Goal: Task Accomplishment & Management: Manage account settings

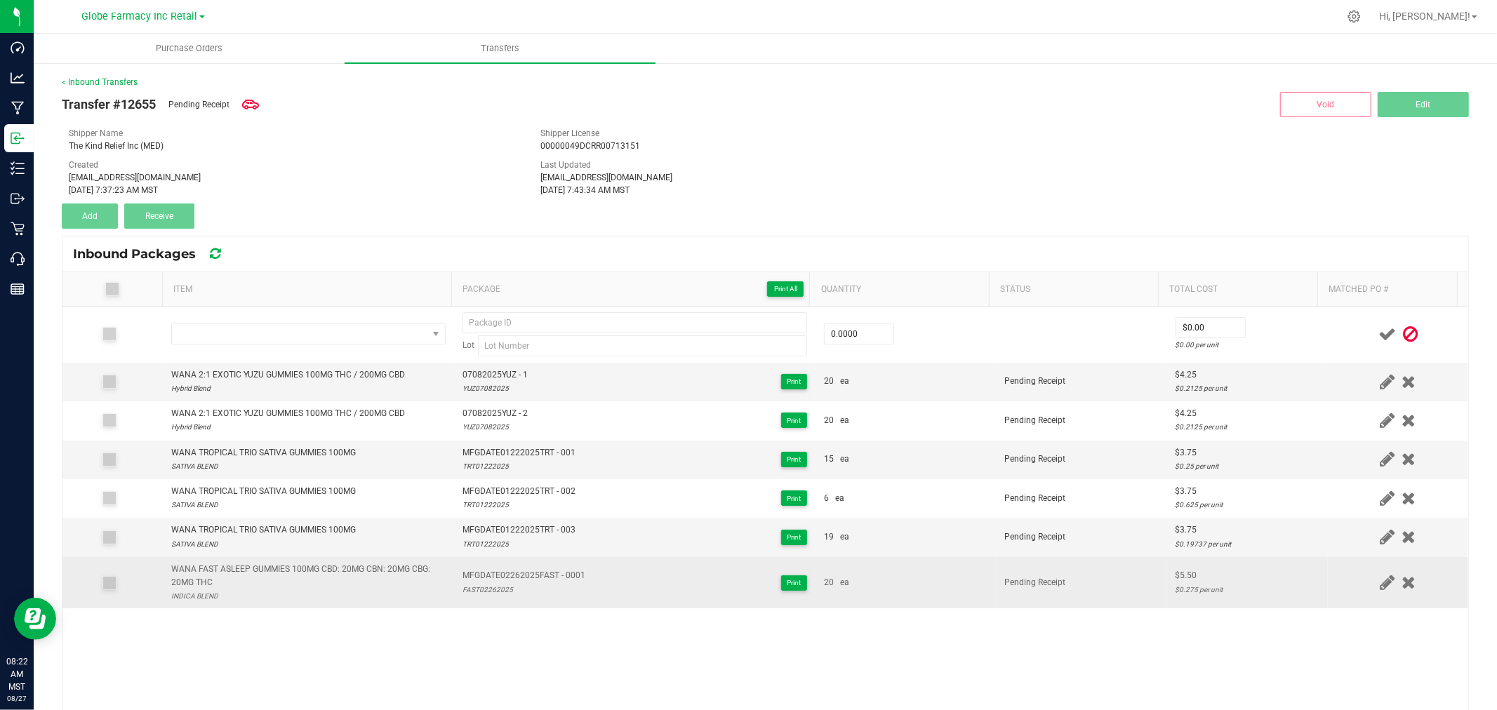
click at [248, 573] on div "WANA FAST ASLEEP GUMMIES 100MG CBD: 20MG CBN: 20MG CBG: 20MG THC" at bounding box center [308, 576] width 274 height 27
copy div "WANA FAST ASLEEP GUMMIES 100MG CBD: 20MG CBN: 20MG CBG: 20MG THC"
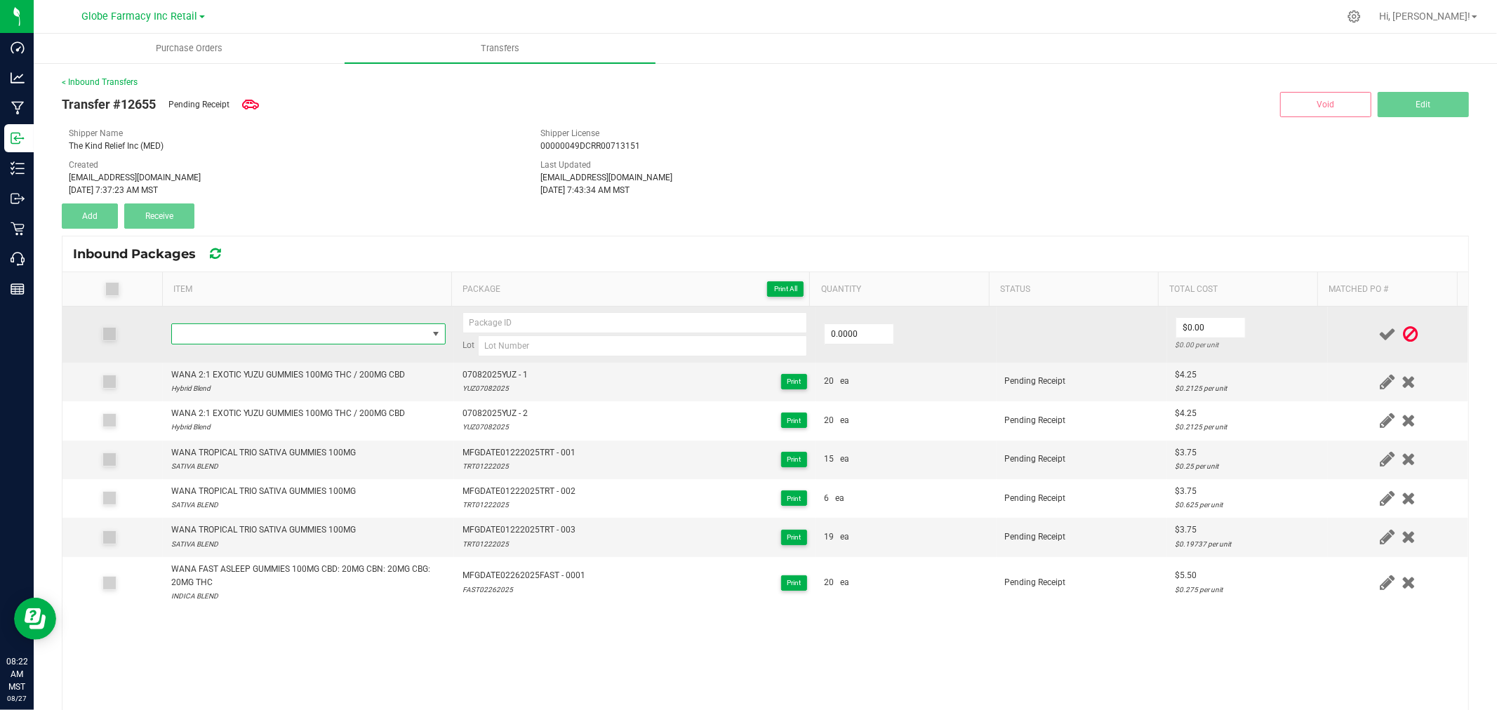
click at [313, 335] on span "NO DATA FOUND" at bounding box center [299, 334] width 255 height 20
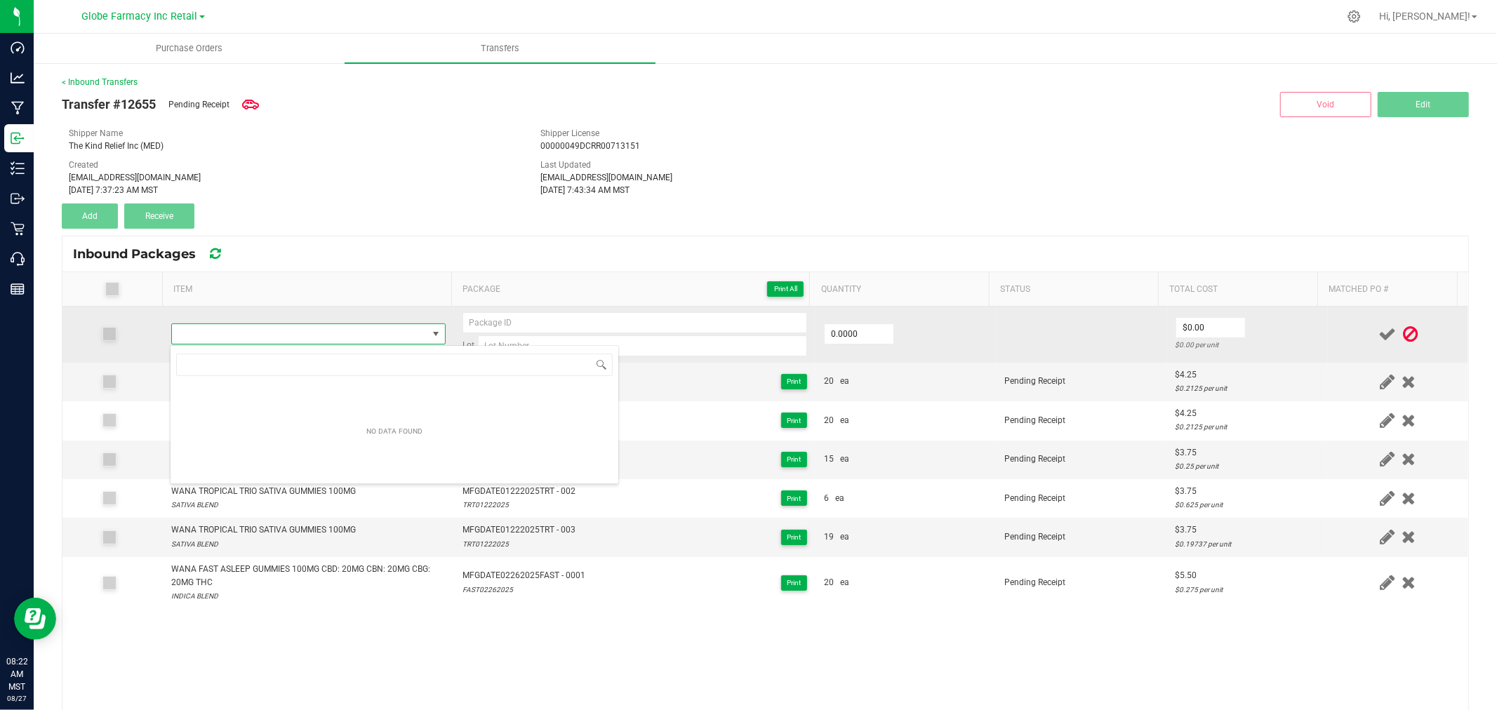
scroll to position [21, 269]
type input "WANA FAST ASLEEP GUMMIES 100MG CBD: 20MG CBN: 20MG CBG: 20MG THC"
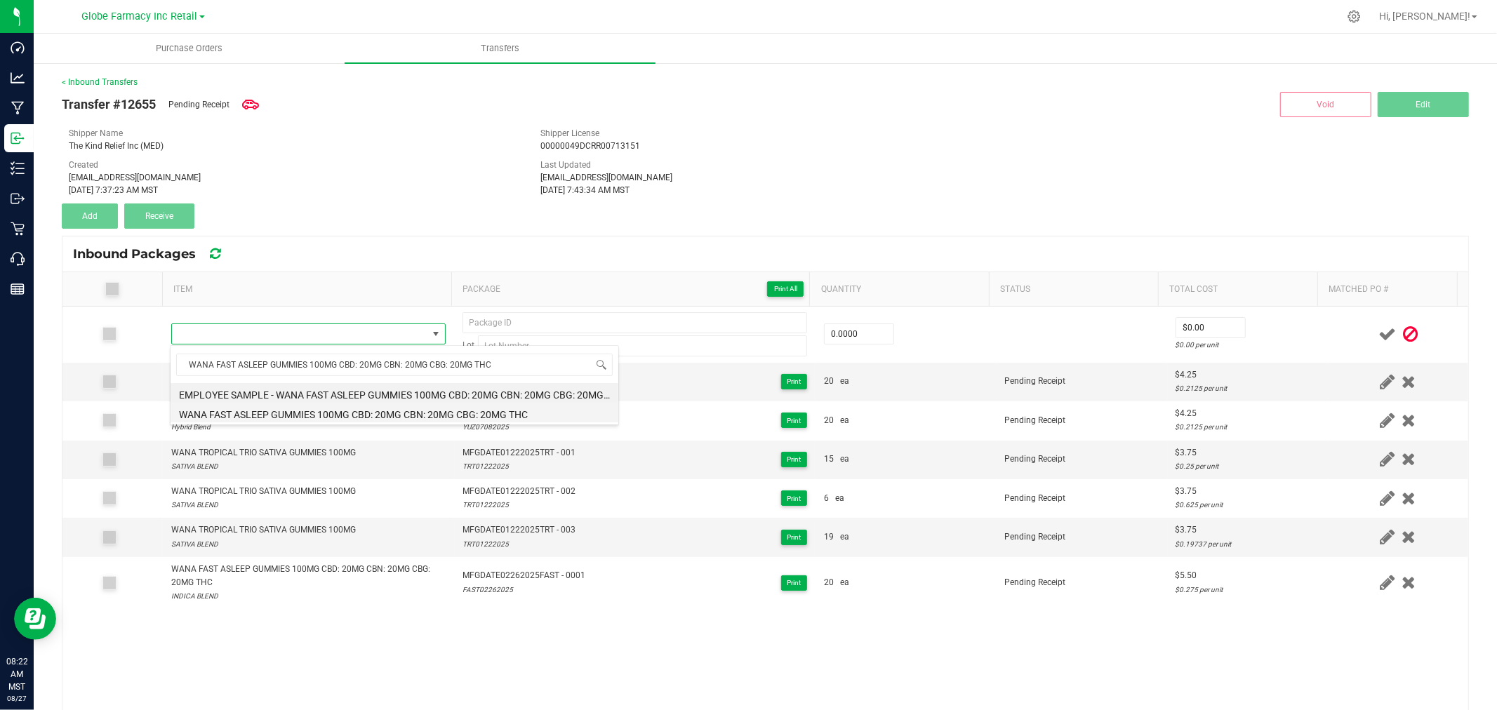
click at [347, 418] on li "WANA FAST ASLEEP GUMMIES 100MG CBD: 20MG CBN: 20MG CBG: 20MG THC" at bounding box center [395, 413] width 448 height 20
type input "0 ea"
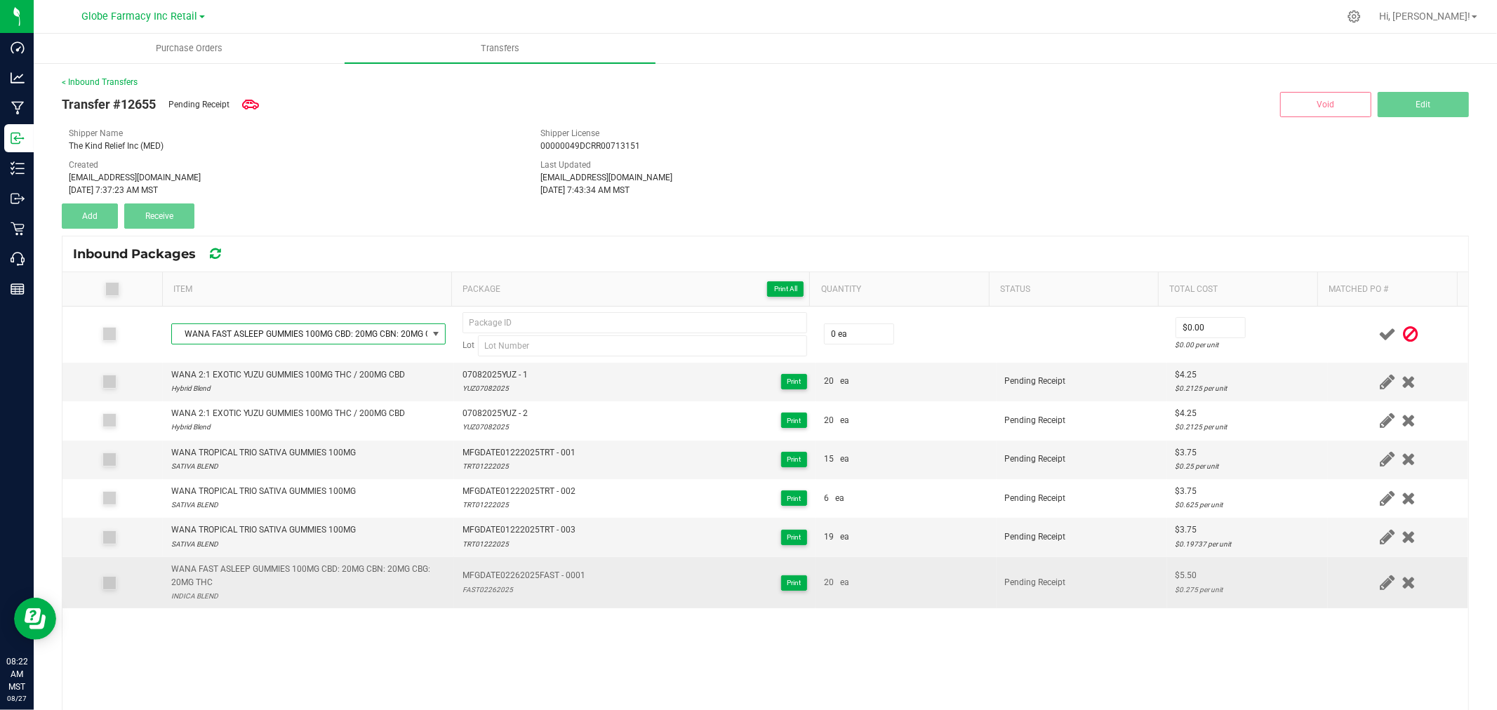
click at [316, 569] on div "WANA FAST ASLEEP GUMMIES 100MG CBD: 20MG CBN: 20MG CBG: 20MG THC" at bounding box center [308, 576] width 274 height 27
drag, startPoint x: 316, startPoint y: 569, endPoint x: 480, endPoint y: 576, distance: 164.4
click at [316, 569] on div "WANA FAST ASLEEP GUMMIES 100MG CBD: 20MG CBN: 20MG CBG: 20MG THC" at bounding box center [308, 576] width 274 height 27
click at [485, 576] on span "MFGDATE02262025FAST - 0001" at bounding box center [524, 575] width 123 height 13
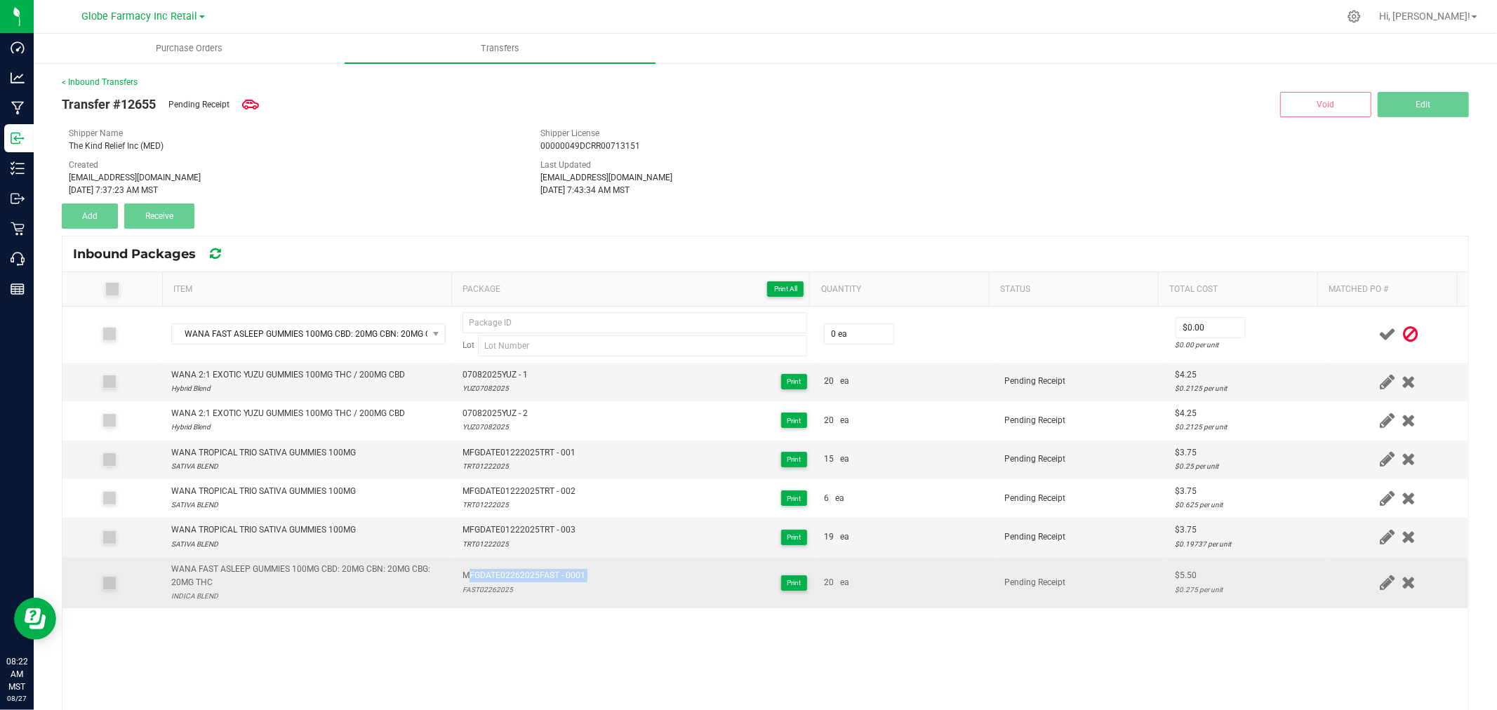
click at [485, 576] on span "MFGDATE02262025FAST - 0001" at bounding box center [524, 575] width 123 height 13
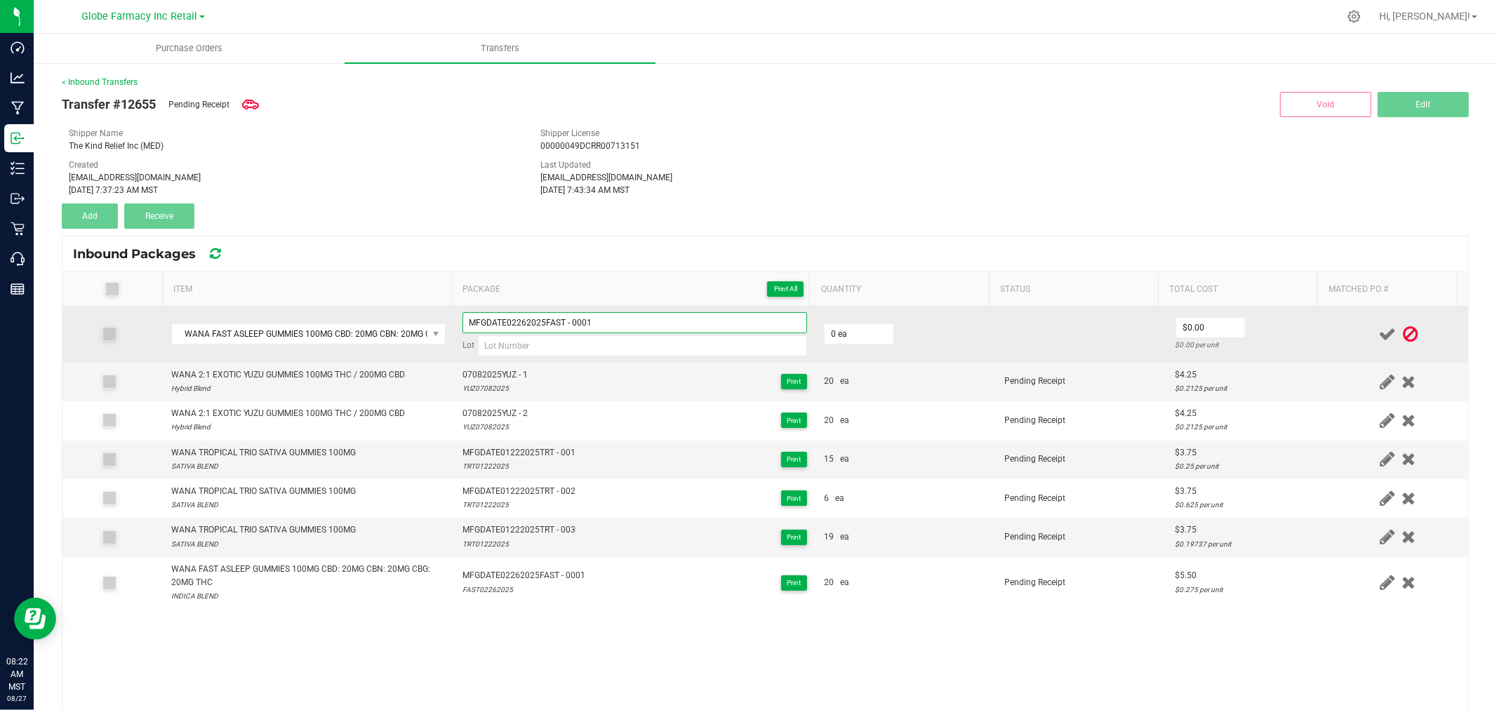
click at [587, 328] on input "MFGDATE02262025FAST - 0001" at bounding box center [635, 322] width 345 height 21
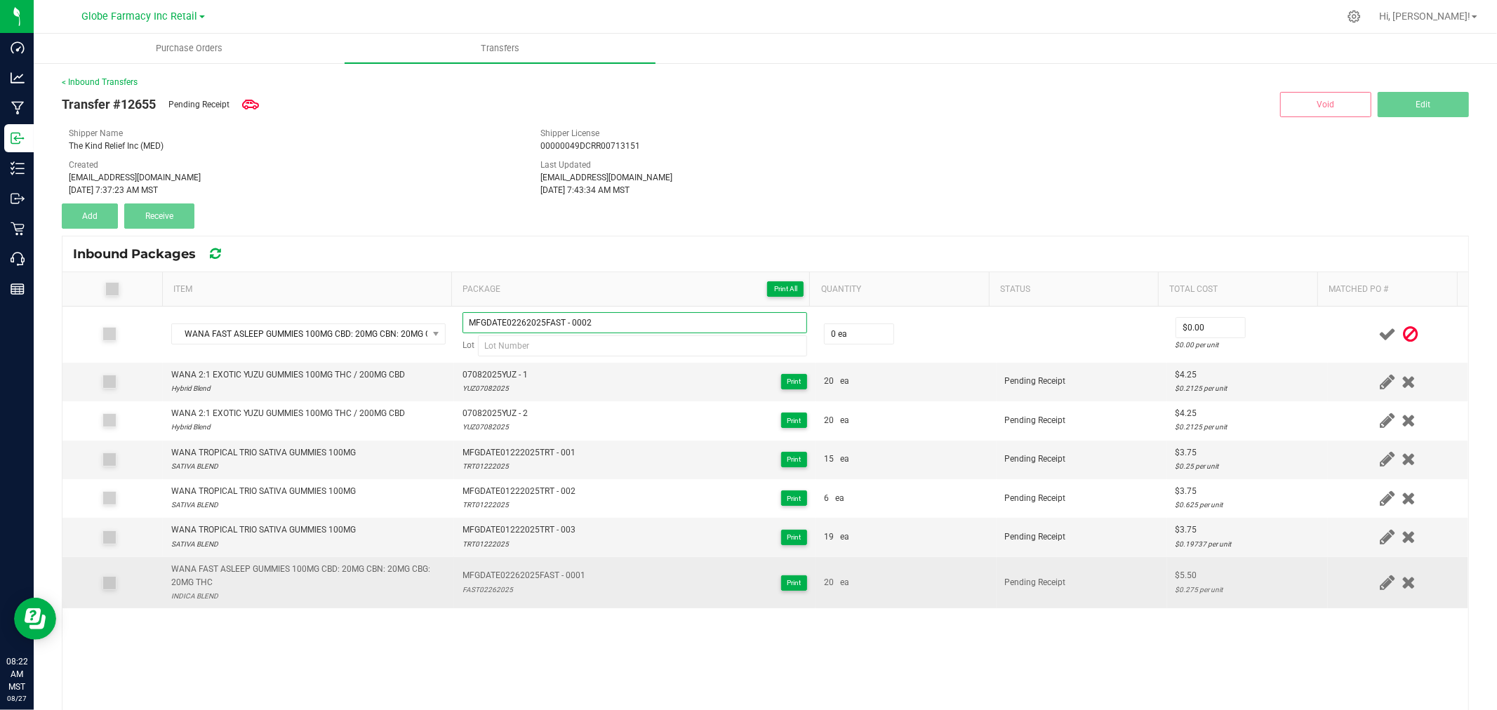
type input "MFGDATE02262025FAST - 0002"
click at [516, 597] on div "FAST02262025" at bounding box center [524, 589] width 123 height 13
click at [516, 598] on td "MFGDATE02262025FAST - 0001 FAST02262025 Print" at bounding box center [634, 583] width 361 height 52
click at [516, 595] on div "FAST02262025" at bounding box center [524, 589] width 123 height 13
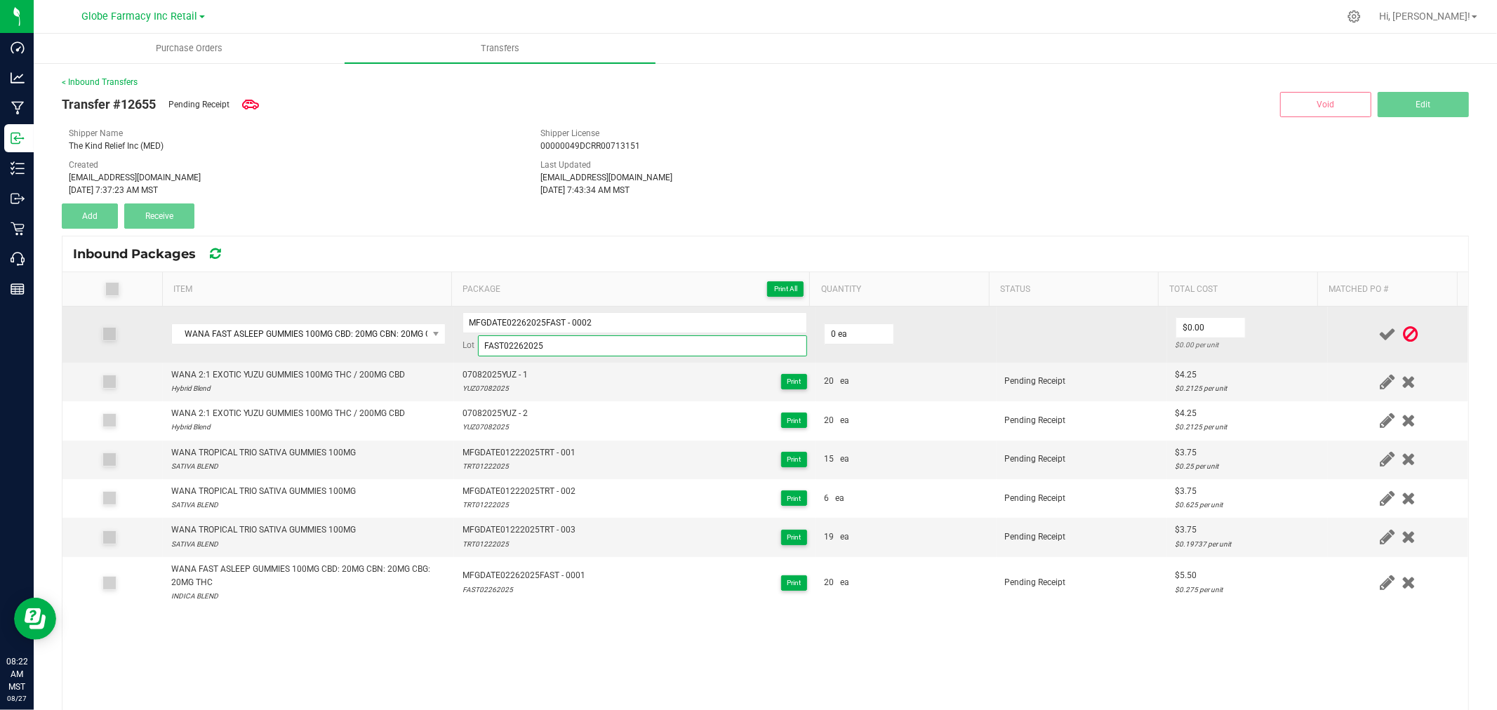
type input "FAST02262025"
drag, startPoint x: 895, startPoint y: 317, endPoint x: 868, endPoint y: 319, distance: 26.8
click at [884, 317] on td "0 ea" at bounding box center [906, 335] width 181 height 56
click at [861, 339] on input "0" at bounding box center [859, 334] width 69 height 20
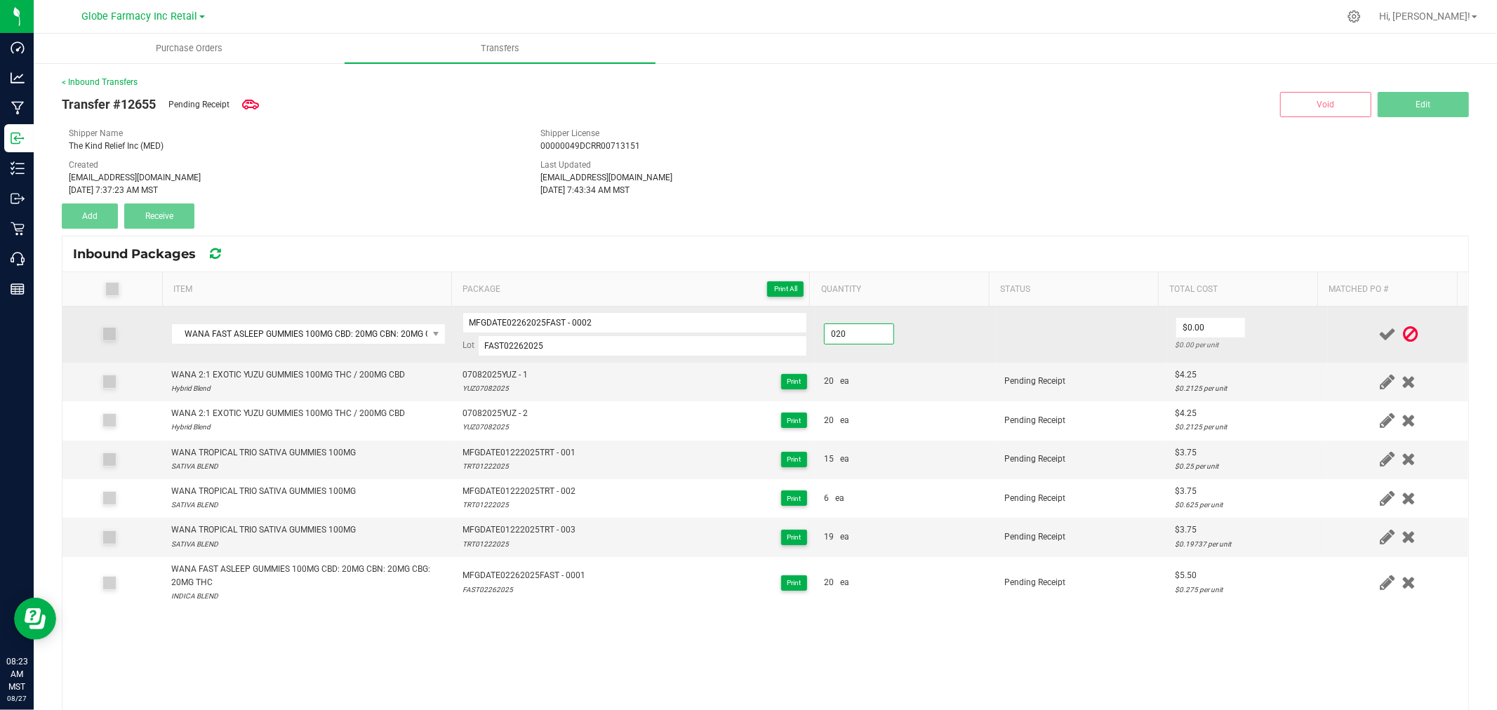
type input "20 ea"
type input "$5.50"
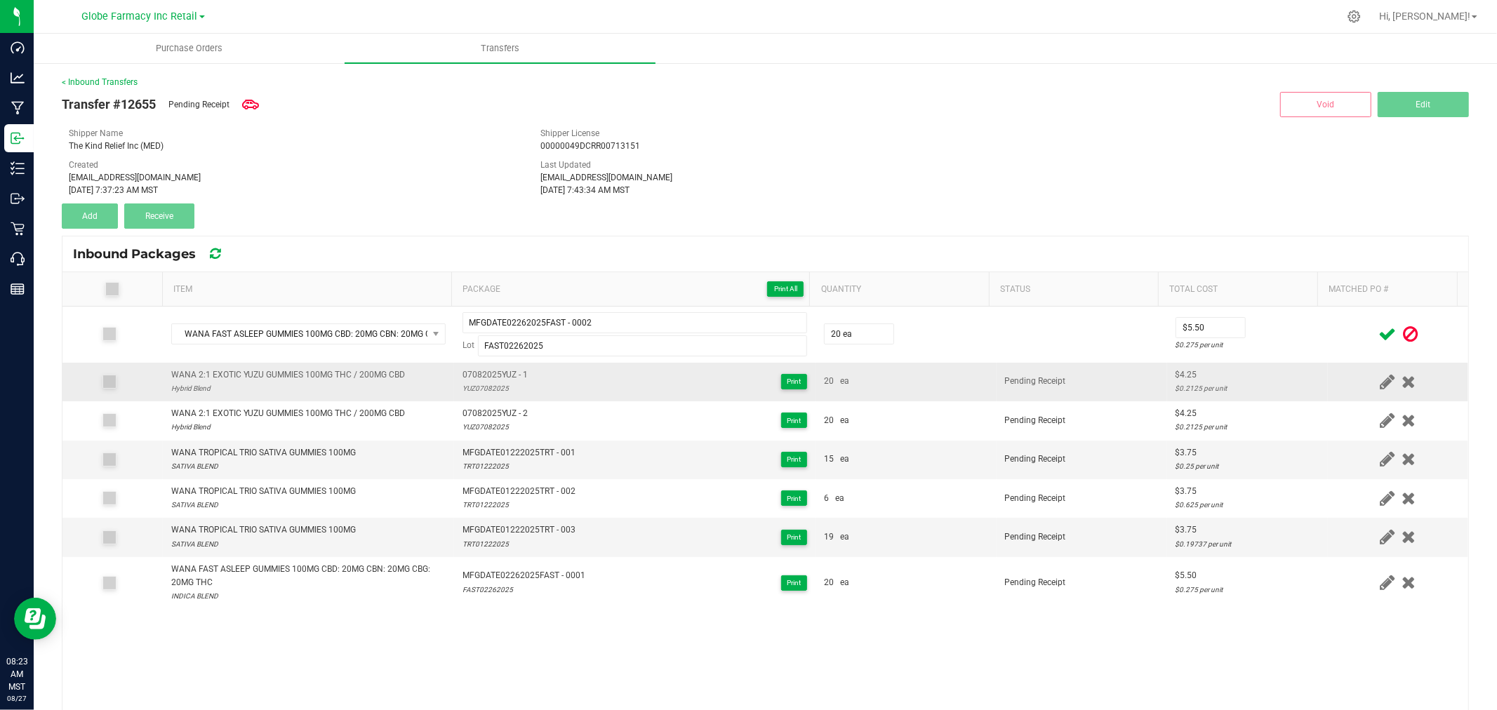
drag, startPoint x: 1317, startPoint y: 388, endPoint x: 1318, endPoint y: 380, distance: 8.5
click at [1336, 387] on div at bounding box center [1398, 382] width 124 height 18
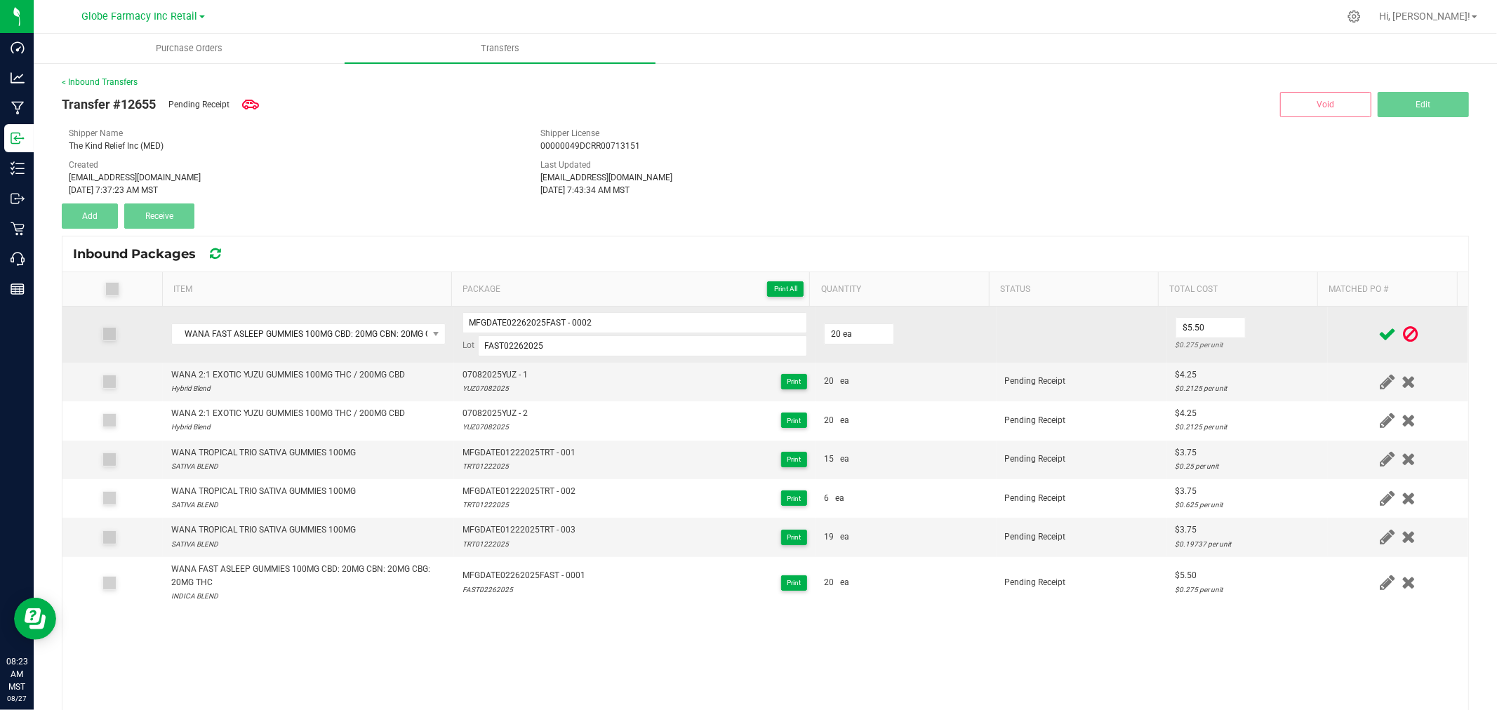
click at [1343, 345] on td at bounding box center [1398, 335] width 140 height 56
click at [1379, 339] on icon at bounding box center [1388, 335] width 18 height 18
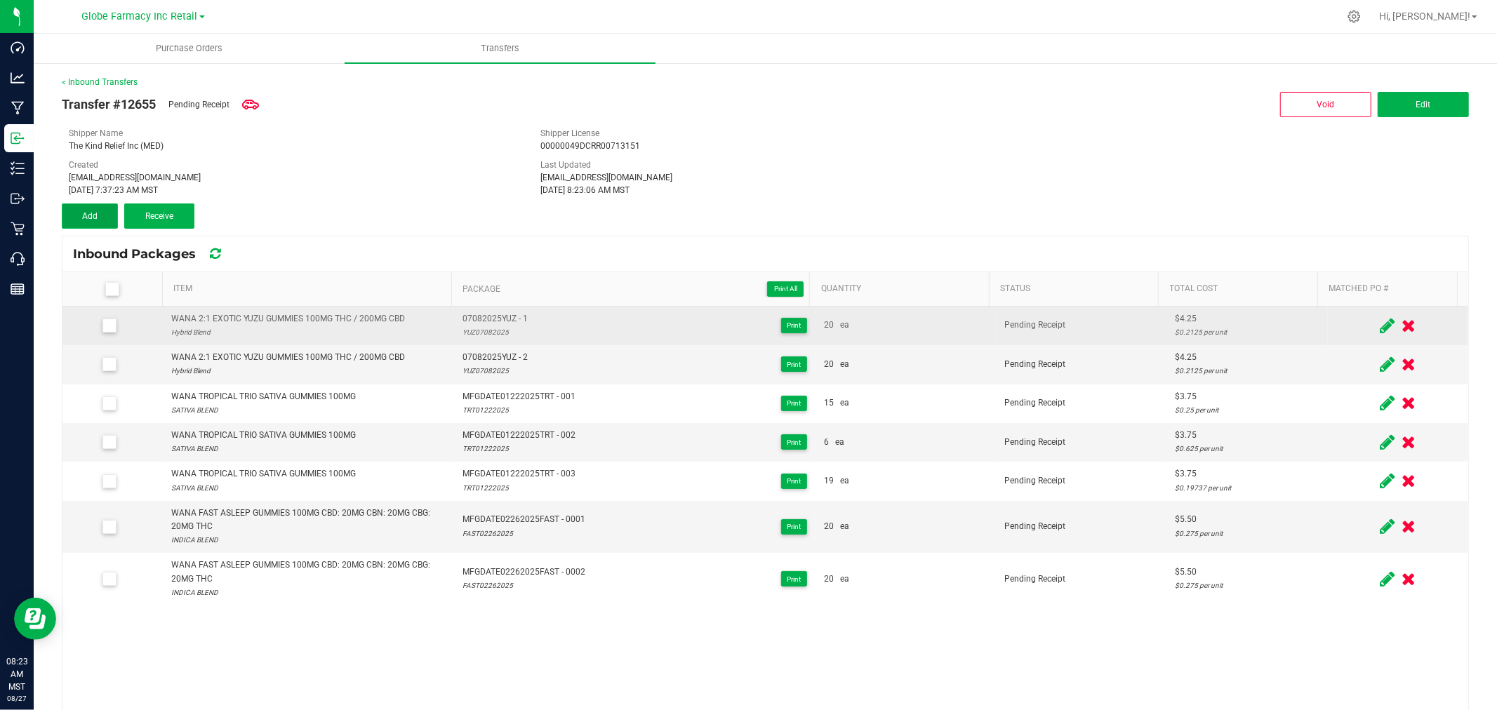
click at [90, 211] on span "Add" at bounding box center [89, 216] width 15 height 10
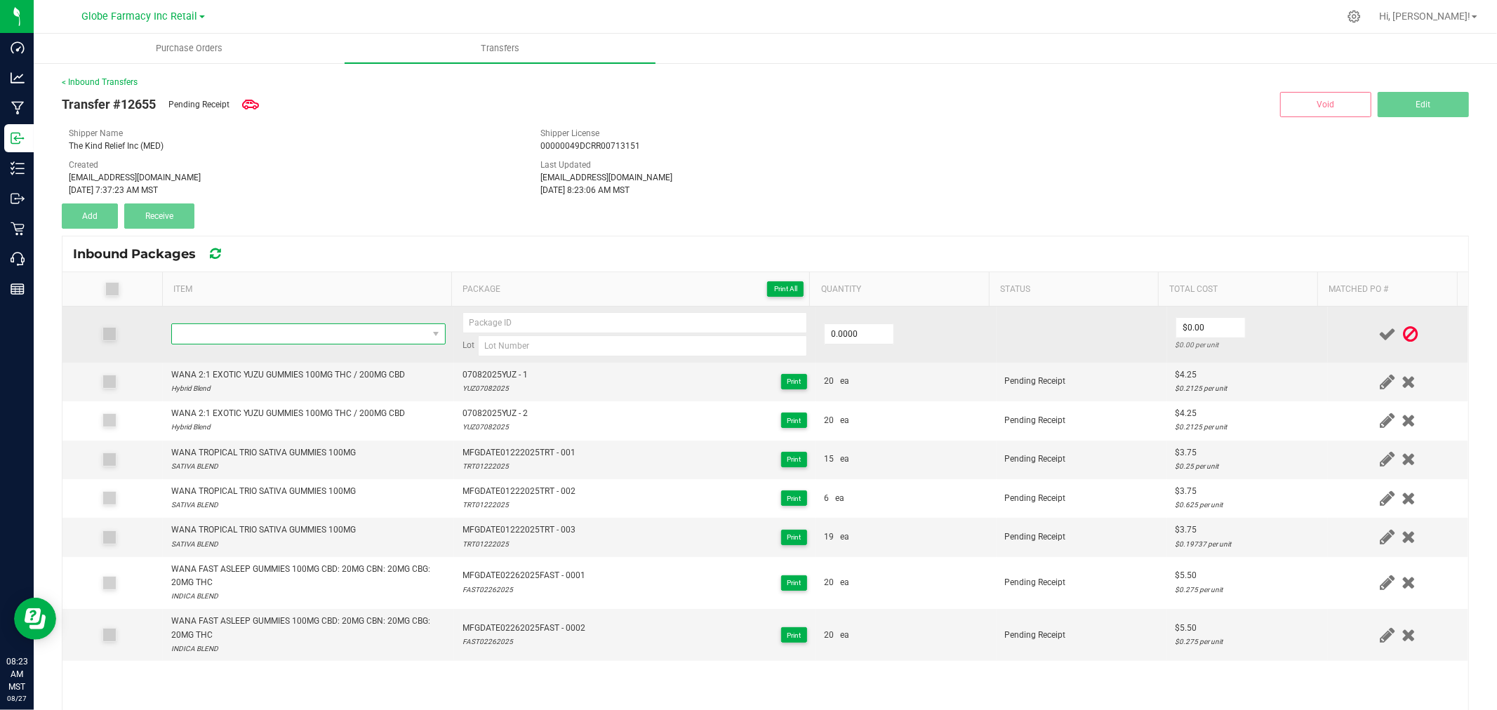
click at [253, 340] on span "NO DATA FOUND" at bounding box center [299, 334] width 255 height 20
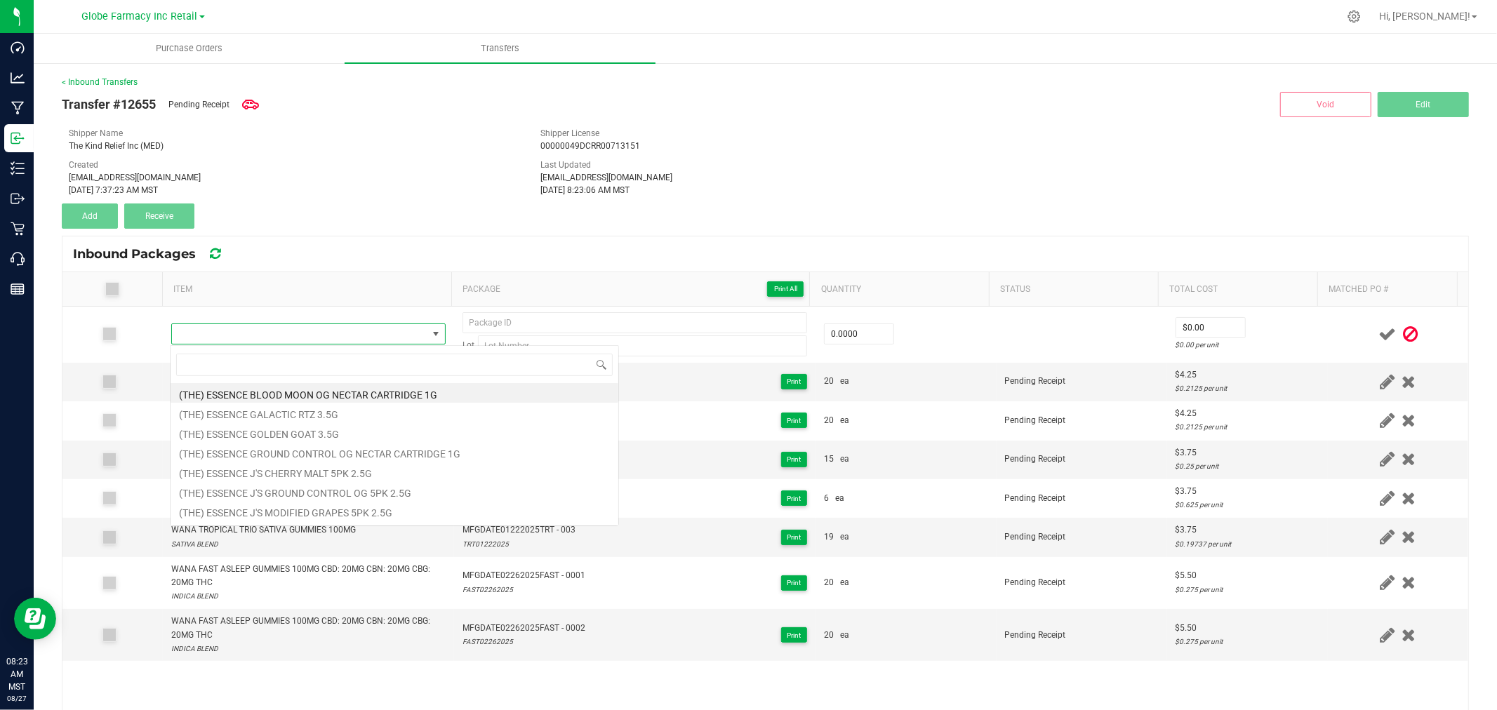
type input "WANA STAY ASLEEP GUMMIES 100MG THC / 200MG CBD / 50MG CBG / 50MG CBN"
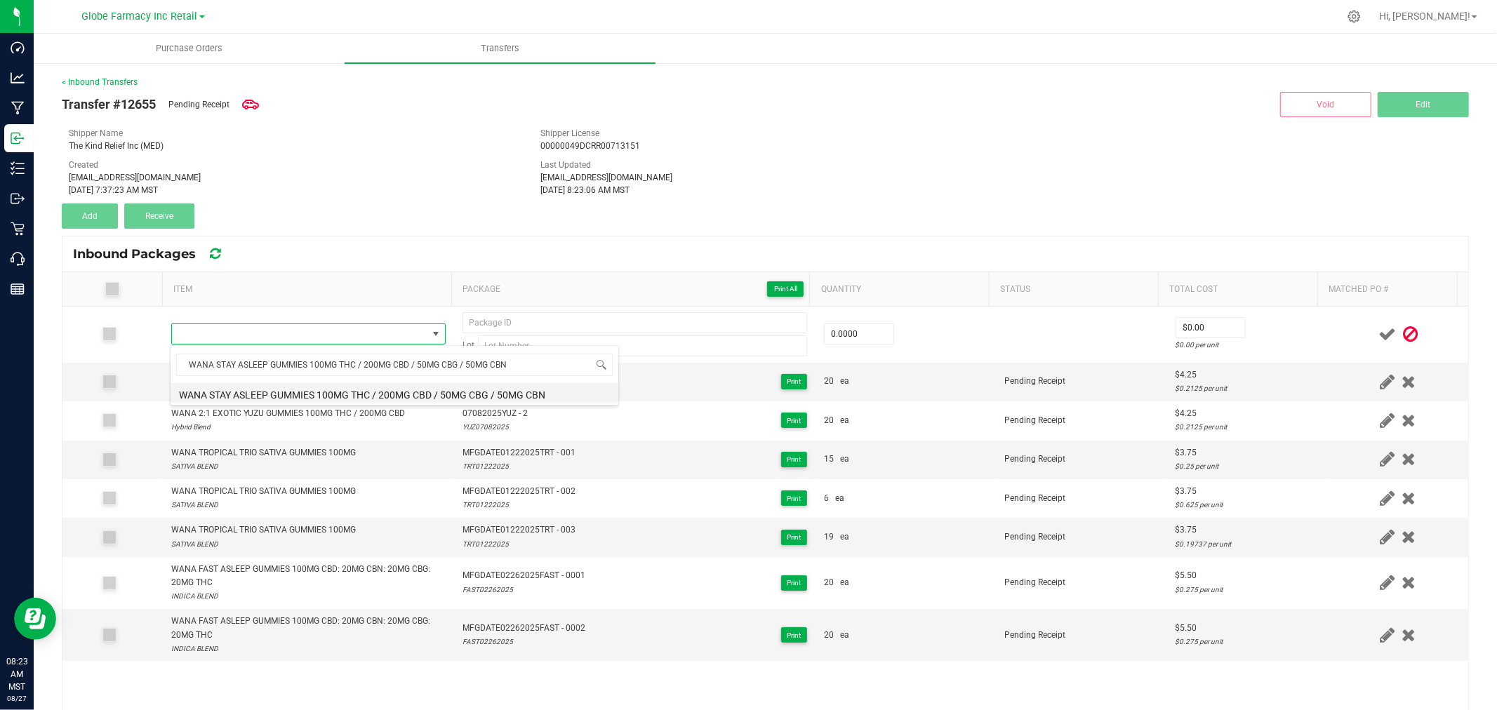
click at [300, 388] on li "WANA STAY ASLEEP GUMMIES 100MG THC / 200MG CBD / 50MG CBG / 50MG CBN" at bounding box center [395, 393] width 448 height 20
type input "0 ea"
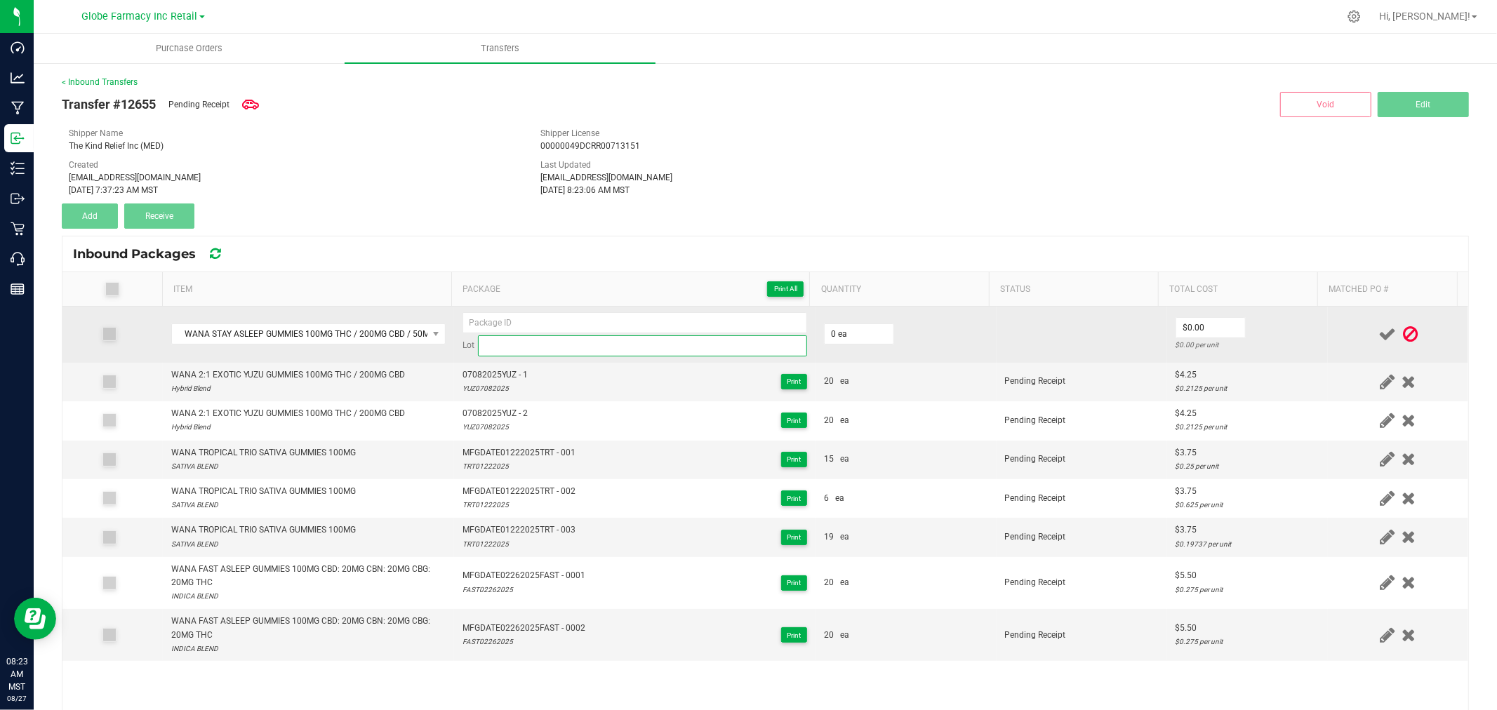
click at [623, 343] on input at bounding box center [642, 346] width 329 height 21
paste input "STAY07142025"
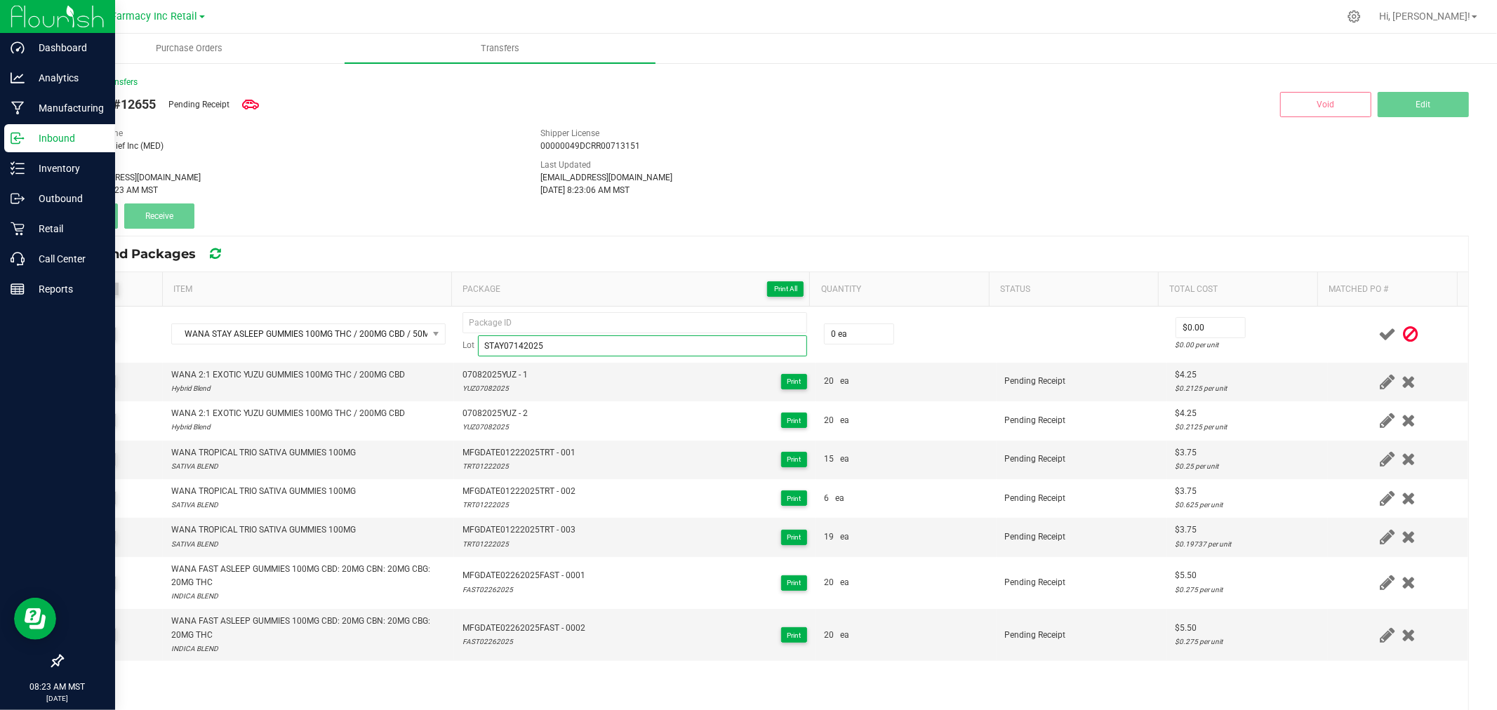
type input "STAY07142025"
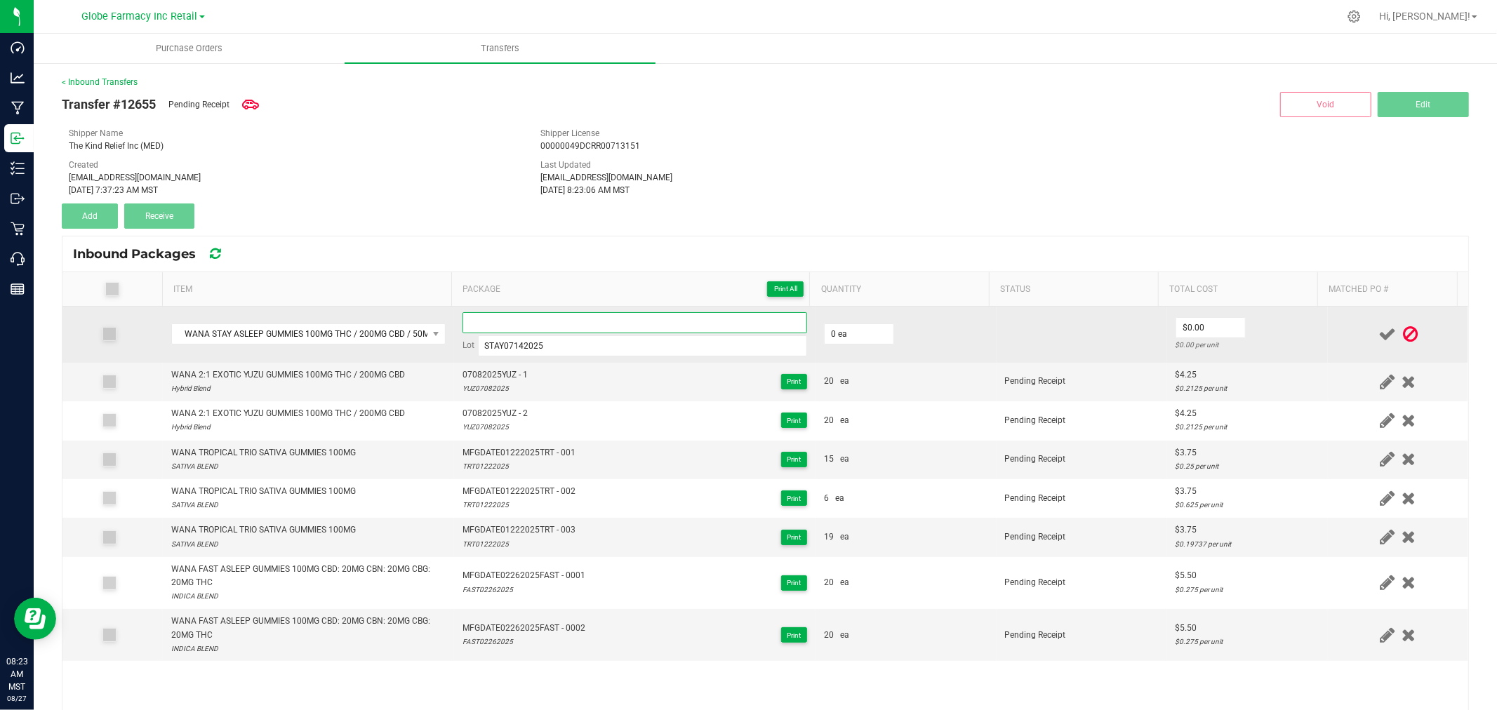
click at [550, 316] on input at bounding box center [635, 322] width 345 height 21
paste input "07142025STAY-Exp."
type input "07142025STAY - 1"
type input "20 ea"
type input "$5.50"
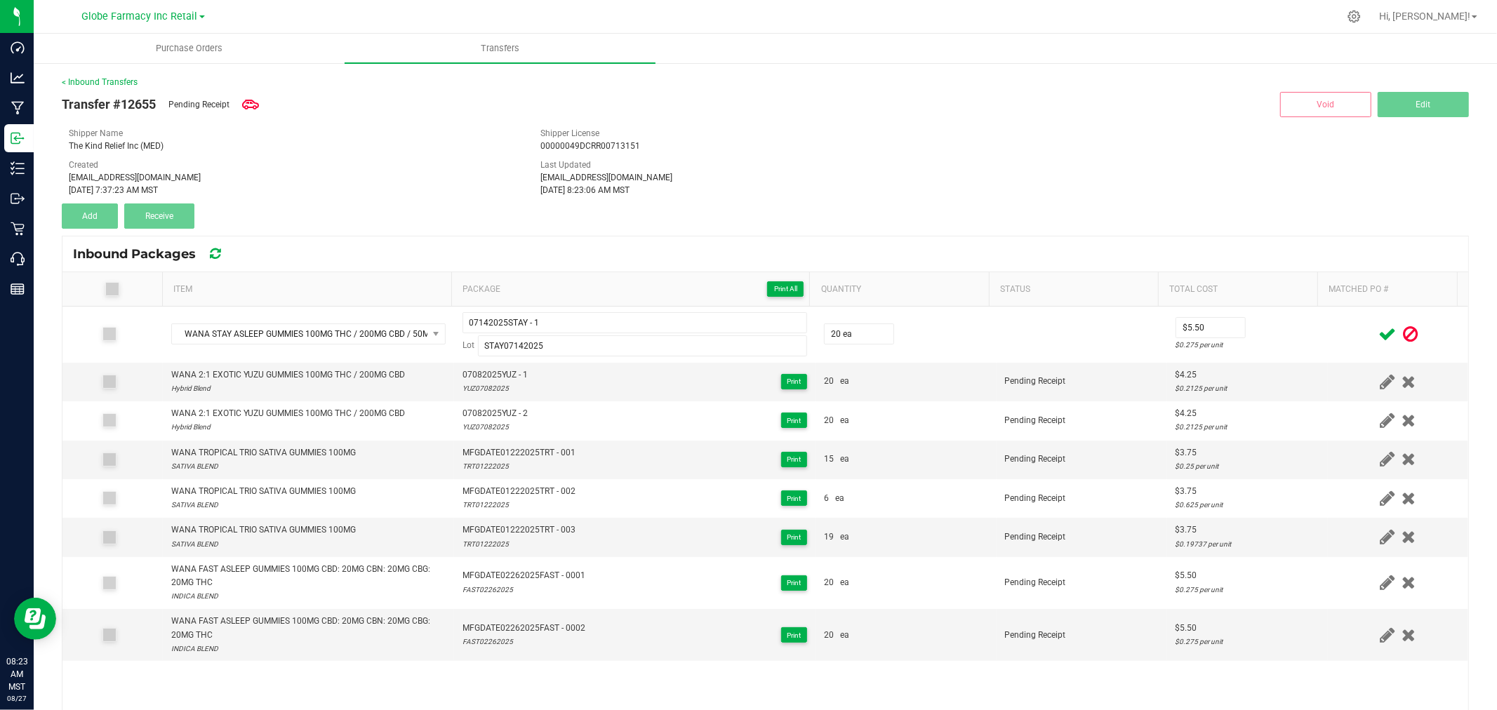
drag, startPoint x: 1294, startPoint y: 327, endPoint x: 1349, endPoint y: 328, distance: 55.5
click at [1294, 328] on td "$5.50 $0.275 per unit" at bounding box center [1247, 335] width 161 height 56
click at [1379, 332] on icon at bounding box center [1388, 335] width 18 height 18
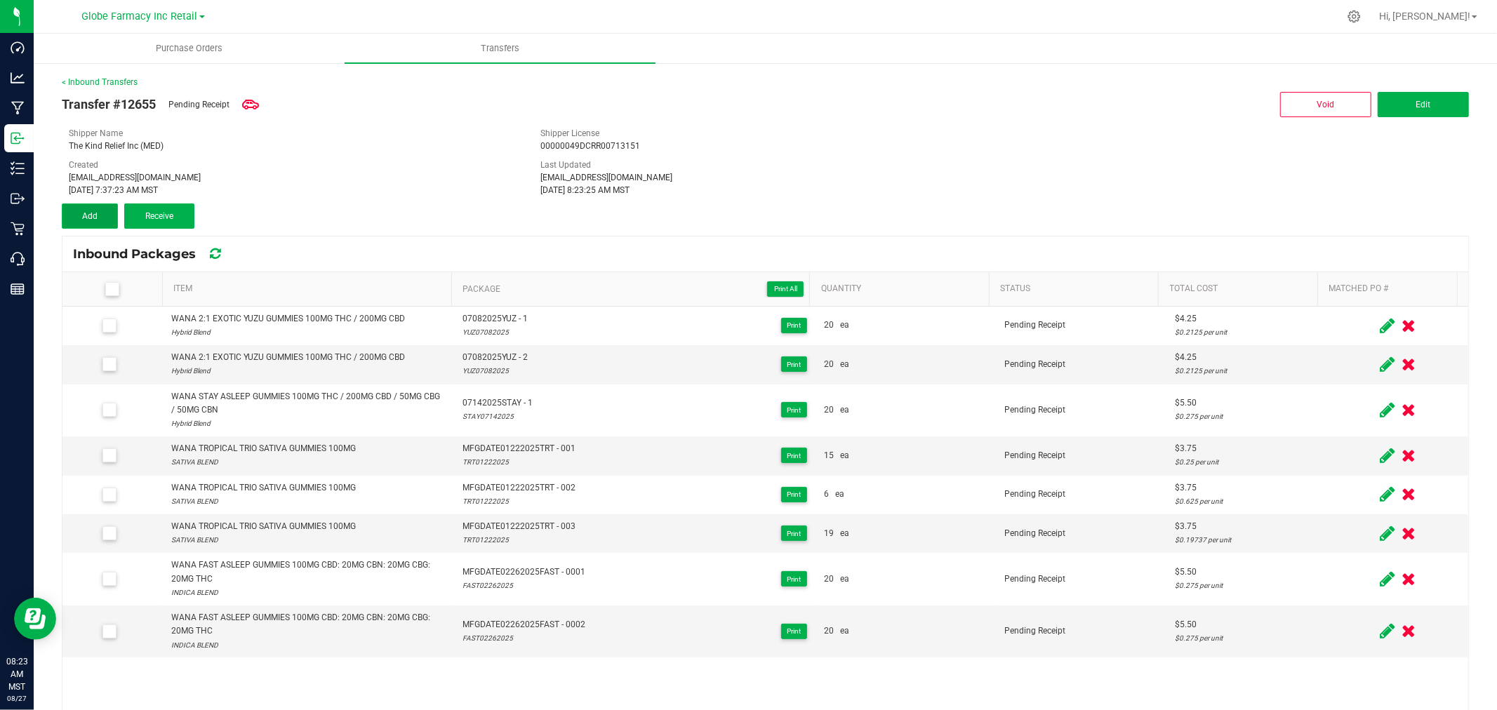
click at [72, 208] on button "Add" at bounding box center [90, 216] width 56 height 25
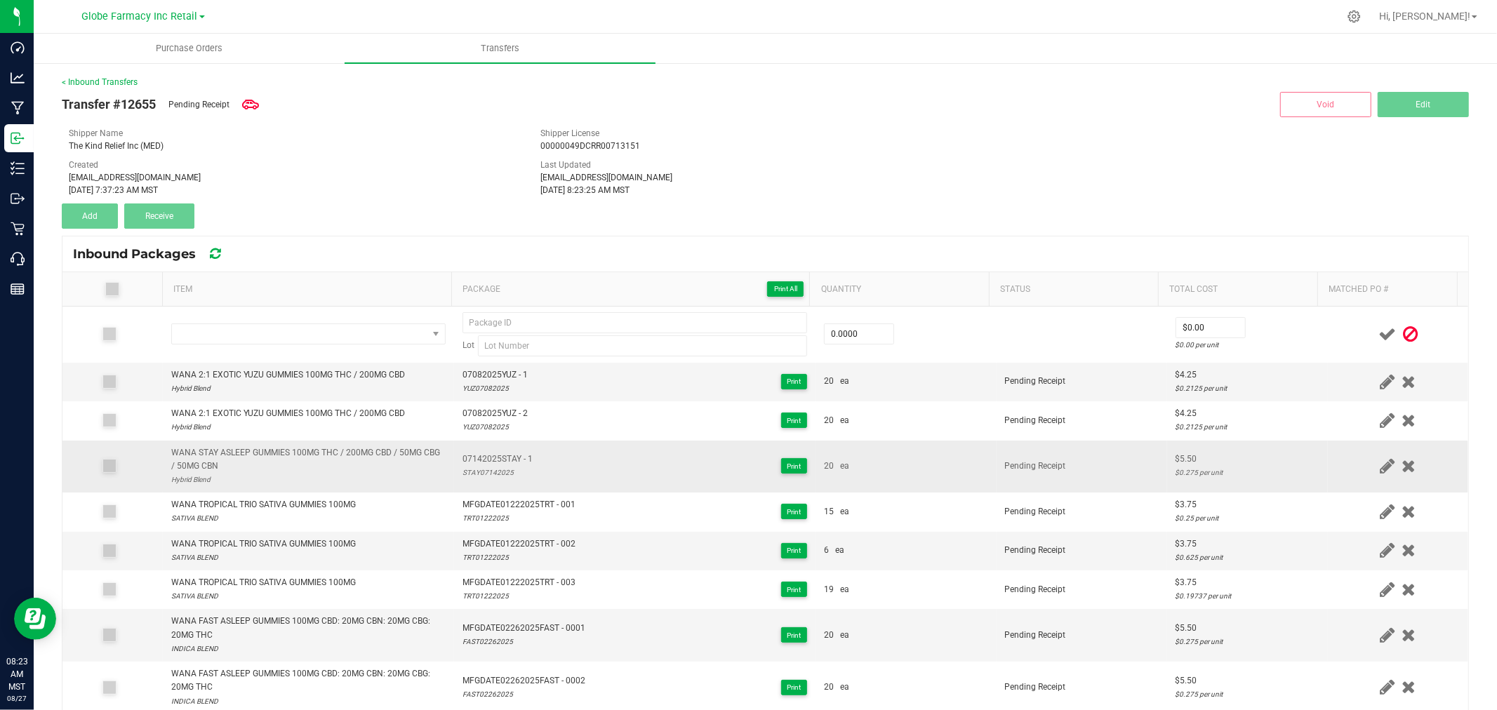
click at [292, 453] on div "WANA STAY ASLEEP GUMMIES 100MG THC / 200MG CBD / 50MG CBG / 50MG CBN" at bounding box center [308, 459] width 274 height 27
copy div "WANA STAY ASLEEP GUMMIES 100MG THC / 200MG CBD / 50MG CBG / 50MG CBN"
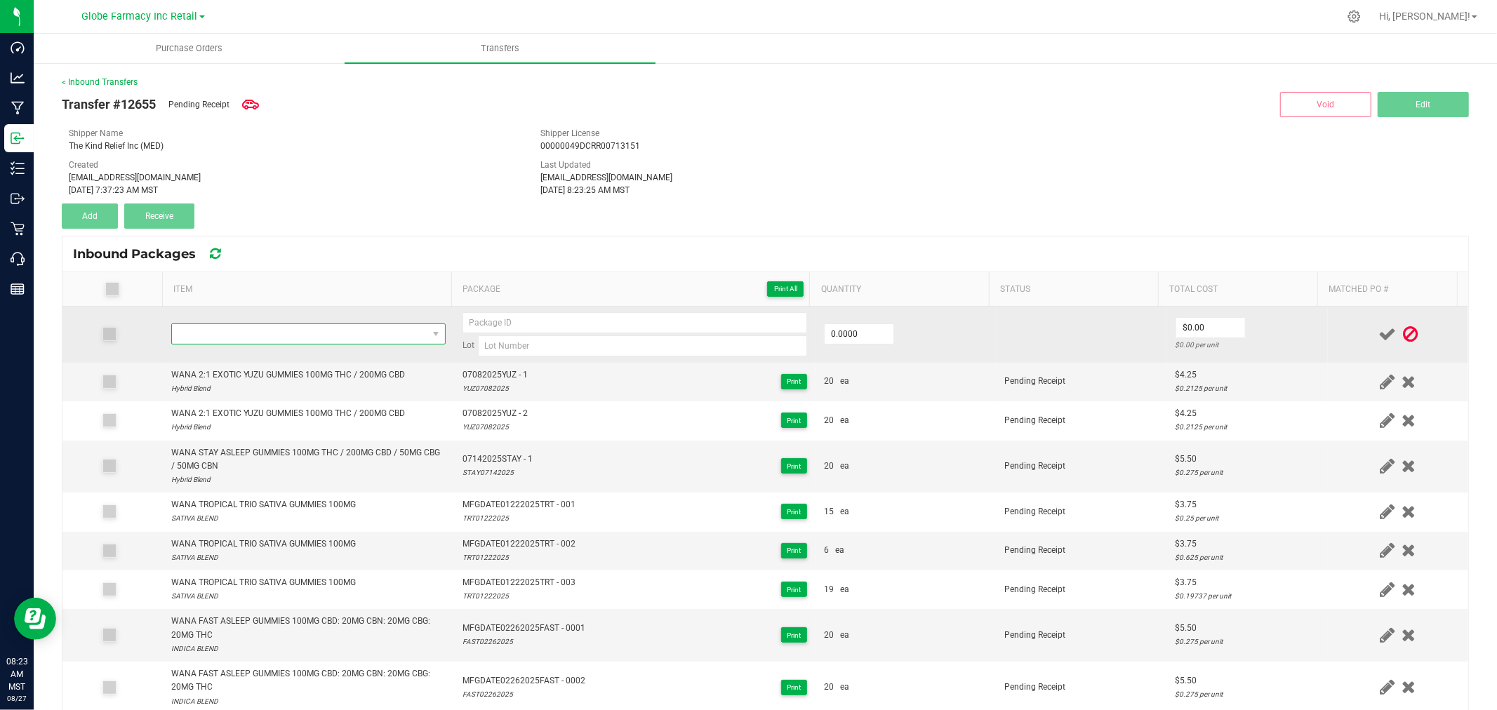
click at [275, 328] on span "NO DATA FOUND" at bounding box center [299, 334] width 255 height 20
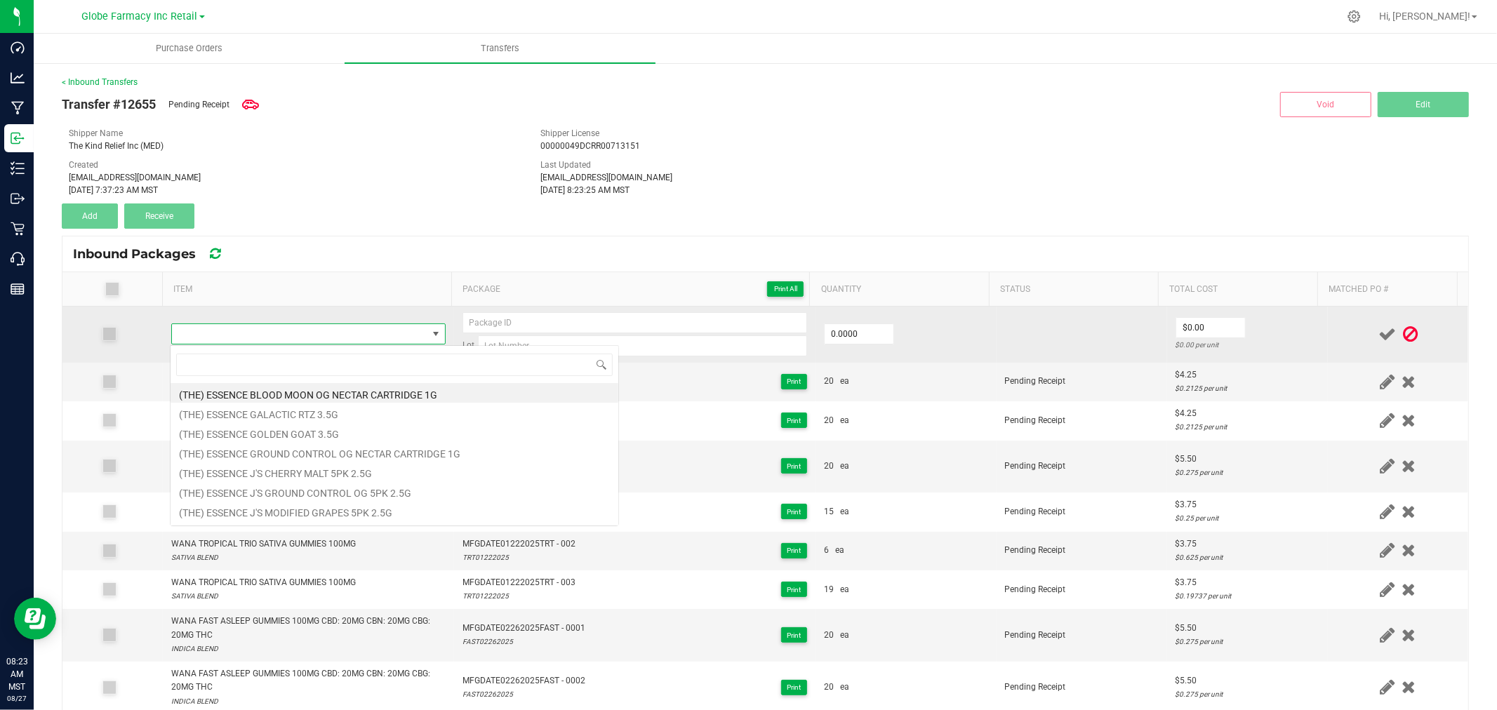
type input "WANA STAY ASLEEP GUMMIES 100MG THC / 200MG CBD / 50MG CBG / 50MG CBN"
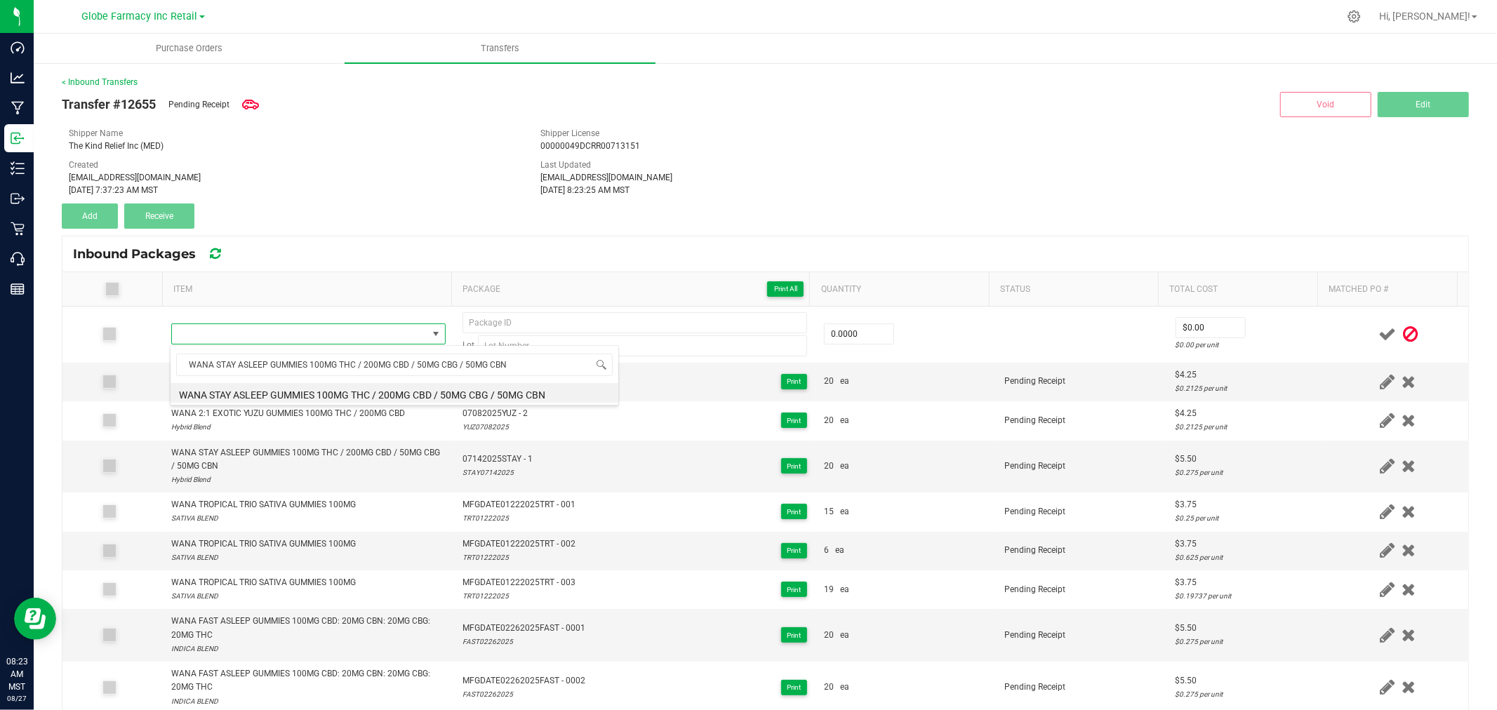
click at [281, 390] on li "WANA STAY ASLEEP GUMMIES 100MG THC / 200MG CBD / 50MG CBG / 50MG CBN" at bounding box center [395, 393] width 448 height 20
type input "0 ea"
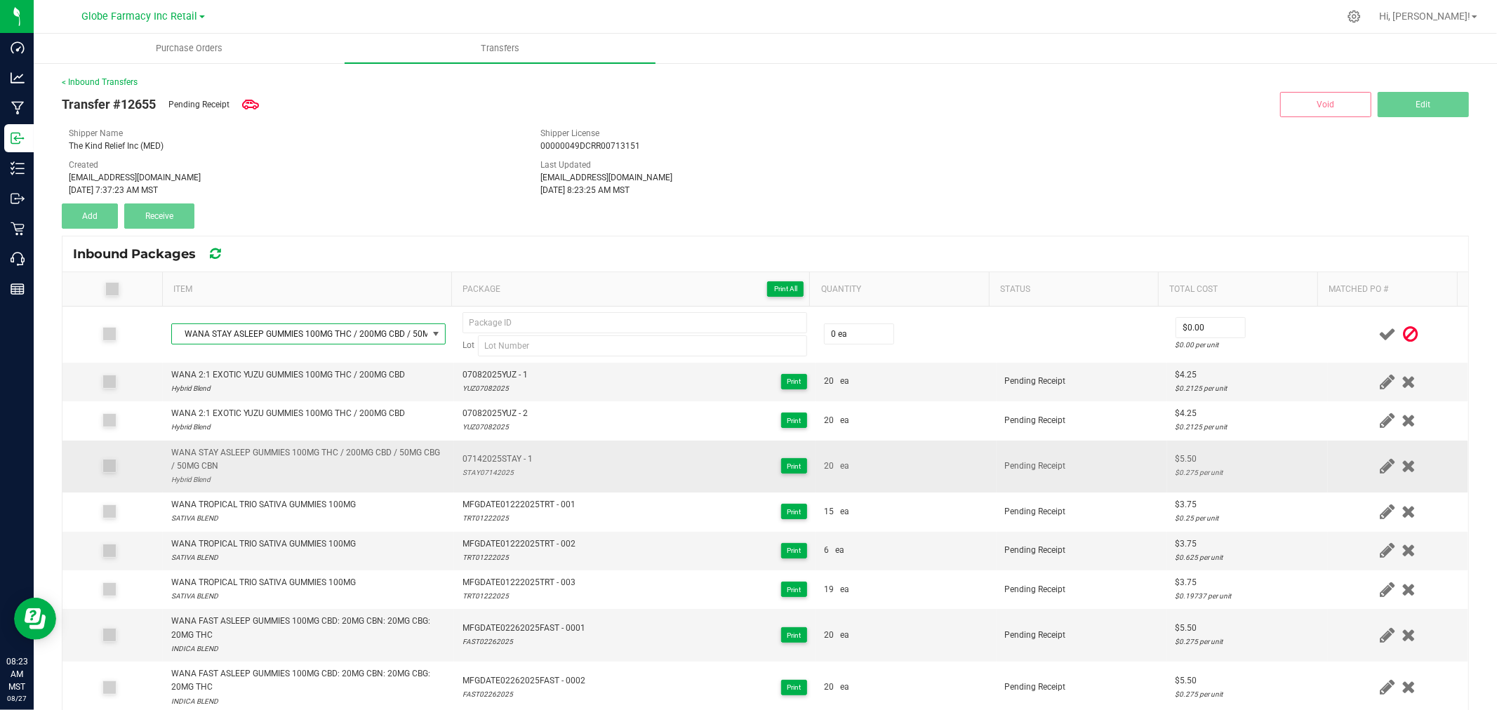
click at [474, 454] on span "07142025STAY - 1" at bounding box center [498, 459] width 70 height 13
type input "07142025STAY - 1"
click at [463, 473] on div "STAY07142025" at bounding box center [498, 472] width 70 height 13
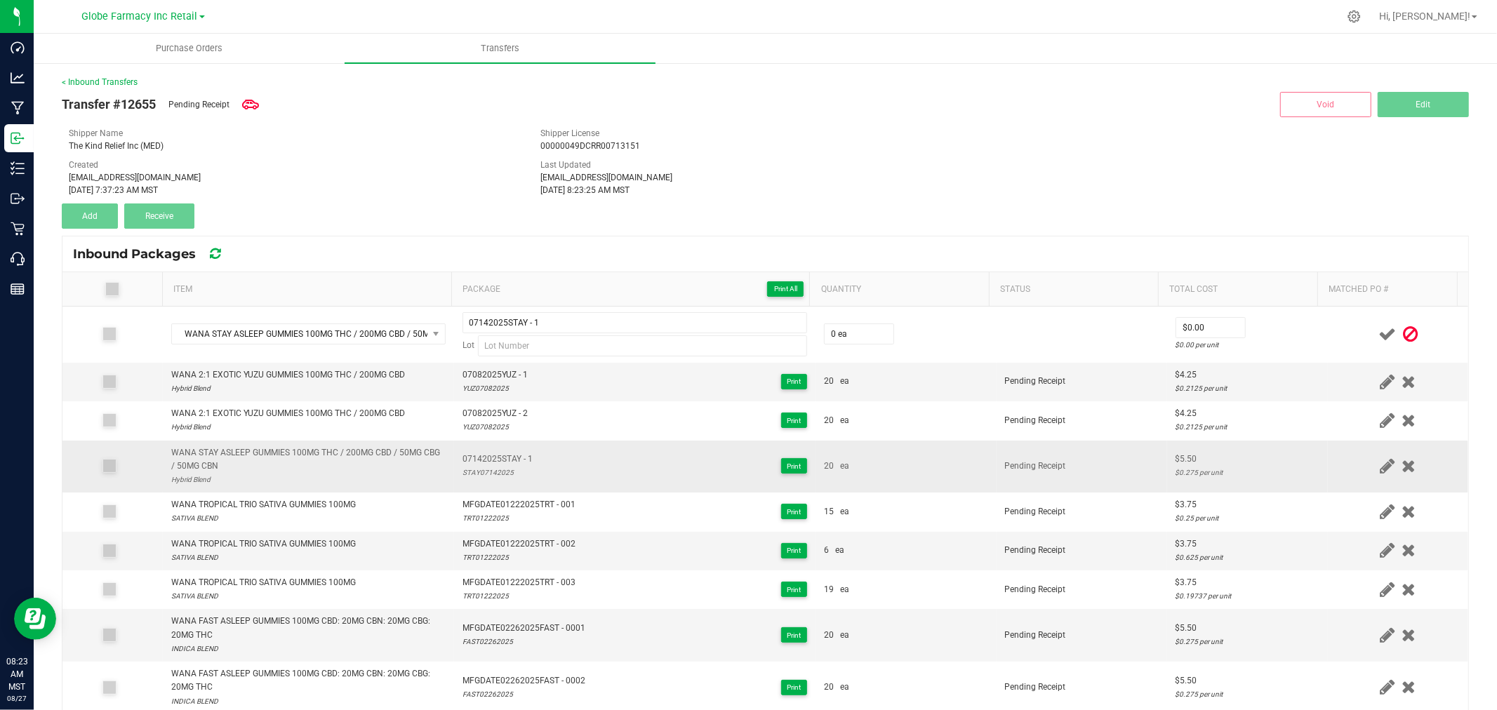
click at [463, 473] on div "STAY07142025" at bounding box center [498, 472] width 70 height 13
click at [467, 473] on div "STAY07142025" at bounding box center [498, 472] width 70 height 13
click at [493, 474] on div "STAY07142025" at bounding box center [498, 472] width 70 height 13
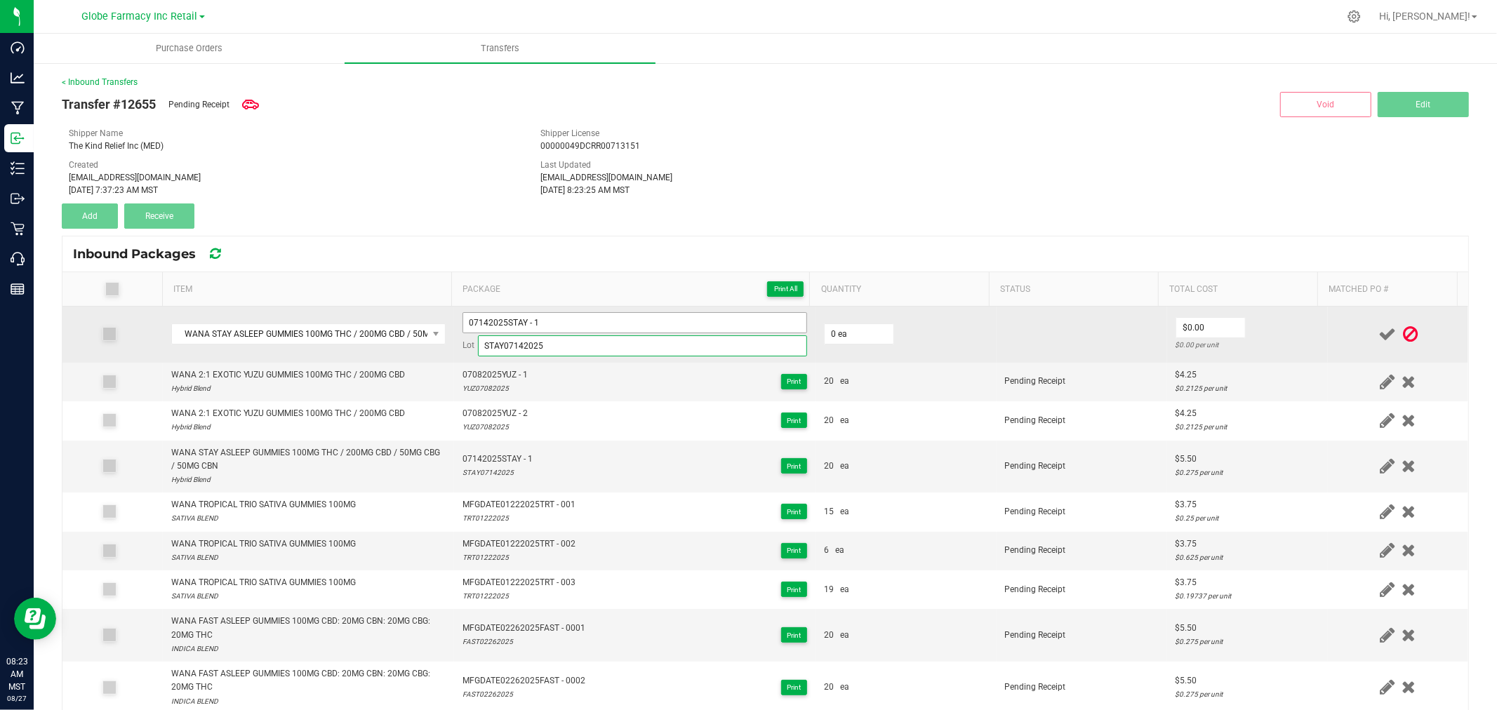
type input "STAY07142025"
click at [581, 324] on input "07142025STAY - 1" at bounding box center [635, 322] width 345 height 21
type input "07142025STAY - 2"
click at [826, 318] on td "0 ea" at bounding box center [906, 335] width 181 height 56
click at [829, 326] on input "0" at bounding box center [859, 334] width 69 height 20
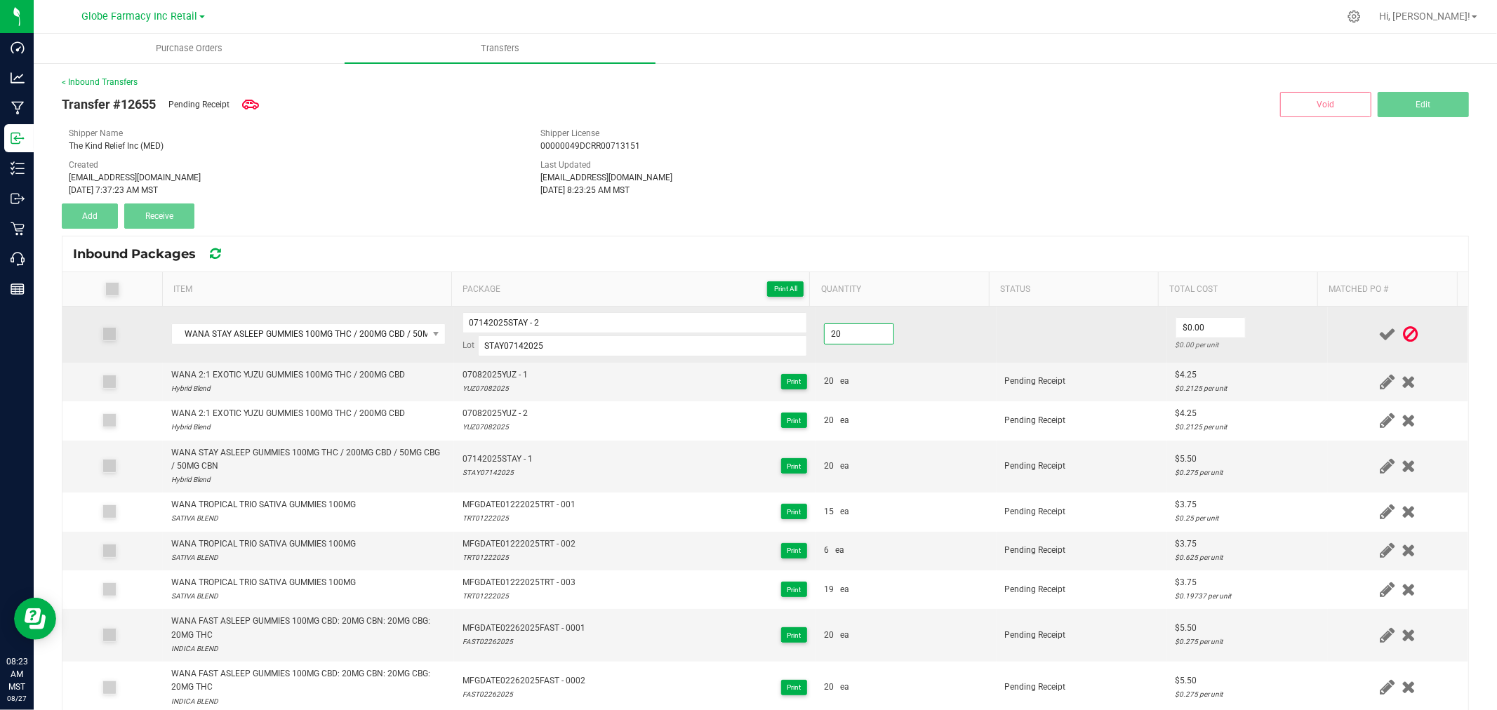
type input "20 ea"
type input "$5.50"
drag, startPoint x: 1299, startPoint y: 331, endPoint x: 1353, endPoint y: 327, distance: 54.2
click at [1297, 330] on td "$5.50 $0.275 per unit" at bounding box center [1247, 335] width 161 height 56
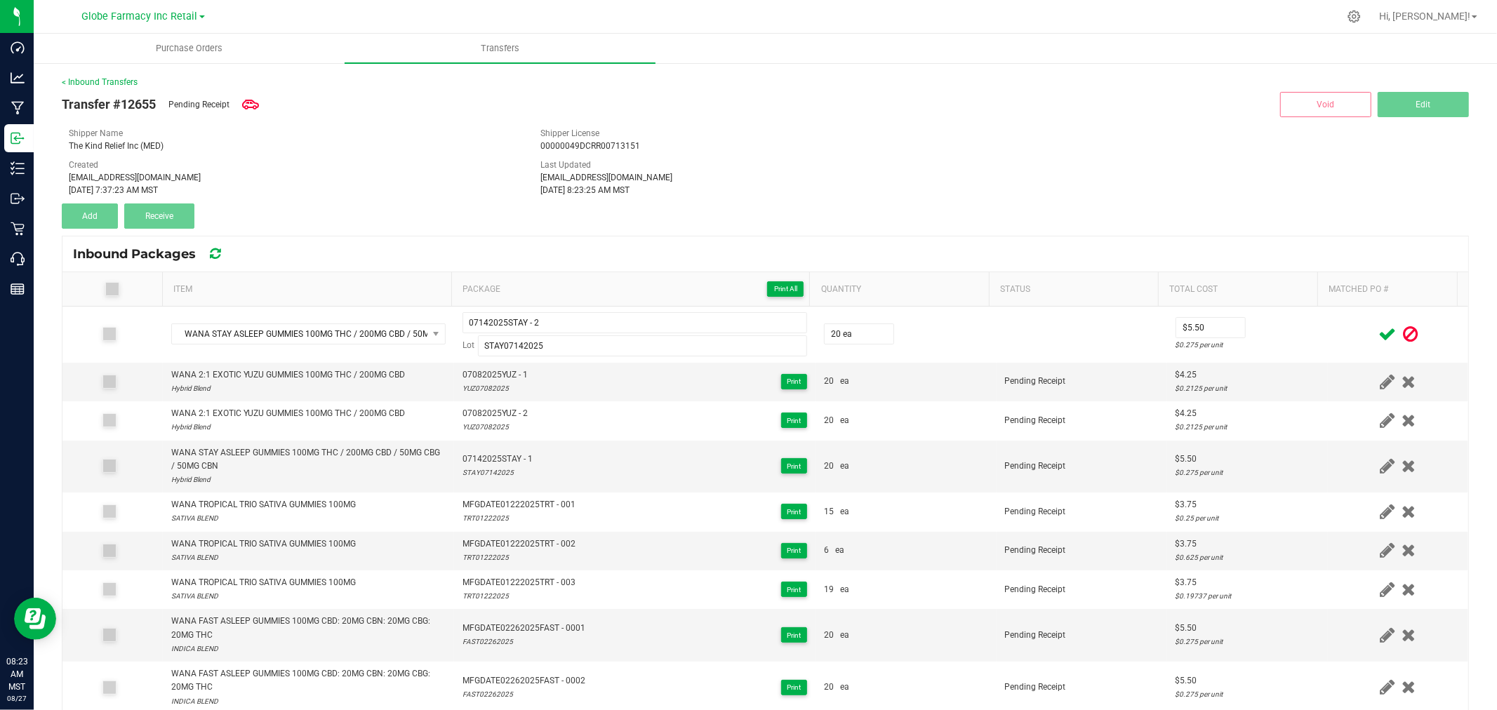
click at [1379, 327] on icon at bounding box center [1388, 335] width 18 height 18
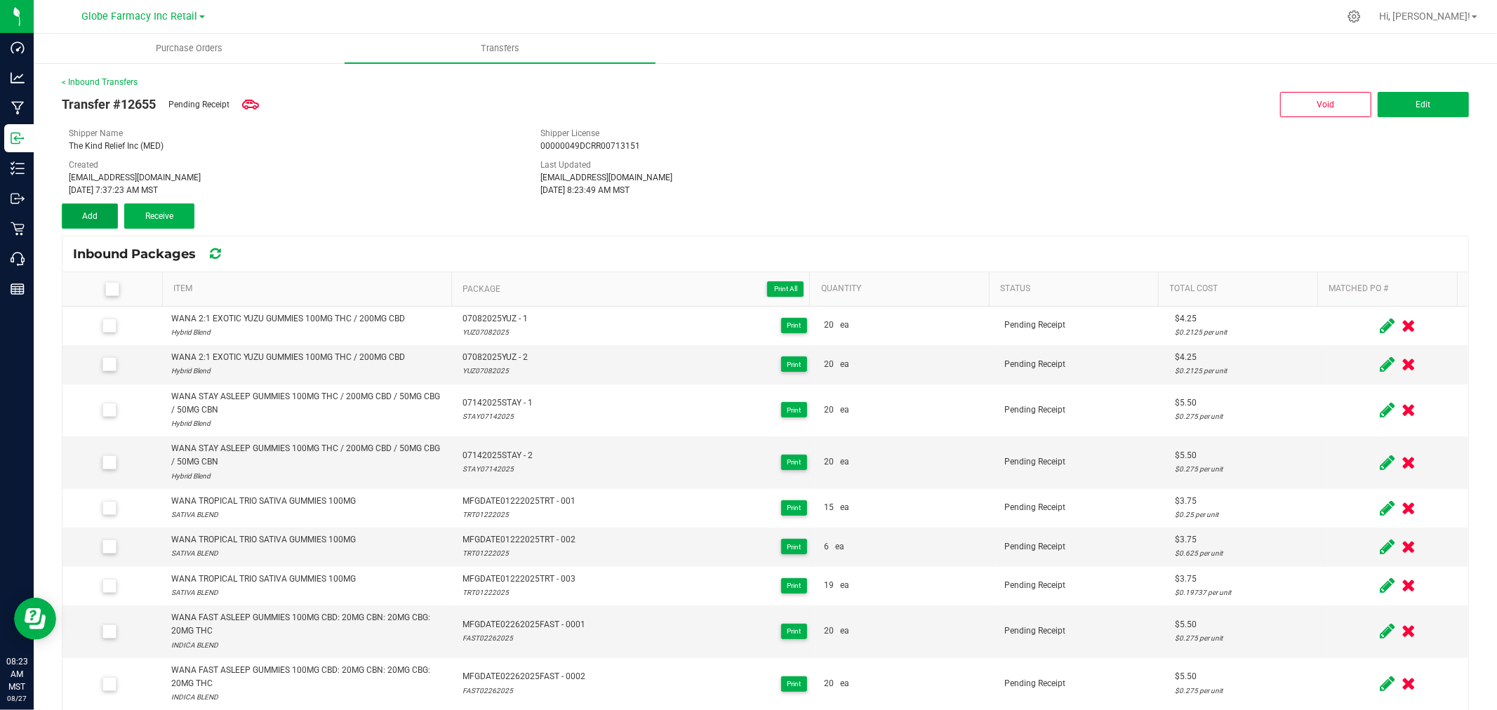
click at [95, 211] on span "Add" at bounding box center [89, 216] width 15 height 10
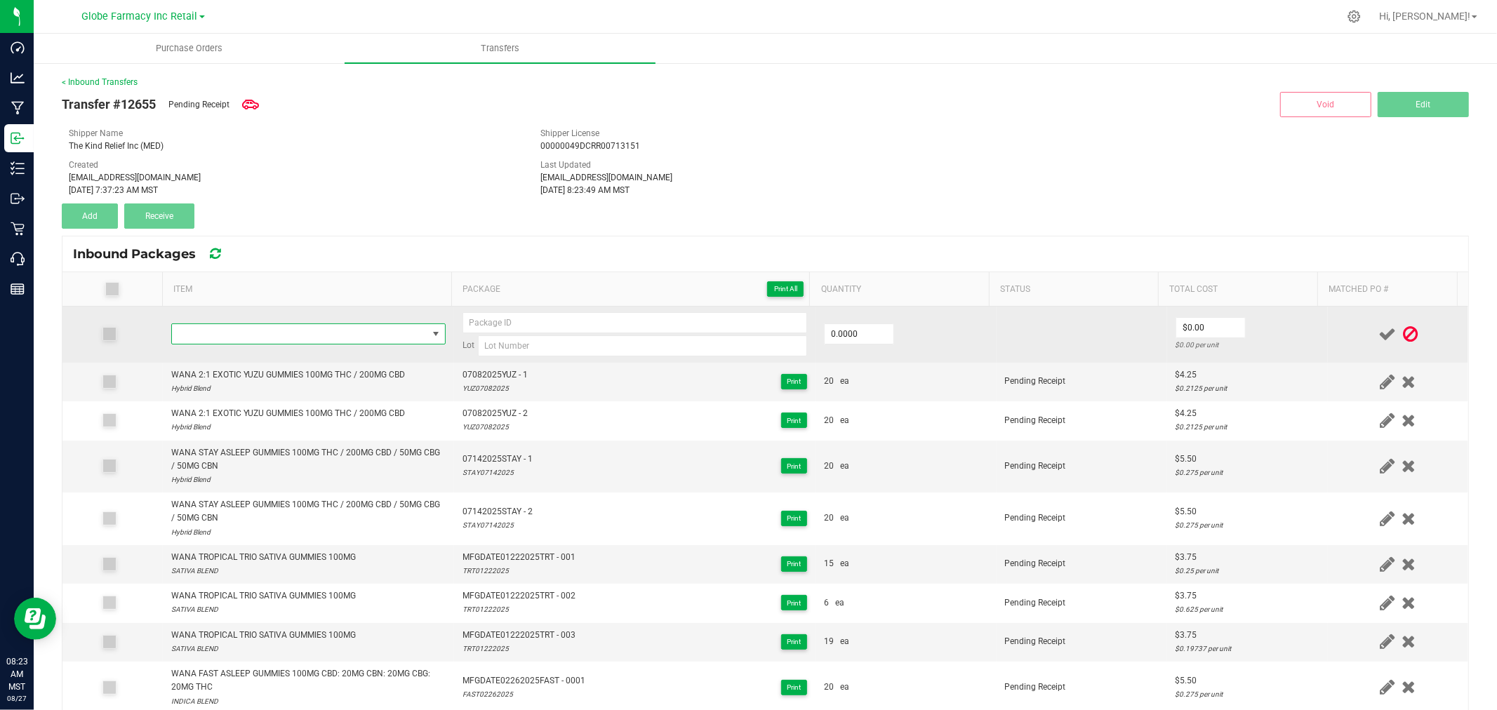
click at [269, 345] on span "NO DATA FOUND" at bounding box center [308, 334] width 274 height 21
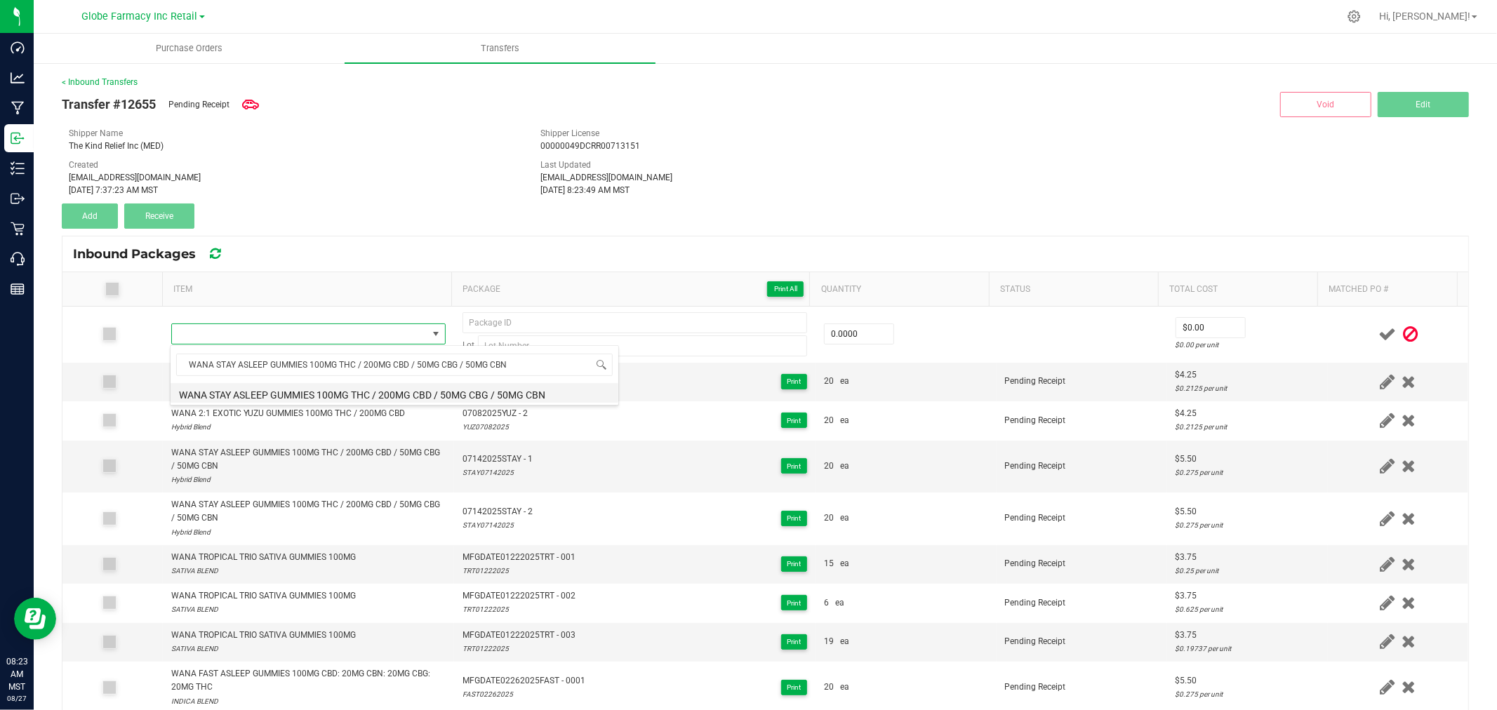
click at [296, 397] on li "WANA STAY ASLEEP GUMMIES 100MG THC / 200MG CBD / 50MG CBG / 50MG CBN" at bounding box center [395, 393] width 448 height 20
type input "0 ea"
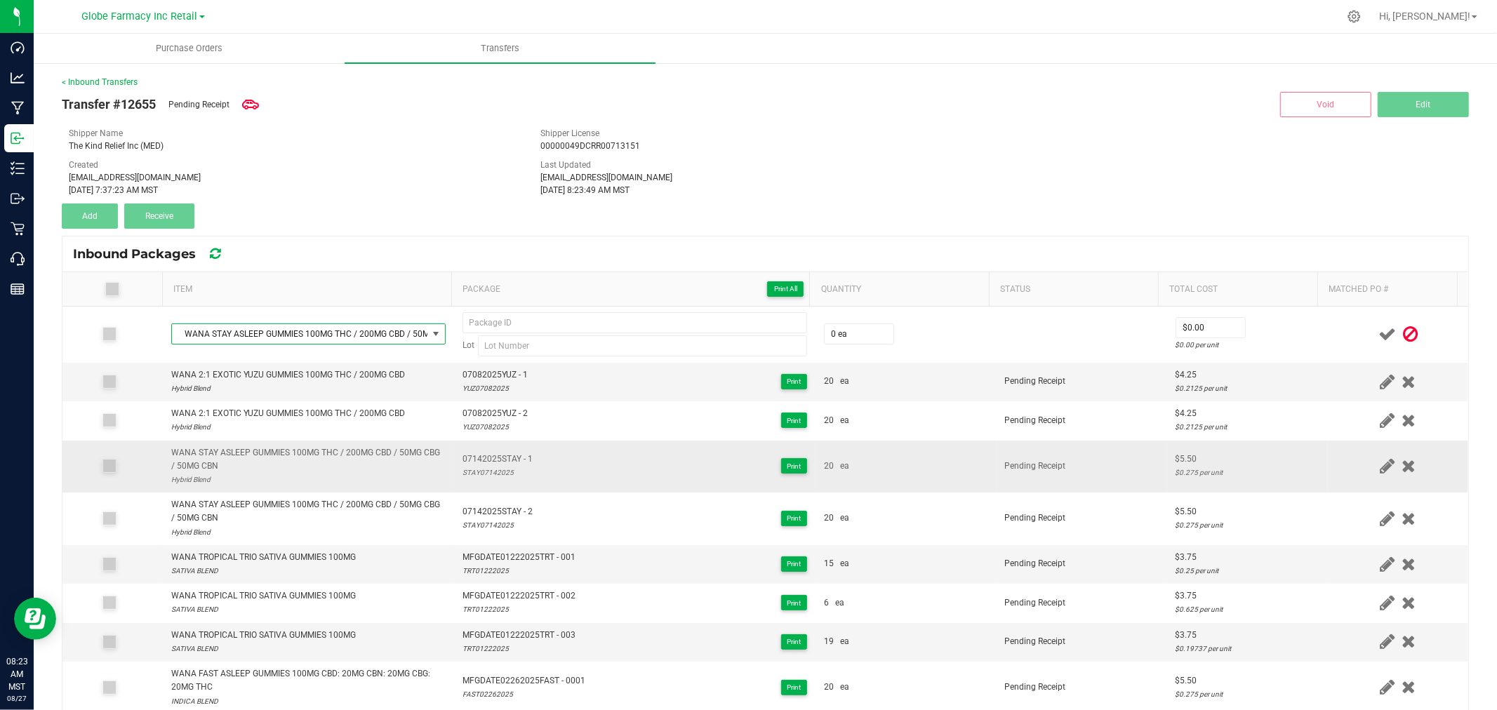
click at [500, 460] on span "07142025STAY - 1" at bounding box center [498, 459] width 70 height 13
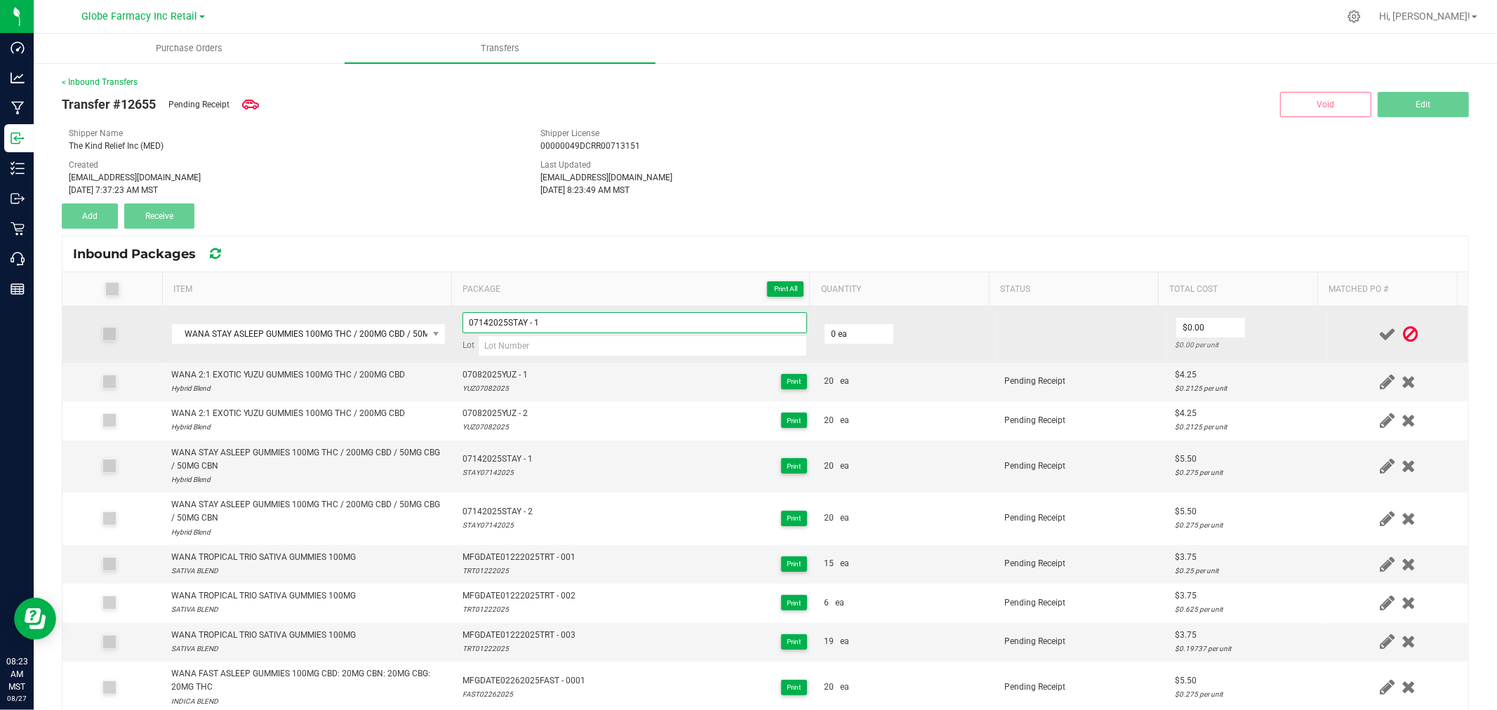
click at [553, 317] on input "07142025STAY - 1" at bounding box center [635, 322] width 345 height 21
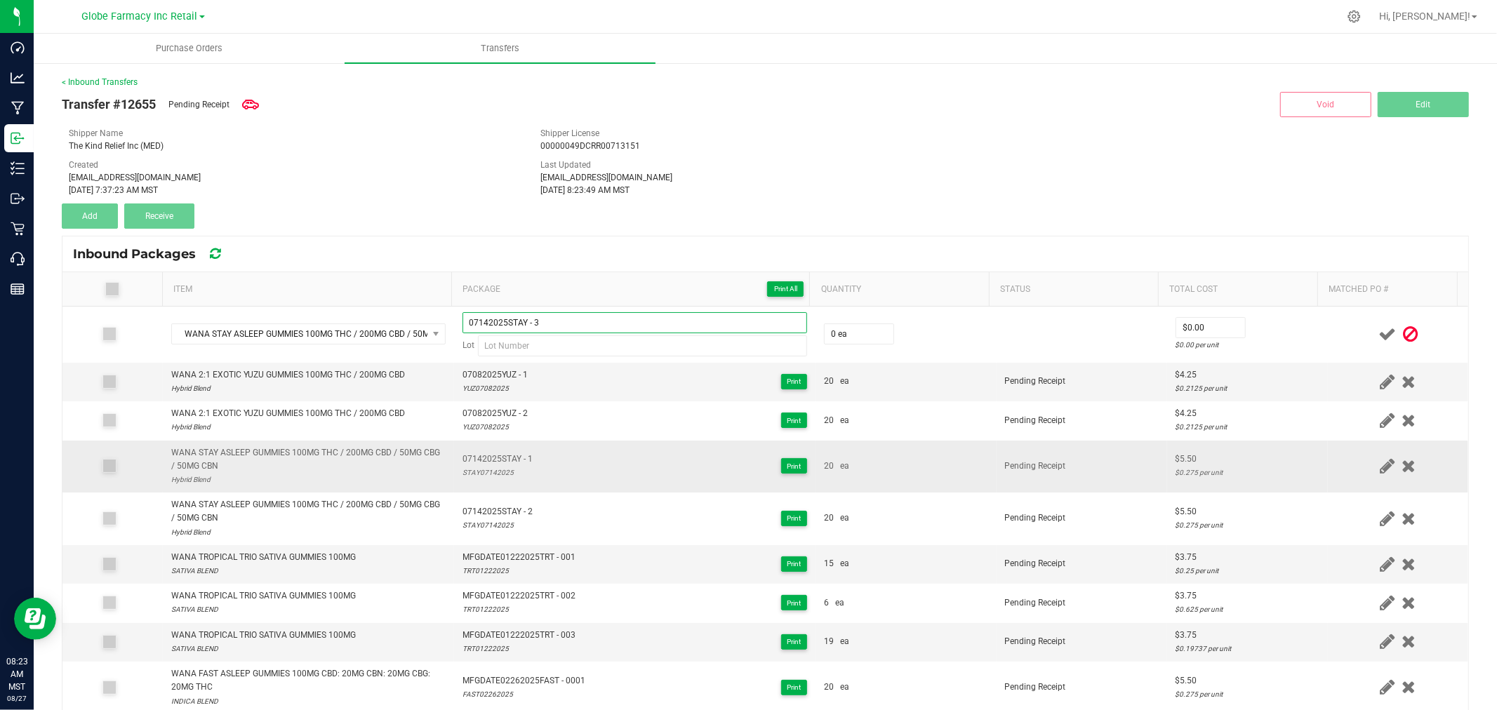
type input "07142025STAY - 3"
click at [478, 472] on div "STAY07142025" at bounding box center [498, 472] width 70 height 13
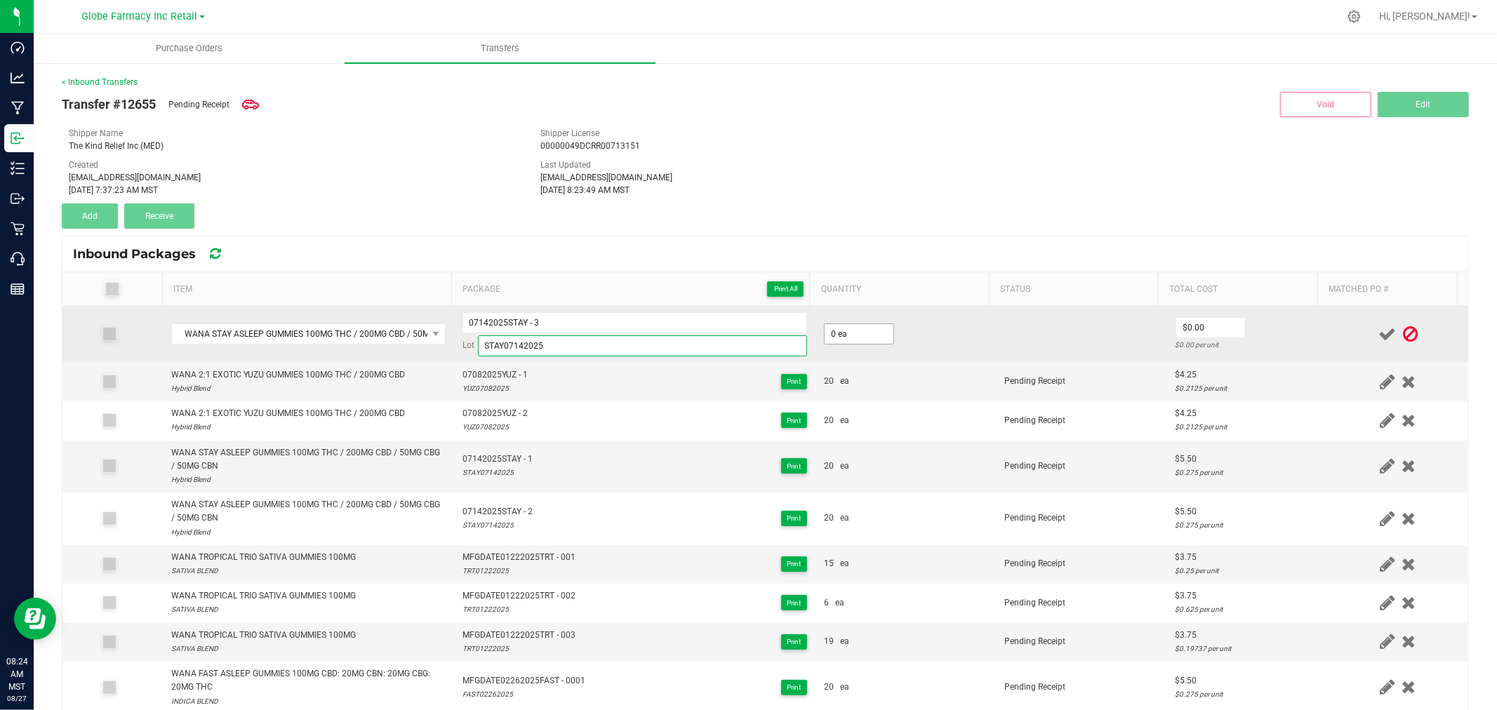
type input "STAY07142025"
click at [830, 326] on input "0" at bounding box center [859, 334] width 69 height 20
type input "20"
type input "0"
type input "20 ea"
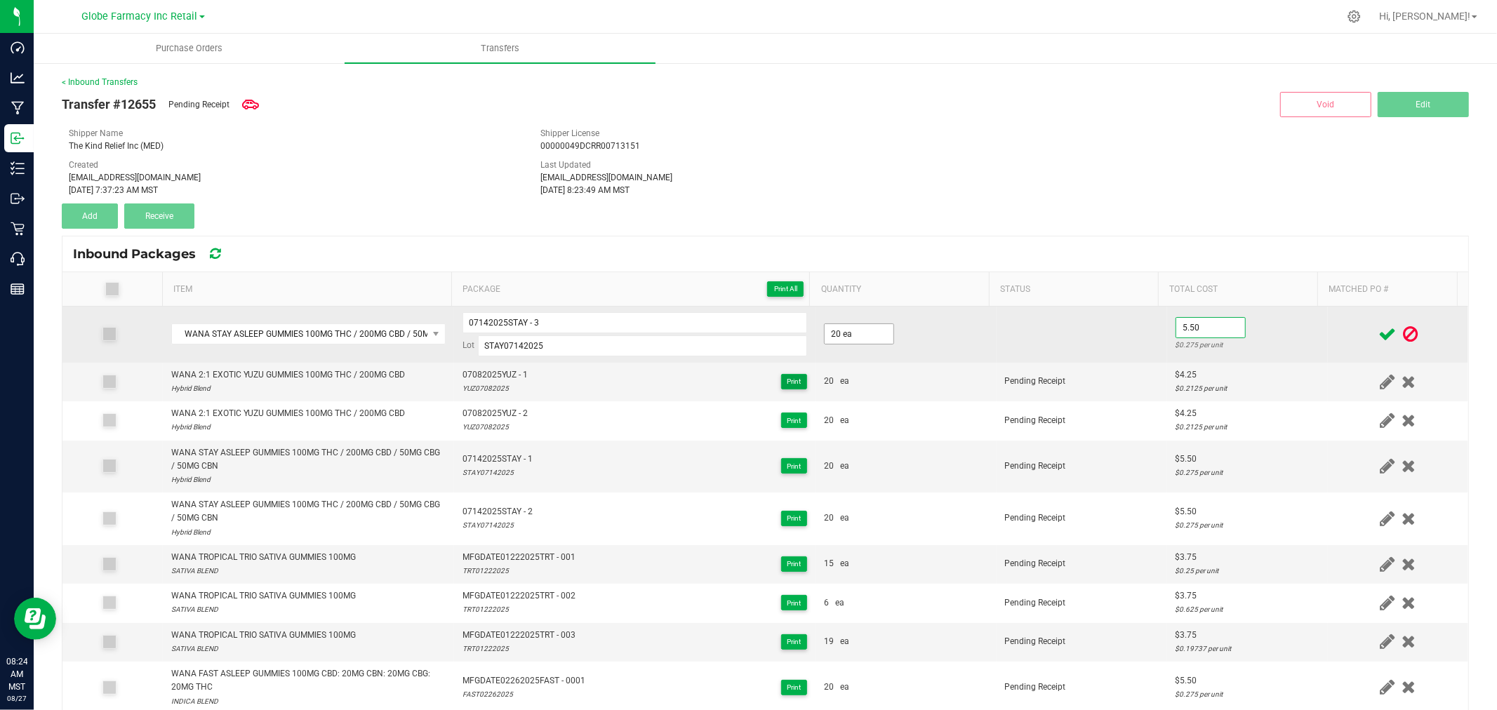
type input "$5.50"
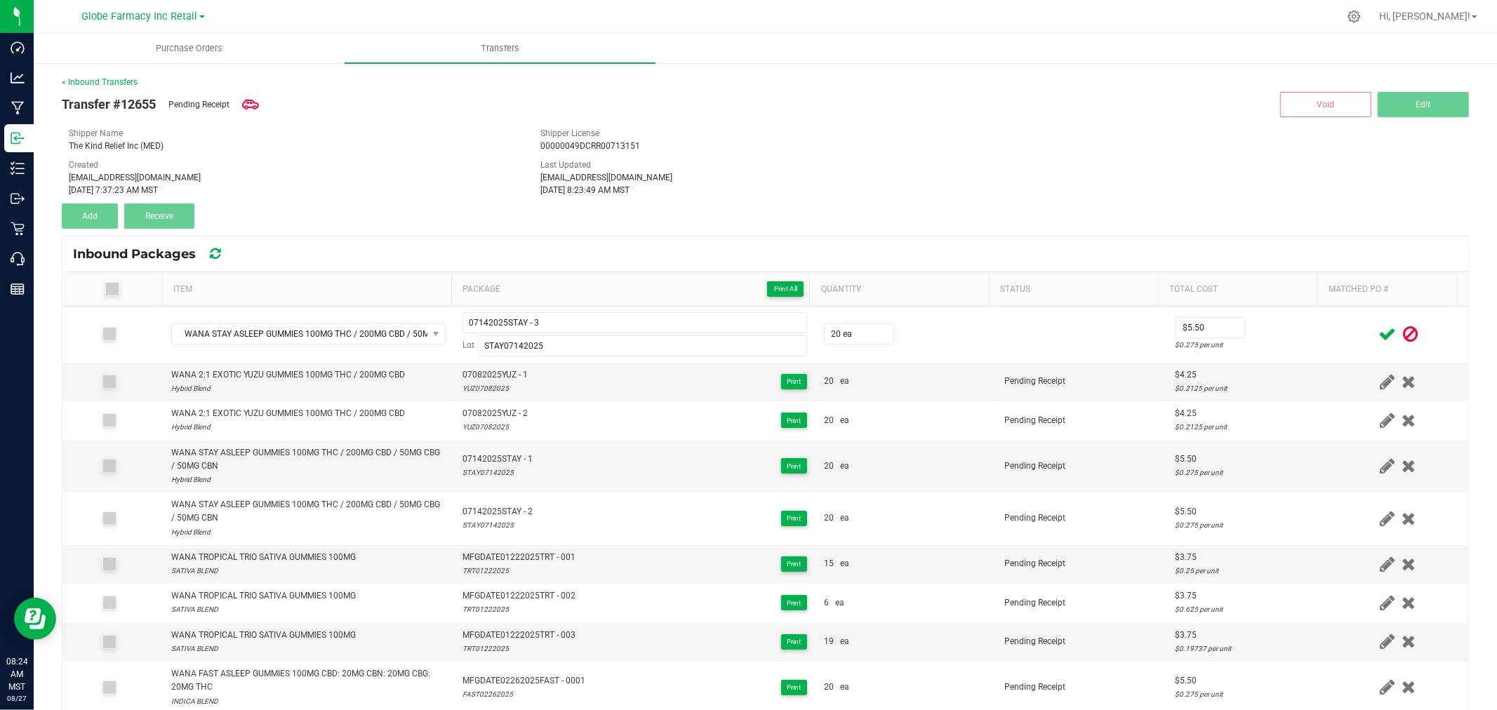
click at [1328, 359] on td at bounding box center [1398, 335] width 140 height 56
click at [1379, 331] on icon at bounding box center [1388, 335] width 18 height 18
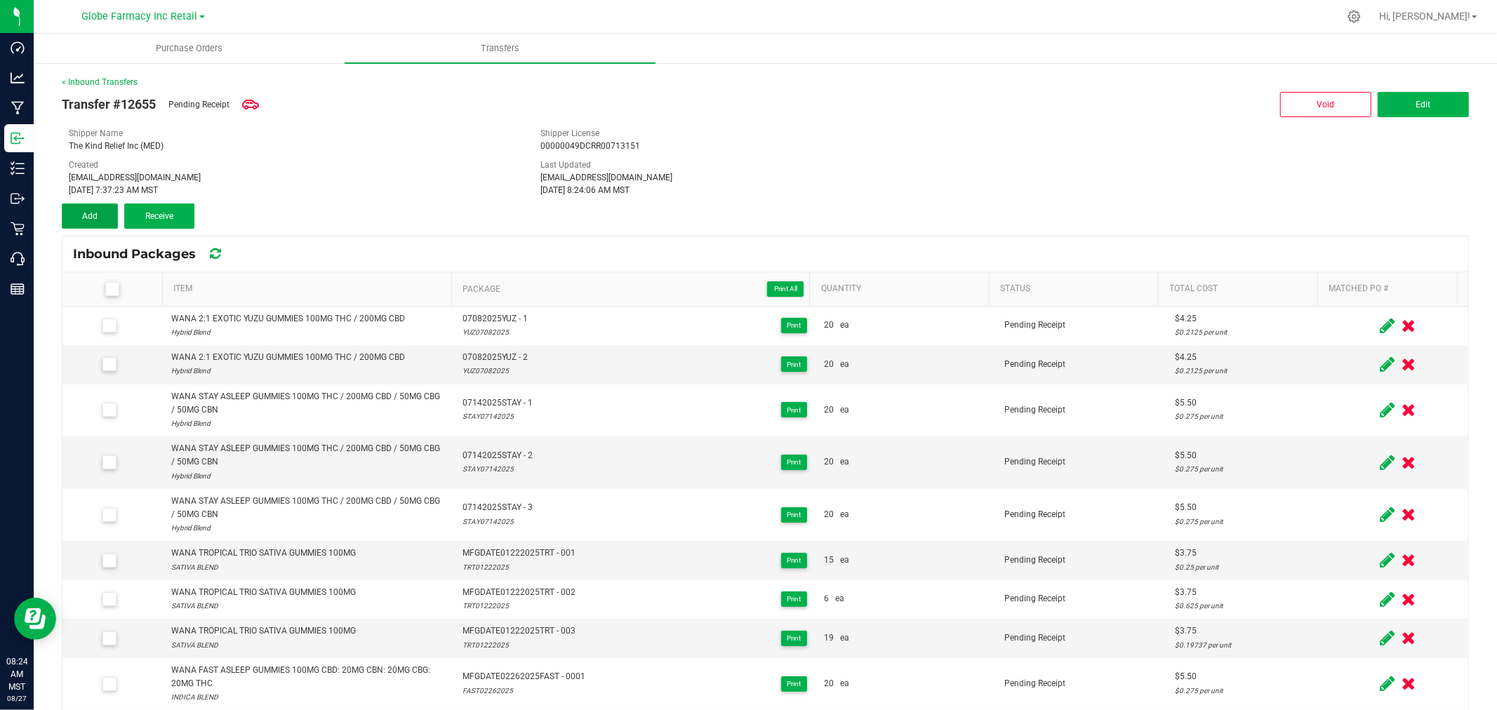
click at [81, 206] on button "Add" at bounding box center [90, 216] width 56 height 25
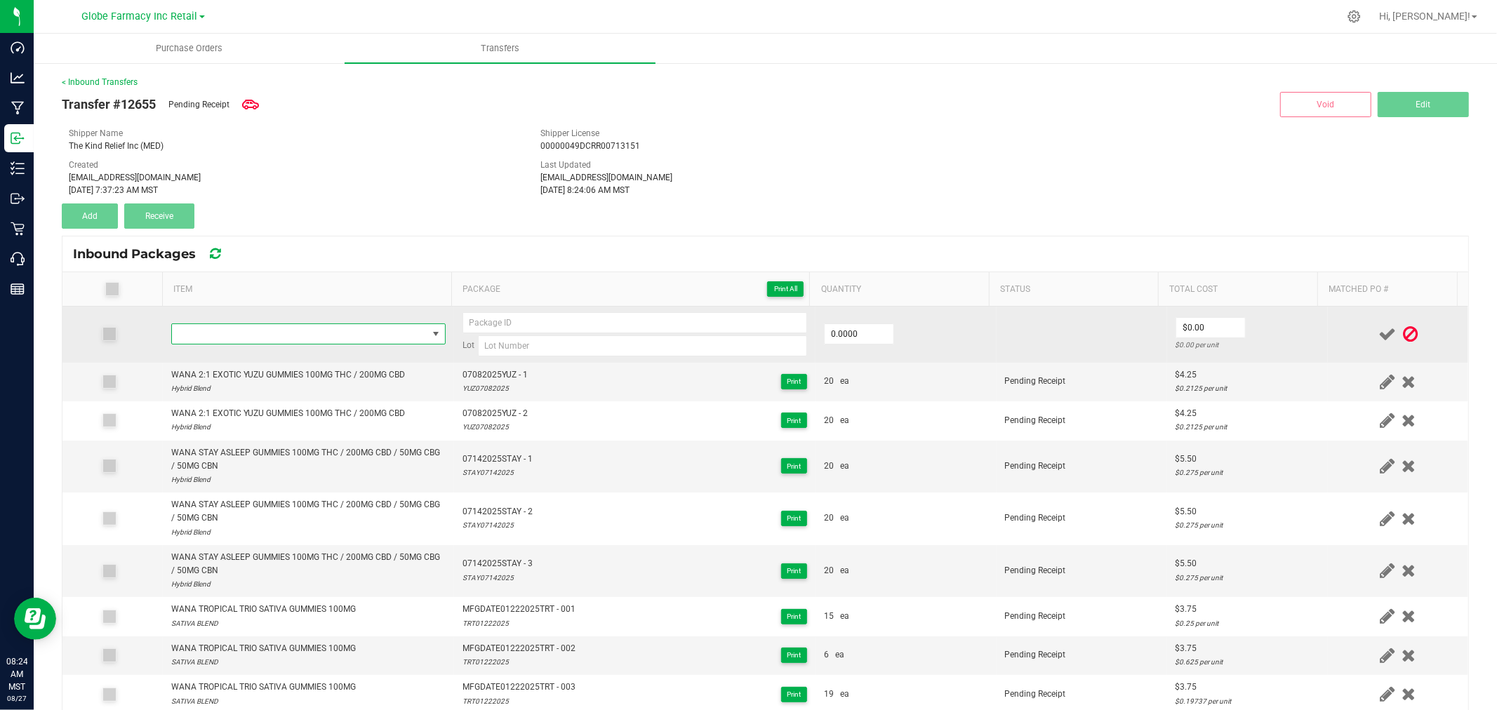
click at [323, 337] on span "NO DATA FOUND" at bounding box center [299, 334] width 255 height 20
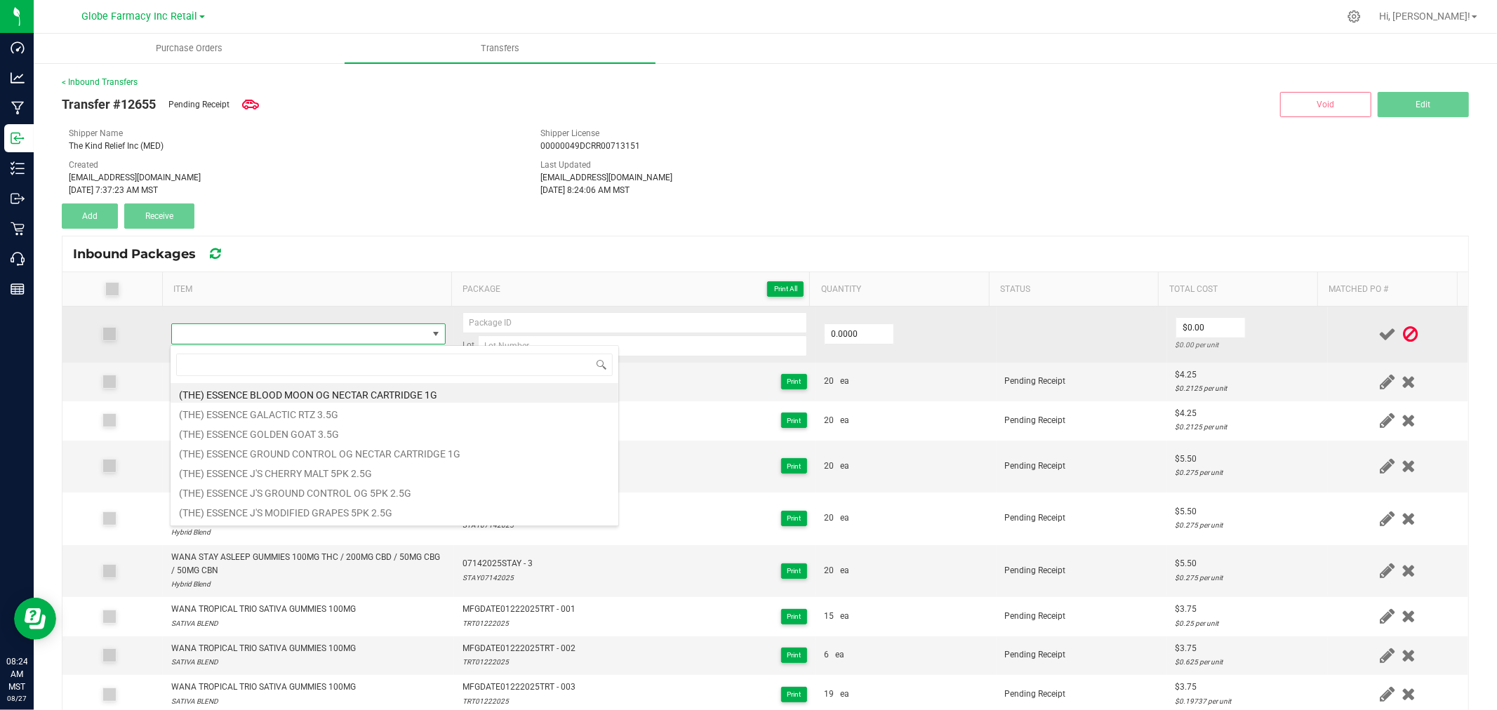
type input "WANA STAY ASLEEP GUMMIES 100MG THC / 200MG CBD / 50MG CBG / 50MG CBN"
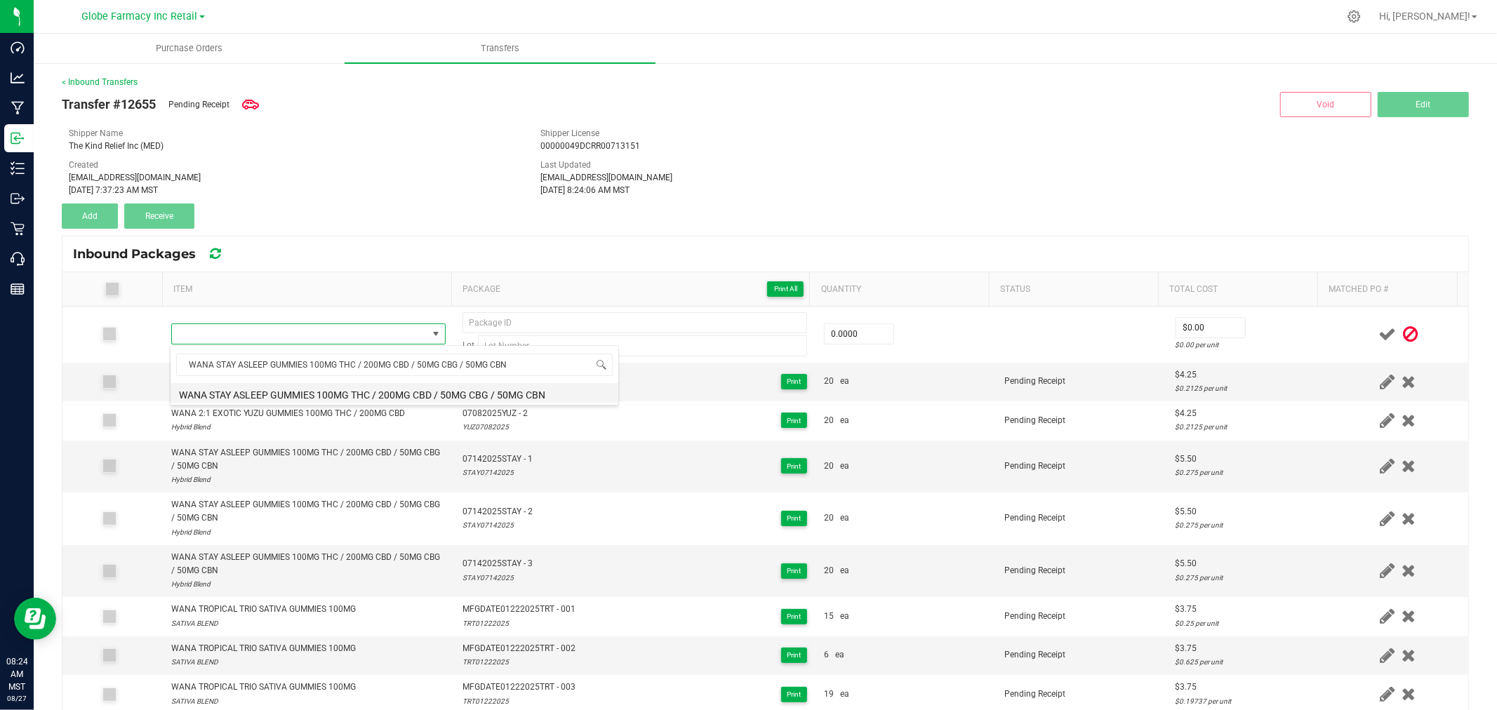
click at [300, 390] on li "WANA STAY ASLEEP GUMMIES 100MG THC / 200MG CBD / 50MG CBG / 50MG CBN" at bounding box center [395, 393] width 448 height 20
type input "0 ea"
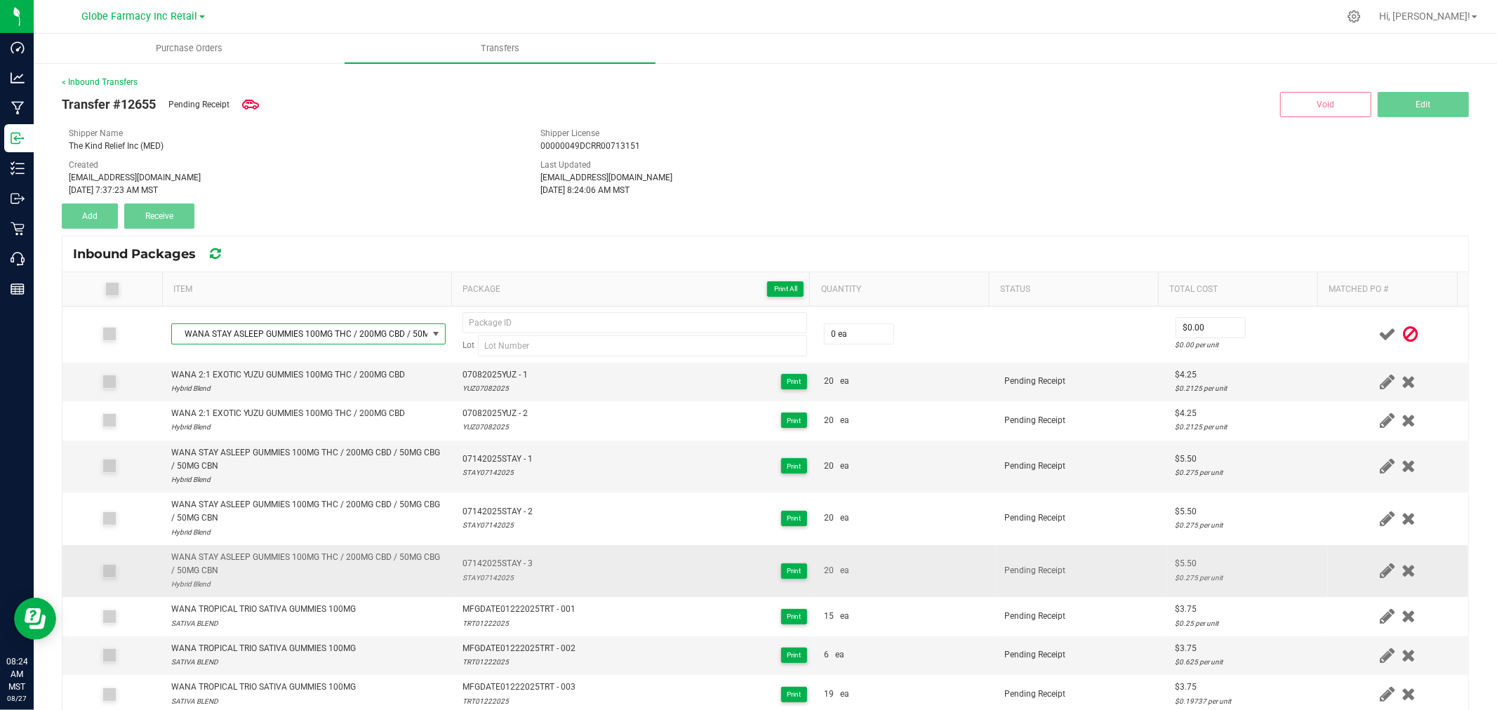
click at [501, 570] on span "07142025STAY - 3" at bounding box center [498, 563] width 70 height 13
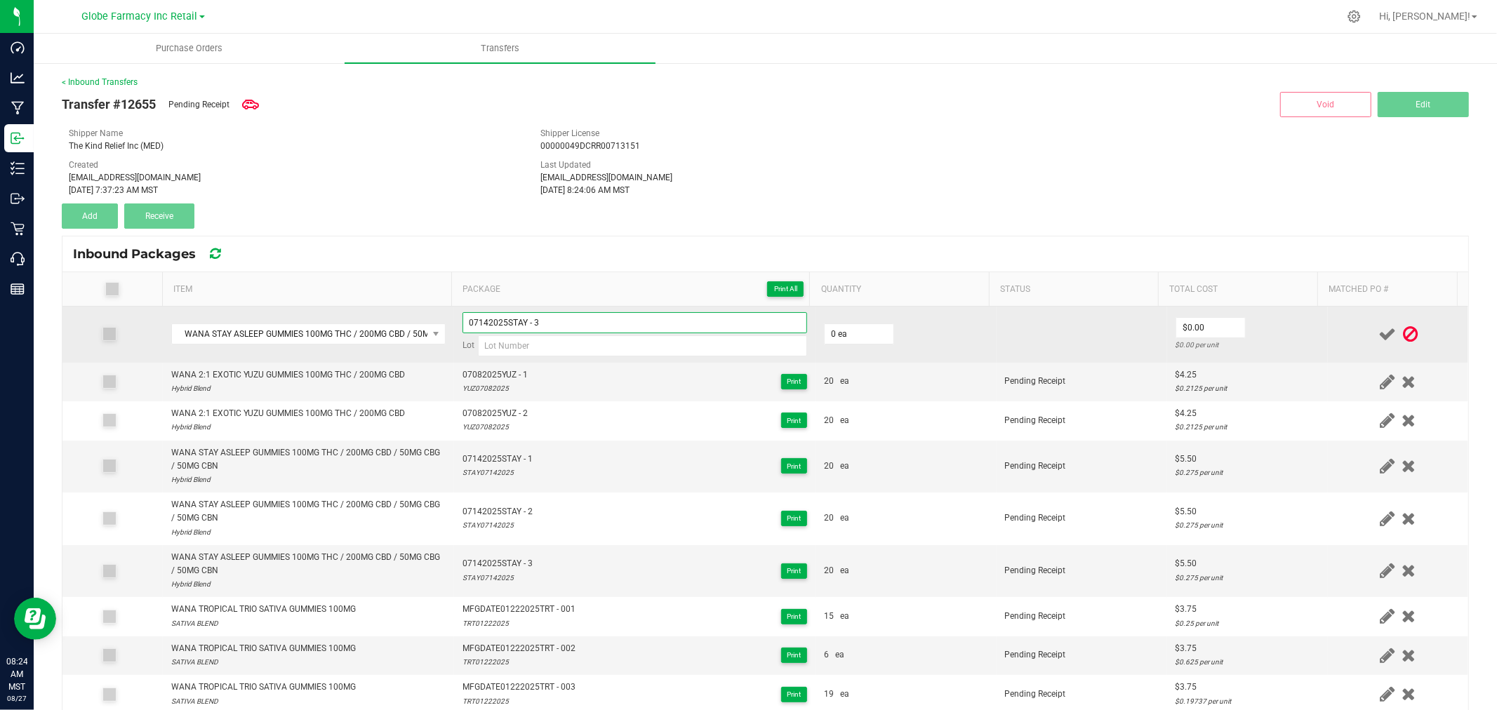
click at [578, 330] on input "07142025STAY - 3" at bounding box center [635, 322] width 345 height 21
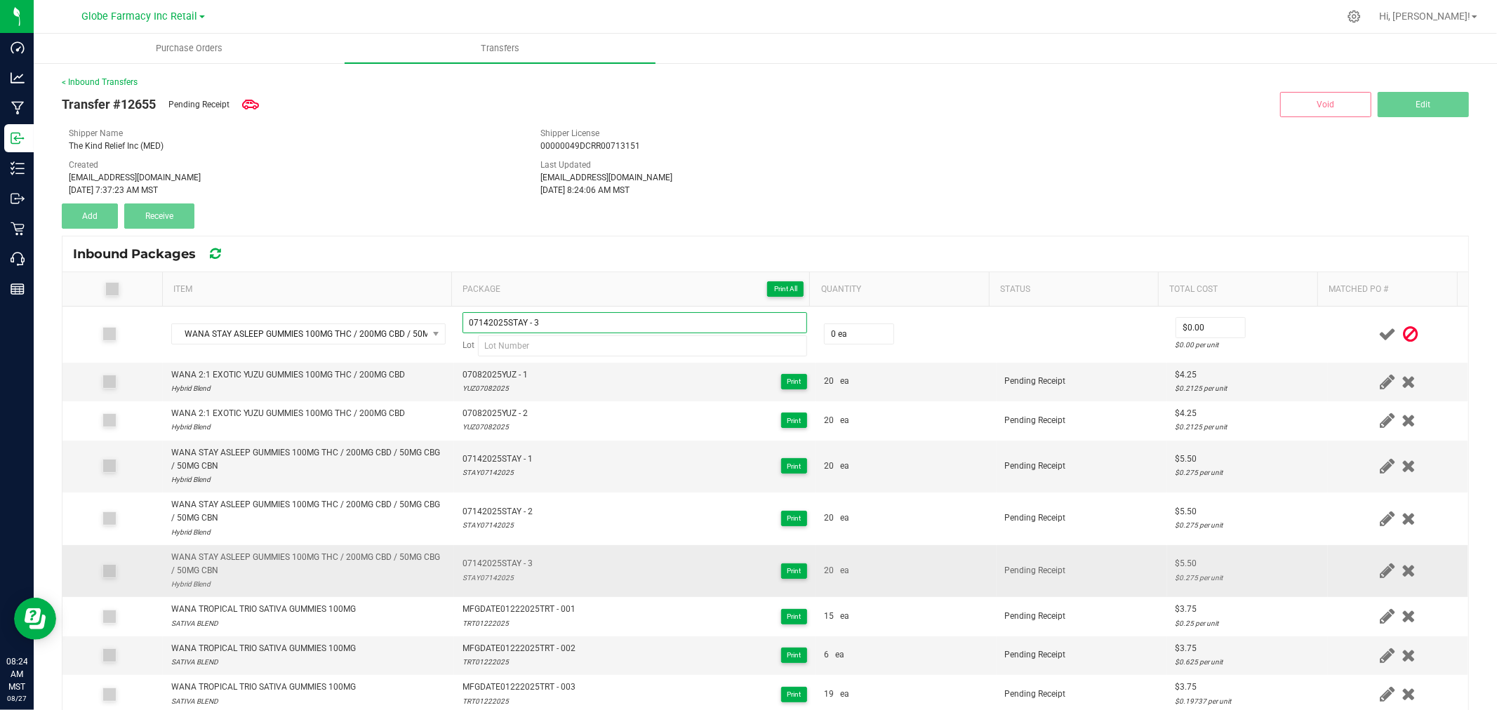
type input "07142025STAY - 3"
click at [488, 578] on div "STAY07142025" at bounding box center [498, 577] width 70 height 13
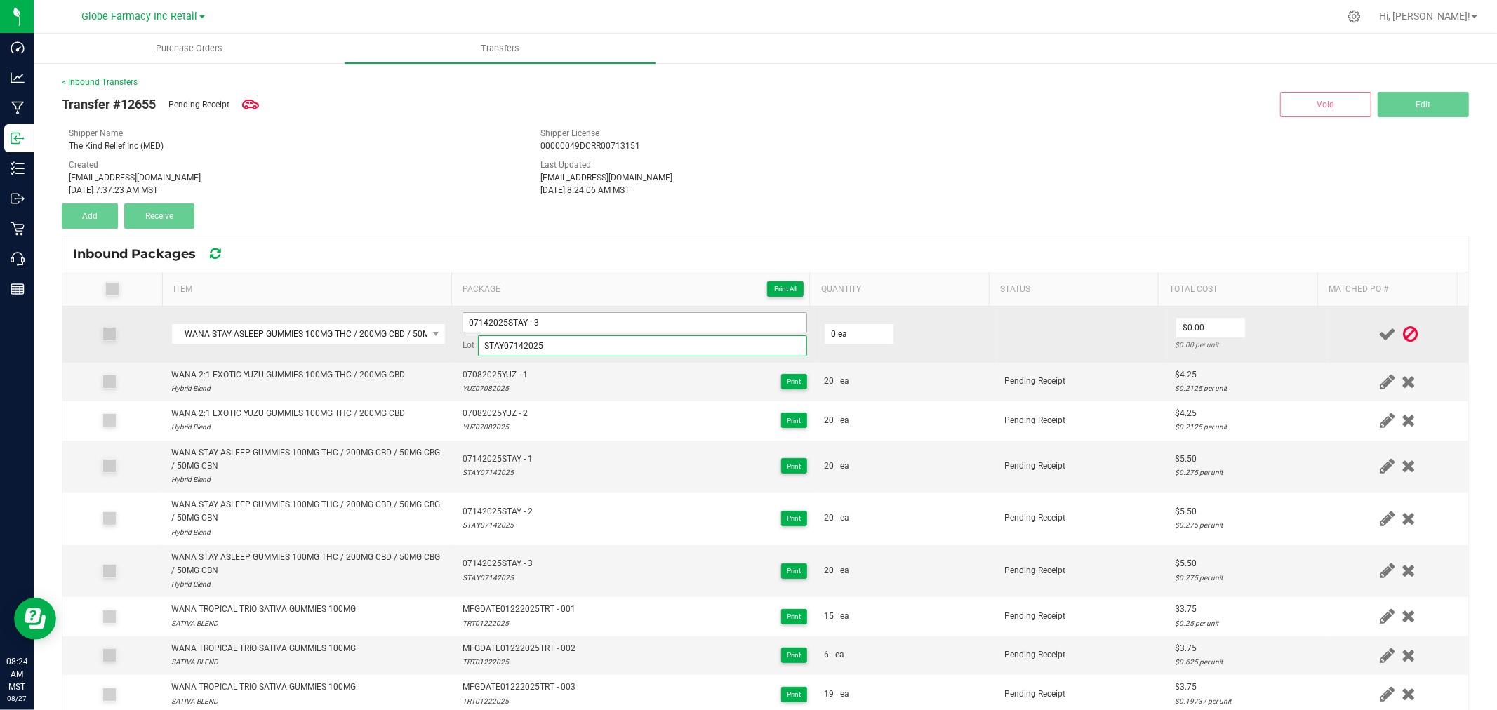
type input "STAY07142025"
click at [548, 314] on input "07142025STAY - 3" at bounding box center [635, 322] width 345 height 21
type input "07142025STAY - 4"
type input "20 ea"
type input "$5.50"
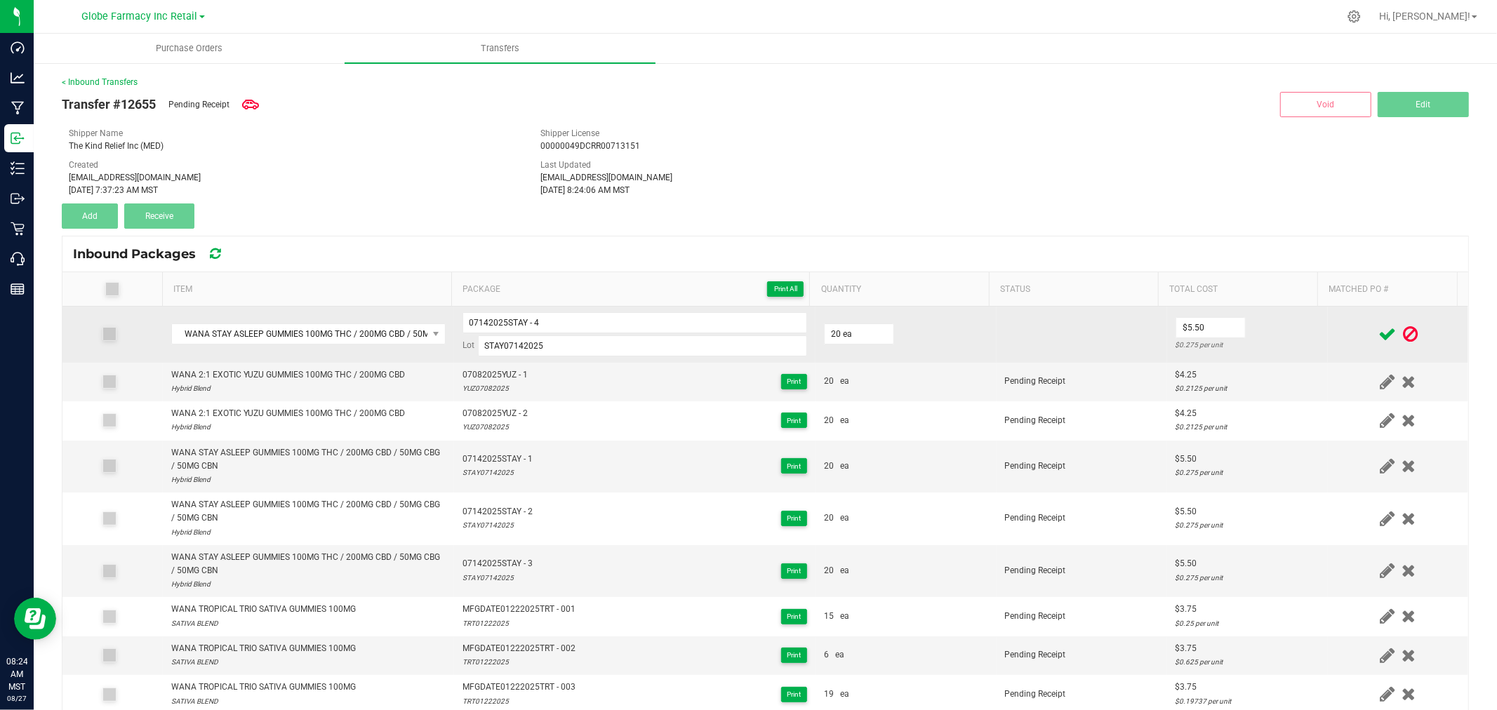
click at [1300, 333] on td "$5.50 $0.275 per unit" at bounding box center [1247, 335] width 161 height 56
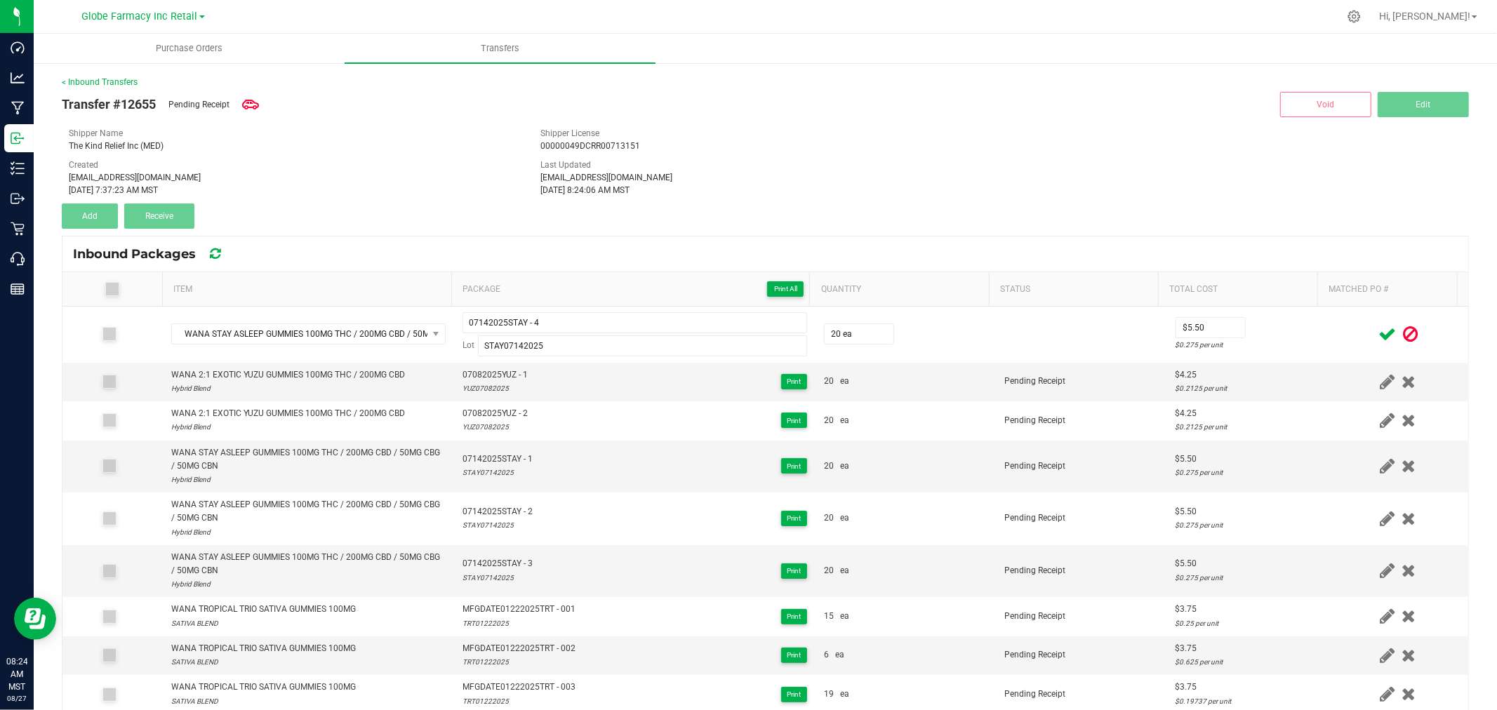
click at [1379, 330] on icon at bounding box center [1388, 335] width 18 height 18
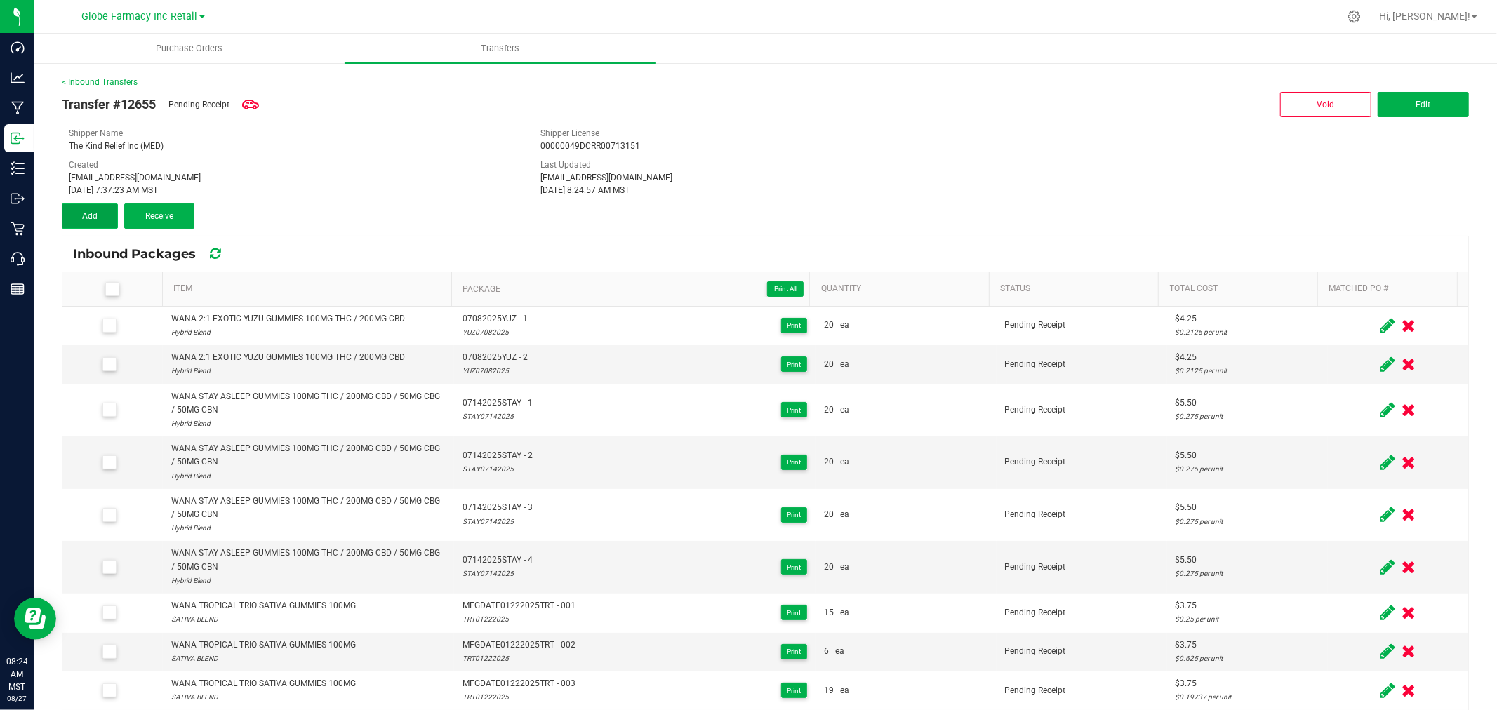
click at [105, 212] on button "Add" at bounding box center [90, 216] width 56 height 25
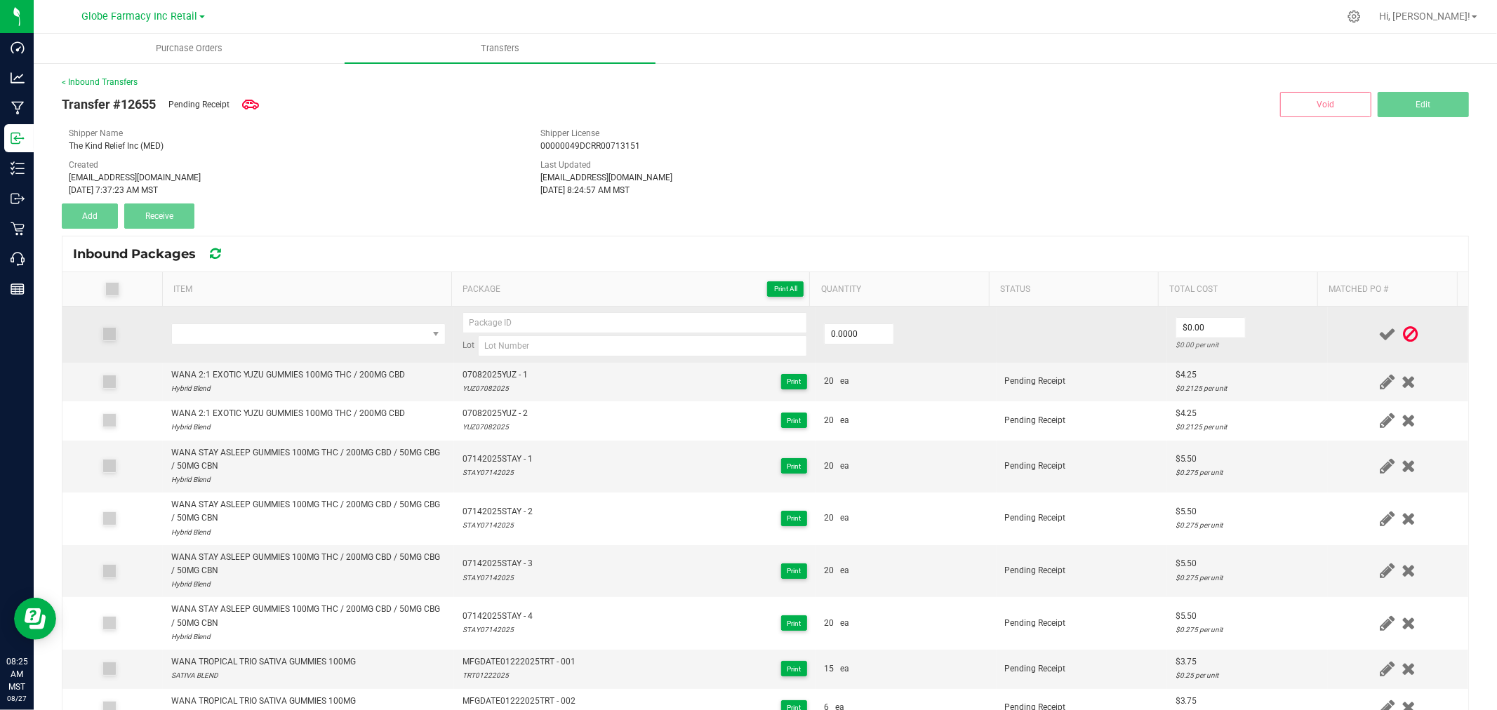
click at [334, 323] on td at bounding box center [308, 335] width 291 height 56
click at [330, 331] on span "NO DATA FOUND" at bounding box center [299, 334] width 255 height 20
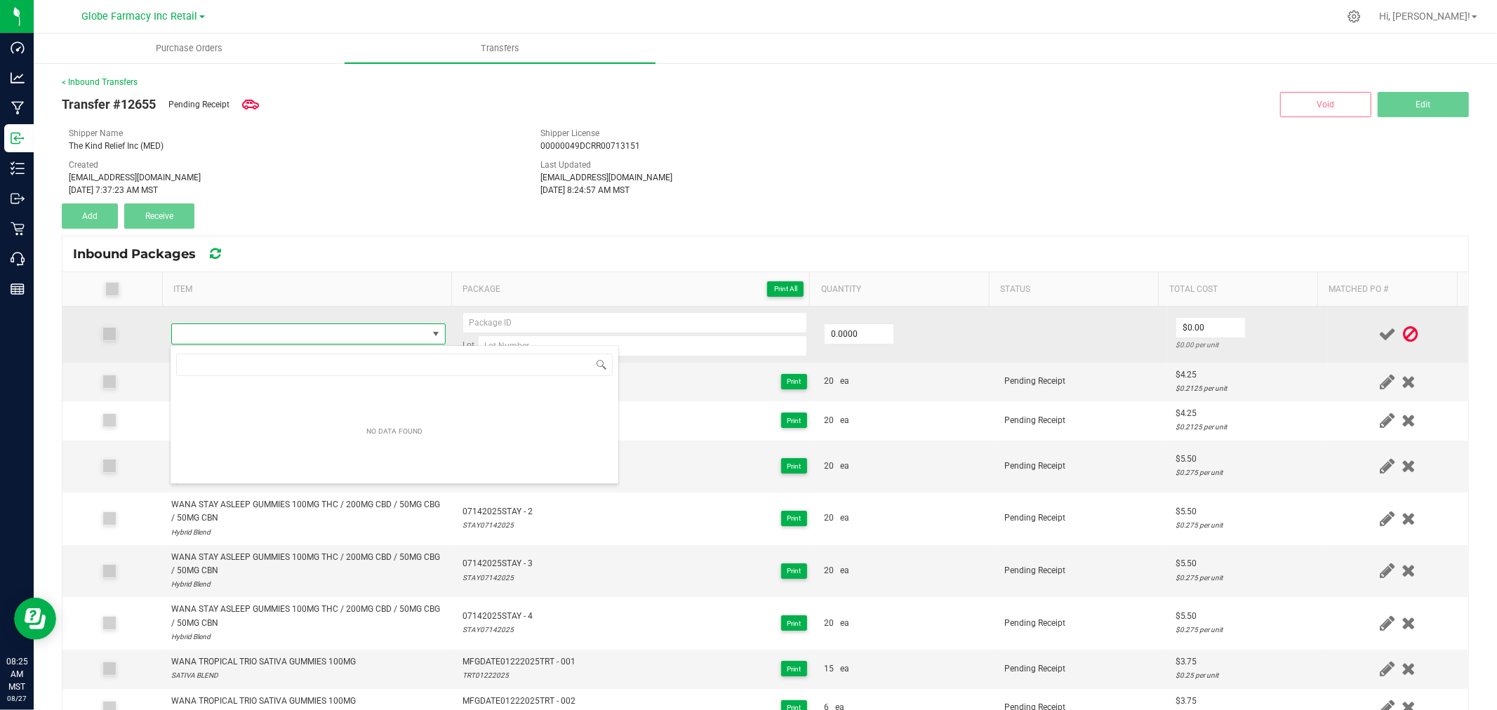
type input "WANA QUICK 1:1 STRAWBERRY MARGARITA GUMMIES 100MG THC / 100MG CBD"
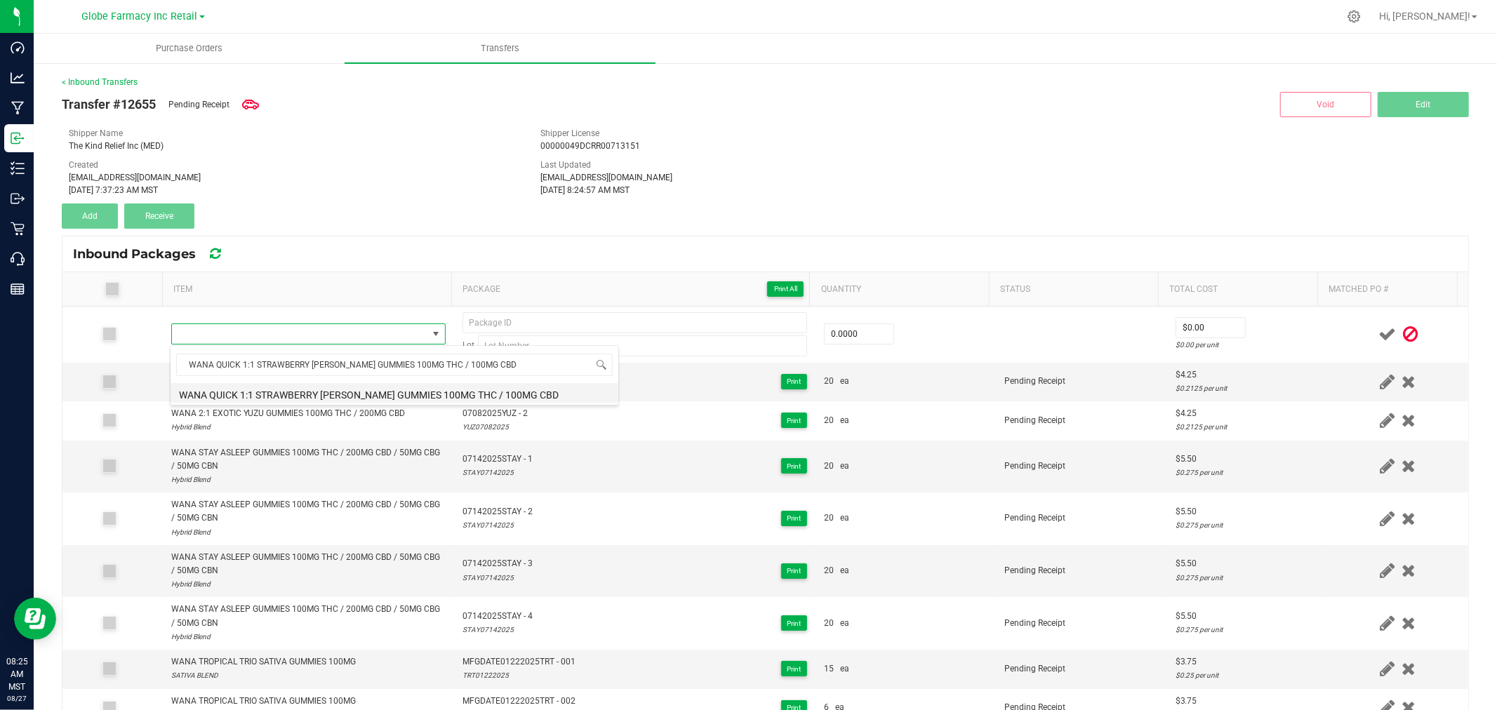
click at [333, 392] on li "WANA QUICK 1:1 STRAWBERRY MARGARITA GUMMIES 100MG THC / 100MG CBD" at bounding box center [395, 393] width 448 height 20
type input "0 ea"
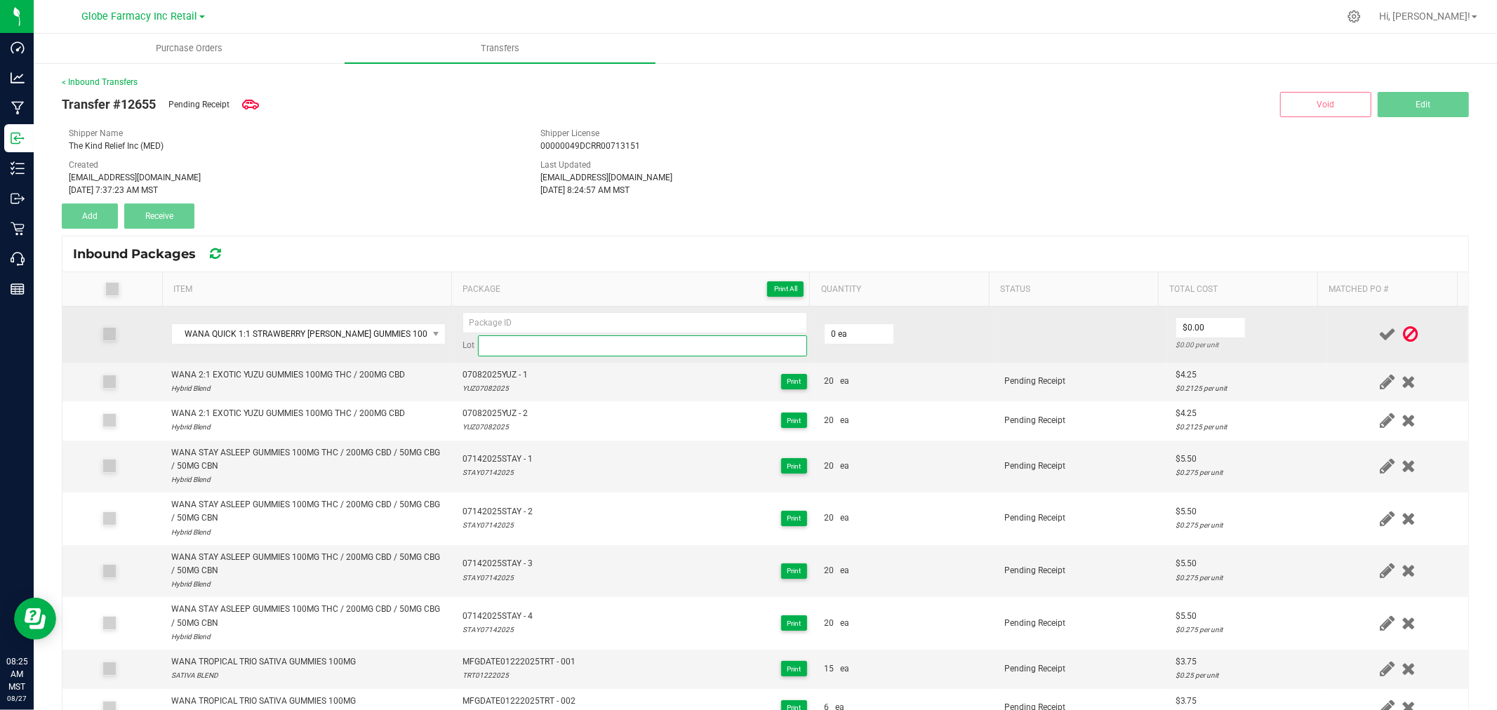
click at [599, 353] on input at bounding box center [642, 346] width 329 height 21
paste input "SMRG12122024"
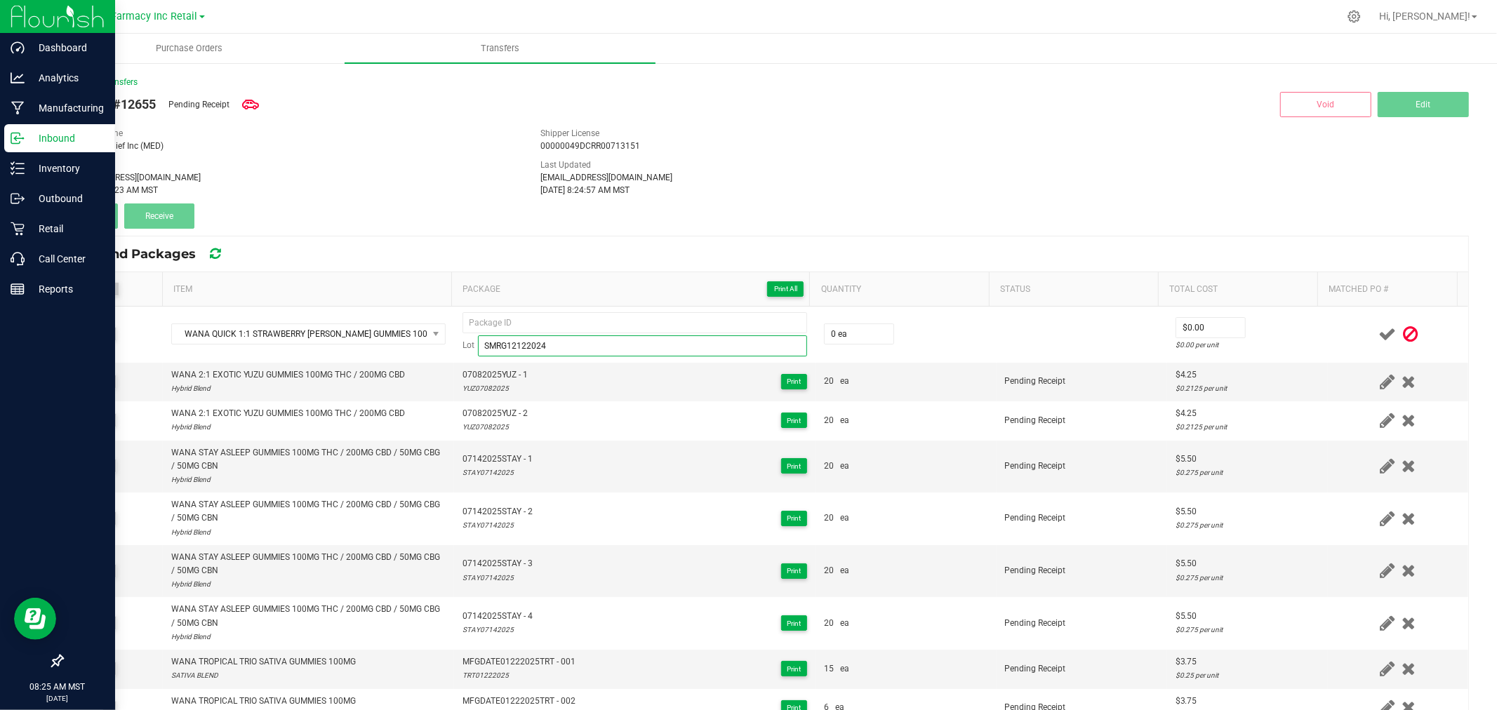
type input "SMRG12122024"
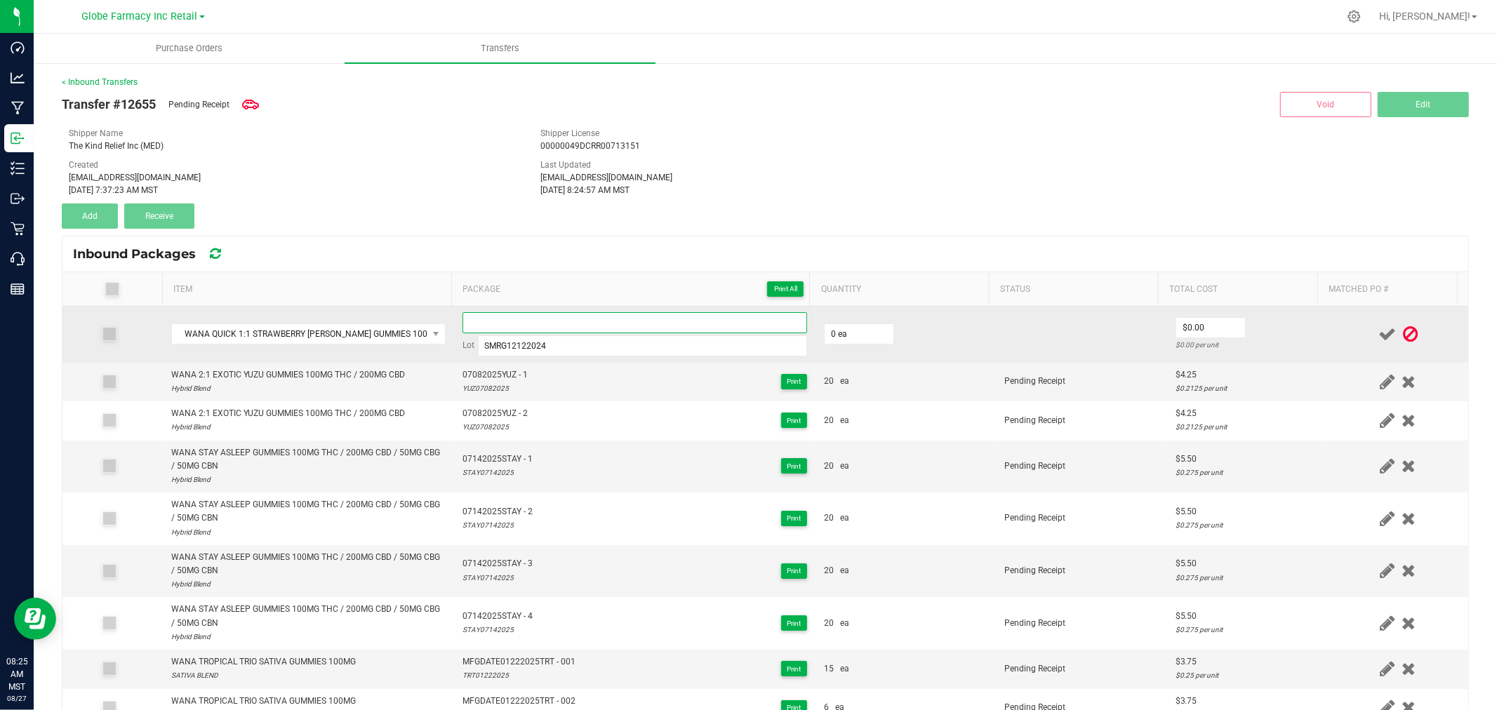
paste input "MFG-DATE-12122024SMRG-Exp."
click at [648, 317] on input at bounding box center [635, 322] width 345 height 21
type input "MFG-DATE-12122024SMRG-Exp."
paste input "MFG-DATE-12122024SMRG-Exp."
type input "MFG-DATE-12122024SMRG - 1"
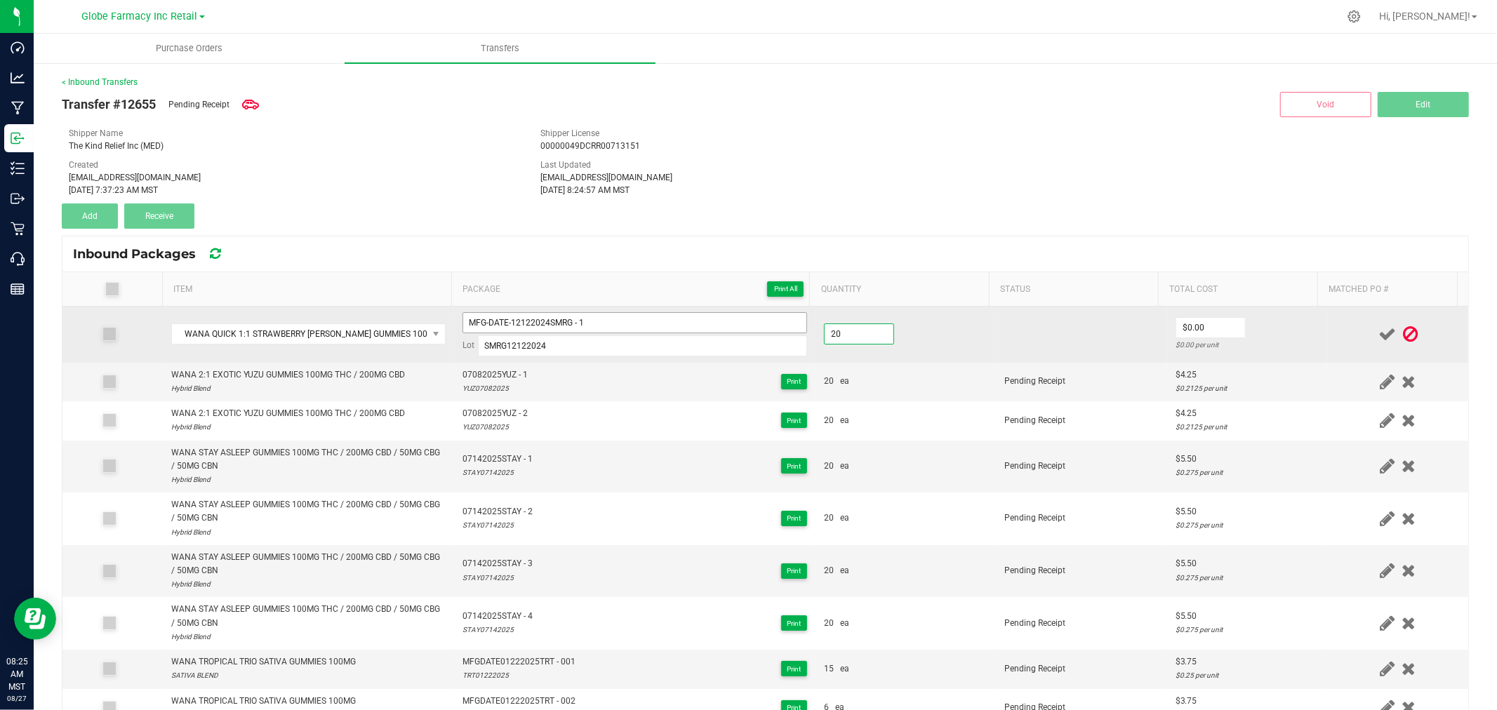
type input "20 ea"
type input "$5.50"
click at [1328, 338] on td at bounding box center [1398, 335] width 140 height 56
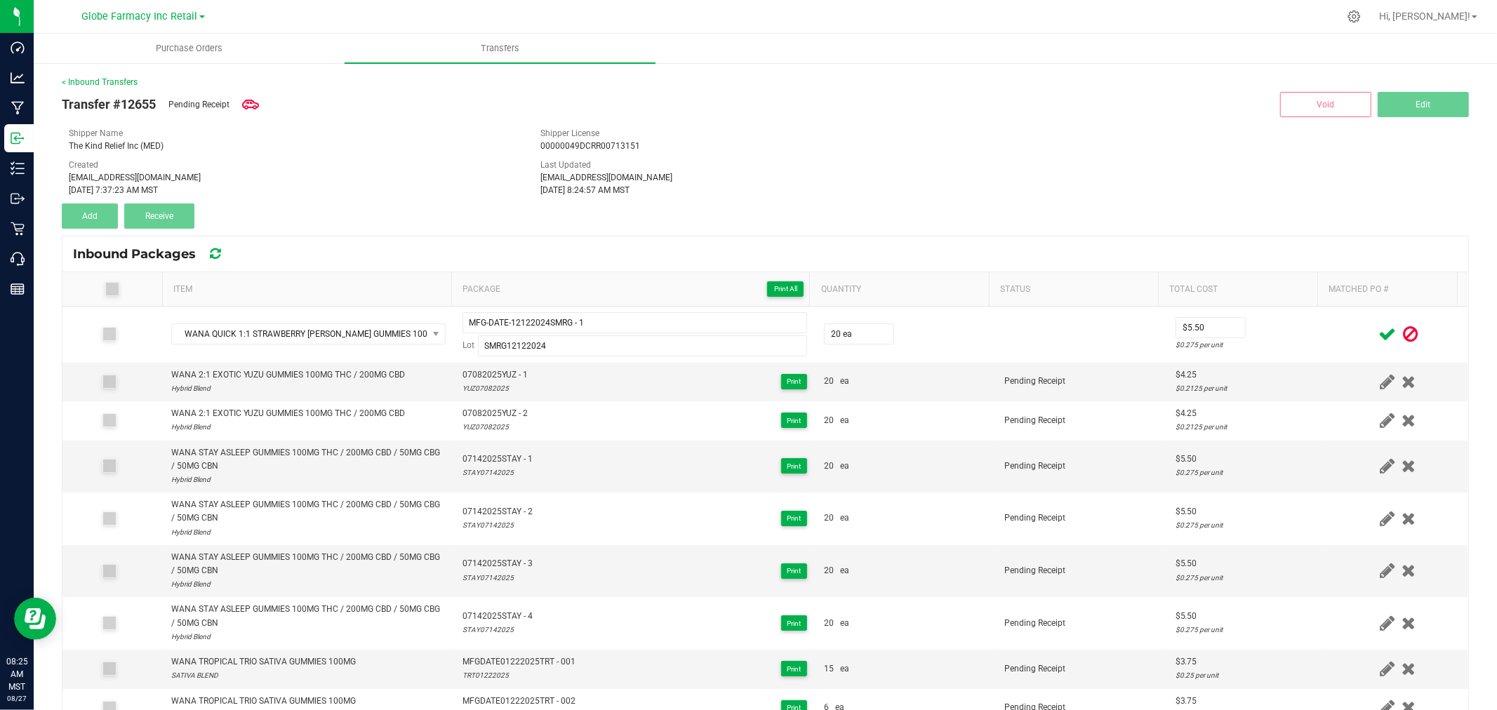
click at [1379, 335] on icon at bounding box center [1388, 335] width 18 height 18
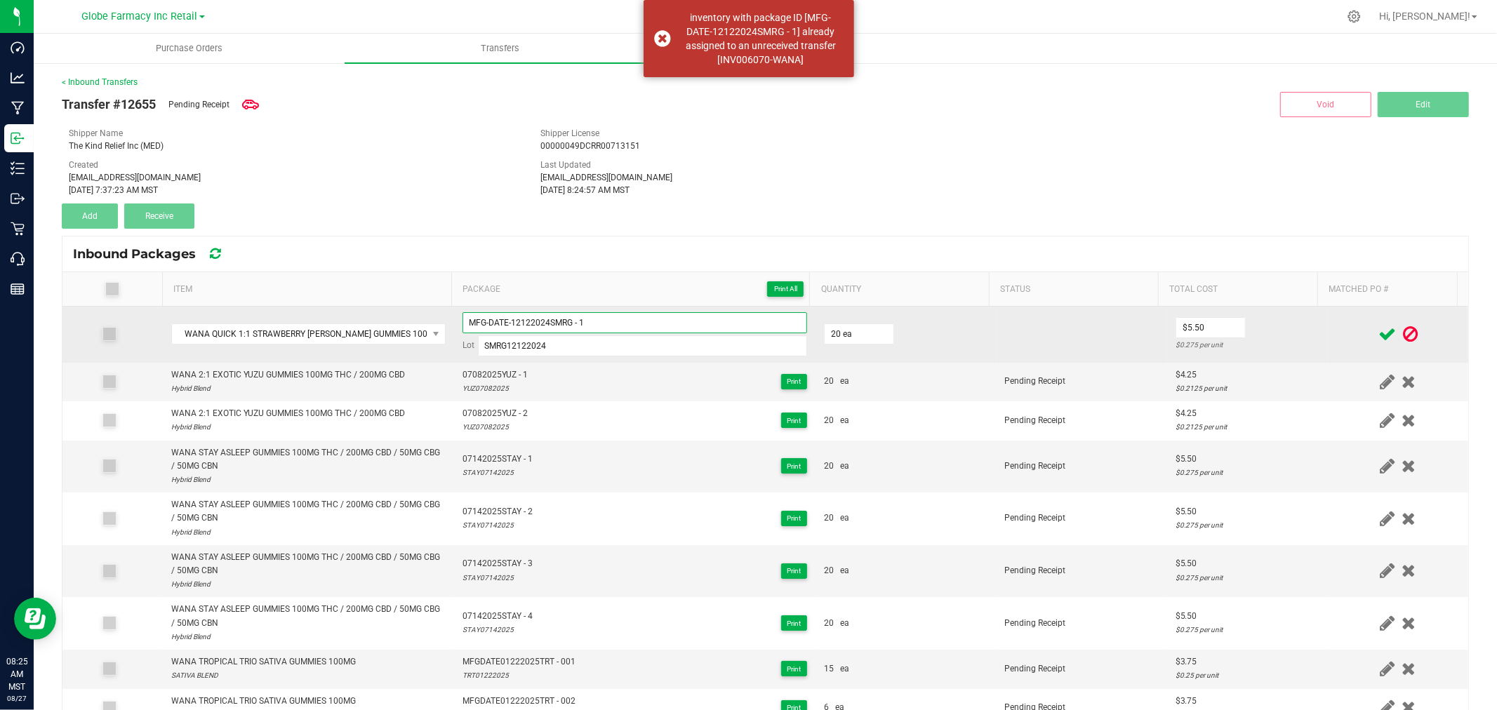
click at [675, 319] on input "MFG-DATE-12122024SMRG - 1" at bounding box center [635, 322] width 345 height 21
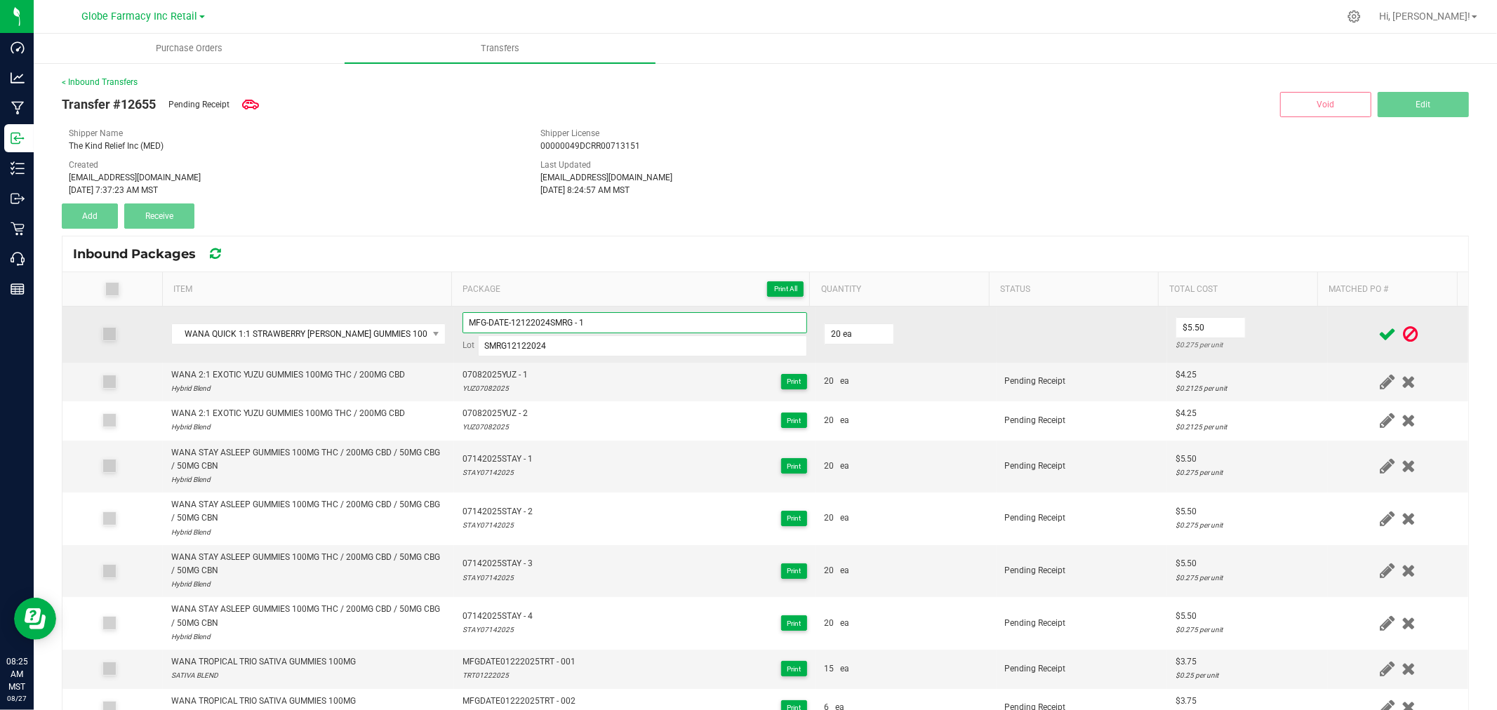
click at [507, 321] on input "MFG-DATE-12122024SMRG - 1" at bounding box center [635, 322] width 345 height 21
type input "MFGDATE12122024SMRG - 1"
click at [1330, 323] on td at bounding box center [1398, 335] width 140 height 56
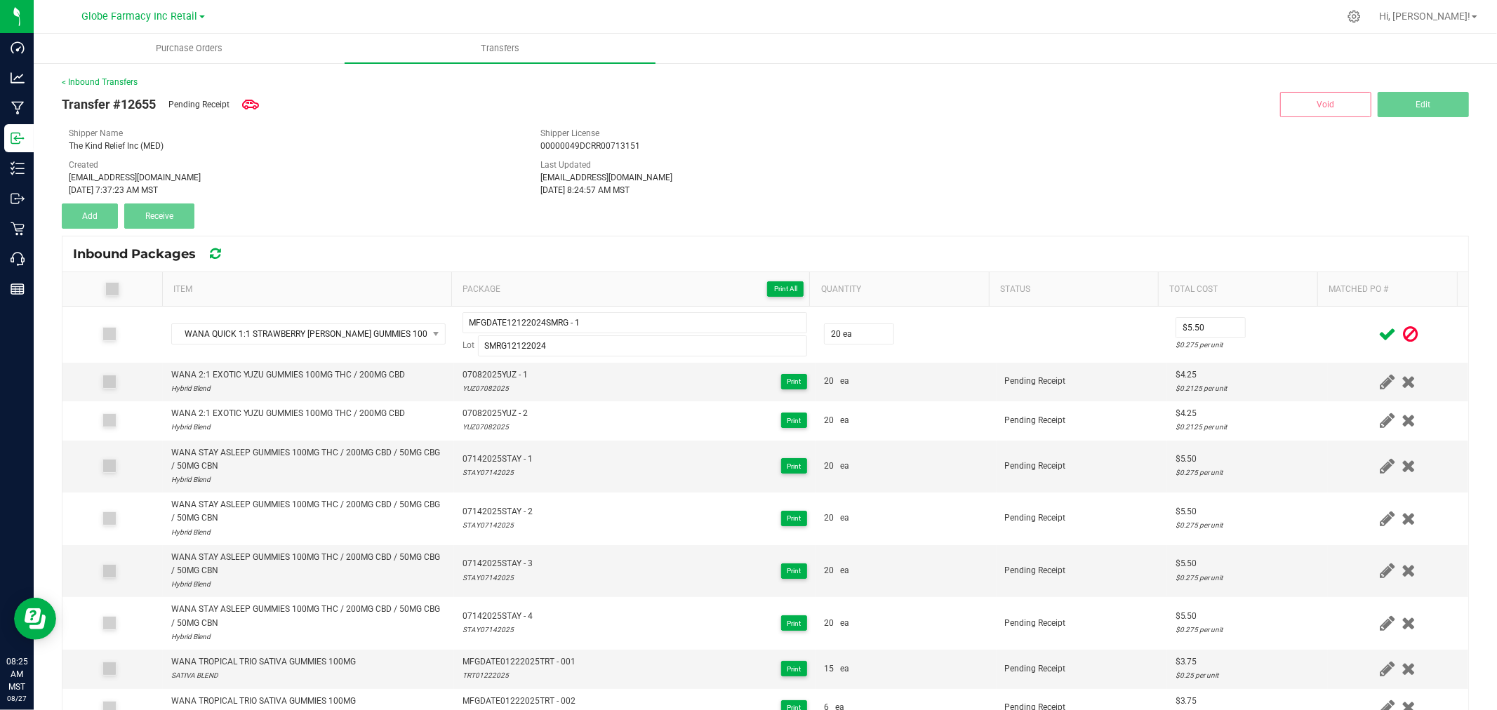
click at [1379, 331] on icon at bounding box center [1388, 335] width 18 height 18
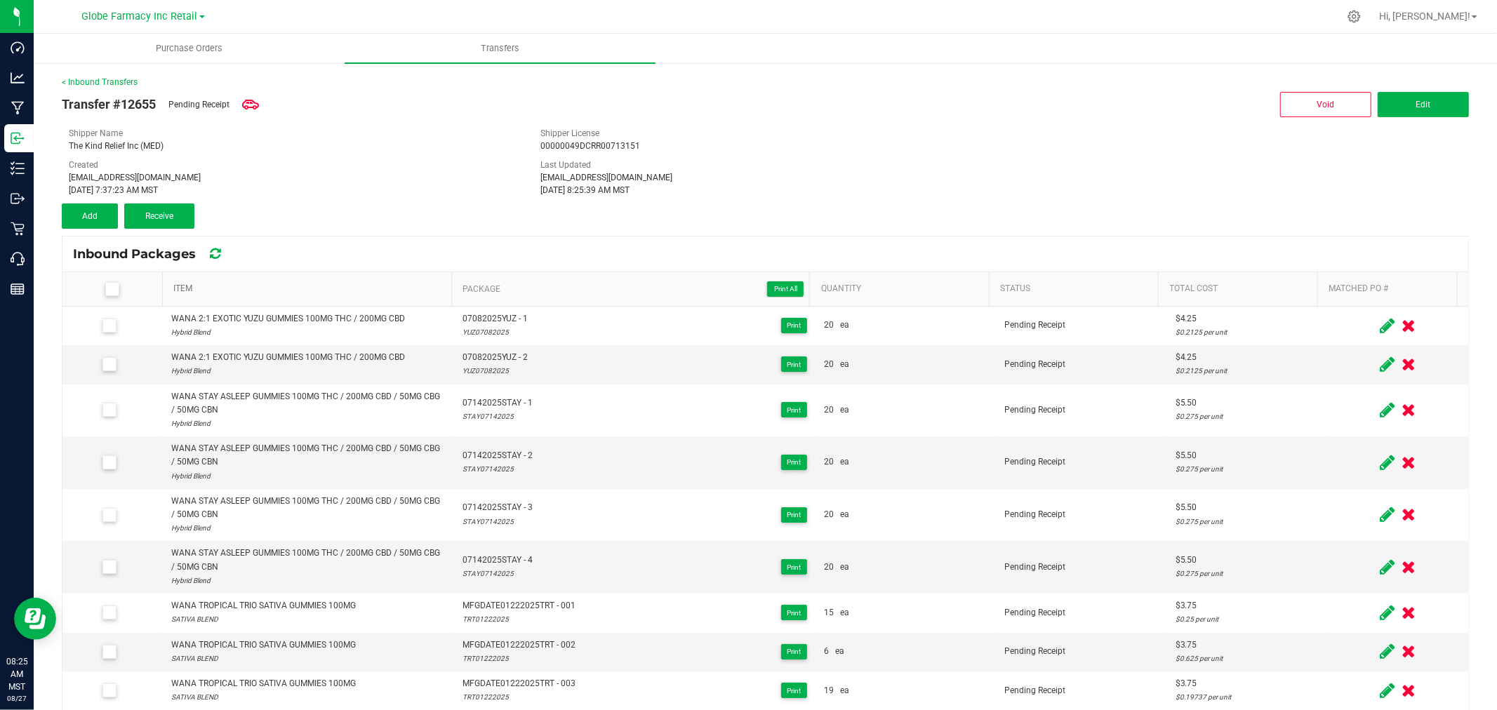
click at [376, 289] on link "Item" at bounding box center [309, 289] width 272 height 11
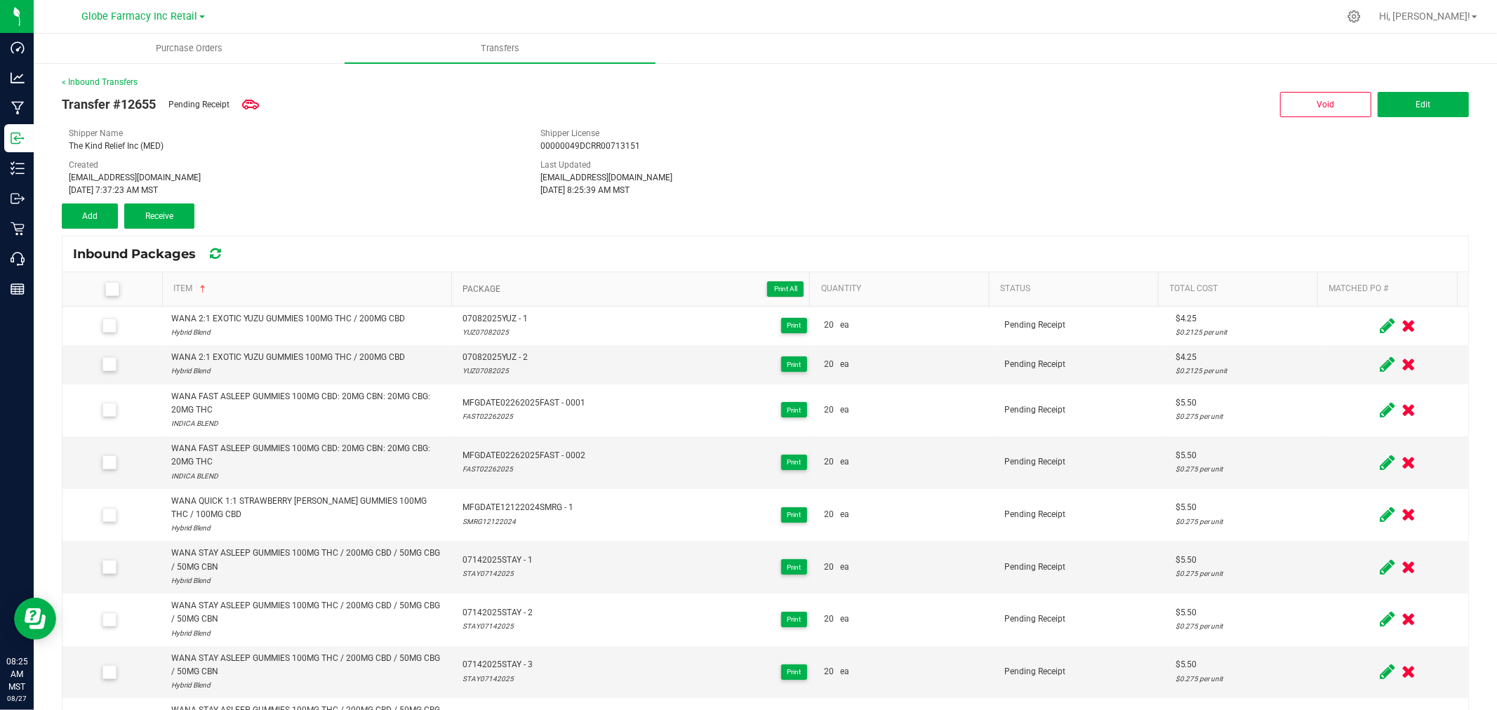
click at [524, 286] on span "Package Print All" at bounding box center [634, 289] width 342 height 17
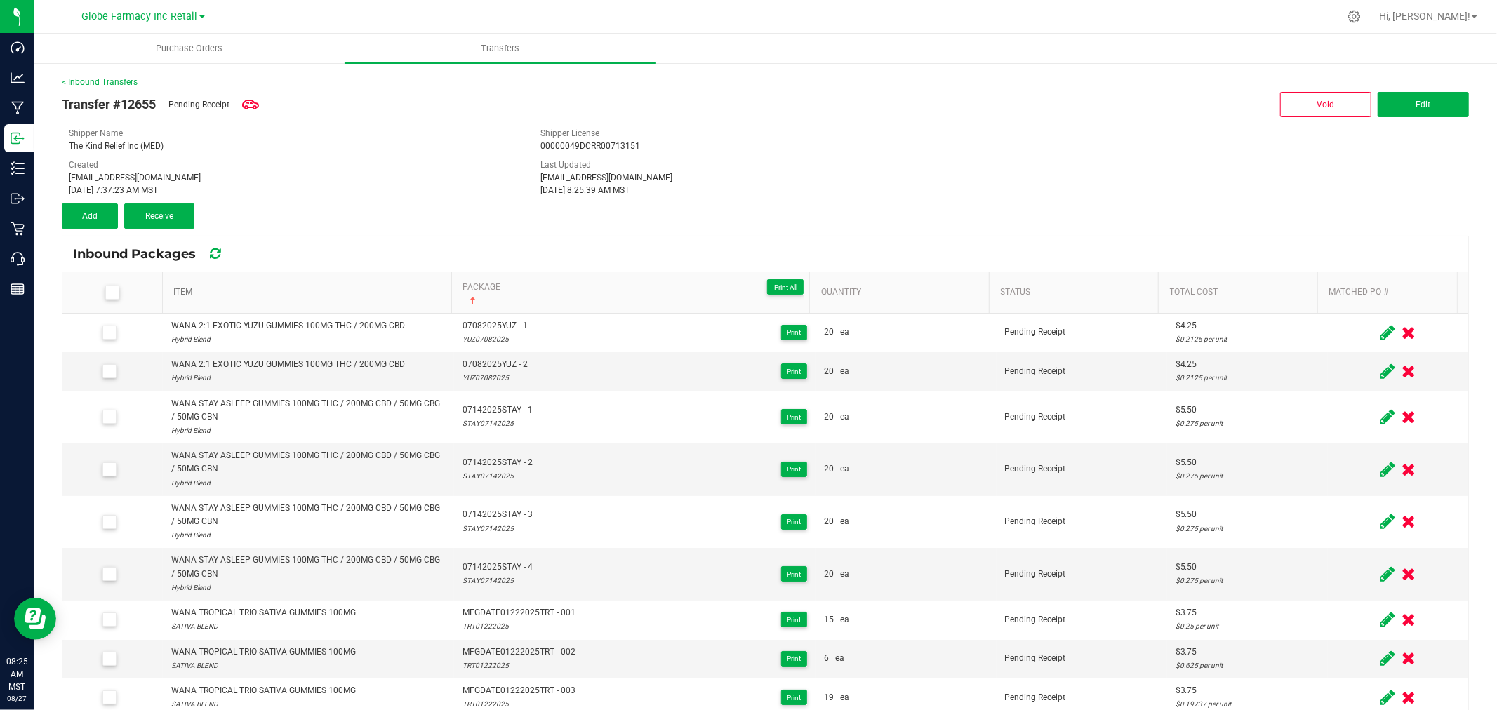
click at [331, 297] on link "Item" at bounding box center [309, 292] width 272 height 11
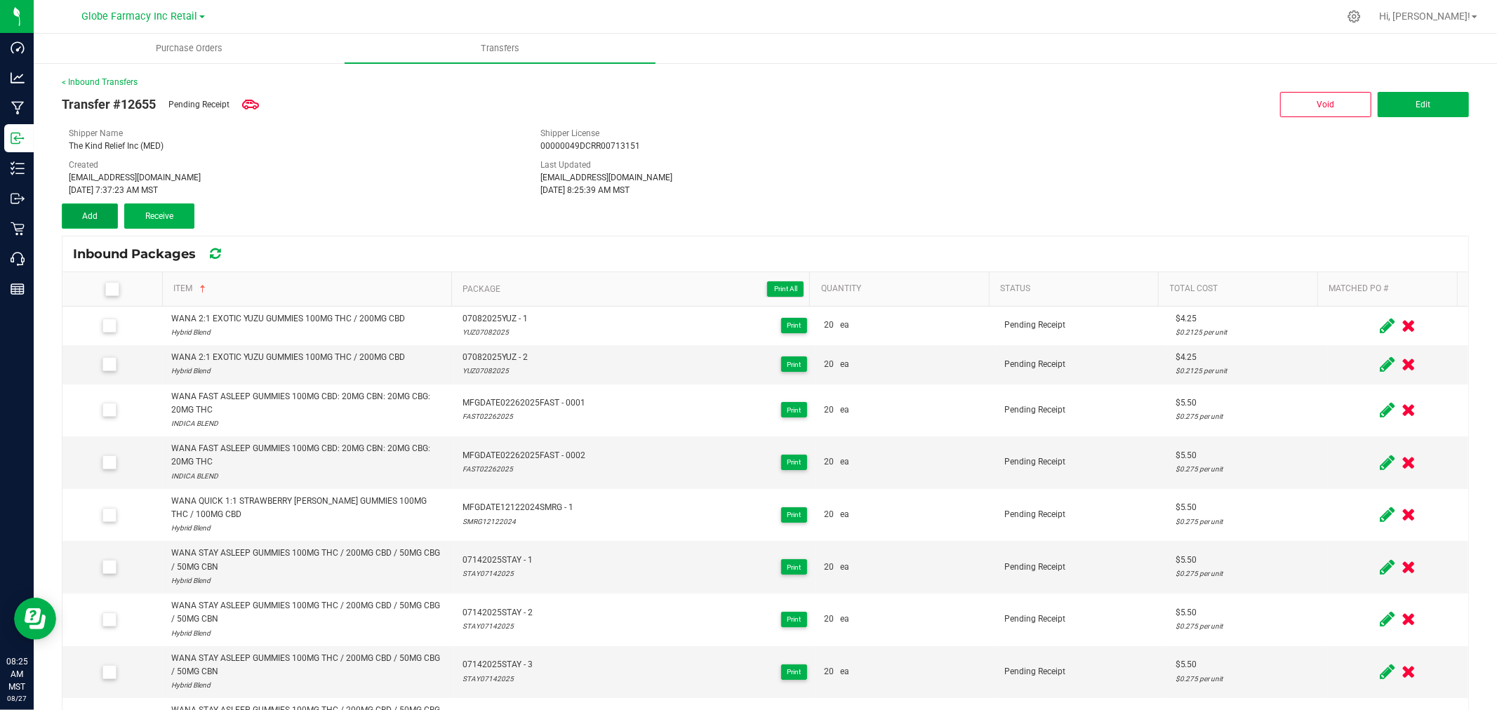
click at [82, 213] on span "Add" at bounding box center [89, 216] width 15 height 10
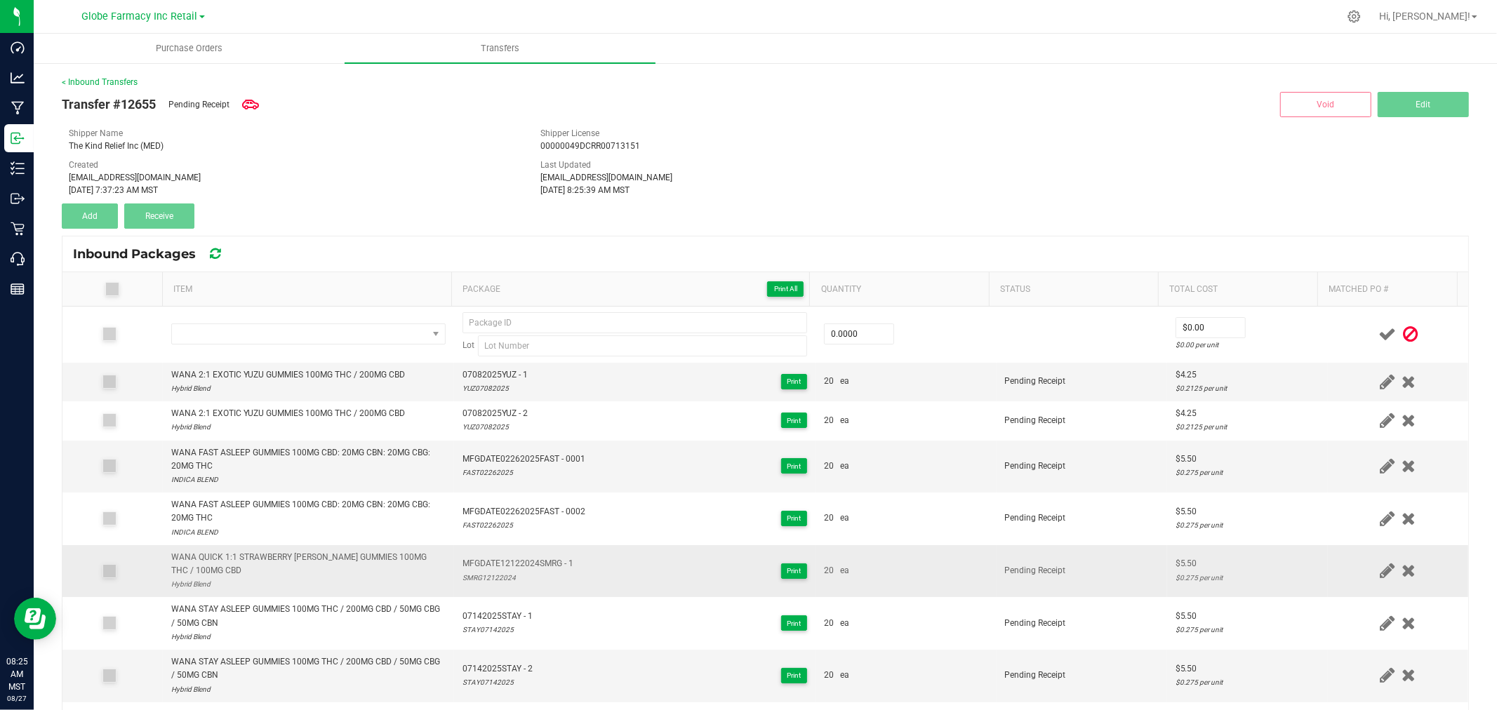
click at [378, 562] on div "WANA QUICK 1:1 STRAWBERRY MARGARITA GUMMIES 100MG THC / 100MG CBD" at bounding box center [308, 564] width 274 height 27
click at [378, 559] on div "WANA QUICK 1:1 STRAWBERRY MARGARITA GUMMIES 100MG THC / 100MG CBD" at bounding box center [308, 564] width 274 height 27
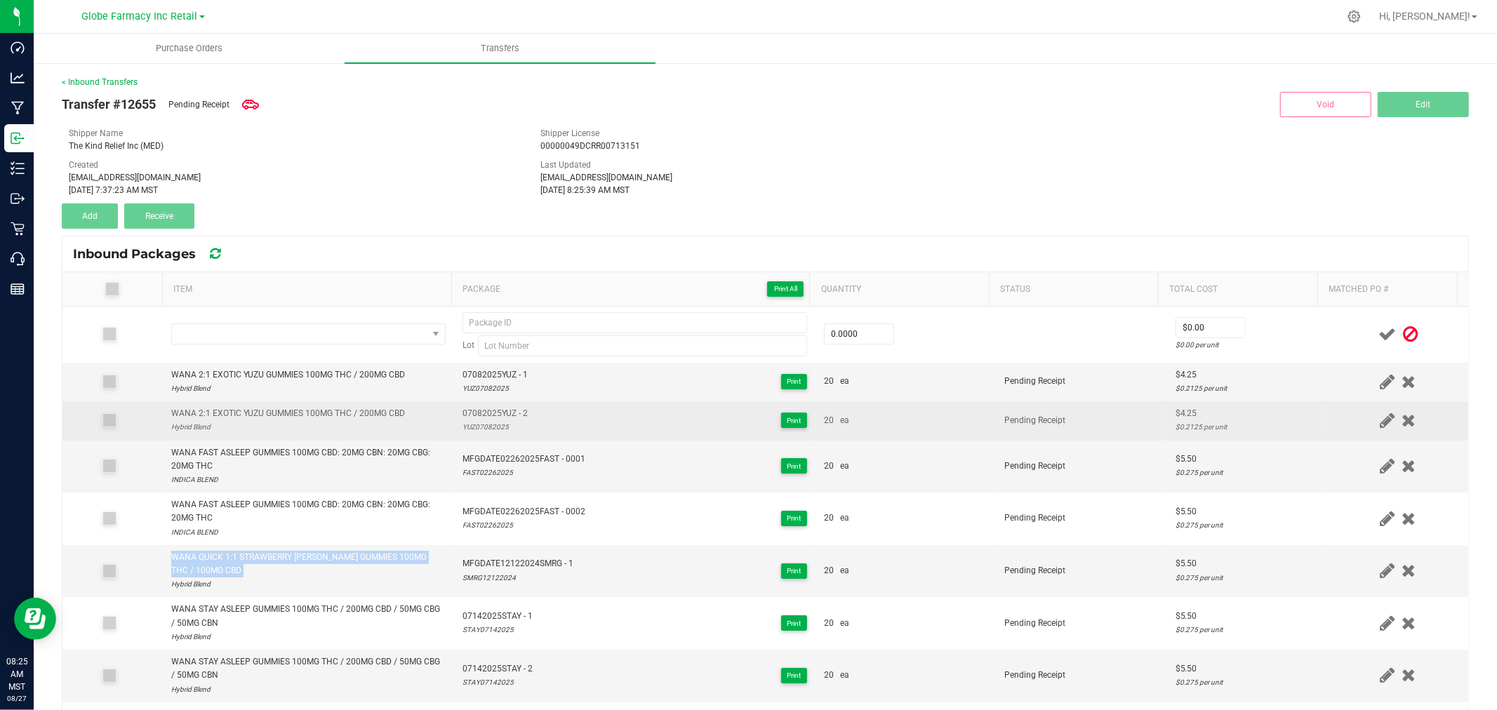
copy div "WANA QUICK 1:1 STRAWBERRY MARGARITA GUMMIES 100MG THC / 100MG CBD"
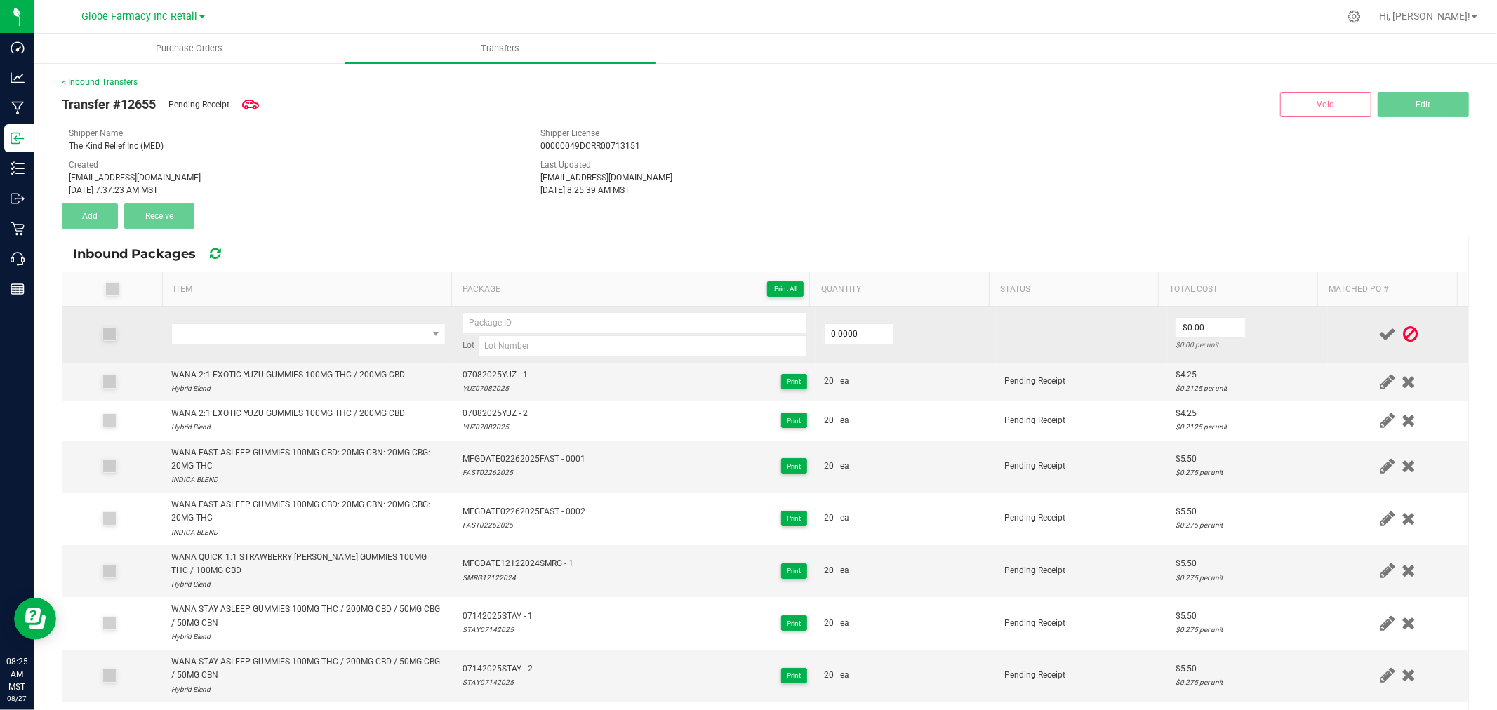
click at [340, 314] on td at bounding box center [308, 335] width 291 height 56
click at [349, 332] on span "NO DATA FOUND" at bounding box center [299, 334] width 255 height 20
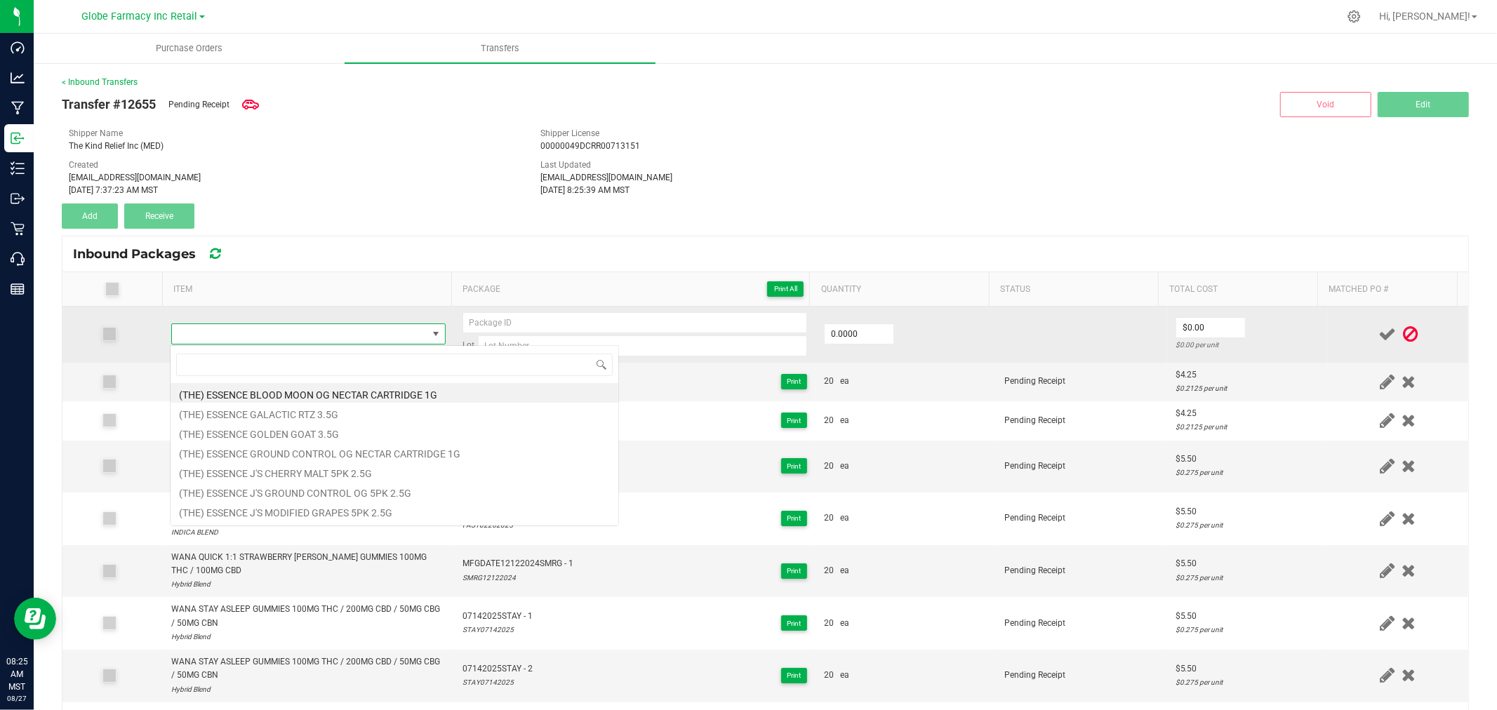
type input "WANA QUICK 1:1 STRAWBERRY MARGARITA GUMMIES 100MG THC / 100MG CBD"
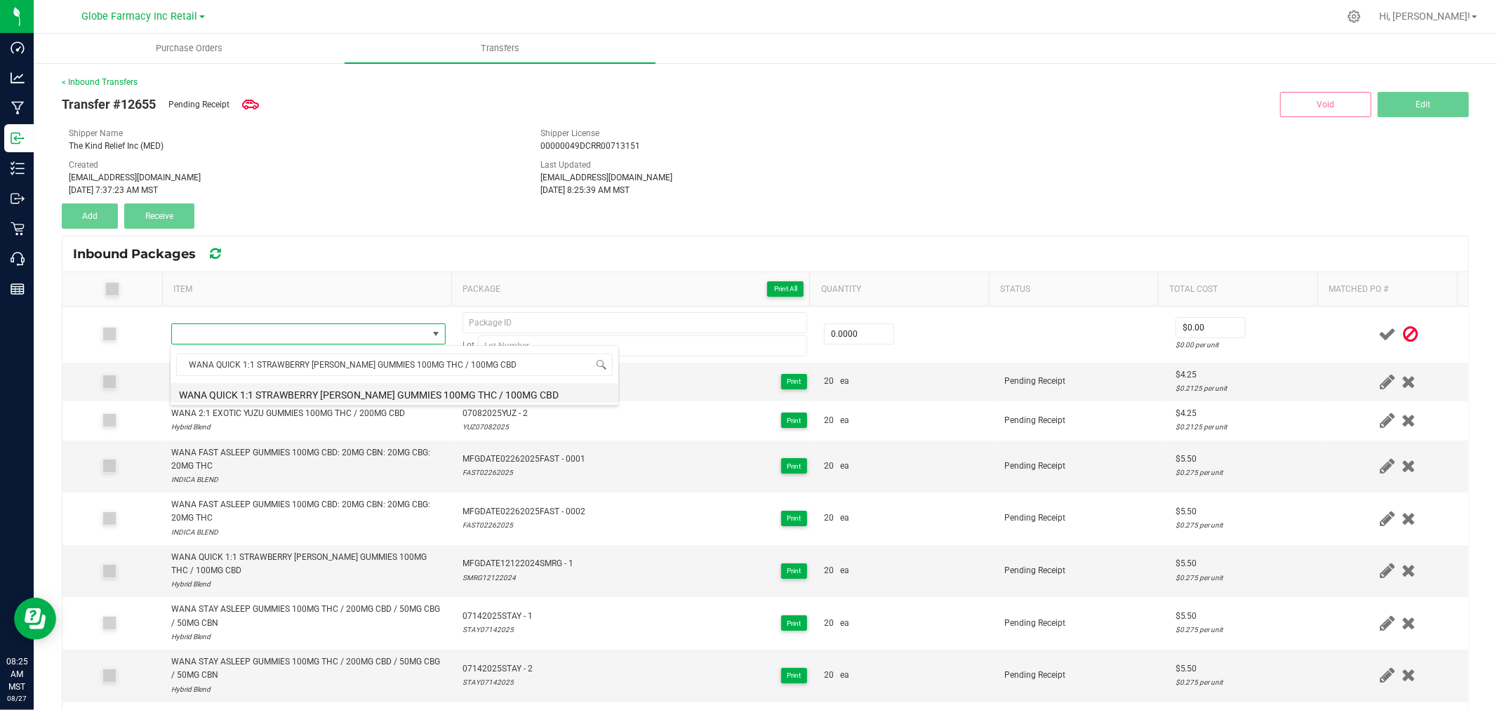
click at [307, 384] on li "WANA QUICK 1:1 STRAWBERRY MARGARITA GUMMIES 100MG THC / 100MG CBD" at bounding box center [395, 393] width 448 height 20
type input "0 ea"
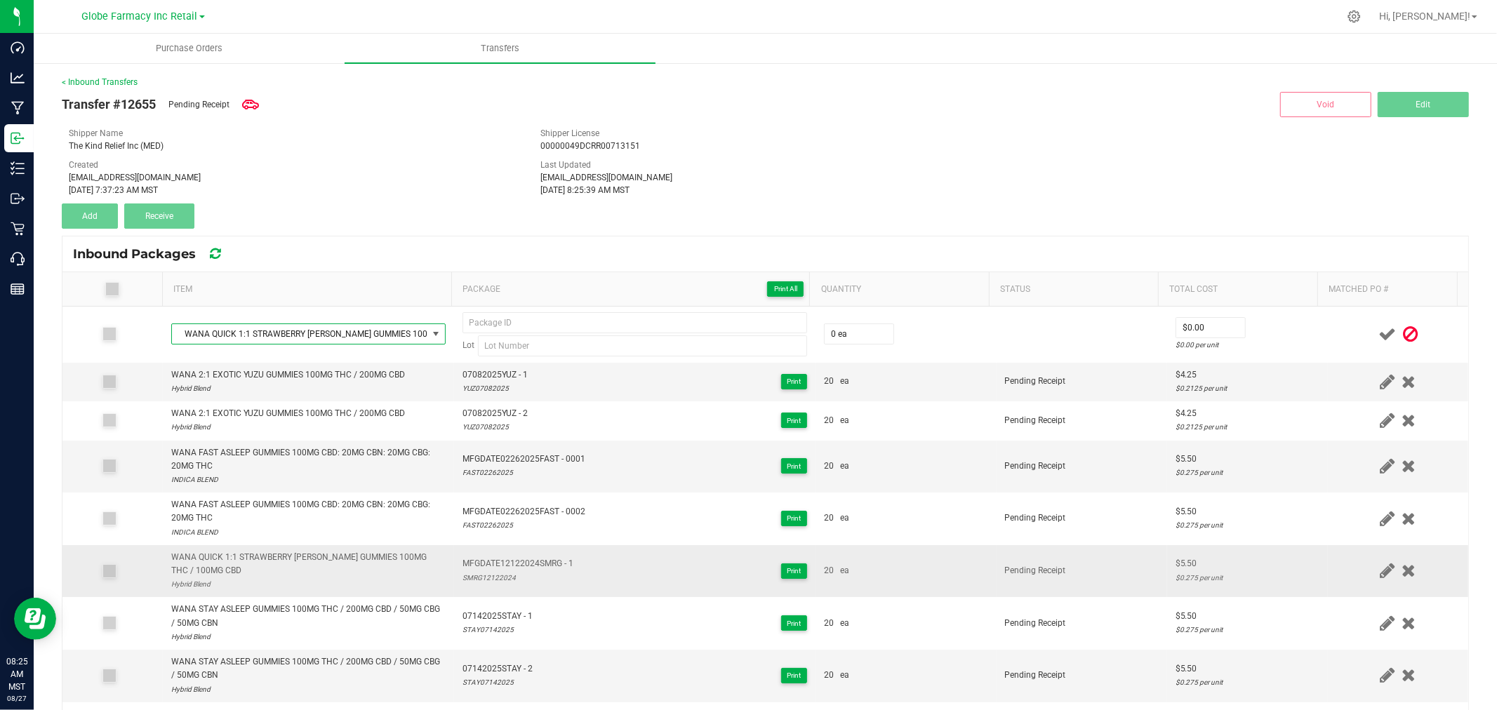
click at [503, 560] on span "MFGDATE12122024SMRG - 1" at bounding box center [518, 563] width 111 height 13
type input "MFGDATE12122024SMRG - 1"
click at [472, 578] on div "SMRG12122024" at bounding box center [518, 577] width 111 height 13
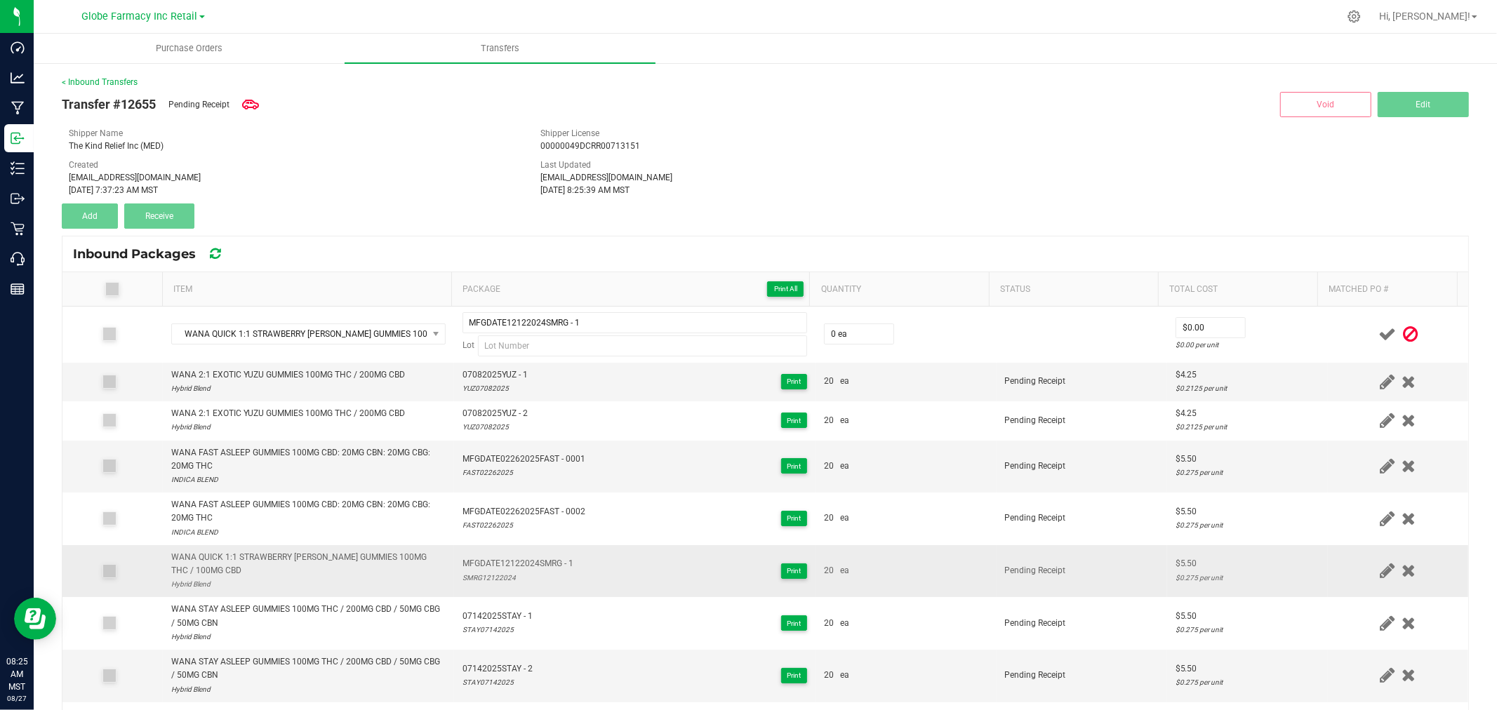
click at [472, 578] on div "SMRG12122024" at bounding box center [518, 577] width 111 height 13
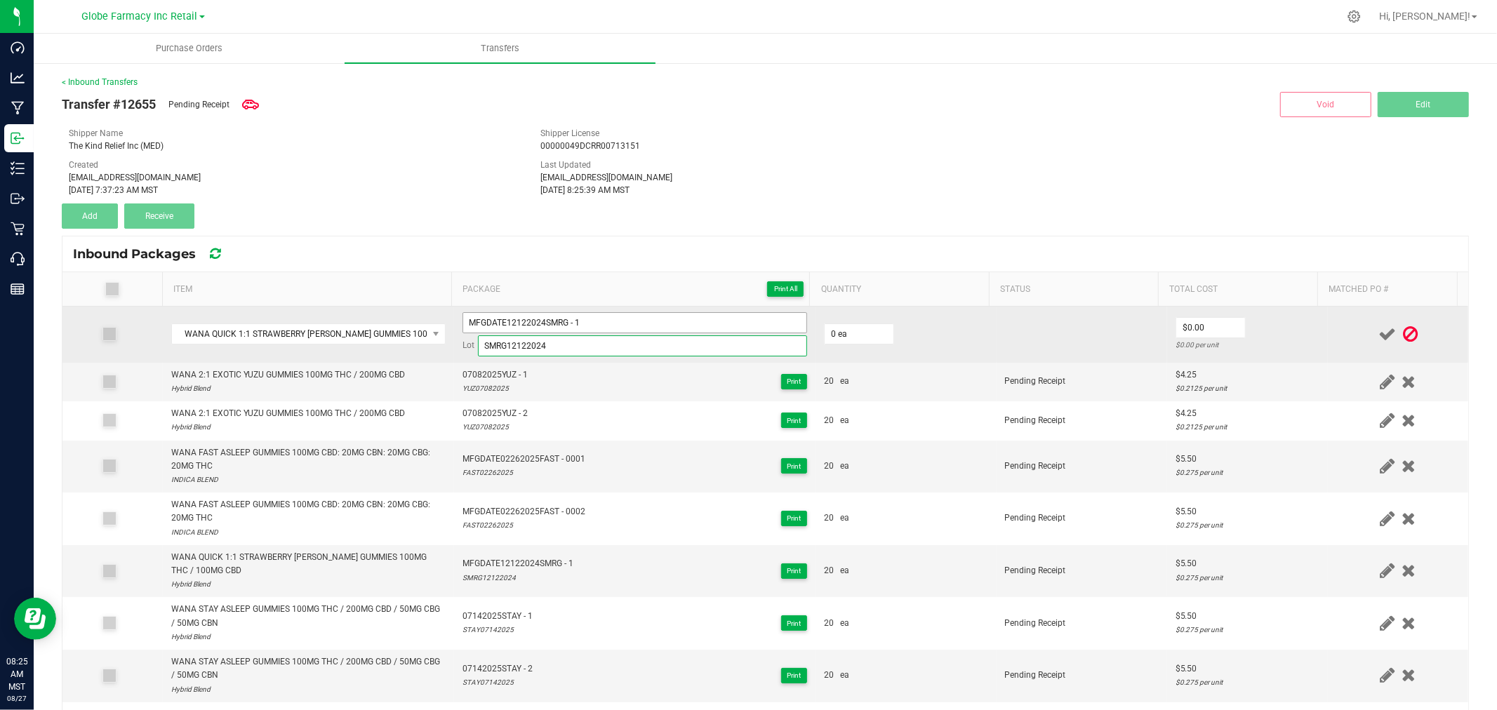
type input "SMRG12122024"
click at [602, 326] on input "MFGDATE12122024SMRG - 1" at bounding box center [635, 322] width 345 height 21
type input "MFGDATE12122024SMRG - 2"
type input "20 ea"
type input "$5.50"
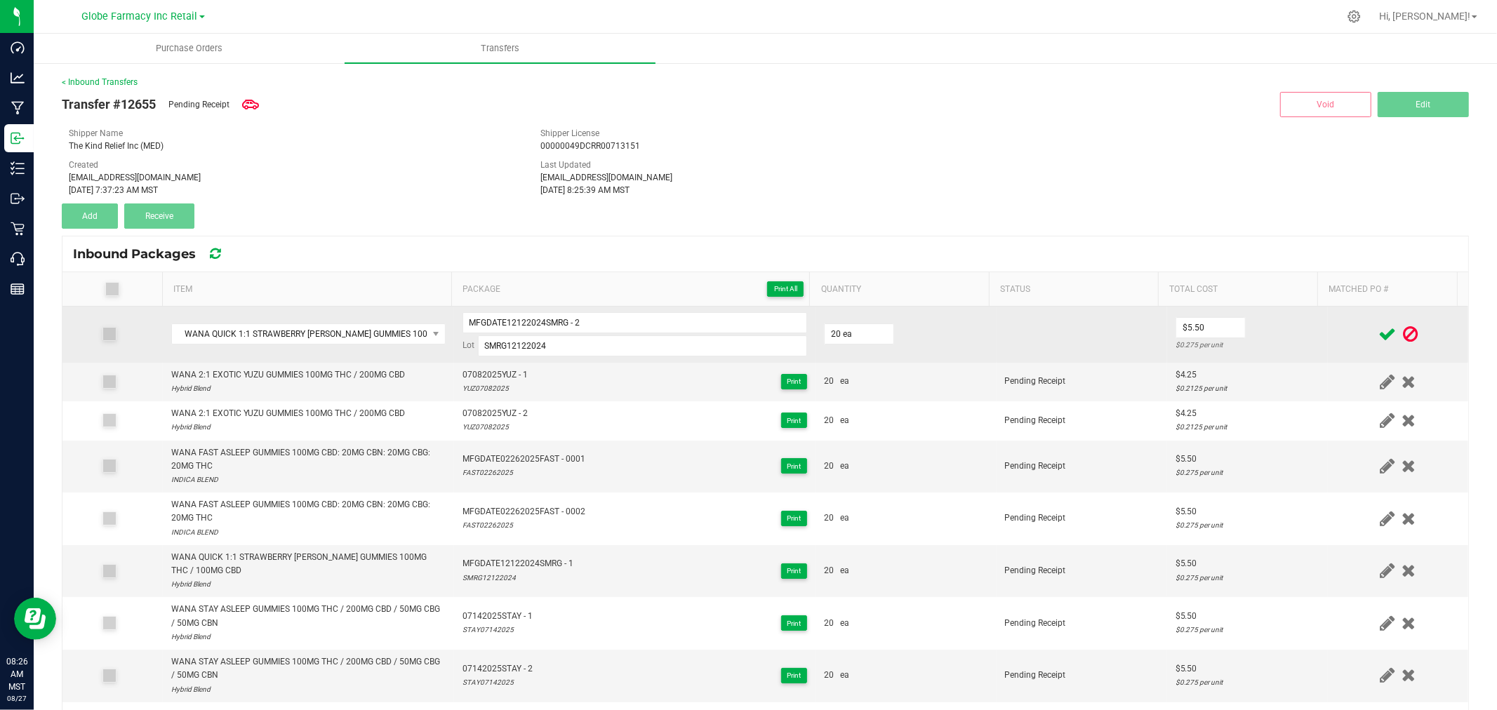
click at [1295, 339] on td "$5.50 $0.275 per unit" at bounding box center [1247, 335] width 161 height 56
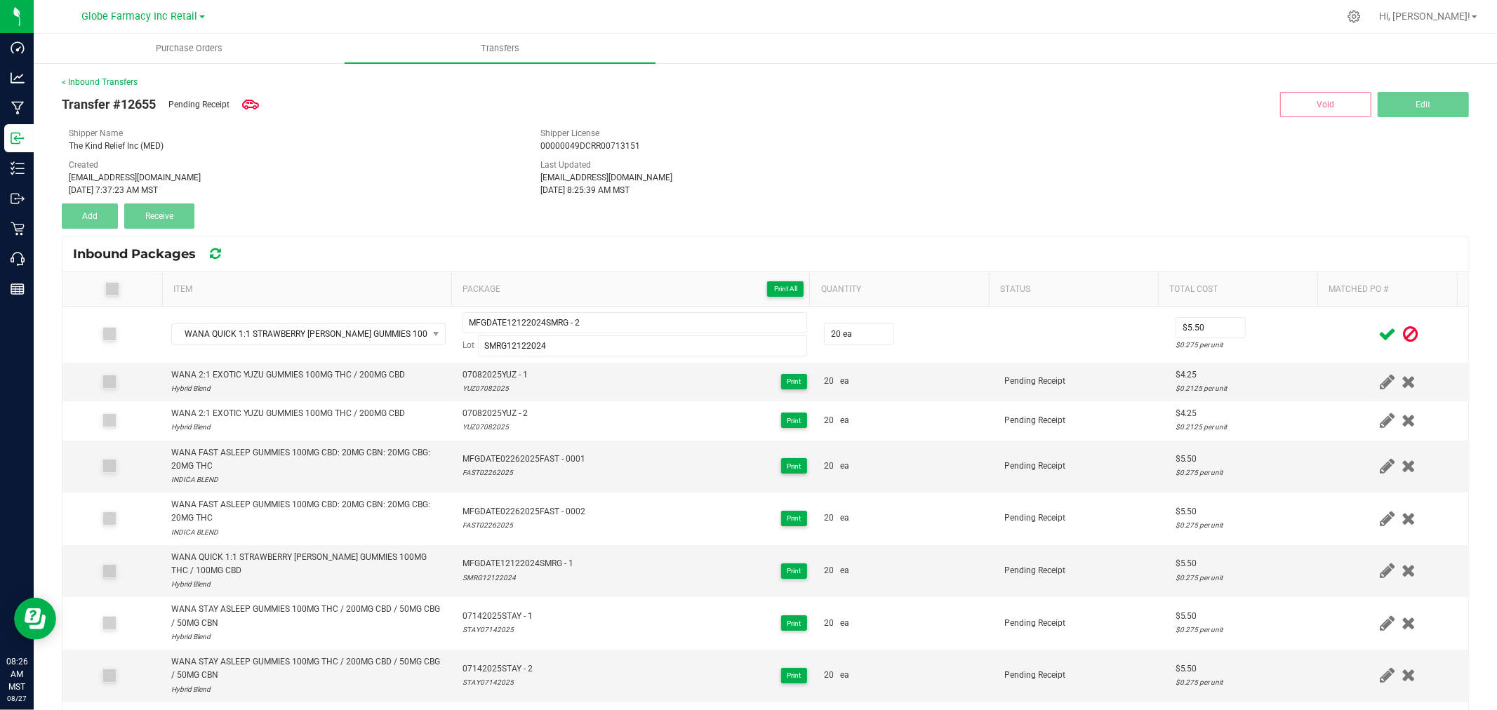
click at [1379, 335] on icon at bounding box center [1388, 335] width 18 height 18
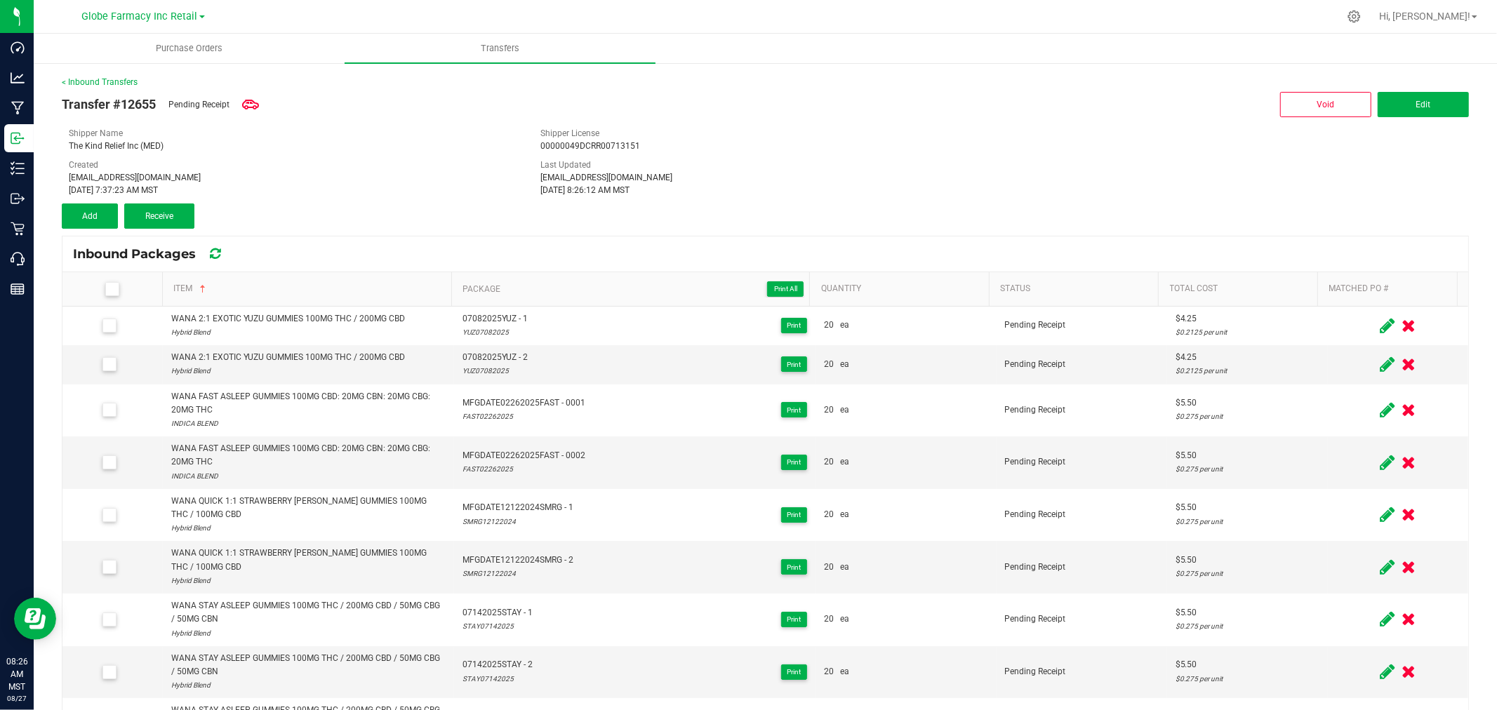
click at [453, 213] on div "Transfer #12655 Pending Receipt Void Edit Shipper Name The Kind Relief Inc (MED…" at bounding box center [765, 158] width 1407 height 140
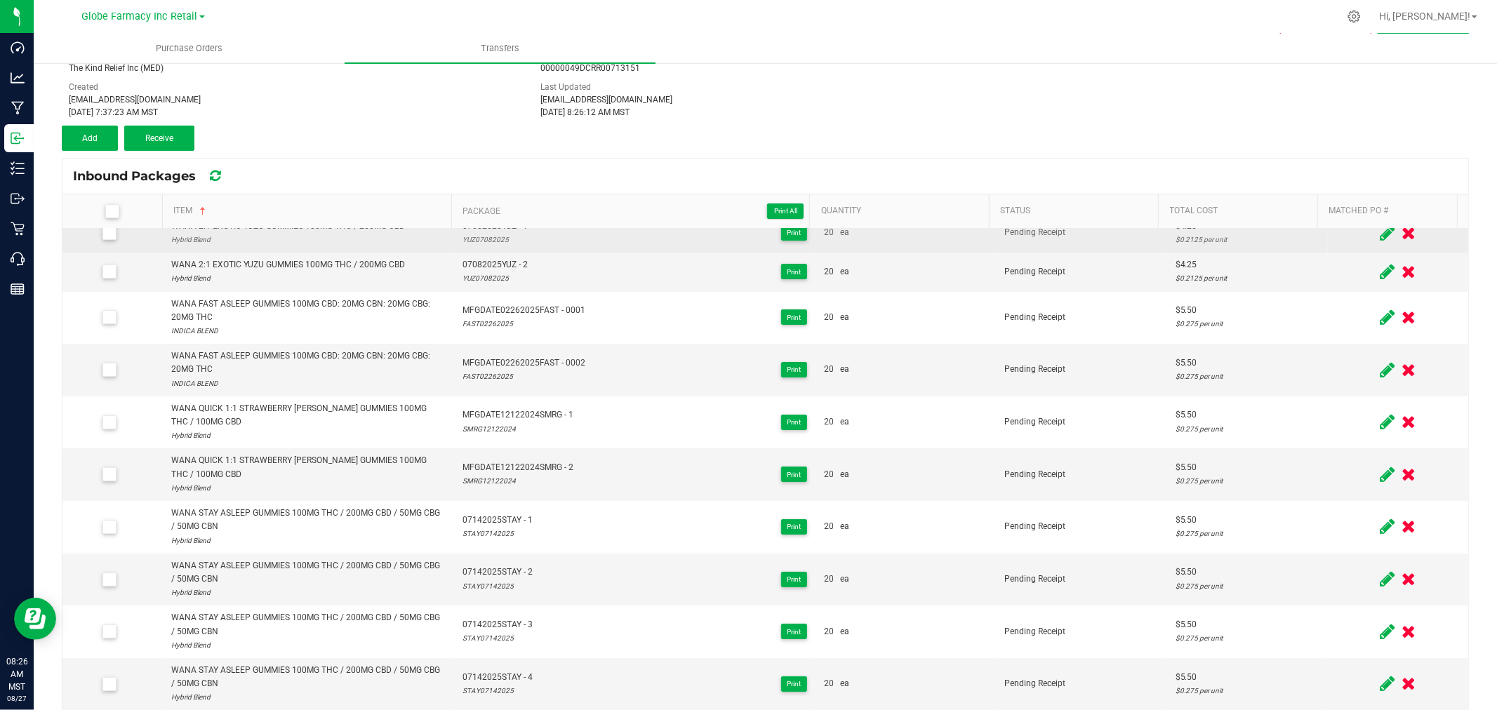
scroll to position [0, 0]
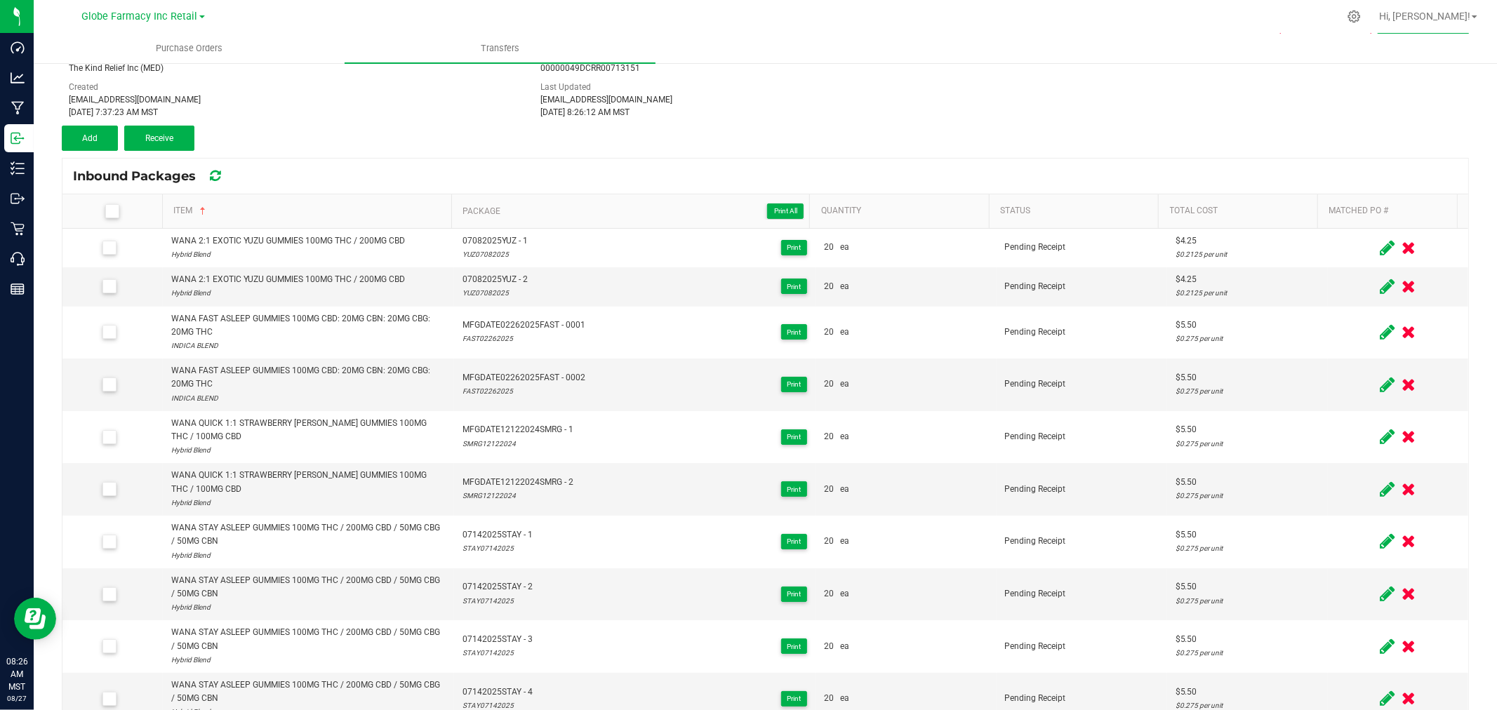
click at [111, 205] on span at bounding box center [112, 211] width 14 height 14
click at [0, 0] on input "checkbox" at bounding box center [0, 0] width 0 height 0
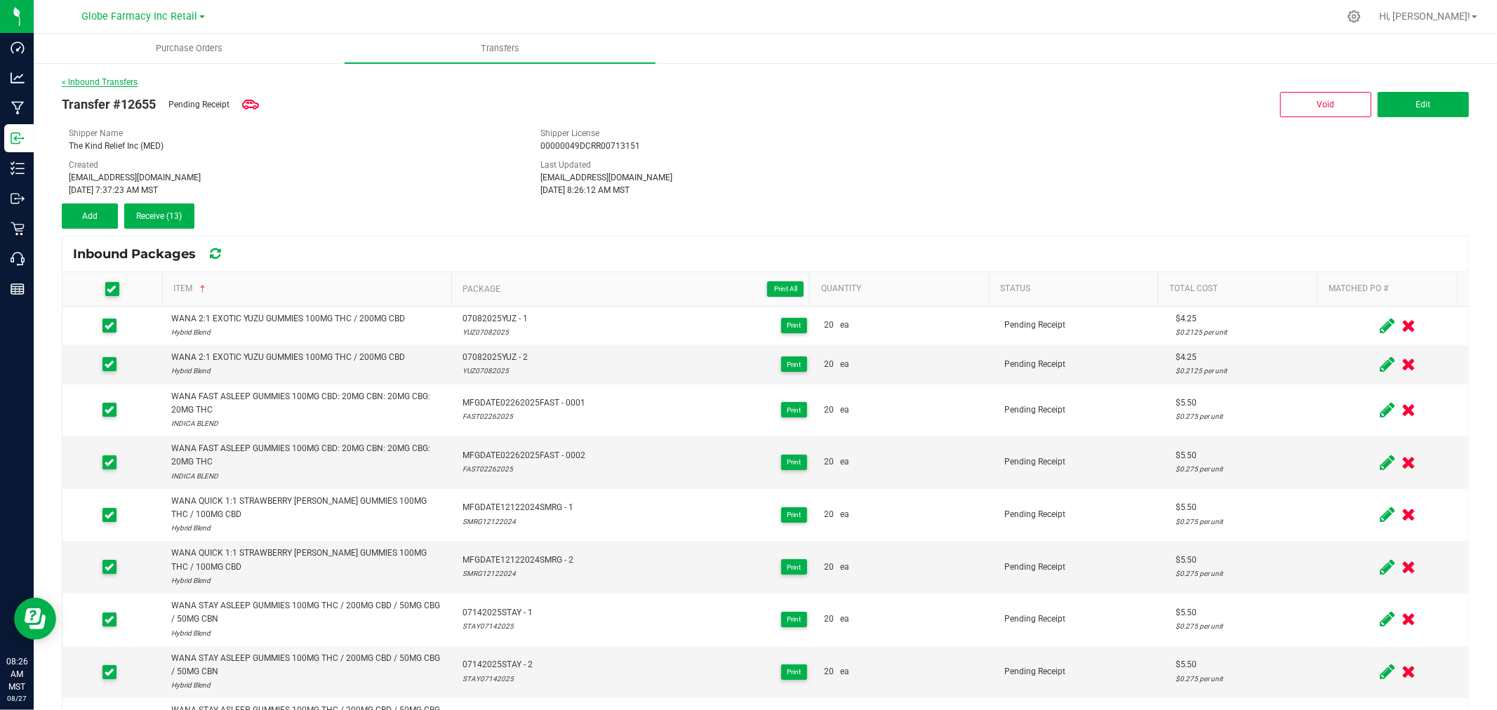
click at [93, 81] on link "< Inbound Transfers" at bounding box center [100, 82] width 76 height 10
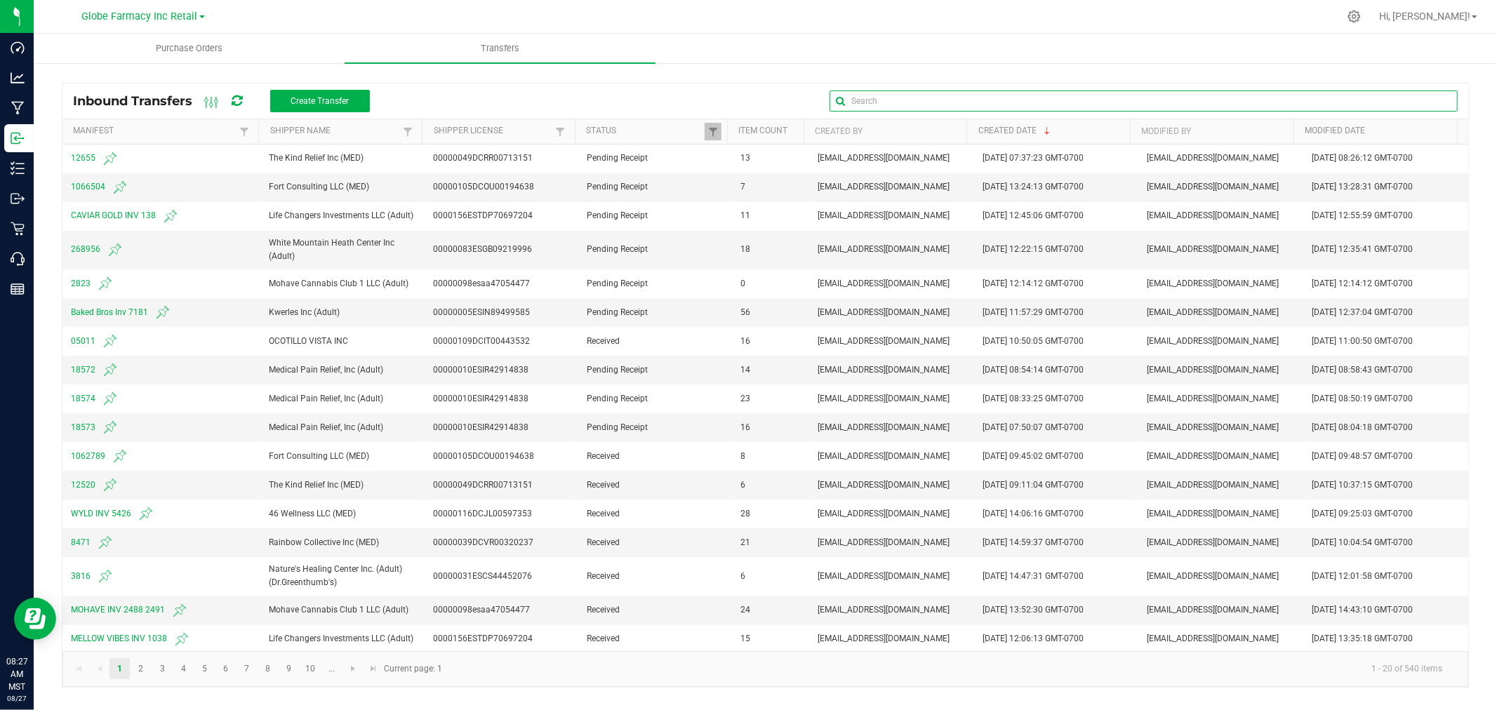
click at [1437, 97] on input "text" at bounding box center [1144, 101] width 628 height 21
type input "1263"
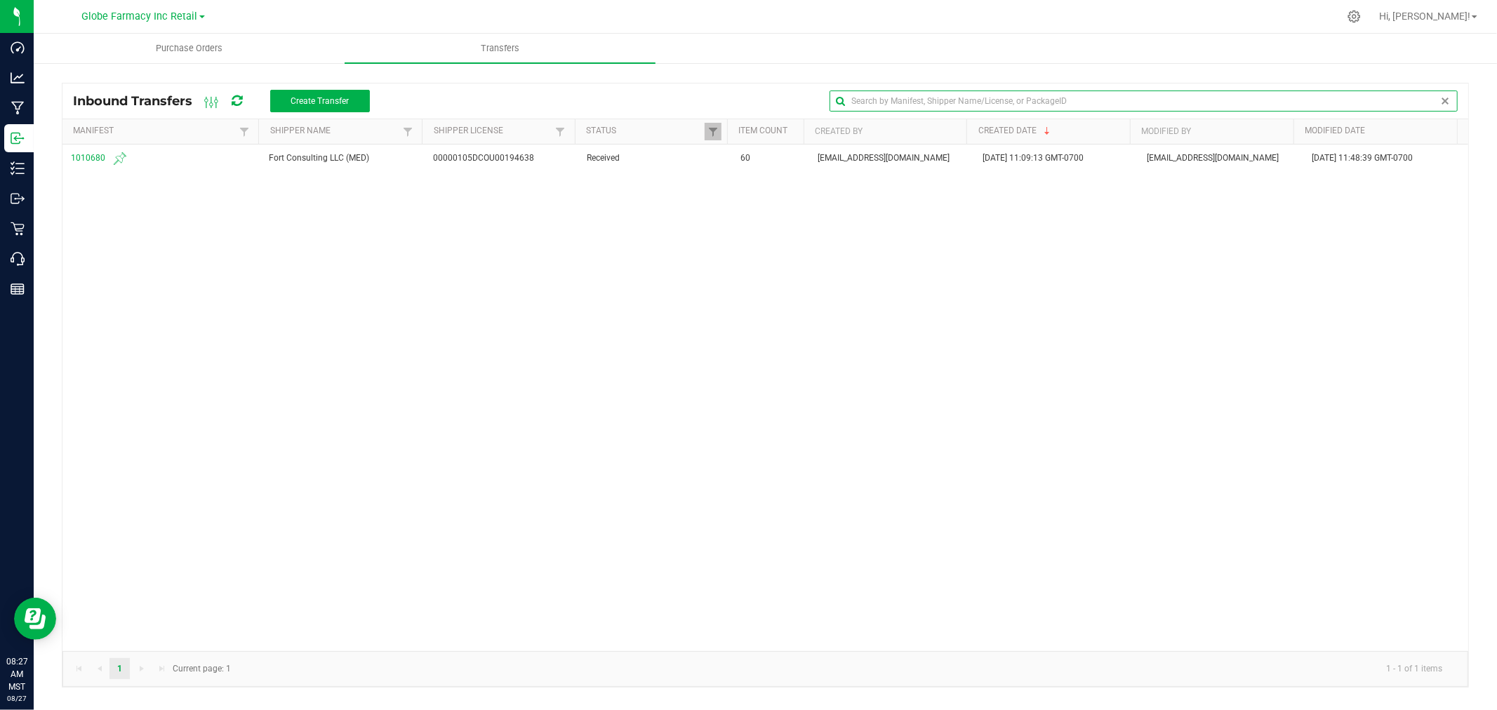
click at [1440, 100] on span at bounding box center [1445, 100] width 11 height 11
click at [1449, 104] on span at bounding box center [1445, 100] width 11 height 11
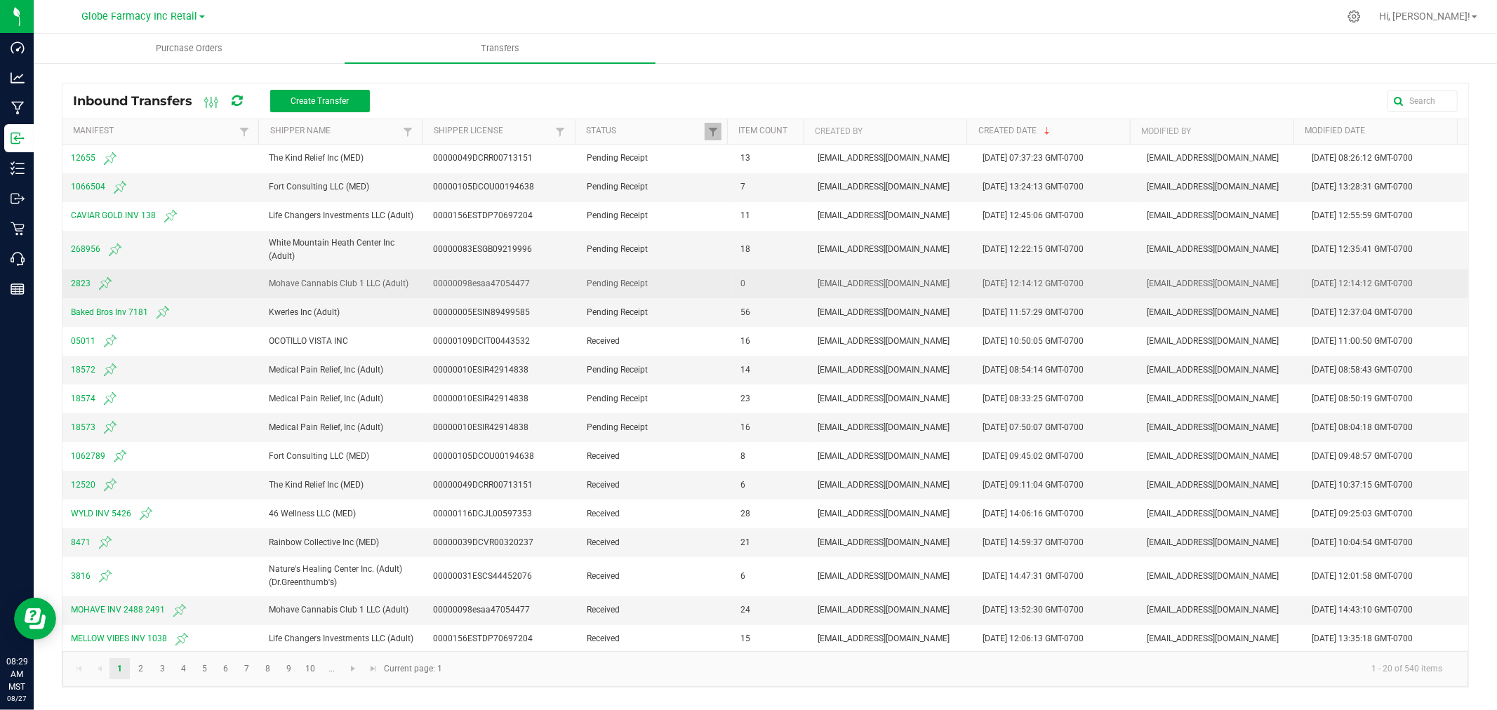
click at [73, 281] on span "2823" at bounding box center [161, 283] width 181 height 17
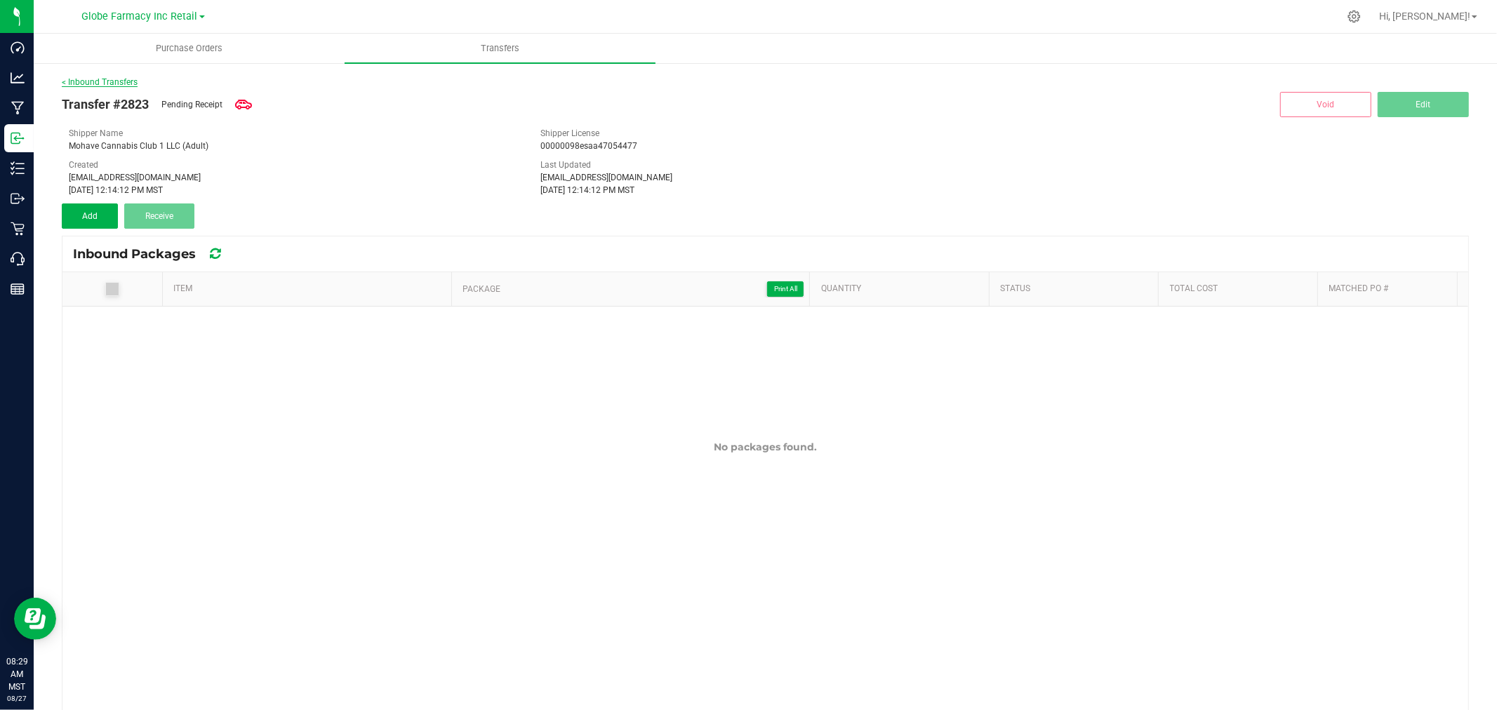
click at [122, 79] on link "< Inbound Transfers" at bounding box center [100, 82] width 76 height 10
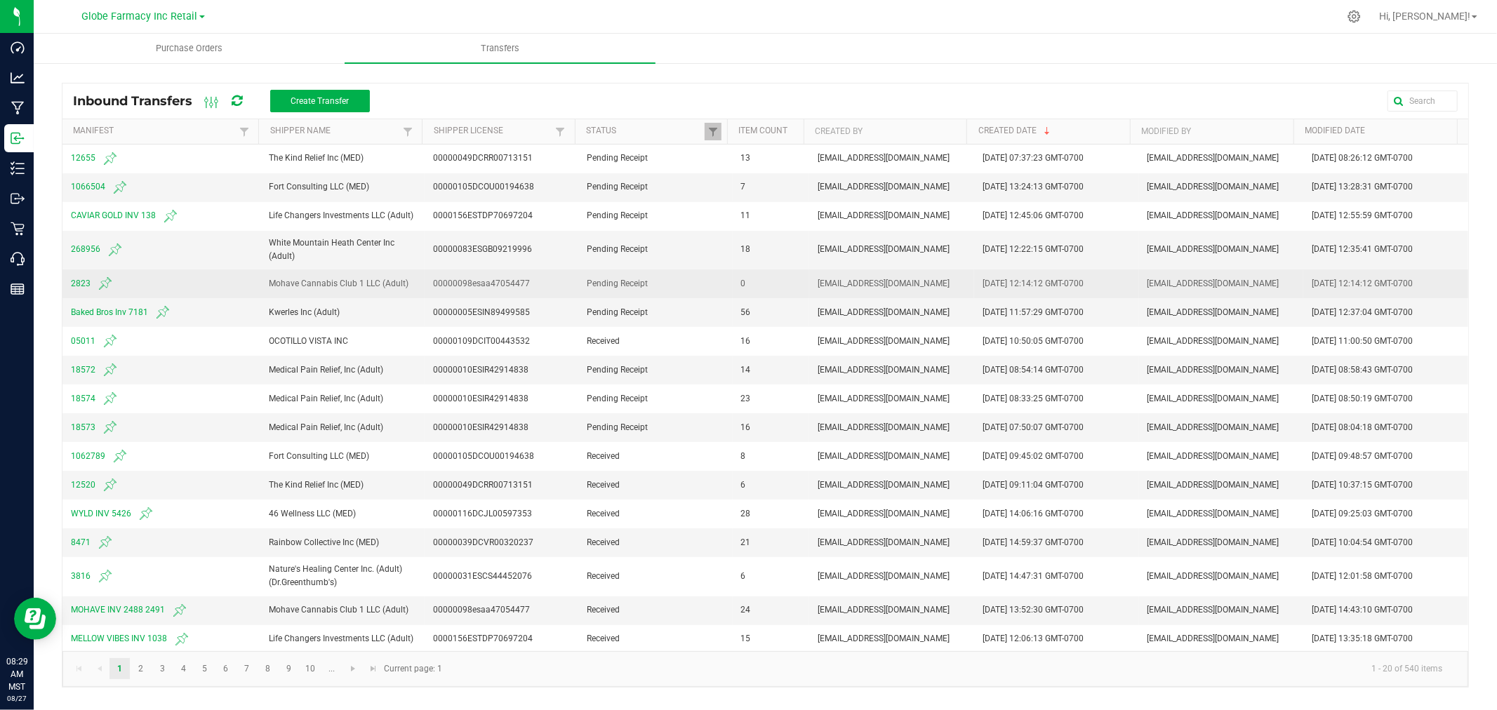
click at [78, 282] on span "2823" at bounding box center [161, 283] width 181 height 17
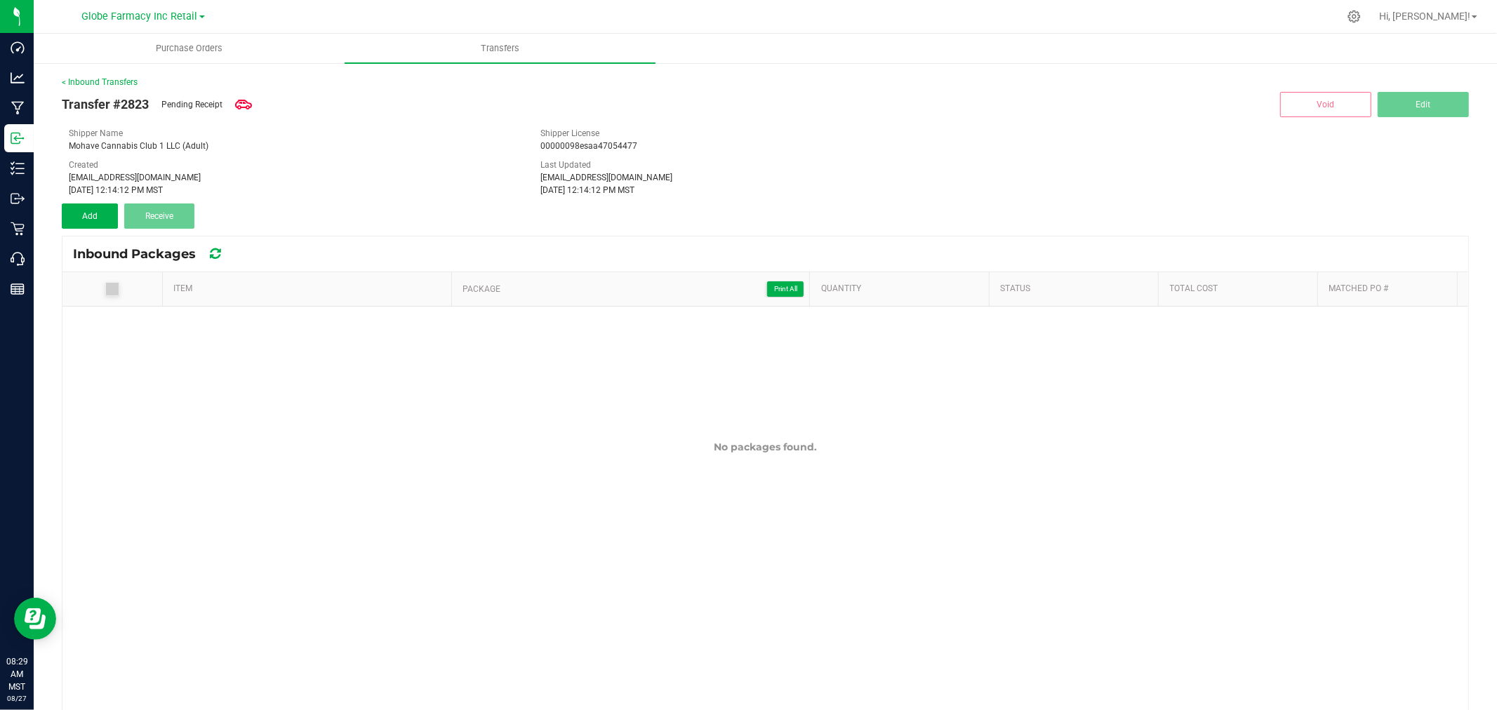
click at [830, 165] on div "Last Updated katieg@earthshealing.org Aug 26, 2025 12:14:12 PM MST" at bounding box center [766, 178] width 472 height 38
click at [65, 204] on button "Add" at bounding box center [90, 216] width 56 height 25
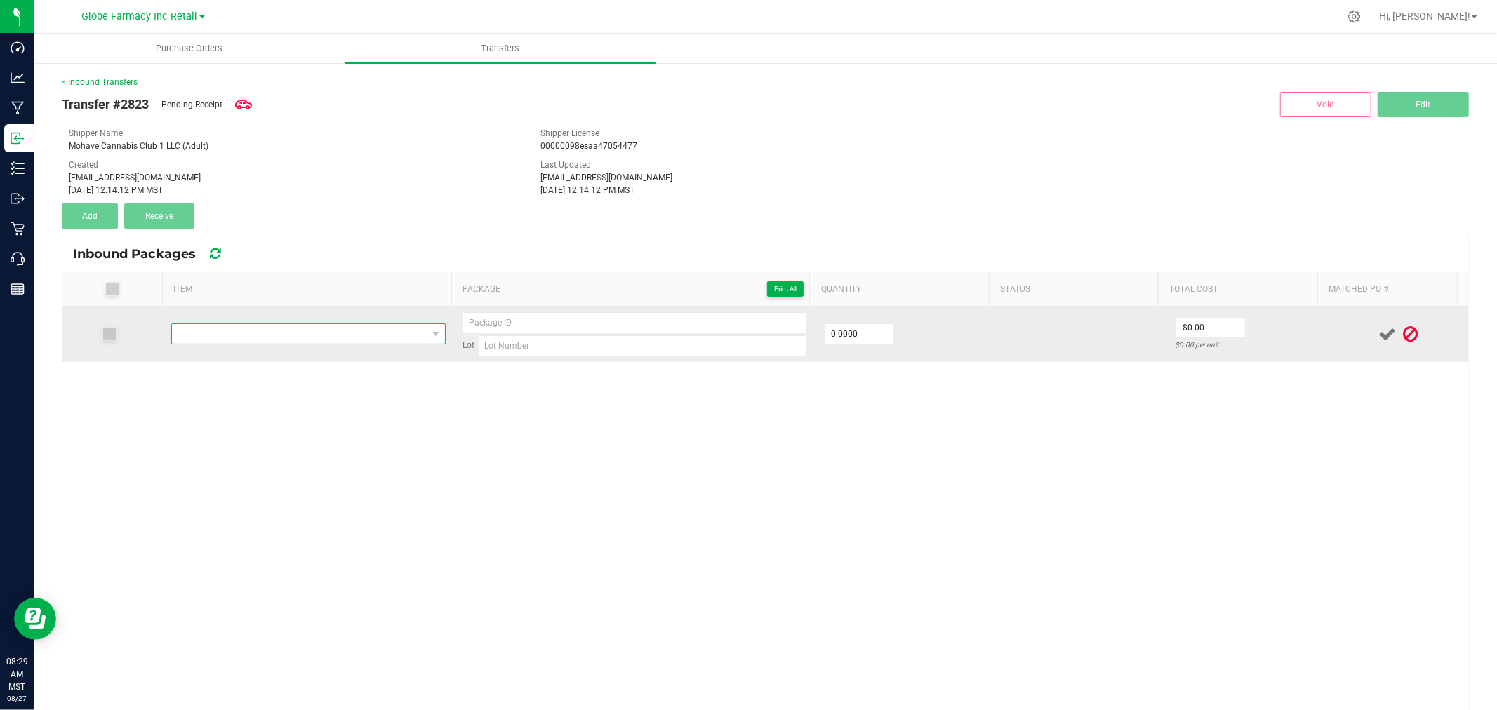
click at [321, 331] on span "NO DATA FOUND" at bounding box center [299, 334] width 255 height 20
click at [249, 326] on span "NO DATA FOUND" at bounding box center [299, 334] width 255 height 20
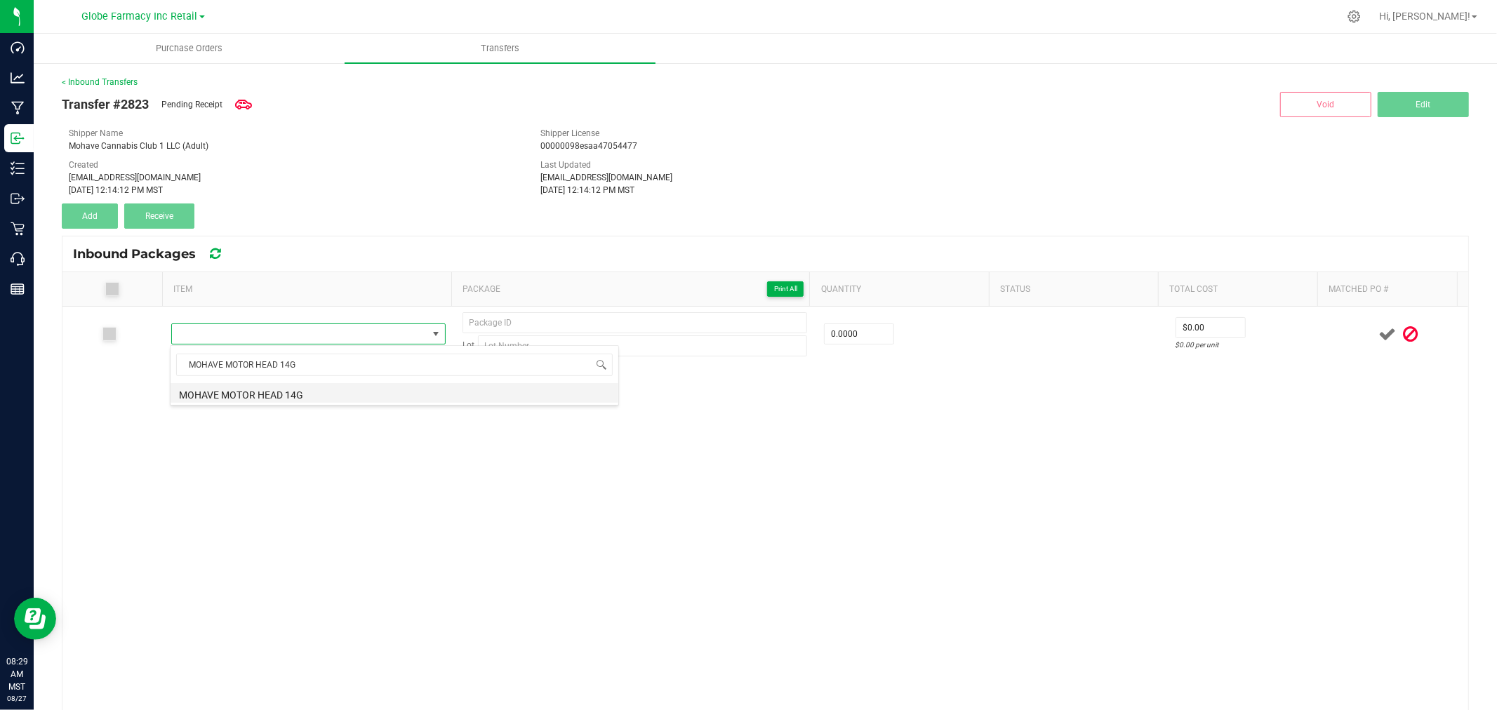
click at [340, 391] on li "MOHAVE MOTOR HEAD 14G" at bounding box center [395, 393] width 448 height 20
type input "0 ea"
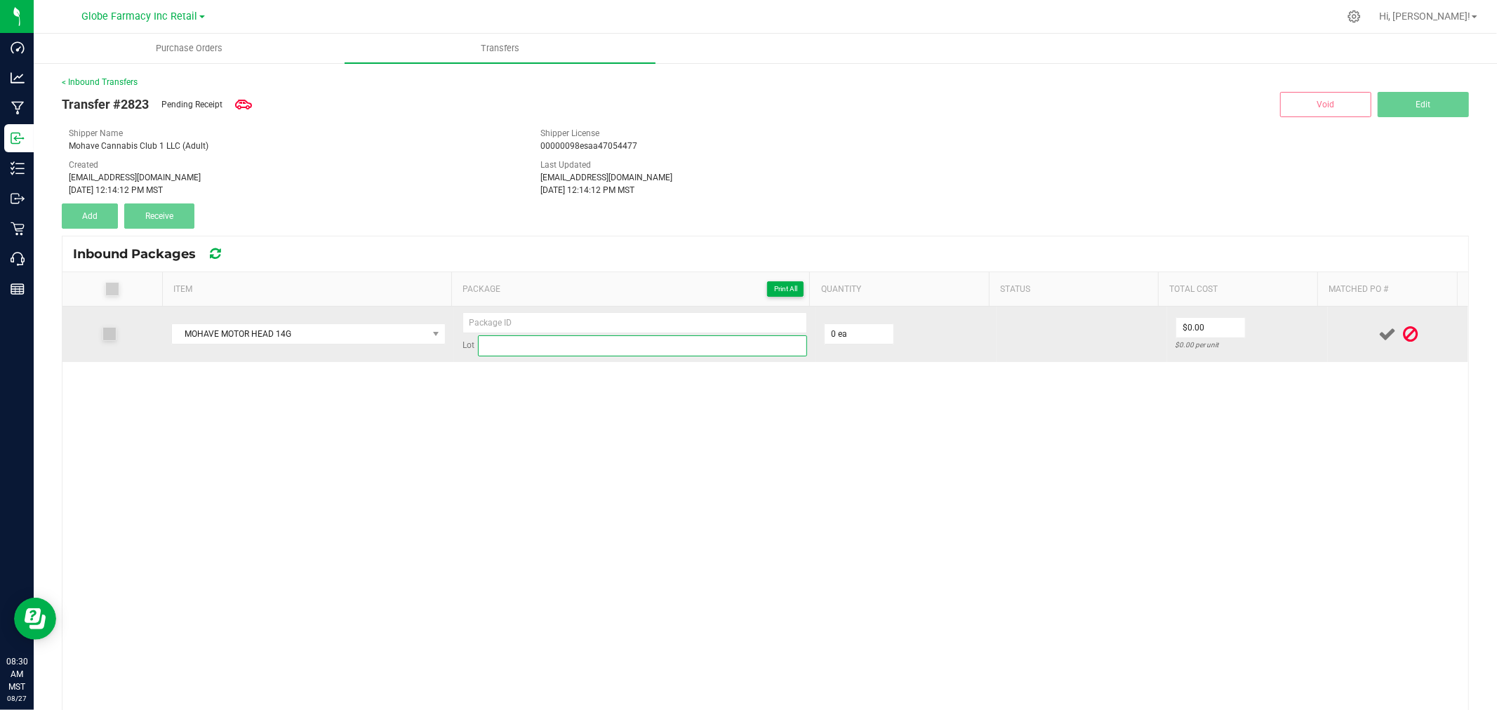
click at [524, 349] on input at bounding box center [642, 346] width 329 height 21
paste input "CP2.07.008.MTH.07212025"
type input "CP2.07.008.MTH.07212025"
click at [667, 327] on input at bounding box center [635, 322] width 345 height 21
type input "D30700 - 1"
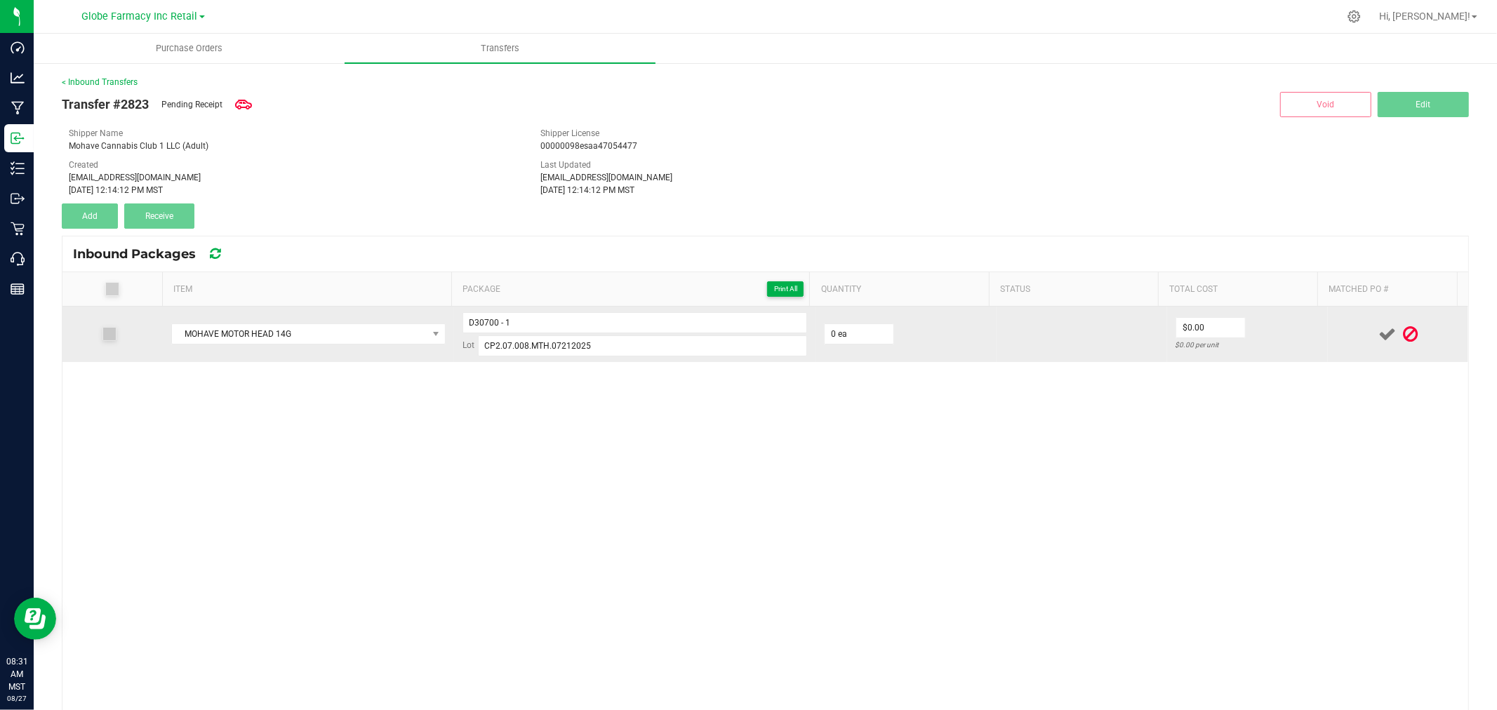
click at [879, 318] on td "0 ea" at bounding box center [906, 334] width 181 height 55
click at [865, 340] on input "0" at bounding box center [859, 334] width 69 height 20
type input "16 ea"
type input "$28.43"
drag, startPoint x: 1297, startPoint y: 334, endPoint x: 1357, endPoint y: 334, distance: 60.4
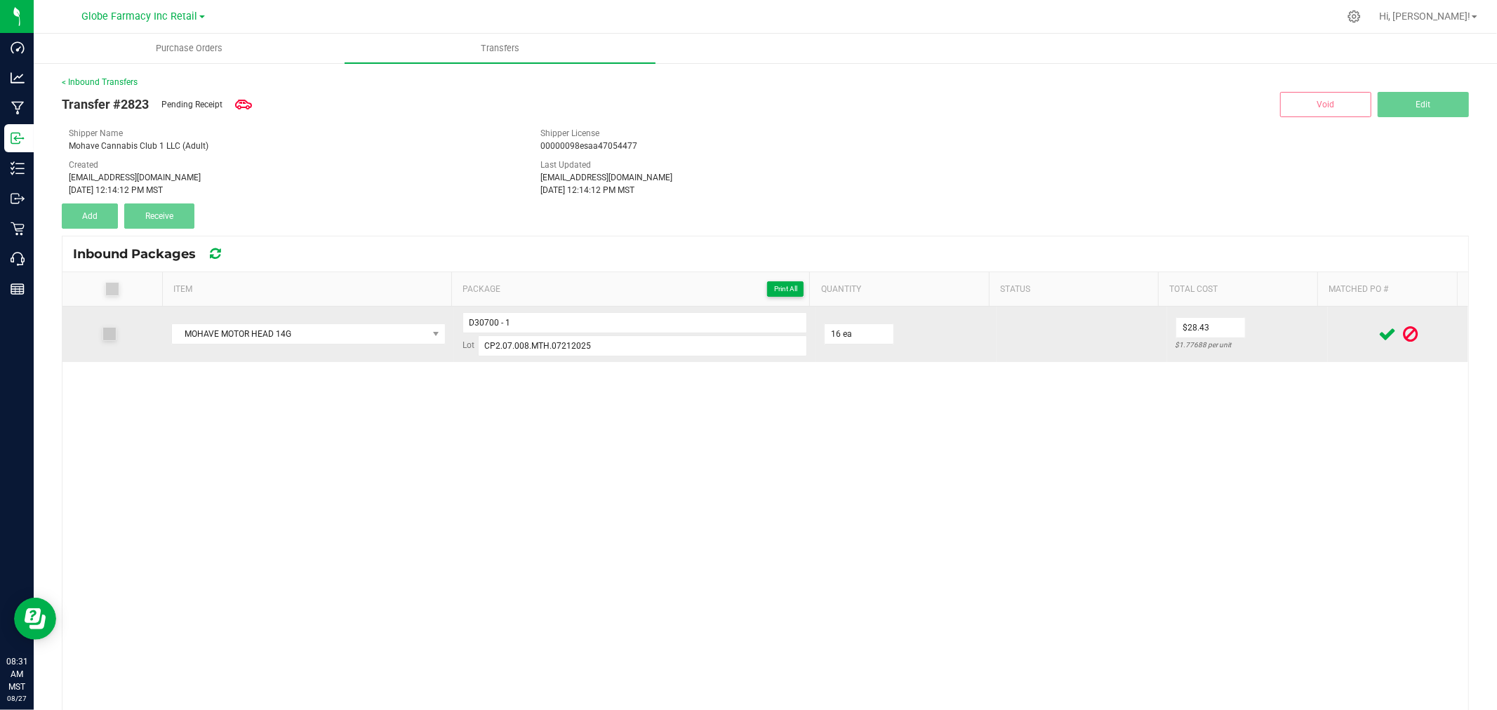
click at [1297, 335] on td "$28.43 $1.77688 per unit" at bounding box center [1247, 334] width 161 height 55
click at [1379, 334] on icon at bounding box center [1388, 335] width 18 height 18
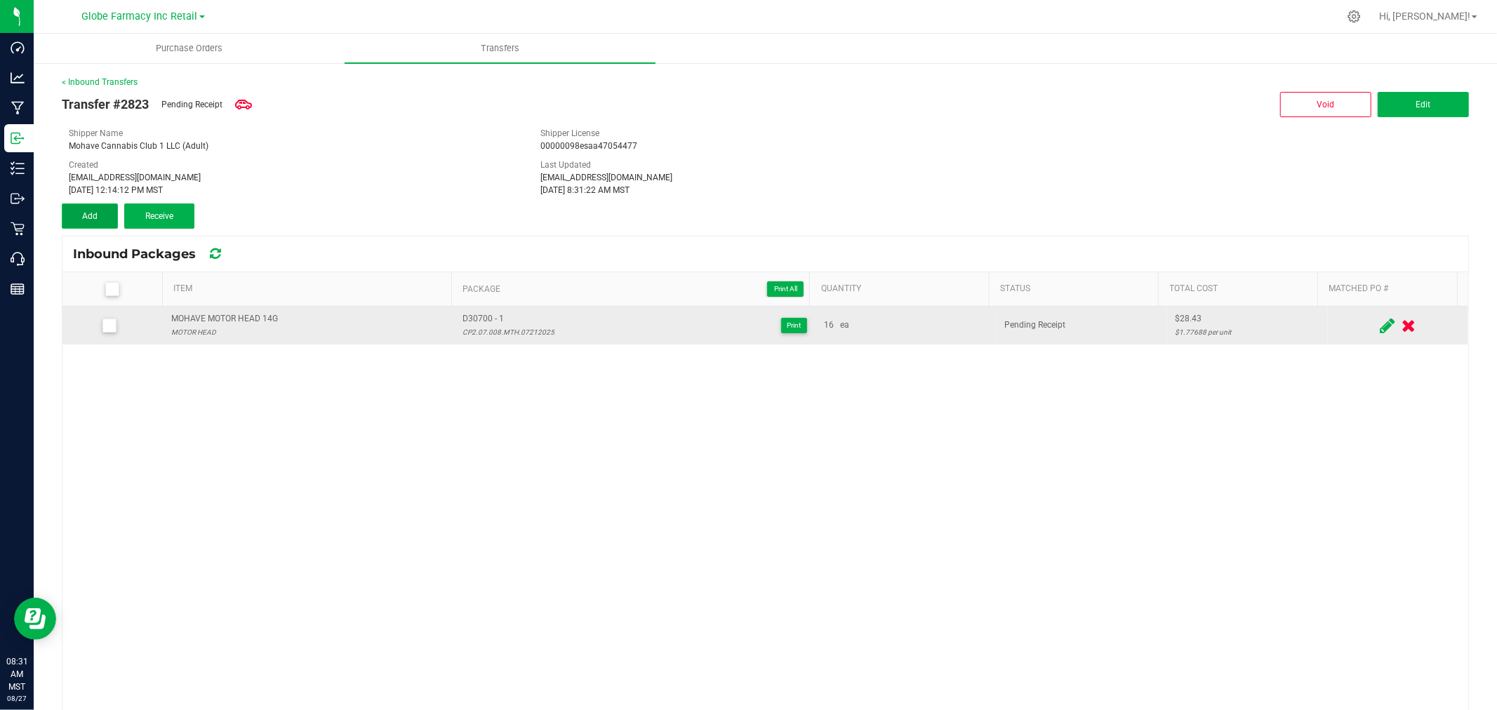
click at [103, 216] on button "Add" at bounding box center [90, 216] width 56 height 25
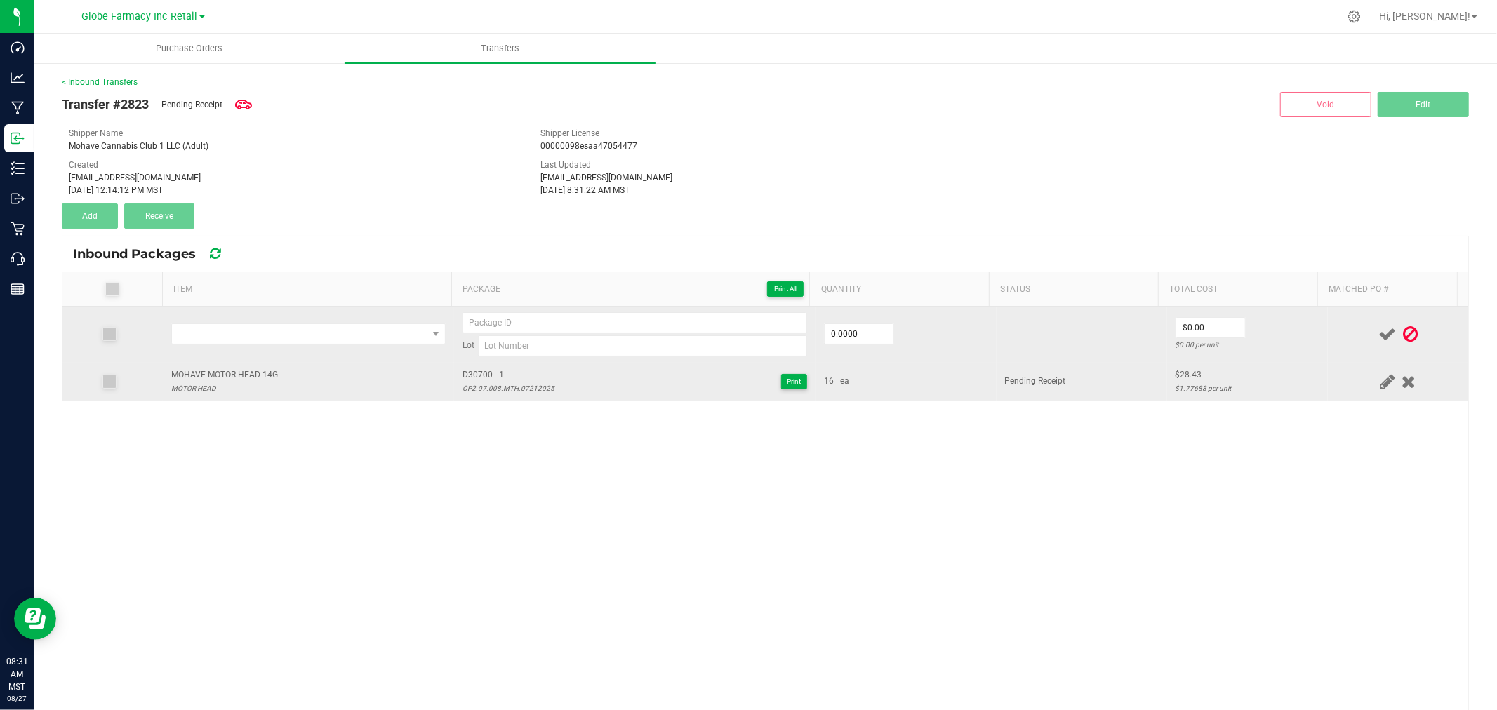
click at [244, 369] on div "MOHAVE MOTOR HEAD 14G" at bounding box center [224, 374] width 107 height 13
copy div "MOHAVE MOTOR HEAD 14G"
click at [258, 338] on span "NO DATA FOUND" at bounding box center [299, 334] width 255 height 20
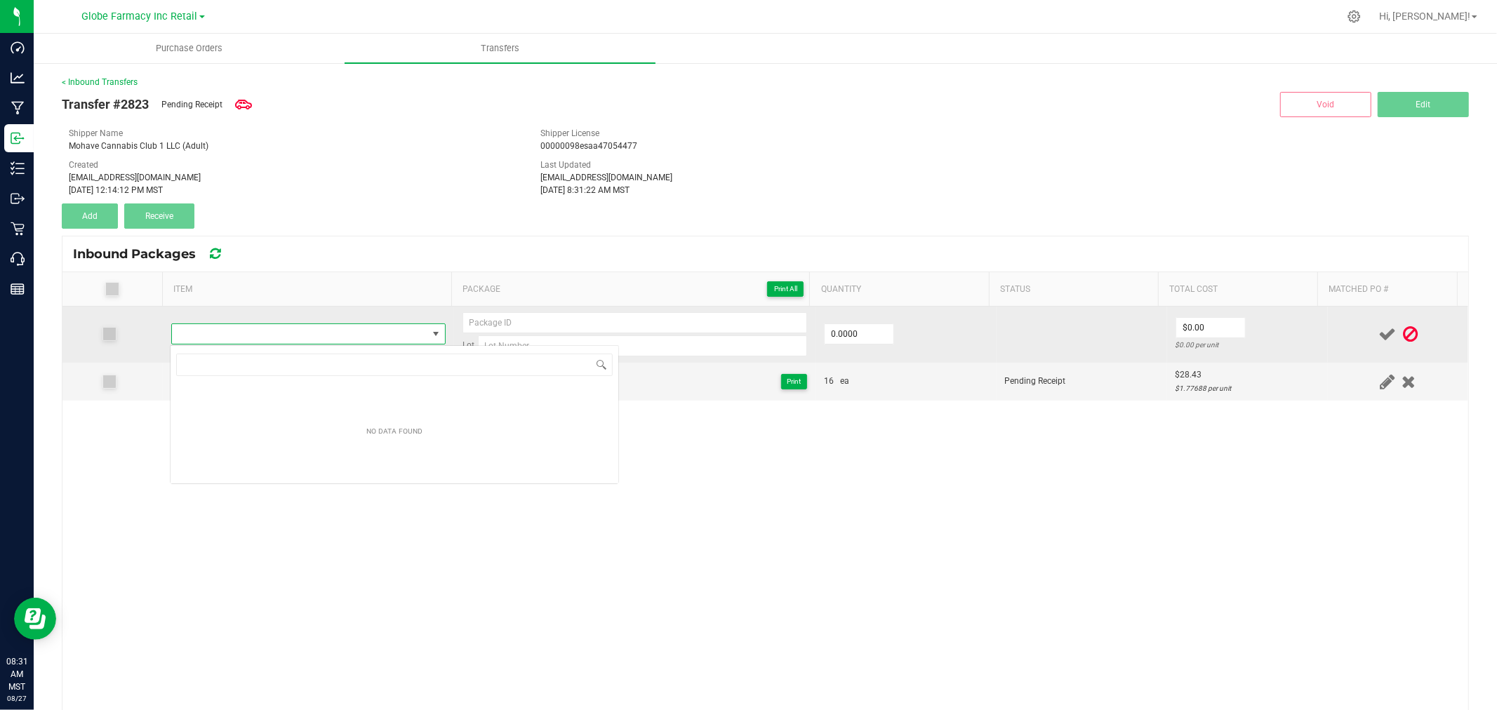
type input "MOHAVE MOTOR HEAD 14G"
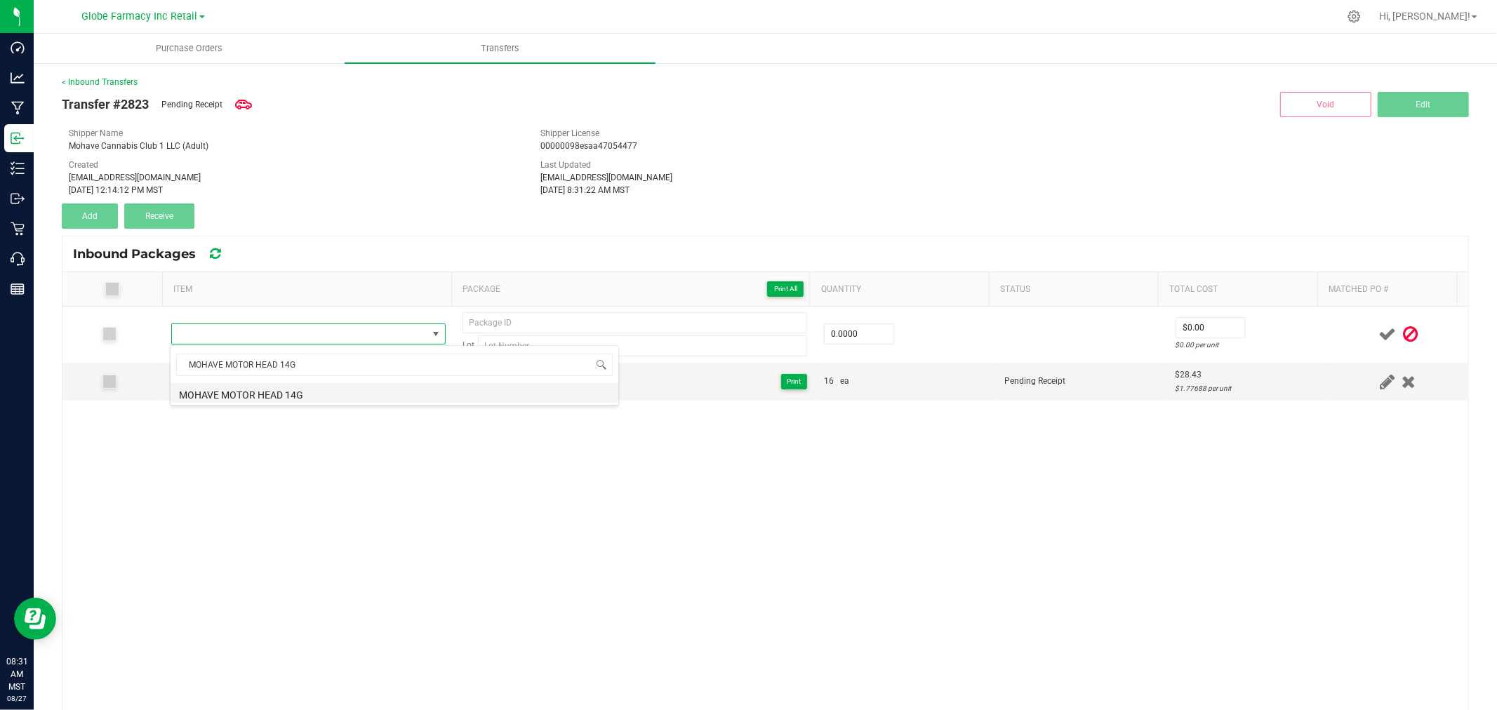
click at [270, 387] on li "MOHAVE MOTOR HEAD 14G" at bounding box center [395, 393] width 448 height 20
type input "0 ea"
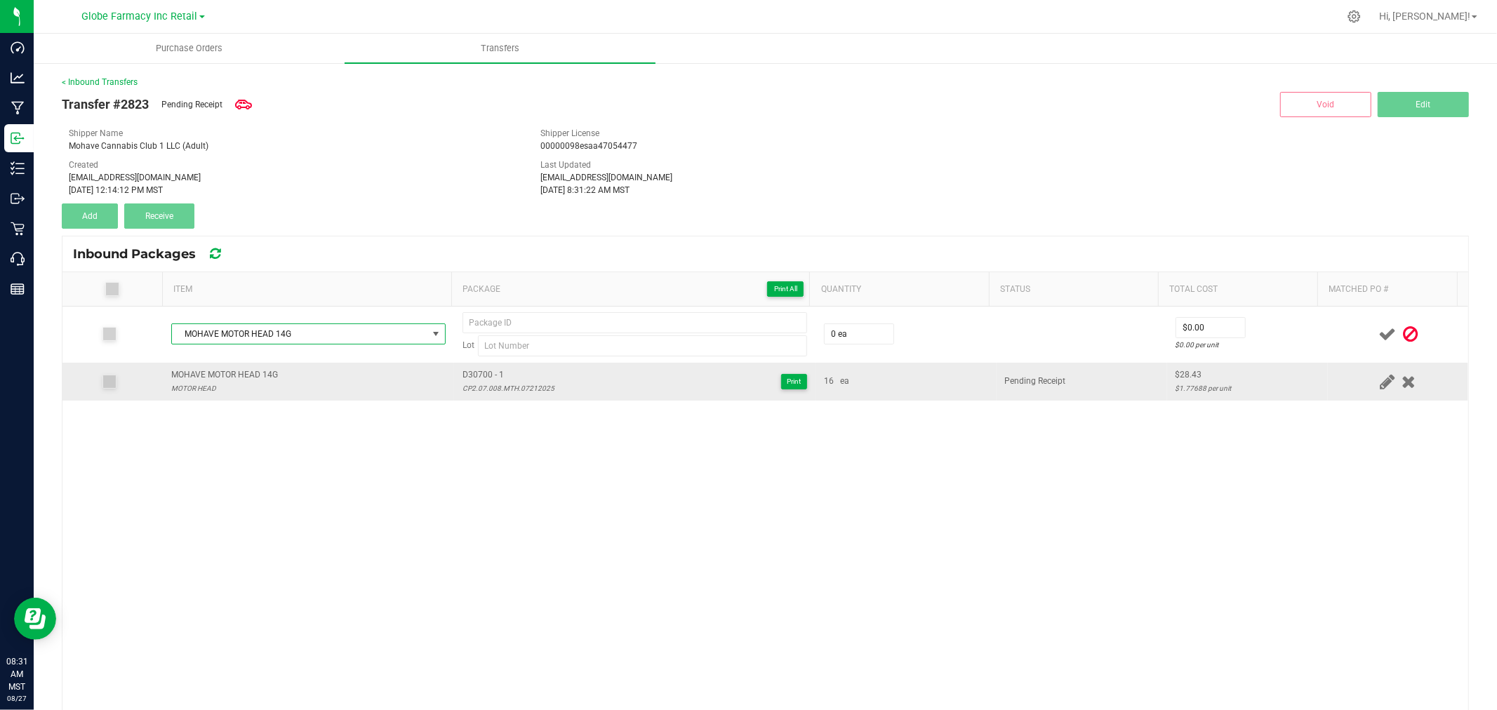
click at [470, 375] on span "D30700 - 1" at bounding box center [509, 374] width 92 height 13
drag, startPoint x: 470, startPoint y: 375, endPoint x: 489, endPoint y: 375, distance: 19.0
click at [471, 375] on span "D30700 - 1" at bounding box center [509, 374] width 92 height 13
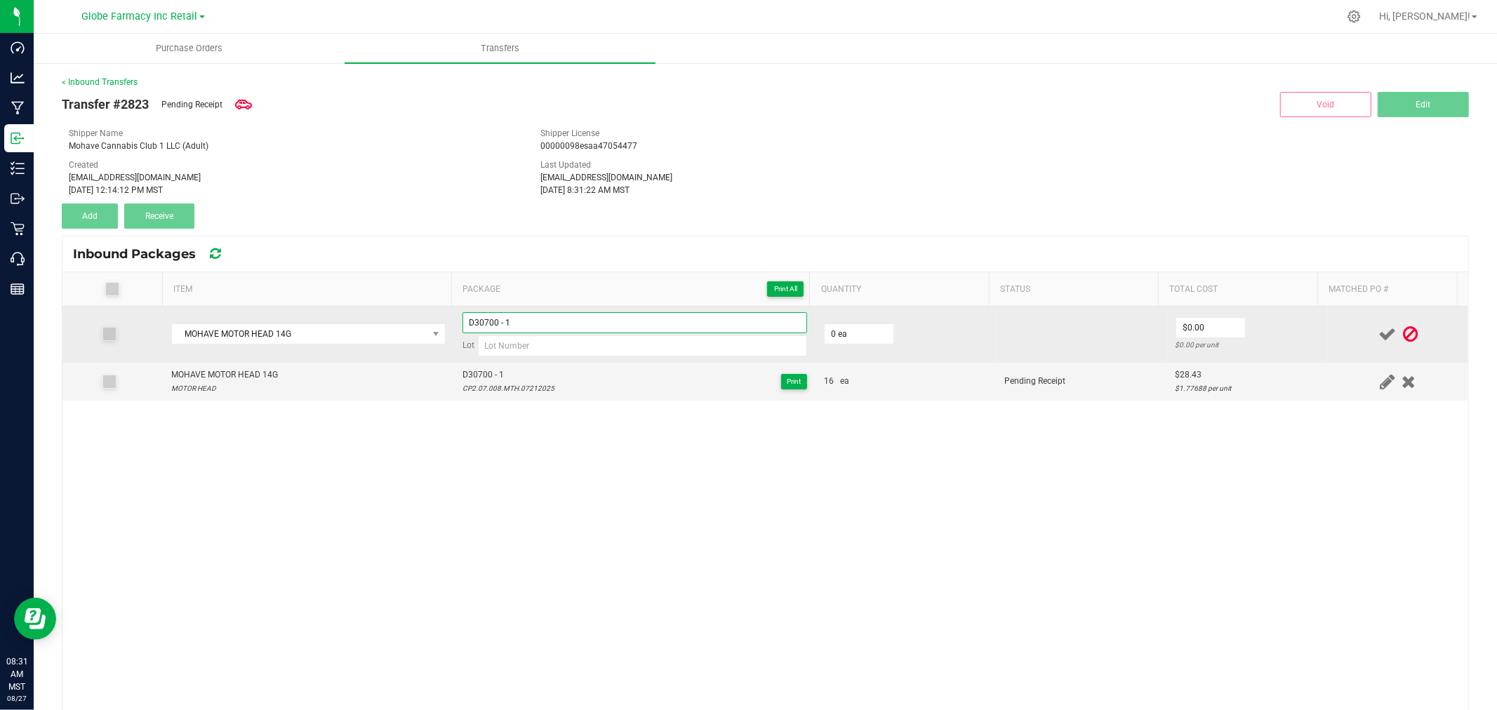
click at [555, 319] on input "D30700 - 1" at bounding box center [635, 322] width 345 height 21
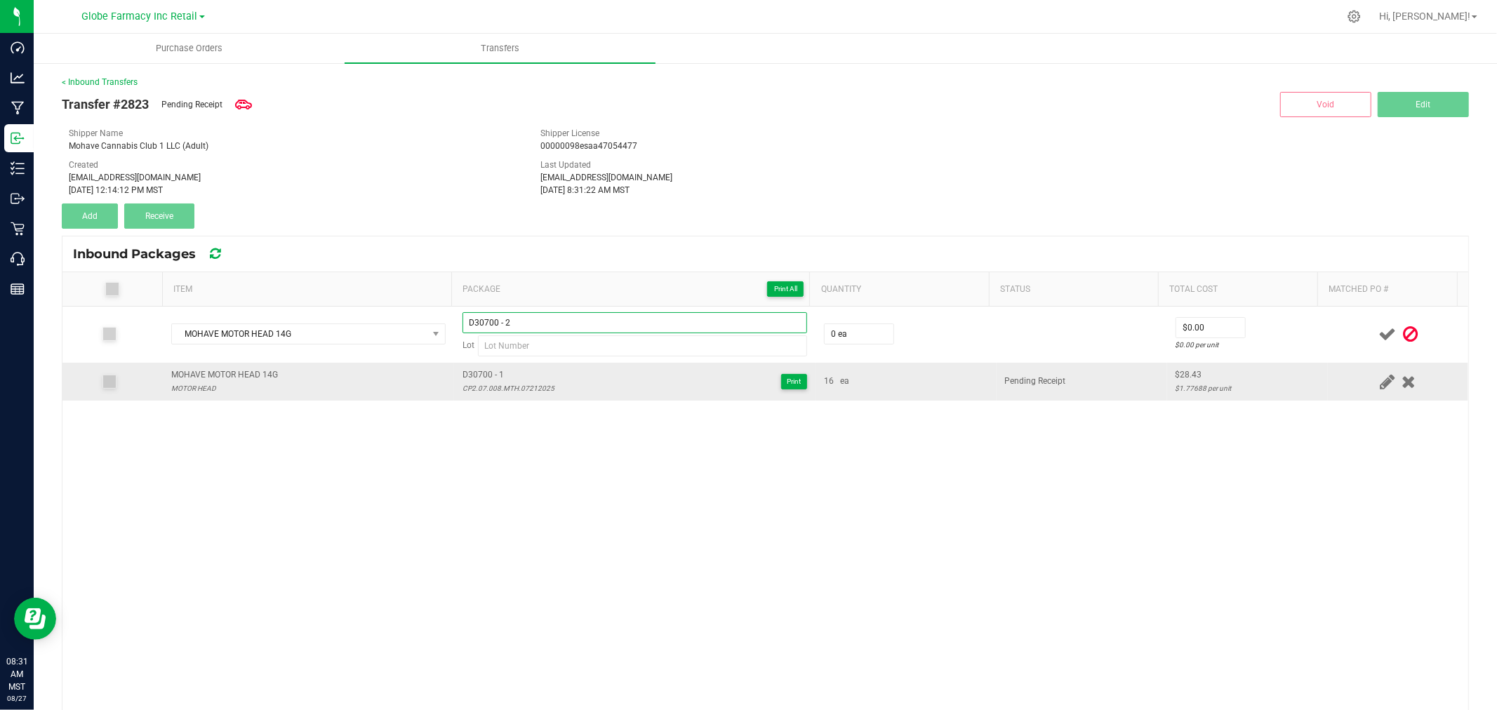
type input "D30700 - 2"
click at [517, 394] on div "CP2.07.008.MTH.07212025" at bounding box center [509, 388] width 92 height 13
click at [516, 394] on div "CP2.07.008.MTH.07212025" at bounding box center [509, 388] width 92 height 13
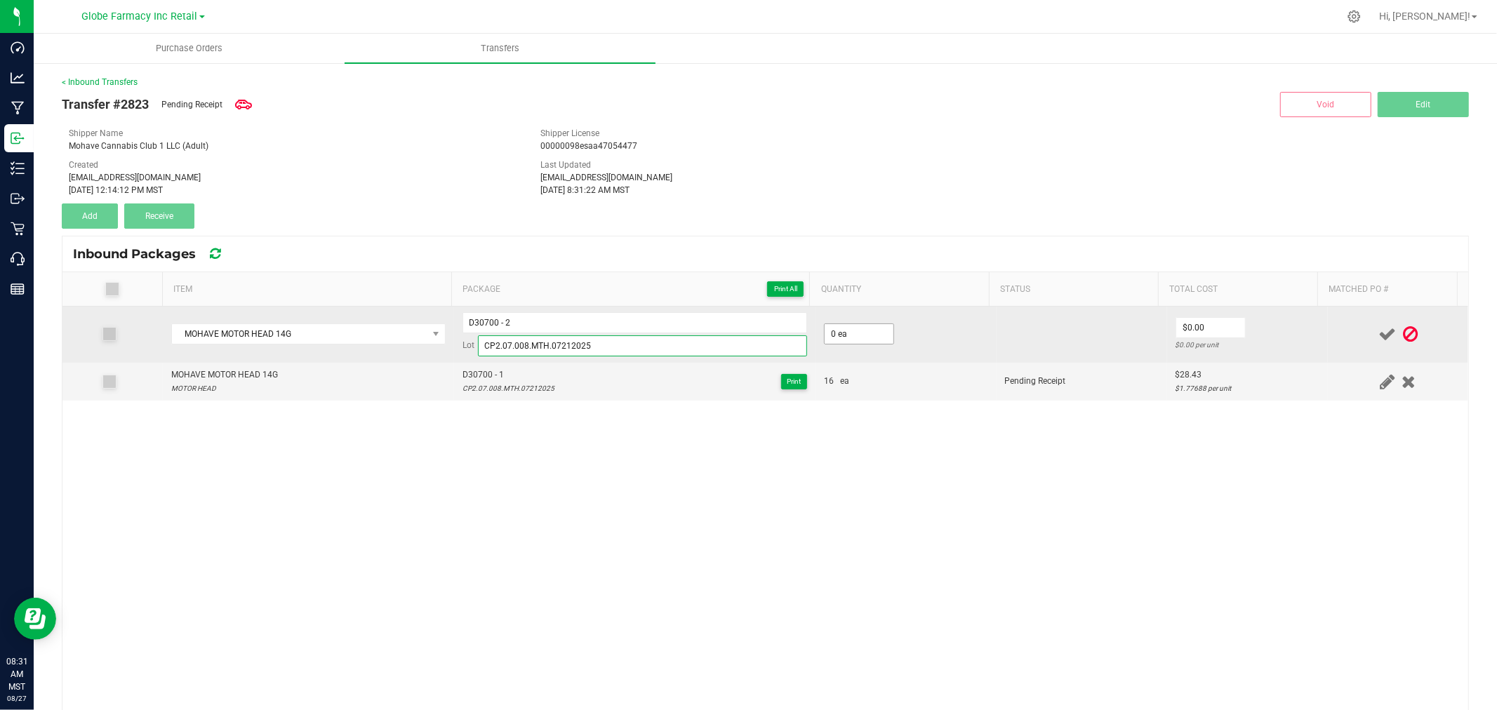
type input "CP2.07.008.MTH.07212025"
click at [829, 339] on input "0" at bounding box center [859, 334] width 69 height 20
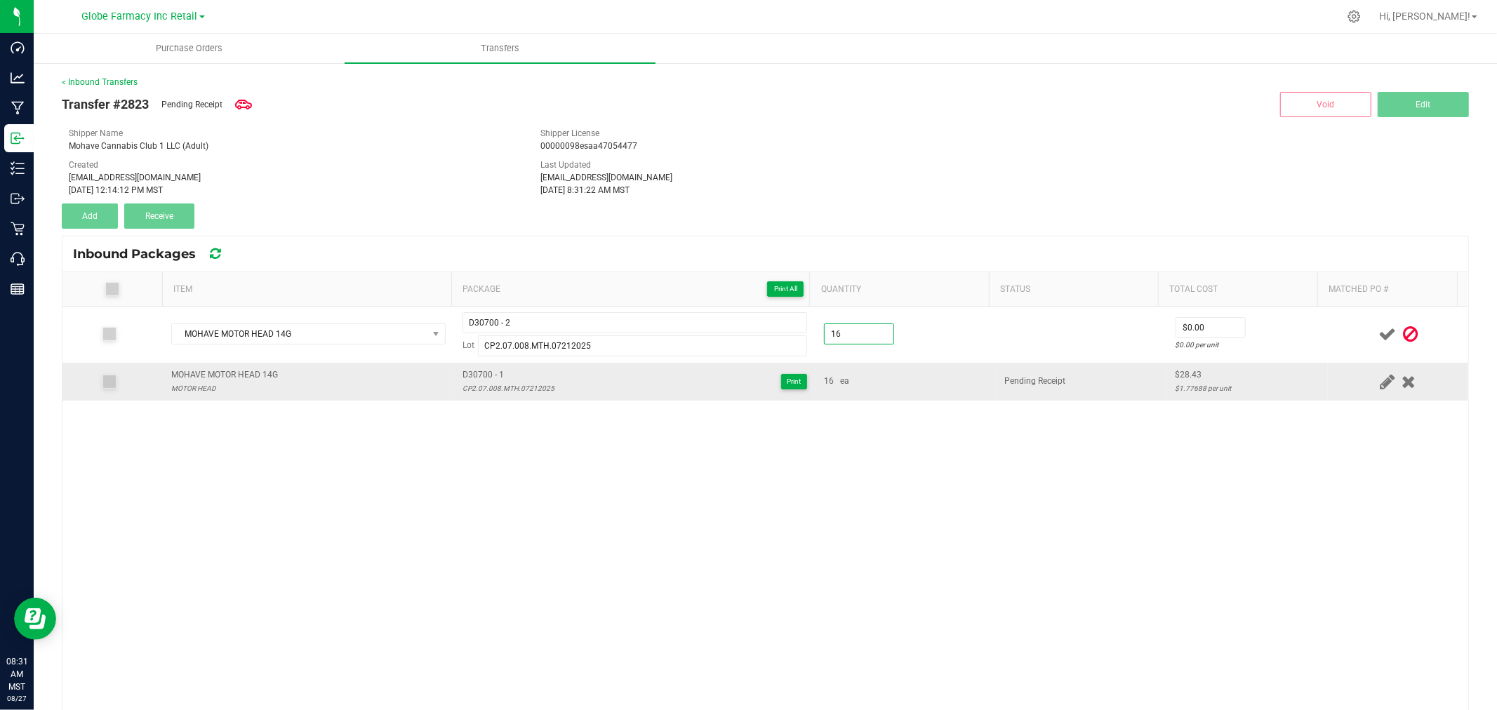
type input "16 ea"
click at [1176, 372] on div "$28.43" at bounding box center [1248, 374] width 144 height 13
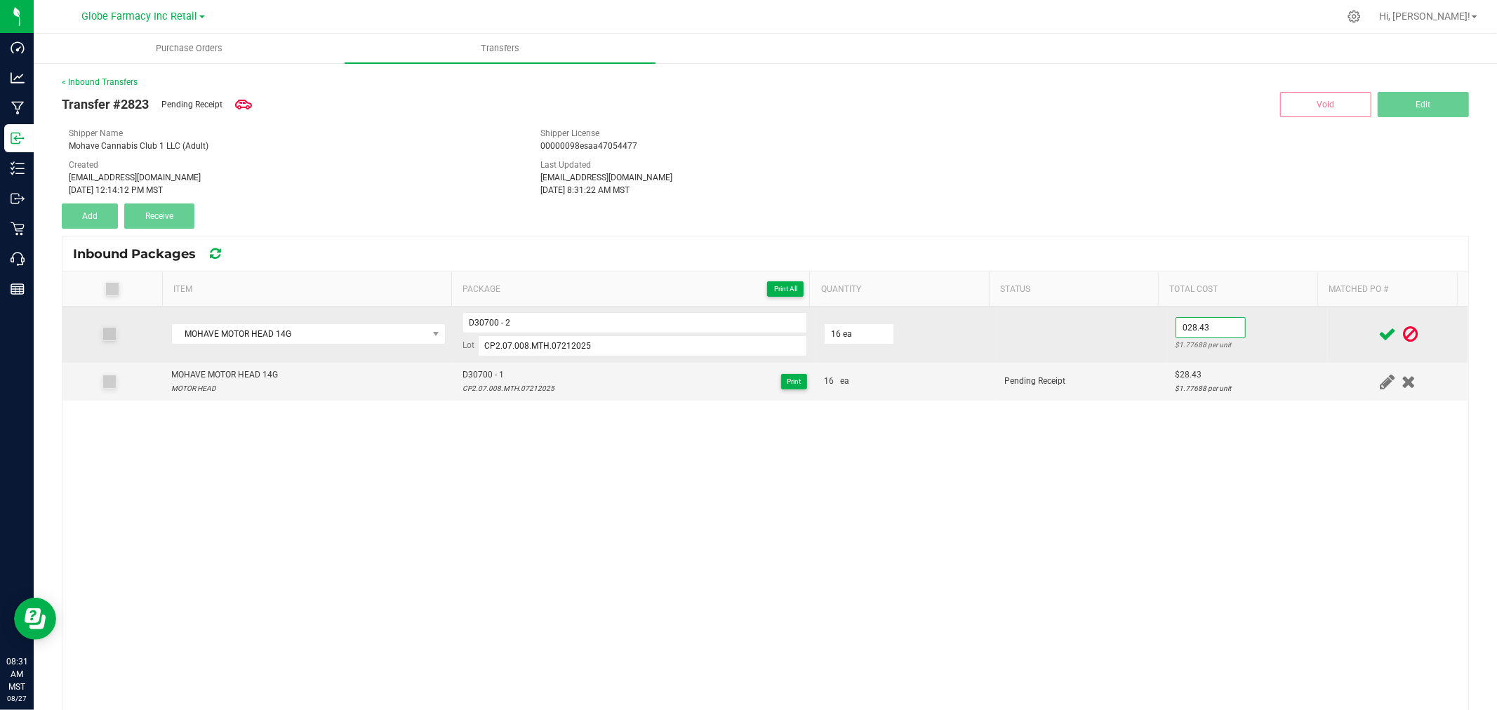
type input "$28.43"
click at [1286, 332] on td "$28.43 $1.77688 per unit" at bounding box center [1247, 335] width 161 height 56
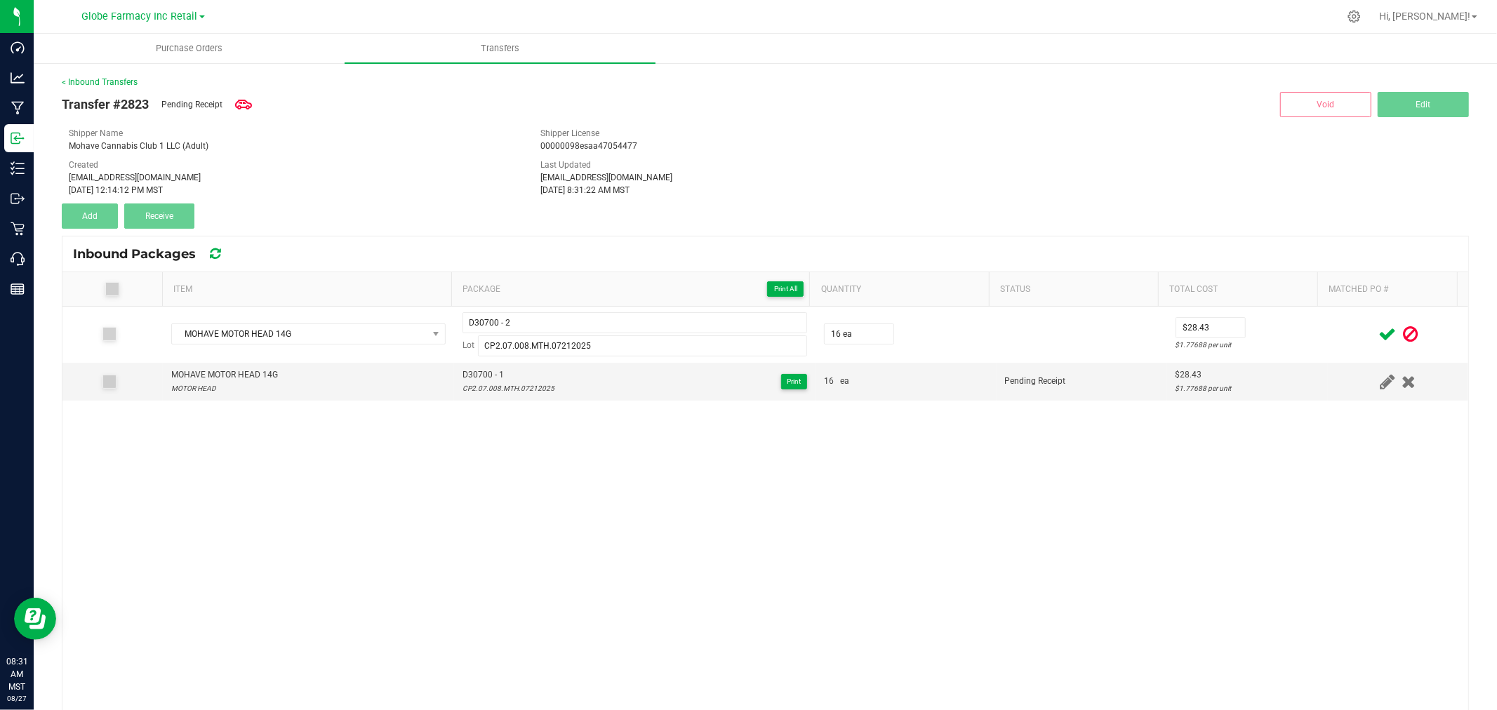
click at [1379, 333] on icon at bounding box center [1388, 335] width 18 height 18
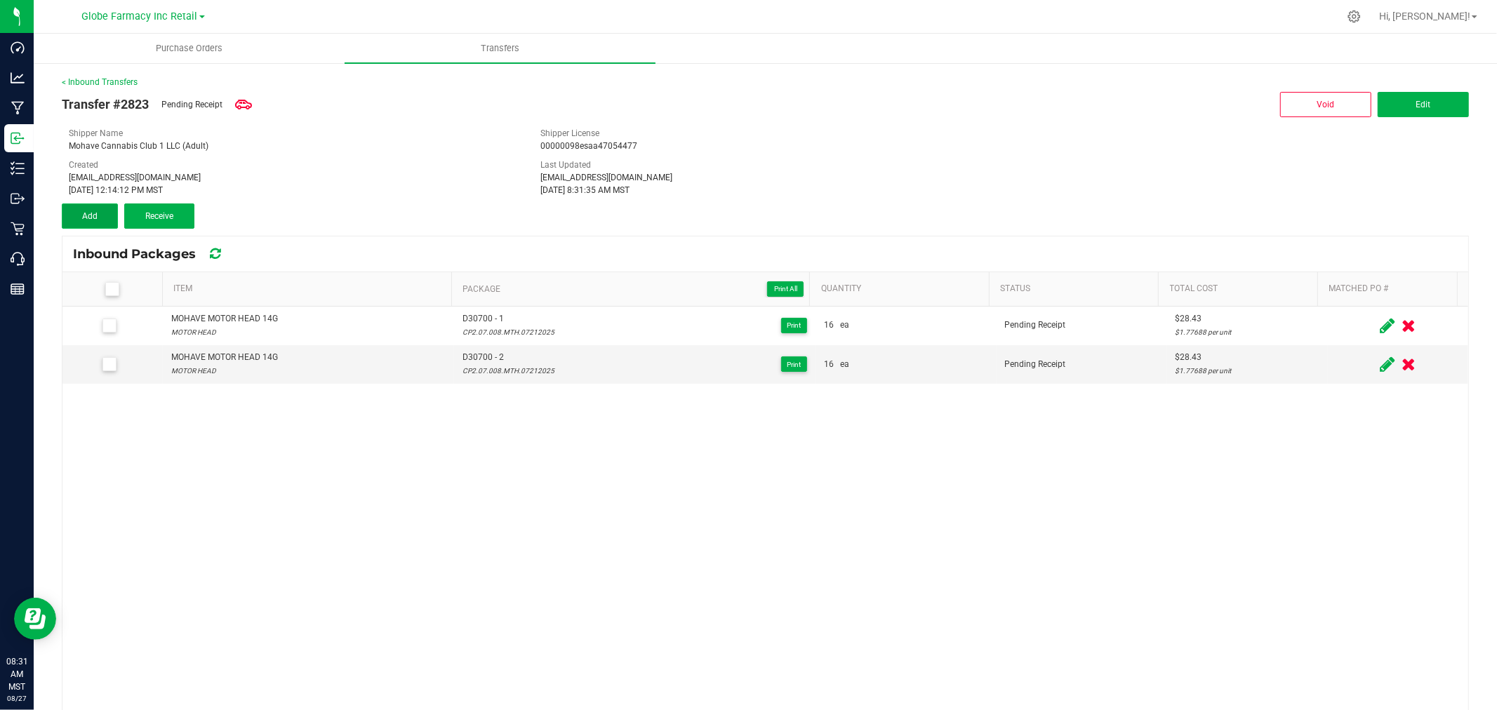
click at [96, 215] on span "Add" at bounding box center [89, 216] width 15 height 10
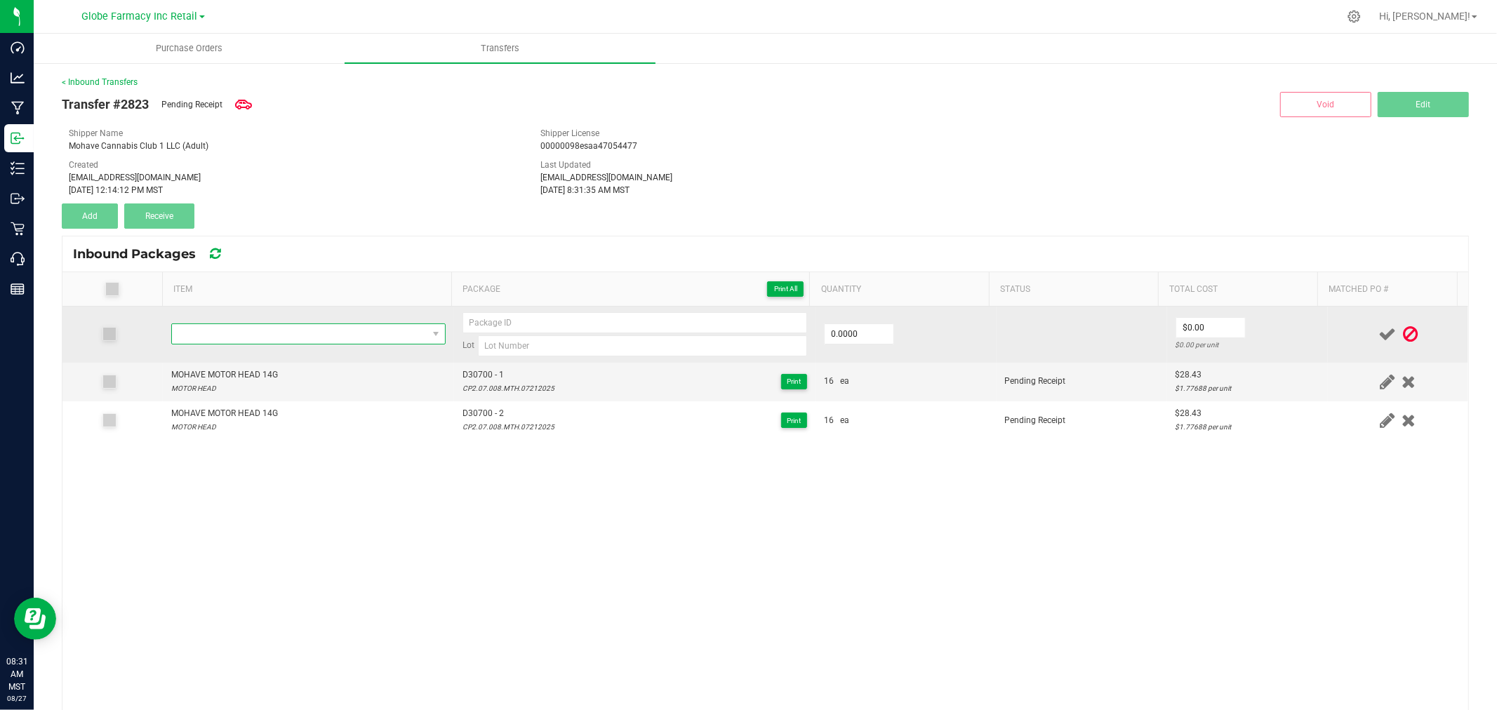
click at [227, 340] on span "NO DATA FOUND" at bounding box center [299, 334] width 255 height 20
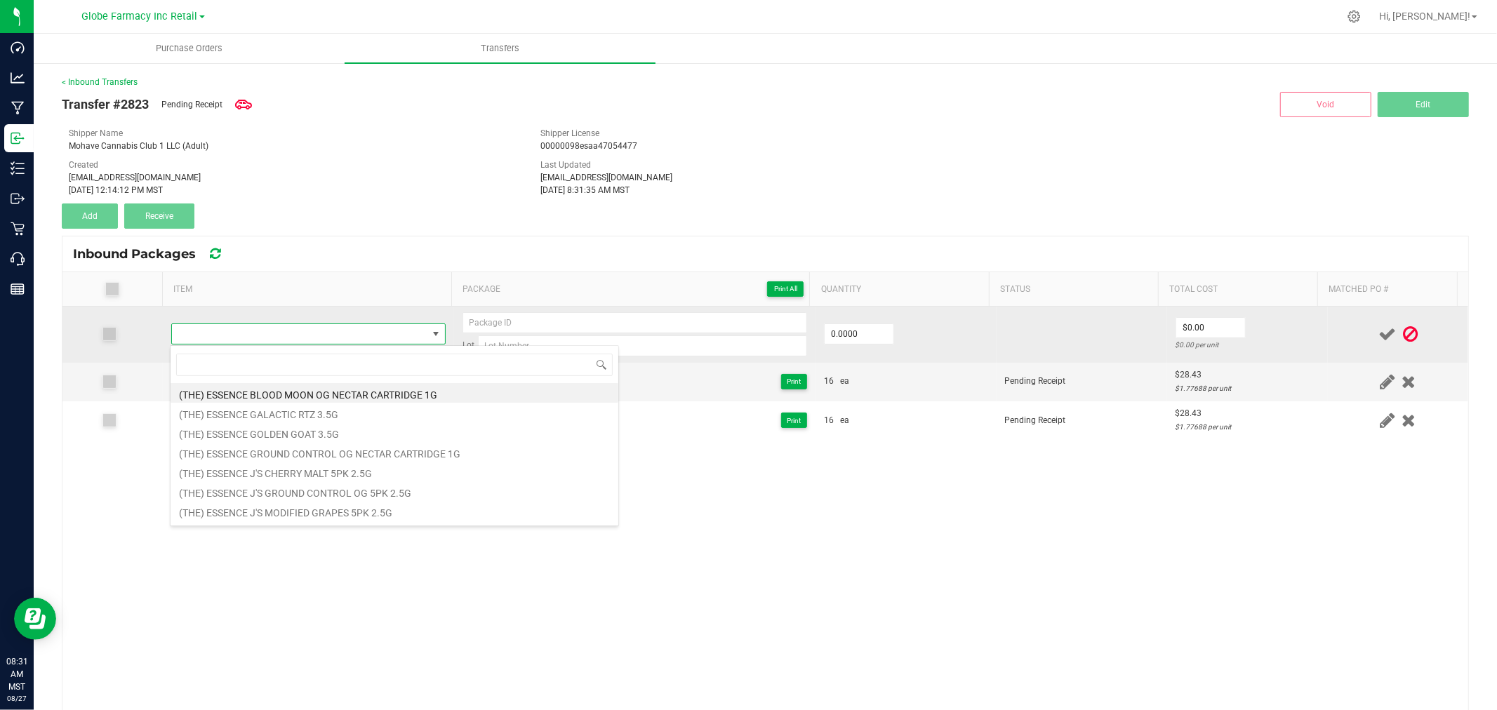
type input "MOHAVE MOTOR HEAD 14G"
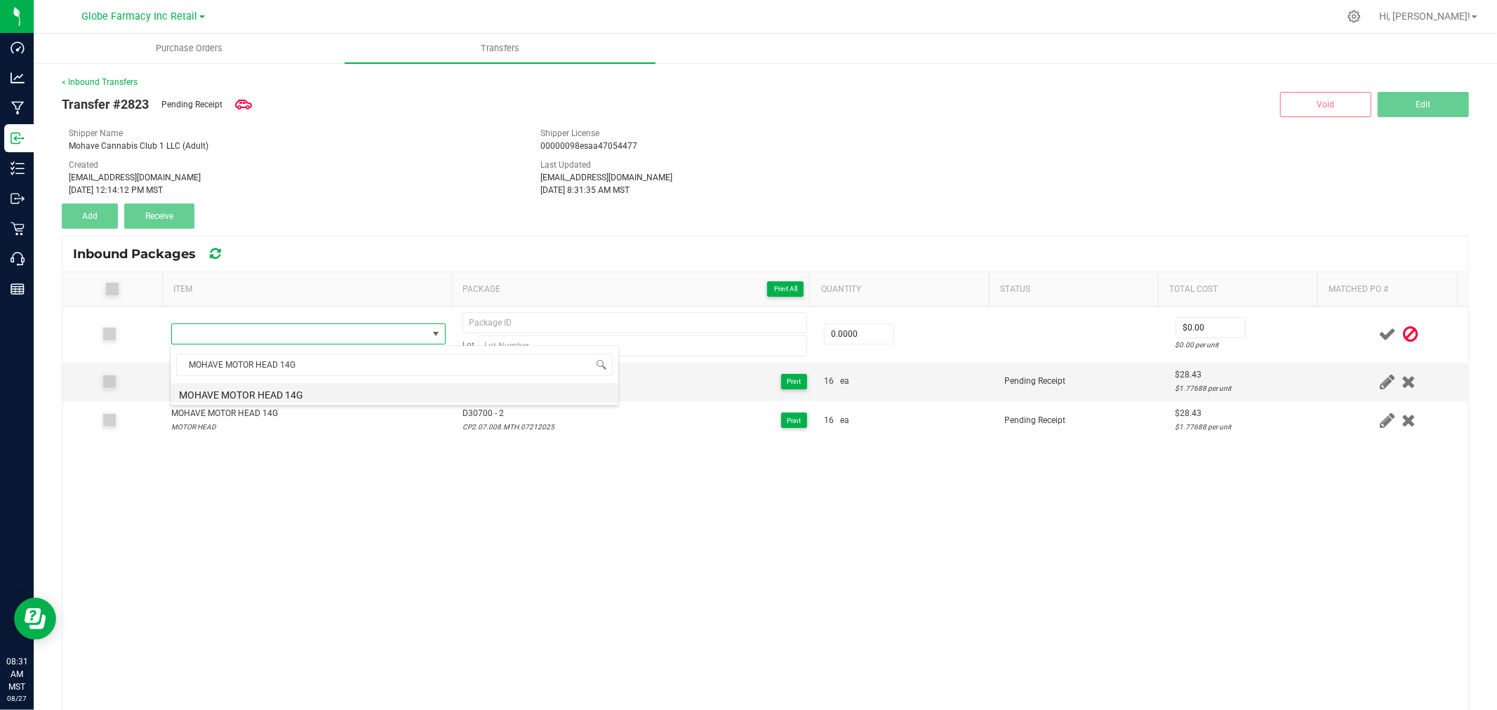
click at [278, 398] on li "MOHAVE MOTOR HEAD 14G" at bounding box center [395, 393] width 448 height 20
type input "0 ea"
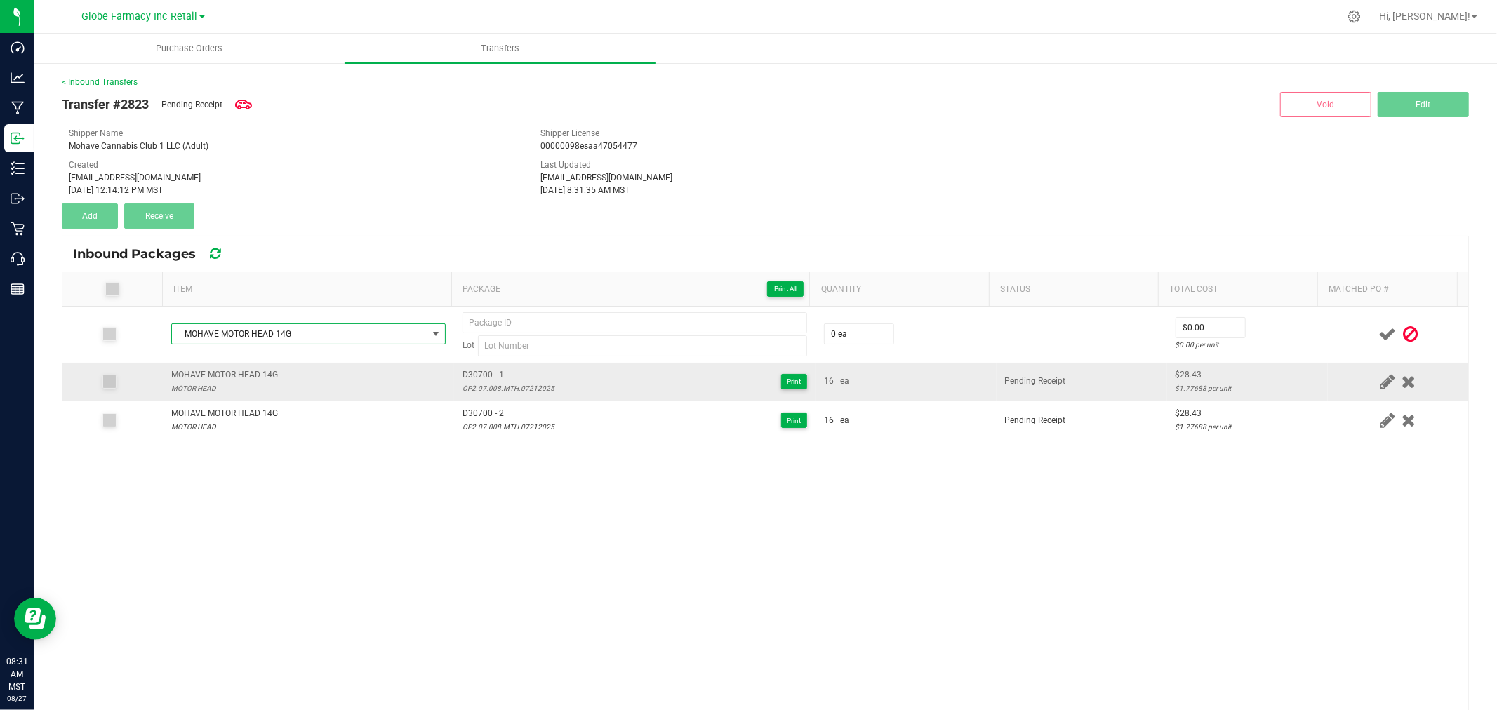
click at [469, 387] on div "CP2.07.008.MTH.07212025" at bounding box center [509, 388] width 92 height 13
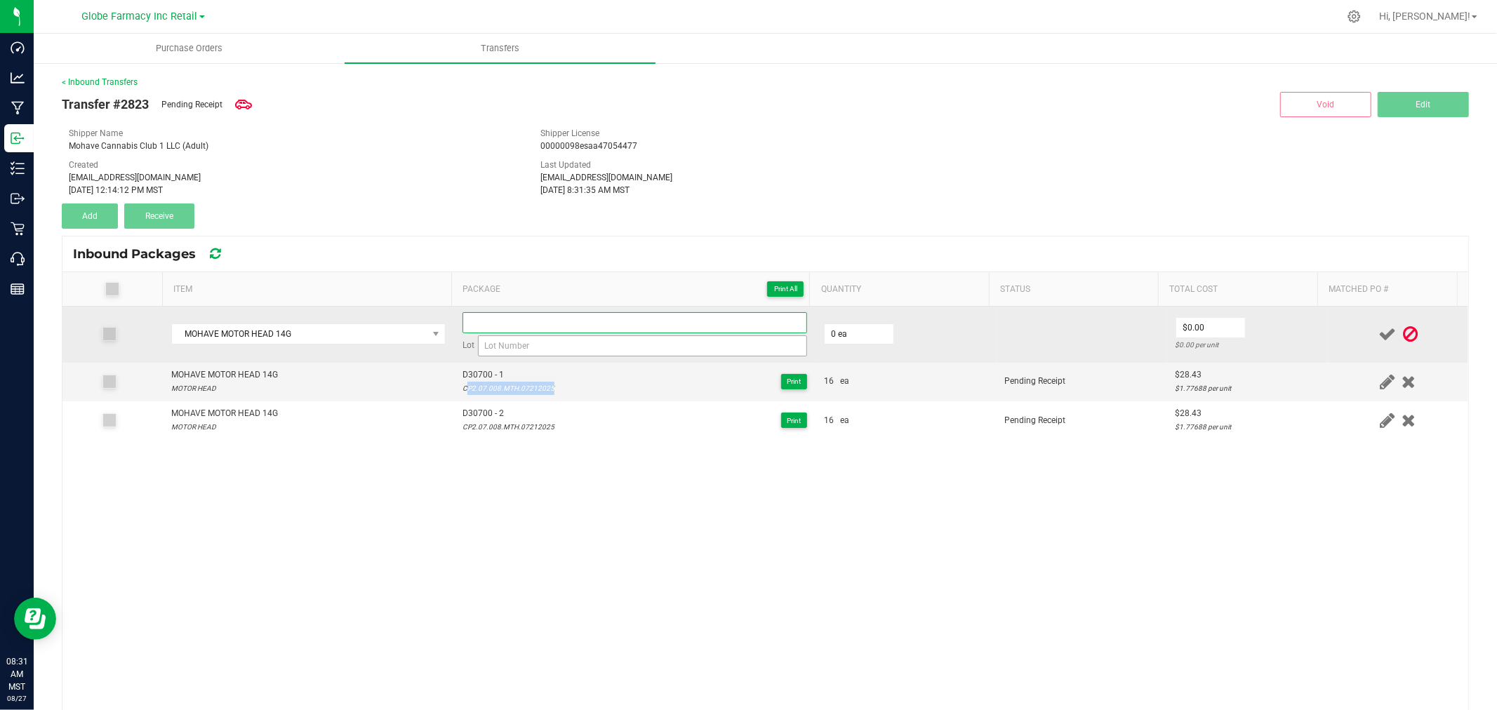
type input "CP2.07.008.MTH.07212025"
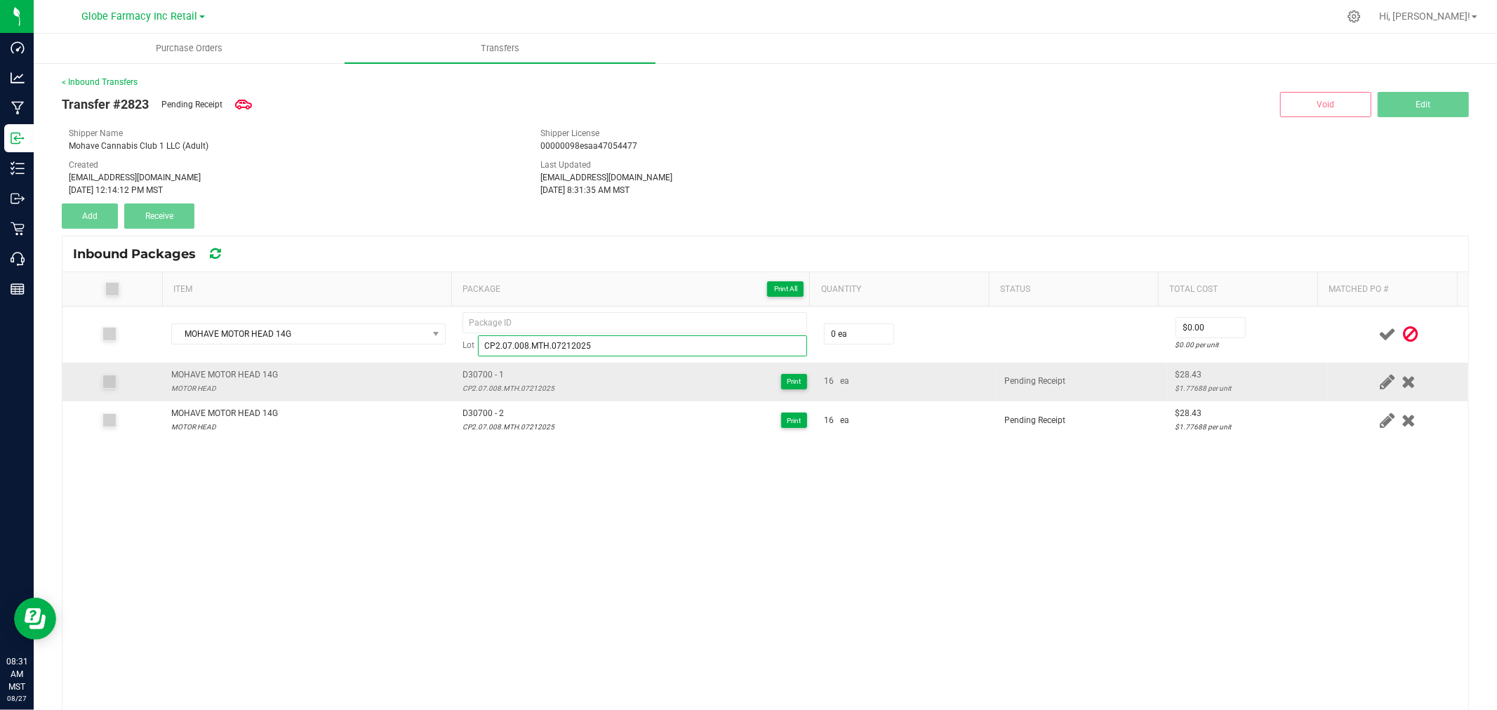
type input "CP2.07.008.MTH.07212025"
click at [478, 372] on span "D30700 - 1" at bounding box center [509, 374] width 92 height 13
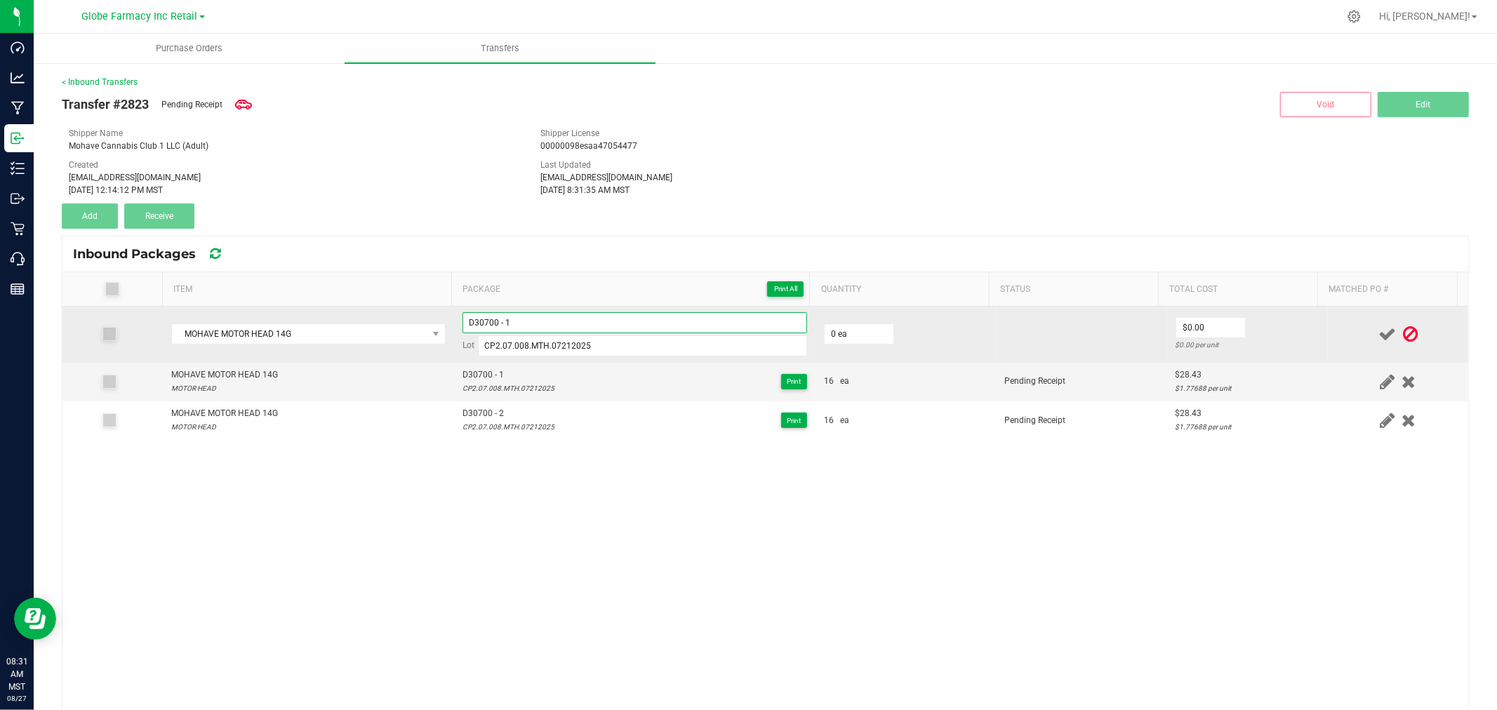
click at [543, 320] on input "D30700 - 1" at bounding box center [635, 322] width 345 height 21
type input "D30700 - 3"
click at [840, 338] on input "0" at bounding box center [859, 334] width 69 height 20
type input "16 ea"
click at [1194, 326] on input "0" at bounding box center [1210, 328] width 69 height 20
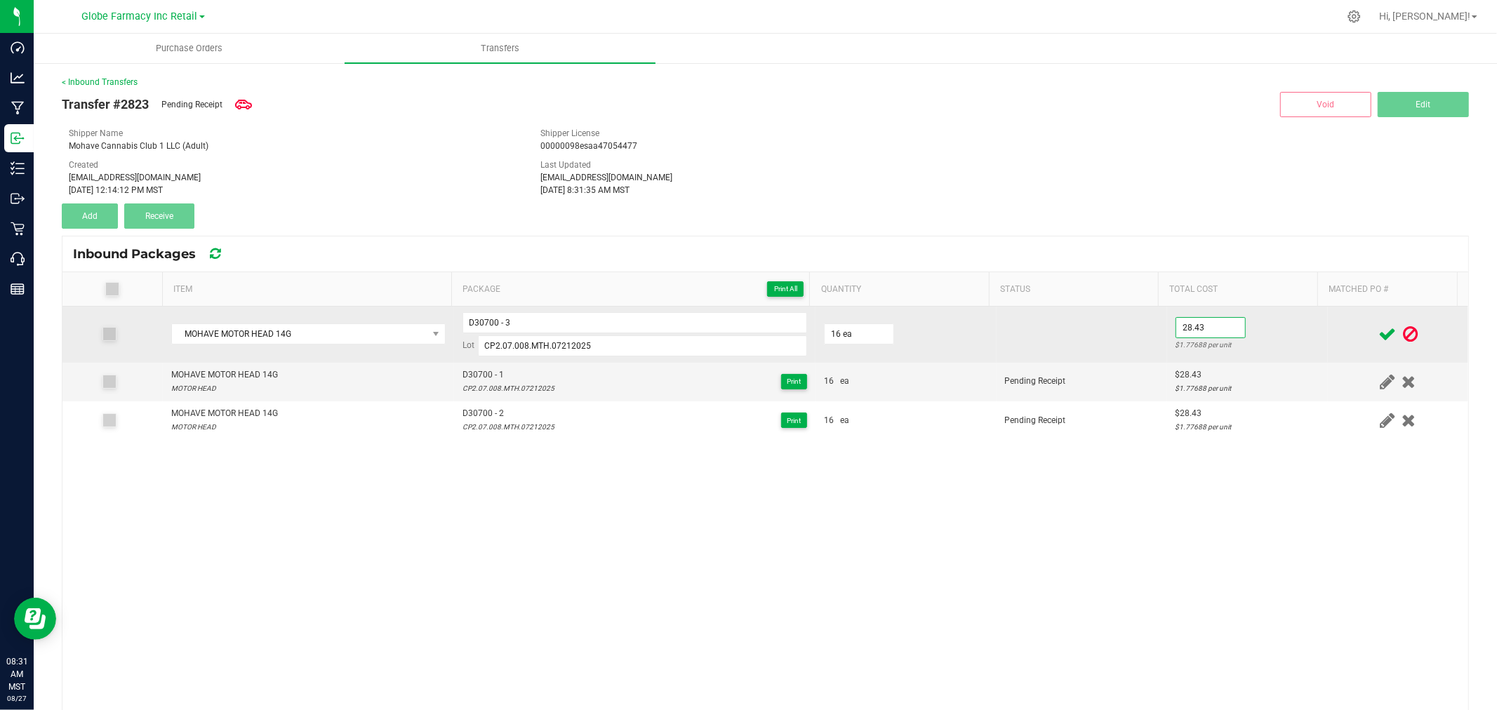
type input "$28.43"
click at [1266, 326] on td "$28.43 $1.77688 per unit" at bounding box center [1247, 335] width 161 height 56
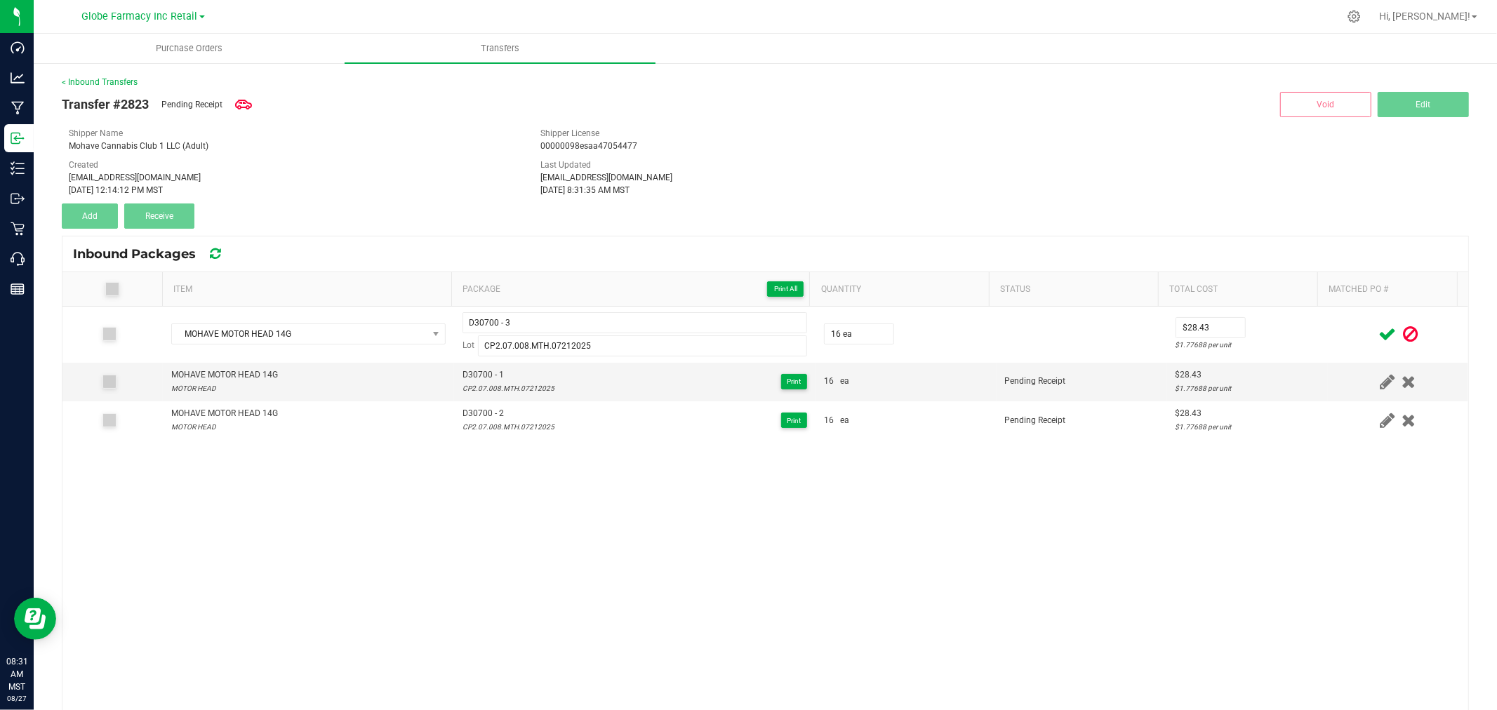
click at [1379, 331] on icon at bounding box center [1388, 335] width 18 height 18
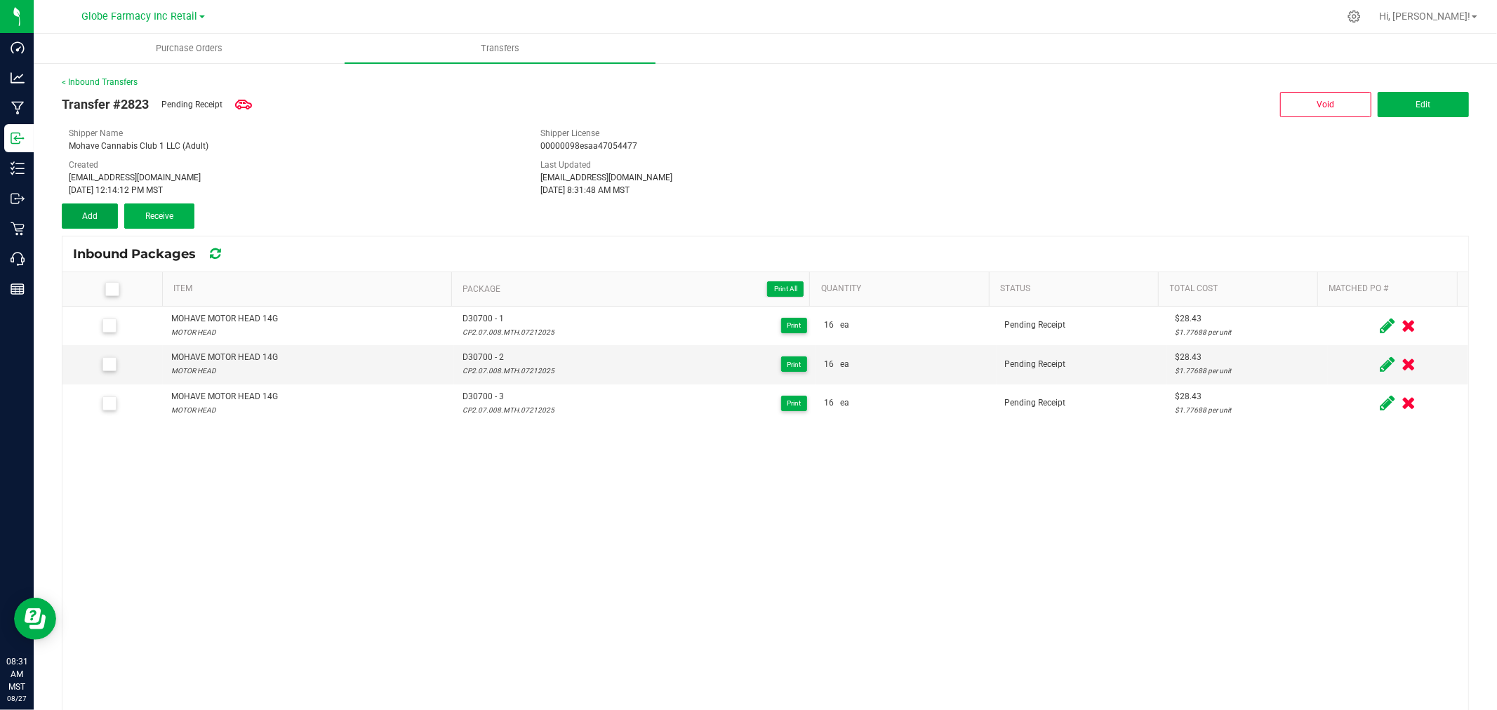
drag, startPoint x: 85, startPoint y: 205, endPoint x: 205, endPoint y: 260, distance: 131.9
click at [85, 205] on button "Add" at bounding box center [90, 216] width 56 height 25
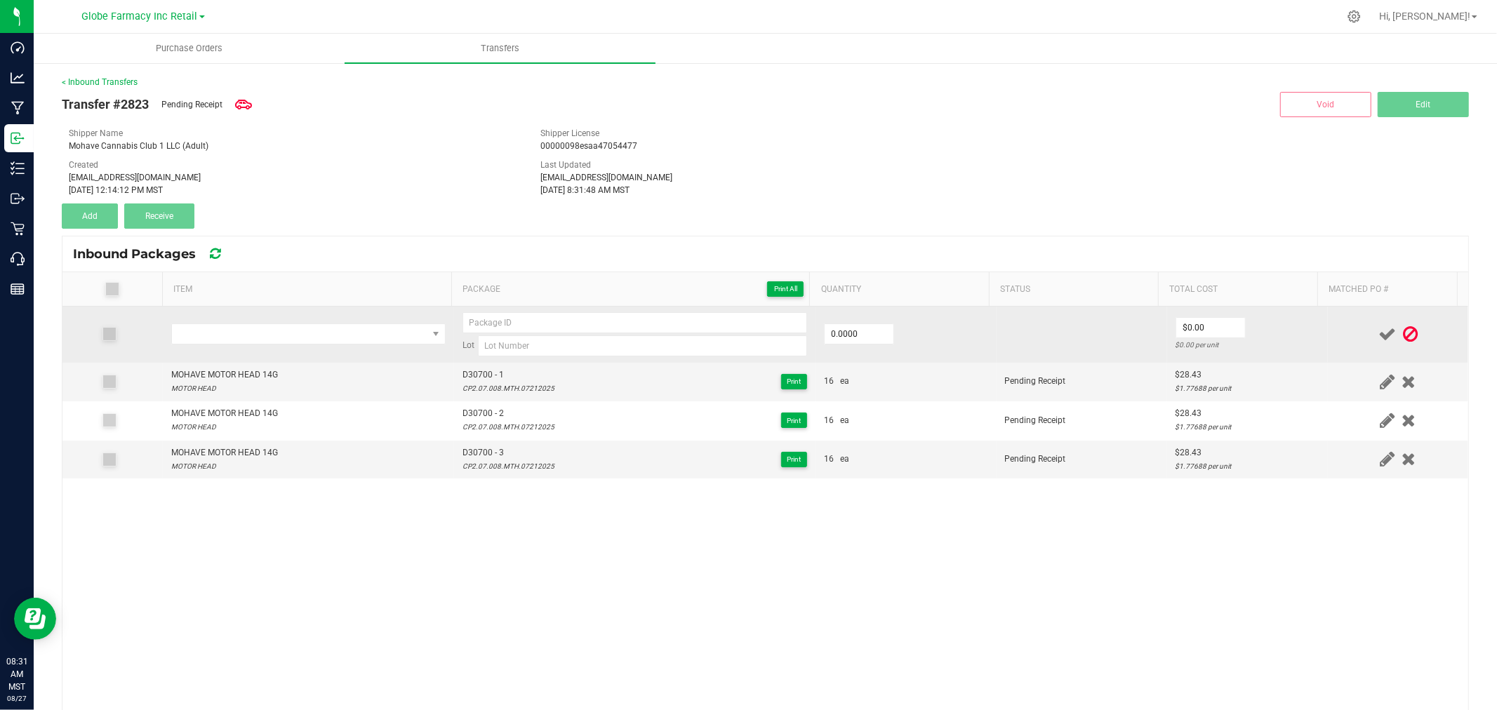
click at [298, 320] on td at bounding box center [308, 335] width 291 height 56
click at [297, 331] on span "NO DATA FOUND" at bounding box center [299, 334] width 255 height 20
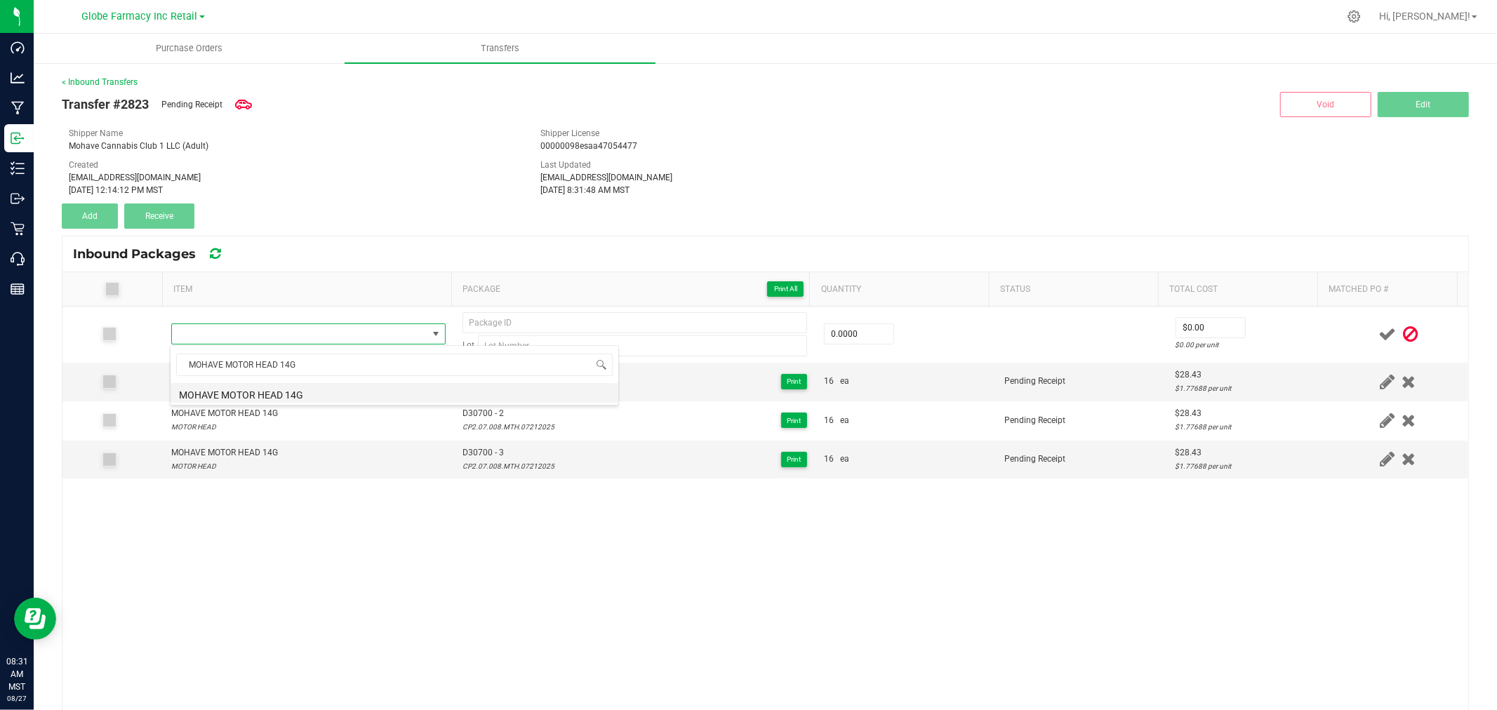
click at [320, 388] on li "MOHAVE MOTOR HEAD 14G" at bounding box center [395, 393] width 448 height 20
type input "0 ea"
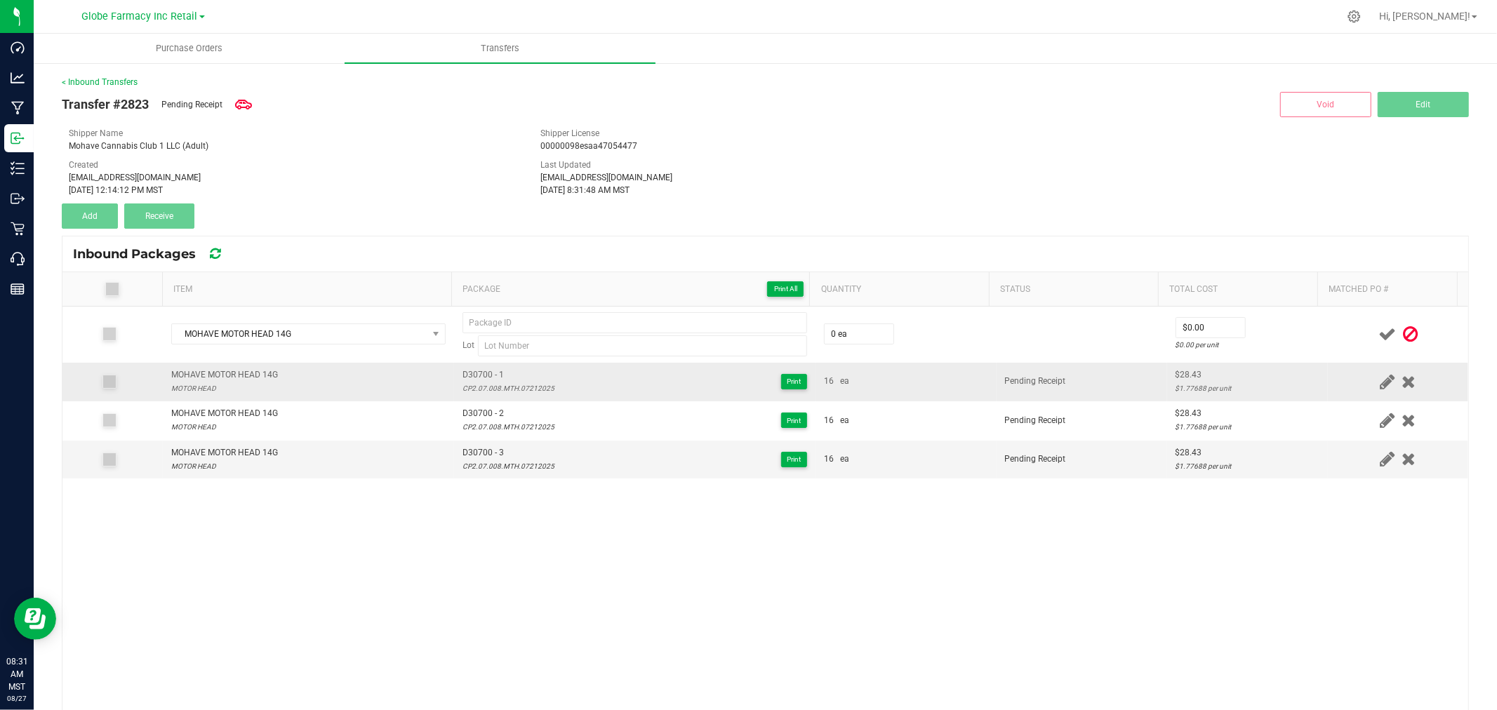
click at [471, 371] on span "D30700 - 1" at bounding box center [509, 374] width 92 height 13
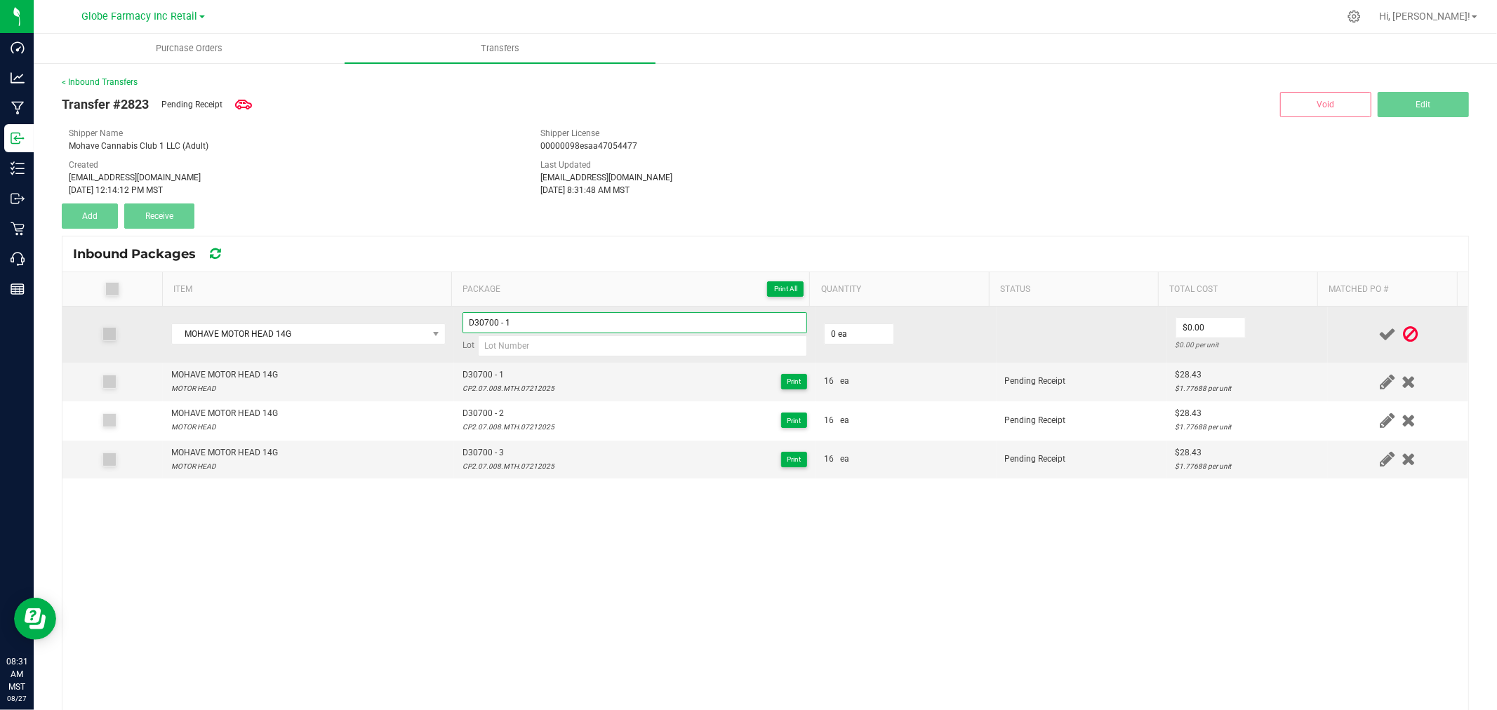
click at [536, 318] on input "D30700 - 1" at bounding box center [635, 322] width 345 height 21
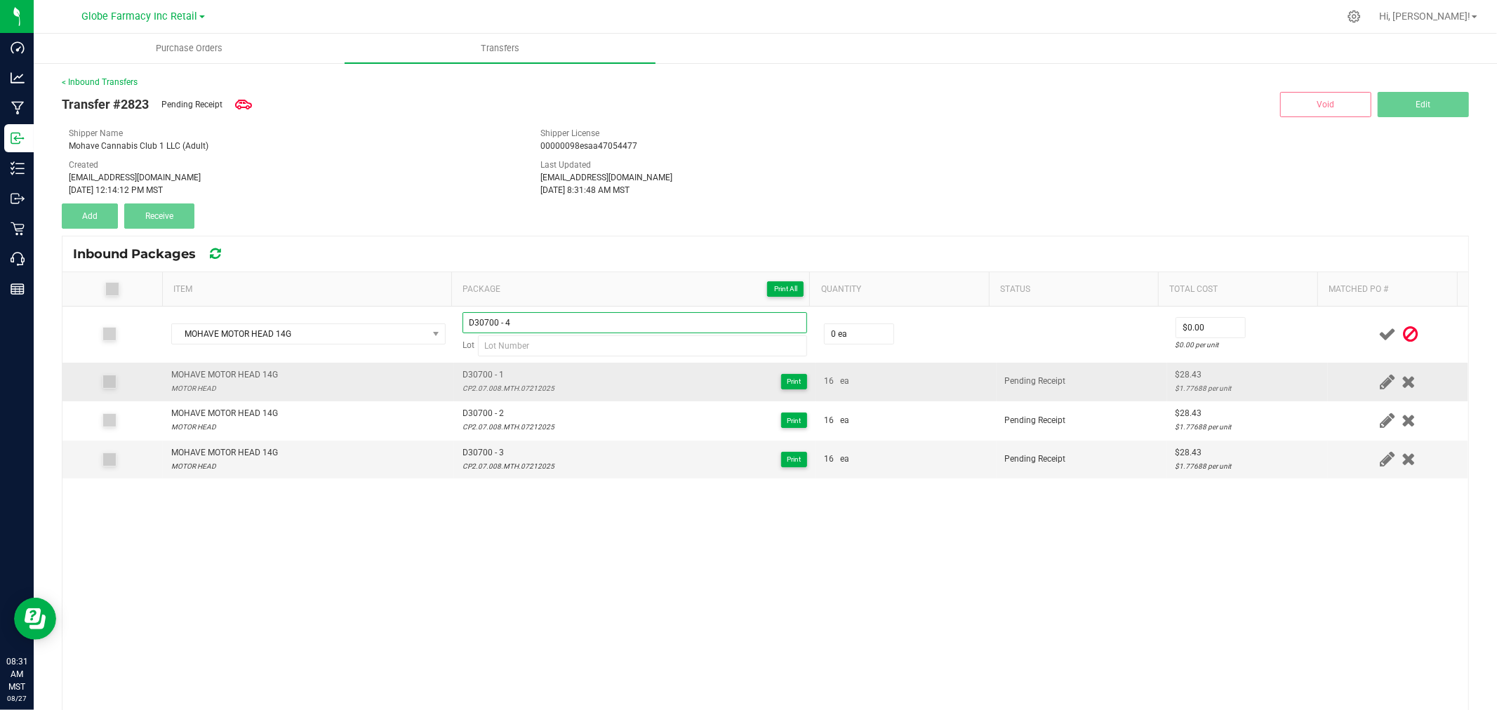
type input "D30700 - 4"
click at [500, 388] on div "CP2.07.008.MTH.07212025" at bounding box center [509, 388] width 92 height 13
click at [500, 389] on div "CP2.07.008.MTH.07212025" at bounding box center [509, 388] width 92 height 13
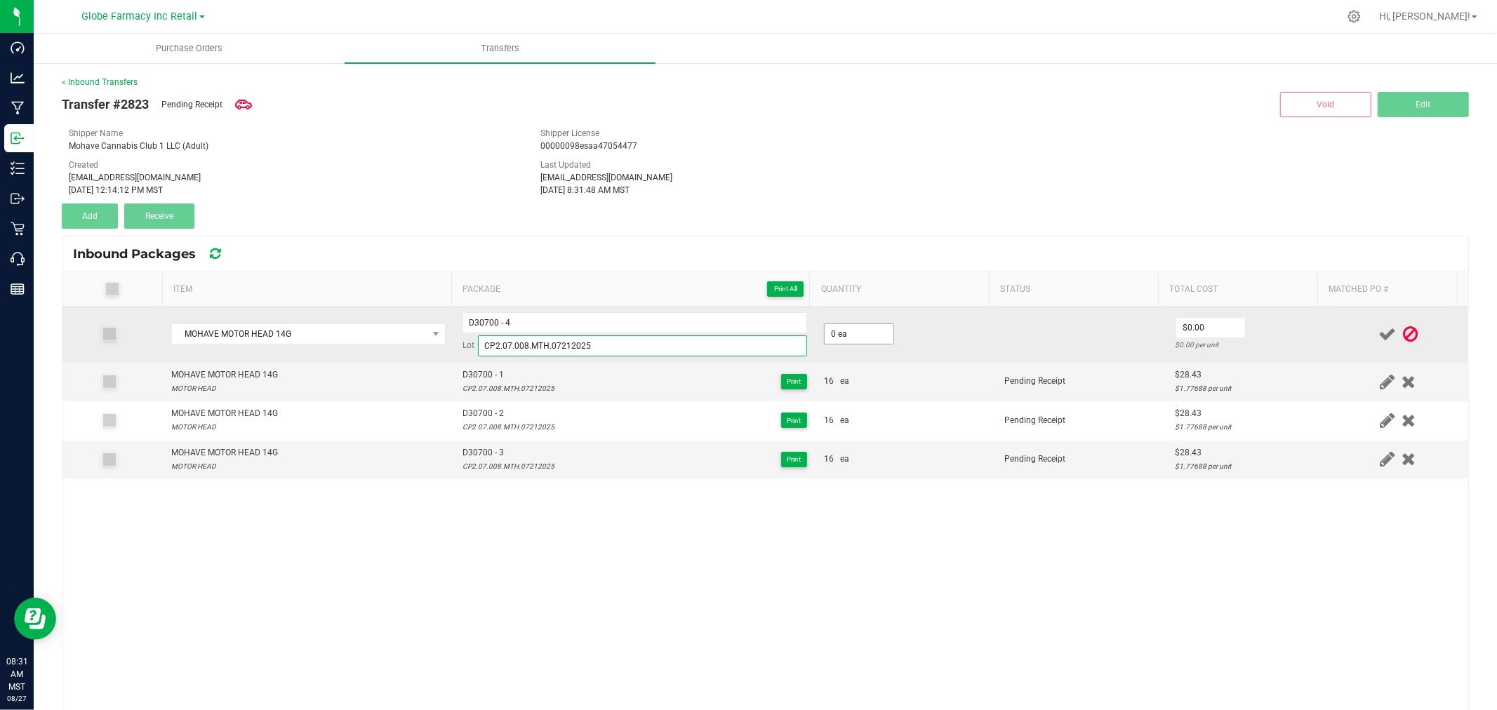
type input "CP2.07.008.MTH.07212025"
click at [868, 341] on input "0" at bounding box center [859, 334] width 69 height 20
type input "16 ea"
click at [1176, 321] on input "0" at bounding box center [1210, 328] width 69 height 20
type input "$28.43"
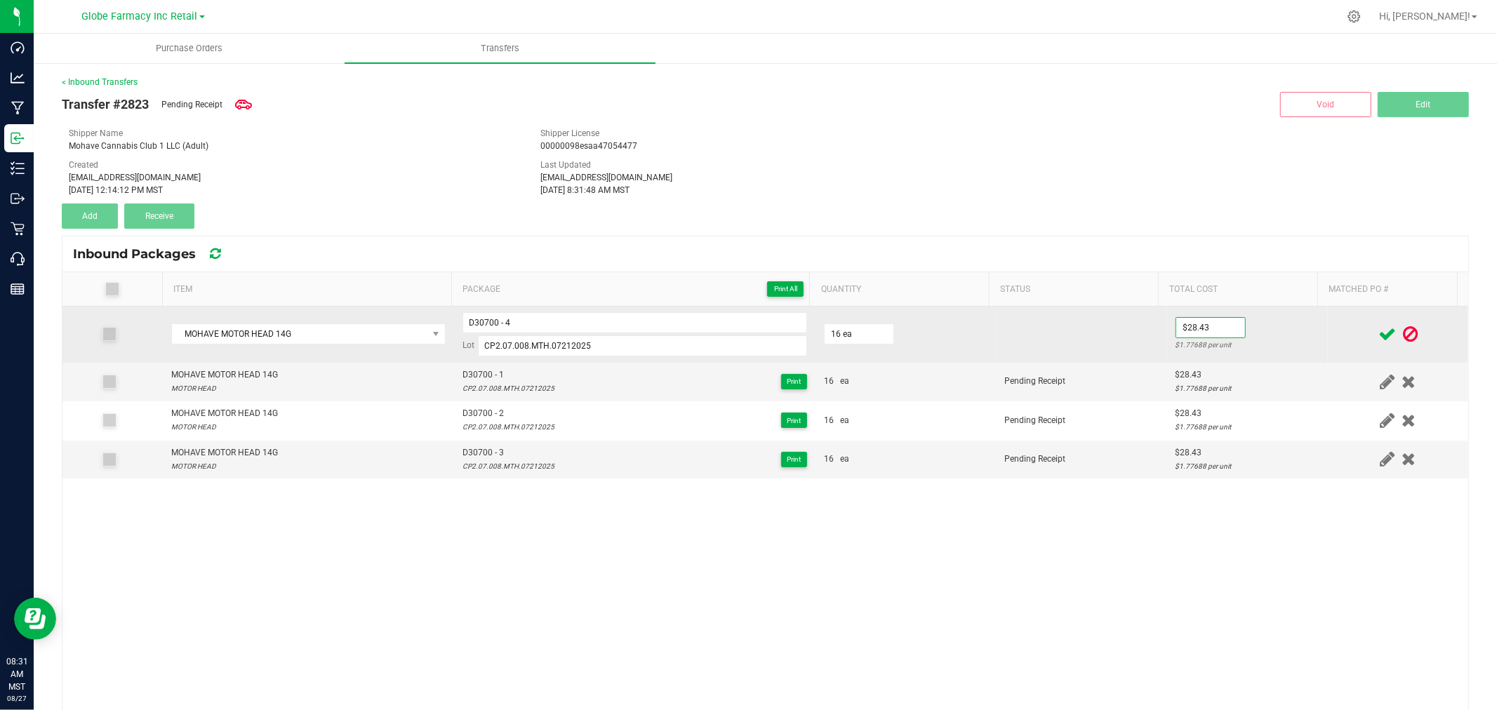
drag, startPoint x: 1280, startPoint y: 326, endPoint x: 1299, endPoint y: 330, distance: 20.0
click at [1281, 327] on td "$28.43 $1.77688 per unit" at bounding box center [1247, 335] width 161 height 56
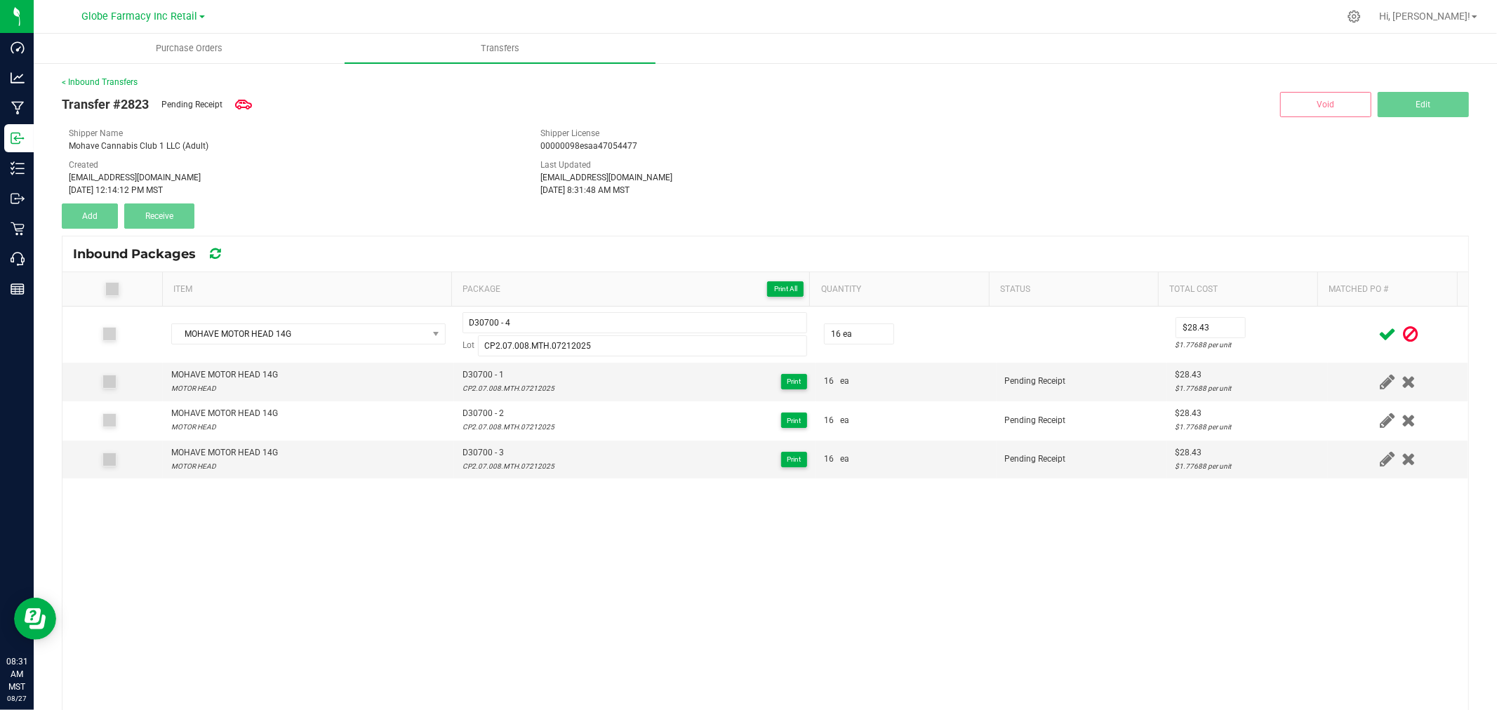
click at [1379, 338] on icon at bounding box center [1388, 335] width 18 height 18
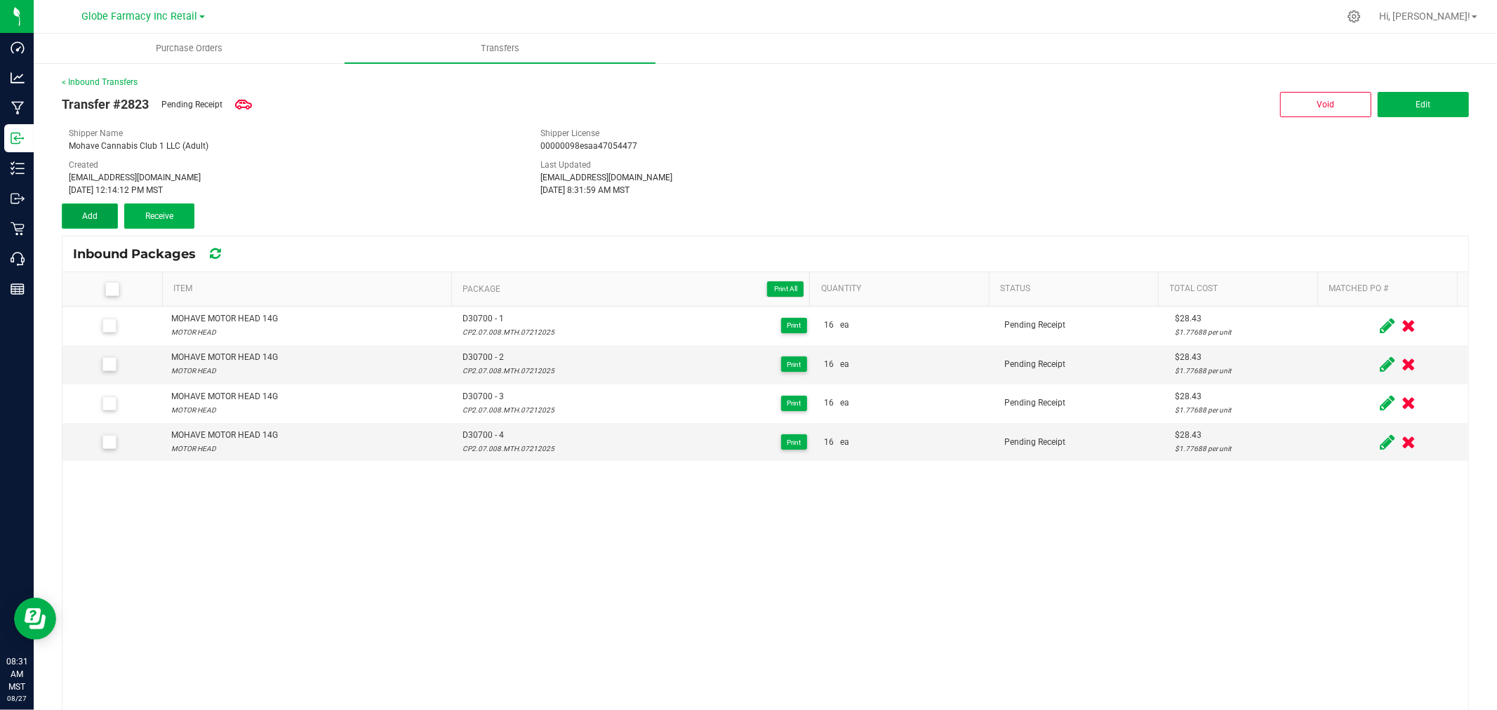
click at [84, 213] on span "Add" at bounding box center [89, 216] width 15 height 10
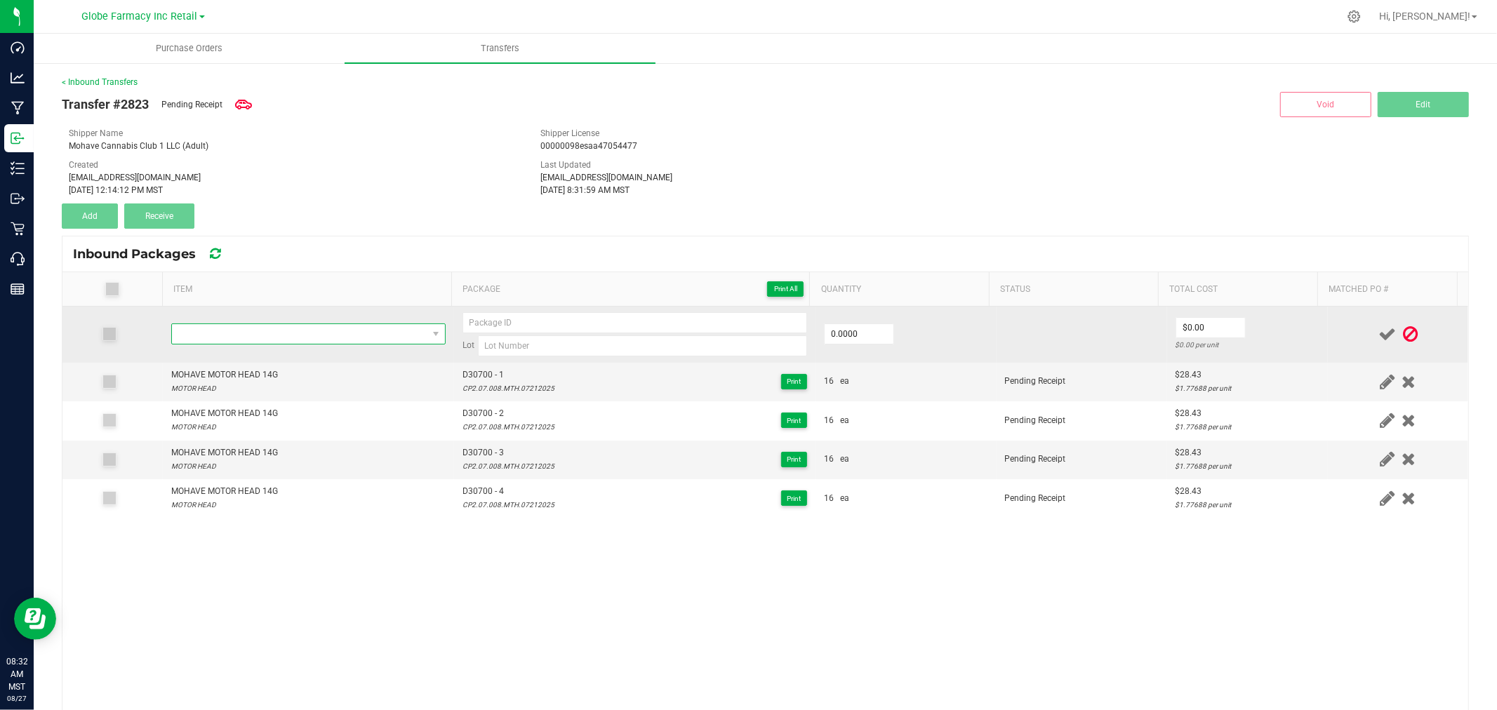
click at [285, 333] on span "NO DATA FOUND" at bounding box center [299, 334] width 255 height 20
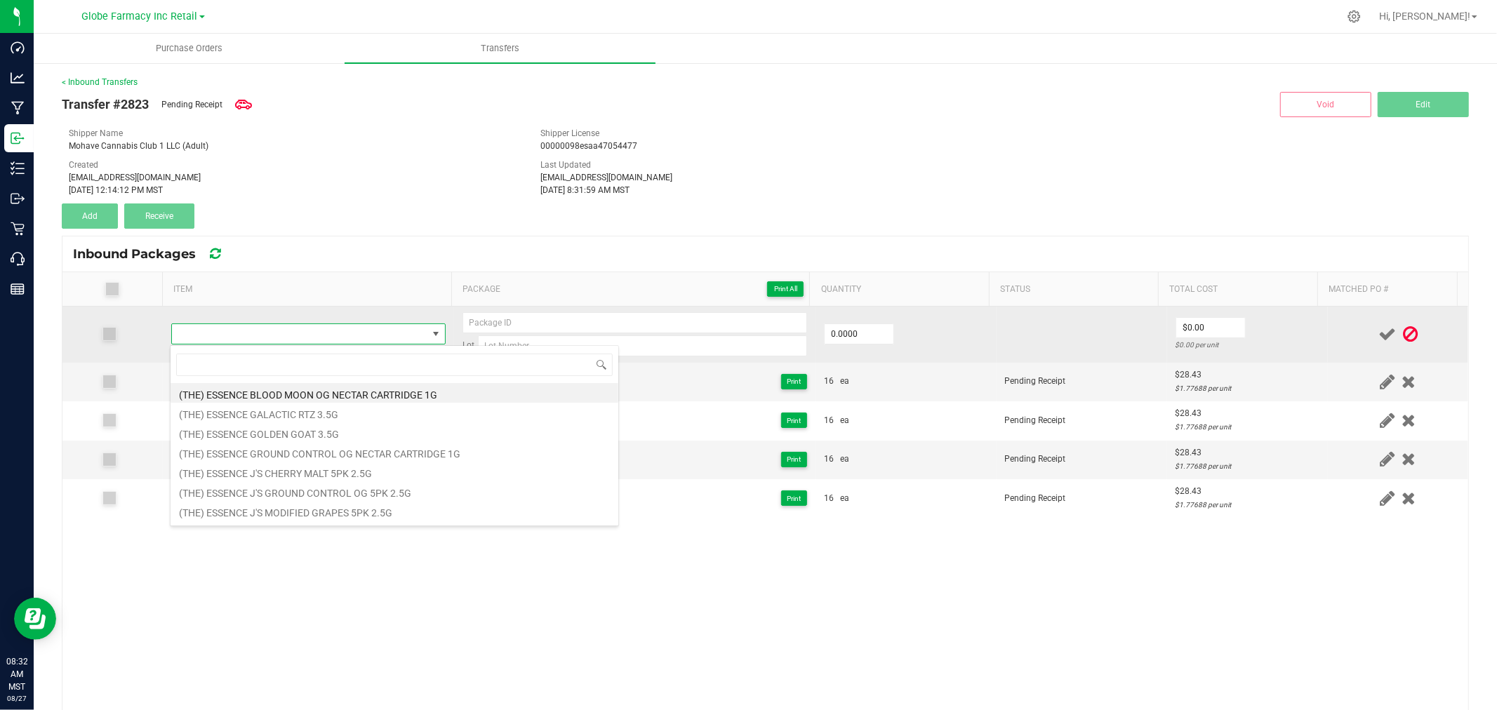
type input "MOHAVE MOTOR HEAD 14G"
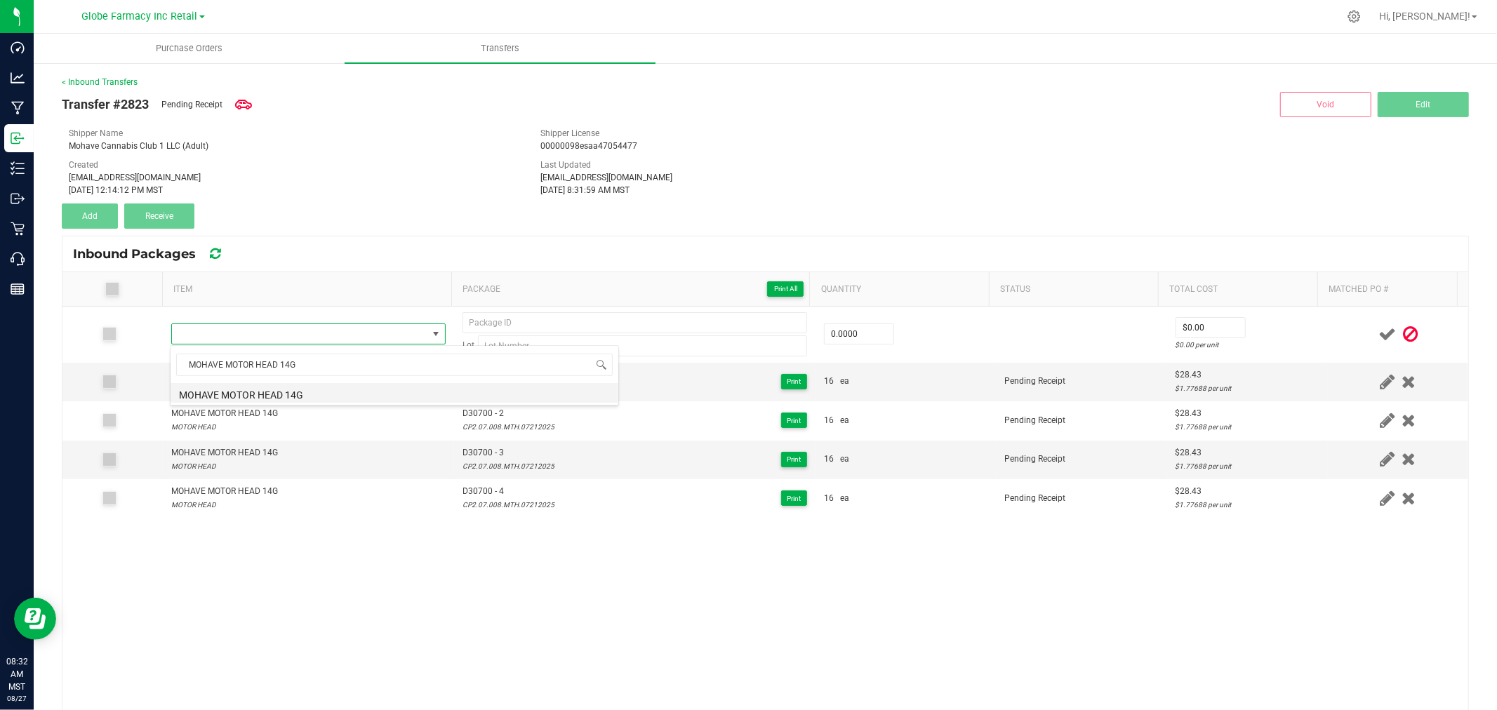
click at [311, 397] on li "MOHAVE MOTOR HEAD 14G" at bounding box center [395, 393] width 448 height 20
type input "0 ea"
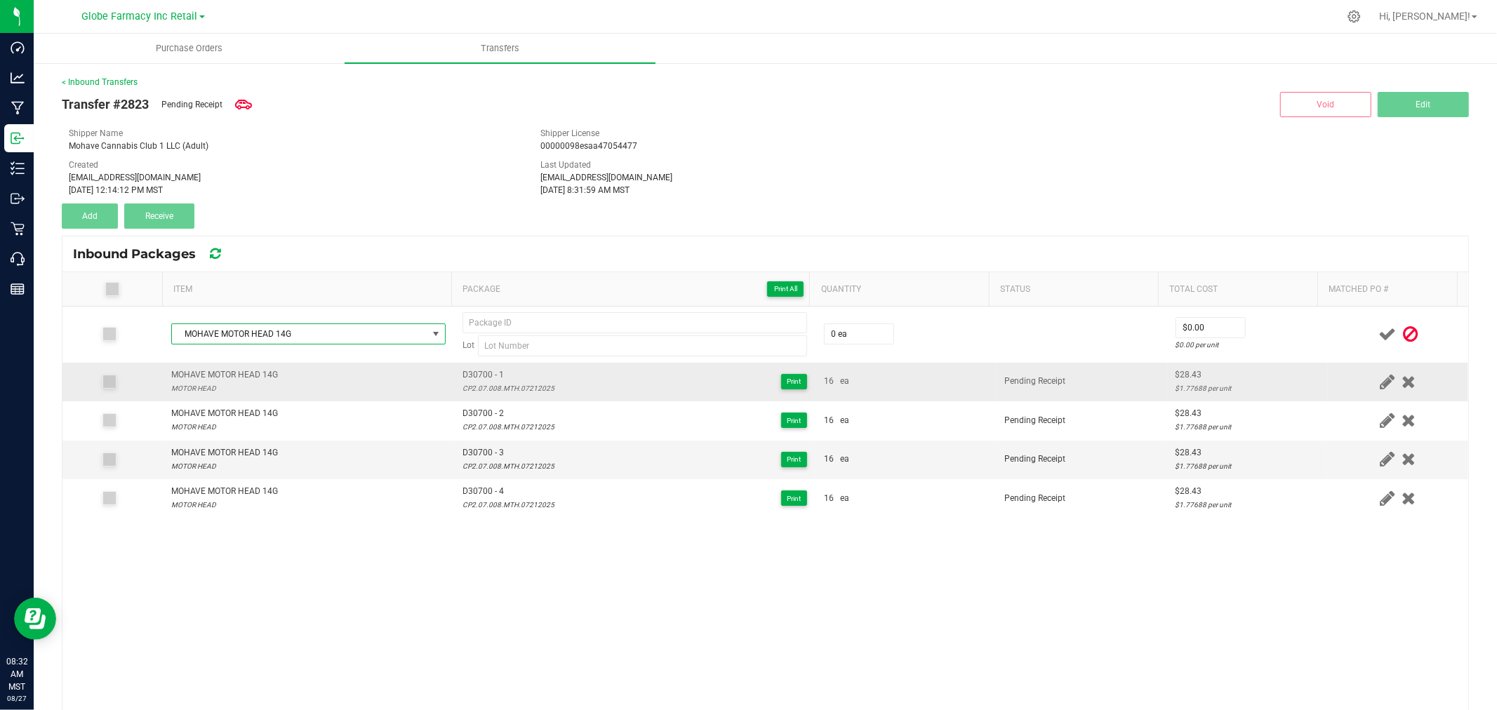
click at [517, 373] on span "D30700 - 1" at bounding box center [509, 374] width 92 height 13
click at [454, 376] on td "D30700 - 1 CP2.07.008.MTH.07212025 Print" at bounding box center [634, 382] width 361 height 39
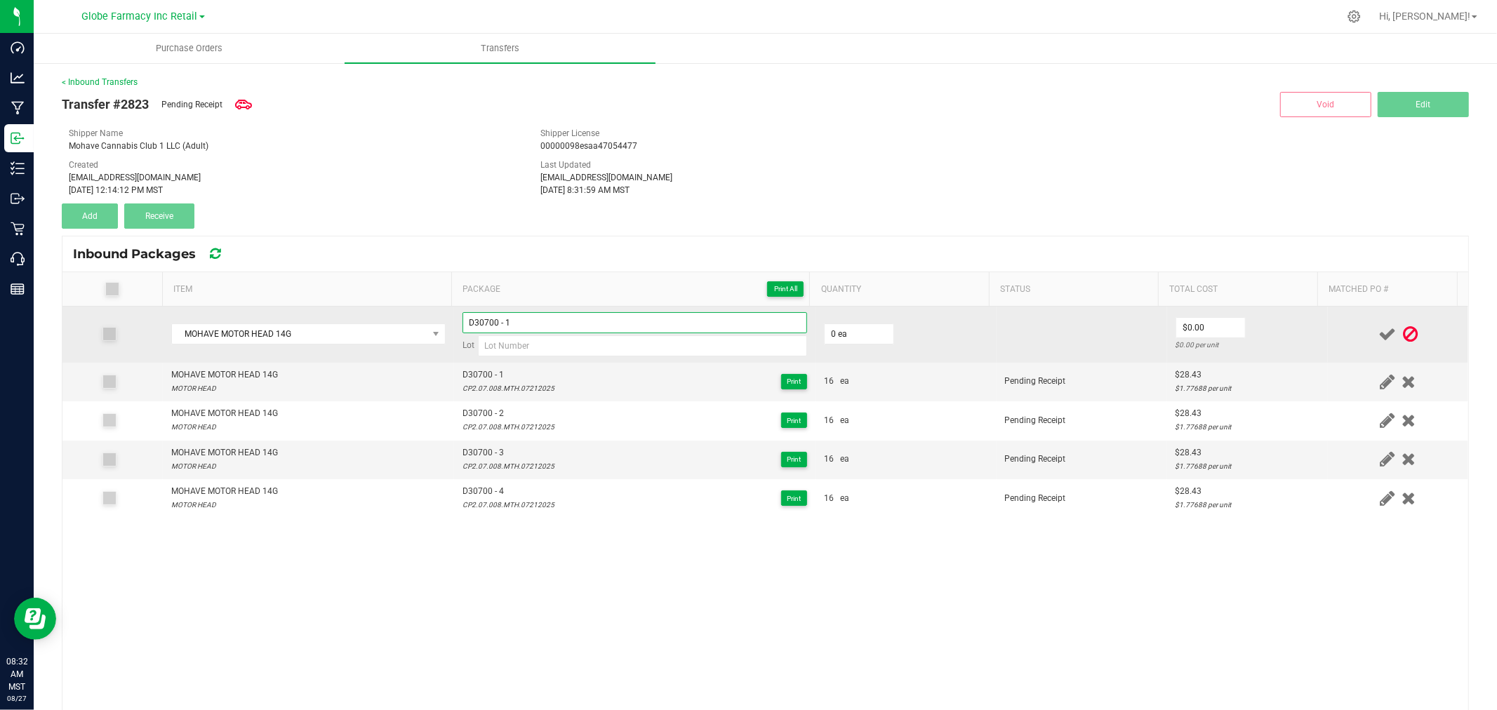
click at [544, 327] on input "D30700 - 1" at bounding box center [635, 322] width 345 height 21
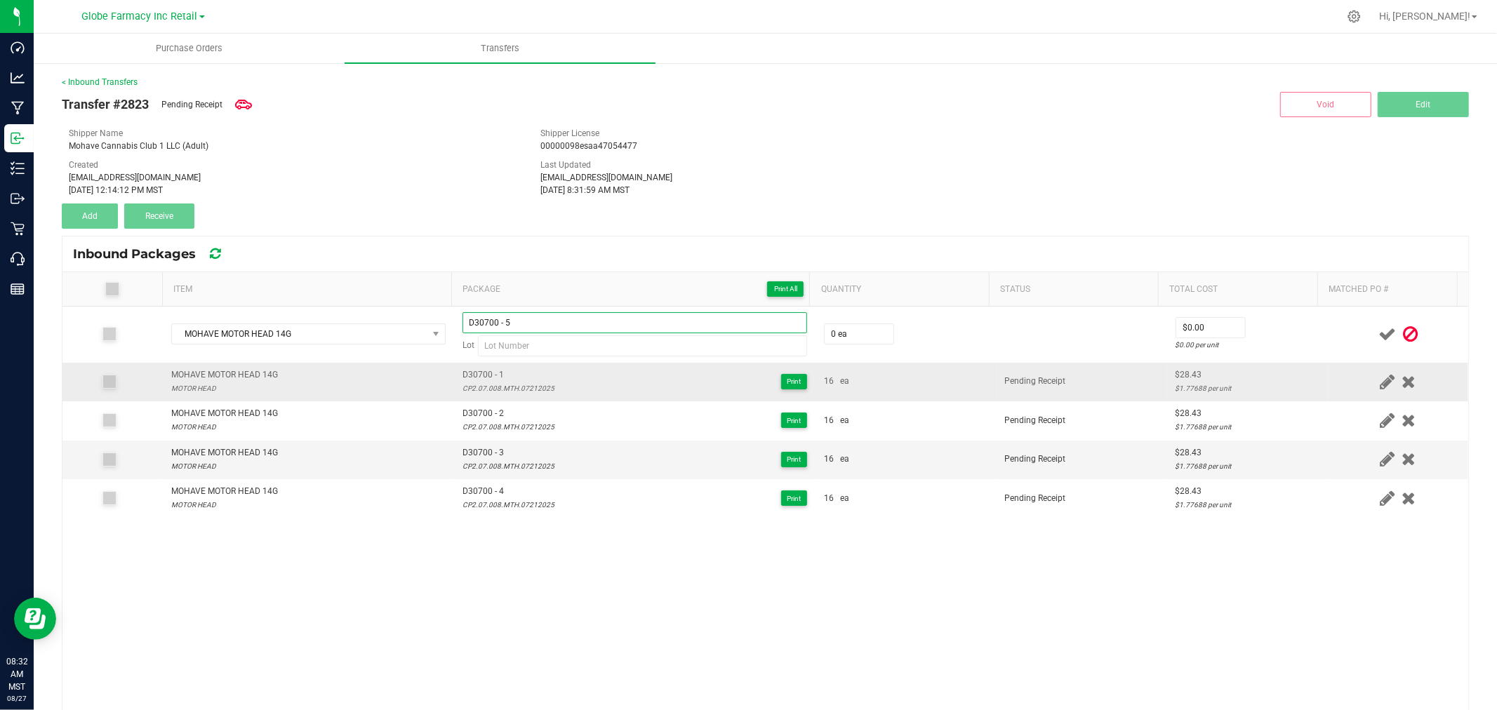
type input "D30700 - 5"
click at [482, 386] on div "CP2.07.008.MTH.07212025" at bounding box center [509, 388] width 92 height 13
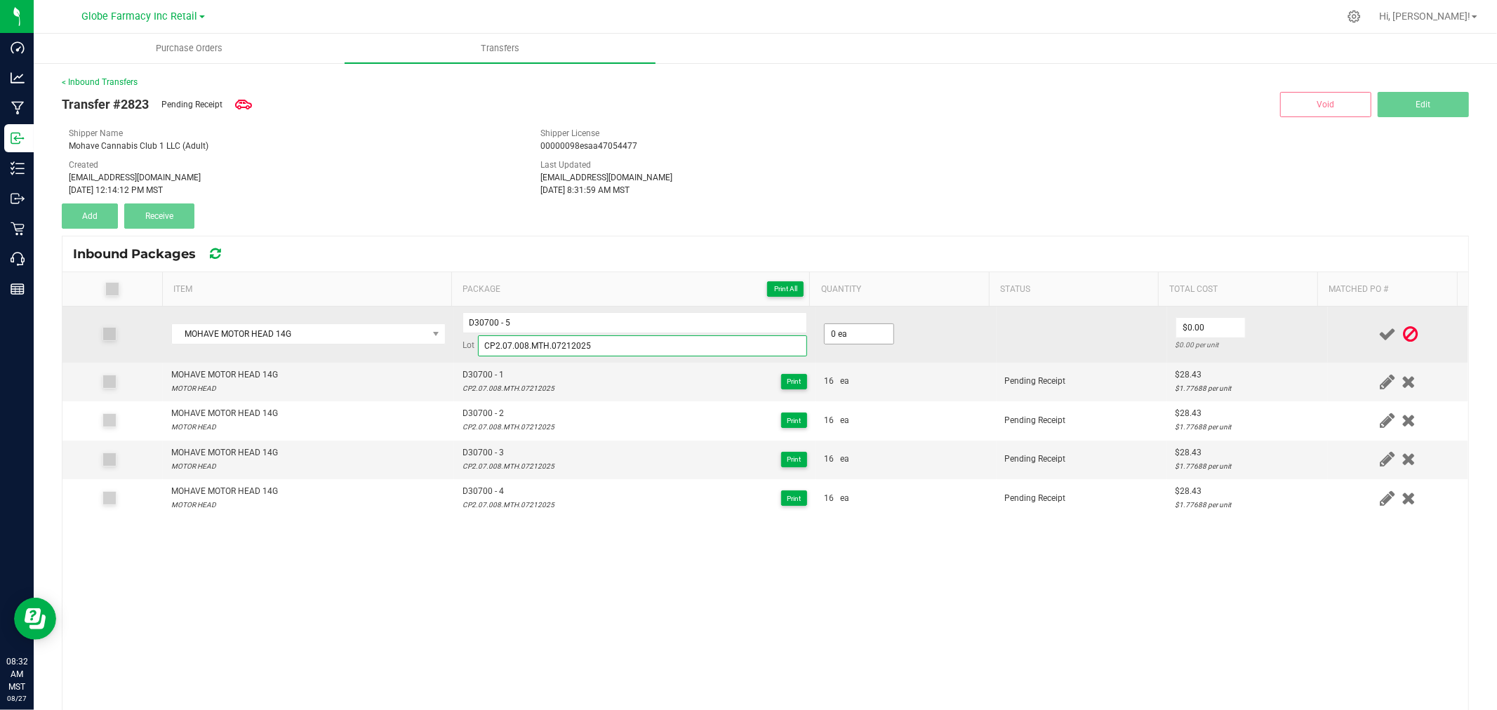
type input "CP2.07.008.MTH.07212025"
click at [846, 328] on input "0" at bounding box center [859, 334] width 69 height 20
type input "16 ea"
click at [1211, 326] on input "0" at bounding box center [1210, 328] width 69 height 20
type input "$28.43"
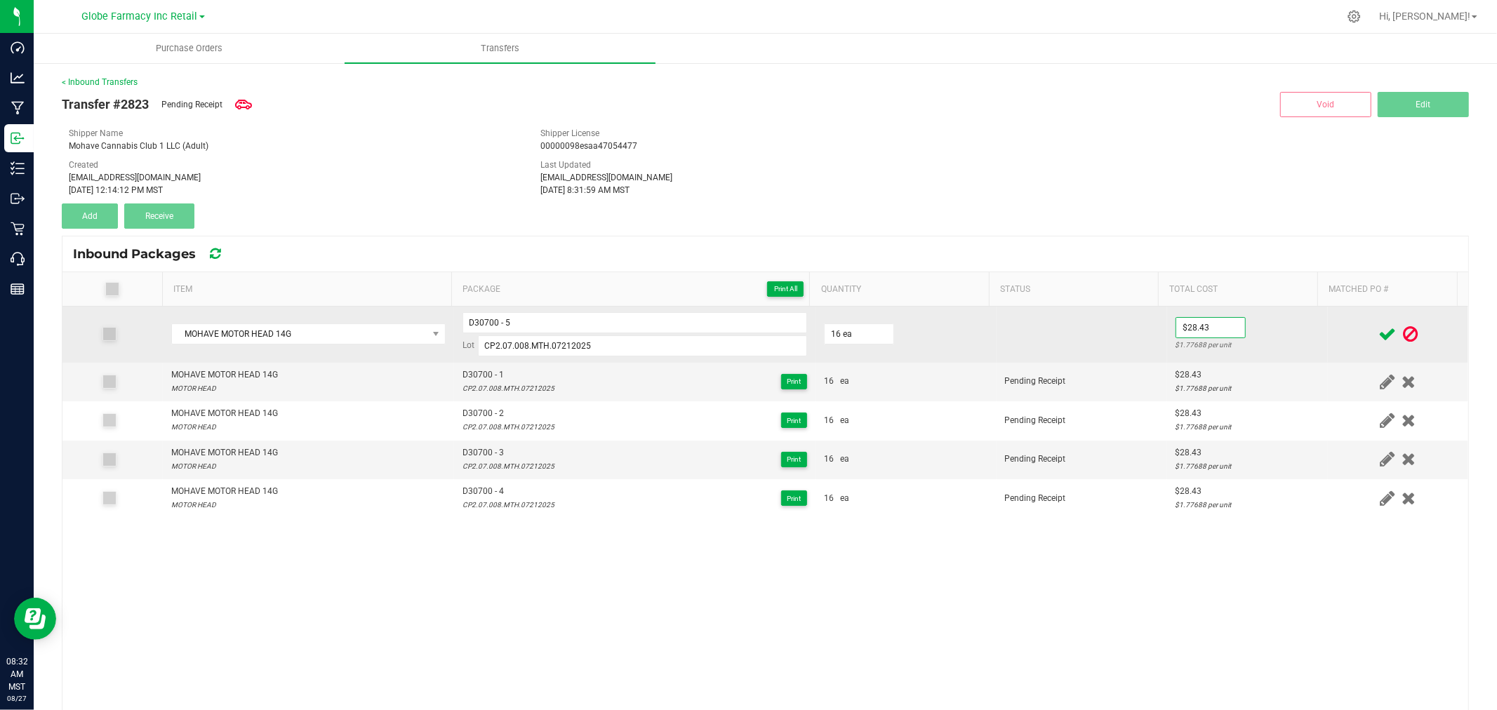
click at [1268, 331] on td "$28.43 $1.77688 per unit" at bounding box center [1247, 335] width 161 height 56
drag, startPoint x: 1362, startPoint y: 333, endPoint x: 1272, endPoint y: 326, distance: 90.1
click at [1379, 333] on icon at bounding box center [1388, 335] width 18 height 18
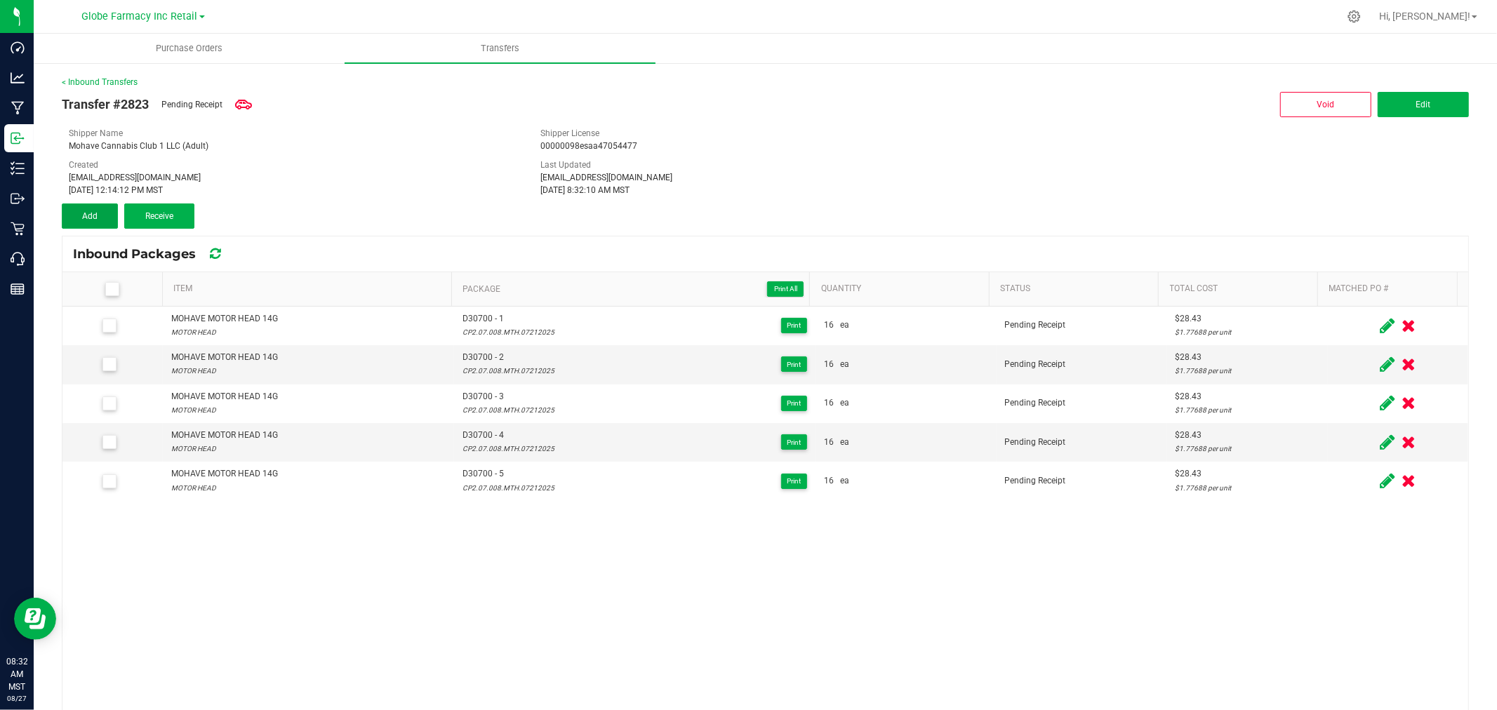
drag, startPoint x: 107, startPoint y: 218, endPoint x: 228, endPoint y: 274, distance: 132.9
click at [107, 218] on button "Add" at bounding box center [90, 216] width 56 height 25
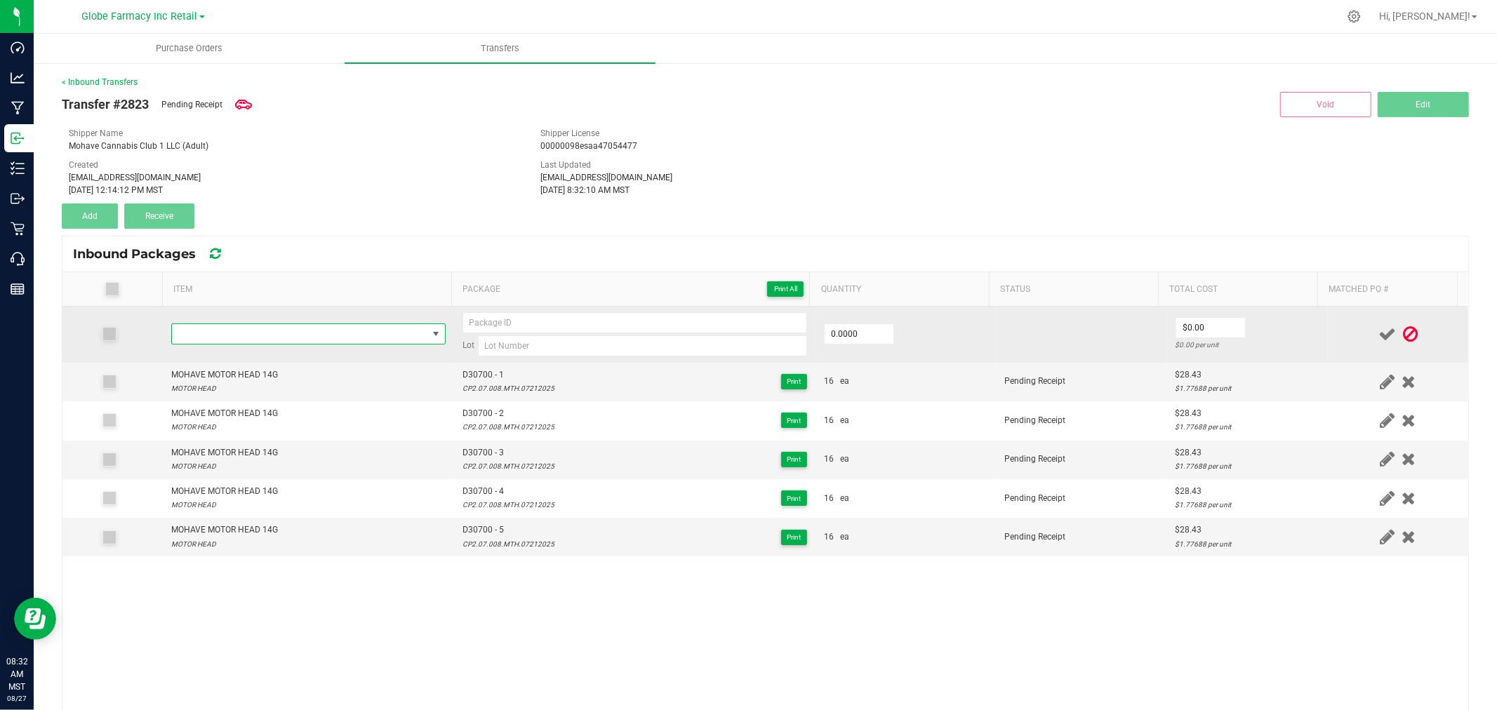
click at [270, 338] on span "NO DATA FOUND" at bounding box center [299, 334] width 255 height 20
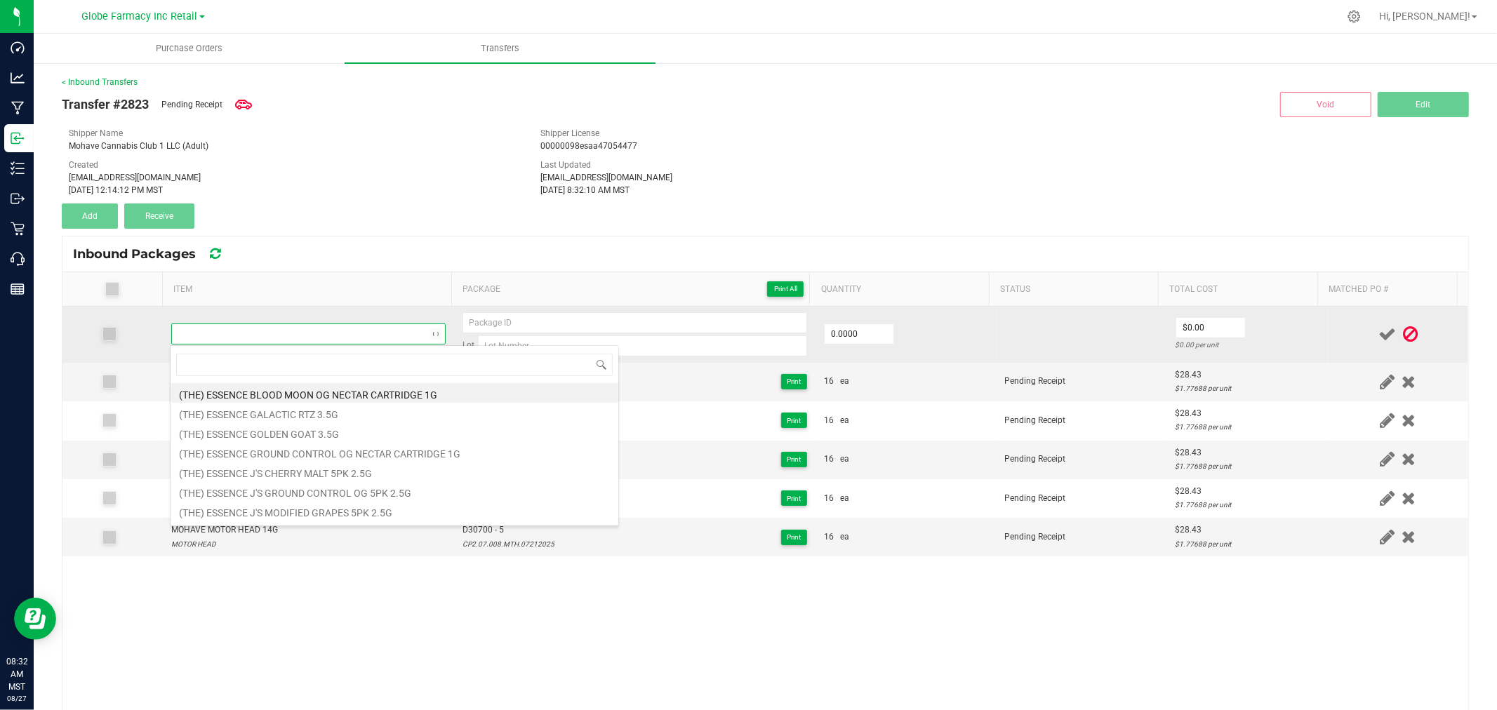
type input "MOHAVE MOTOR HEAD 14G"
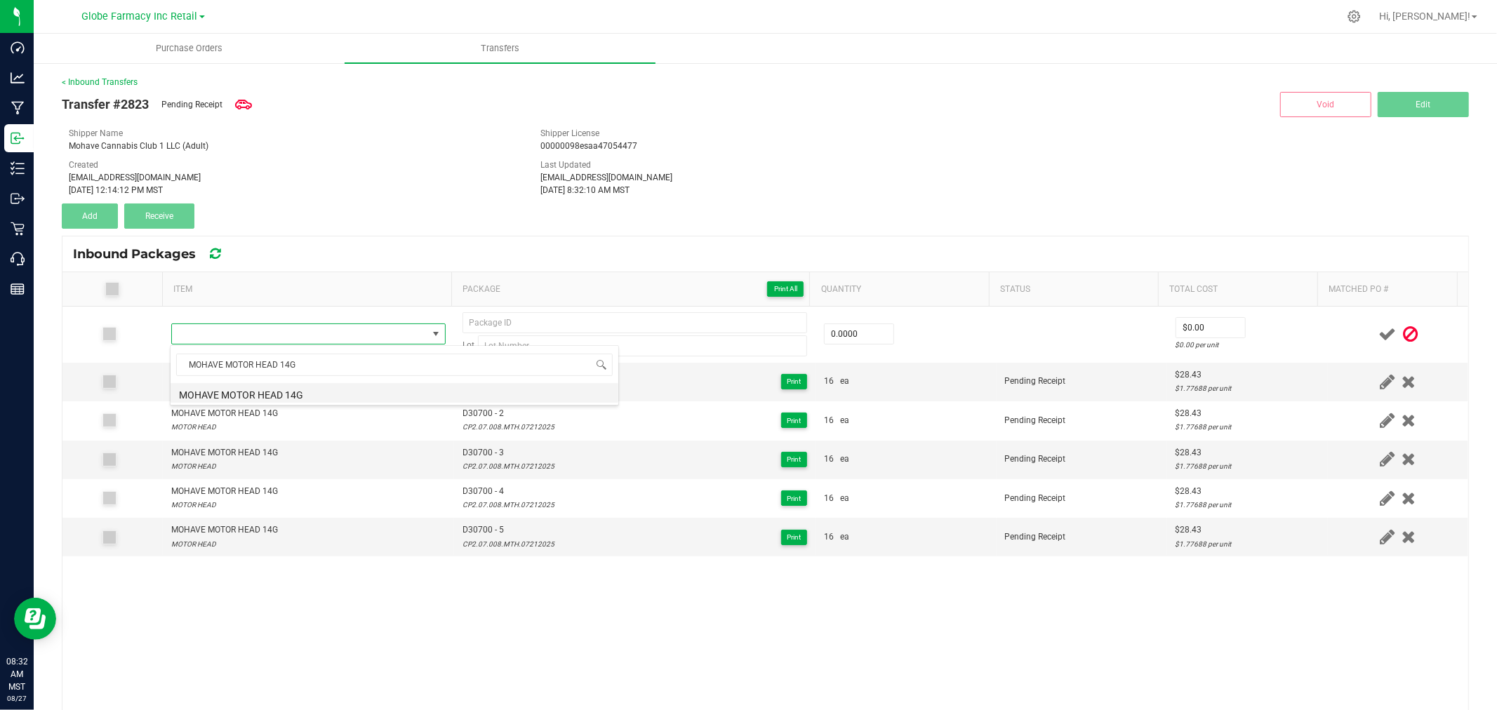
click at [307, 390] on li "MOHAVE MOTOR HEAD 14G" at bounding box center [395, 393] width 448 height 20
type input "0 ea"
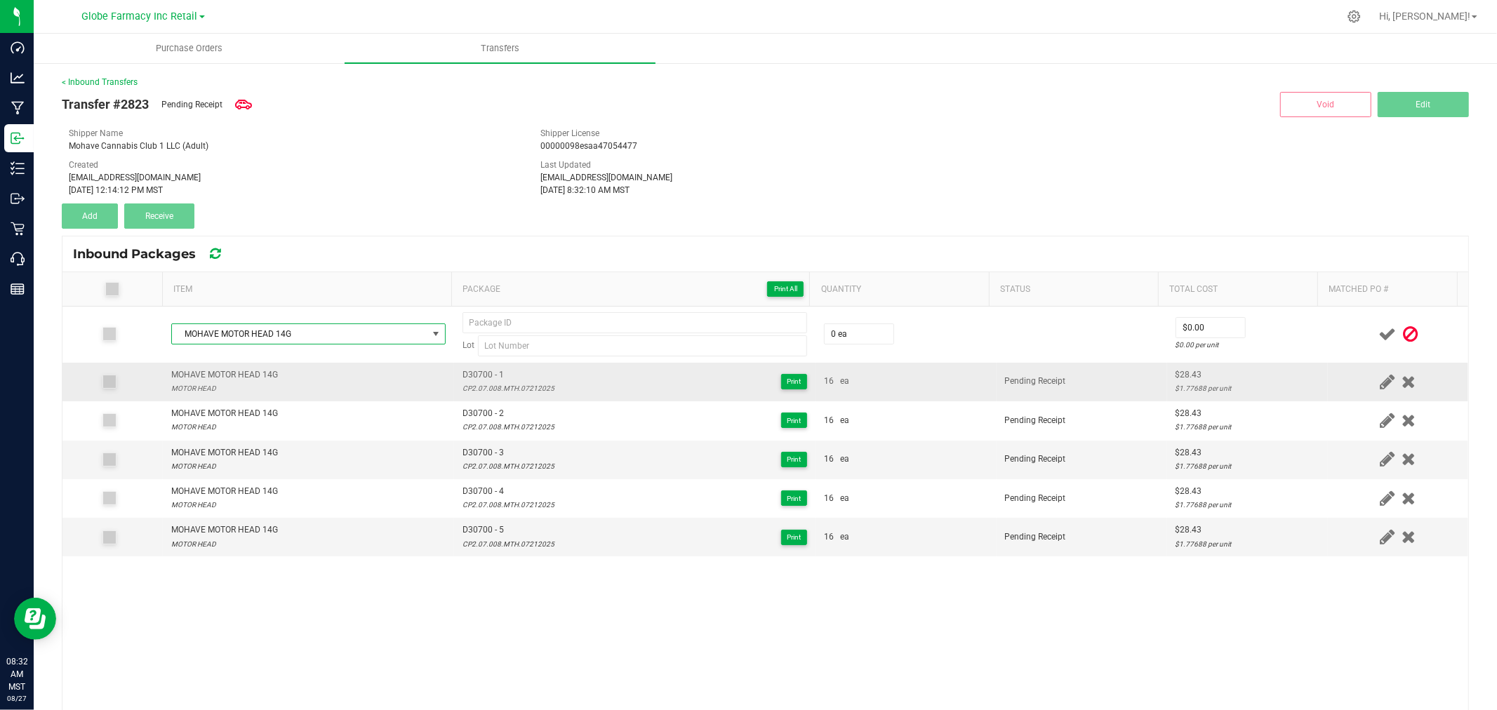
click at [482, 365] on td "D30700 - 1 CP2.07.008.MTH.07212025 Print" at bounding box center [634, 382] width 361 height 39
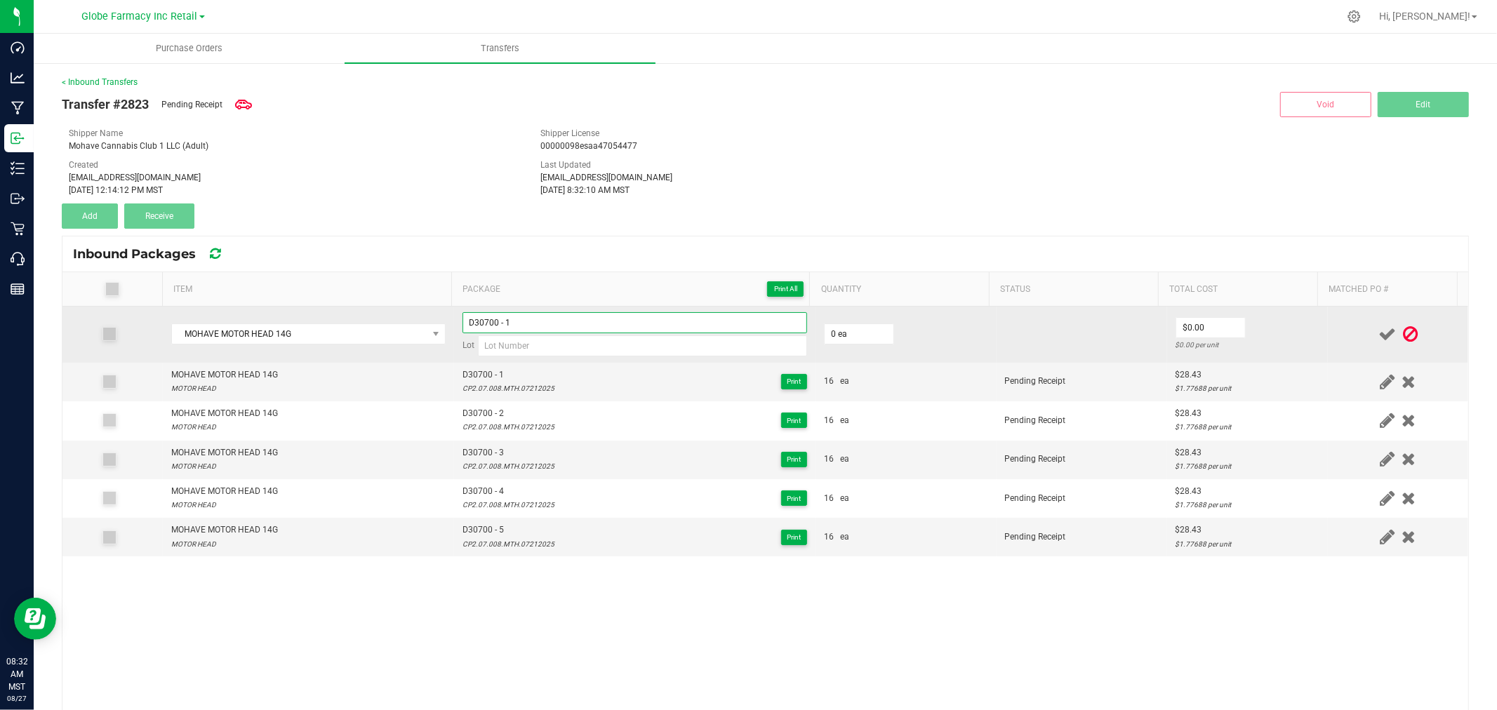
click at [558, 321] on input "D30700 - 1" at bounding box center [635, 322] width 345 height 21
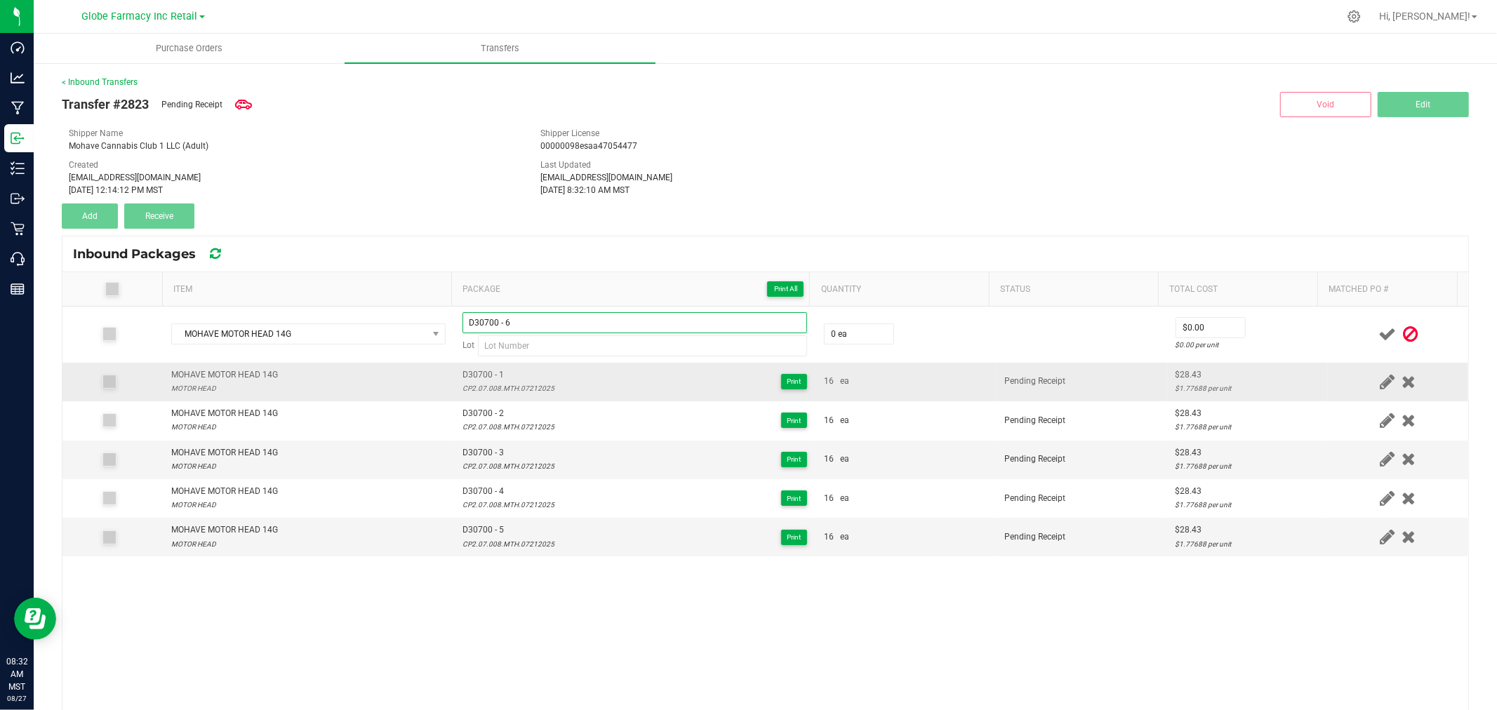
type input "D30700 - 6"
click at [492, 384] on div "CP2.07.008.MTH.07212025" at bounding box center [509, 388] width 92 height 13
click at [492, 385] on div "CP2.07.008.MTH.07212025" at bounding box center [509, 388] width 92 height 13
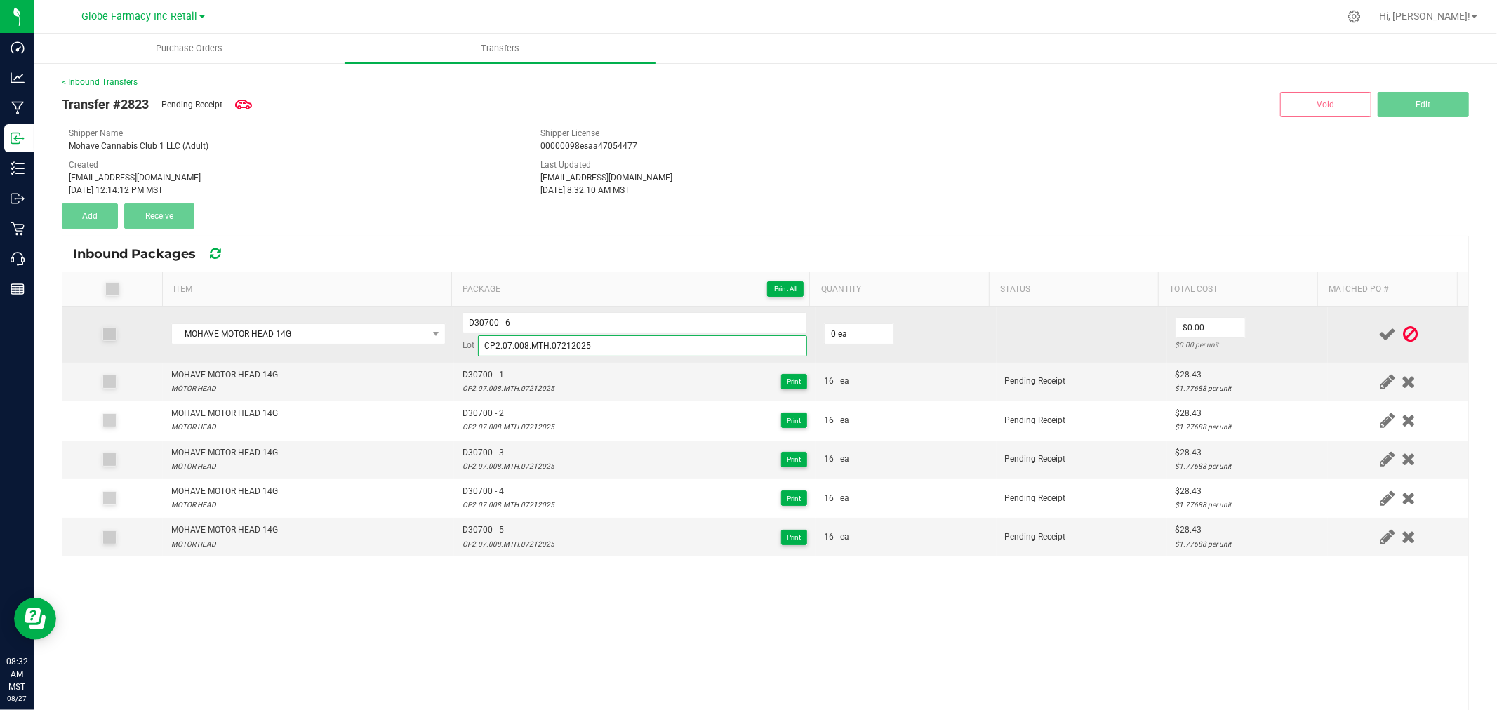
type input "CP2.07.008.MTH.07212025"
drag, startPoint x: 809, startPoint y: 339, endPoint x: 825, endPoint y: 339, distance: 16.1
click at [816, 339] on td "0 ea" at bounding box center [906, 335] width 181 height 56
click at [825, 339] on input "0" at bounding box center [859, 334] width 69 height 20
type input "16 ea"
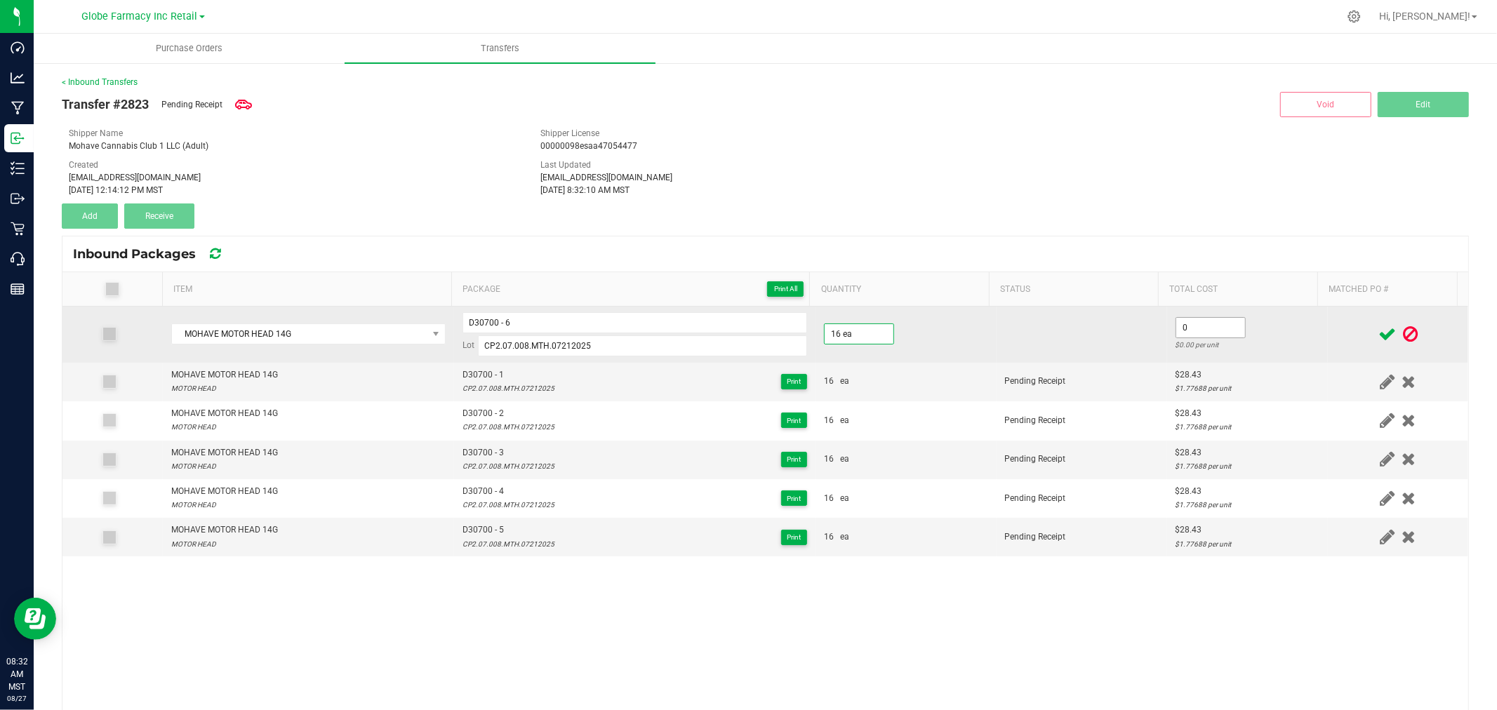
click at [1181, 320] on input "0" at bounding box center [1210, 328] width 69 height 20
type input "$28.43"
click at [1276, 333] on td "$28.43 $1.77688 per unit" at bounding box center [1247, 335] width 161 height 56
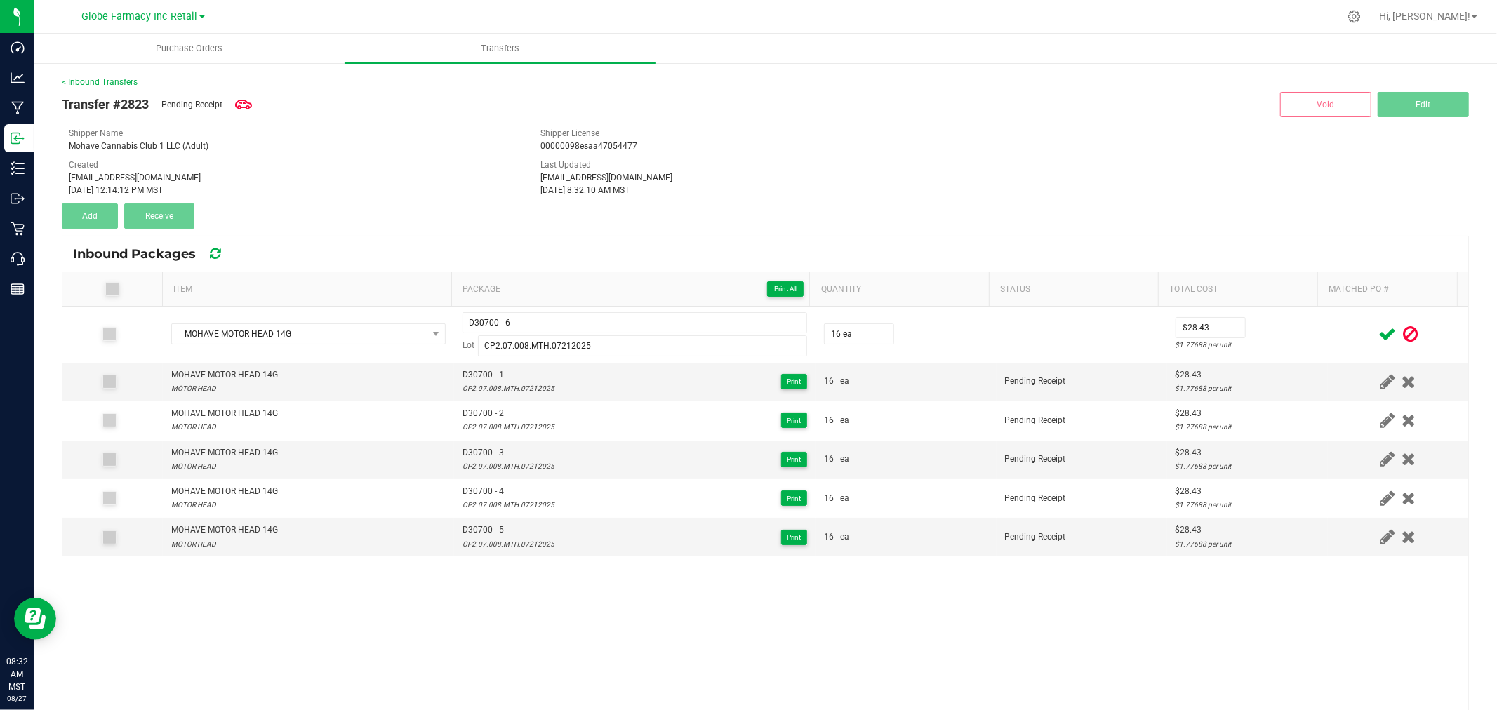
click at [1379, 332] on icon at bounding box center [1388, 335] width 18 height 18
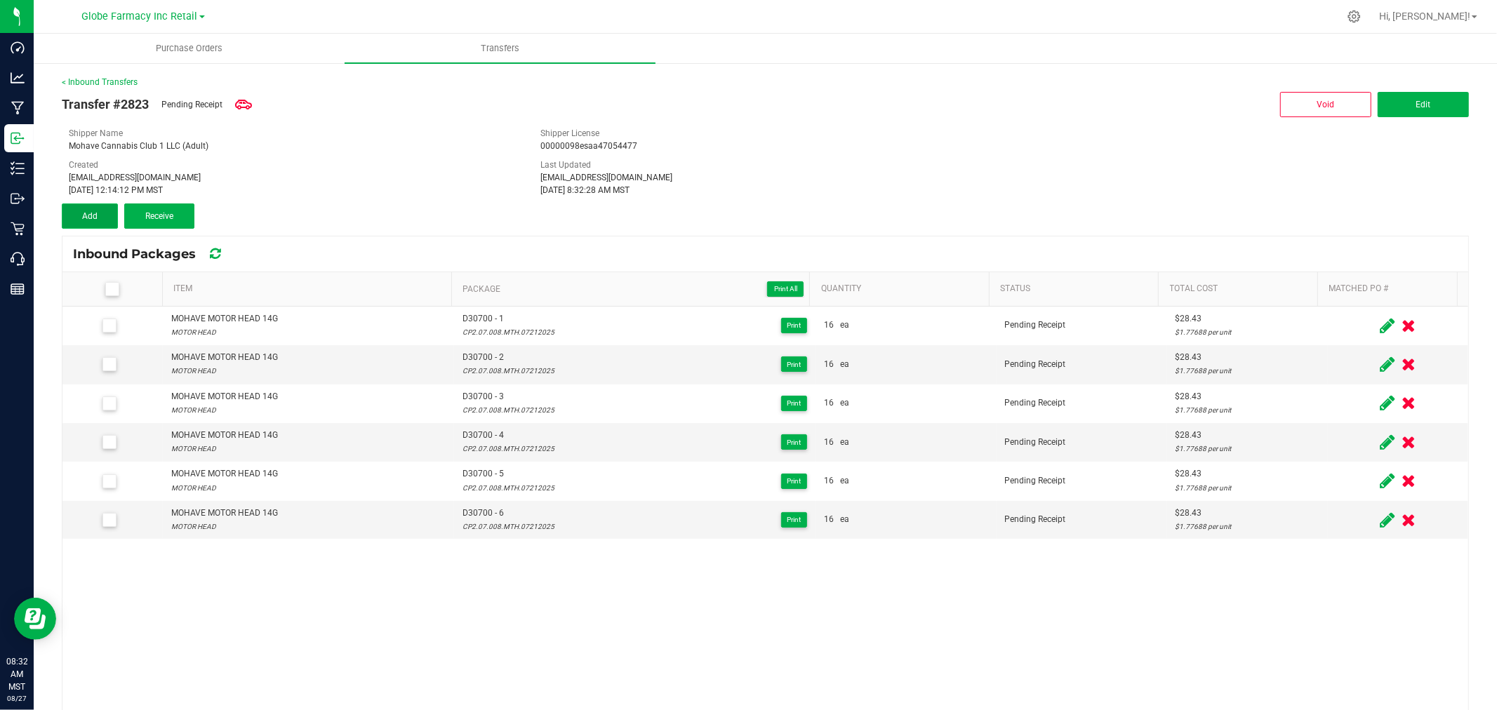
drag, startPoint x: 97, startPoint y: 204, endPoint x: 105, endPoint y: 204, distance: 8.4
click at [99, 204] on button "Add" at bounding box center [90, 216] width 56 height 25
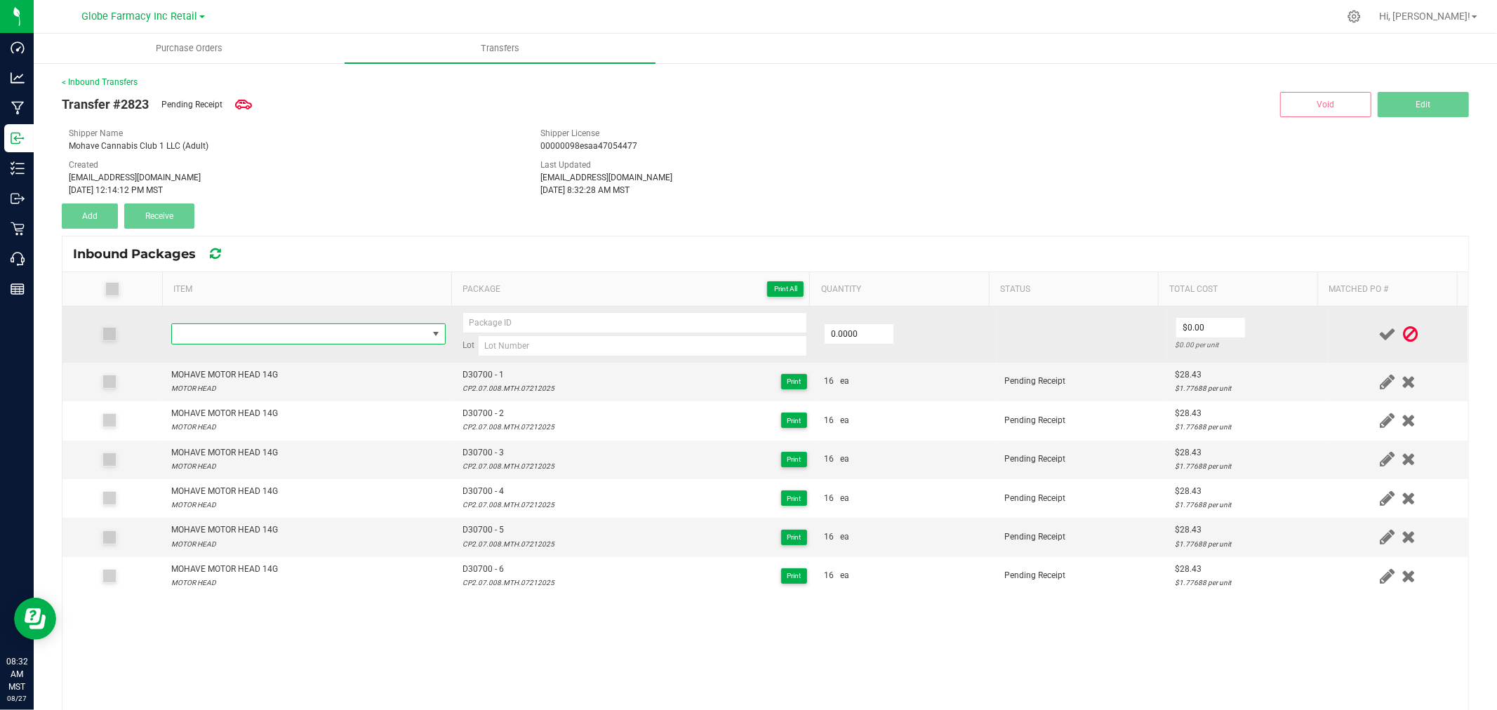
click at [394, 334] on span "NO DATA FOUND" at bounding box center [299, 334] width 255 height 20
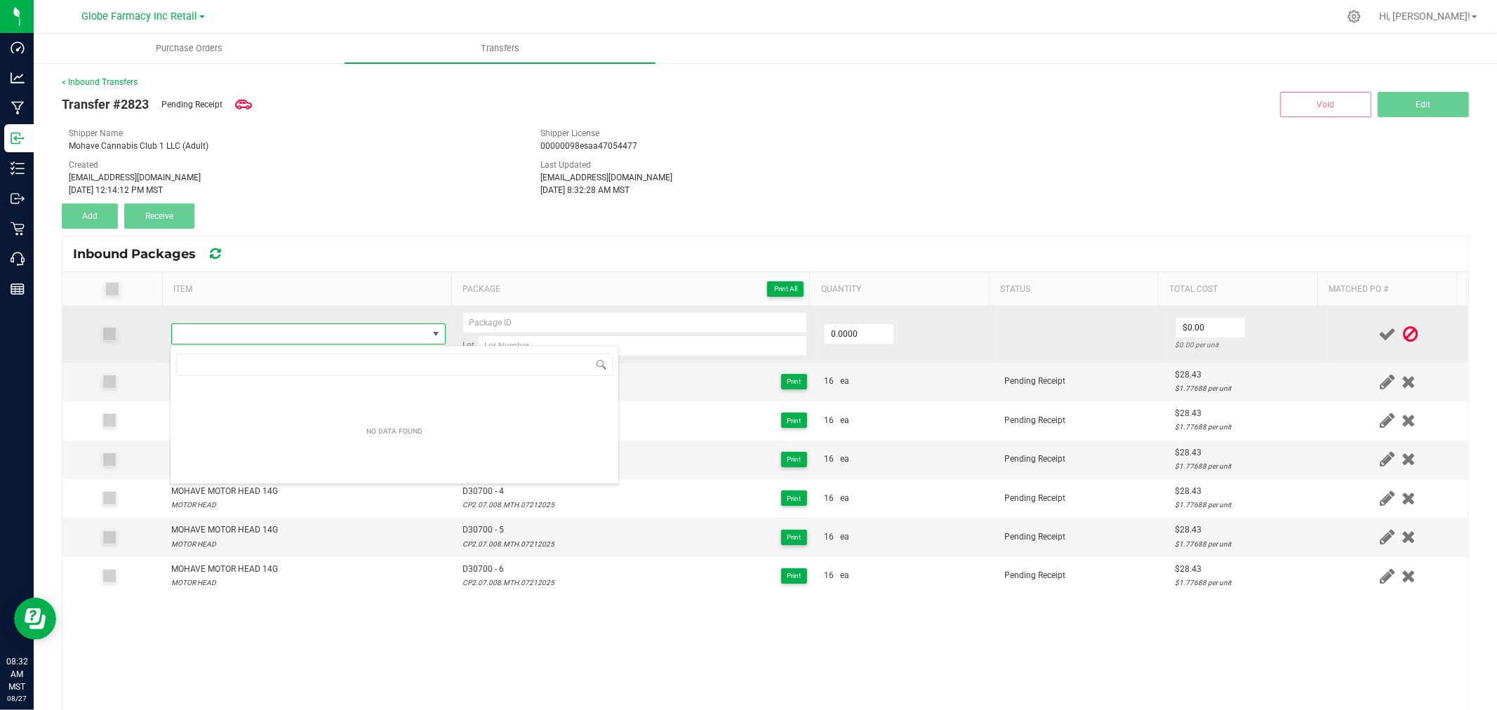
type input "MOHAVE MOTOR HEAD 14G"
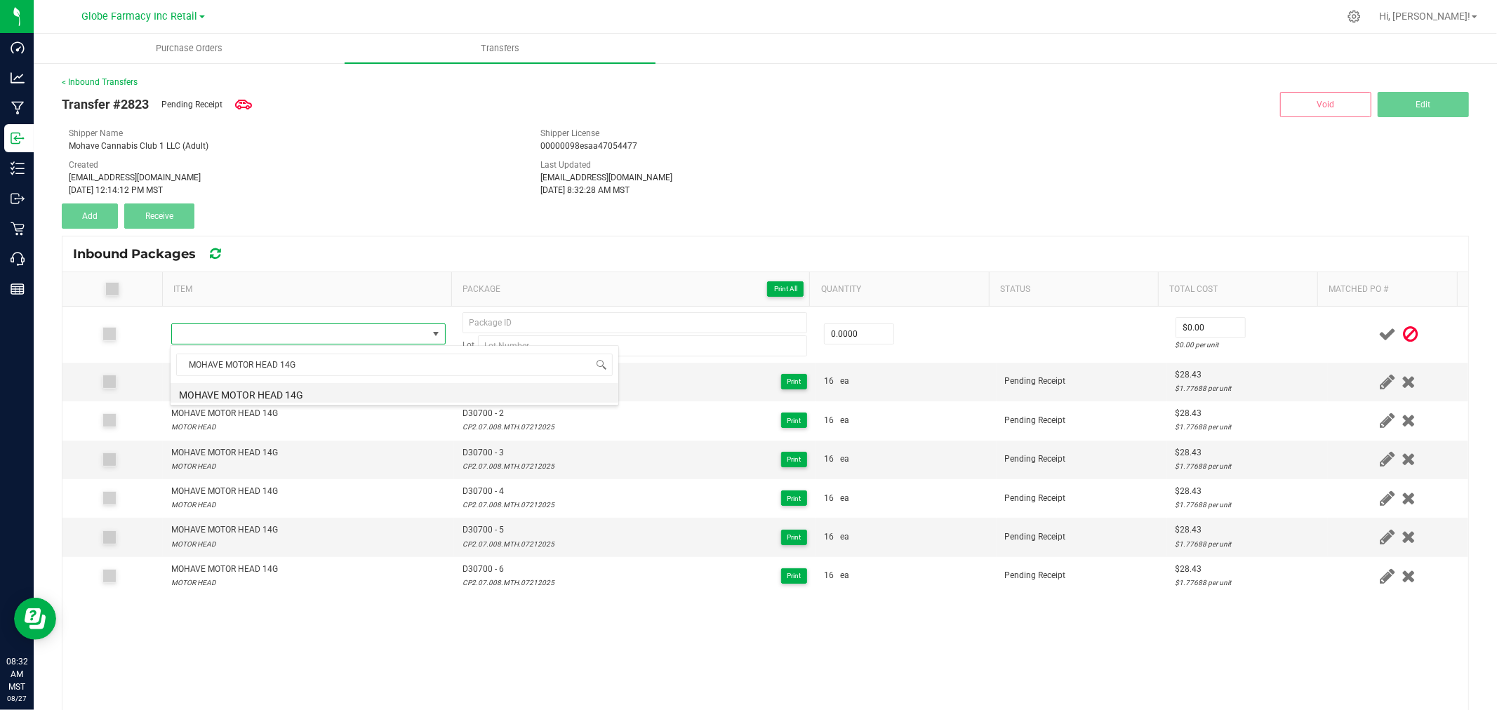
click at [265, 396] on li "MOHAVE MOTOR HEAD 14G" at bounding box center [395, 393] width 448 height 20
type input "0 ea"
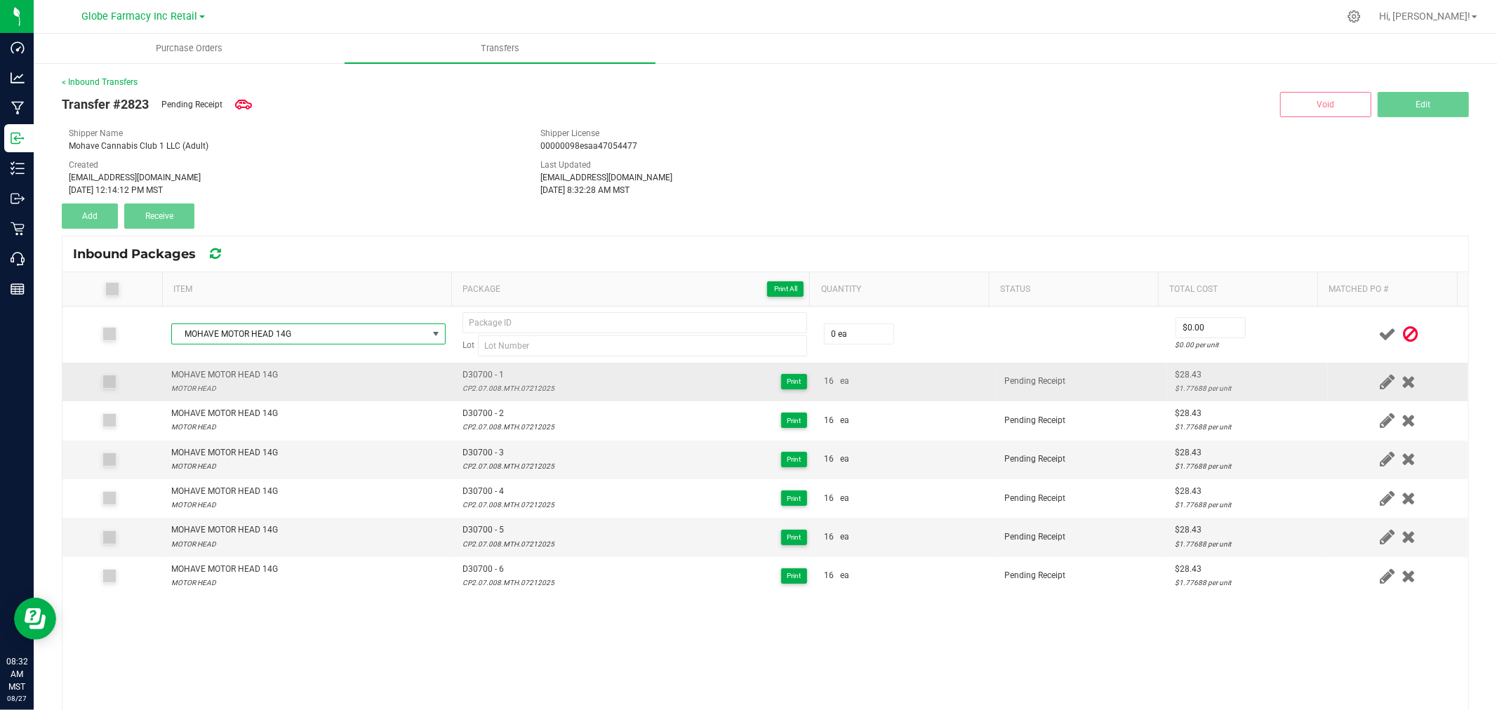
click at [473, 369] on span "D30700 - 1" at bounding box center [509, 374] width 92 height 13
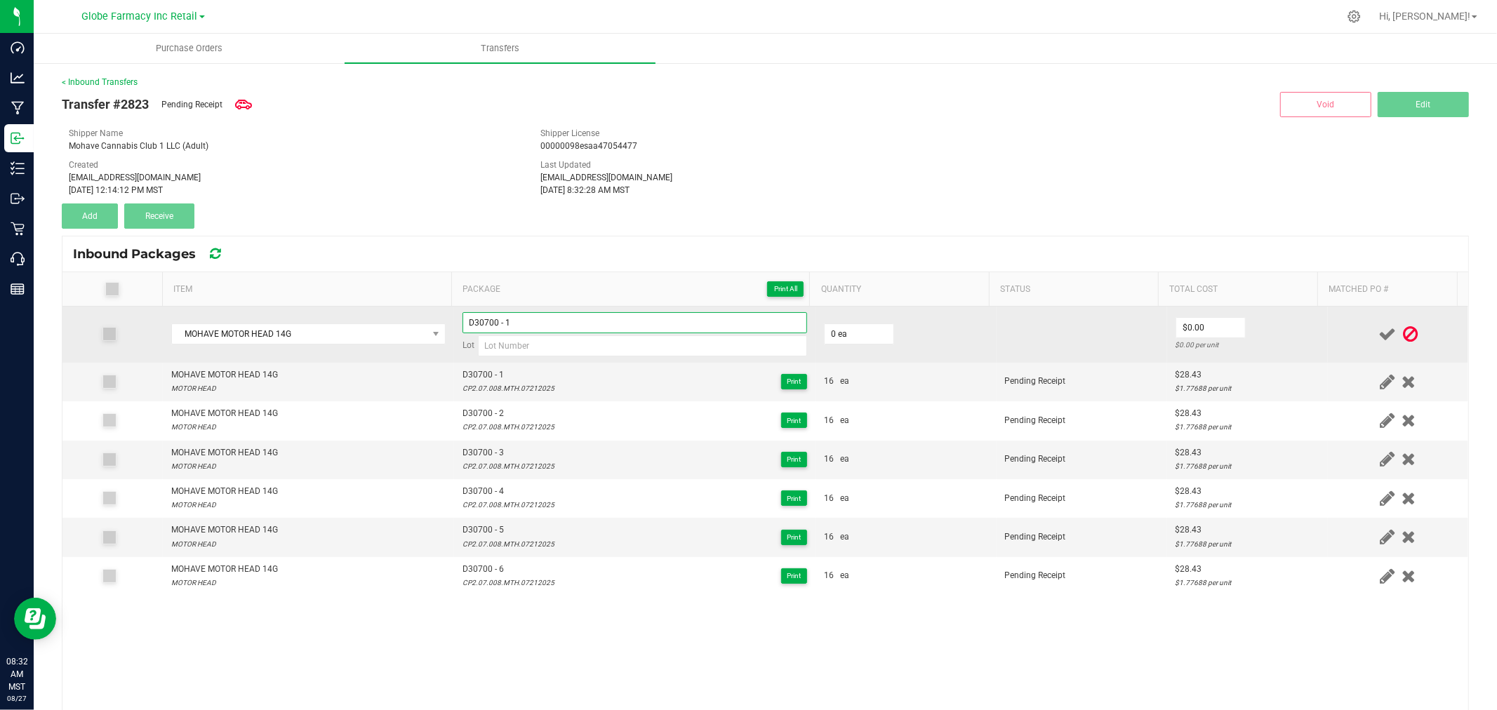
click at [539, 321] on input "D30700 - 1" at bounding box center [635, 322] width 345 height 21
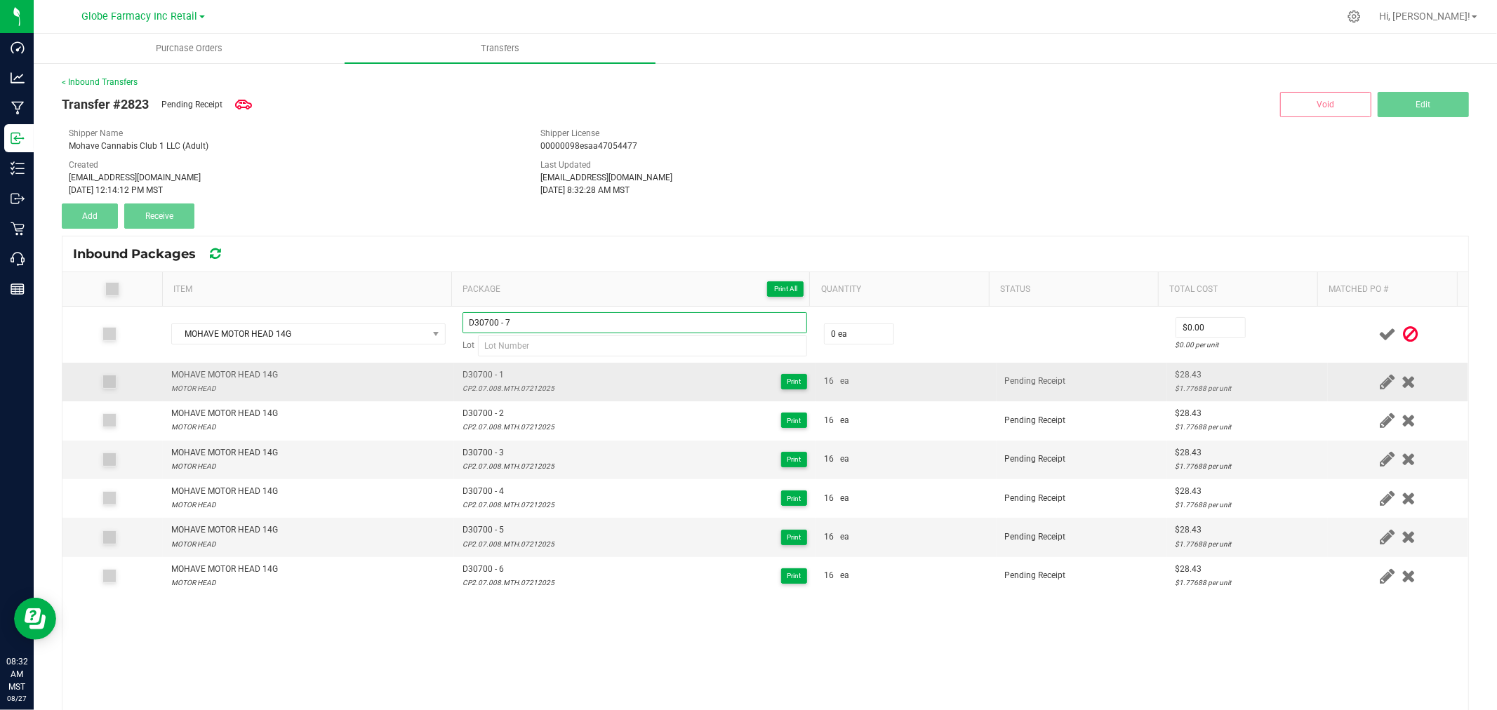
type input "D30700 - 7"
click at [484, 382] on div "CP2.07.008.MTH.07212025" at bounding box center [509, 388] width 92 height 13
click at [484, 383] on div "CP2.07.008.MTH.07212025" at bounding box center [509, 388] width 92 height 13
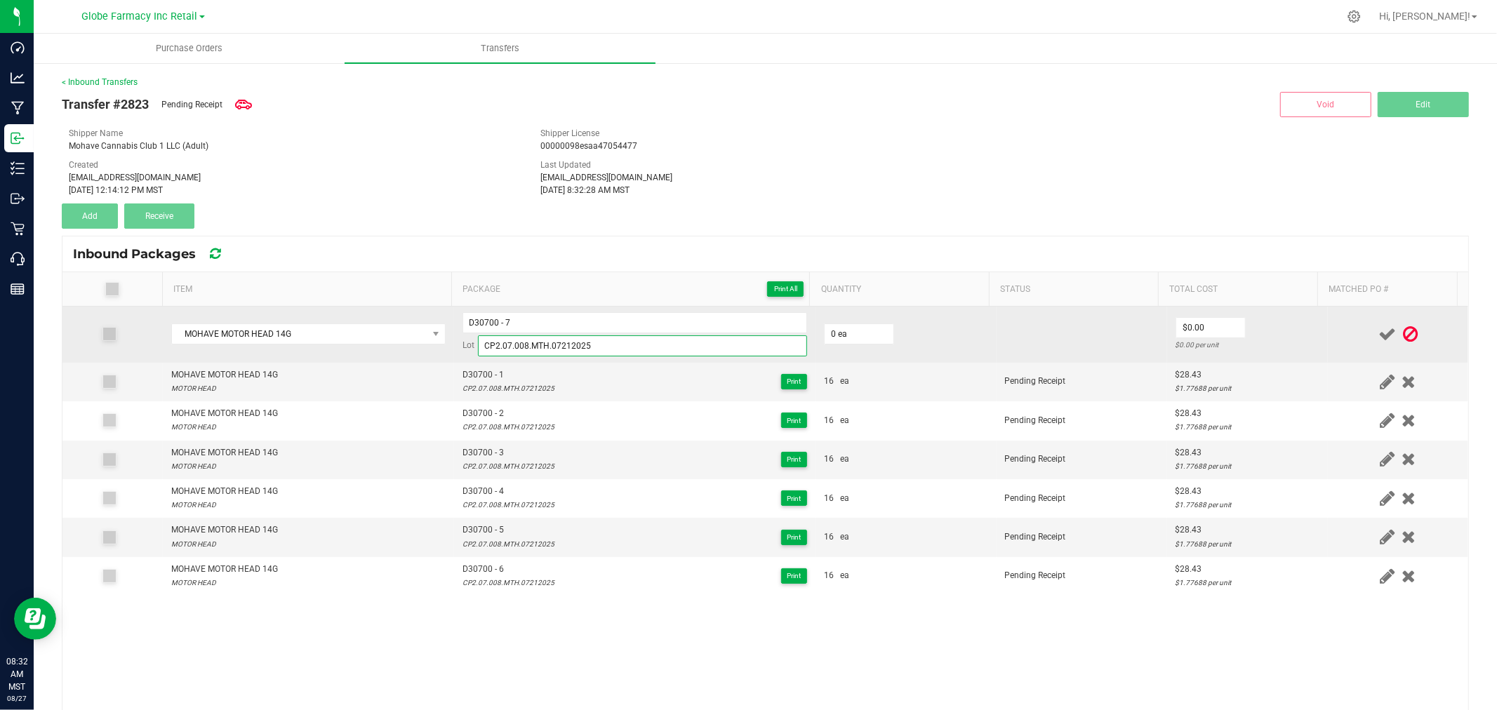
type input "CP2.07.008.MTH.07212025"
click at [834, 321] on td "0 ea" at bounding box center [906, 335] width 181 height 56
click at [833, 333] on input "0" at bounding box center [859, 334] width 69 height 20
type input "11 ea"
click at [1167, 330] on td "$0.00 $0.00 per unit" at bounding box center [1247, 335] width 161 height 56
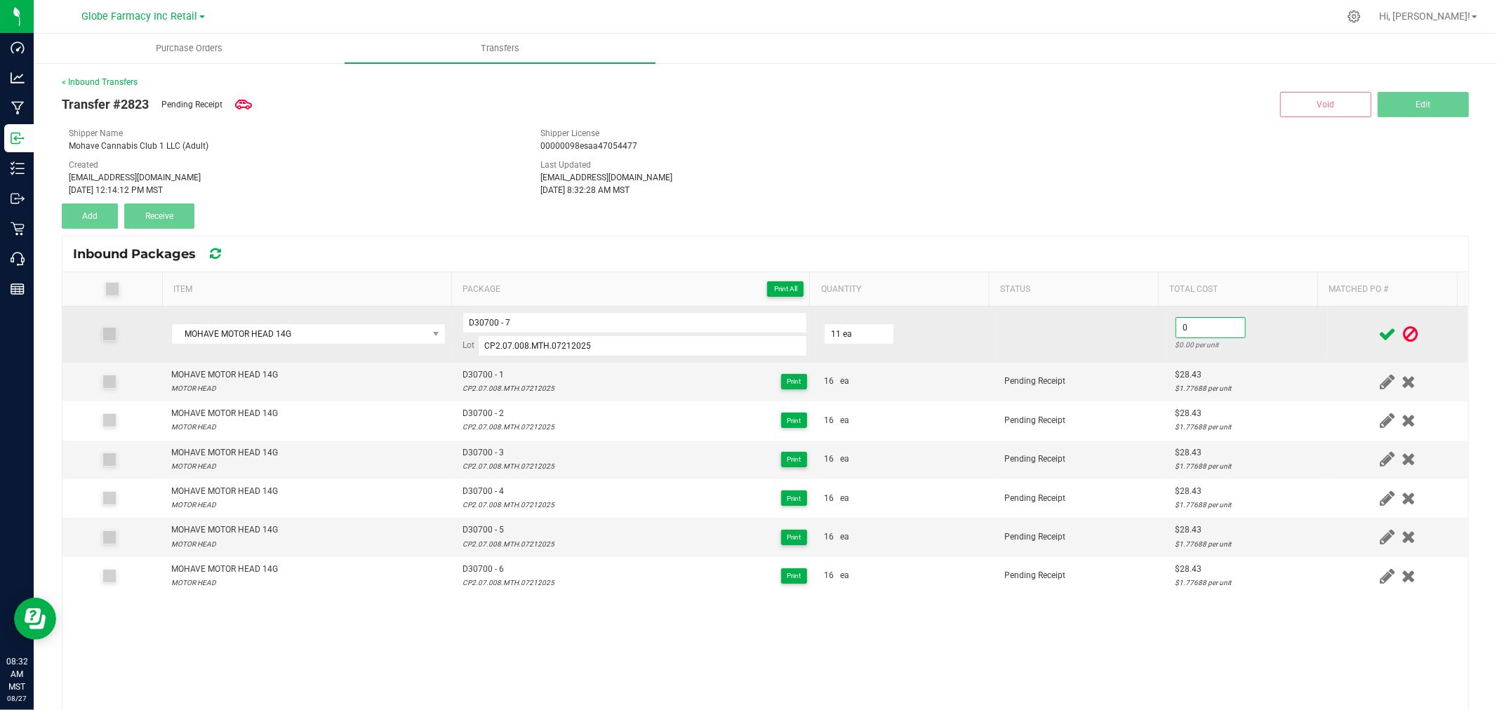
click at [1195, 328] on input "0" at bounding box center [1210, 328] width 69 height 20
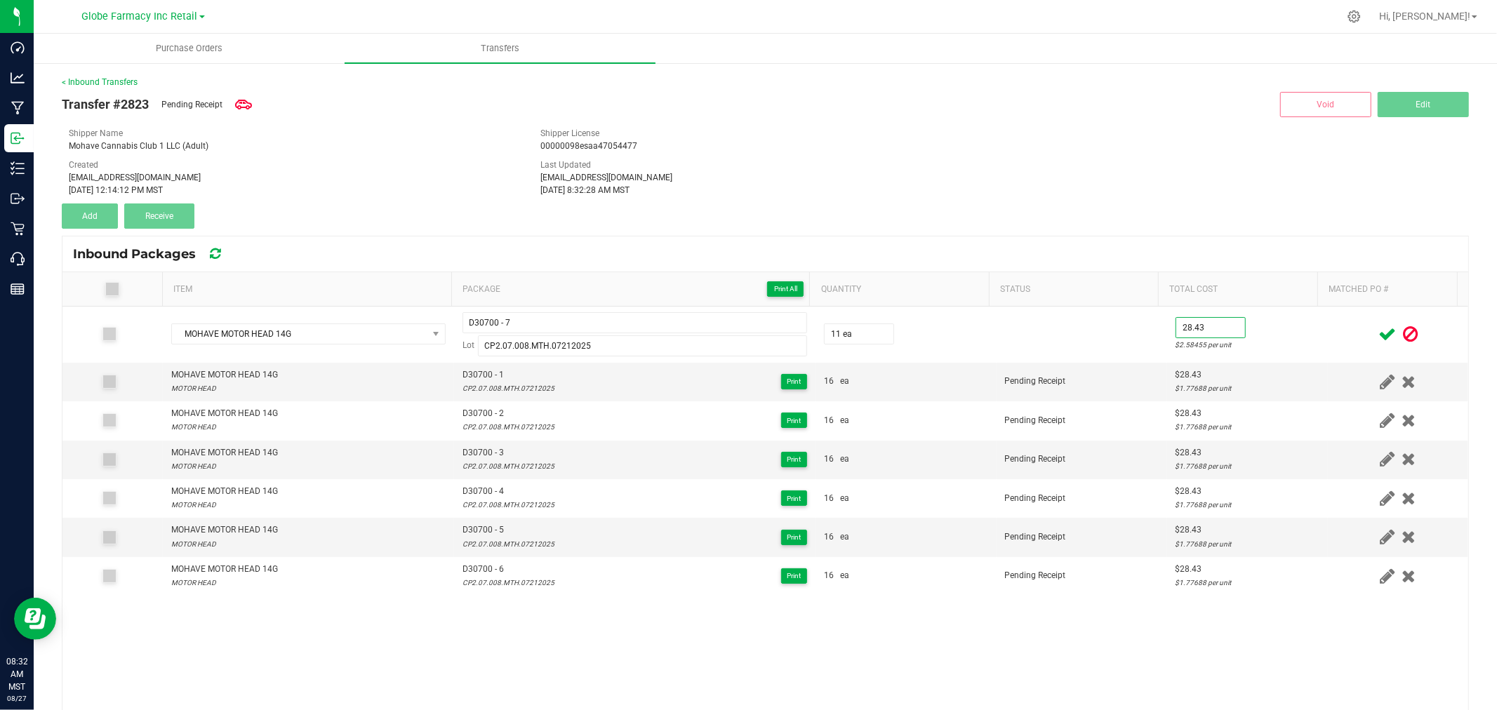
type input "$28.43"
click at [1328, 324] on td at bounding box center [1398, 335] width 140 height 56
click at [1379, 328] on icon at bounding box center [1388, 335] width 18 height 18
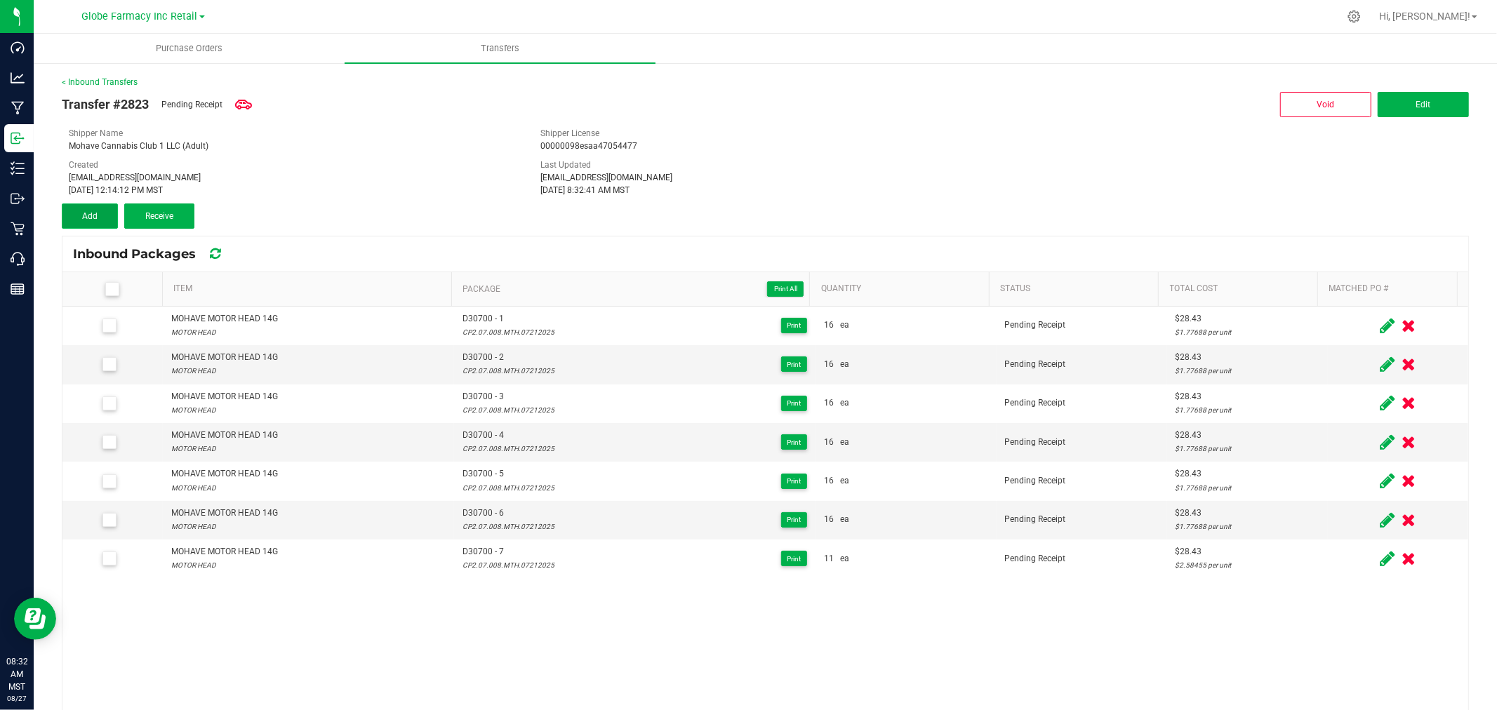
click at [85, 221] on button "Add" at bounding box center [90, 216] width 56 height 25
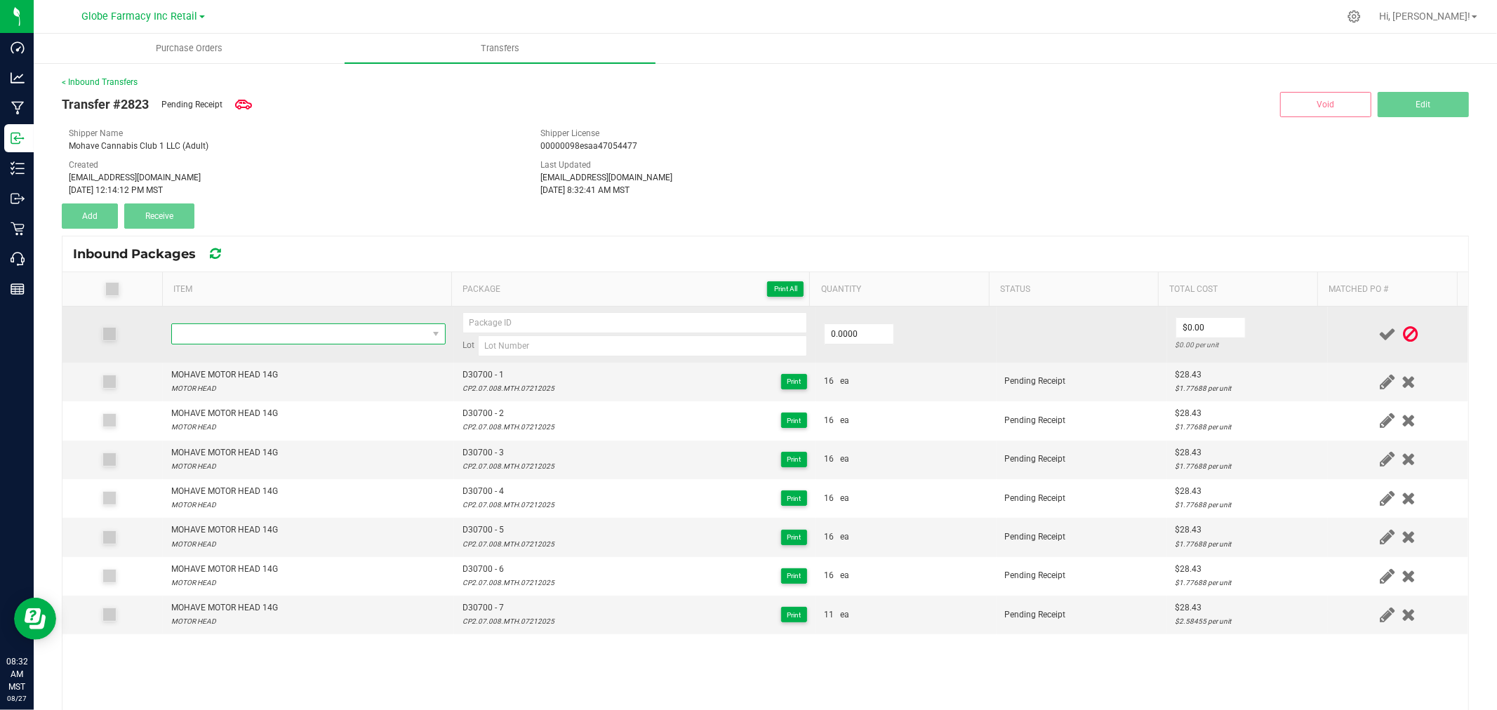
click at [359, 341] on span "NO DATA FOUND" at bounding box center [299, 334] width 255 height 20
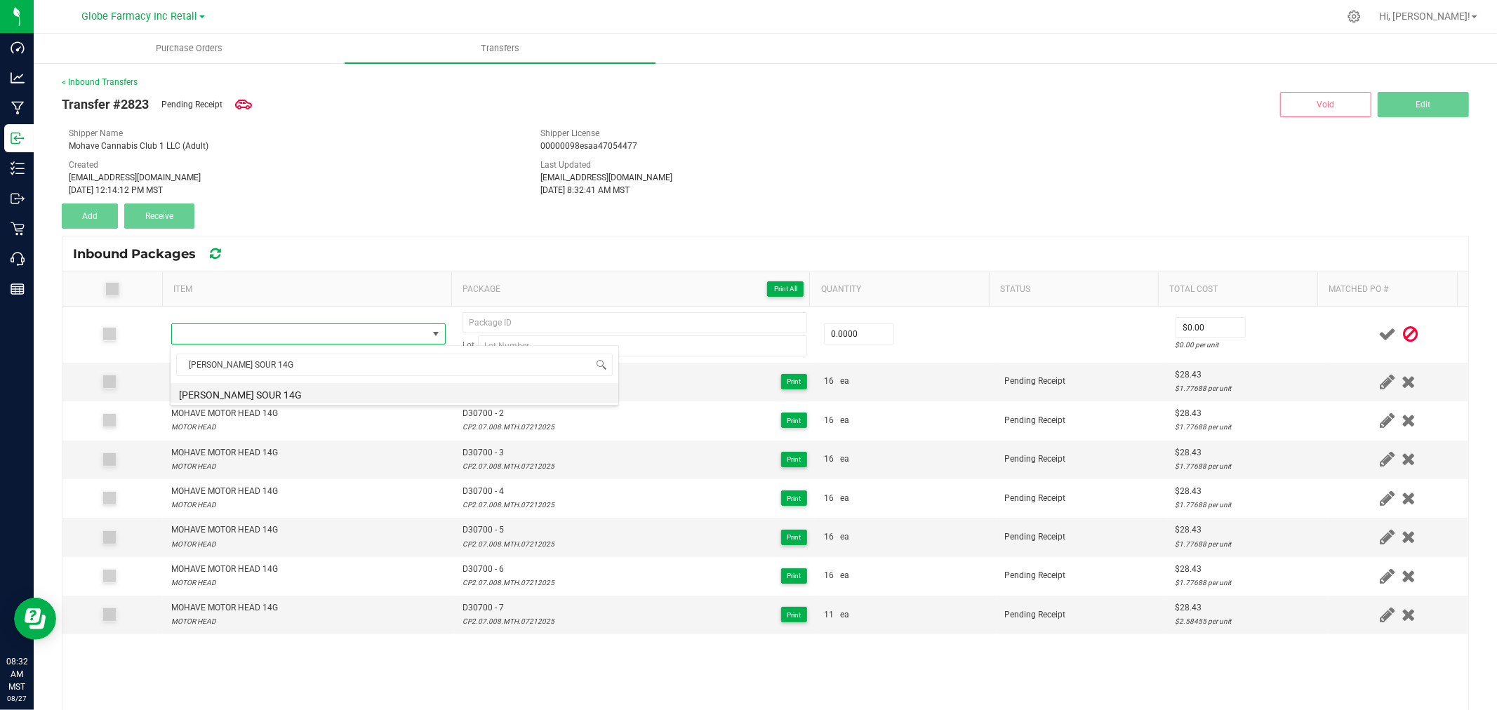
click at [325, 390] on li "MOHAVE MOHAVE SOUR 14G" at bounding box center [395, 393] width 448 height 20
type input "0 ea"
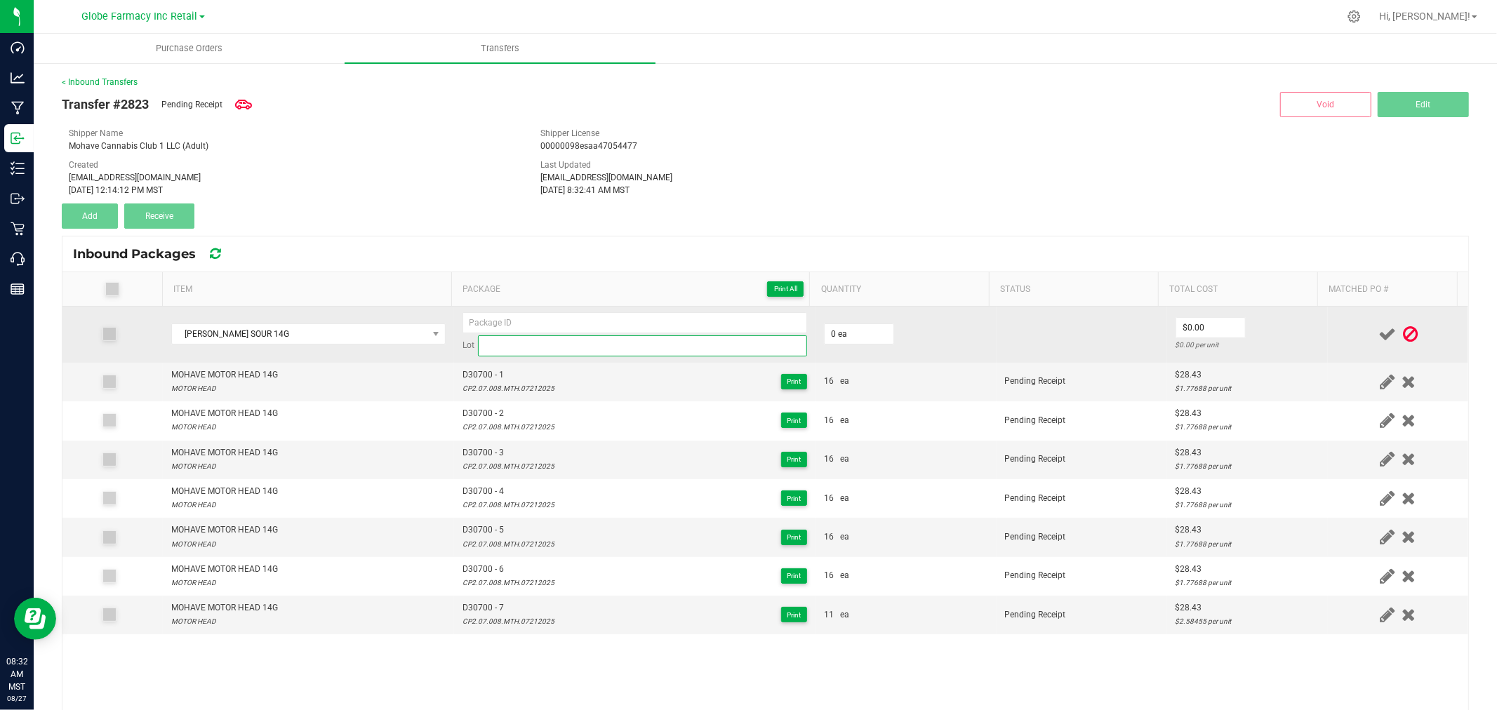
click at [566, 341] on input at bounding box center [642, 346] width 329 height 21
paste input "CP2.07.008.SC.07212025"
type input "CP2.07.008.SC.07212025"
click at [529, 323] on input at bounding box center [635, 322] width 345 height 21
click at [541, 324] on input at bounding box center [635, 322] width 345 height 21
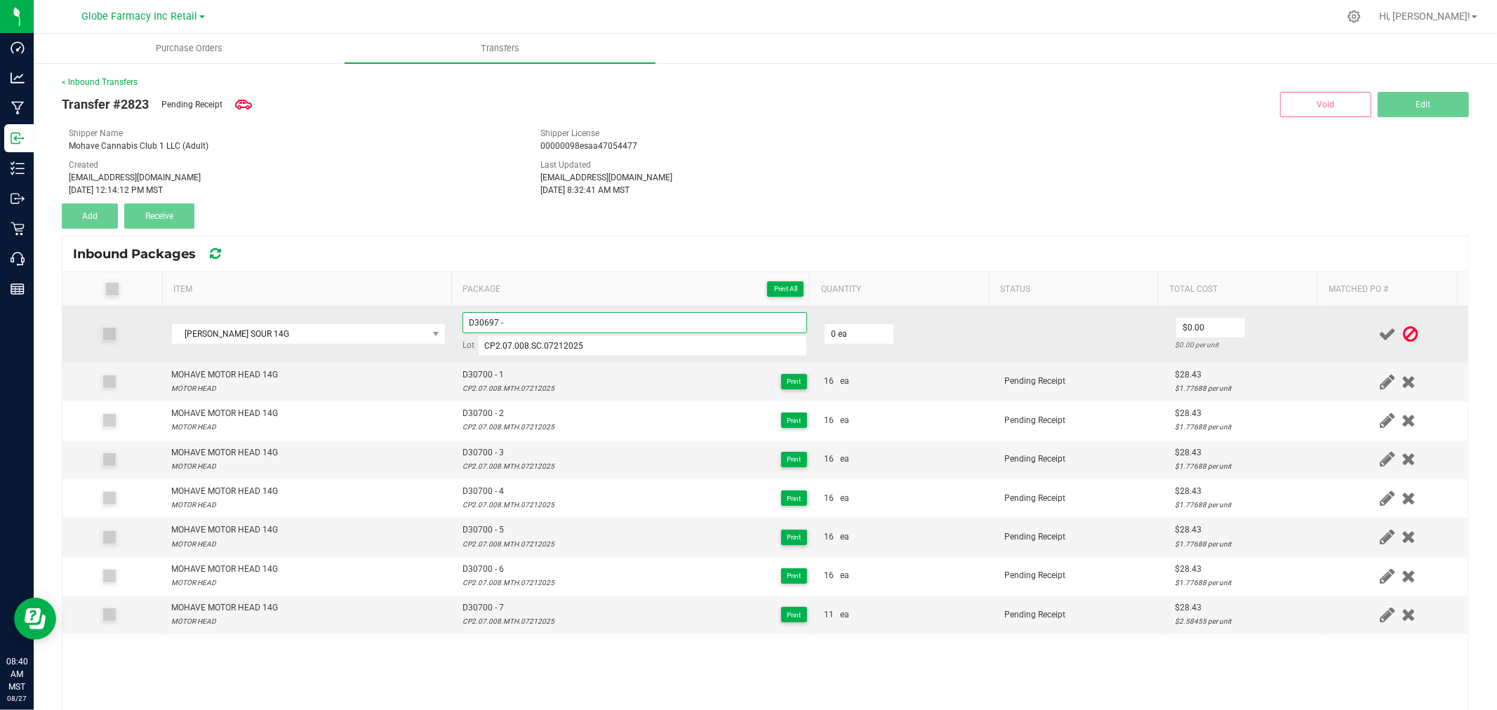
click at [755, 319] on input "D30697 -" at bounding box center [635, 322] width 345 height 21
type input "D30697 - 1"
click at [851, 335] on input "0" at bounding box center [859, 334] width 69 height 20
click at [830, 331] on input "0" at bounding box center [859, 334] width 69 height 20
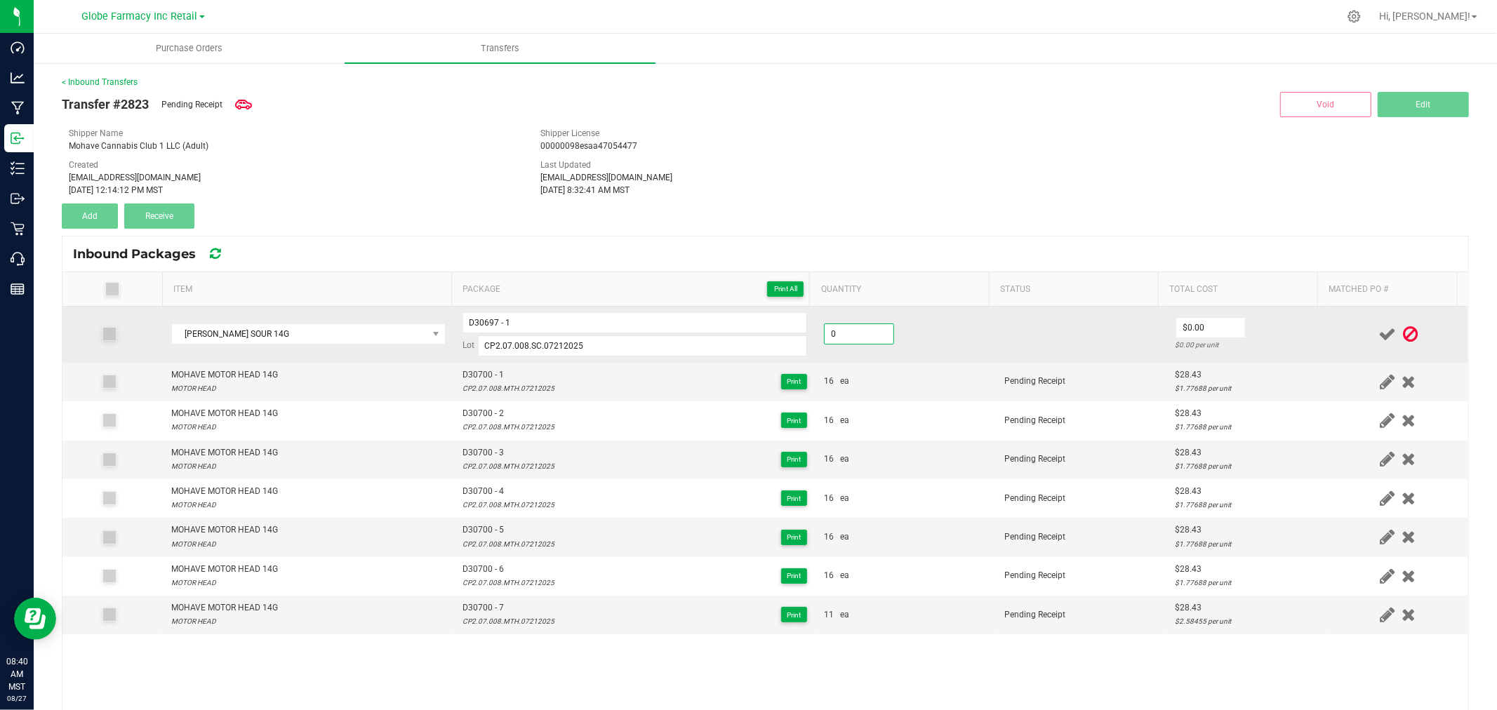
click at [830, 331] on input "0" at bounding box center [859, 334] width 69 height 20
click at [858, 332] on input "0" at bounding box center [859, 334] width 69 height 20
type input "16 ea"
click at [1209, 326] on input "0" at bounding box center [1210, 328] width 69 height 20
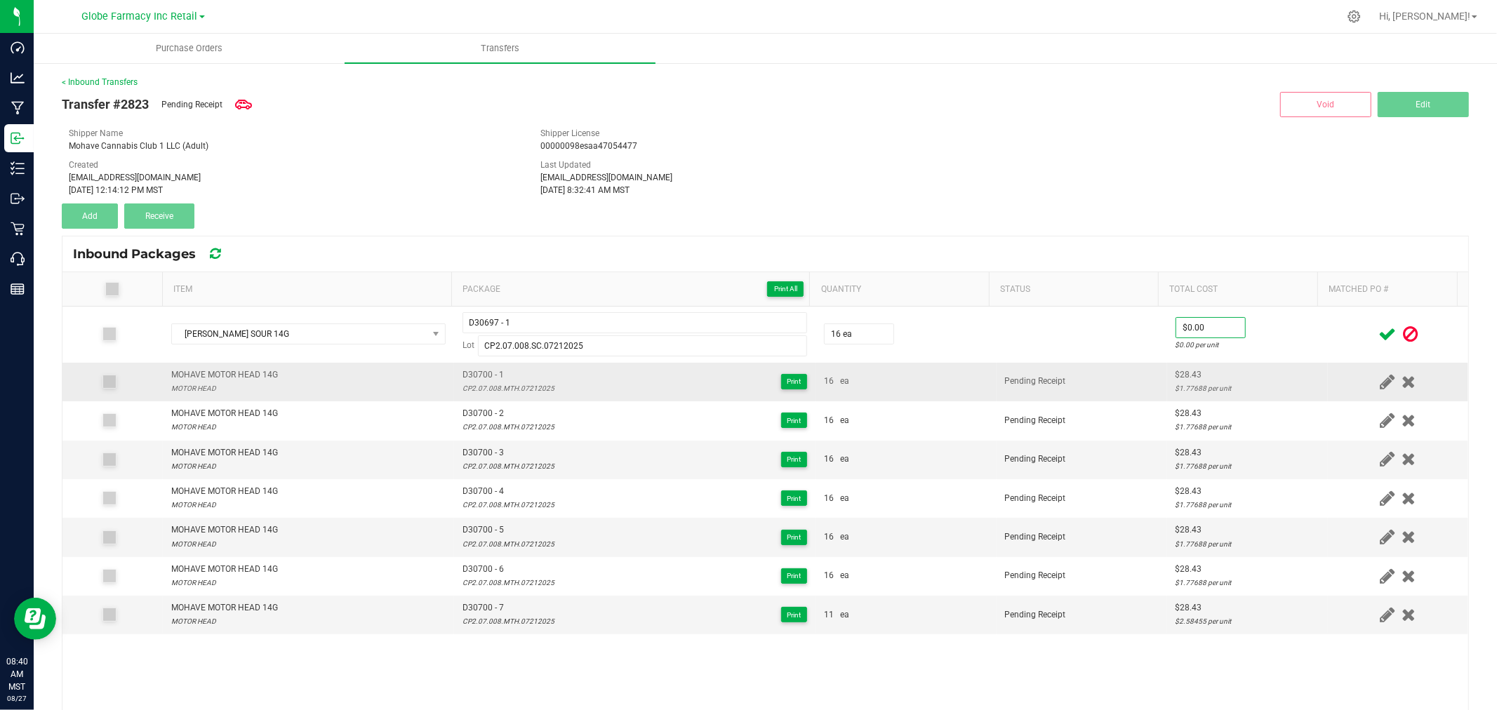
click at [1177, 379] on div "$28.43" at bounding box center [1248, 374] width 144 height 13
click at [1177, 380] on div "$28.43" at bounding box center [1248, 374] width 144 height 13
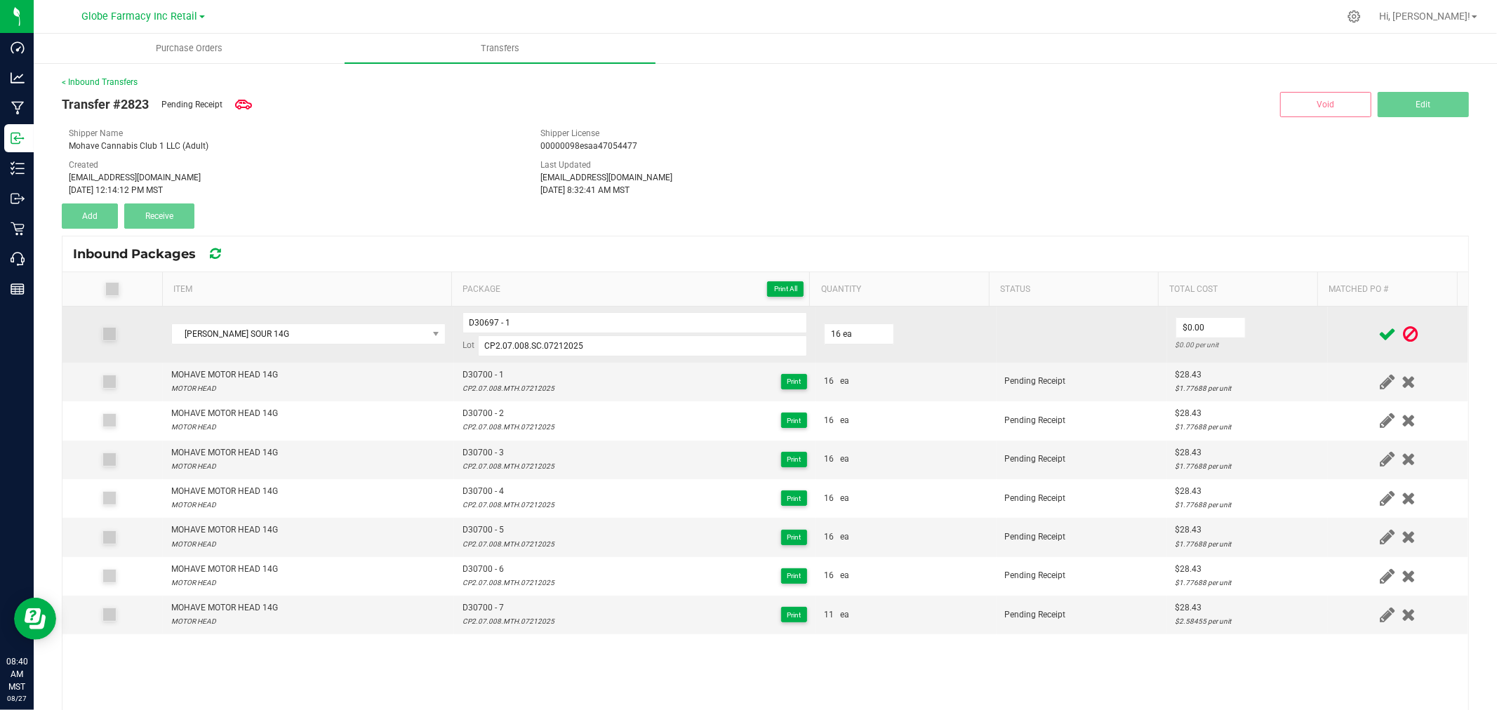
click at [1272, 325] on td "$0.00 $0.00 per unit" at bounding box center [1247, 335] width 161 height 56
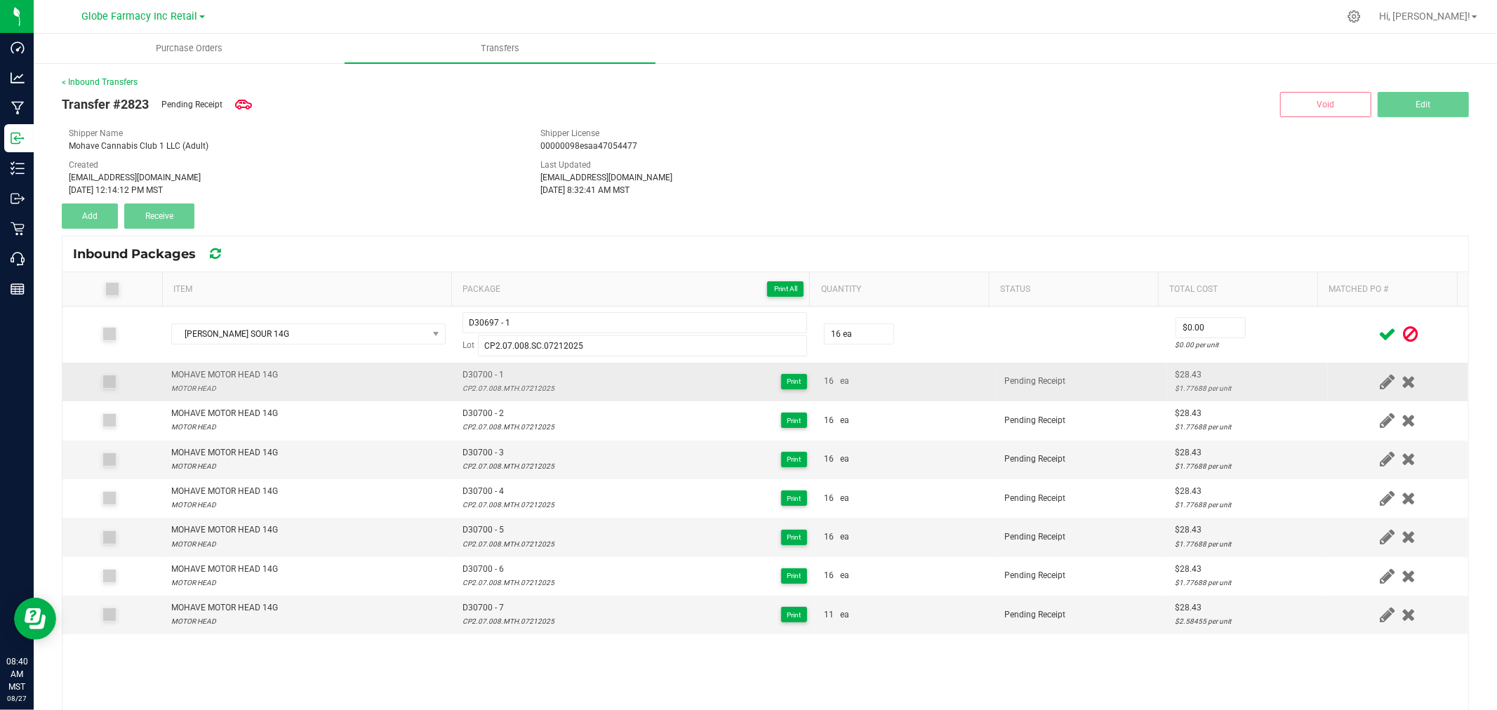
click at [1176, 372] on div "$28.43" at bounding box center [1248, 374] width 144 height 13
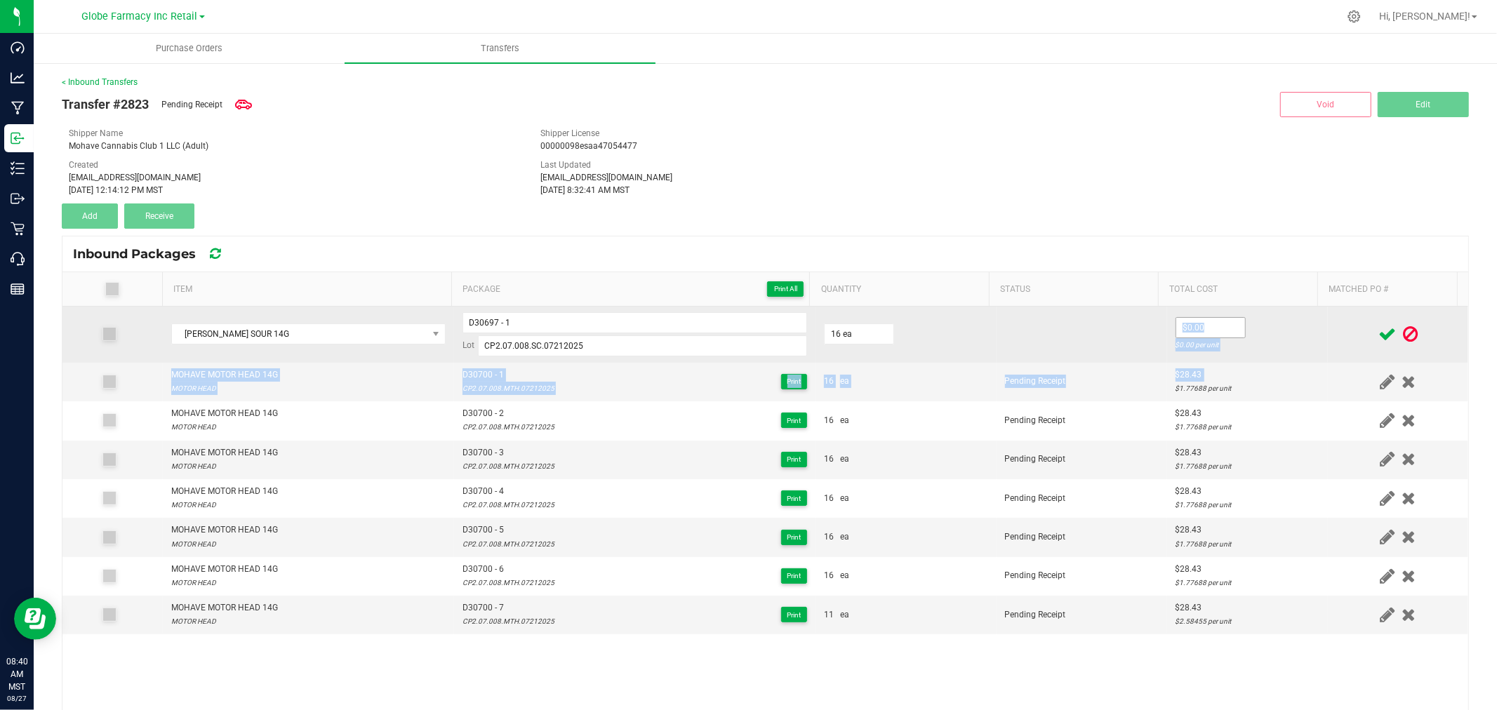
drag, startPoint x: 1174, startPoint y: 373, endPoint x: 1198, endPoint y: 335, distance: 44.8
click at [1198, 335] on tbody "MOHAVE MOHAVE SOUR 14G D30697 - 1 Lot CP2.07.008.SC.07212025 16 ea $0.00 $0.00 …" at bounding box center [765, 471] width 1406 height 328
click at [1211, 334] on input "$0.00" at bounding box center [1210, 328] width 69 height 20
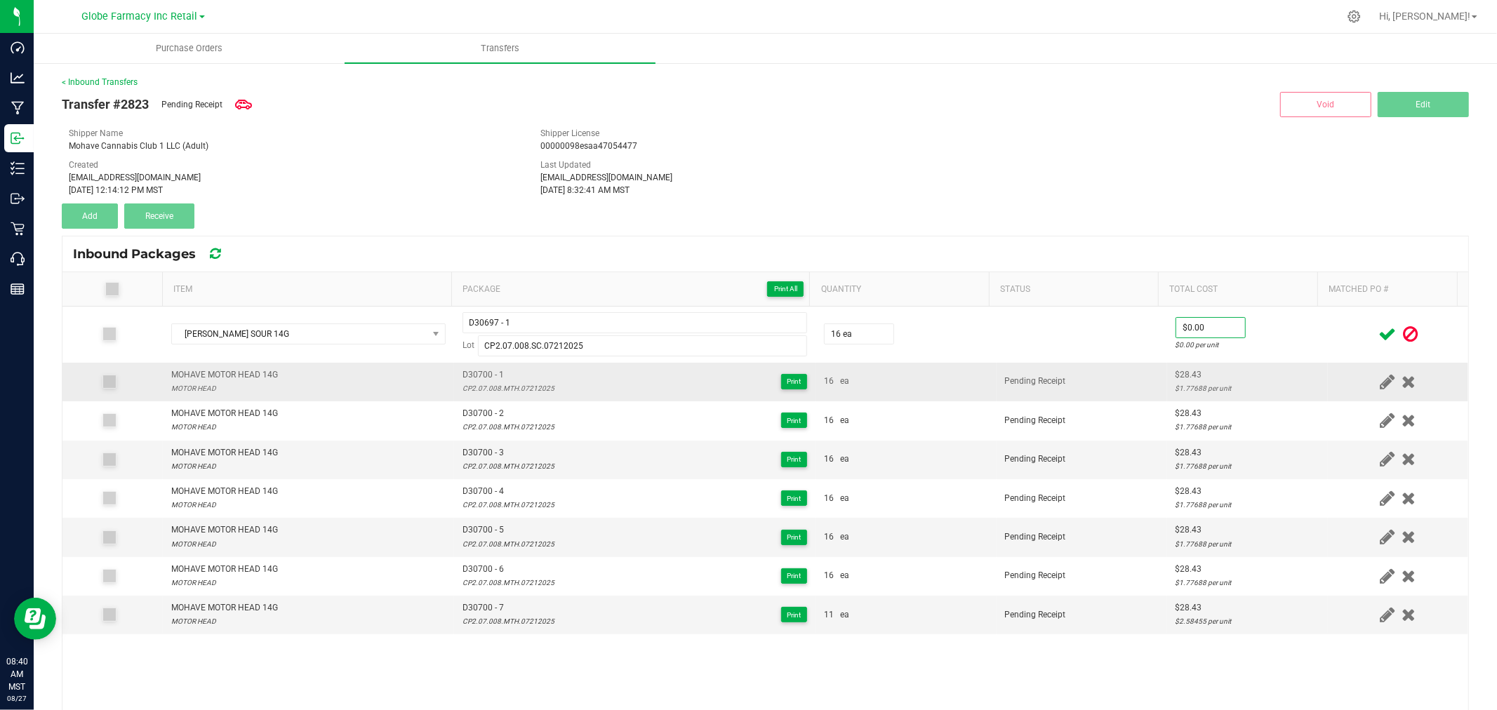
click at [1185, 370] on div "$28.43" at bounding box center [1248, 374] width 144 height 13
click at [1179, 371] on div "$28.43" at bounding box center [1248, 374] width 144 height 13
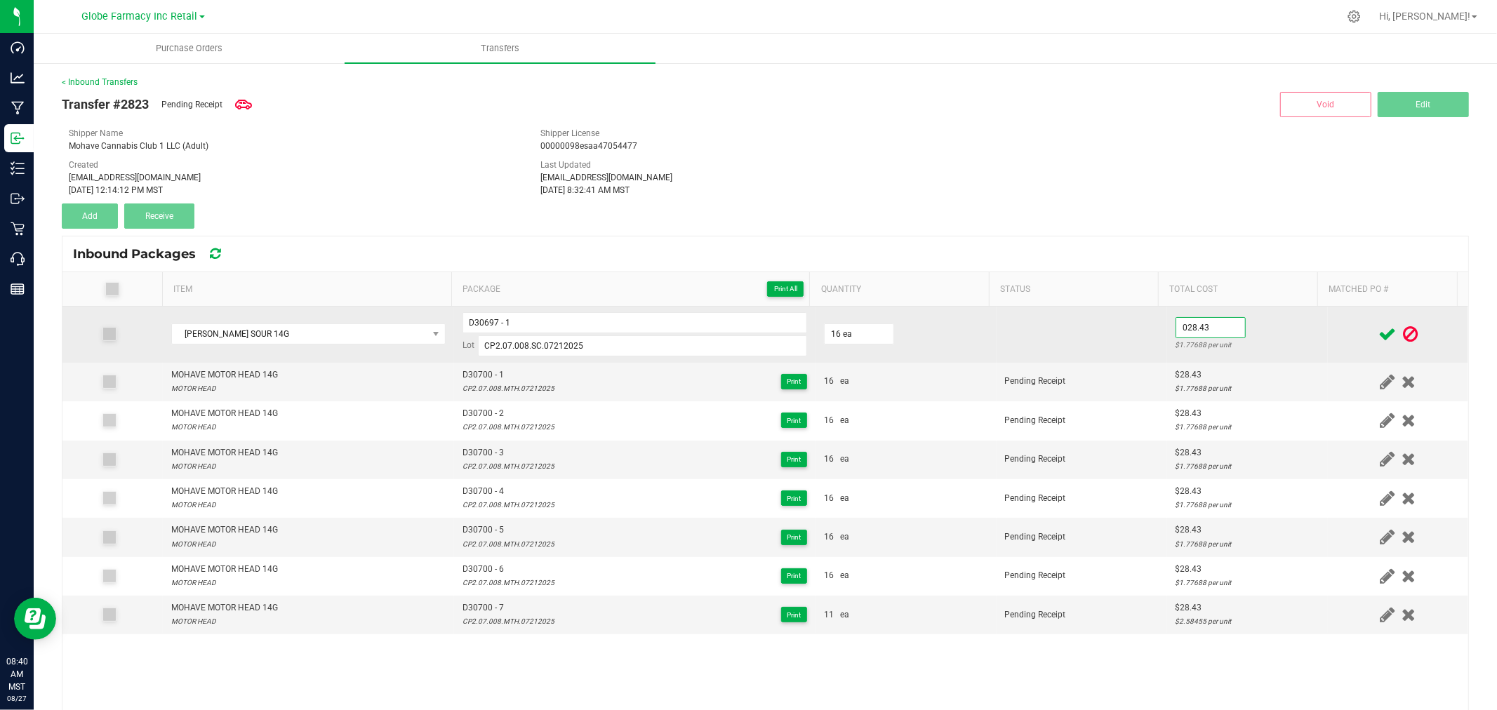
type input "$28.43"
click at [1277, 326] on td "$28.43 $1.77688 per unit" at bounding box center [1247, 335] width 161 height 56
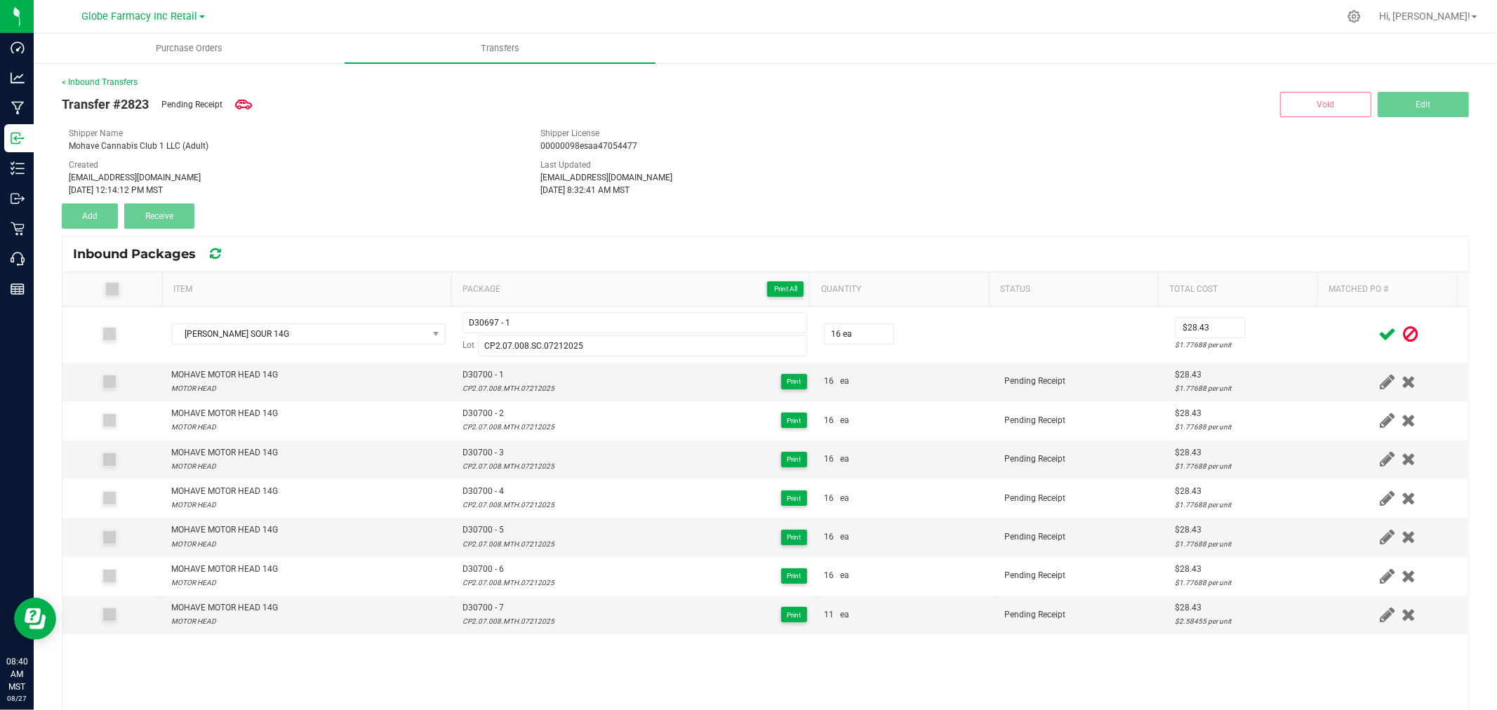
click at [1379, 331] on icon at bounding box center [1388, 335] width 18 height 18
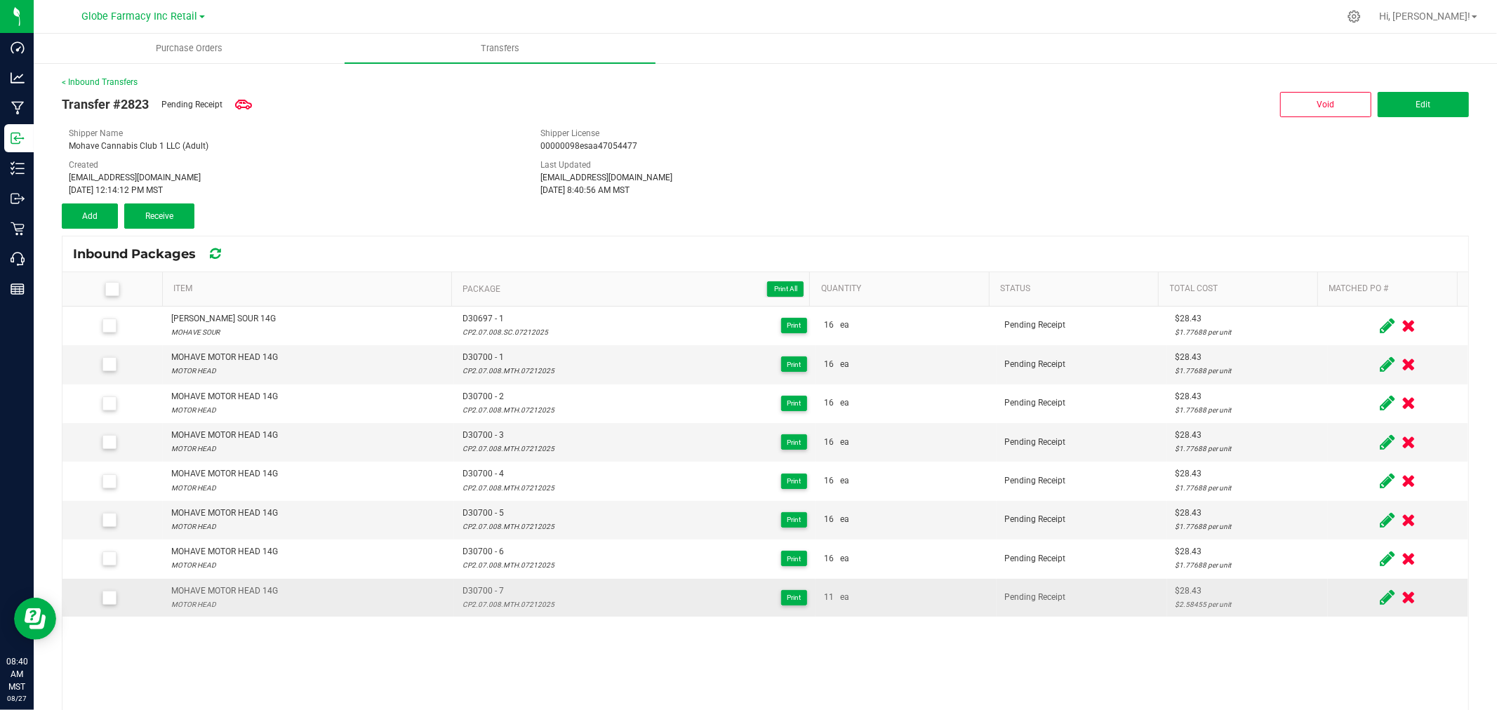
click at [1358, 581] on td at bounding box center [1398, 598] width 140 height 38
click at [1380, 595] on icon at bounding box center [1387, 598] width 15 height 18
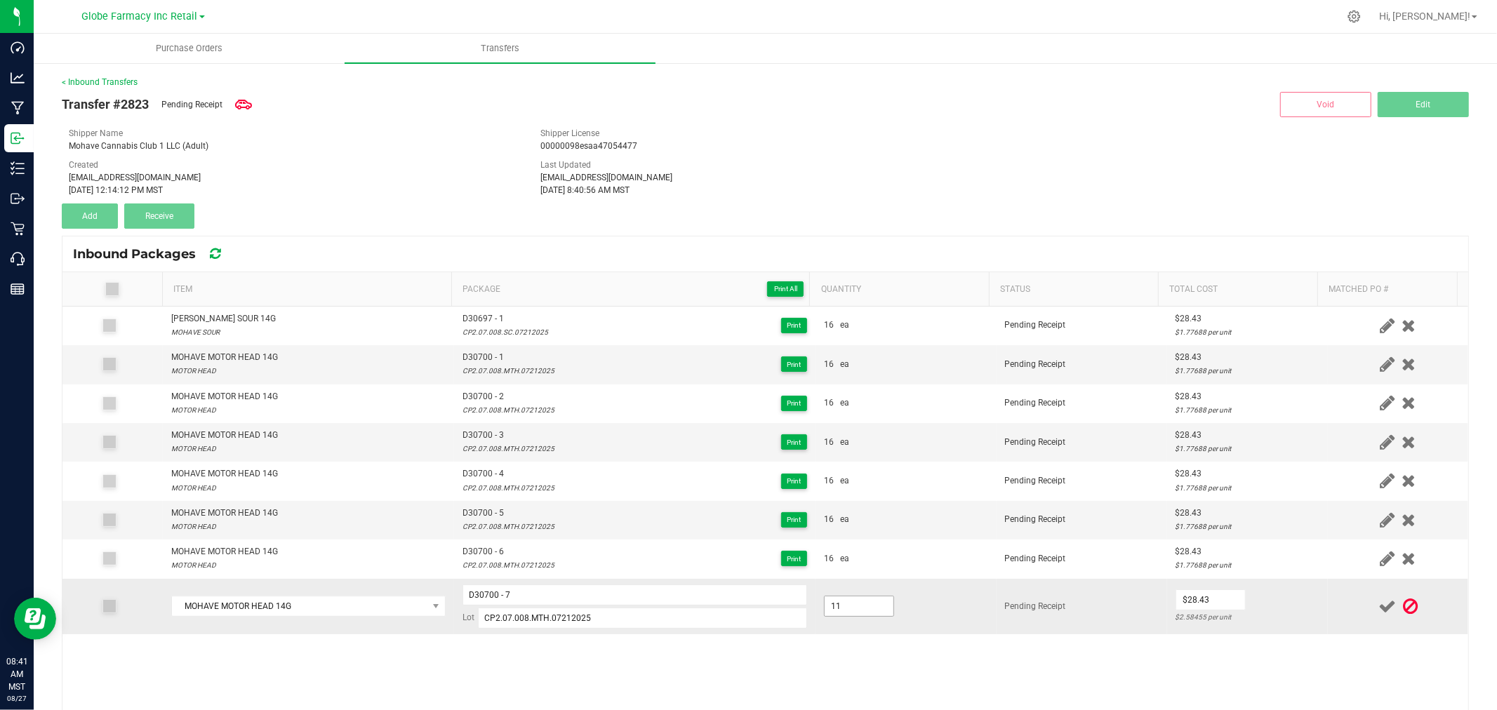
click at [839, 602] on input "11" at bounding box center [859, 607] width 69 height 20
type input "16.0000"
click at [1296, 590] on td "$0.00 $0.00 per unit" at bounding box center [1247, 606] width 161 height 55
click at [1180, 599] on input "0" at bounding box center [1210, 600] width 69 height 20
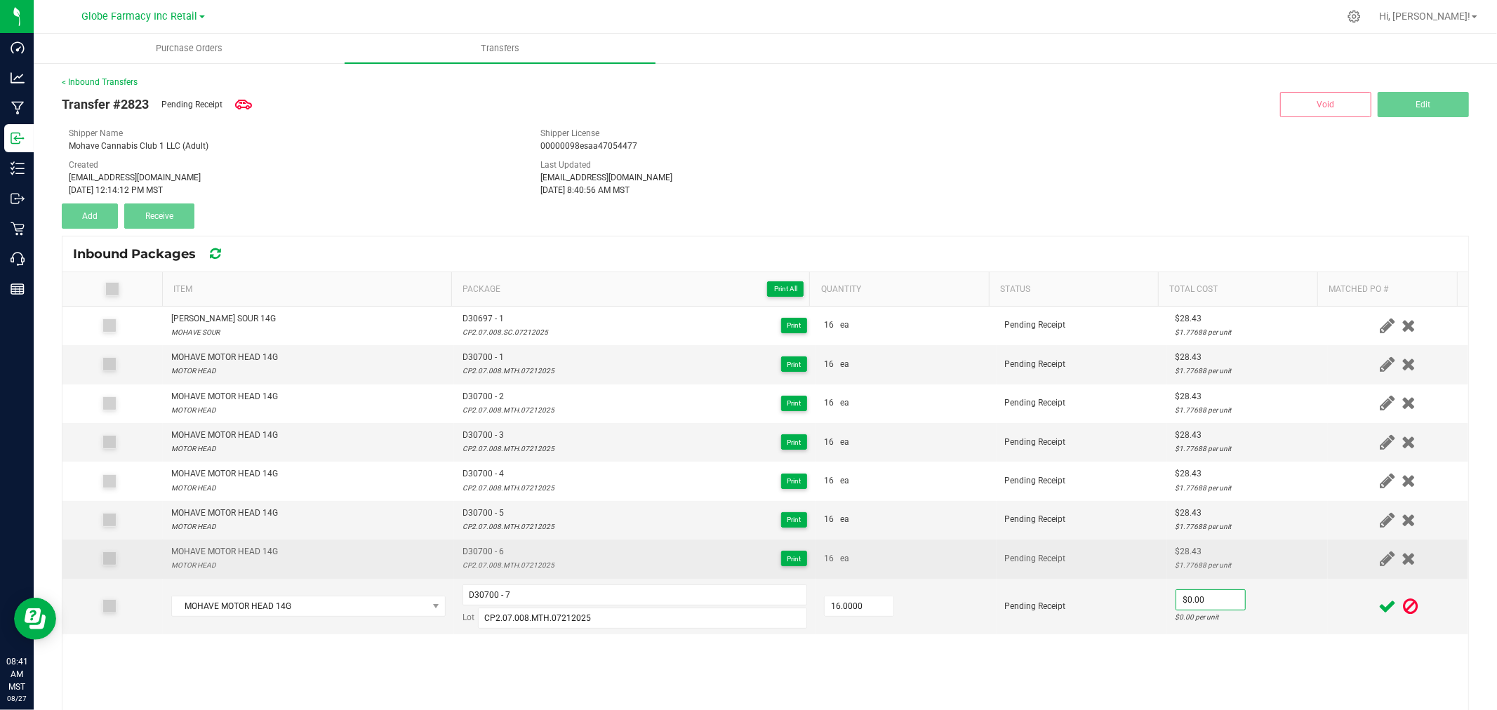
click at [1176, 555] on div "$28.43" at bounding box center [1248, 551] width 144 height 13
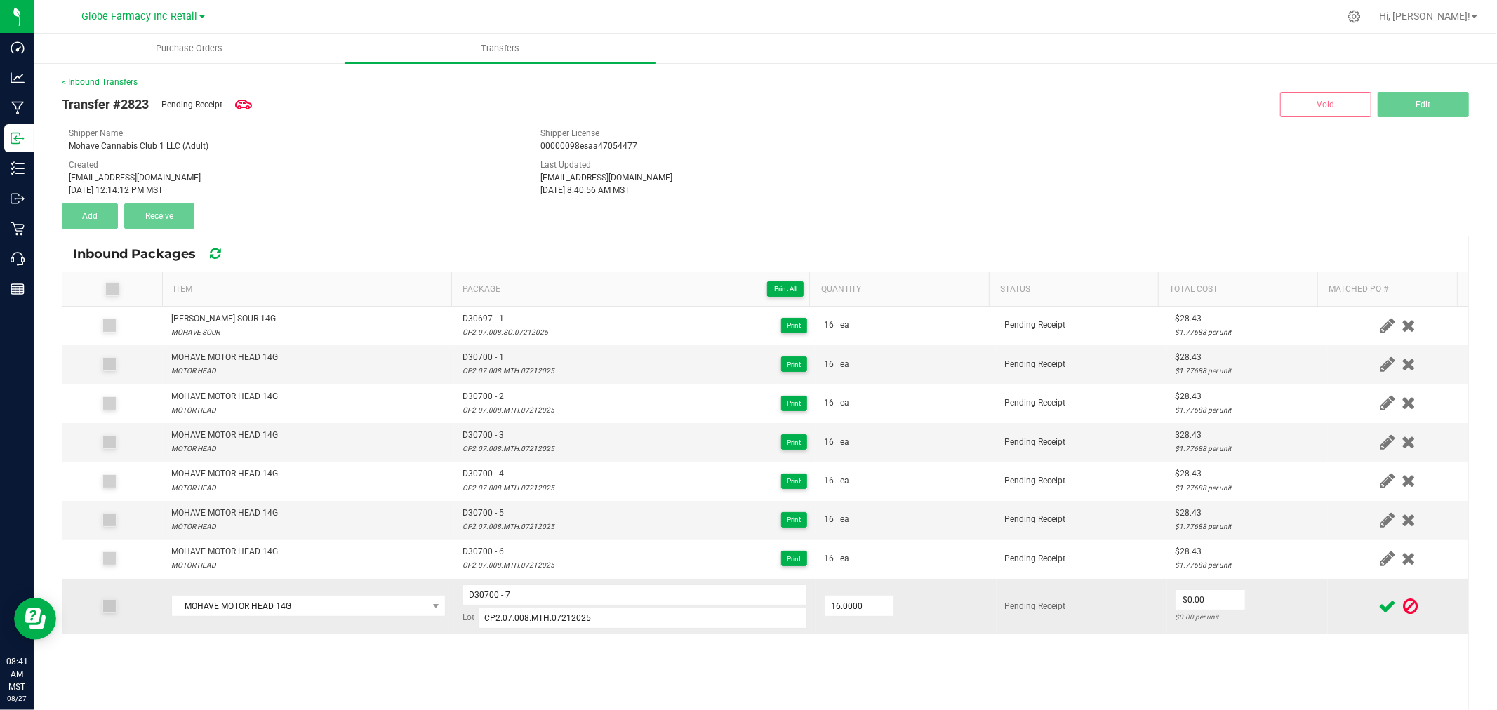
click at [1242, 595] on td "$0.00 $0.00 per unit" at bounding box center [1247, 606] width 161 height 55
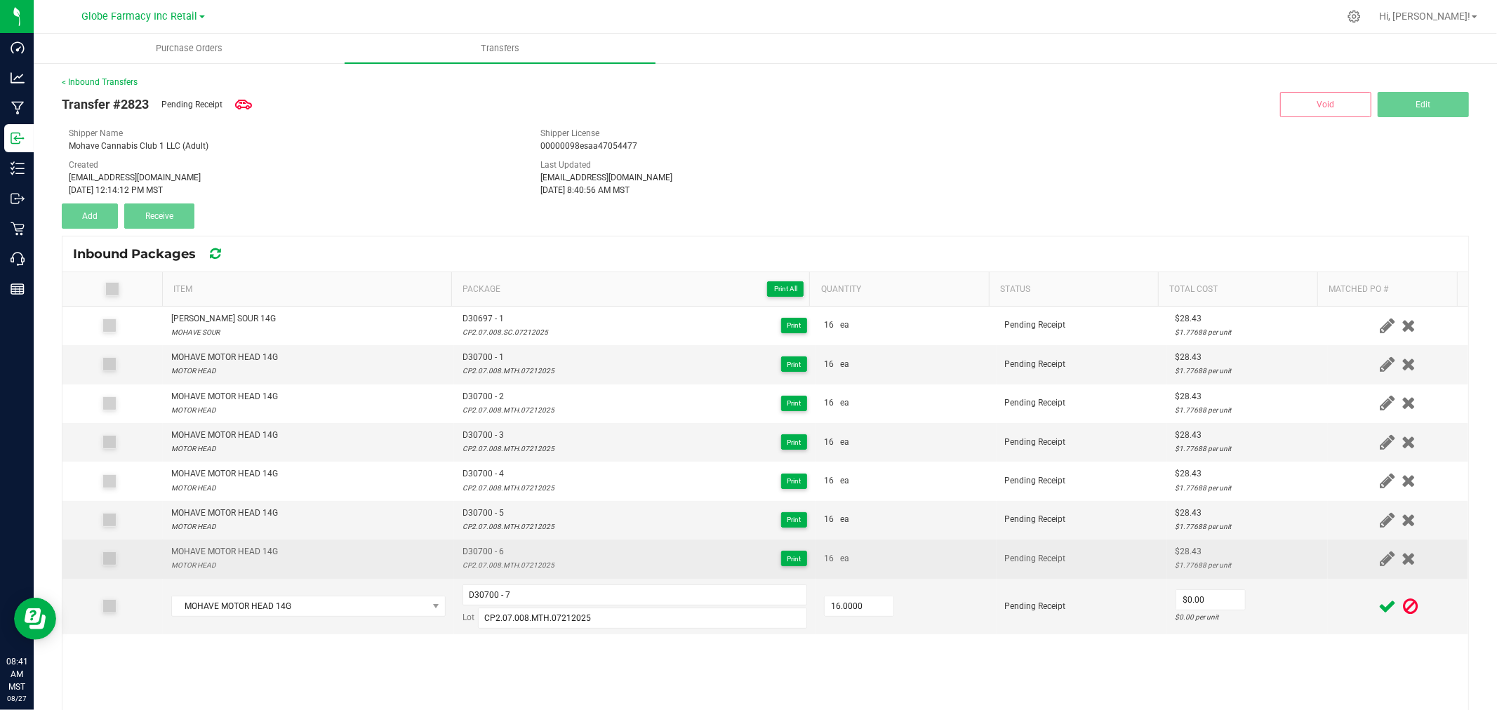
click at [1182, 550] on div "$28.43" at bounding box center [1248, 551] width 144 height 13
click at [1181, 550] on div "$28.43" at bounding box center [1248, 551] width 144 height 13
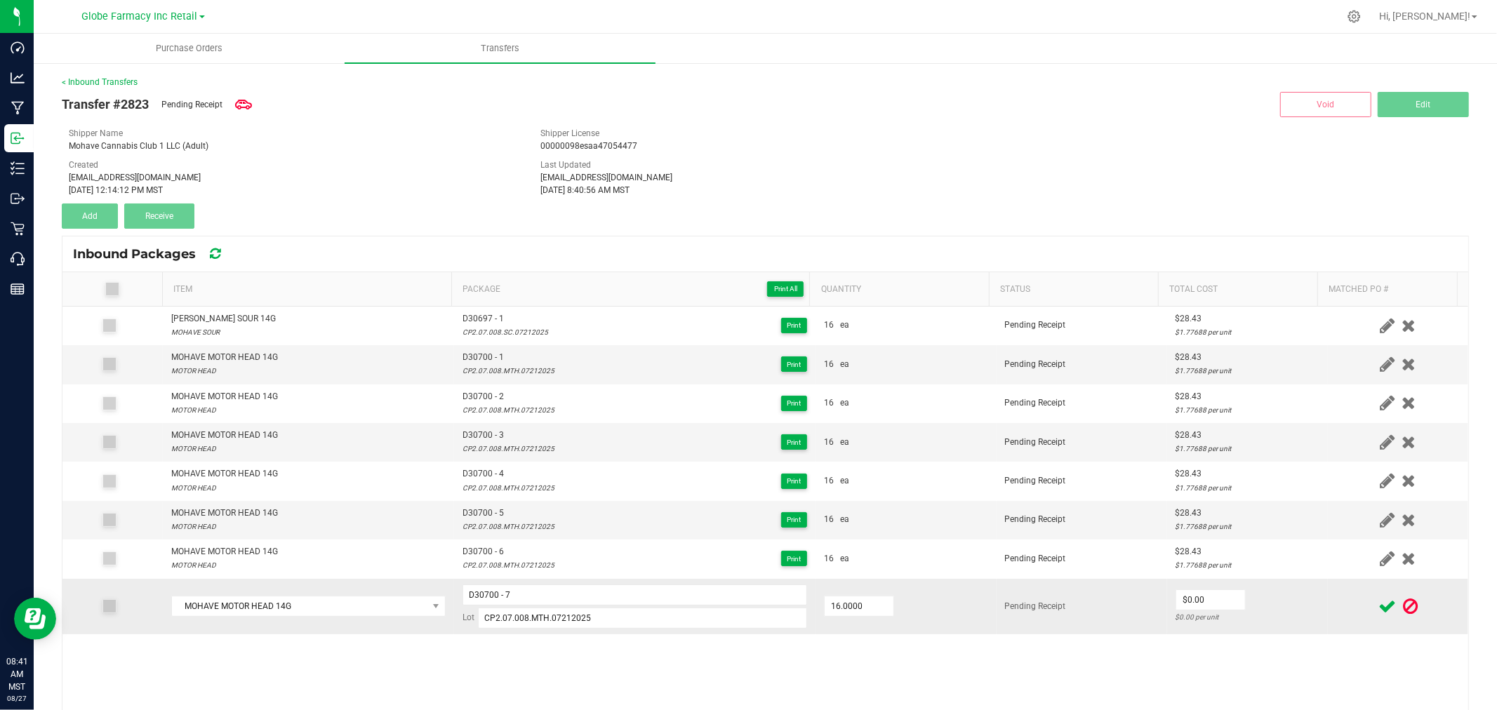
click at [1261, 601] on td "$0.00 $0.00 per unit" at bounding box center [1247, 606] width 161 height 55
click at [1212, 601] on input "0" at bounding box center [1210, 600] width 69 height 20
type input "$28.43"
click at [1336, 611] on div at bounding box center [1398, 607] width 124 height 18
click at [1379, 601] on icon at bounding box center [1388, 607] width 18 height 18
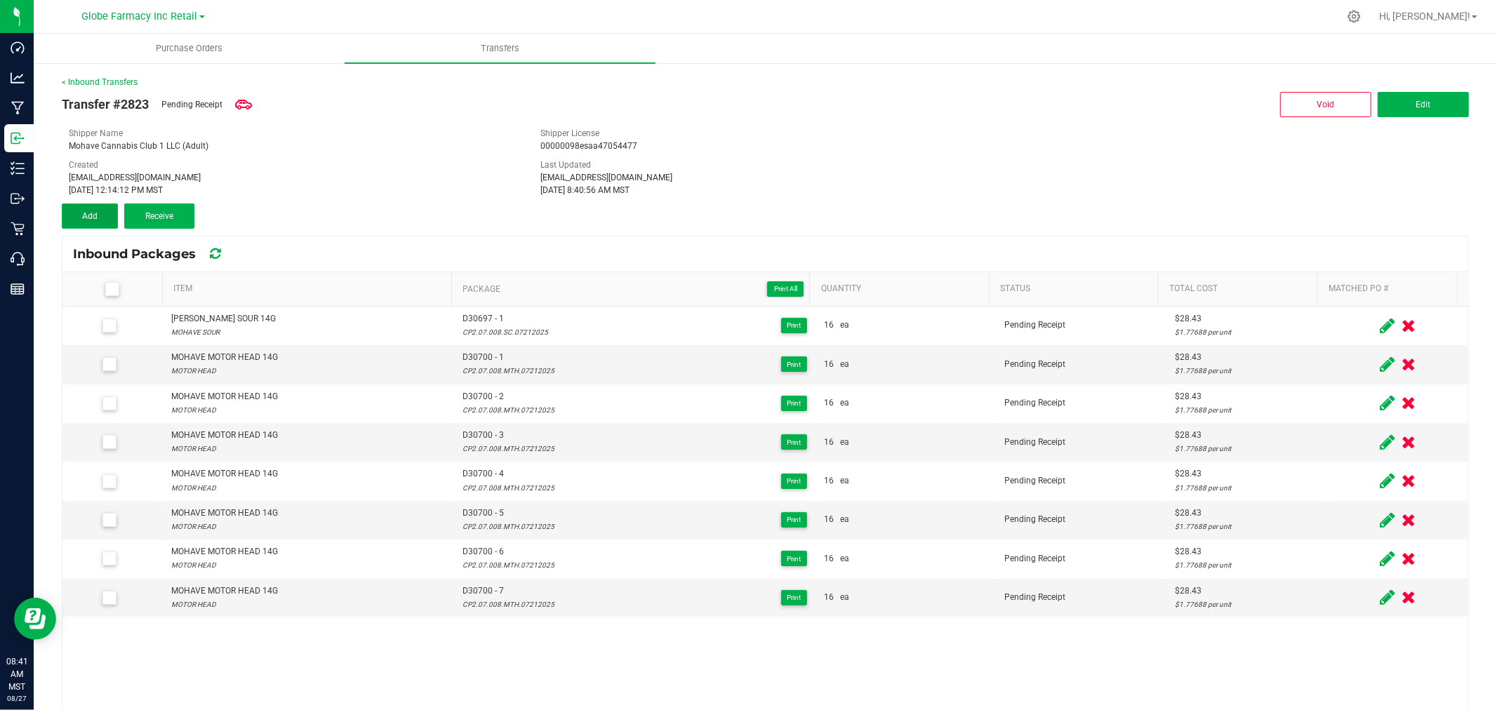
click at [102, 220] on button "Add" at bounding box center [90, 216] width 56 height 25
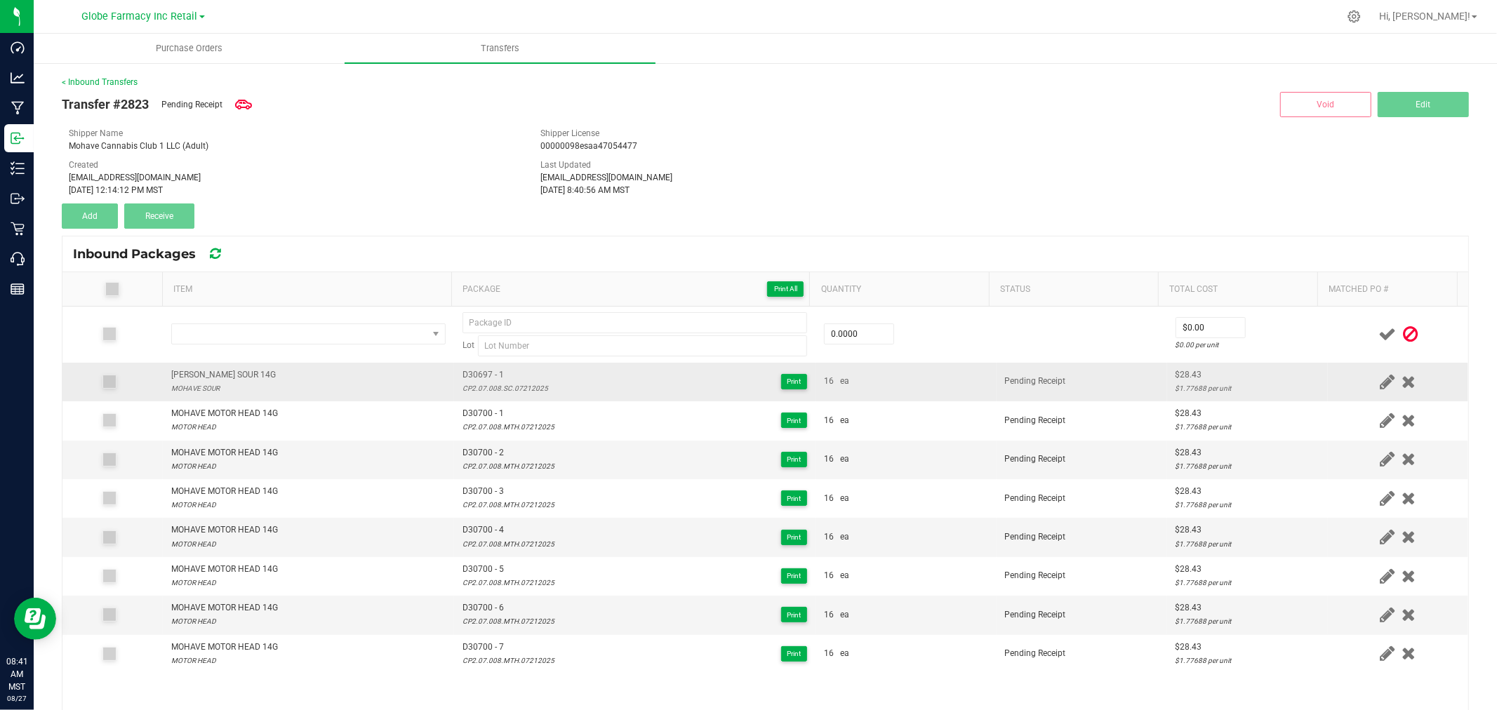
click at [255, 378] on div "MOHAVE MOHAVE SOUR 14G" at bounding box center [223, 374] width 105 height 13
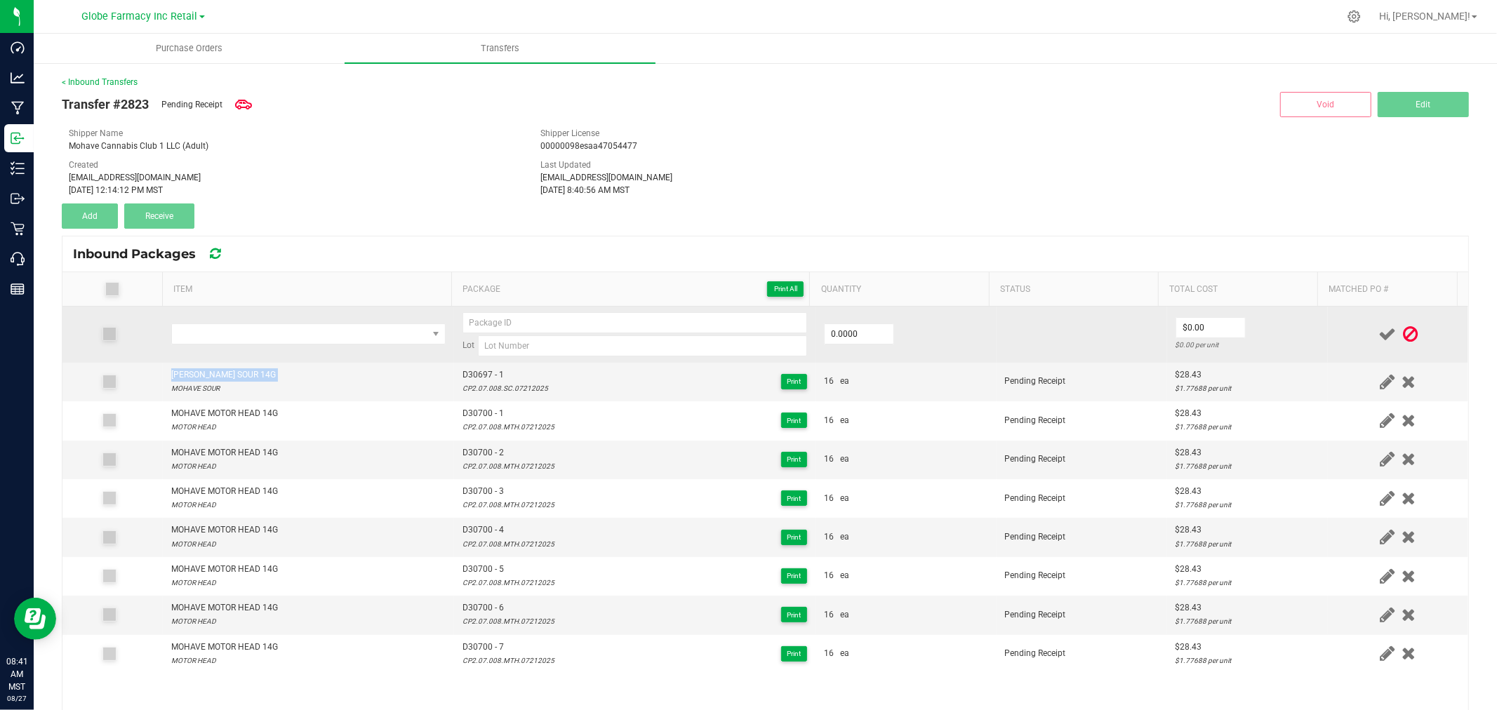
copy div "MOHAVE MOHAVE SOUR 14G"
click at [335, 340] on span "NO DATA FOUND" at bounding box center [299, 334] width 255 height 20
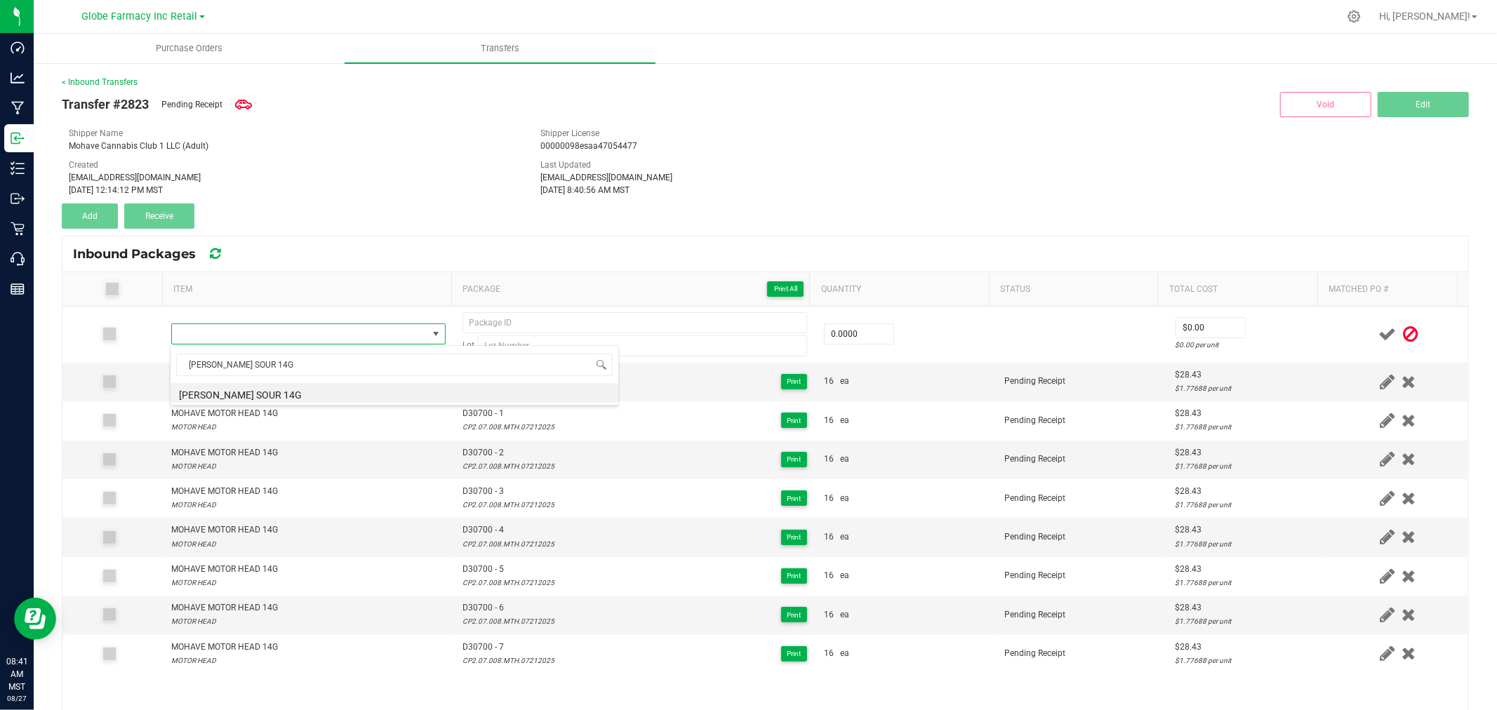
click at [328, 390] on li "MOHAVE MOHAVE SOUR 14G" at bounding box center [395, 393] width 448 height 20
type input "0 ea"
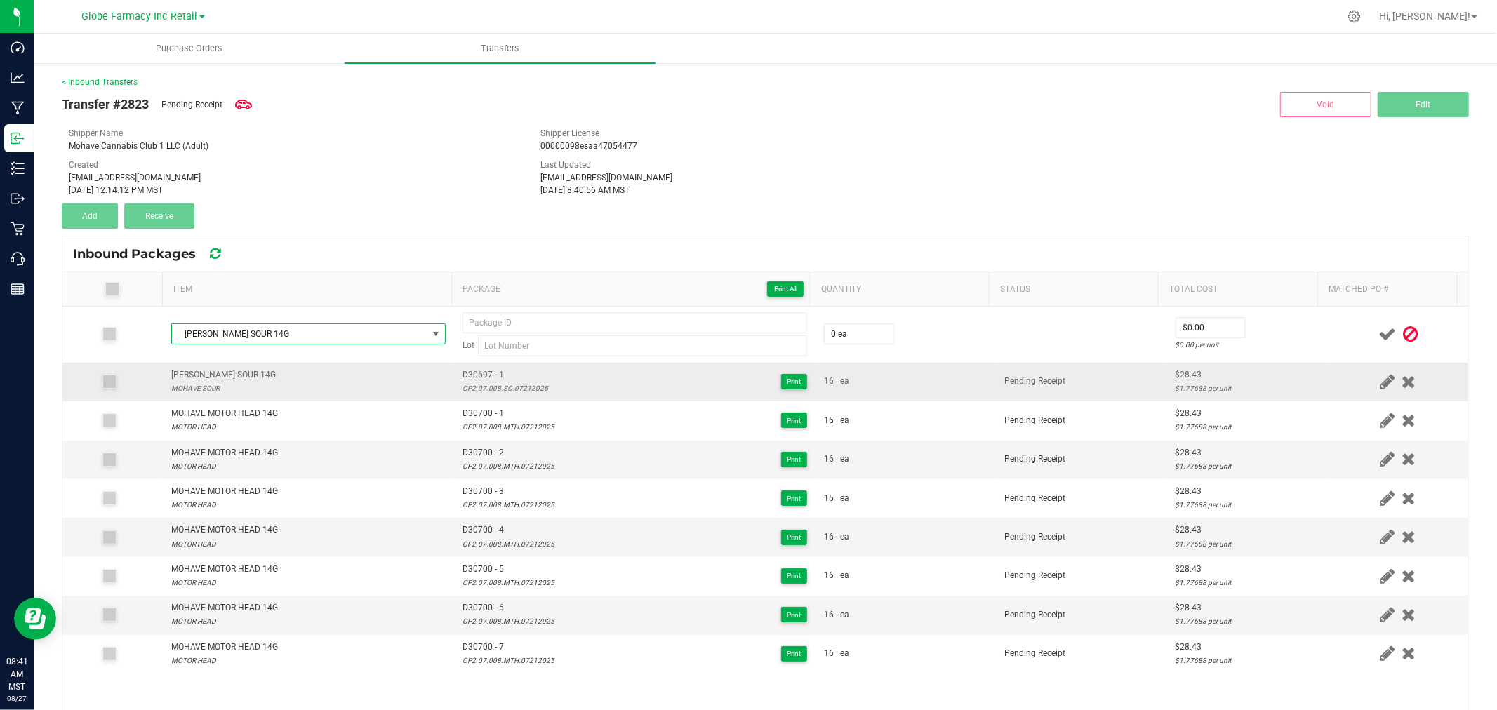
click at [467, 366] on td "D30697 - 1 CP2.07.008.SC.07212025 Print" at bounding box center [634, 382] width 361 height 39
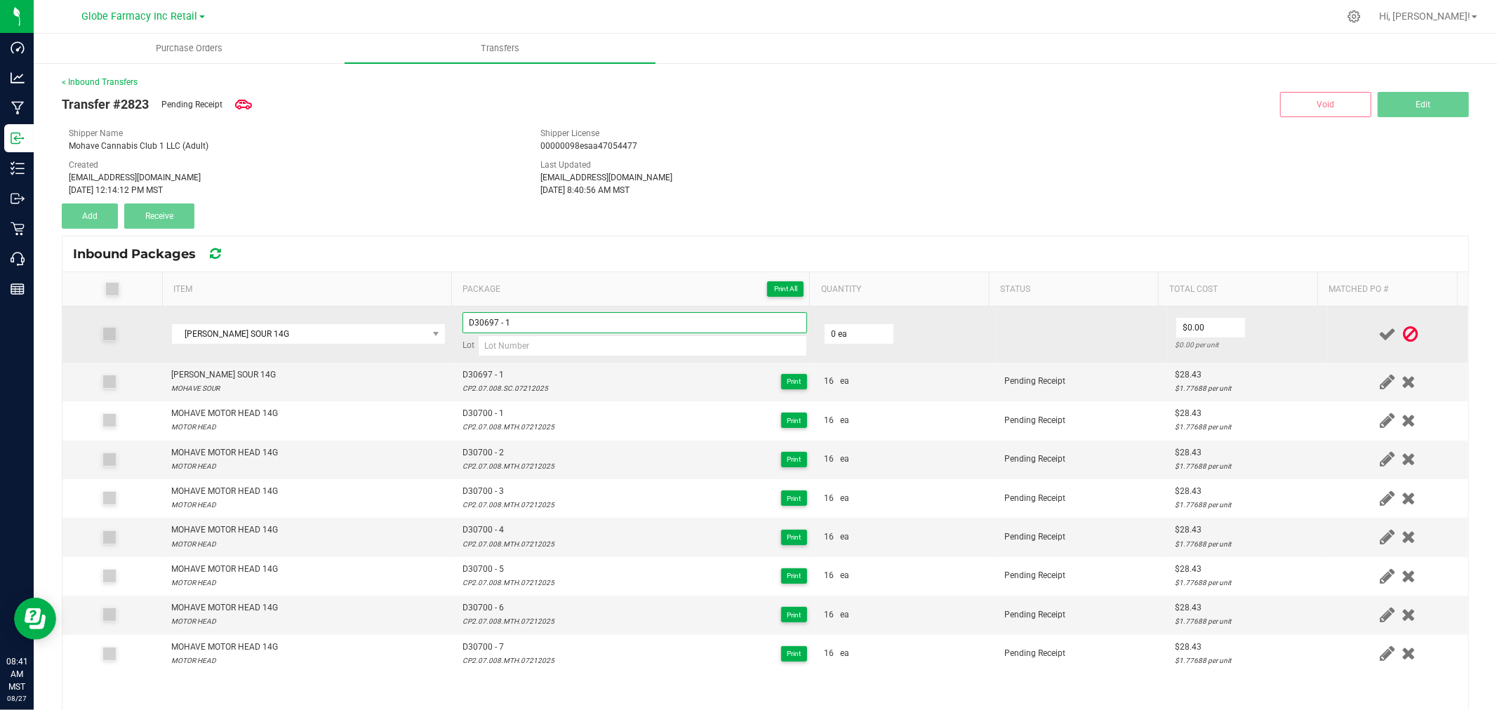
click at [544, 319] on input "D30697 - 1" at bounding box center [635, 322] width 345 height 21
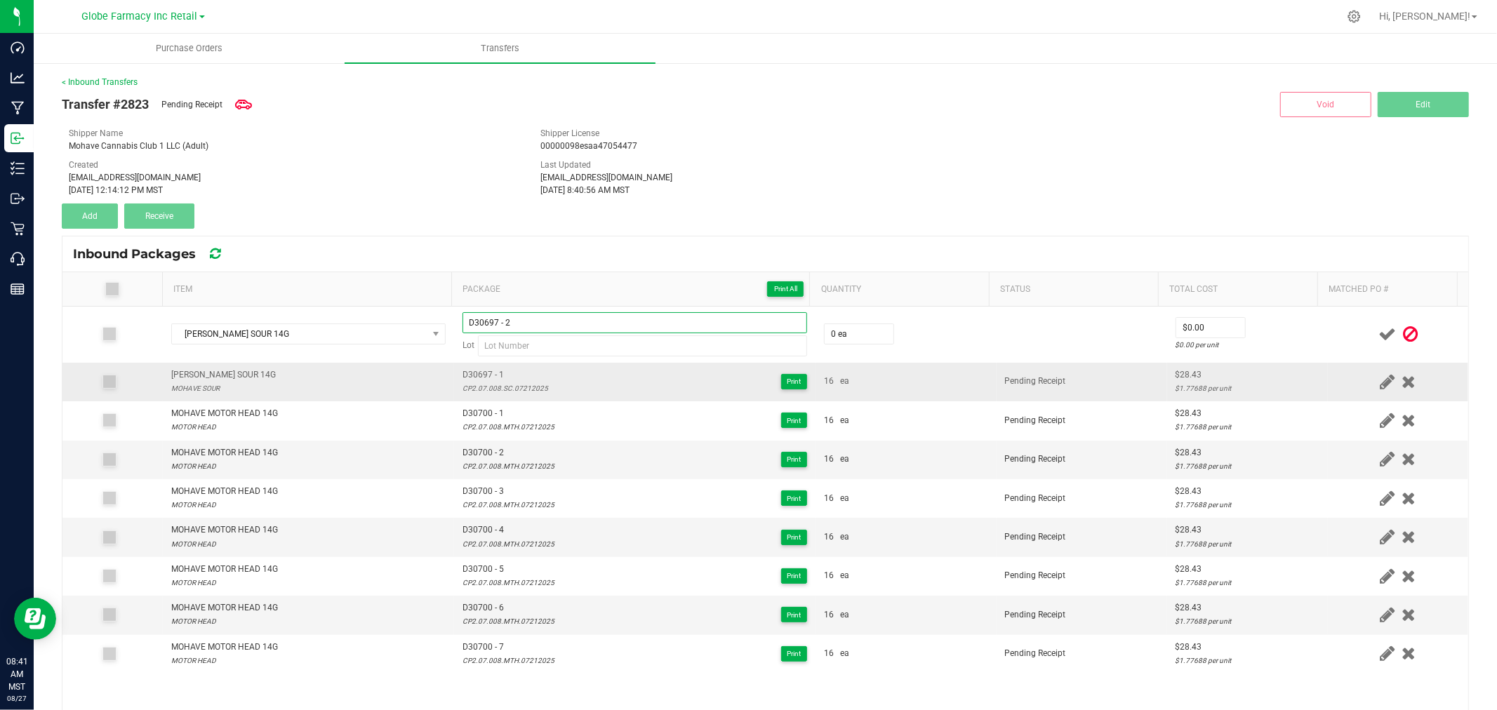
type input "D30697 - 2"
click at [511, 381] on span "D30697 - 1" at bounding box center [506, 374] width 86 height 13
click at [507, 391] on div "CP2.07.008.SC.07212025" at bounding box center [506, 388] width 86 height 13
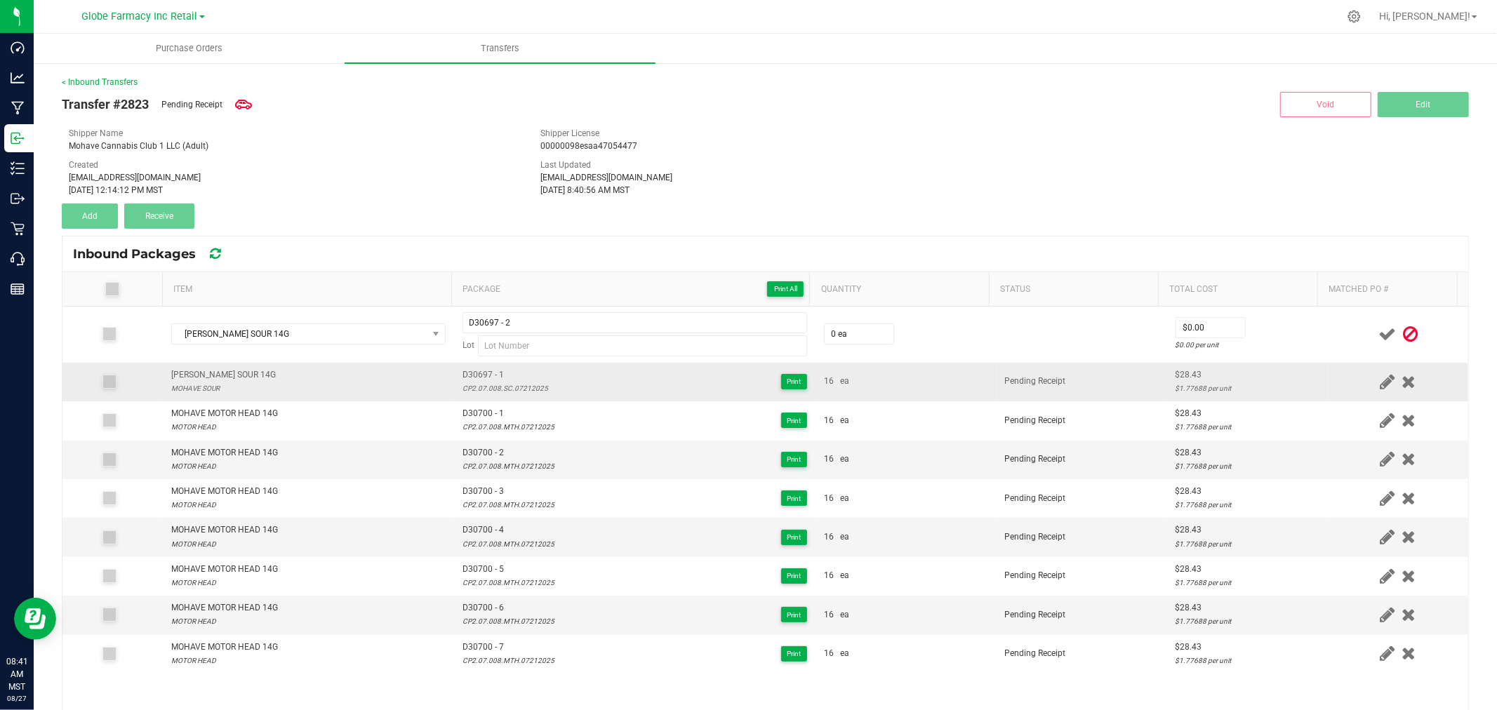
click at [507, 391] on div "CP2.07.008.SC.07212025" at bounding box center [506, 388] width 86 height 13
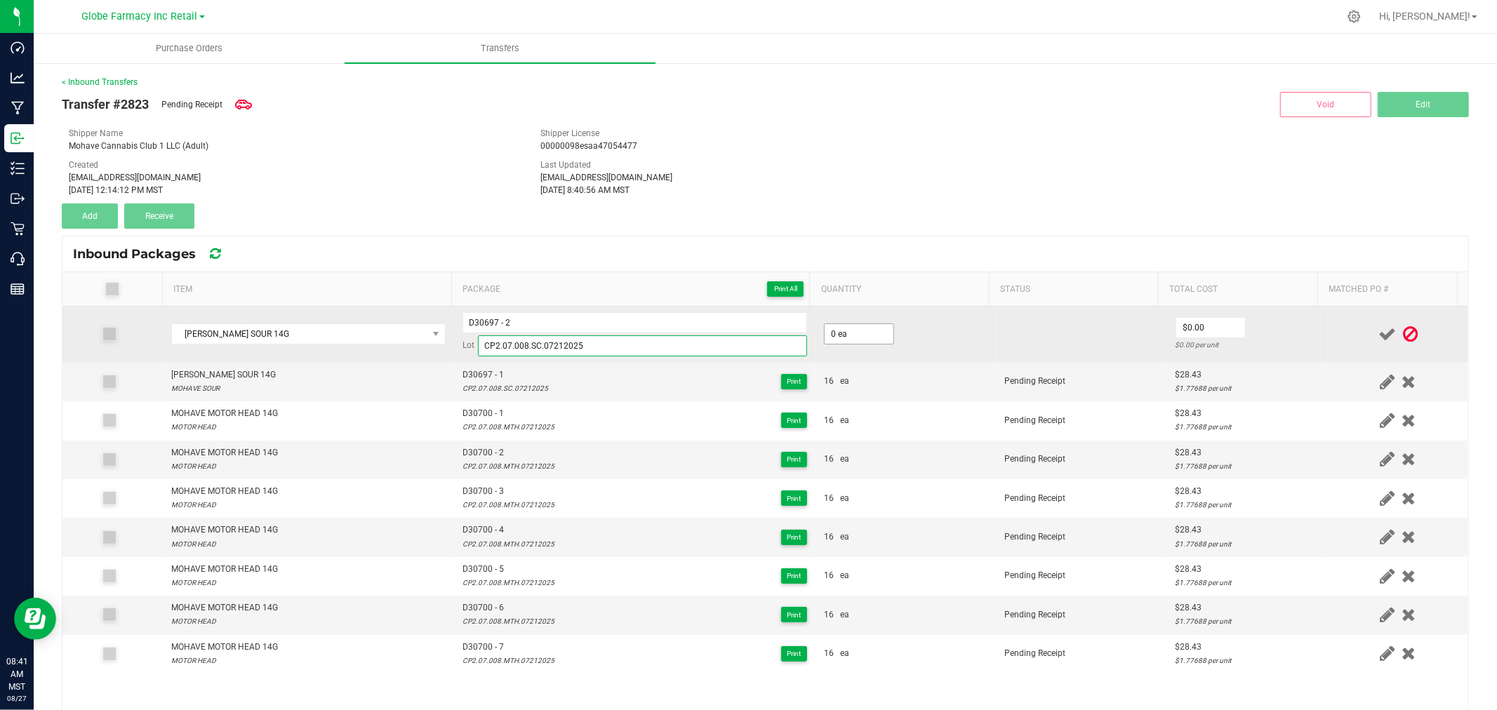
type input "CP2.07.008.SC.07212025"
click at [832, 330] on input "0" at bounding box center [859, 334] width 69 height 20
type input "16 ea"
click at [1214, 325] on input "0" at bounding box center [1210, 328] width 69 height 20
type input "$28.43"
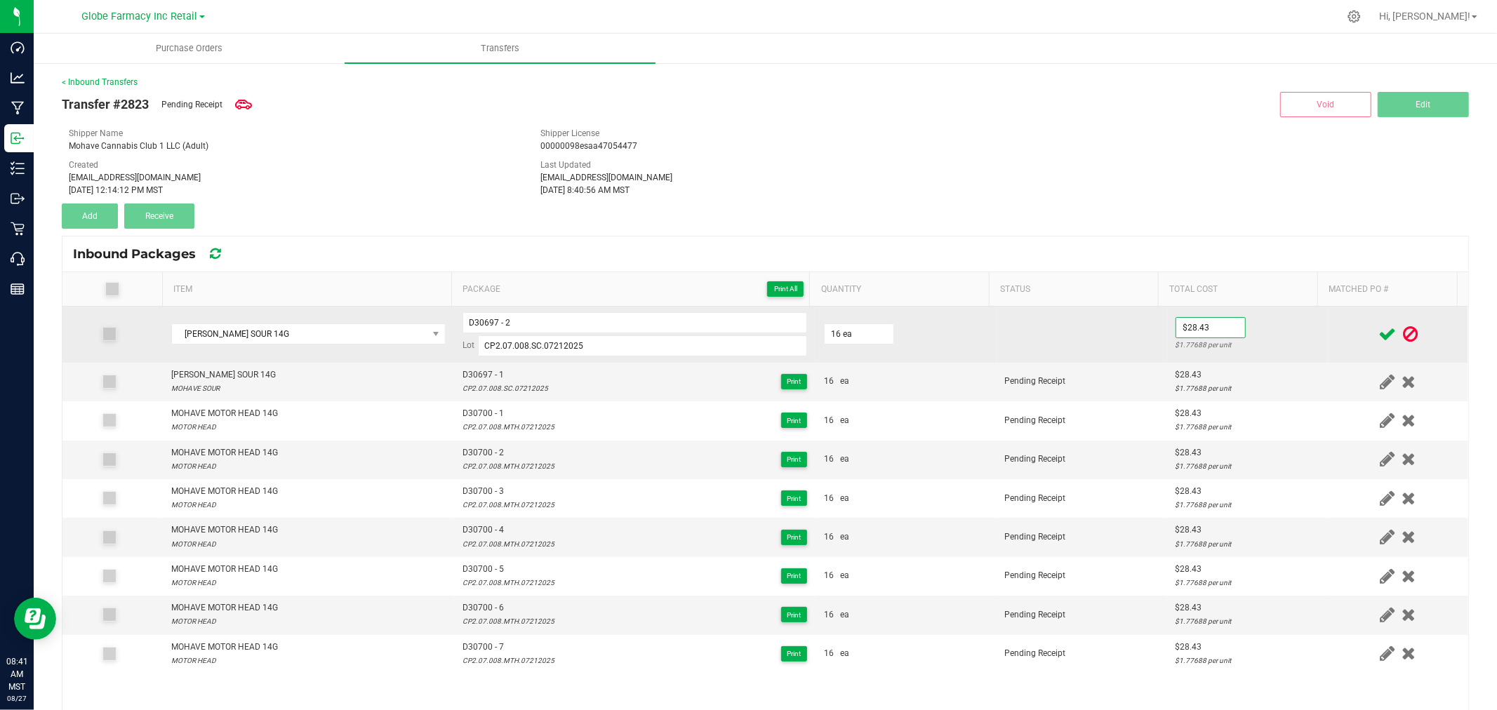
drag, startPoint x: 1243, startPoint y: 331, endPoint x: 1343, endPoint y: 334, distance: 100.4
click at [1244, 331] on td "$28.43 $1.77688 per unit" at bounding box center [1247, 335] width 161 height 56
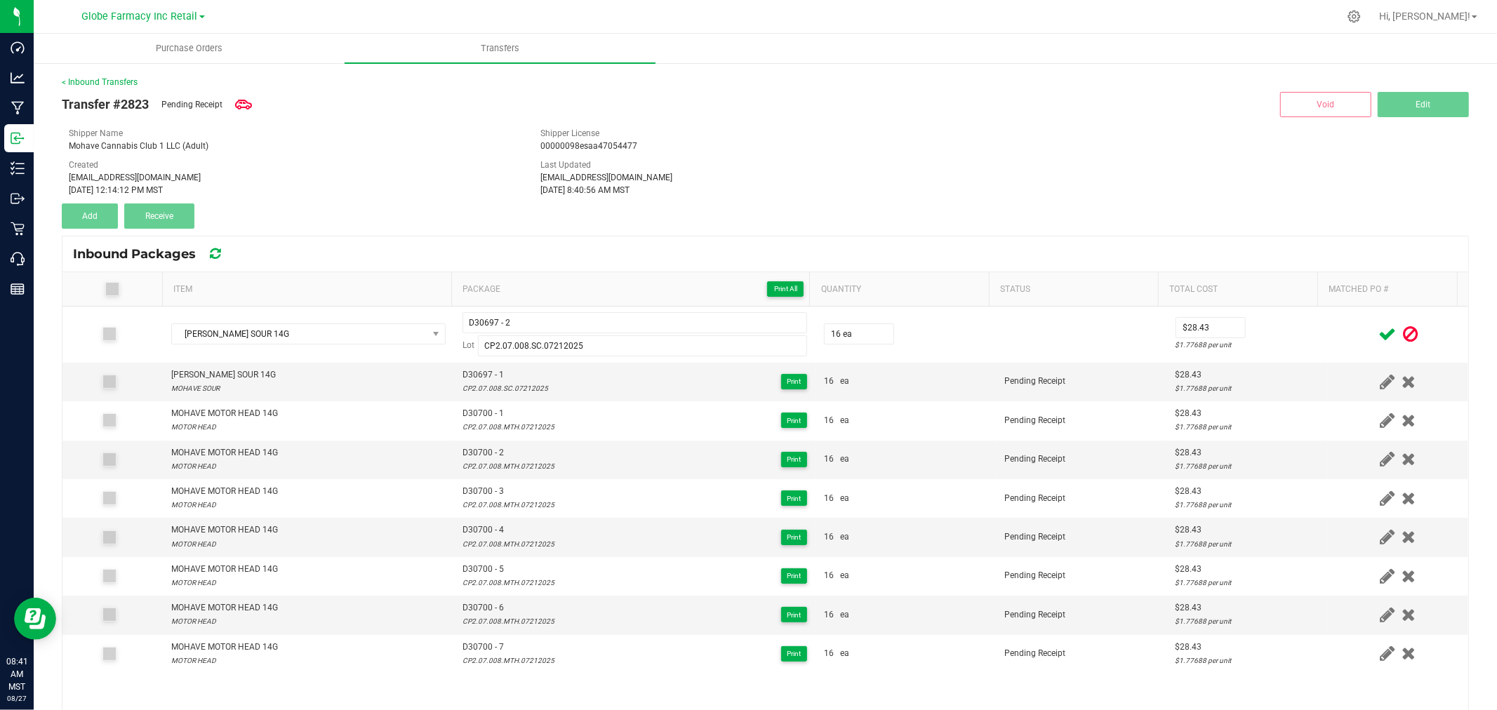
click at [1379, 334] on icon at bounding box center [1388, 335] width 18 height 18
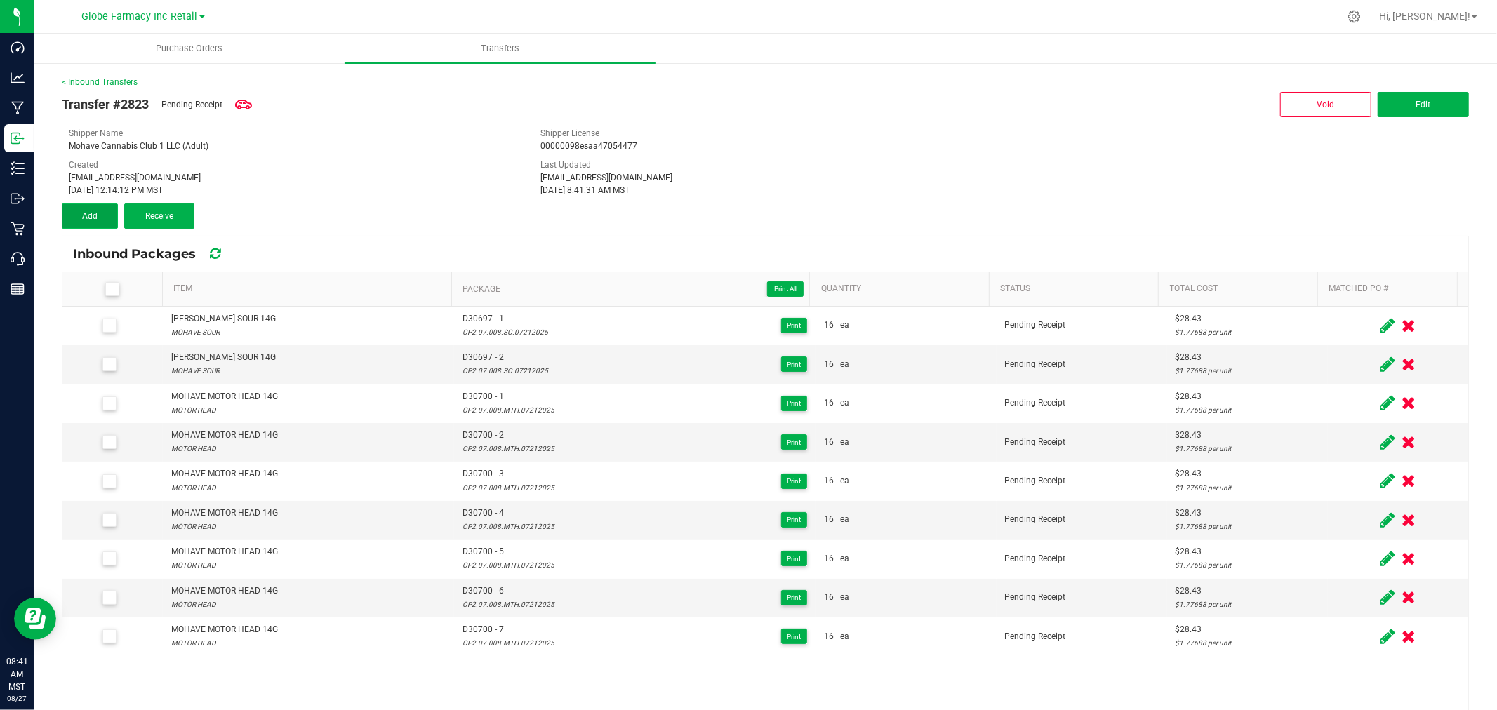
click at [102, 207] on button "Add" at bounding box center [90, 216] width 56 height 25
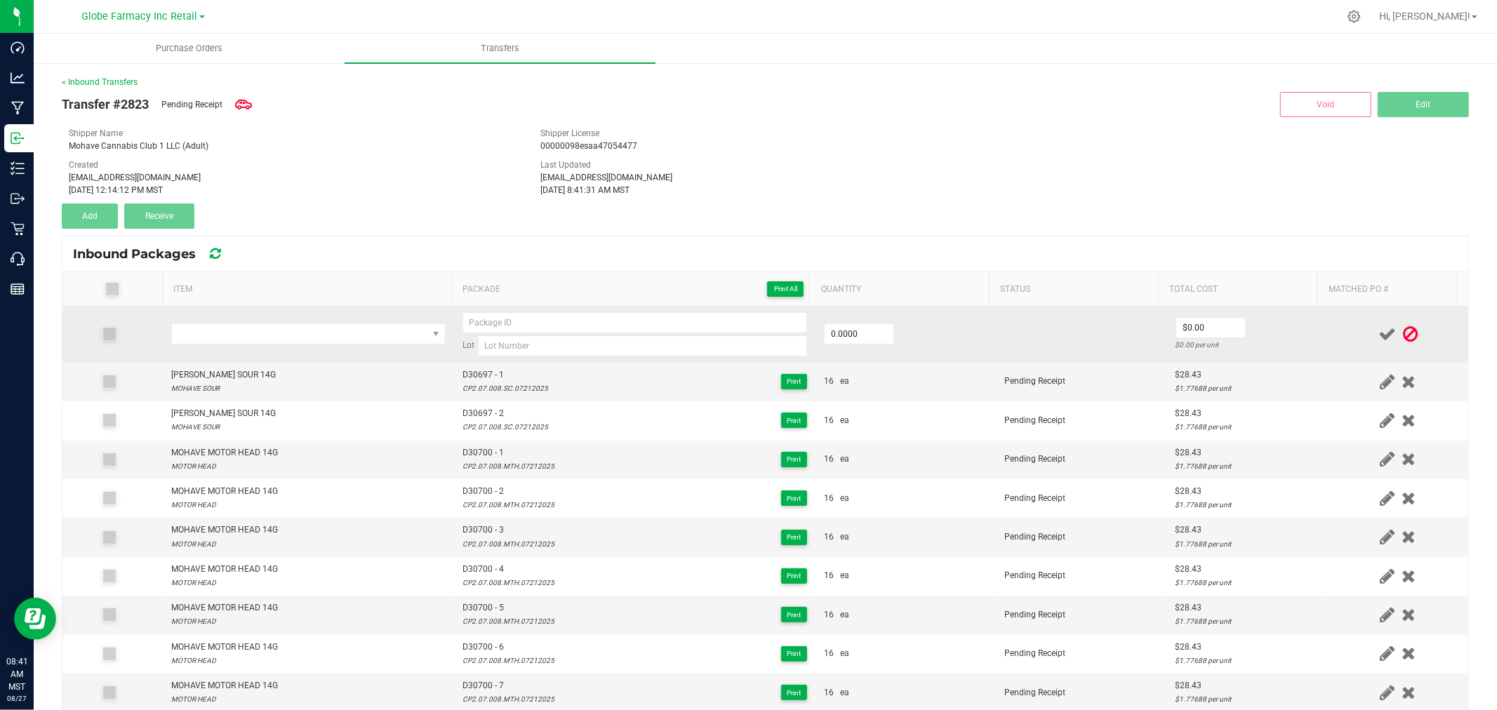
drag, startPoint x: 233, startPoint y: 351, endPoint x: 237, endPoint y: 340, distance: 12.0
click at [234, 351] on td at bounding box center [308, 335] width 291 height 56
click at [237, 340] on span "NO DATA FOUND" at bounding box center [299, 334] width 255 height 20
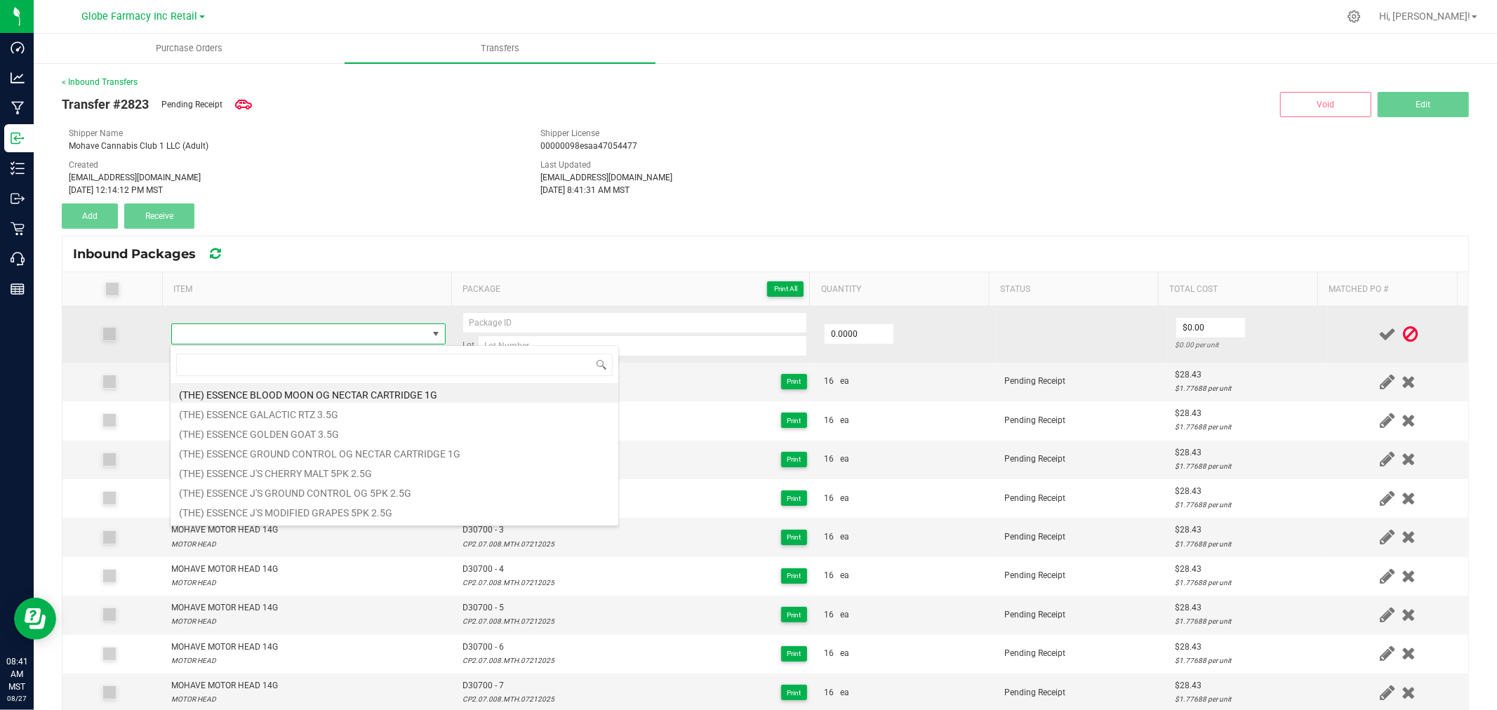
type input "MOHAVE MOHAVE SOUR 14G"
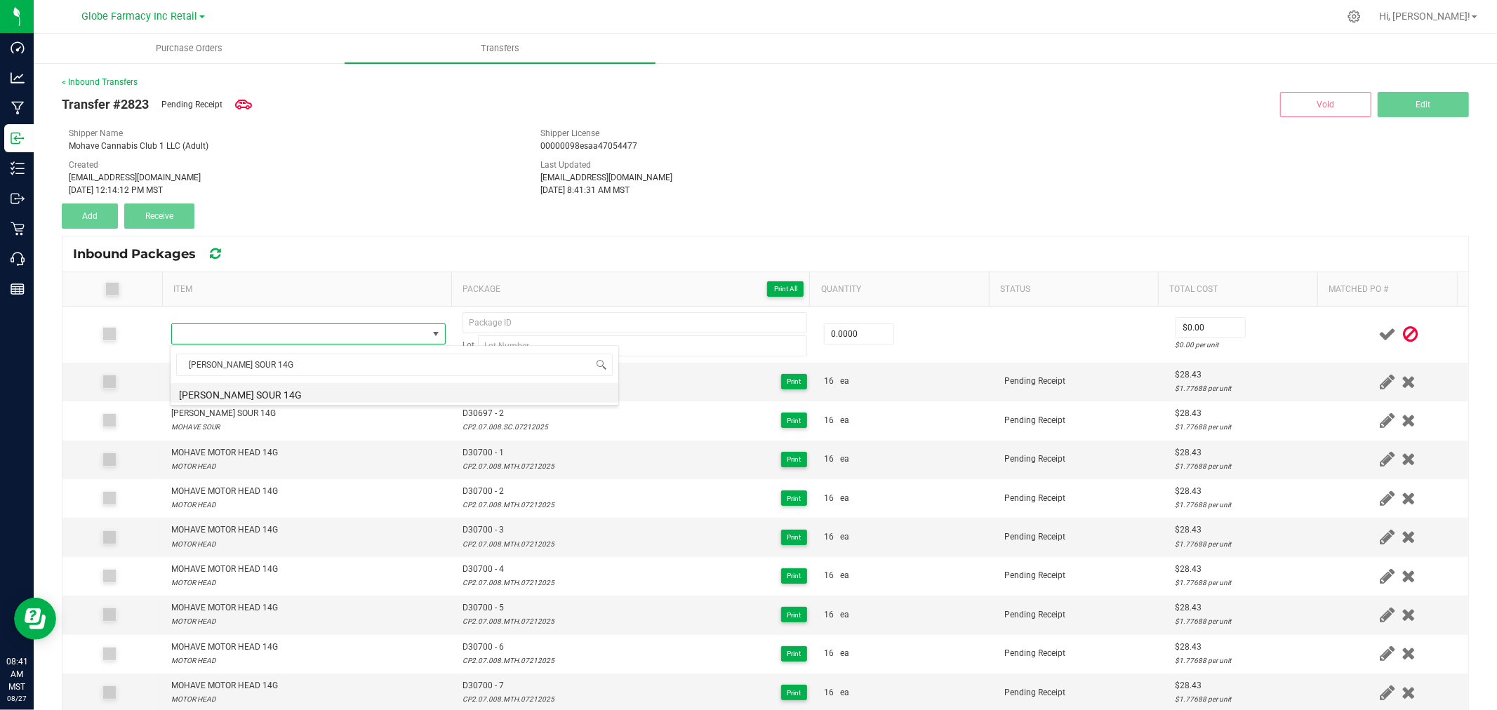
click at [310, 397] on li "MOHAVE MOHAVE SOUR 14G" at bounding box center [395, 393] width 448 height 20
type input "0 ea"
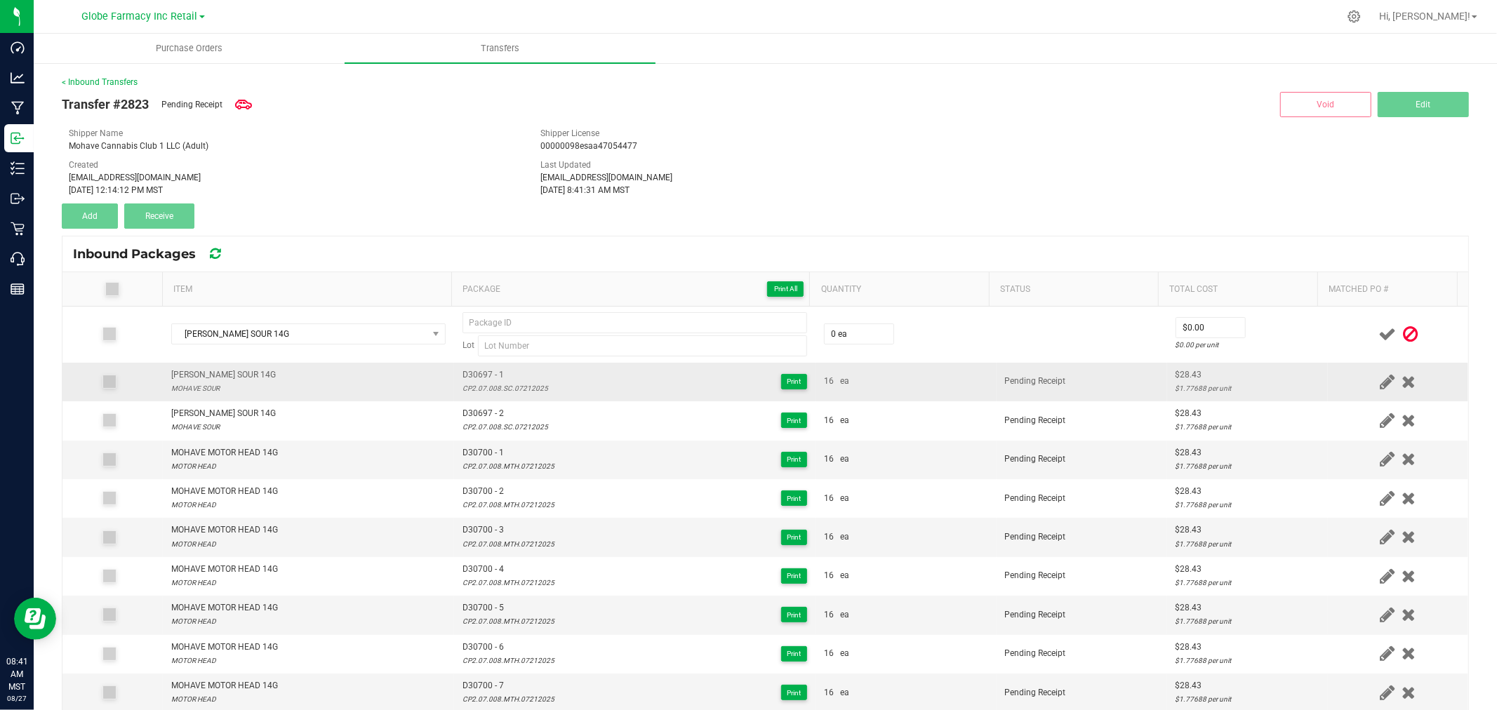
click at [492, 376] on span "D30697 - 1" at bounding box center [506, 374] width 86 height 13
type input "D30697 - 1"
click at [518, 387] on div "CP2.07.008.SC.07212025" at bounding box center [506, 388] width 86 height 13
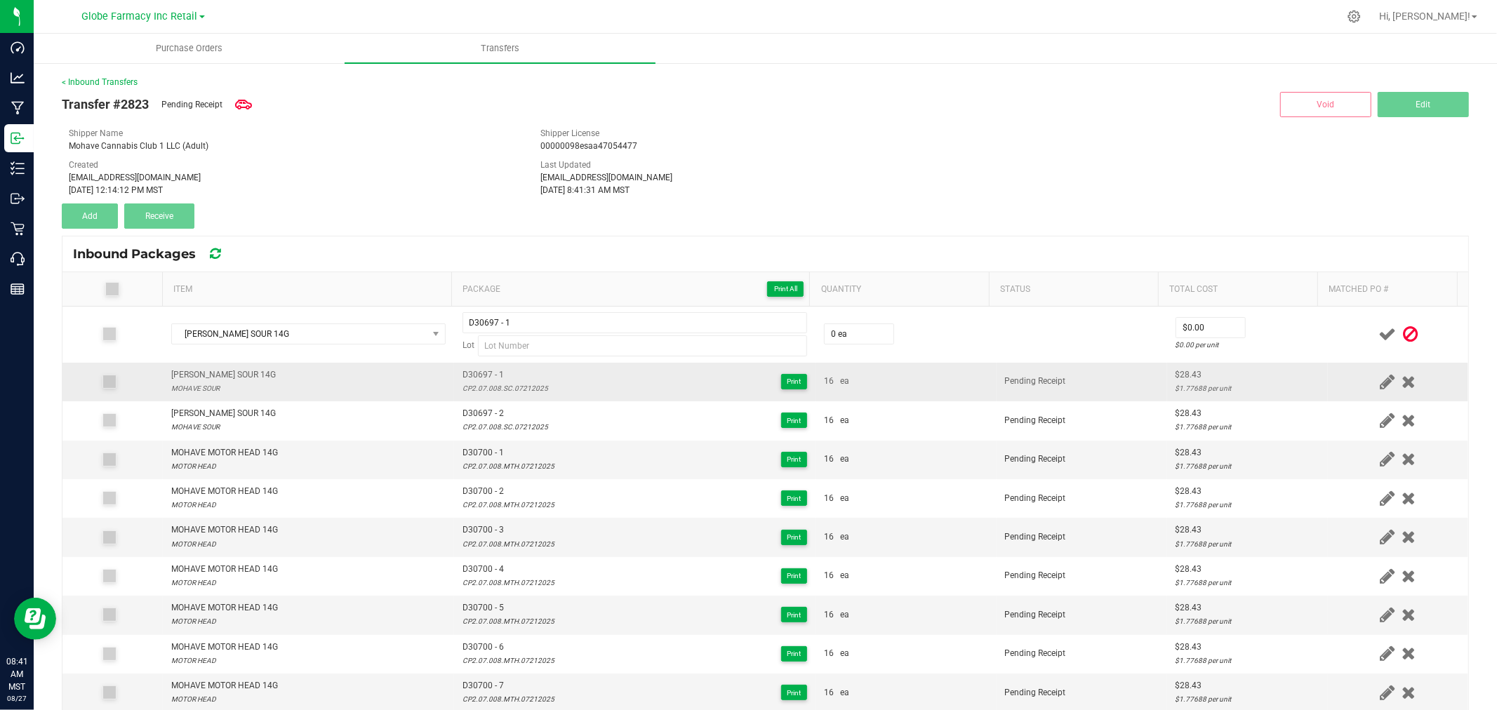
click at [518, 388] on div "CP2.07.008.SC.07212025" at bounding box center [506, 388] width 86 height 13
click at [518, 389] on div "CP2.07.008.SC.07212025" at bounding box center [506, 388] width 86 height 13
click at [508, 390] on div "CP2.07.008.SC.07212025" at bounding box center [506, 388] width 86 height 13
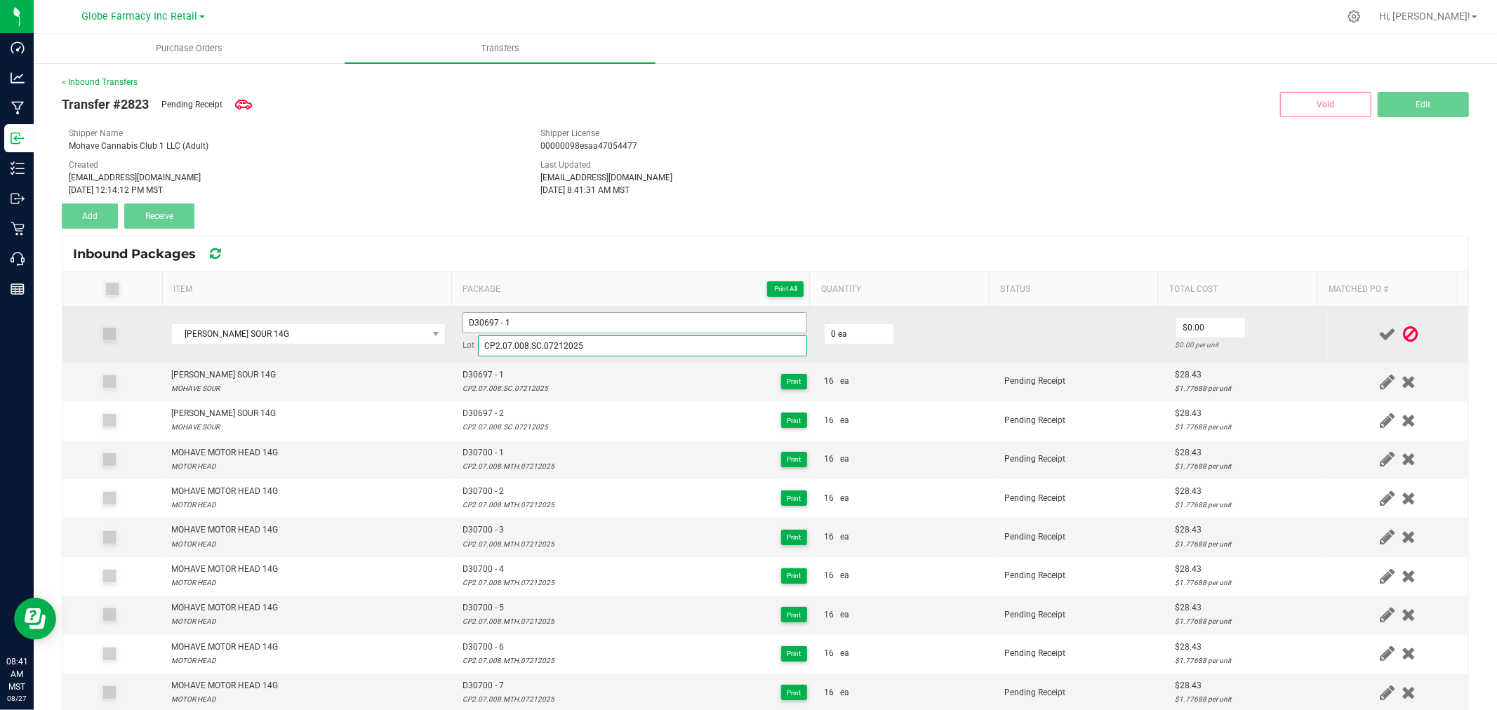
type input "CP2.07.008.SC.07212025"
click at [549, 317] on input "D30697 - 1" at bounding box center [635, 322] width 345 height 21
type input "D30697 - 2"
click at [837, 340] on input "0" at bounding box center [859, 334] width 69 height 20
type input "16 ea"
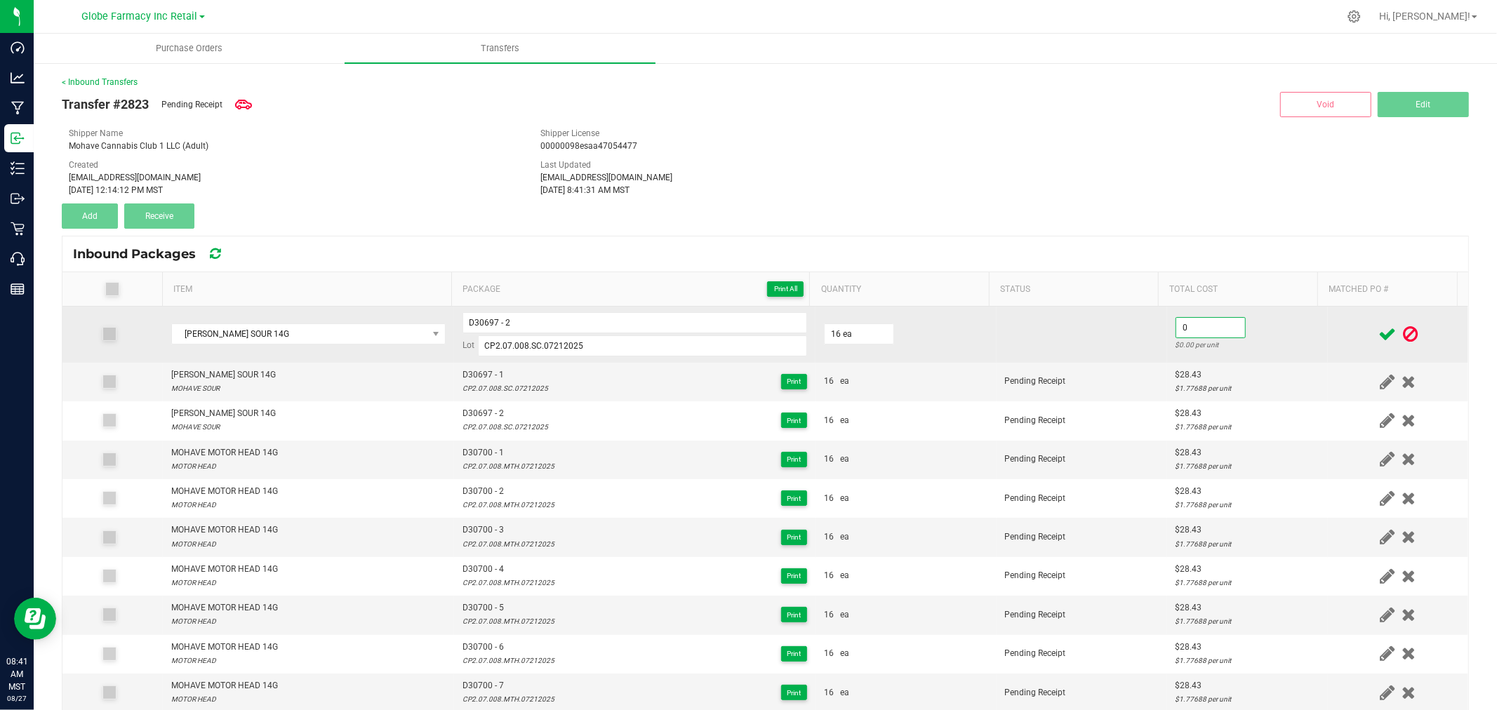
click at [1180, 319] on input "0" at bounding box center [1210, 328] width 69 height 20
type input "$28.43"
click at [1292, 319] on td "$28.43 $1.77688 per unit" at bounding box center [1247, 335] width 161 height 56
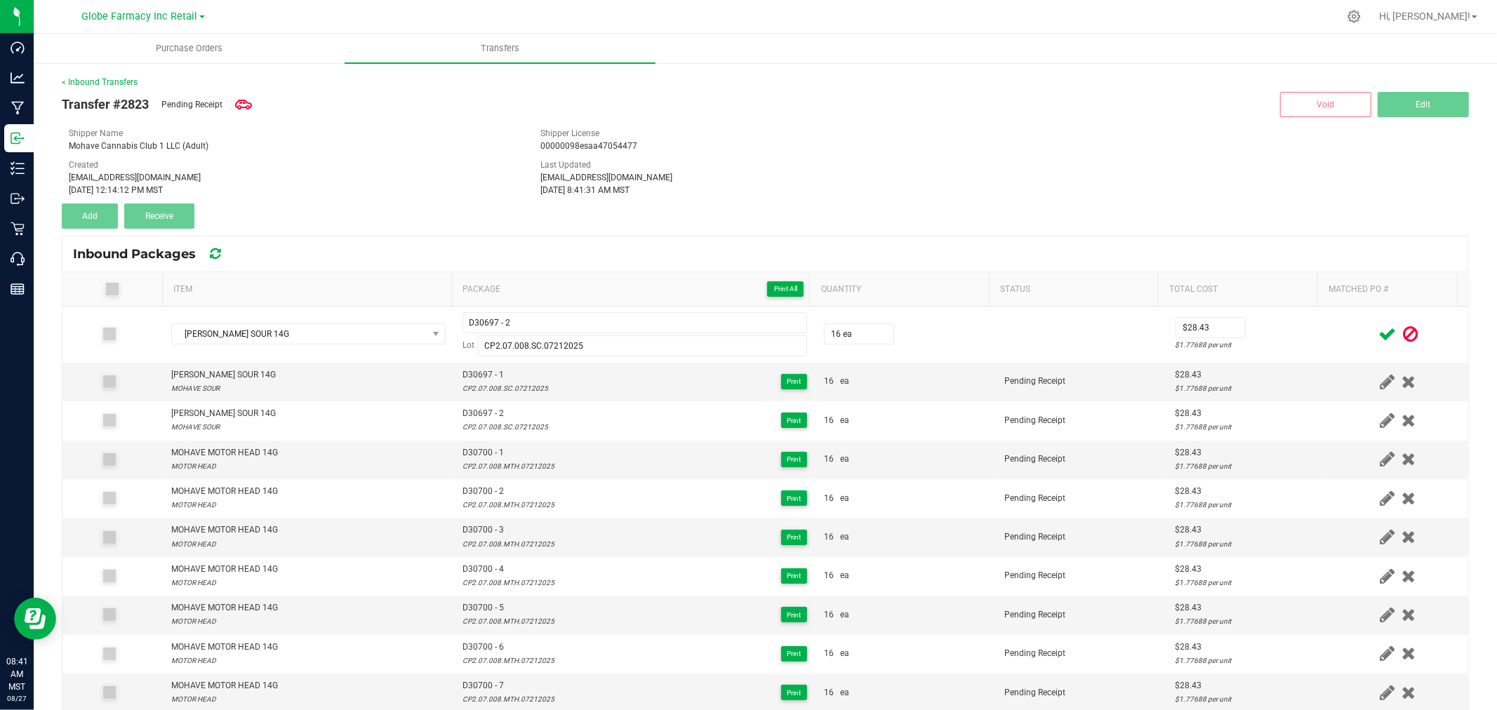
click at [1379, 326] on icon at bounding box center [1388, 335] width 18 height 18
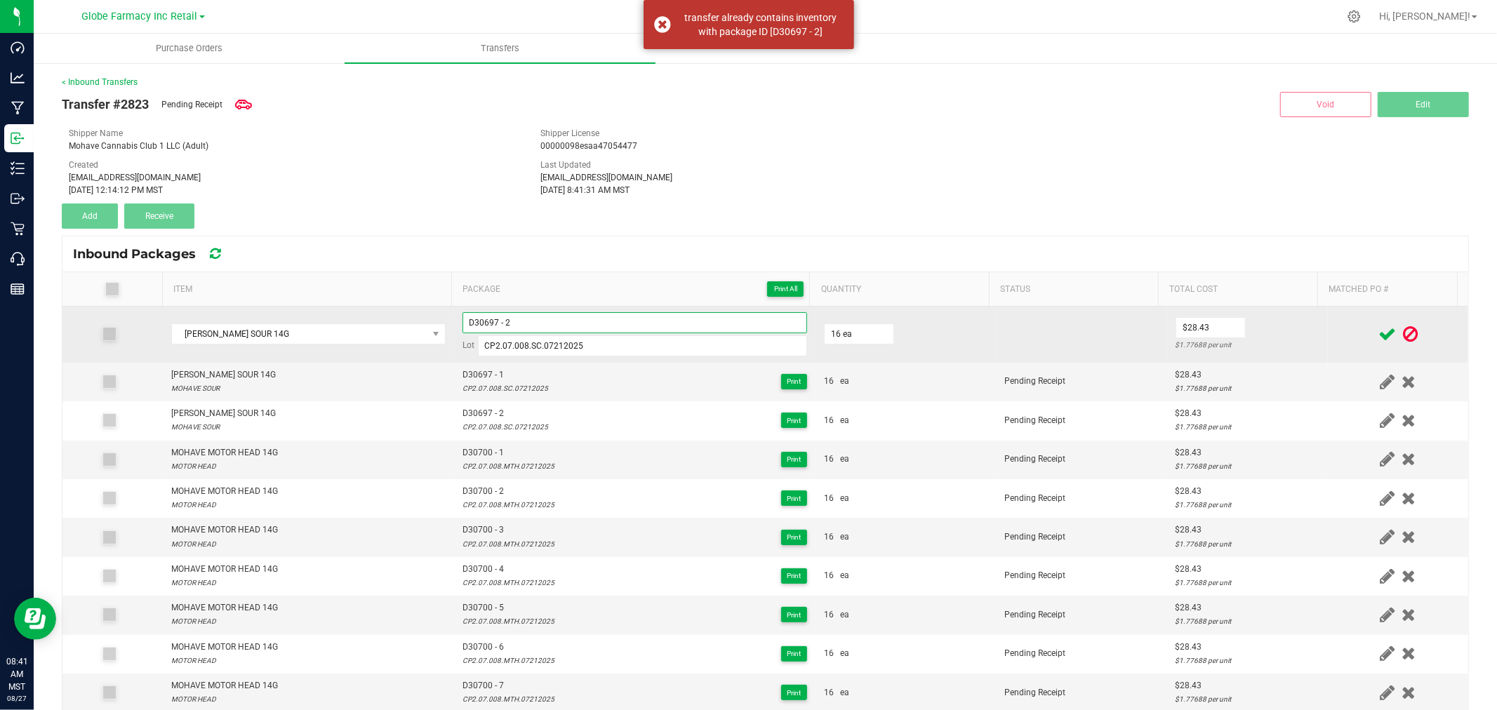
click at [534, 321] on input "D30697 - 2" at bounding box center [635, 322] width 345 height 21
type input "D30697 - 3"
drag, startPoint x: 1089, startPoint y: 319, endPoint x: 1296, endPoint y: 333, distance: 207.5
click at [1090, 319] on td at bounding box center [1082, 335] width 171 height 56
click at [1292, 333] on td "$28.43 $1.77688 per unit" at bounding box center [1247, 335] width 161 height 56
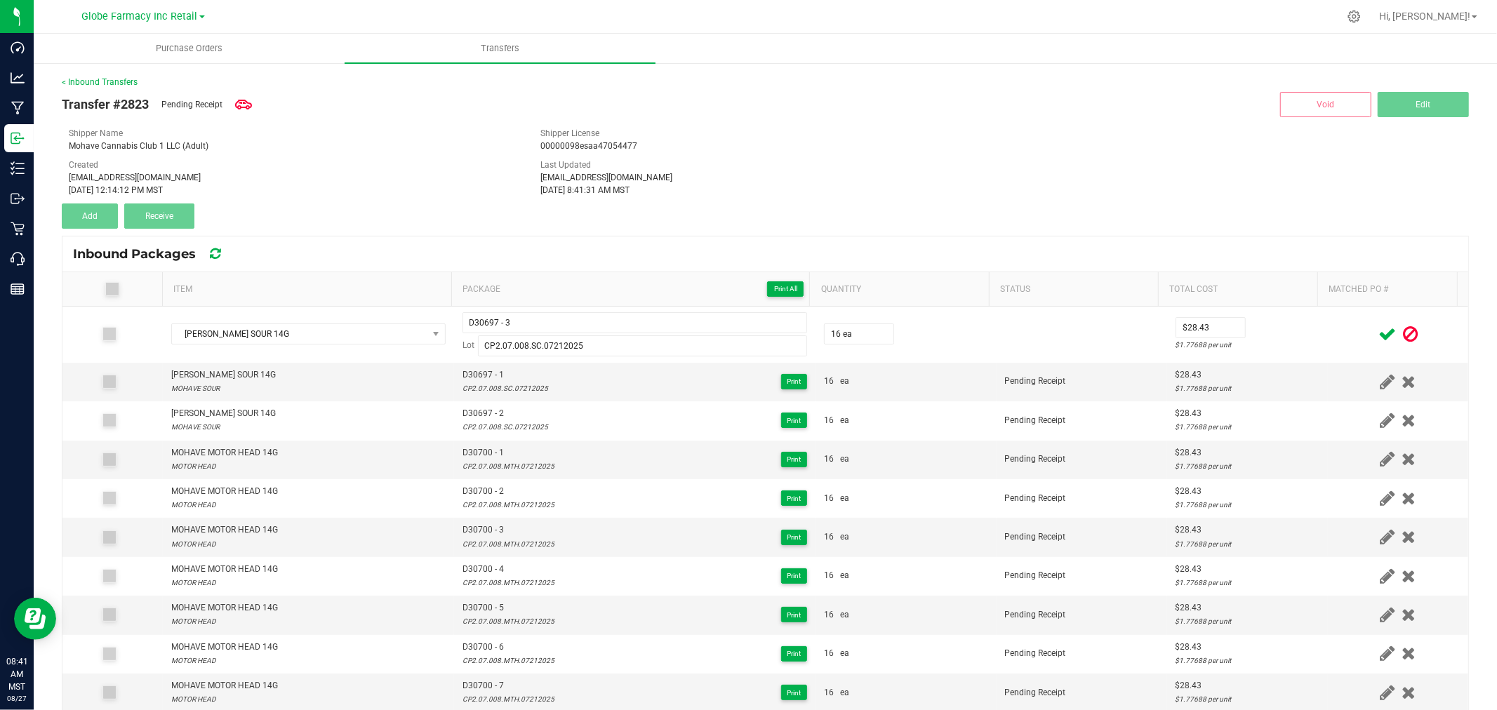
click at [1379, 328] on icon at bounding box center [1388, 335] width 18 height 18
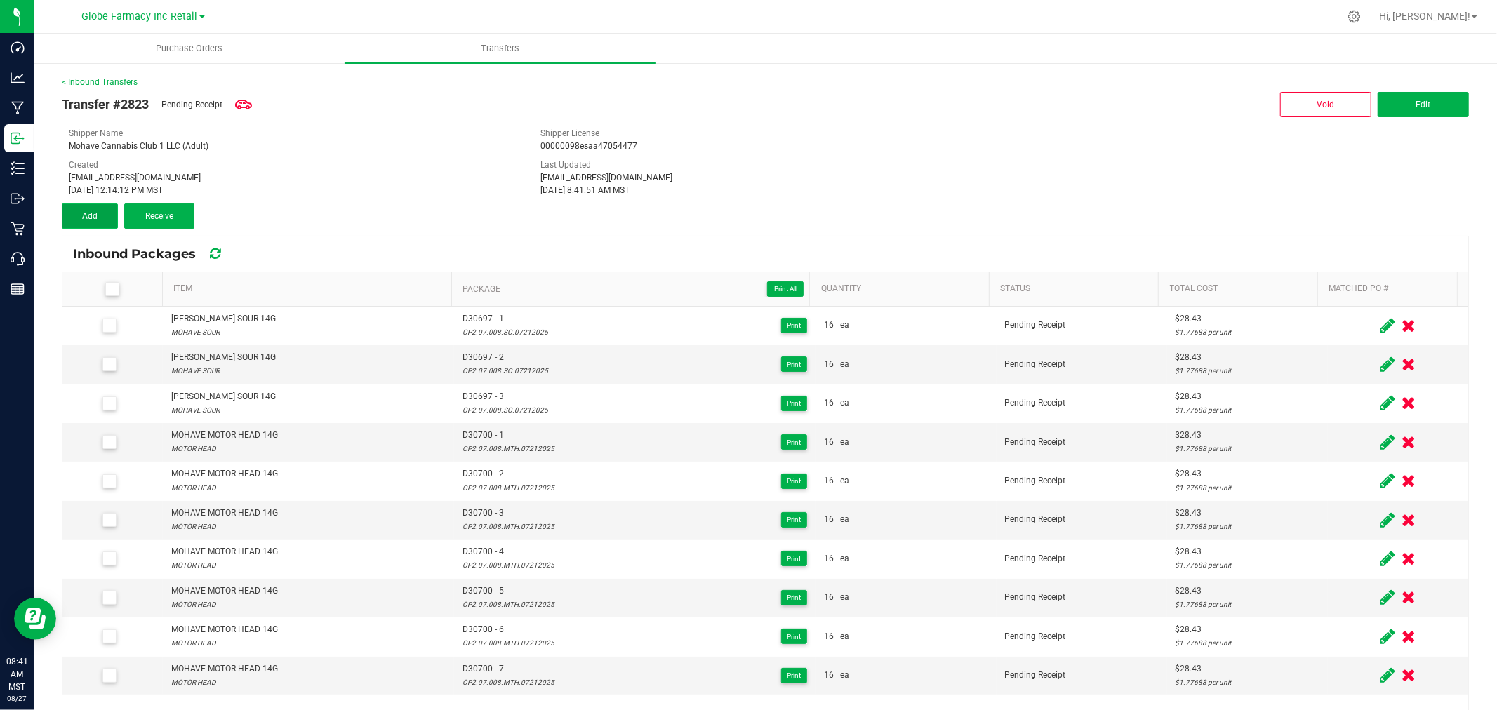
click at [77, 206] on button "Add" at bounding box center [90, 216] width 56 height 25
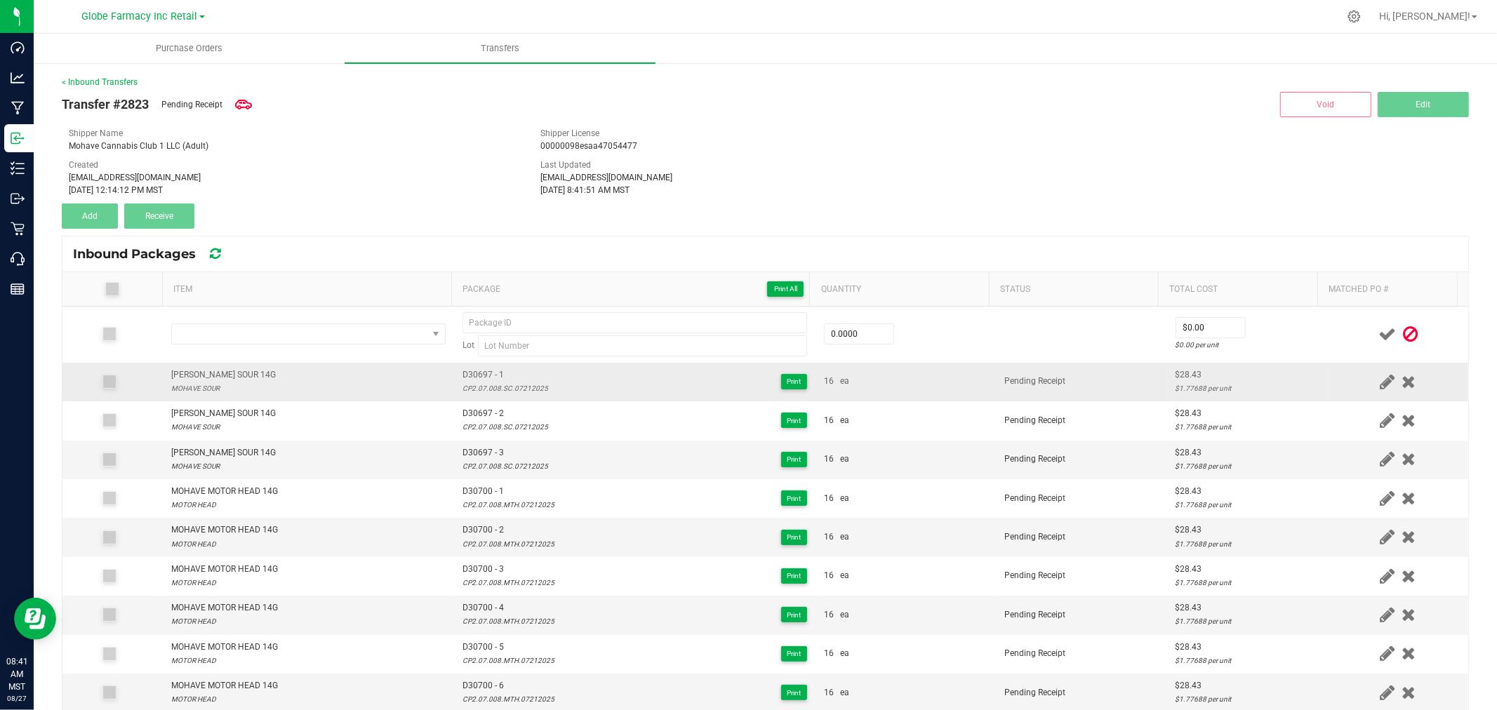
click at [260, 376] on div "MOHAVE MOHAVE SOUR 14G" at bounding box center [223, 374] width 105 height 13
copy div "MOHAVE MOHAVE SOUR 14G"
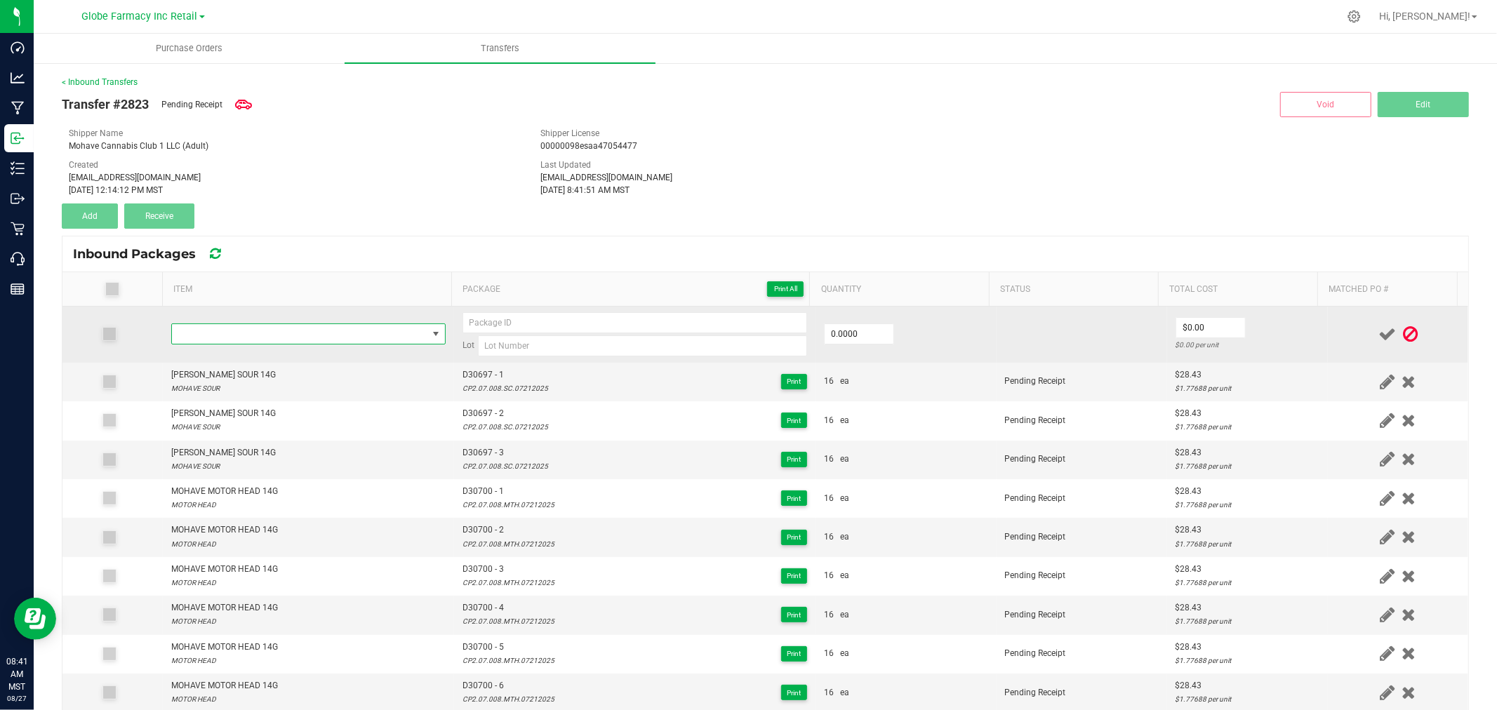
click at [279, 327] on span "NO DATA FOUND" at bounding box center [299, 334] width 255 height 20
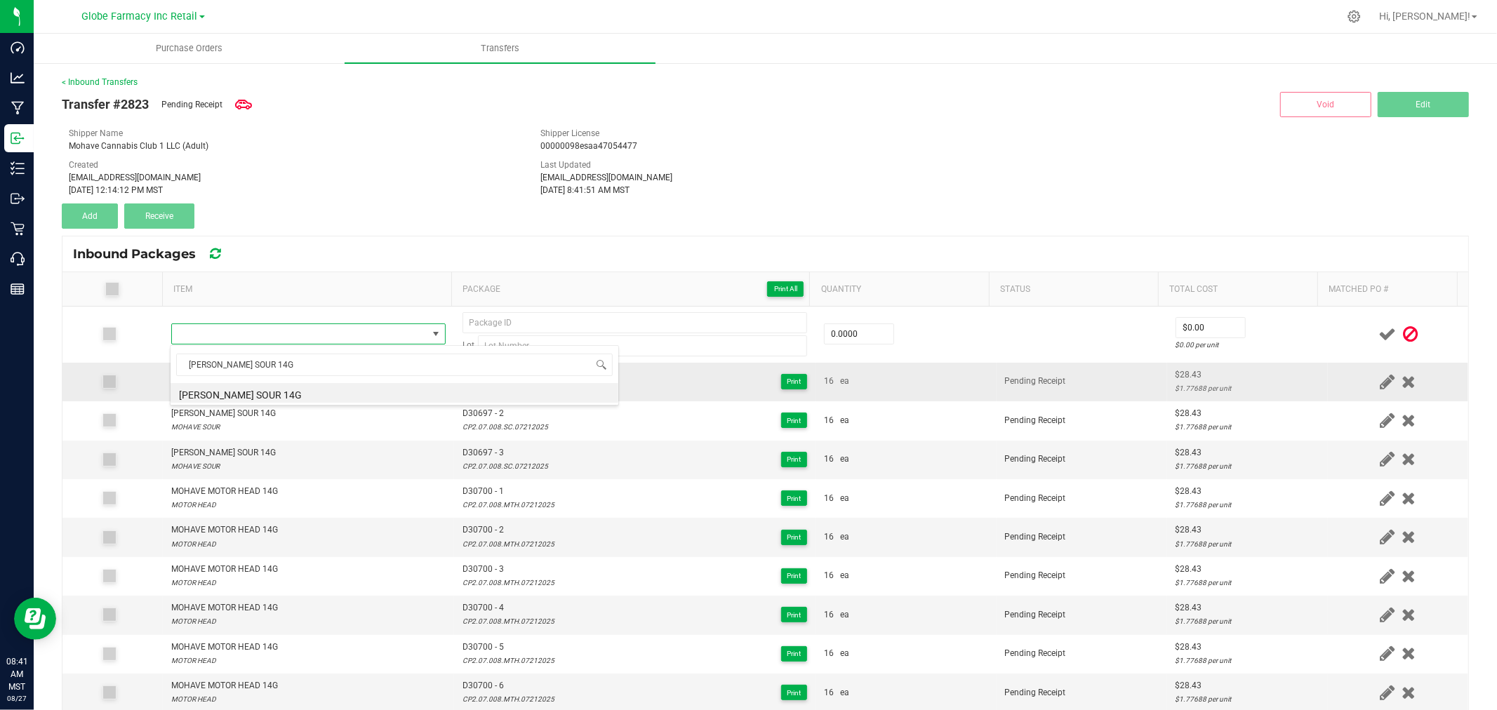
drag, startPoint x: 313, startPoint y: 387, endPoint x: 359, endPoint y: 381, distance: 46.7
click at [313, 387] on li "MOHAVE MOHAVE SOUR 14G" at bounding box center [395, 393] width 448 height 20
type input "0 ea"
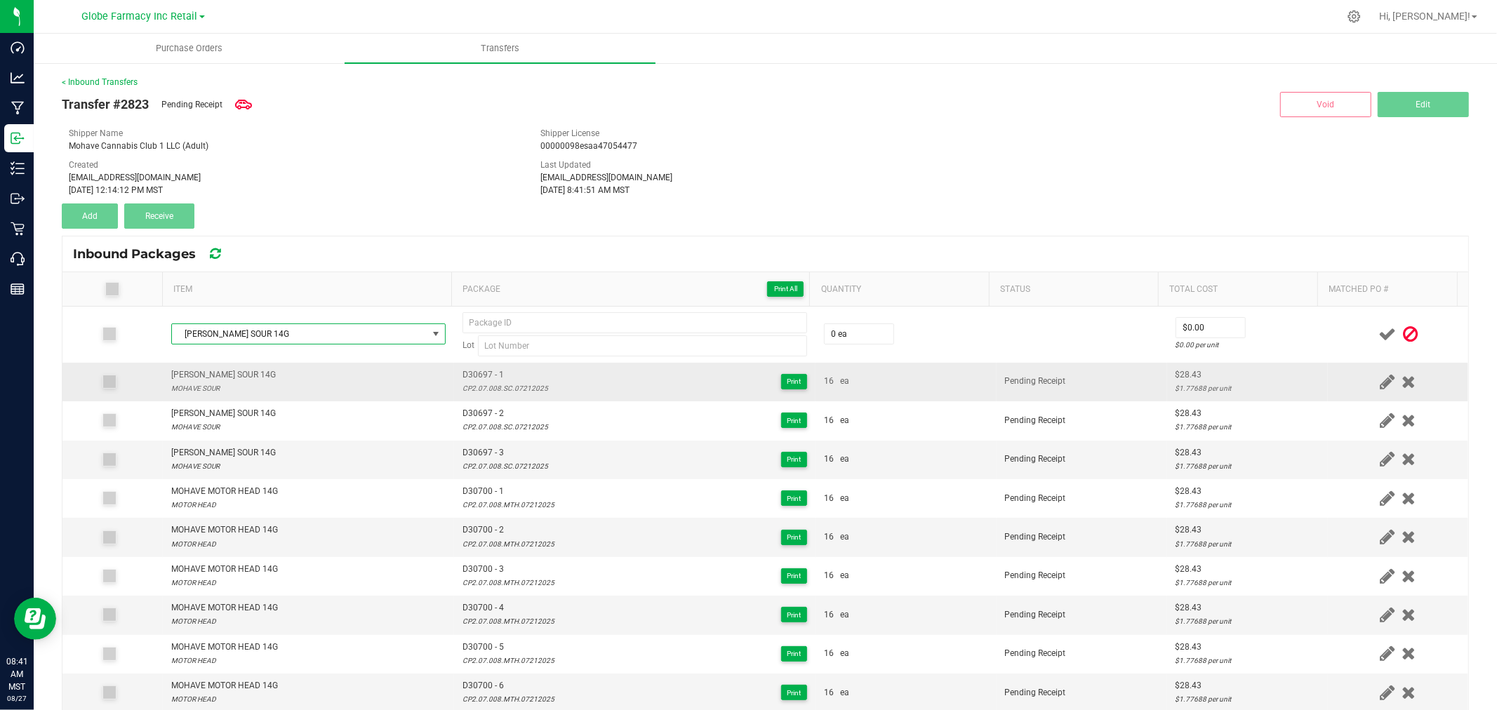
click at [507, 378] on span "D30697 - 1" at bounding box center [506, 374] width 86 height 13
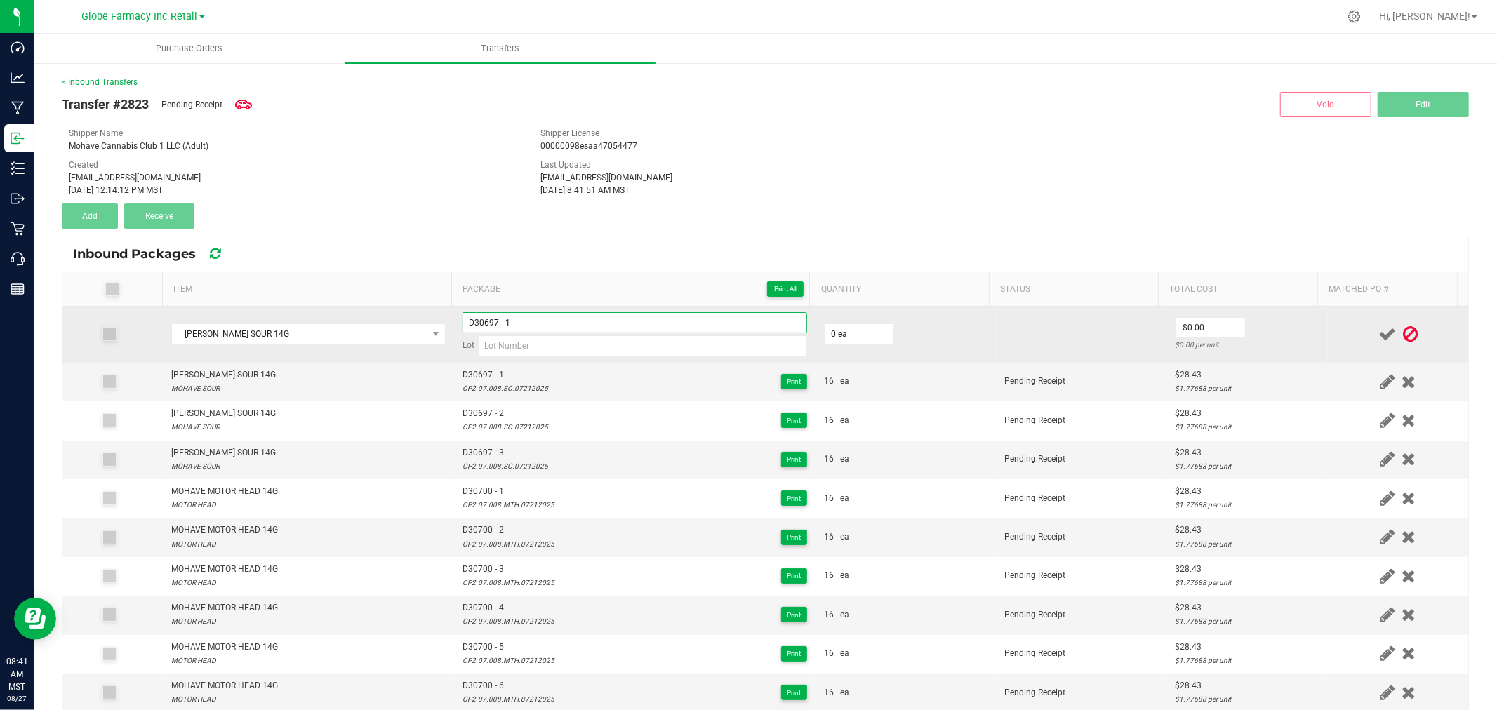
click at [532, 317] on input "D30697 - 1" at bounding box center [635, 322] width 345 height 21
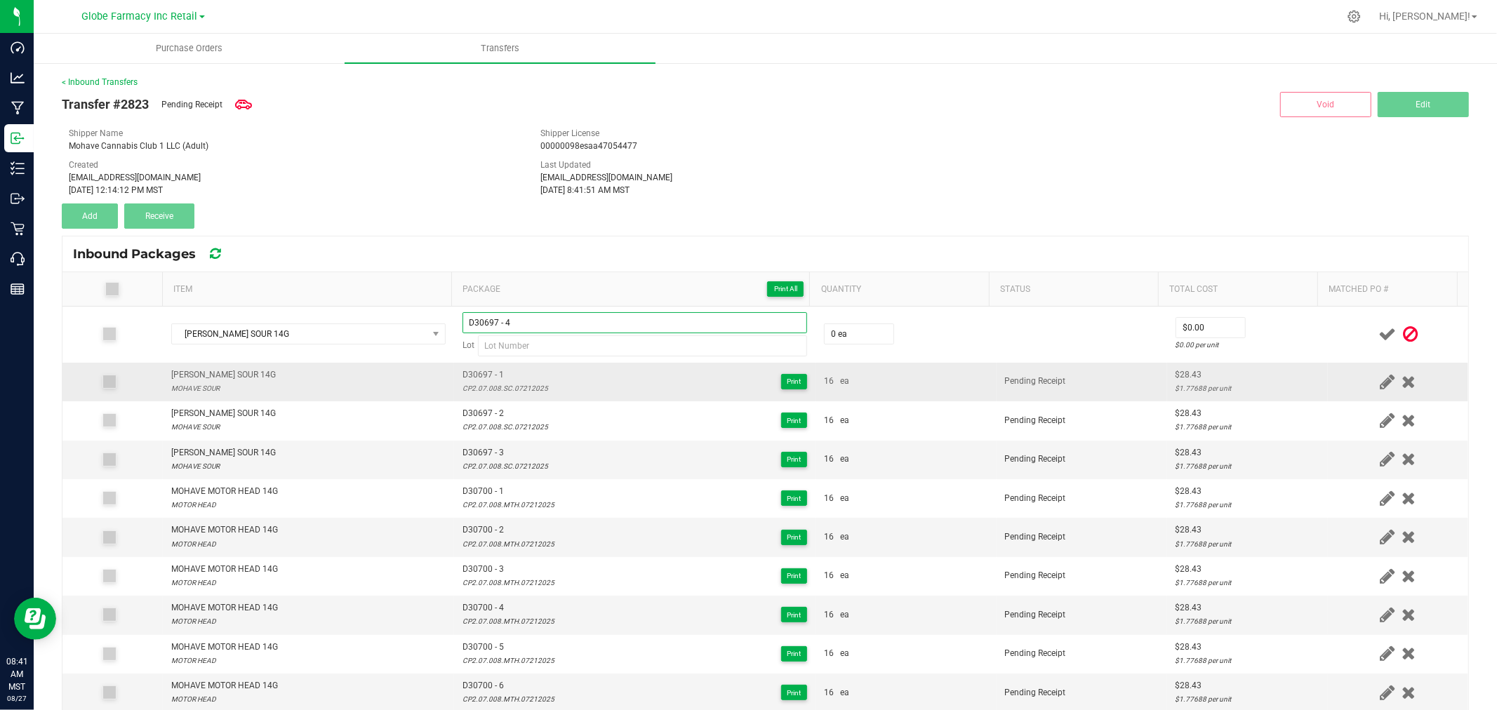
type input "D30697 - 4"
click at [524, 386] on div "CP2.07.008.SC.07212025" at bounding box center [506, 388] width 86 height 13
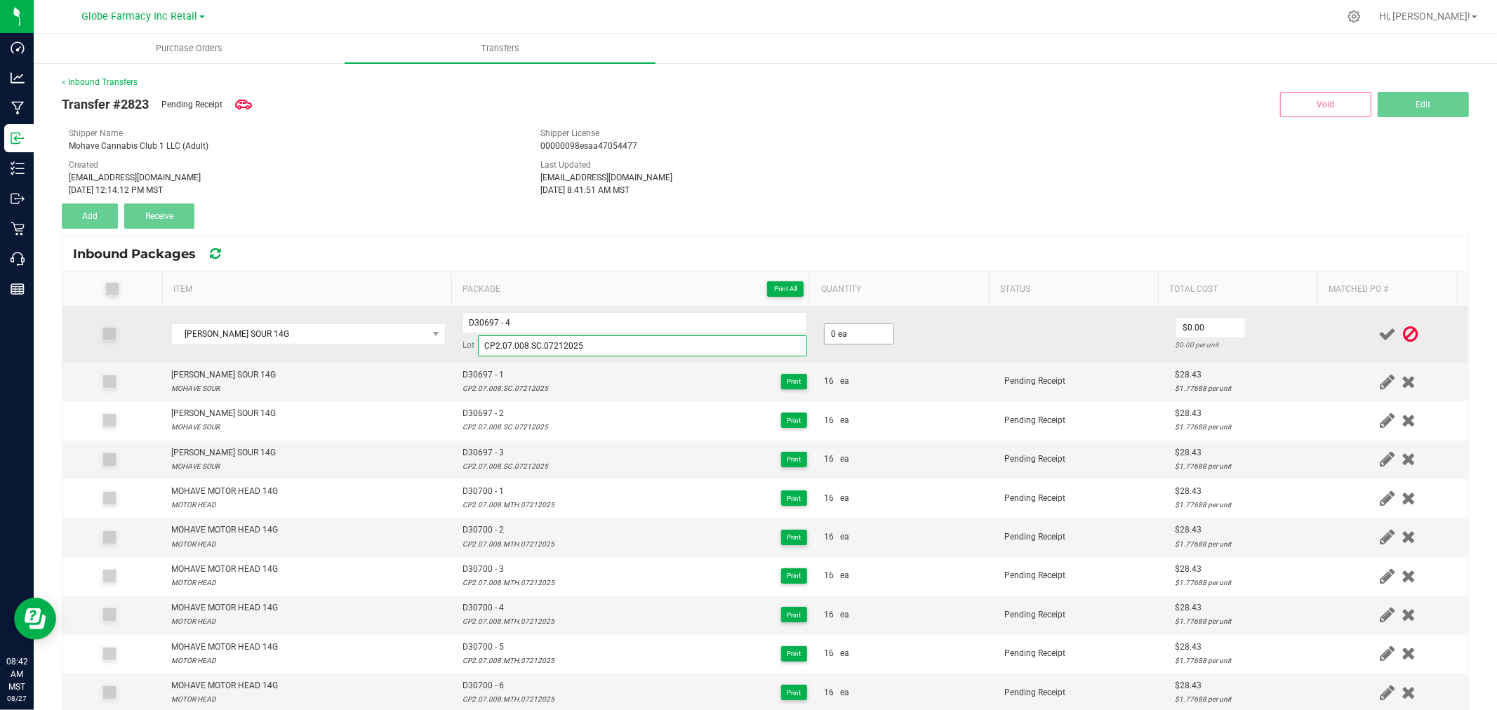
type input "CP2.07.008.SC.07212025"
click at [861, 331] on input "0" at bounding box center [859, 334] width 69 height 20
type input "16 ea"
click at [1230, 318] on td "$0.00 $0.00 per unit" at bounding box center [1247, 335] width 161 height 56
click at [1198, 326] on input "0" at bounding box center [1210, 328] width 69 height 20
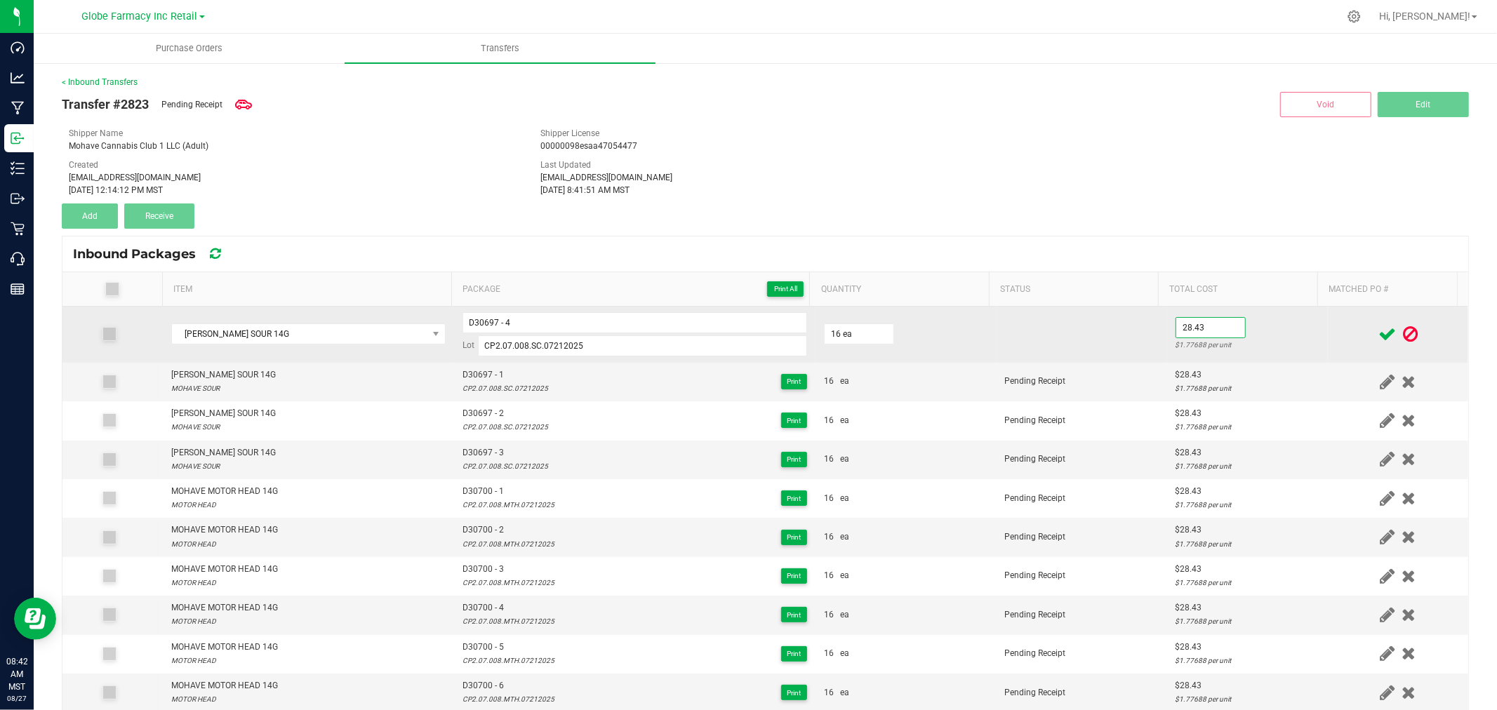
type input "$28.43"
click at [1243, 332] on td "$28.43 $1.77688 per unit" at bounding box center [1247, 335] width 161 height 56
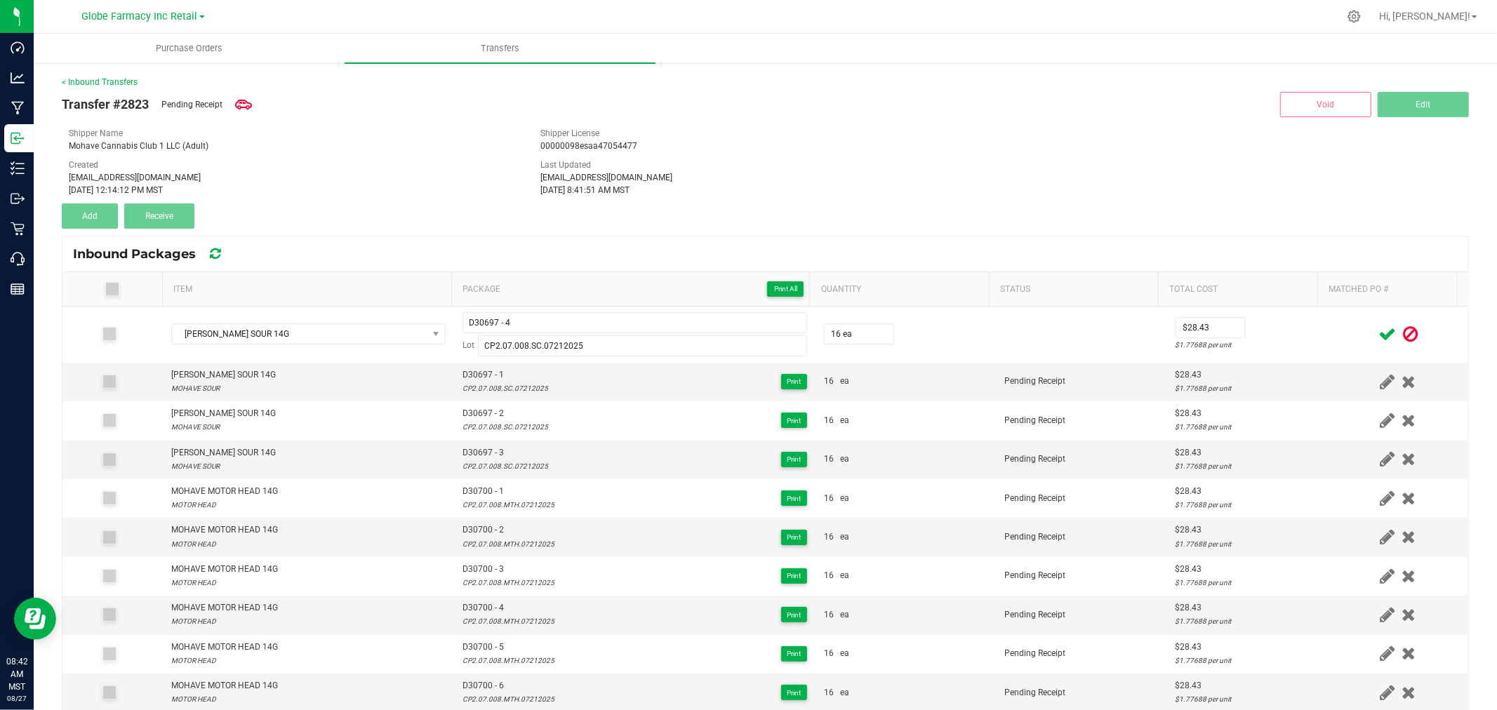
click at [1375, 333] on span at bounding box center [1387, 334] width 25 height 27
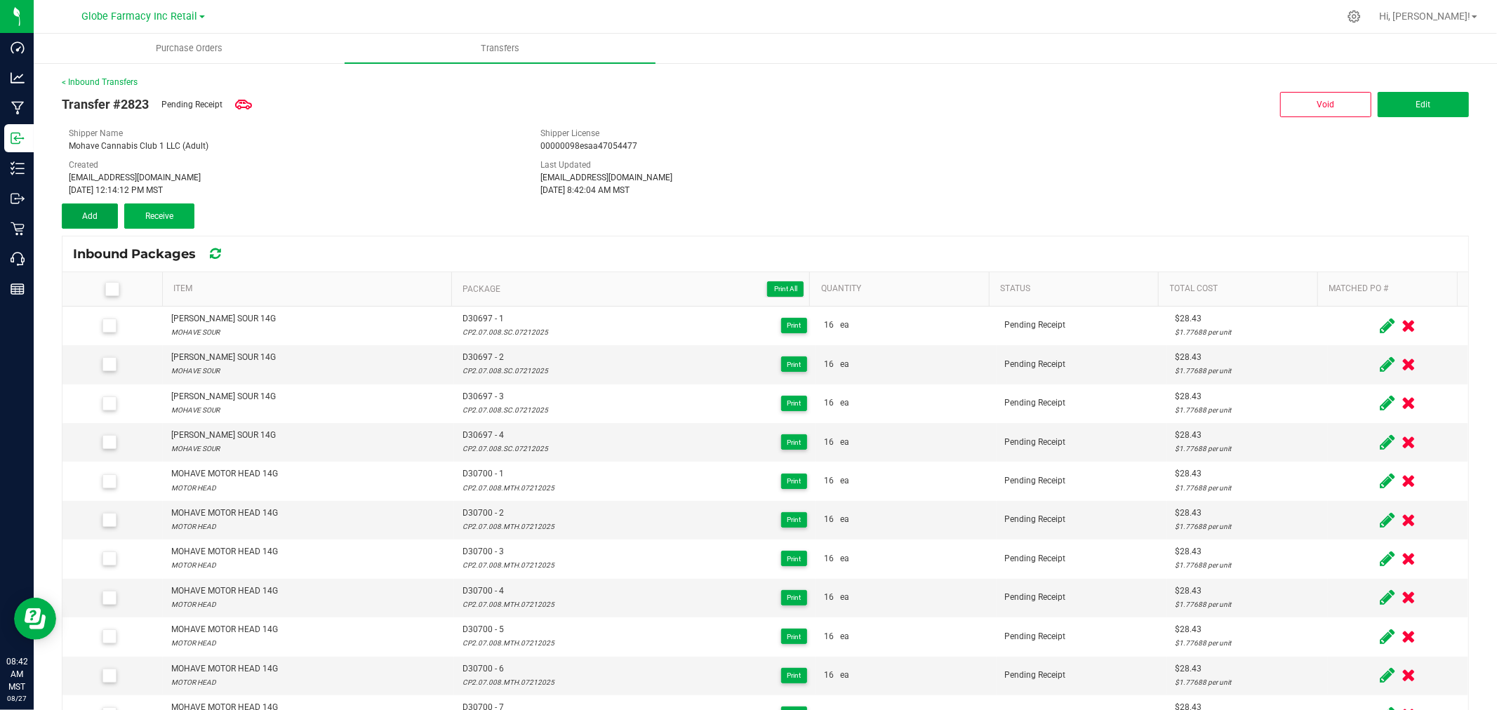
drag, startPoint x: 107, startPoint y: 215, endPoint x: 254, endPoint y: 274, distance: 158.5
click at [107, 215] on button "Add" at bounding box center [90, 216] width 56 height 25
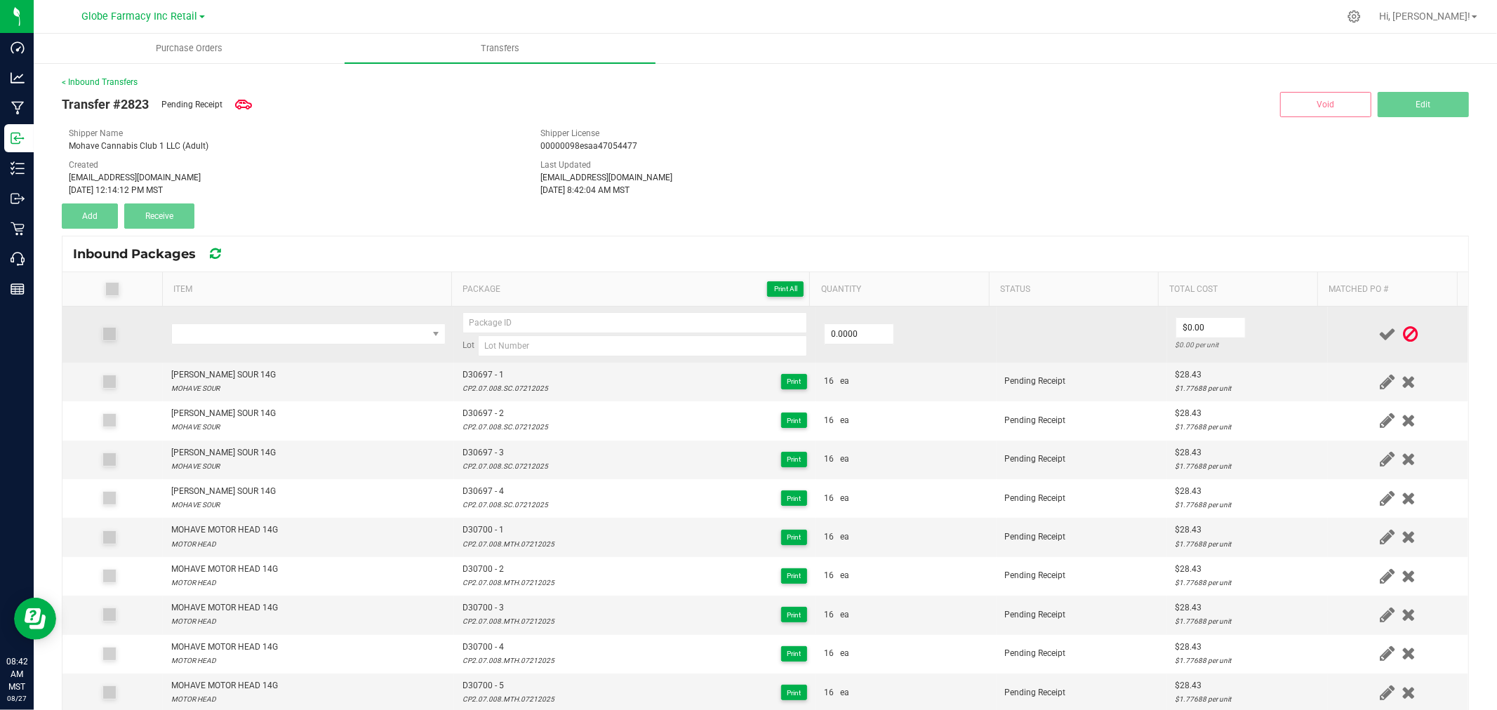
click at [353, 345] on td at bounding box center [308, 335] width 291 height 56
click at [353, 337] on span "NO DATA FOUND" at bounding box center [299, 334] width 255 height 20
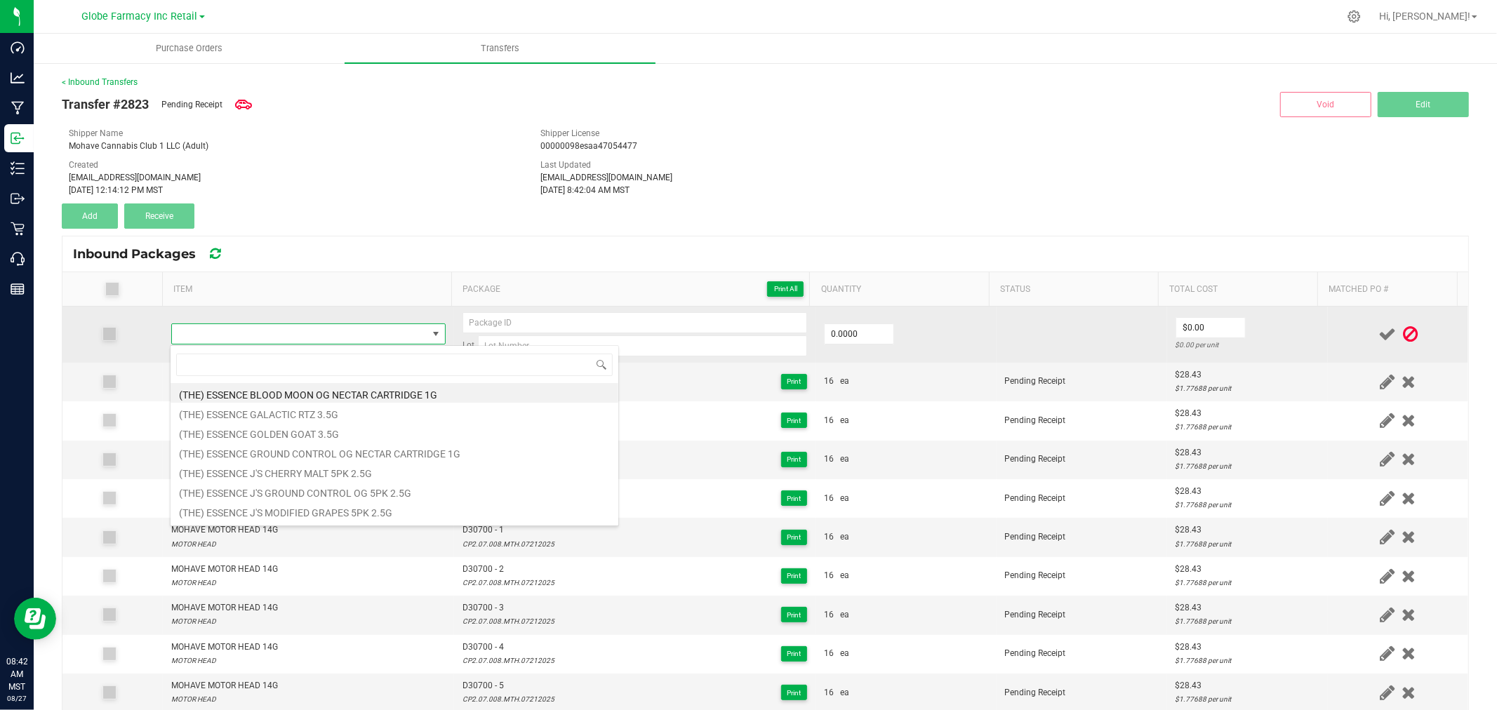
type input "MOHAVE MOHAVE SOUR 14G"
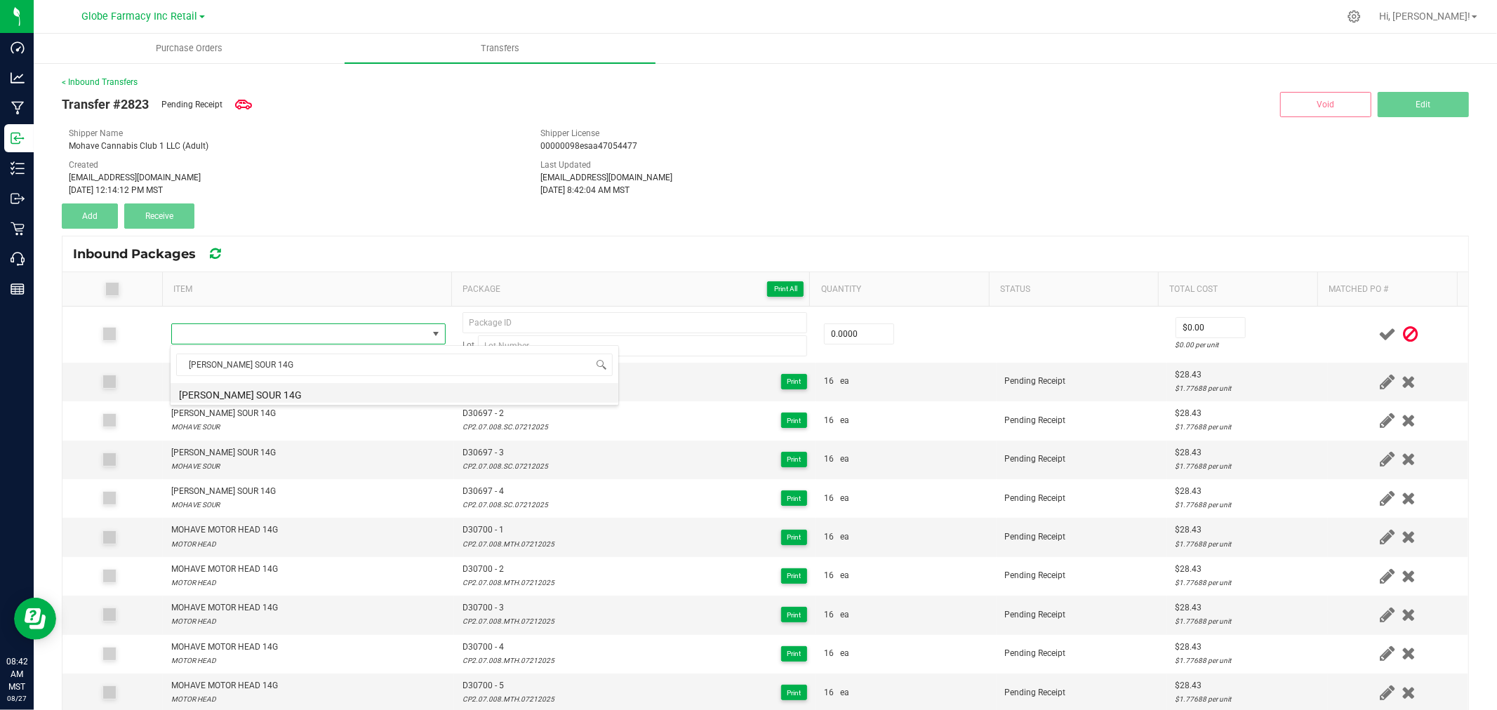
click at [346, 385] on li "MOHAVE MOHAVE SOUR 14G" at bounding box center [395, 393] width 448 height 20
type input "0 ea"
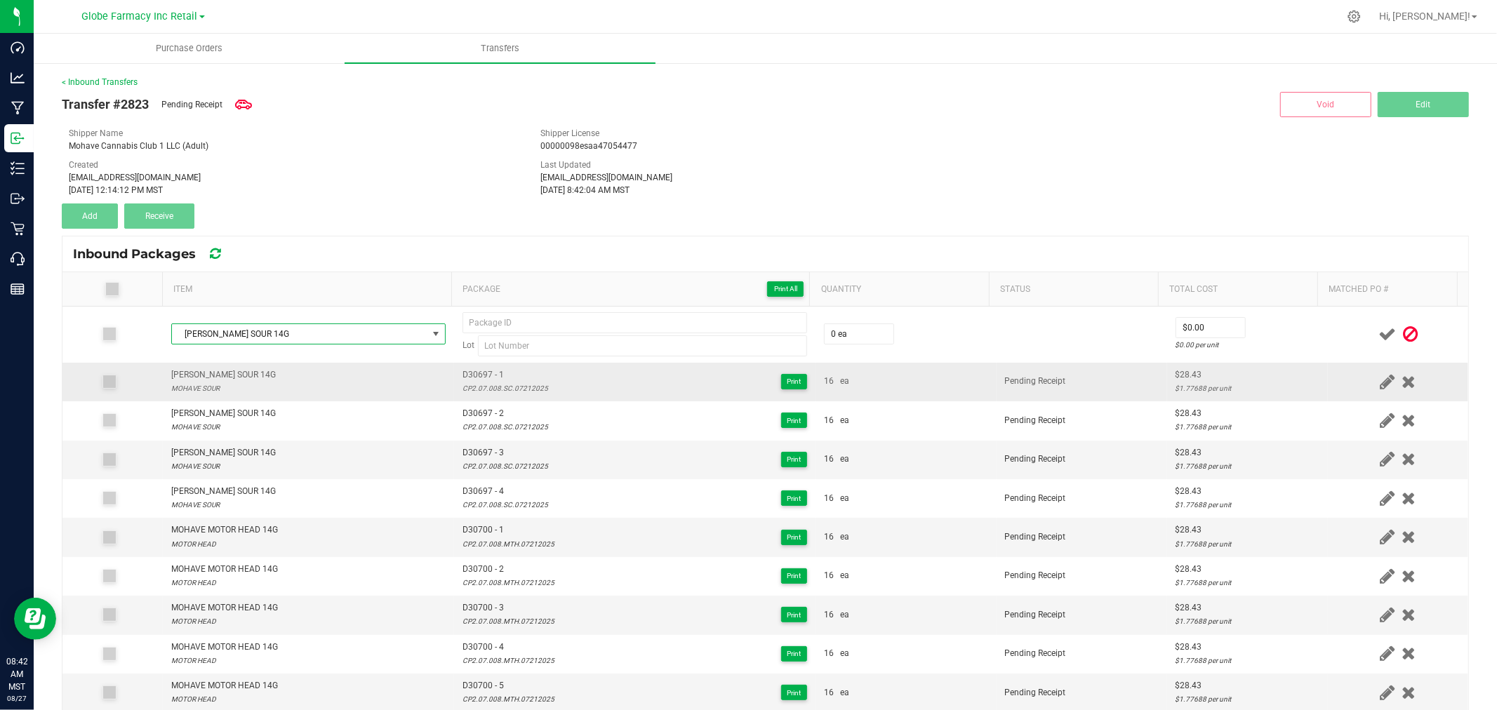
click at [486, 373] on span "D30697 - 1" at bounding box center [506, 374] width 86 height 13
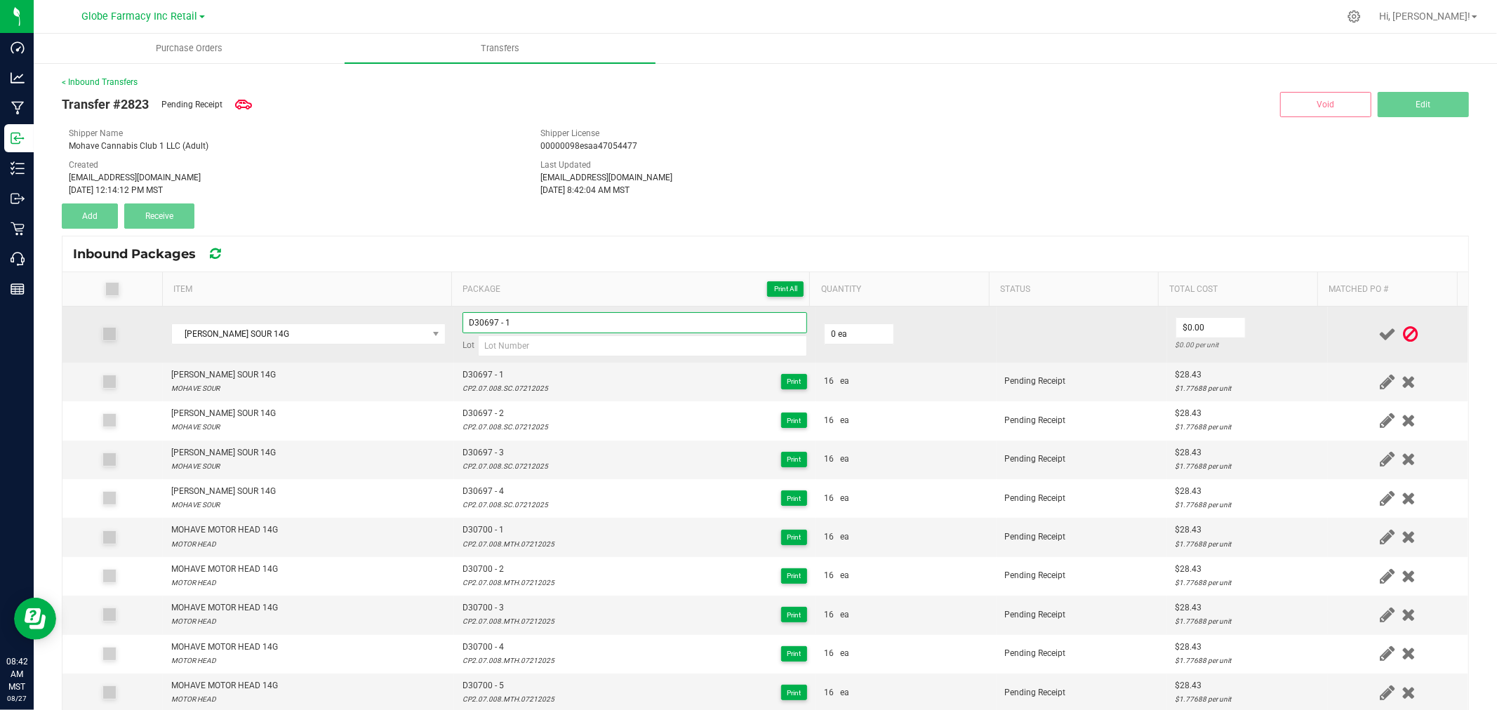
click at [517, 319] on input "D30697 - 1" at bounding box center [635, 322] width 345 height 21
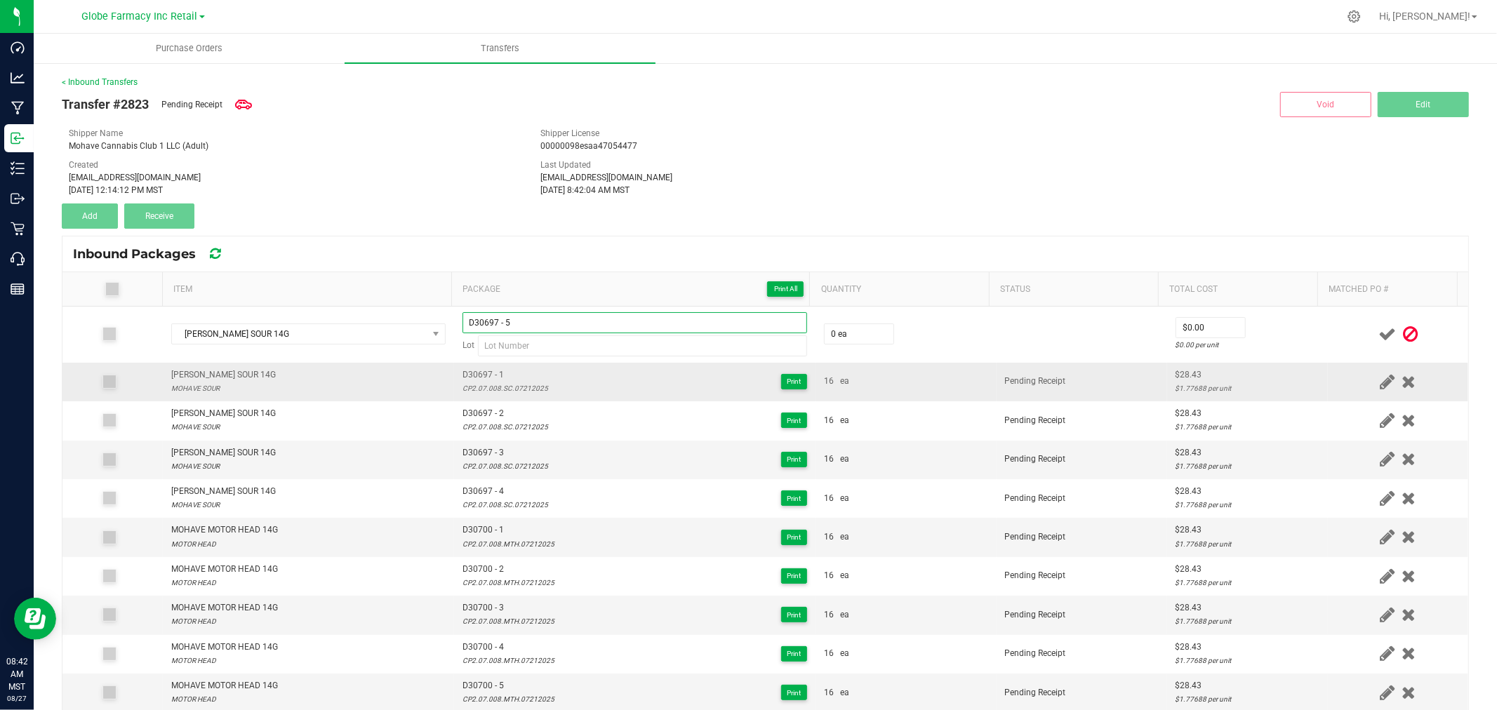
type input "D30697 - 5"
click at [500, 384] on div "CP2.07.008.SC.07212025" at bounding box center [506, 388] width 86 height 13
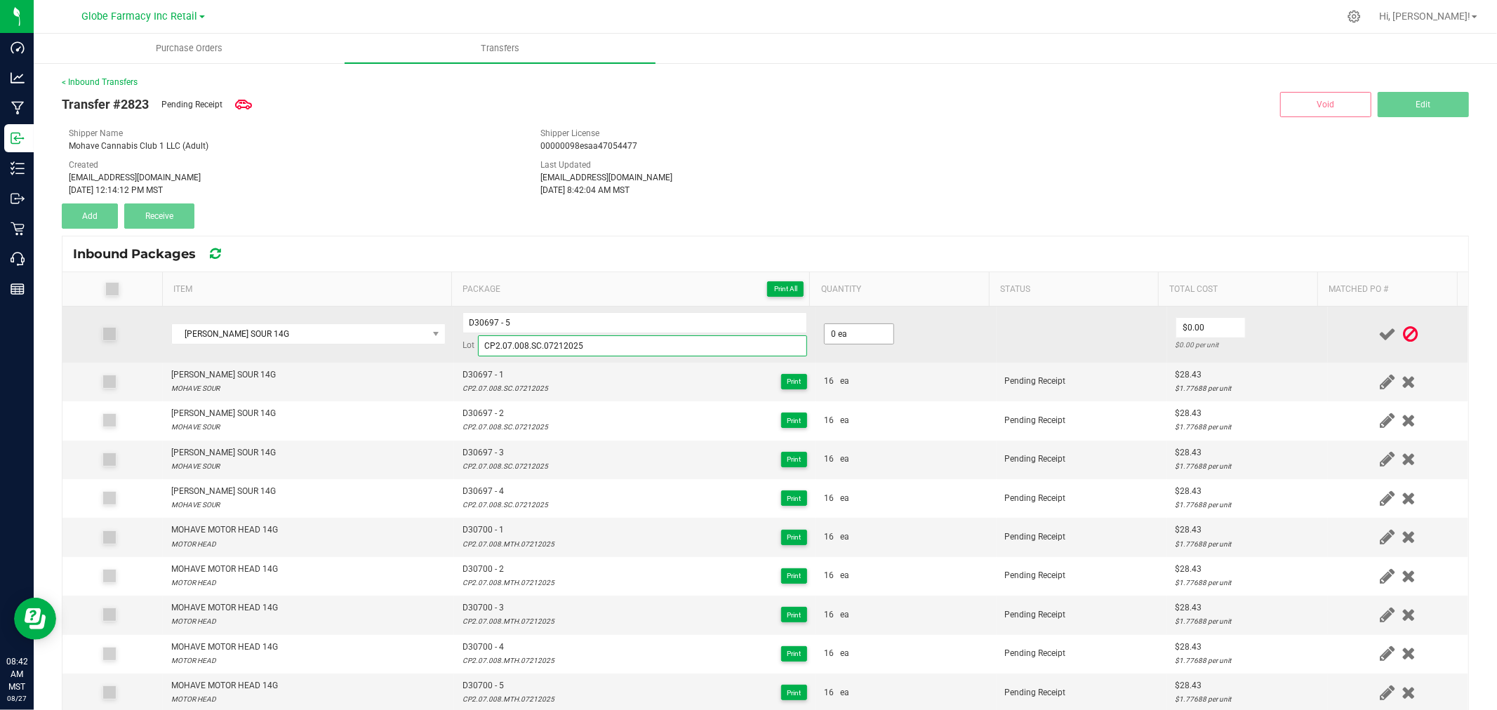
type input "CP2.07.008.SC.07212025"
click at [852, 333] on input "0" at bounding box center [859, 334] width 69 height 20
type input "16 ea"
click at [1228, 321] on td "$0.00 $0.00 per unit" at bounding box center [1247, 335] width 161 height 56
click at [1203, 328] on input "0" at bounding box center [1210, 328] width 69 height 20
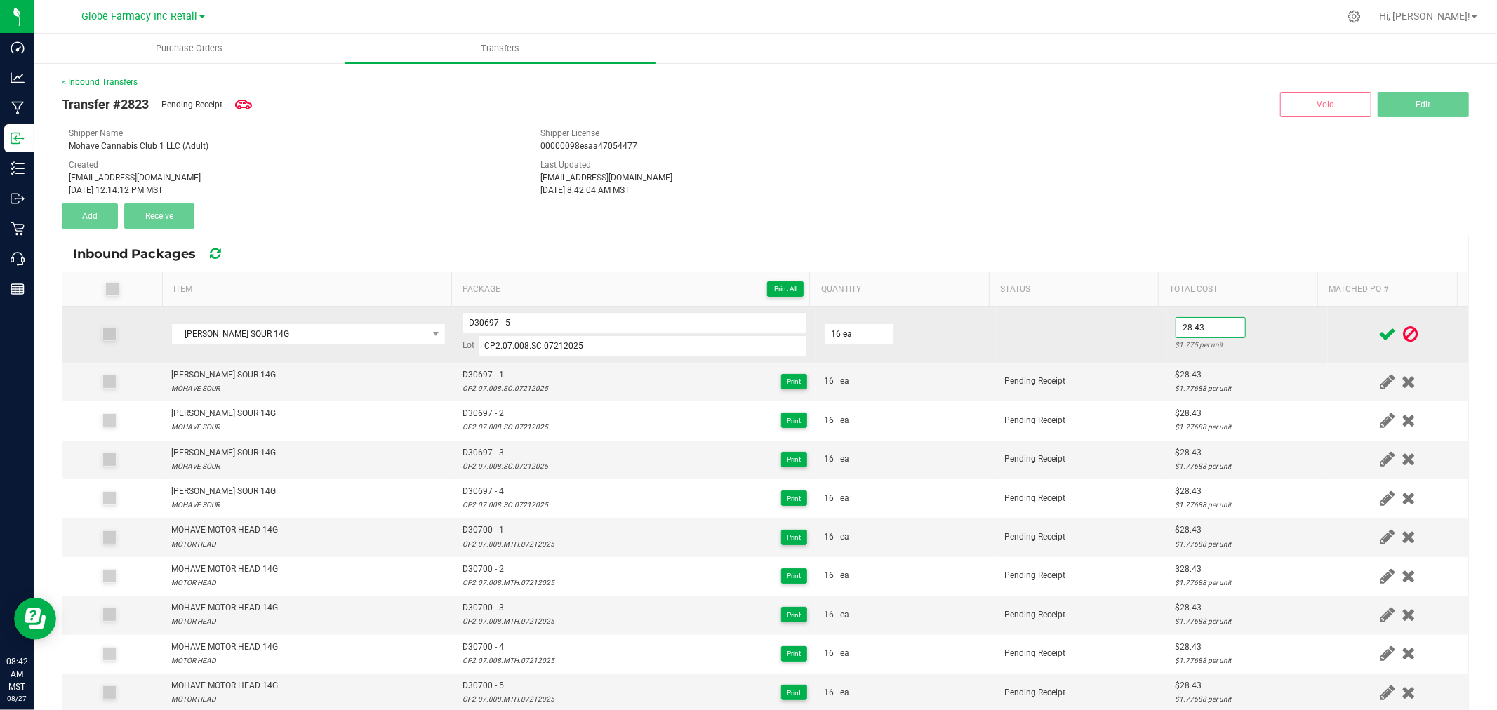
type input "$28.43"
click at [1237, 338] on div "$1.775 per unit" at bounding box center [1248, 344] width 144 height 13
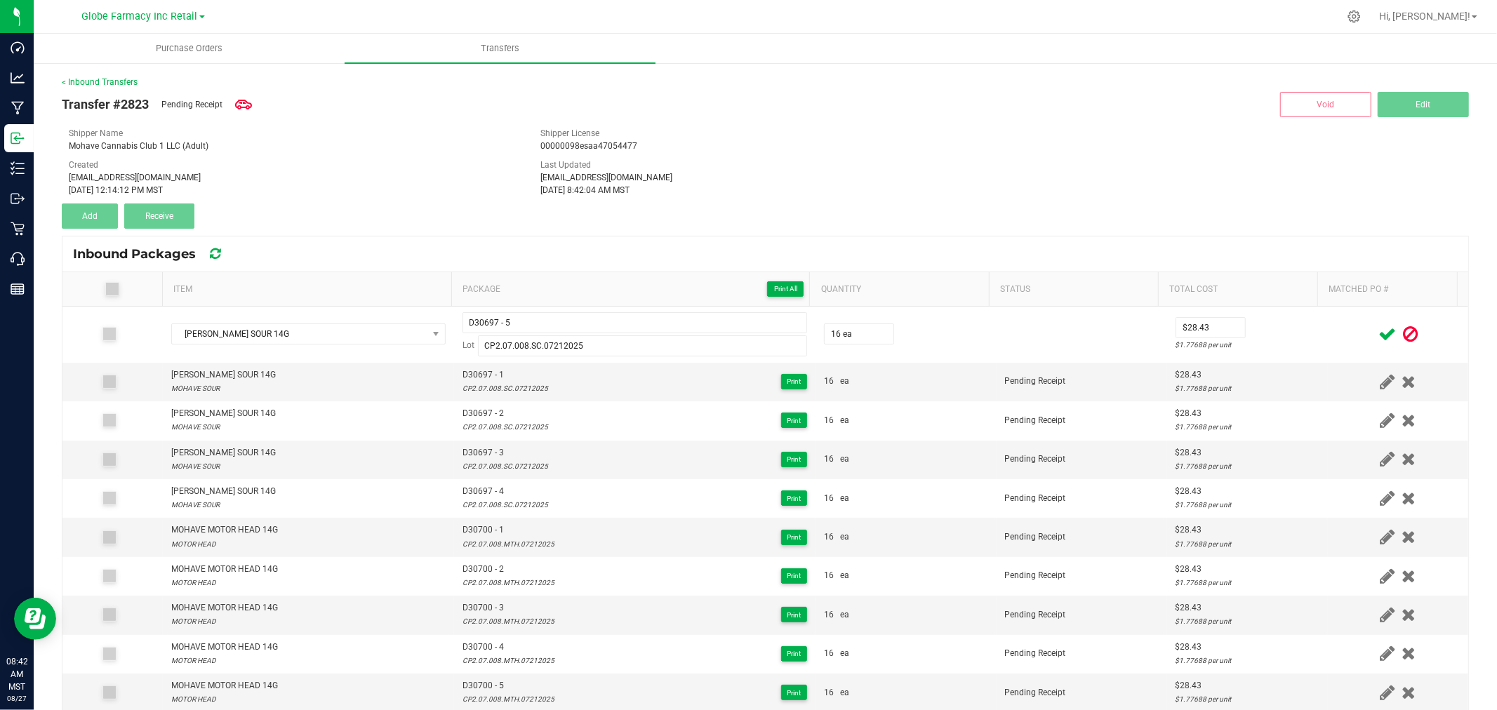
click at [1379, 326] on icon at bounding box center [1388, 335] width 18 height 18
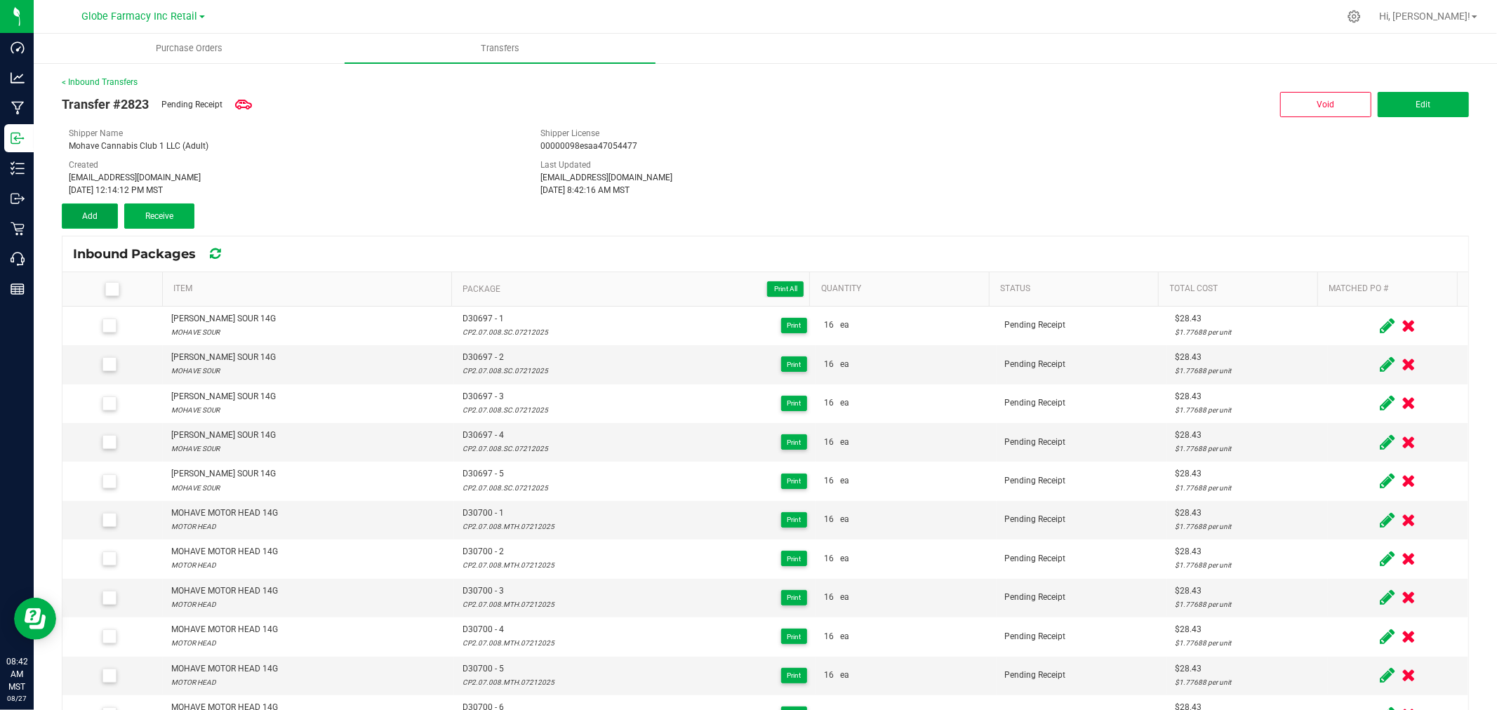
click at [88, 208] on button "Add" at bounding box center [90, 216] width 56 height 25
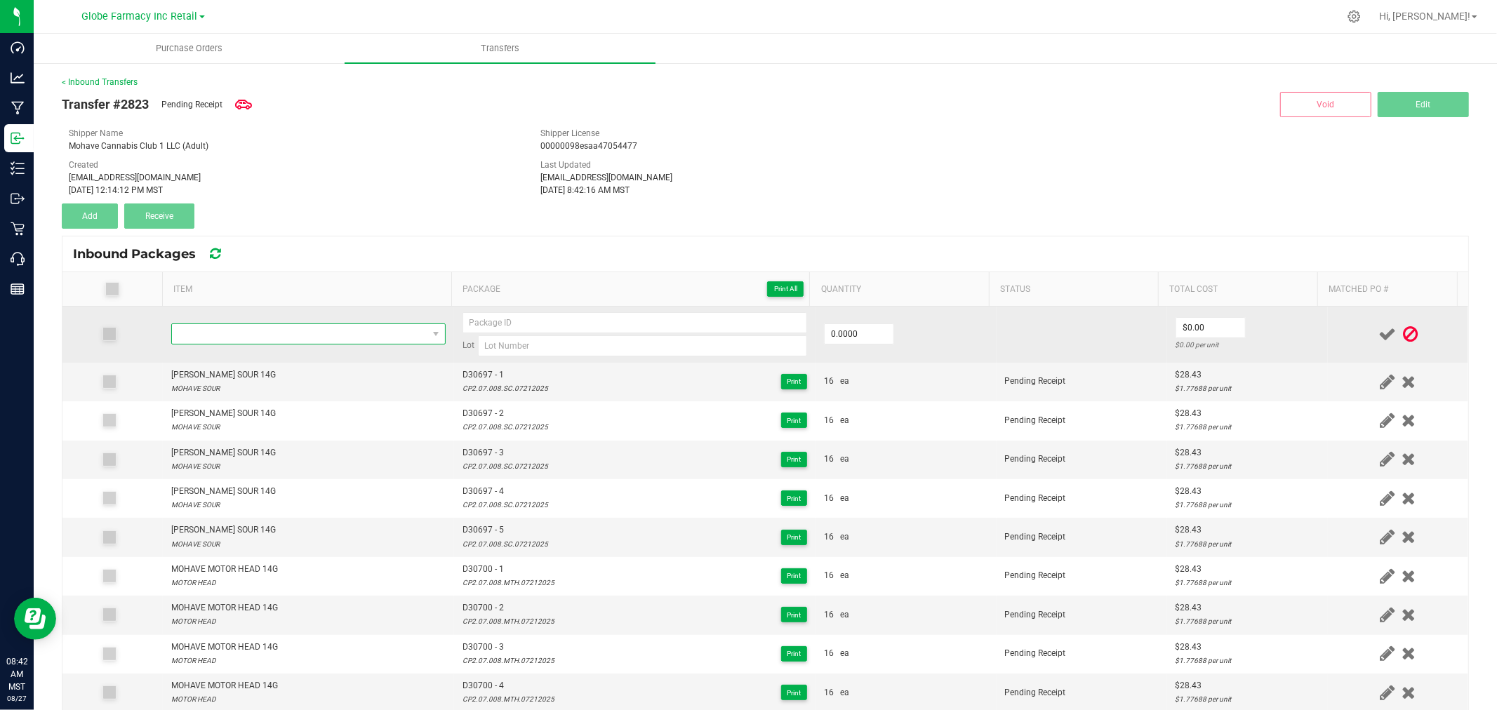
click at [272, 324] on span "NO DATA FOUND" at bounding box center [299, 334] width 255 height 20
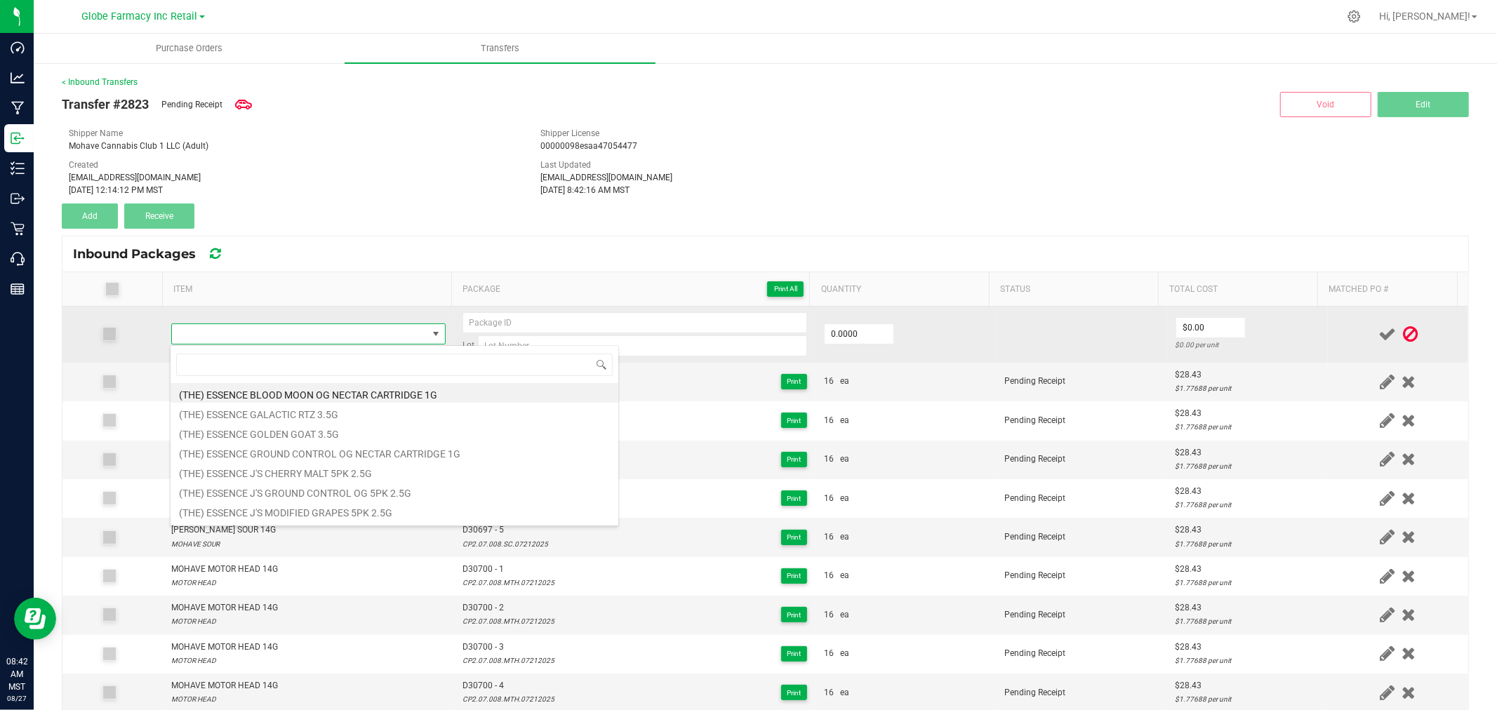
type input "MOHAVE MOHAVE SOUR 14G"
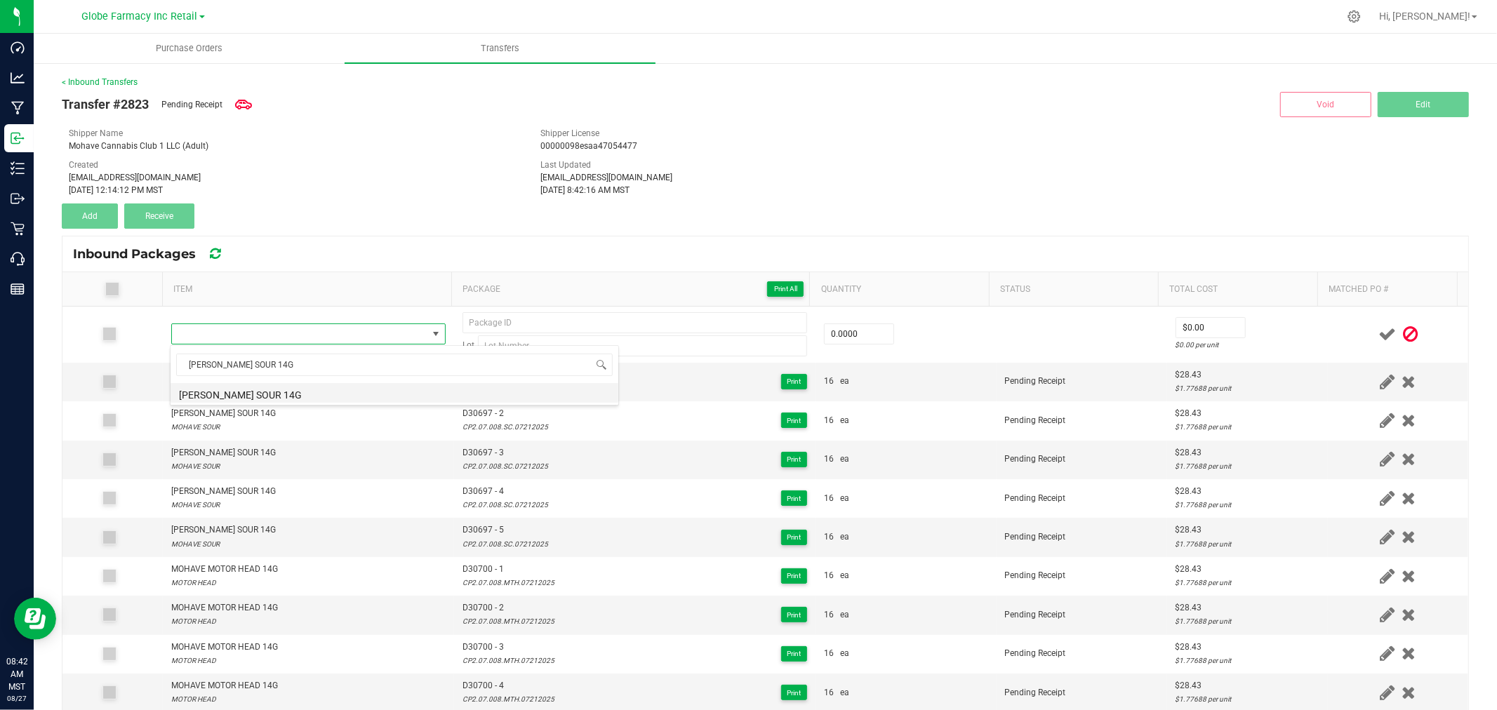
click at [311, 394] on li "MOHAVE MOHAVE SOUR 14G" at bounding box center [395, 393] width 448 height 20
type input "0 ea"
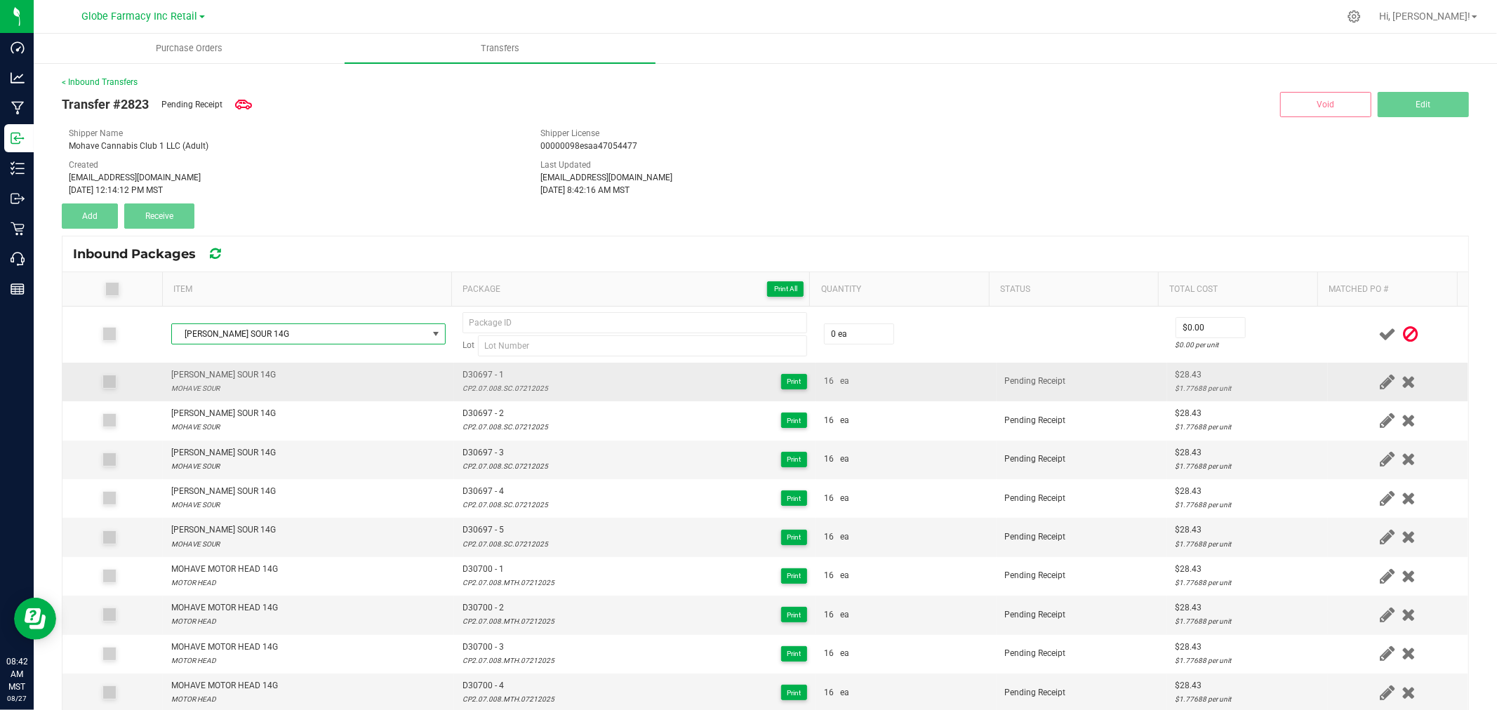
click at [473, 376] on span "D30697 - 1" at bounding box center [506, 374] width 86 height 13
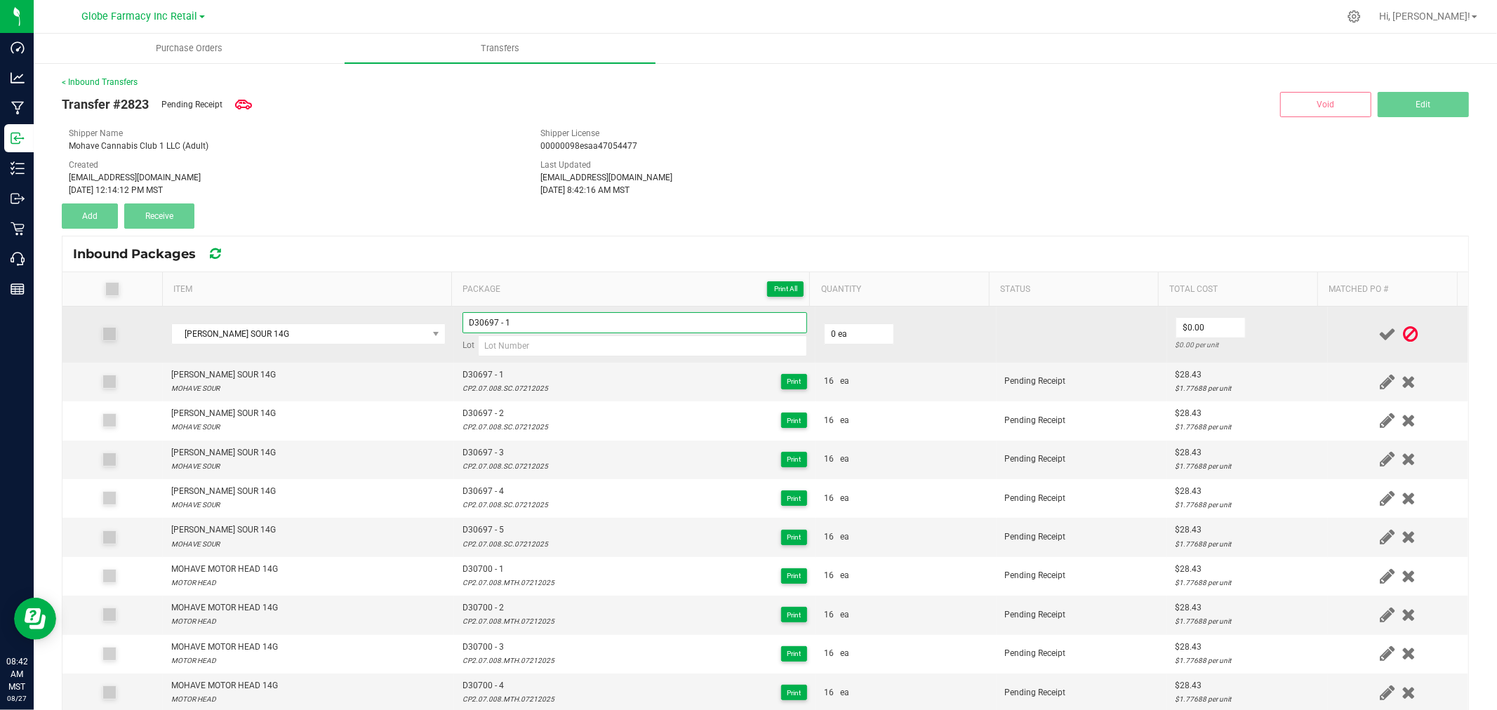
click at [551, 317] on input "D30697 - 1" at bounding box center [635, 322] width 345 height 21
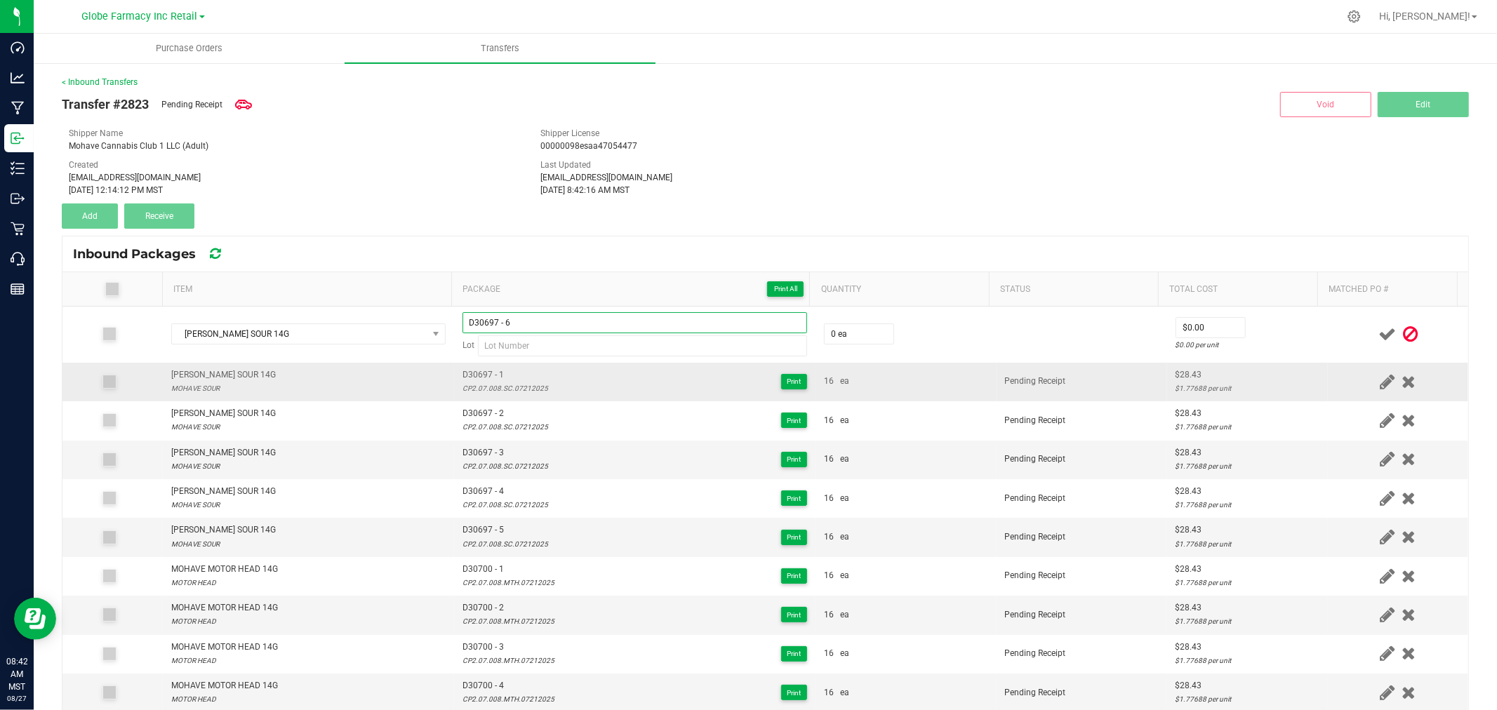
type input "D30697 - 6"
click at [522, 390] on div "CP2.07.008.SC.07212025" at bounding box center [506, 388] width 86 height 13
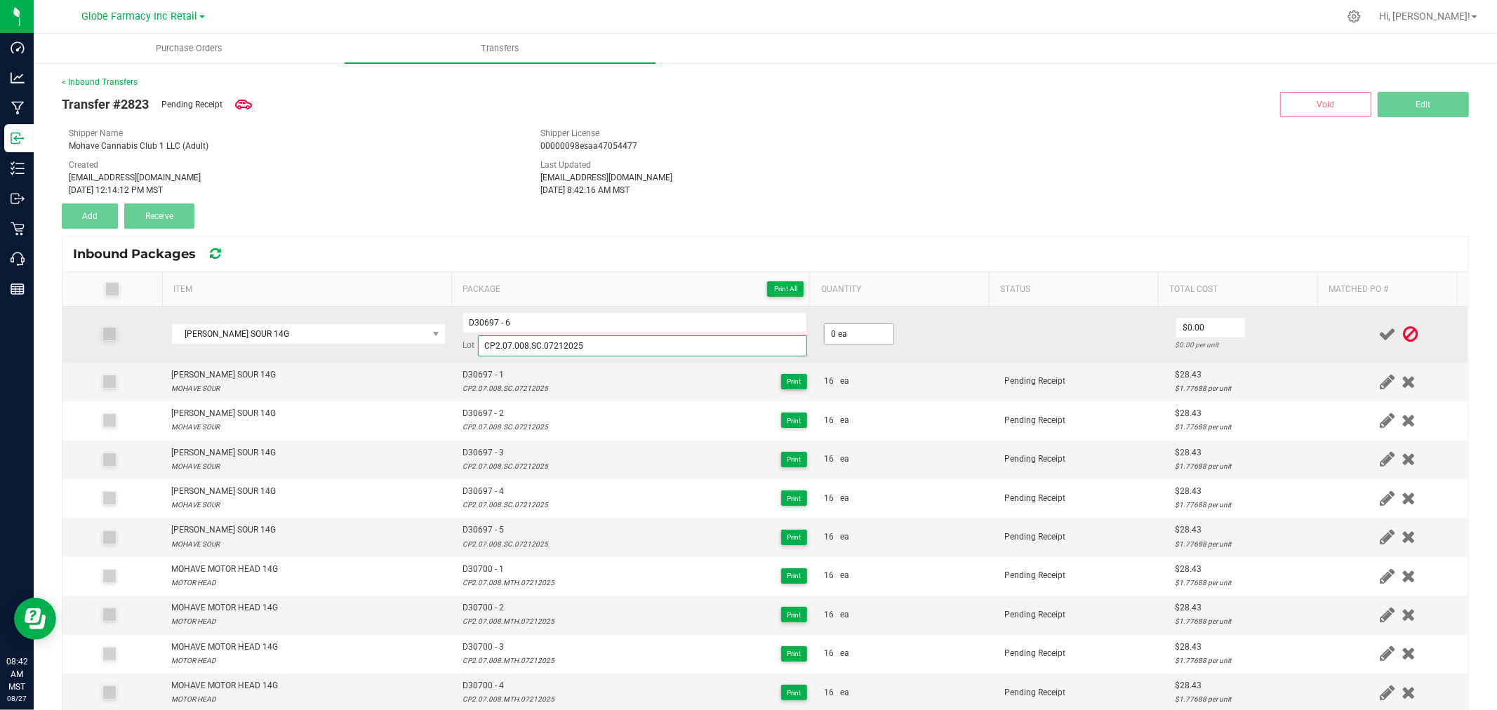
type input "CP2.07.008.SC.07212025"
click at [879, 335] on input "0" at bounding box center [859, 334] width 69 height 20
type input "16 ea"
click at [1220, 325] on input "0" at bounding box center [1210, 328] width 69 height 20
type input "$28.43"
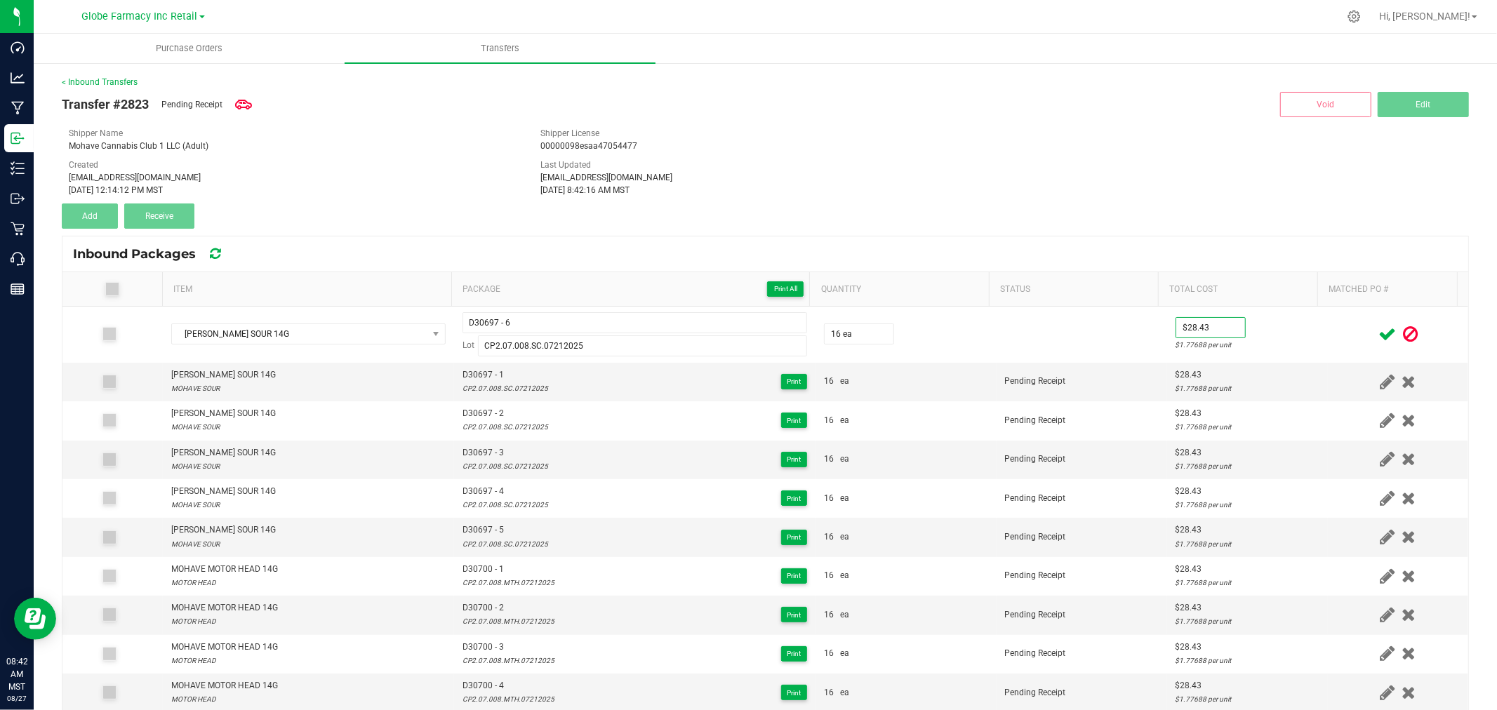
drag, startPoint x: 1241, startPoint y: 331, endPoint x: 1357, endPoint y: 339, distance: 116.1
click at [1244, 333] on td "$28.43 $1.77688 per unit" at bounding box center [1247, 335] width 161 height 56
click at [1379, 339] on icon at bounding box center [1388, 335] width 18 height 18
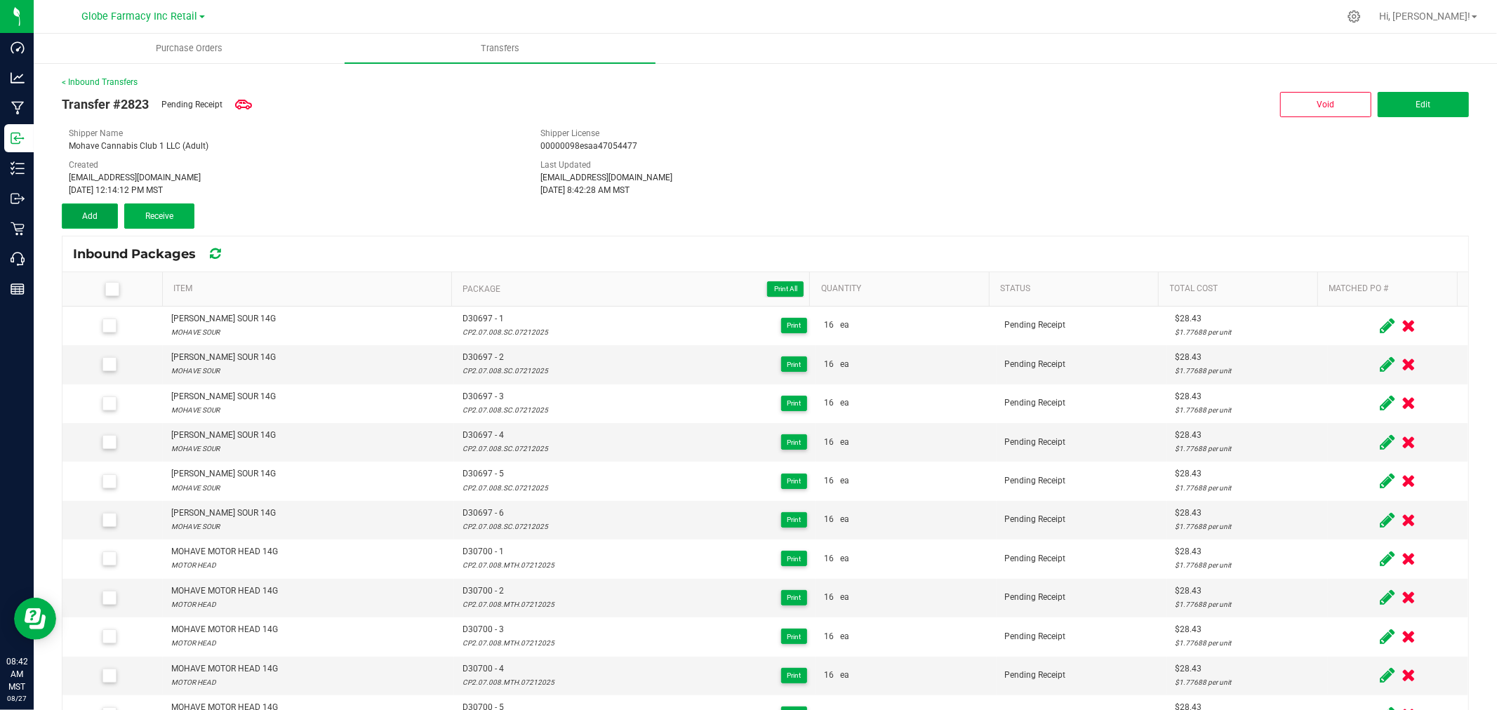
click at [107, 206] on button "Add" at bounding box center [90, 216] width 56 height 25
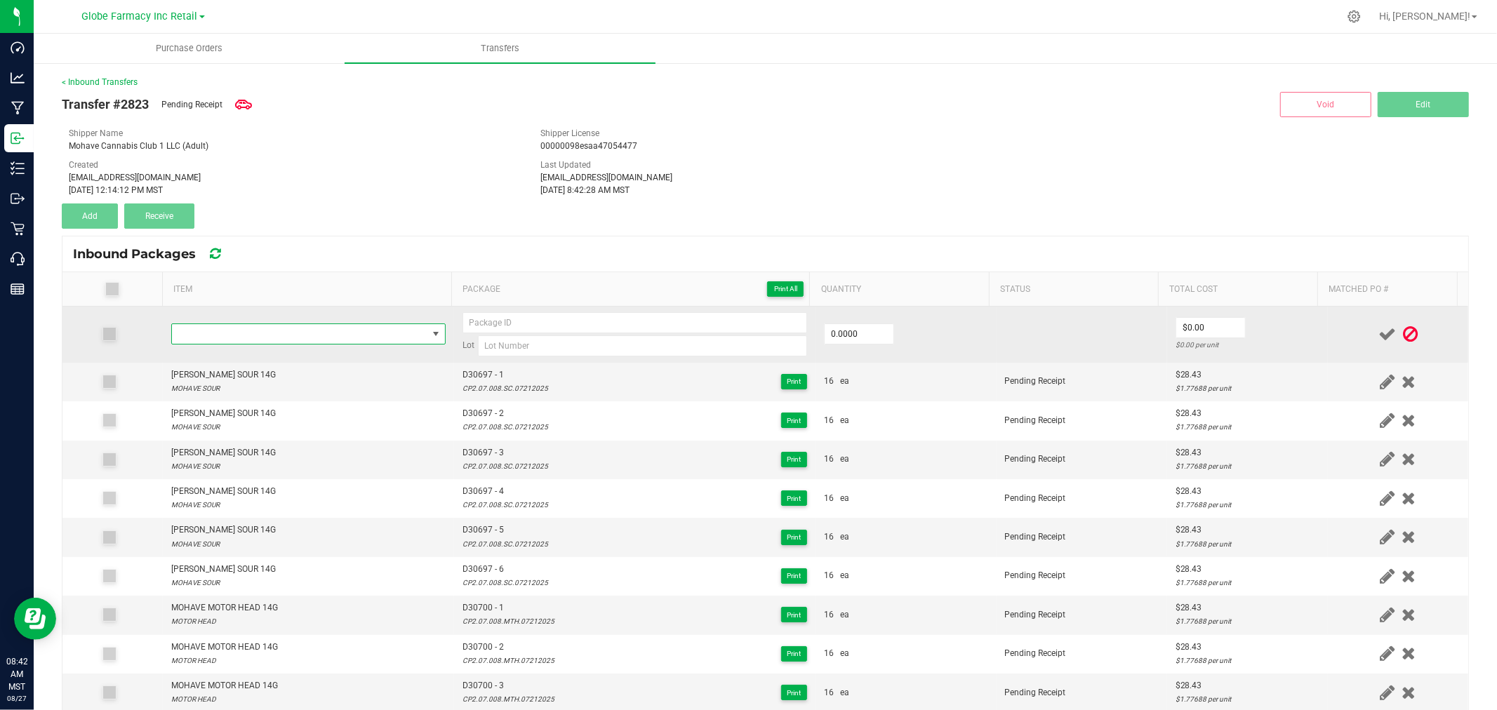
click at [258, 326] on span "NO DATA FOUND" at bounding box center [299, 334] width 255 height 20
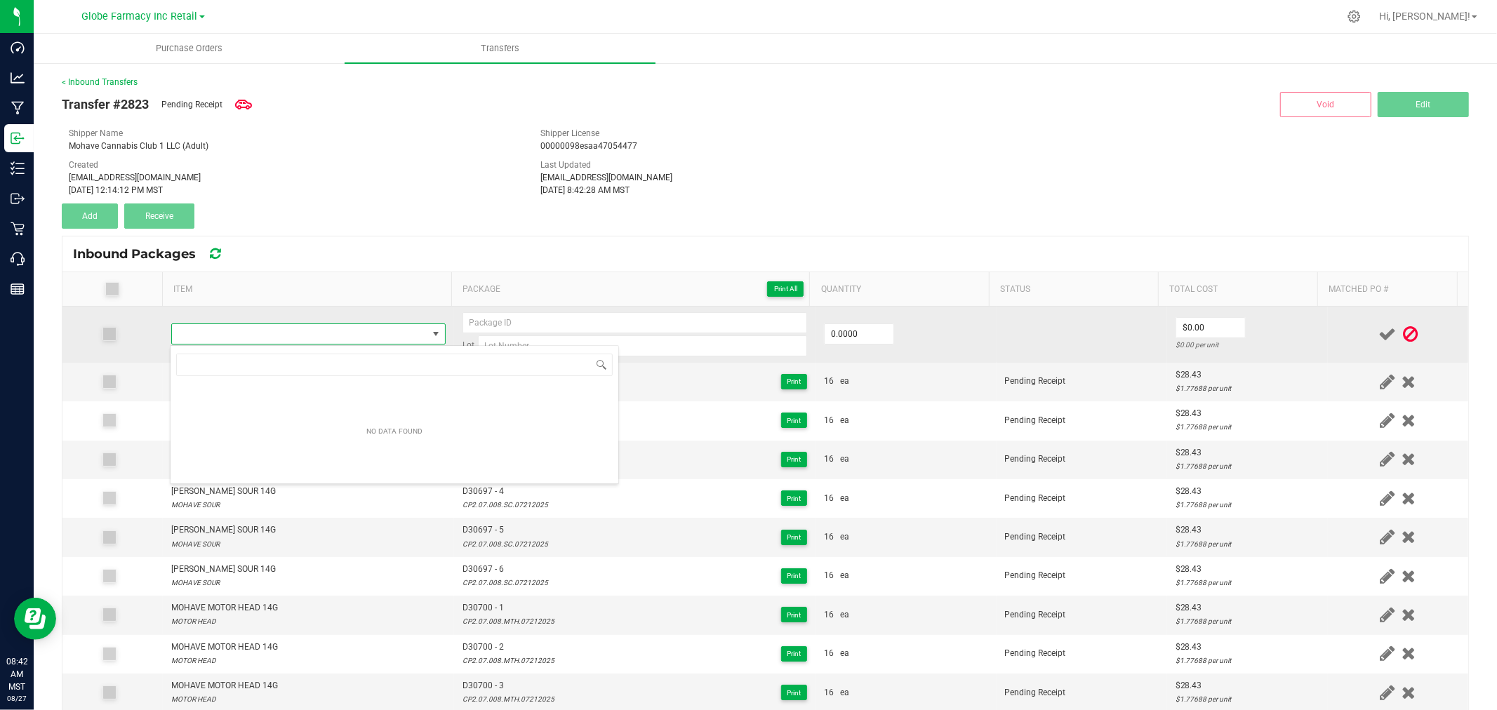
type input "MOHAVE MOHAVE SOUR 14G"
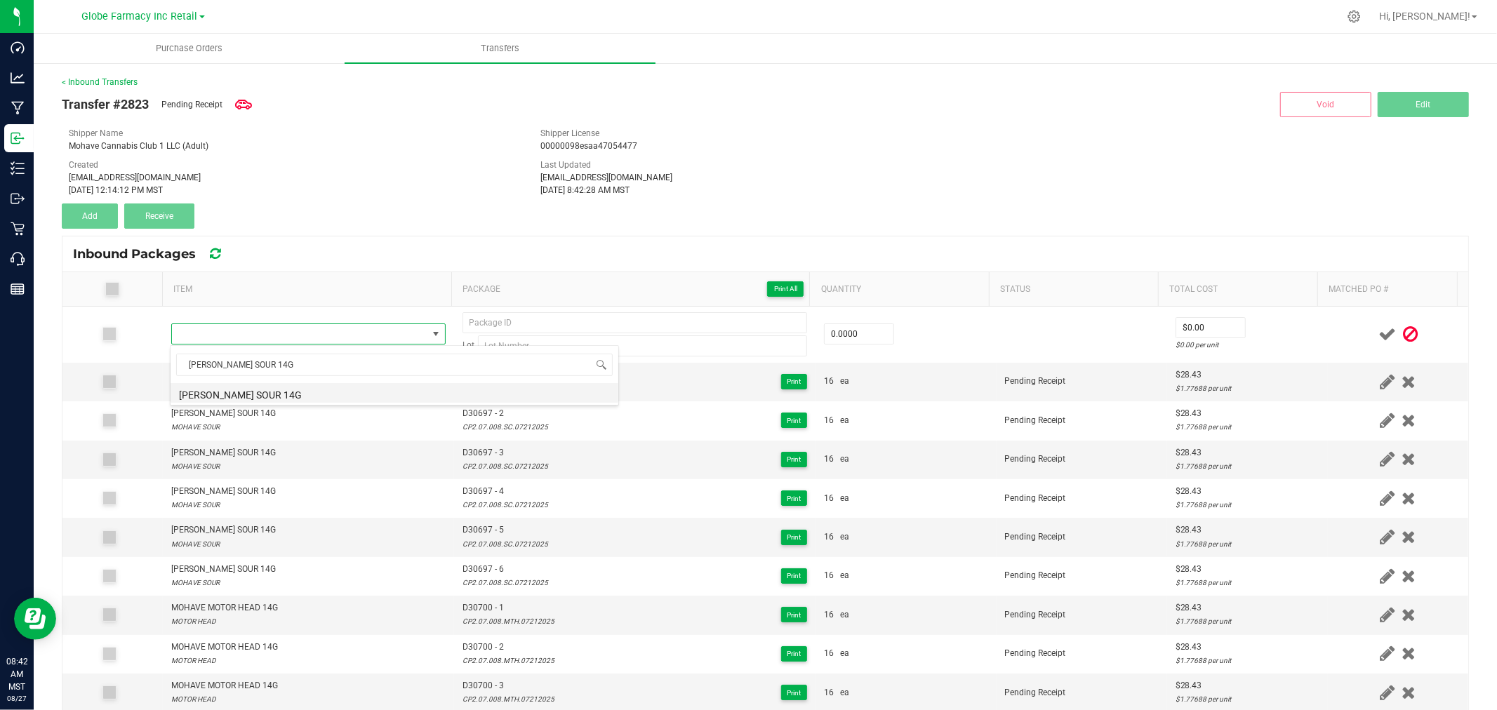
click at [298, 399] on li "MOHAVE MOHAVE SOUR 14G" at bounding box center [395, 393] width 448 height 20
type input "0 ea"
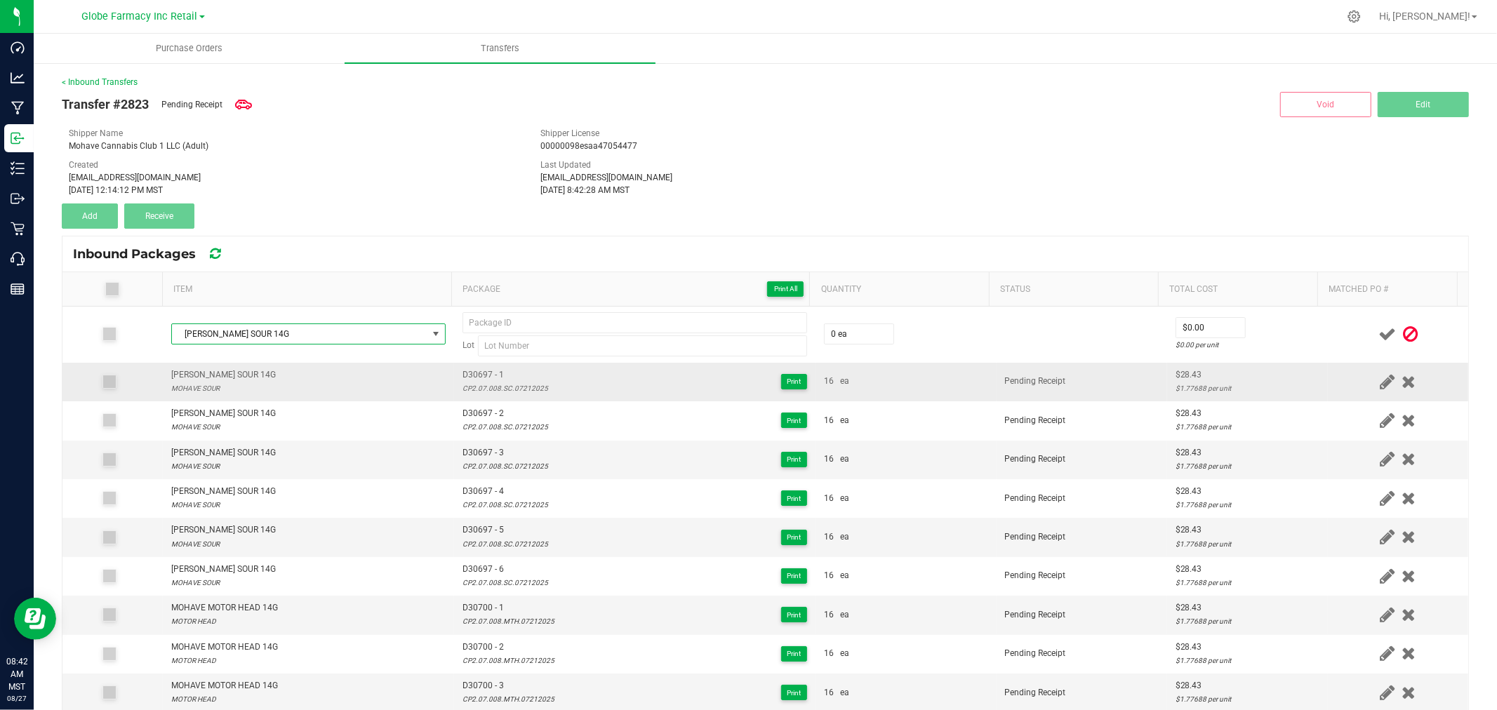
click at [481, 389] on div "CP2.07.008.SC.07212025" at bounding box center [506, 388] width 86 height 13
drag, startPoint x: 481, startPoint y: 389, endPoint x: 516, endPoint y: 389, distance: 35.1
click at [482, 389] on div "CP2.07.008.SC.07212025" at bounding box center [506, 388] width 86 height 13
type input "CP2.07.008.SC.07212025"
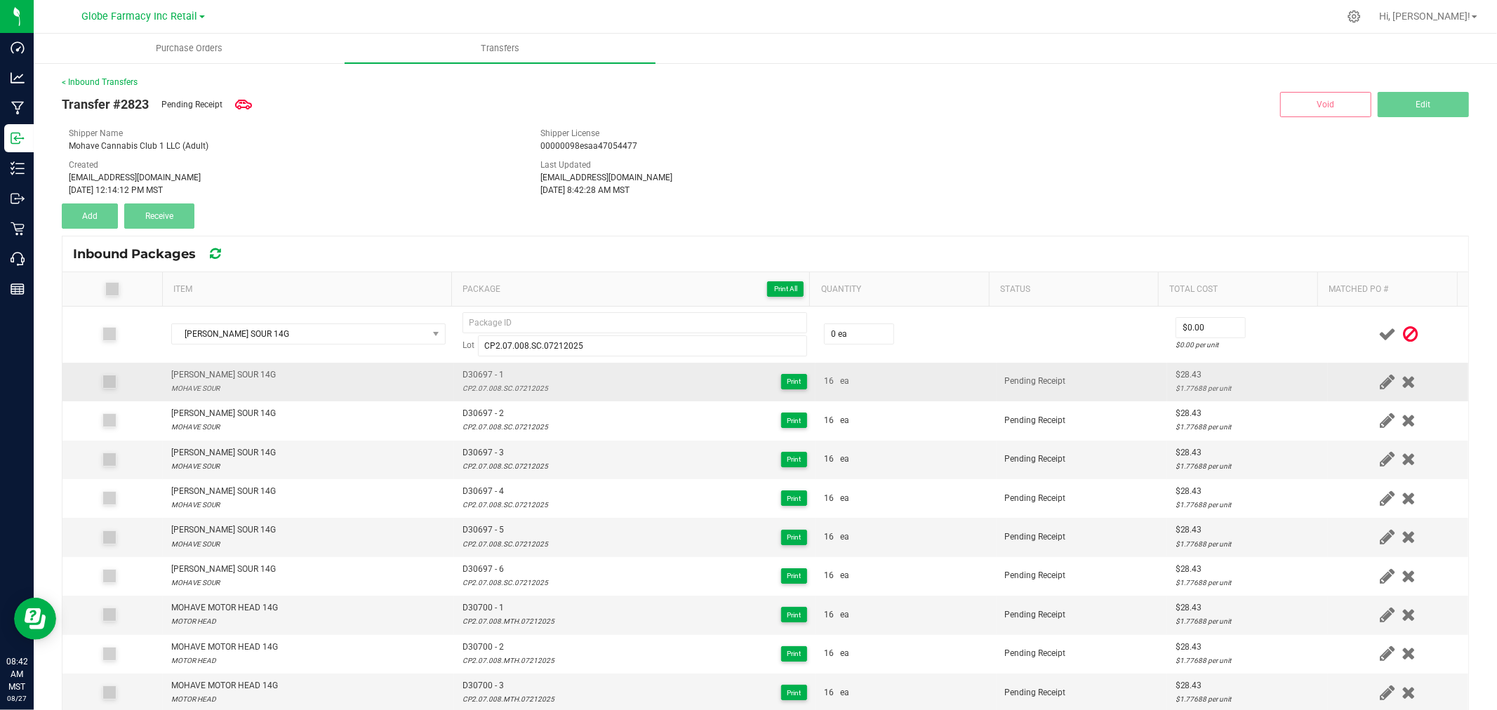
click at [480, 369] on span "D30697 - 1" at bounding box center [506, 374] width 86 height 13
click at [479, 369] on span "D30697 - 1" at bounding box center [506, 374] width 86 height 13
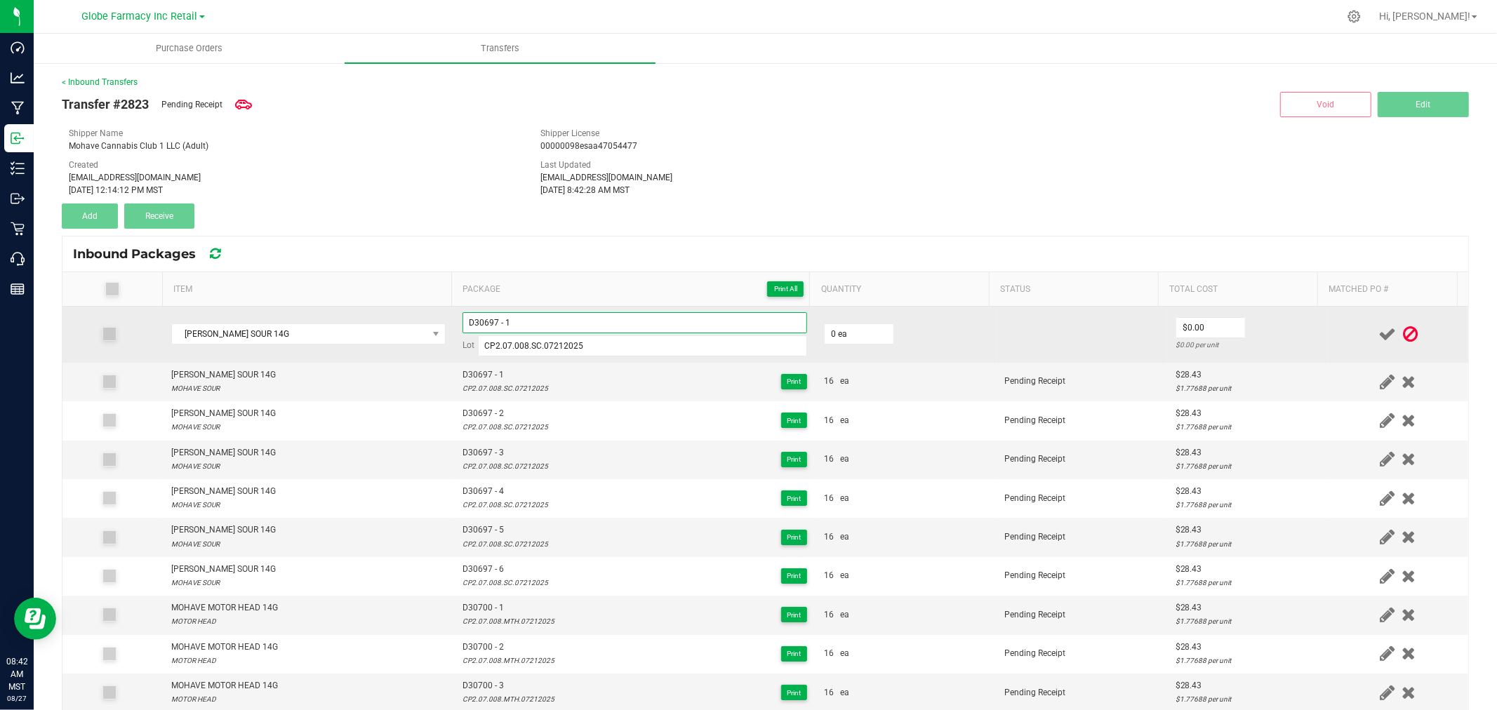
click at [576, 321] on input "D30697 - 1" at bounding box center [635, 322] width 345 height 21
type input "D30697 - 7"
click at [849, 335] on input "0" at bounding box center [859, 334] width 69 height 20
type input "16 ea"
click at [1194, 332] on input "0" at bounding box center [1210, 328] width 69 height 20
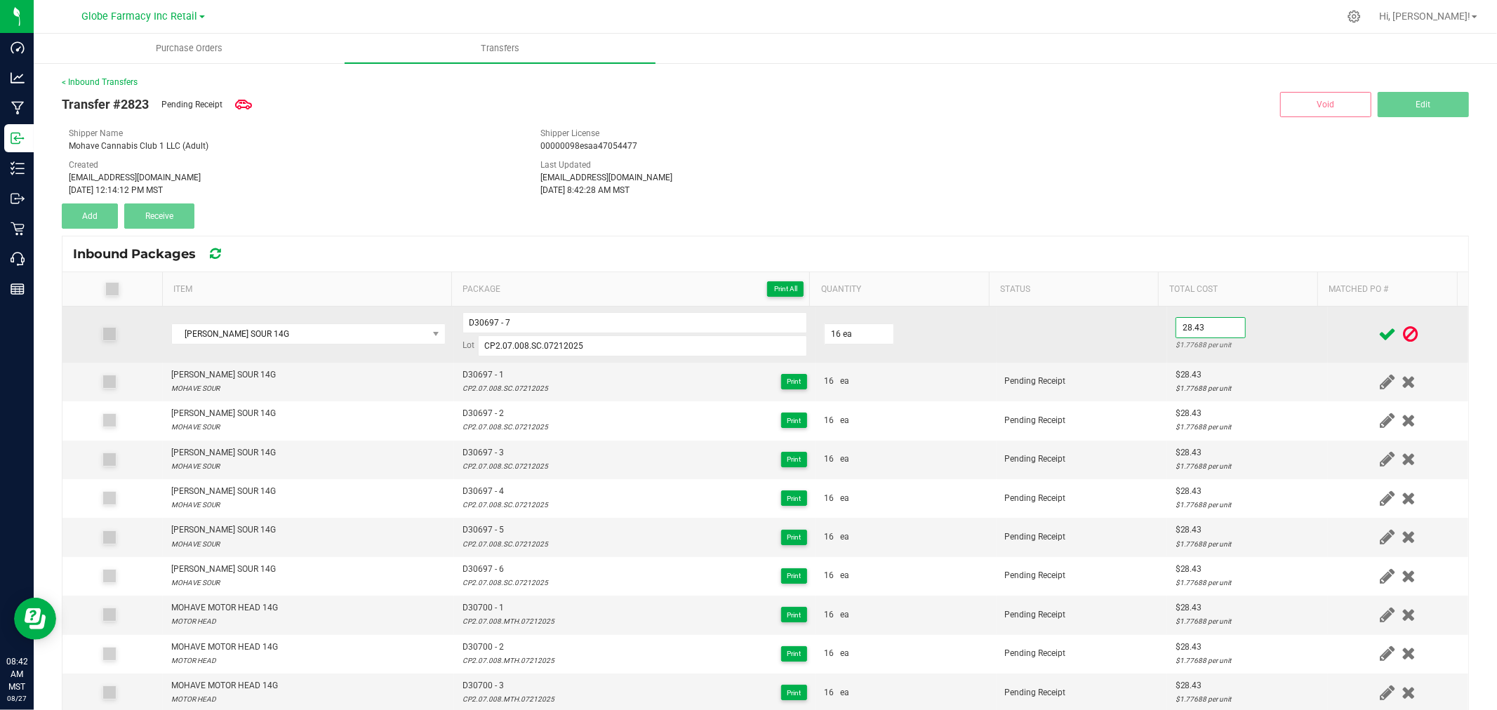
type input "$28.43"
click at [1266, 336] on td "$28.43 $1.77688 per unit" at bounding box center [1247, 335] width 161 height 56
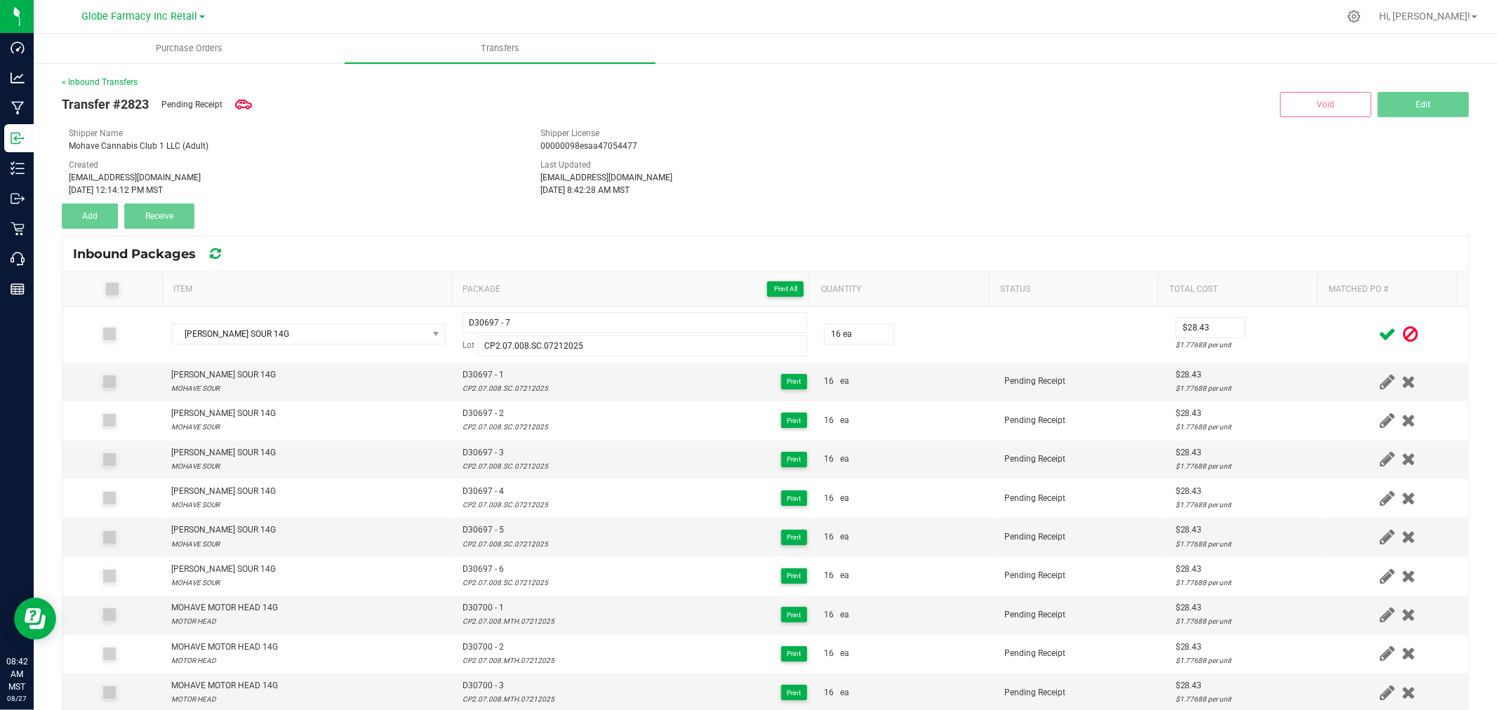
click at [1379, 327] on icon at bounding box center [1388, 335] width 18 height 18
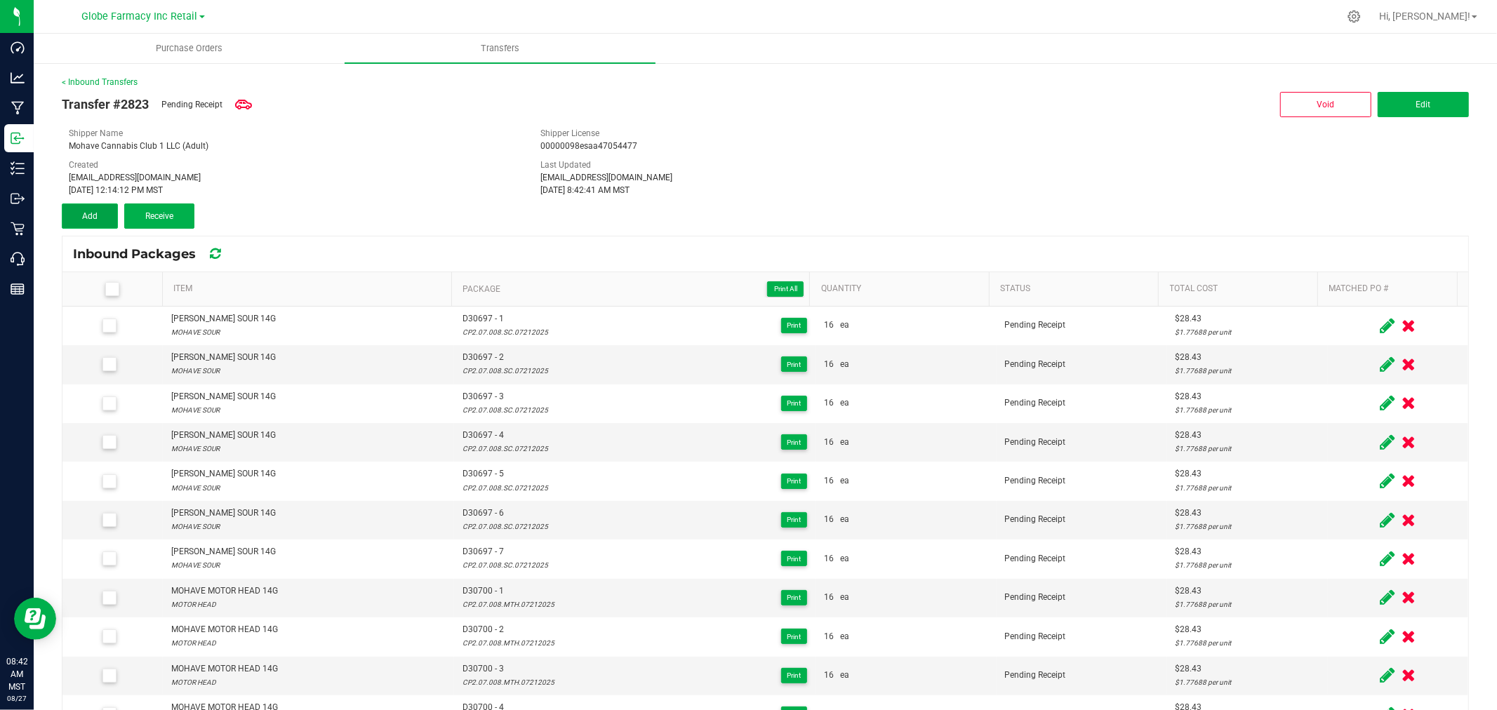
click at [101, 226] on button "Add" at bounding box center [90, 216] width 56 height 25
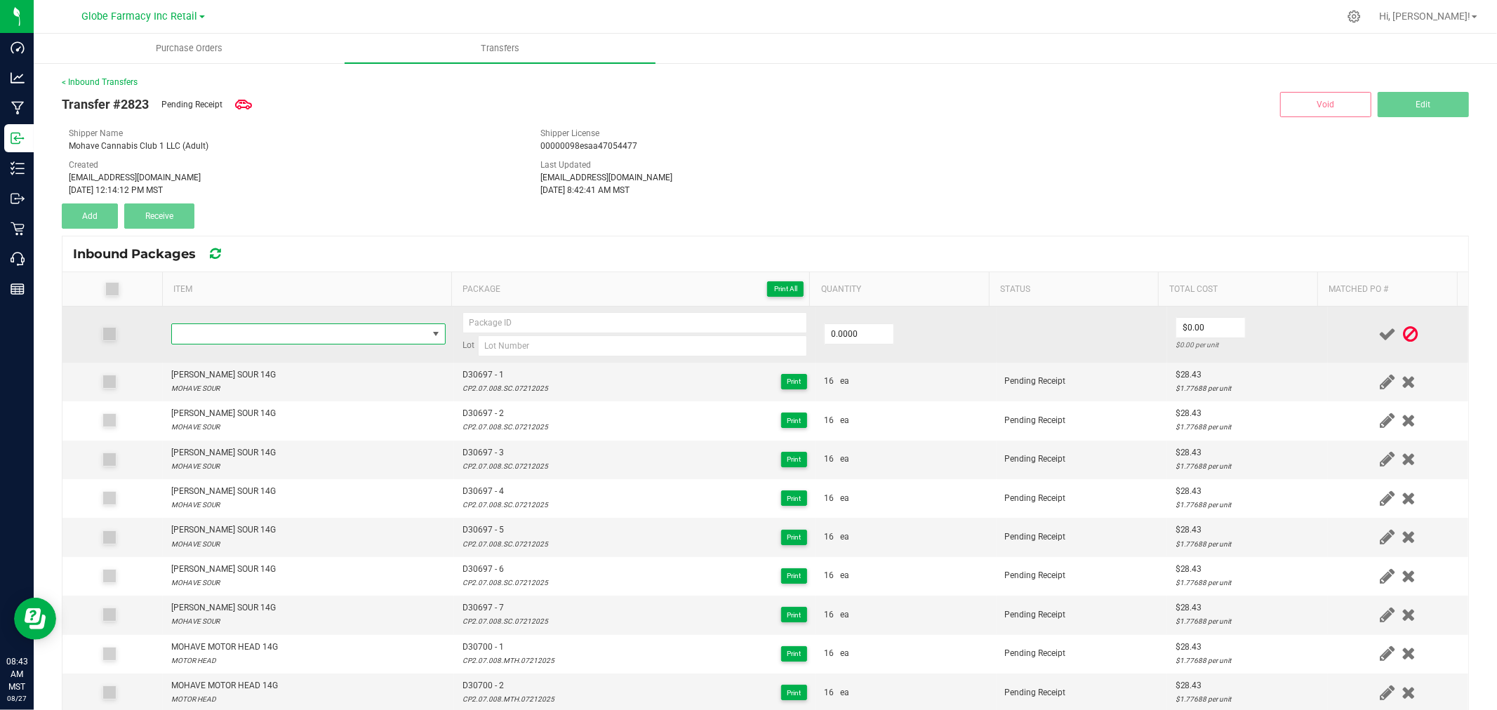
click at [277, 331] on span "NO DATA FOUND" at bounding box center [299, 334] width 255 height 20
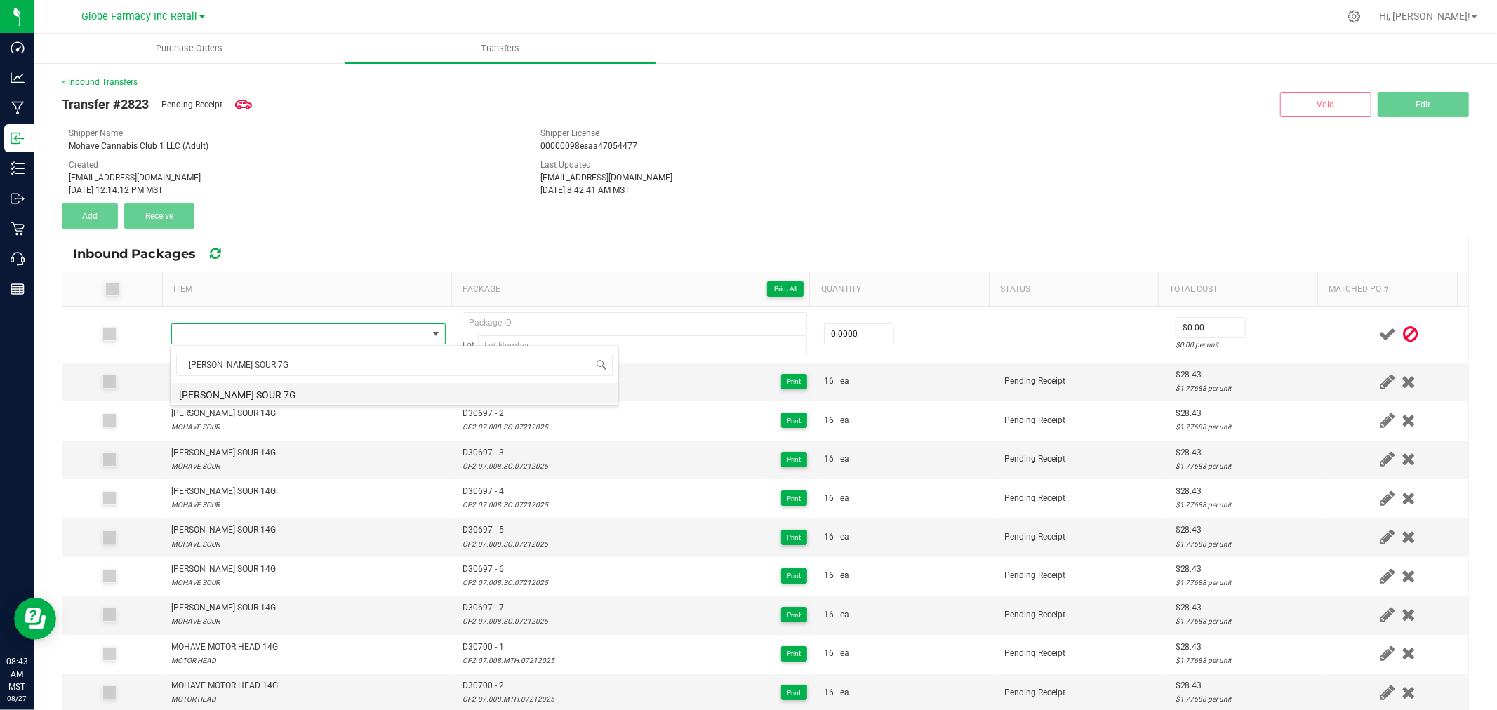
click at [284, 401] on li "MOHAVE MOHAVE SOUR 7G" at bounding box center [395, 393] width 448 height 20
type input "0 ea"
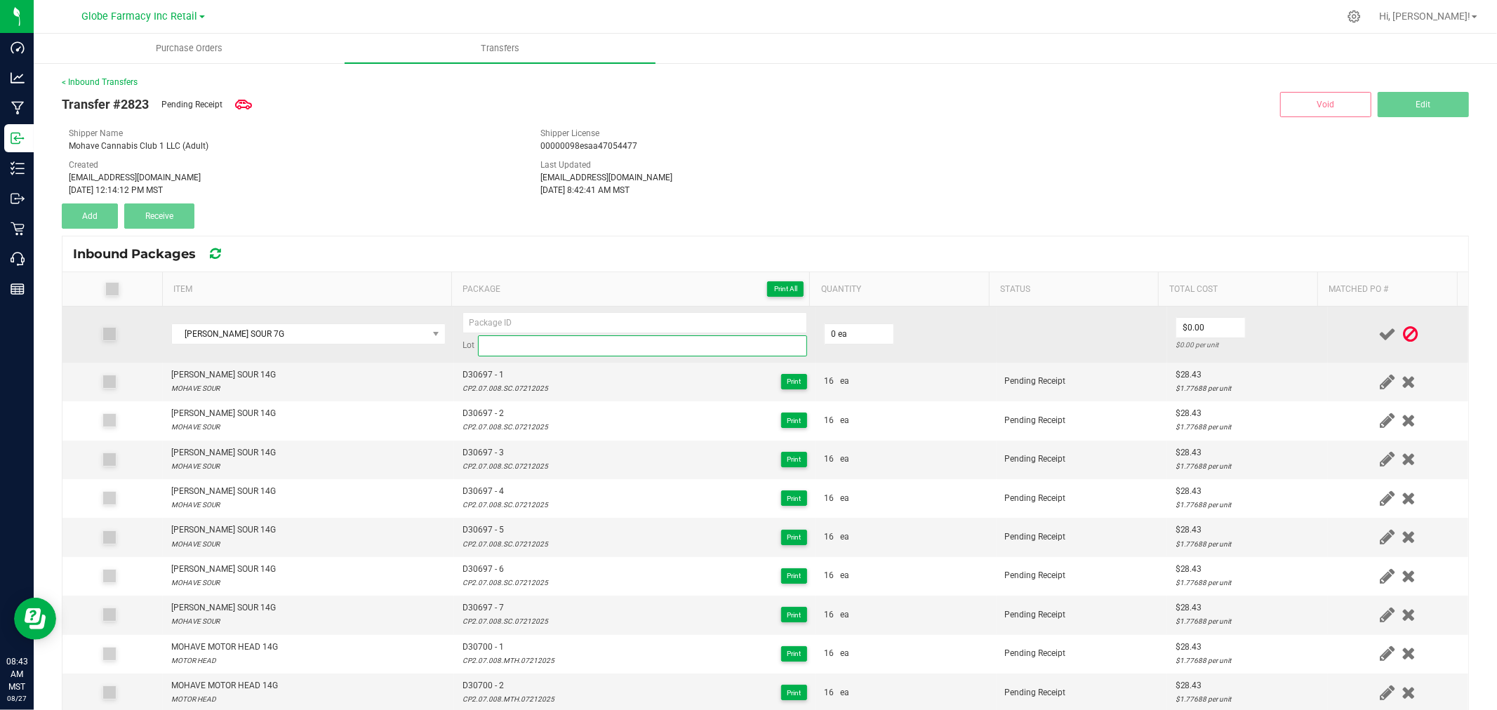
click at [512, 351] on input at bounding box center [642, 346] width 329 height 21
paste input "CP2.07.008.SC.07212025"
type input "CP2.07.008.SC.07212025"
click at [533, 324] on input at bounding box center [635, 322] width 345 height 21
type input "D30696 - 1"
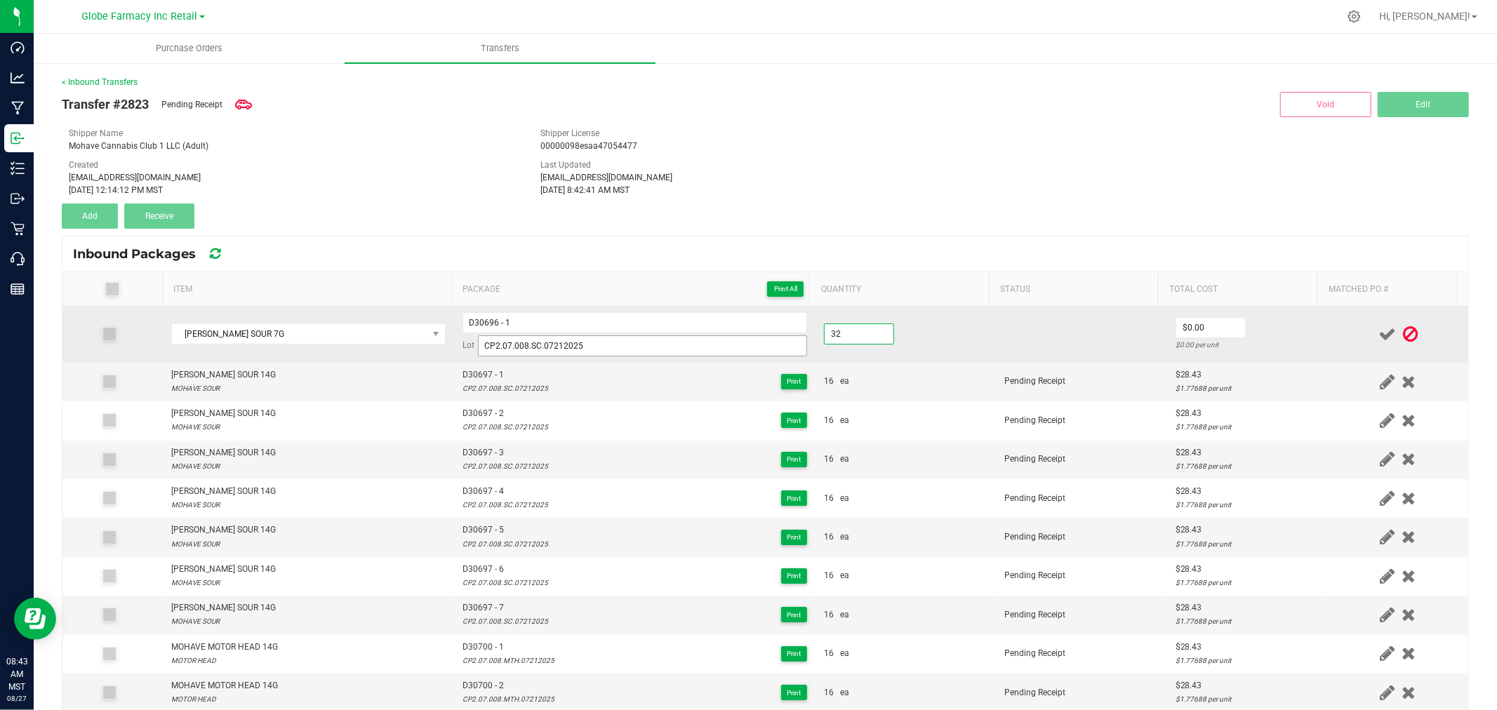
type input "32 ea"
type input "$15.00"
click at [1270, 317] on td "$15.00 $0.46875 per unit" at bounding box center [1247, 335] width 161 height 56
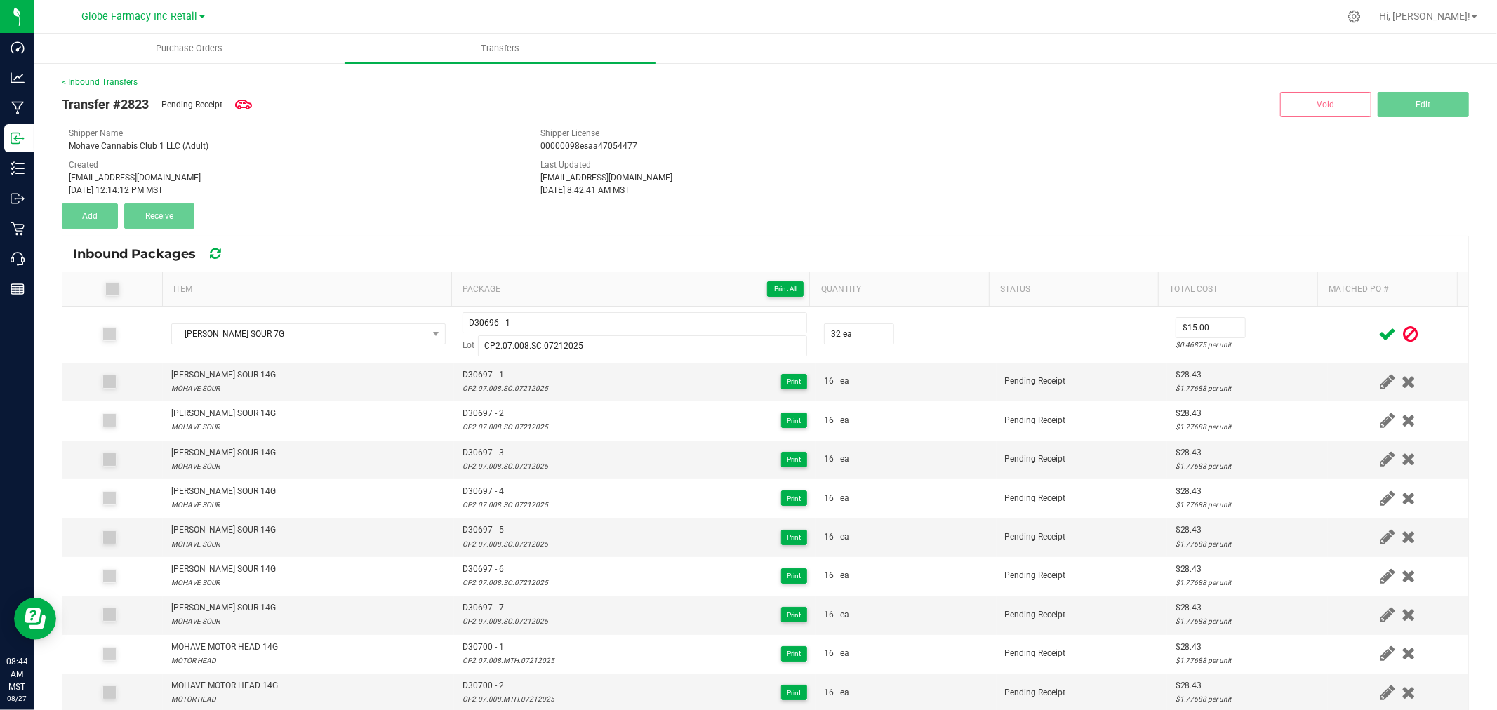
click at [1379, 332] on icon at bounding box center [1388, 335] width 18 height 18
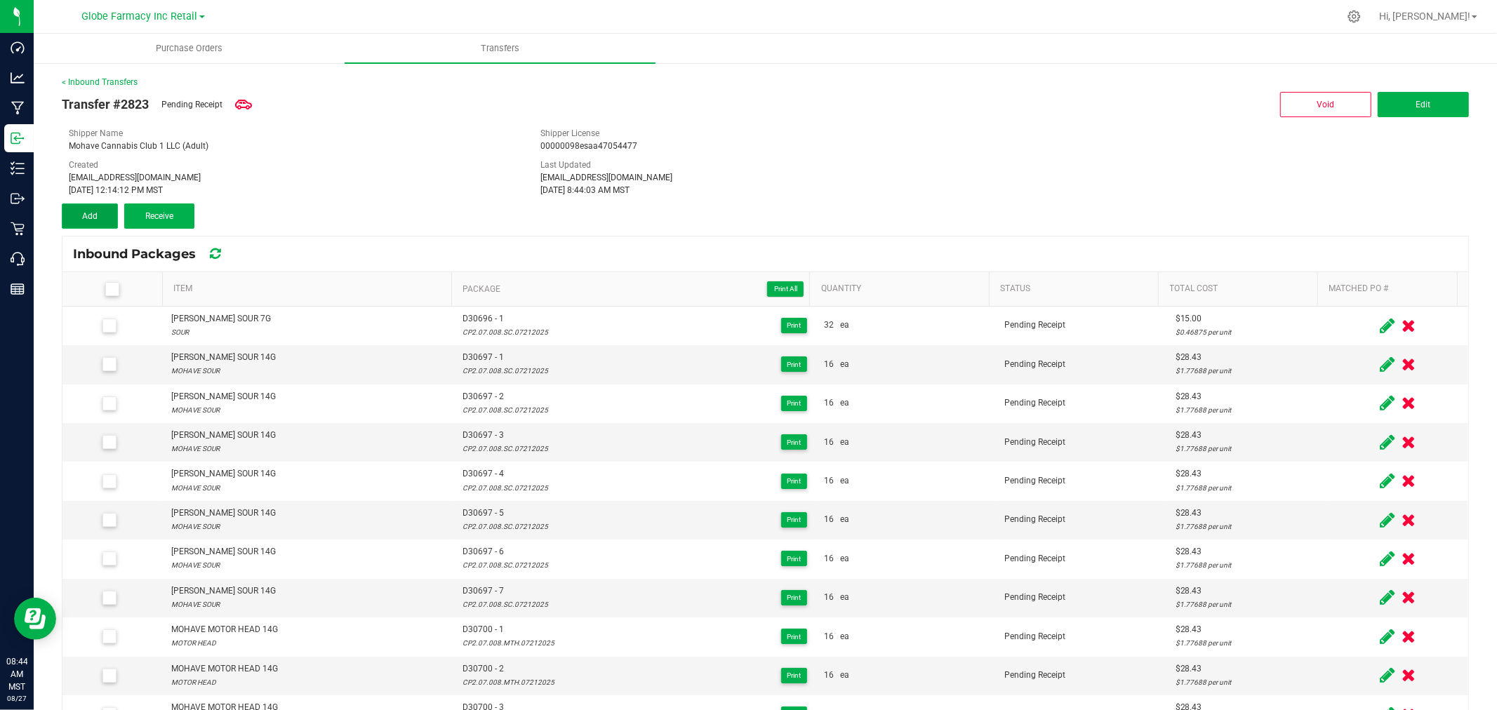
click at [95, 214] on span "Add" at bounding box center [89, 216] width 15 height 10
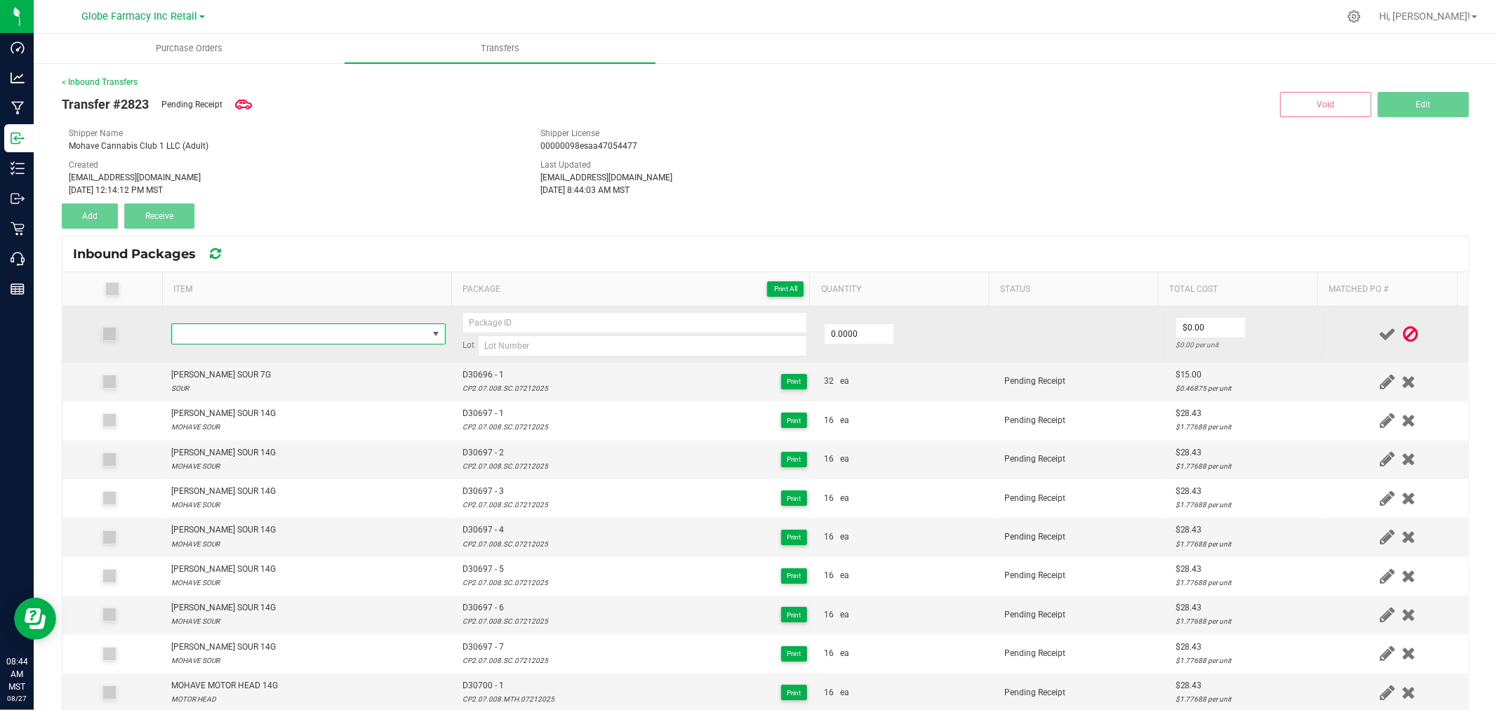
click at [290, 339] on span "NO DATA FOUND" at bounding box center [299, 334] width 255 height 20
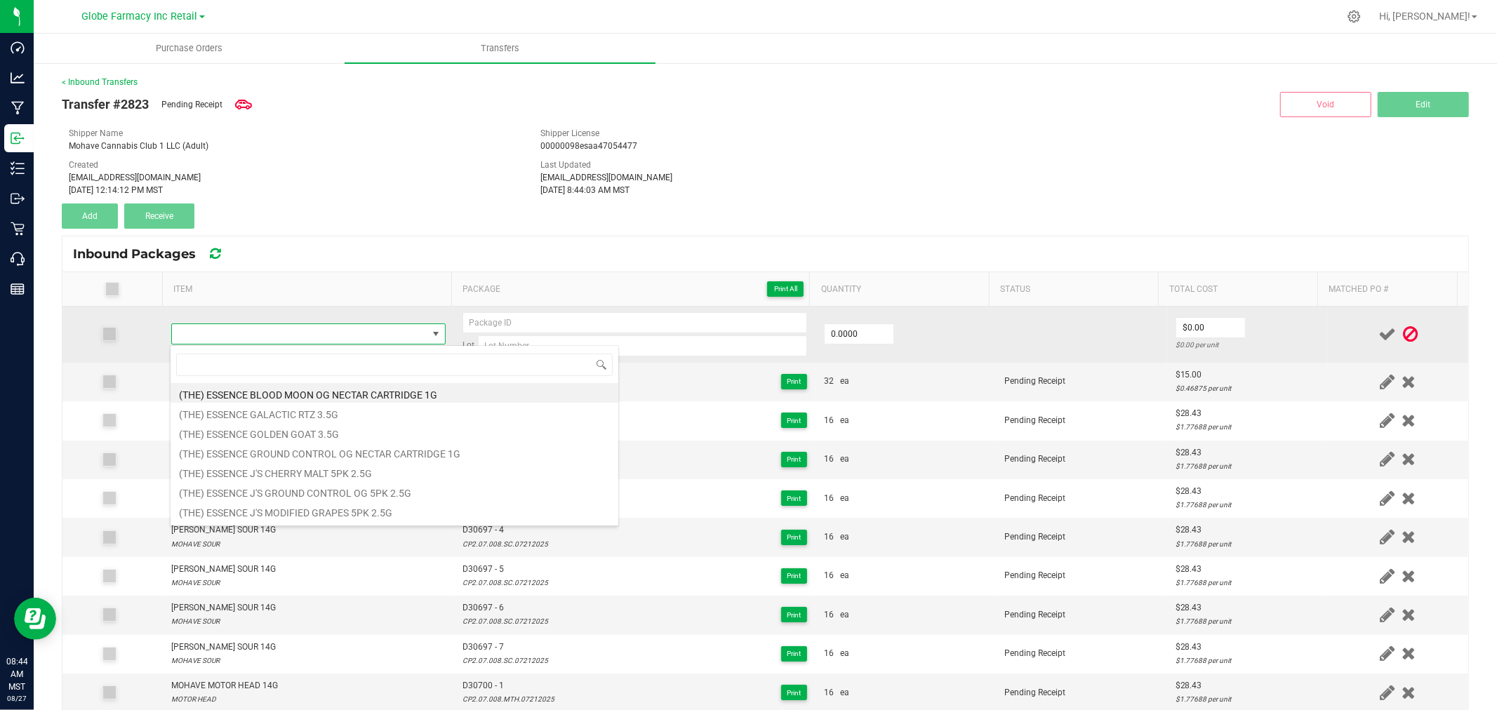
type input "CP2.07.008.SC.07212025"
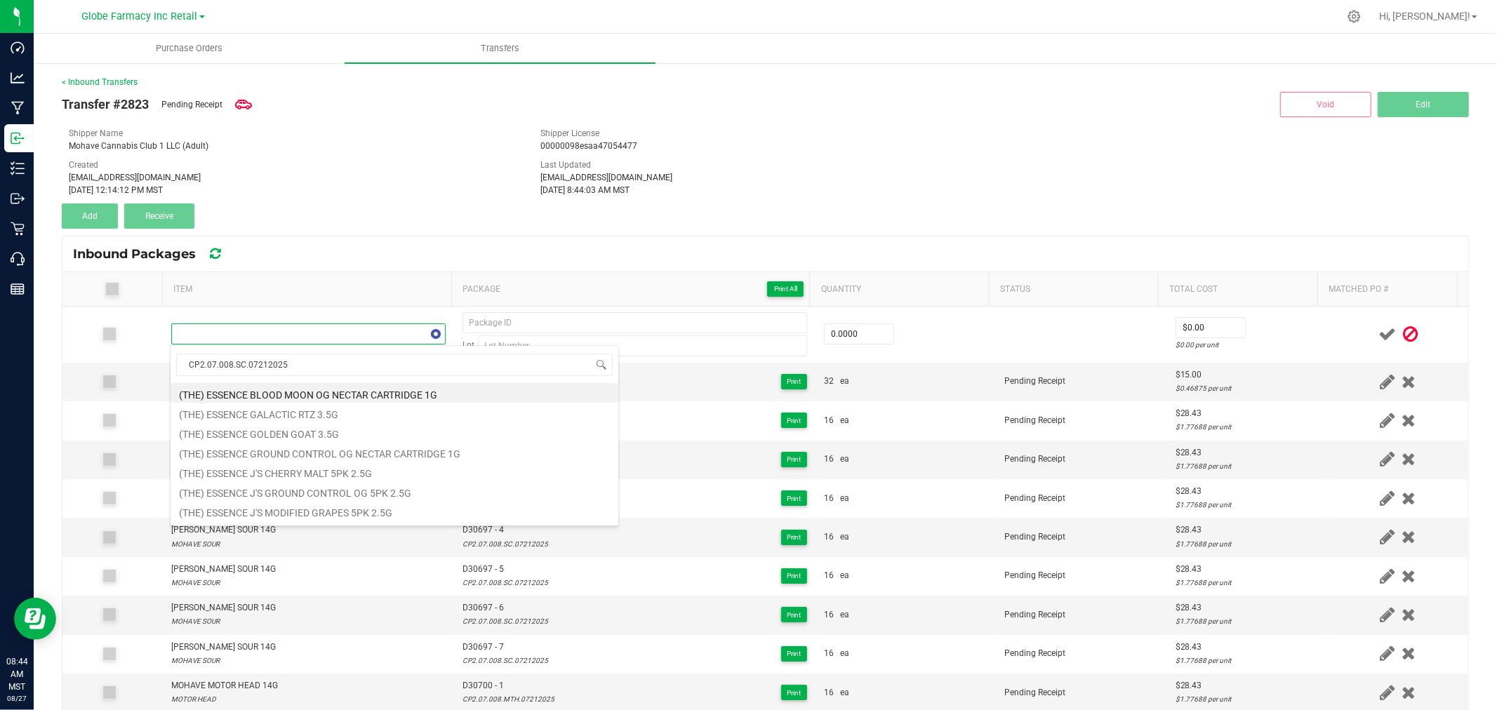
click at [359, 289] on th "Item" at bounding box center [306, 289] width 289 height 34
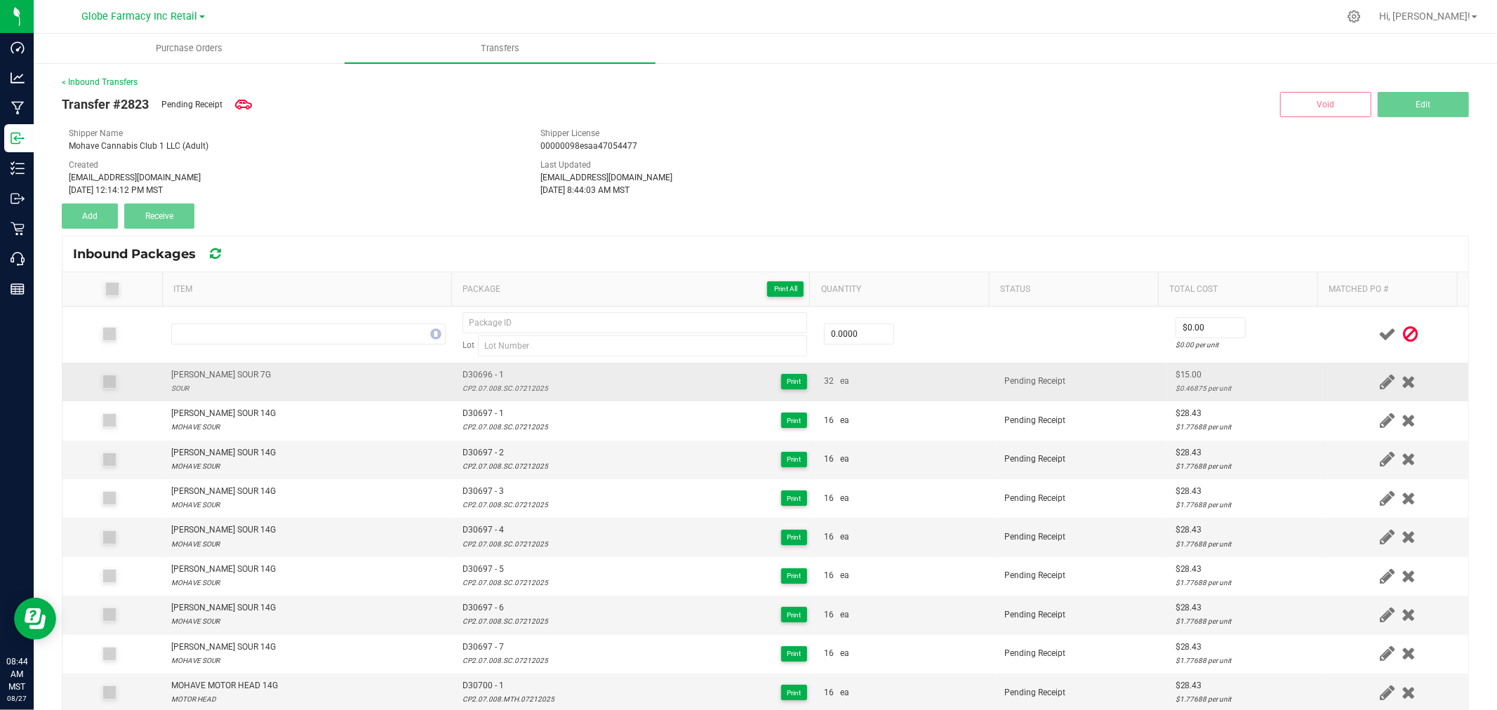
click at [253, 376] on div "MOHAVE MOHAVE SOUR 7G" at bounding box center [221, 374] width 100 height 13
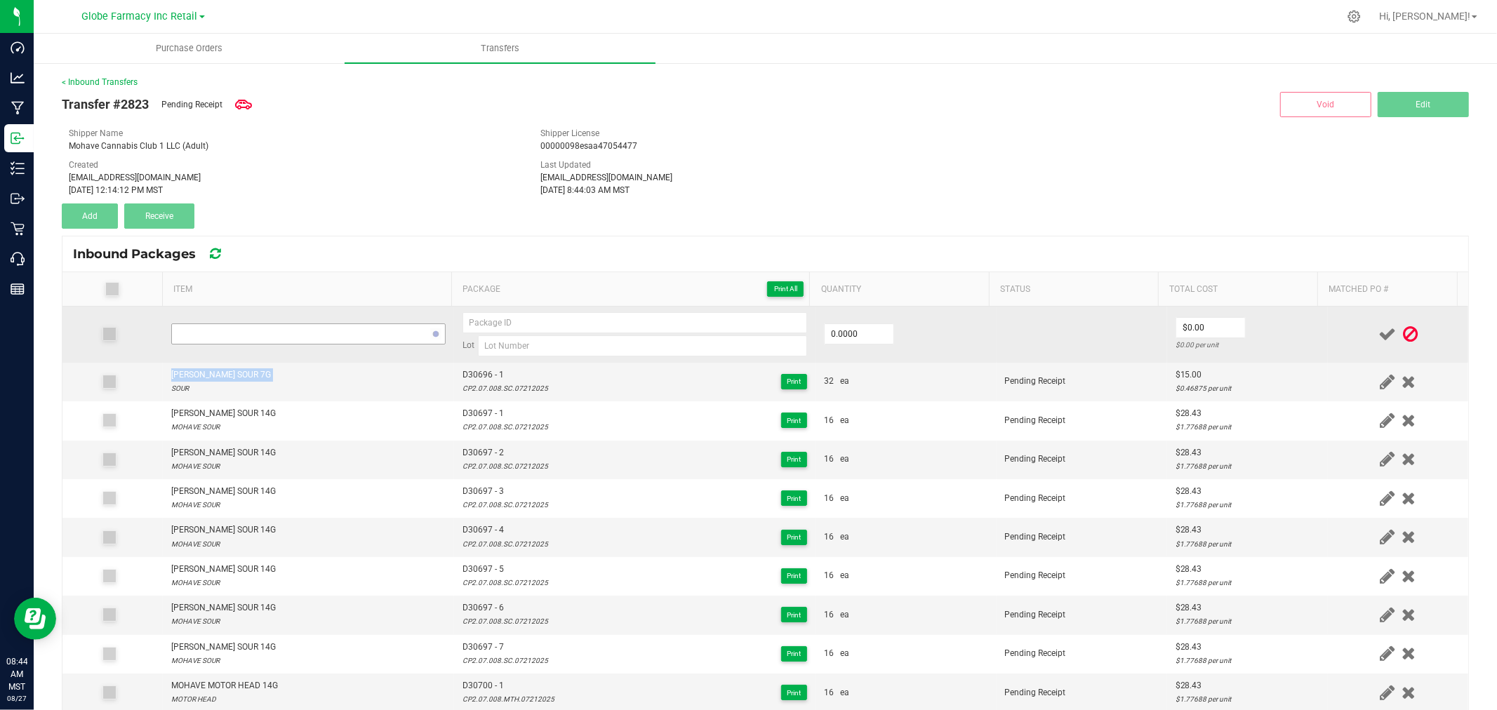
copy div "MOHAVE MOHAVE SOUR 7G"
click at [268, 345] on span "NO DATA FOUND" at bounding box center [308, 334] width 274 height 21
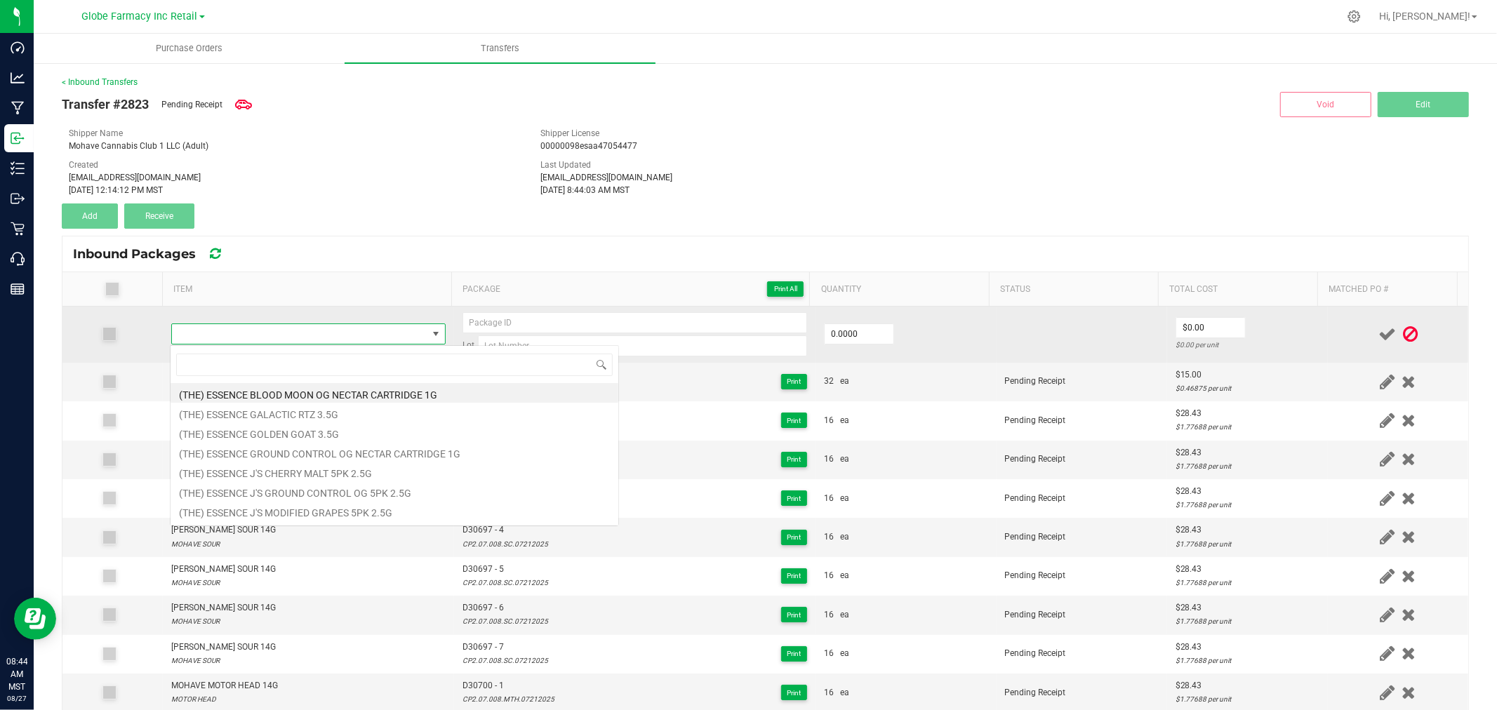
type input "MOHAVE MOHAVE SOUR 7G"
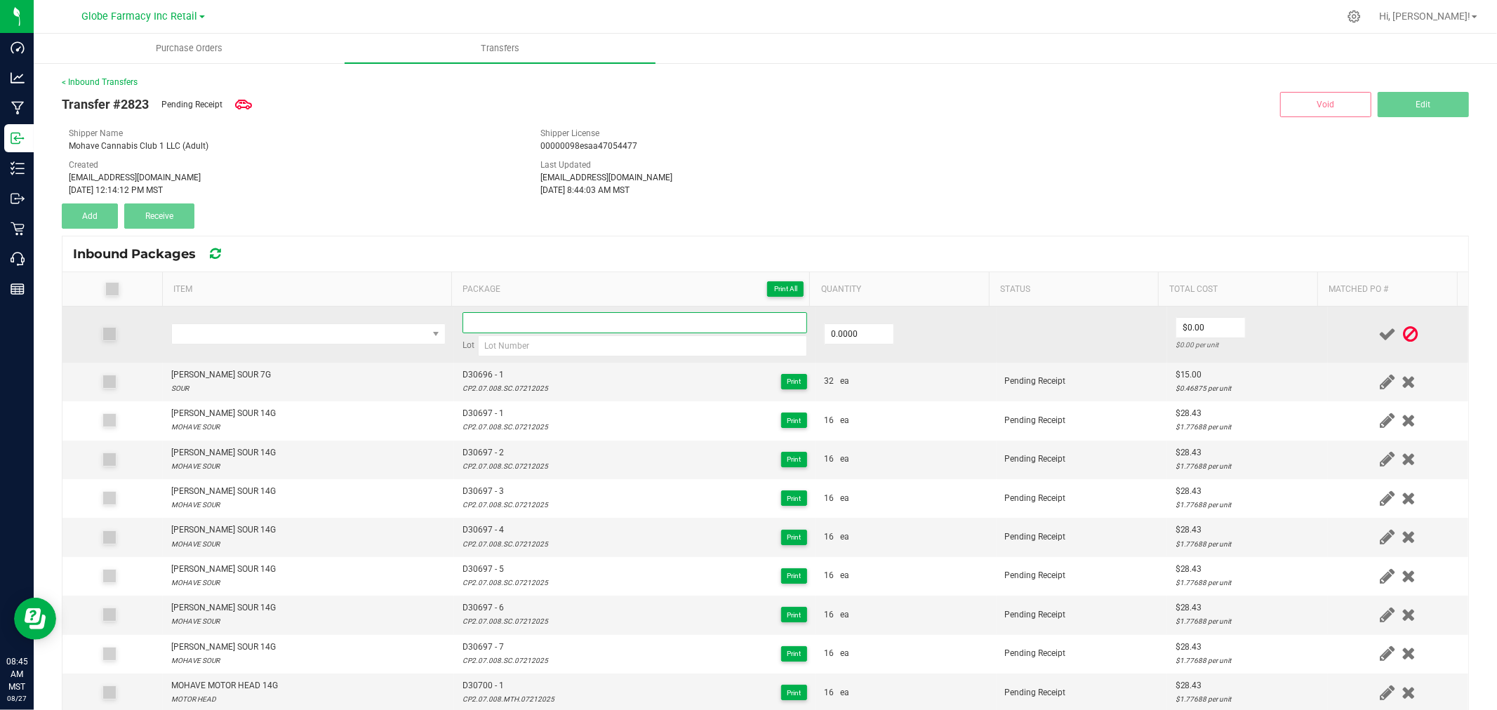
click at [496, 321] on input at bounding box center [635, 322] width 345 height 21
click at [352, 333] on span "NO DATA FOUND" at bounding box center [299, 334] width 255 height 20
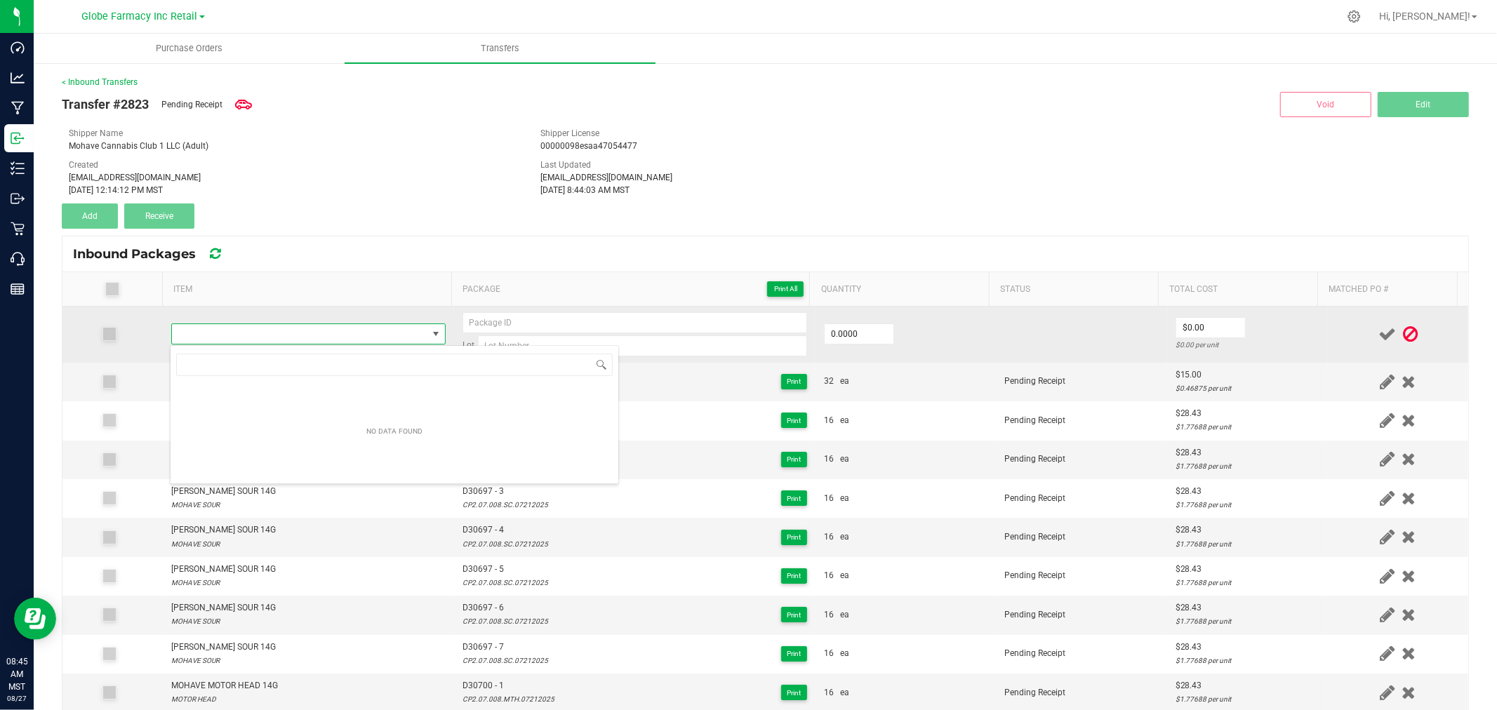
type input "MOHAVE MOHAVE SOUR 7G"
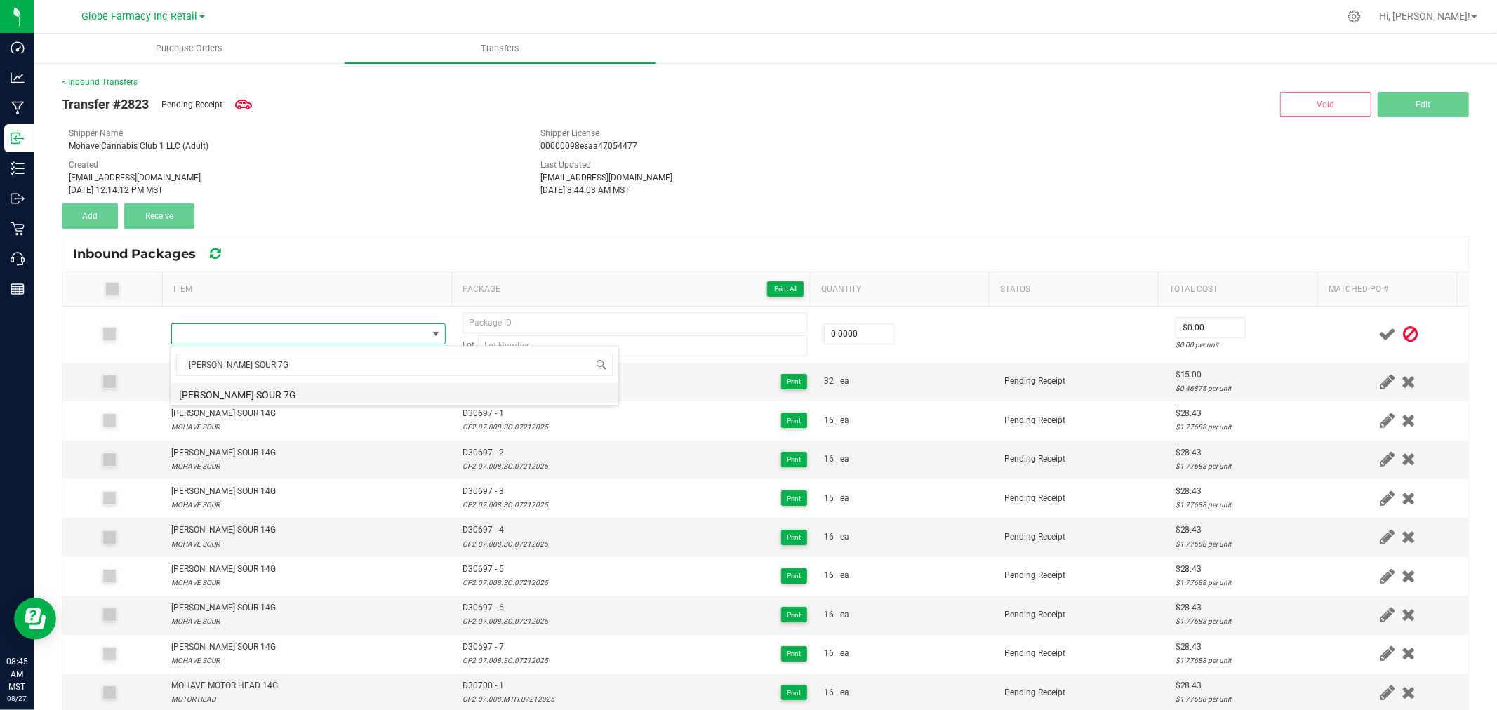
click at [288, 385] on li "MOHAVE MOHAVE SOUR 7G" at bounding box center [395, 393] width 448 height 20
type input "0 ea"
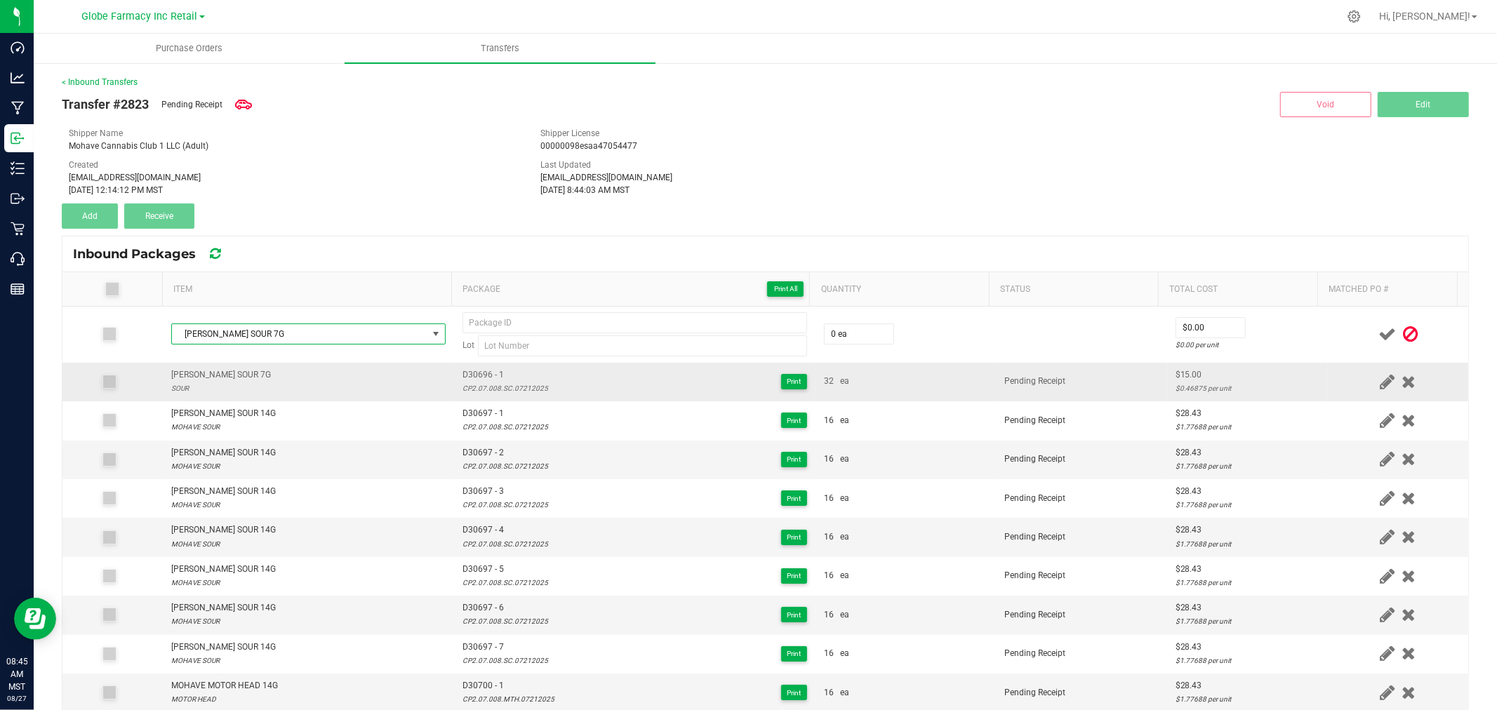
click at [470, 366] on td "D30696 - 1 CP2.07.008.SC.07212025 Print" at bounding box center [634, 382] width 361 height 39
type input "D30696 - 1"
click at [511, 376] on span "D30696 - 1" at bounding box center [506, 374] width 86 height 13
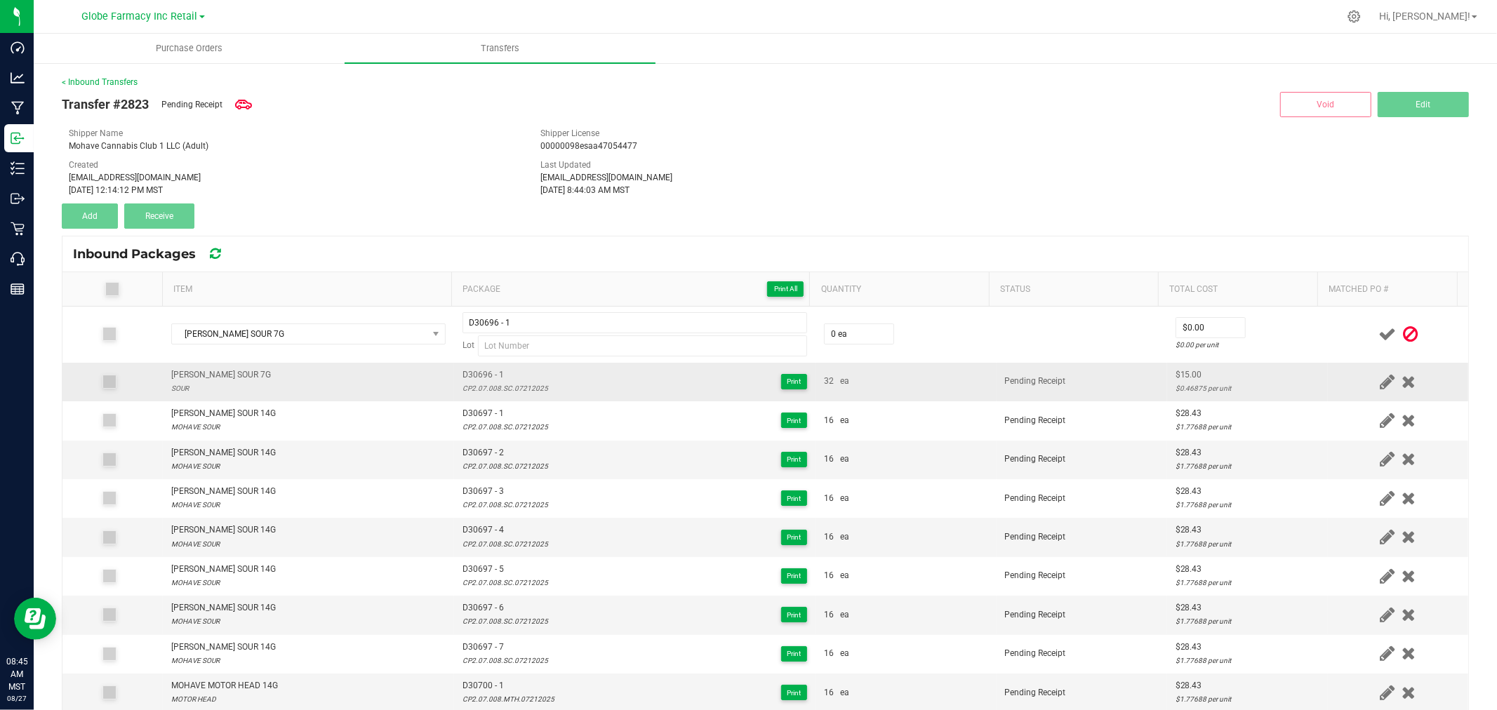
click at [506, 387] on div "CP2.07.008.SC.07212025" at bounding box center [506, 388] width 86 height 13
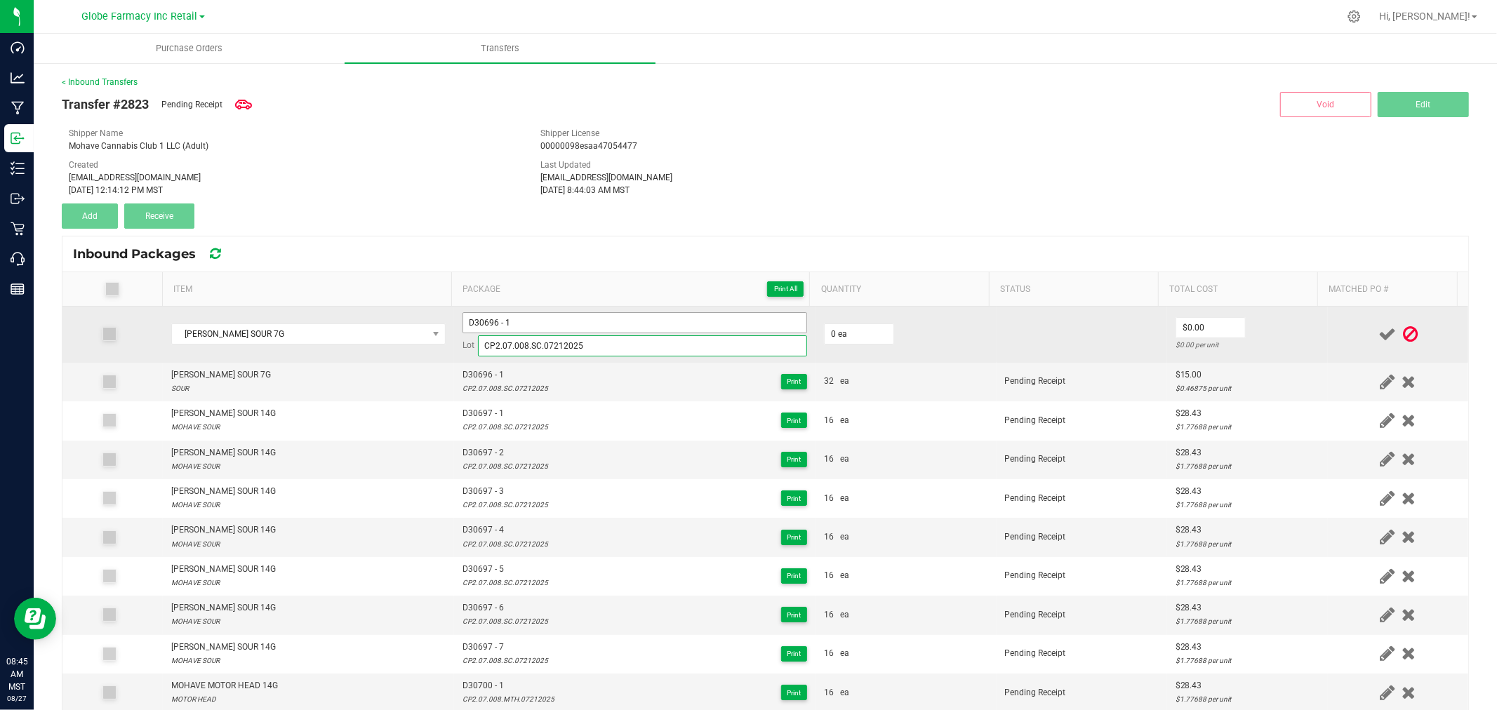
type input "CP2.07.008.SC.07212025"
click at [547, 320] on input "D30696 - 1" at bounding box center [635, 322] width 345 height 21
type input "D30696 - 2"
type input "32 ea"
click at [1299, 338] on td "$155.00 $4.84375 per unit" at bounding box center [1247, 335] width 161 height 56
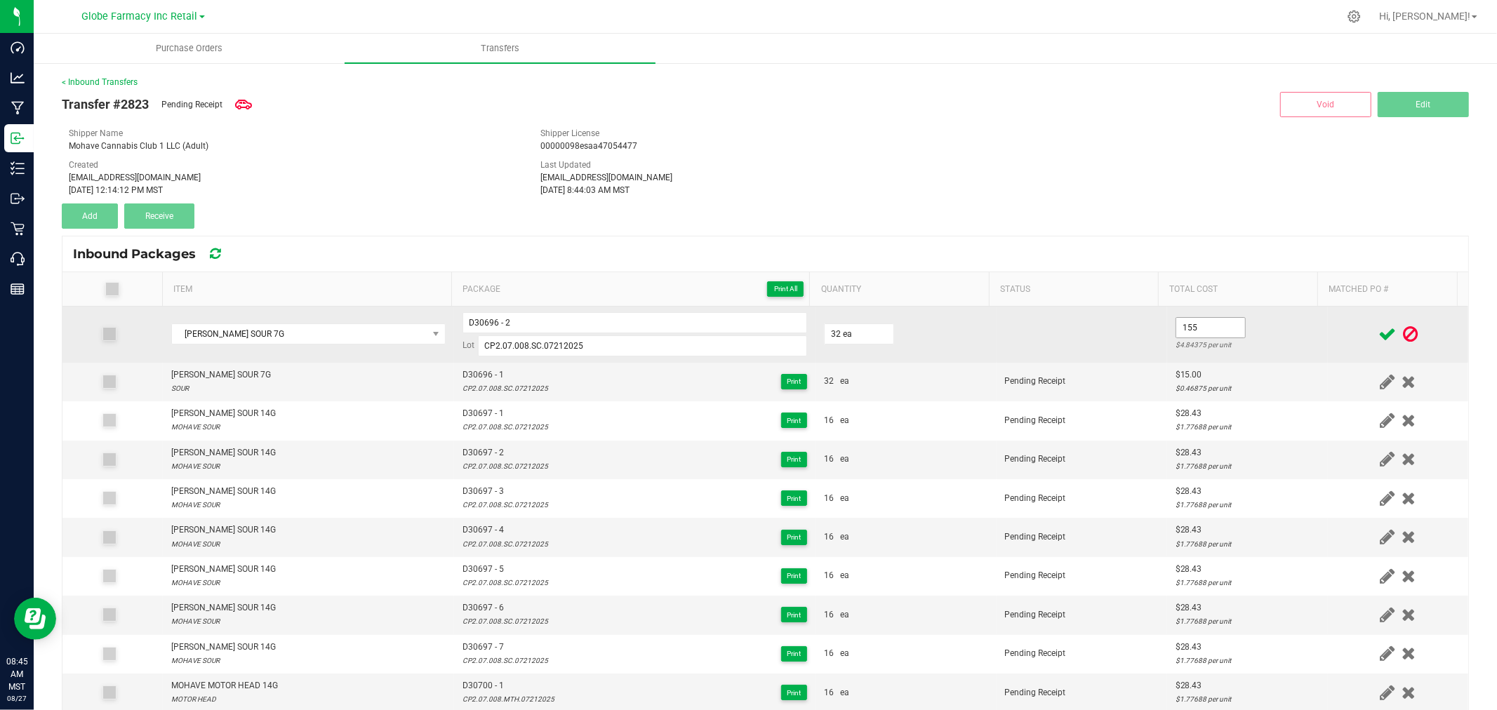
click at [1197, 332] on input "155" at bounding box center [1210, 328] width 69 height 20
type input "$15.00"
click at [1259, 326] on td "$15.00 $0.46875 per unit" at bounding box center [1247, 335] width 161 height 56
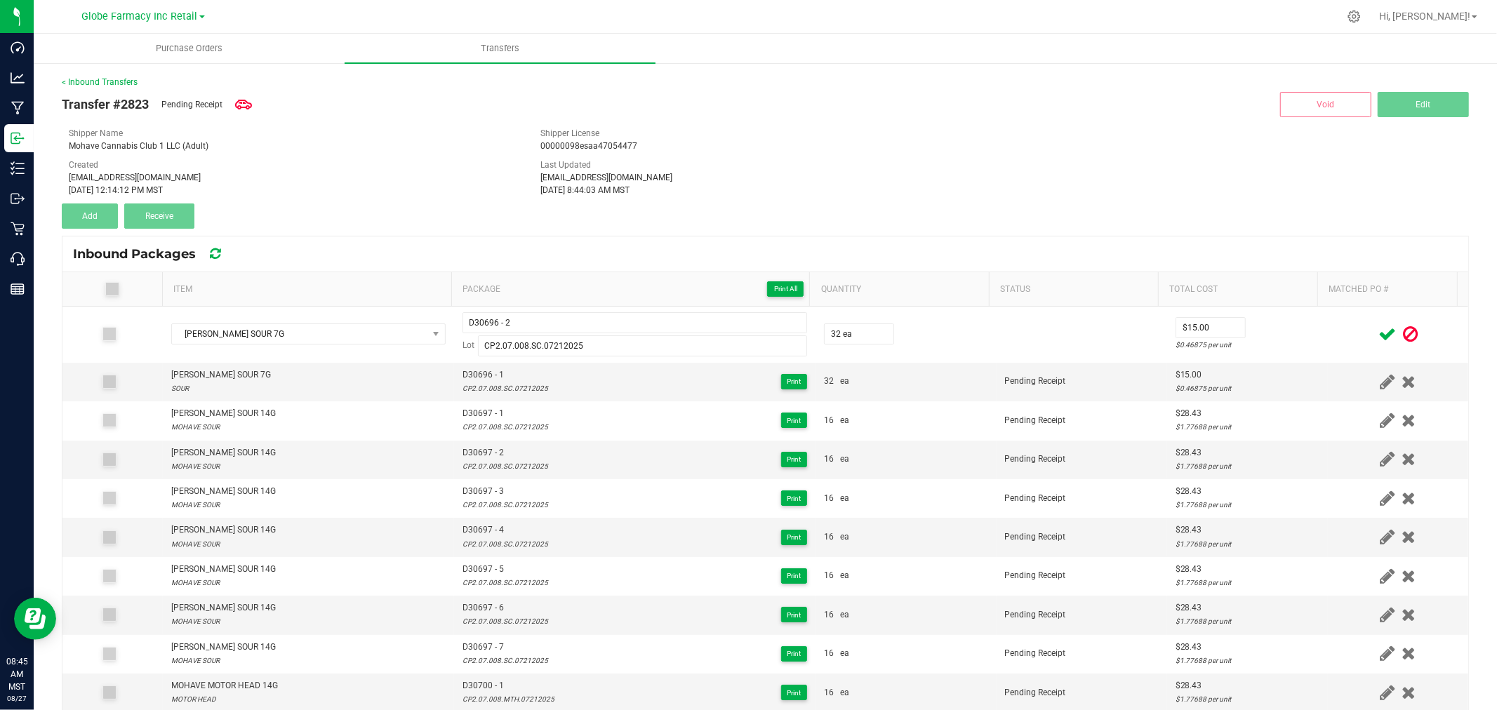
click at [1379, 331] on icon at bounding box center [1388, 335] width 18 height 18
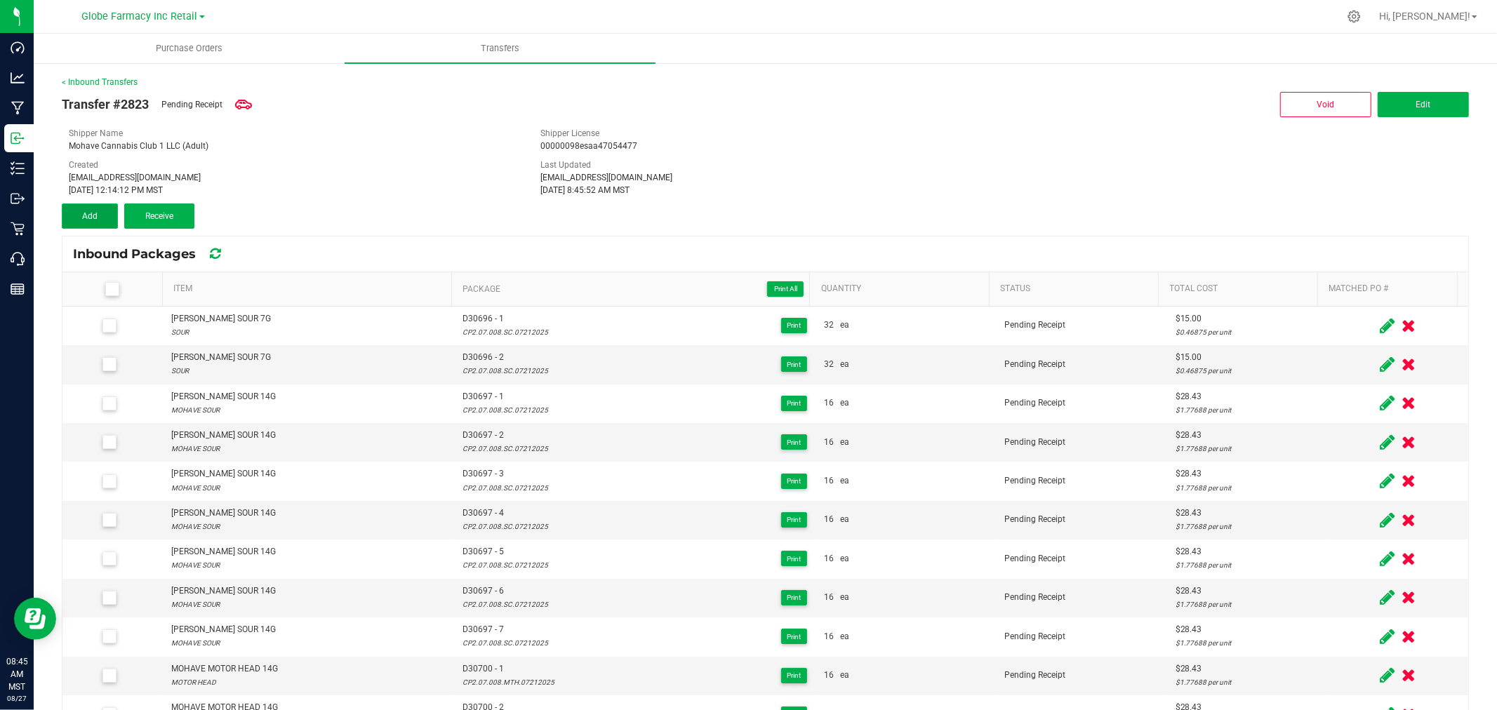
click at [108, 208] on button "Add" at bounding box center [90, 216] width 56 height 25
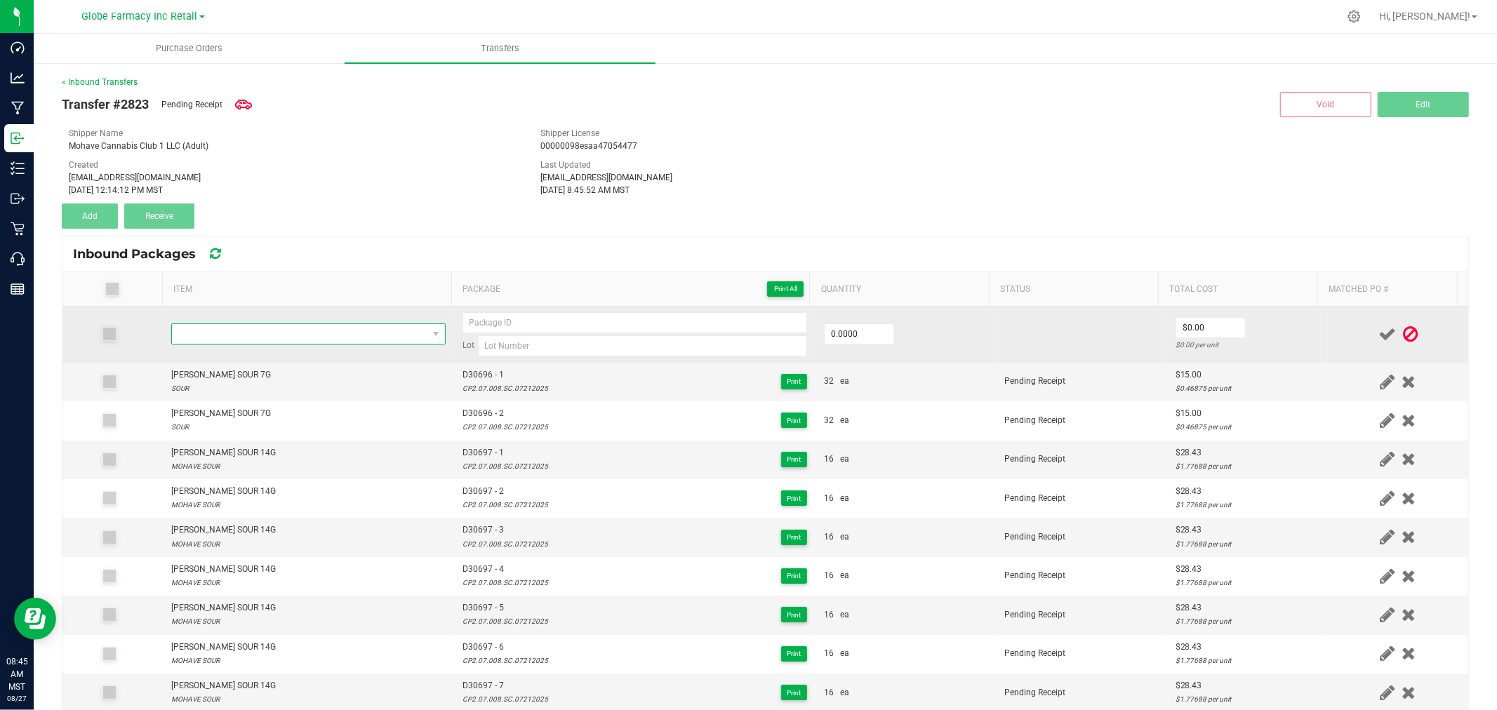
click at [279, 339] on span "NO DATA FOUND" at bounding box center [299, 334] width 255 height 20
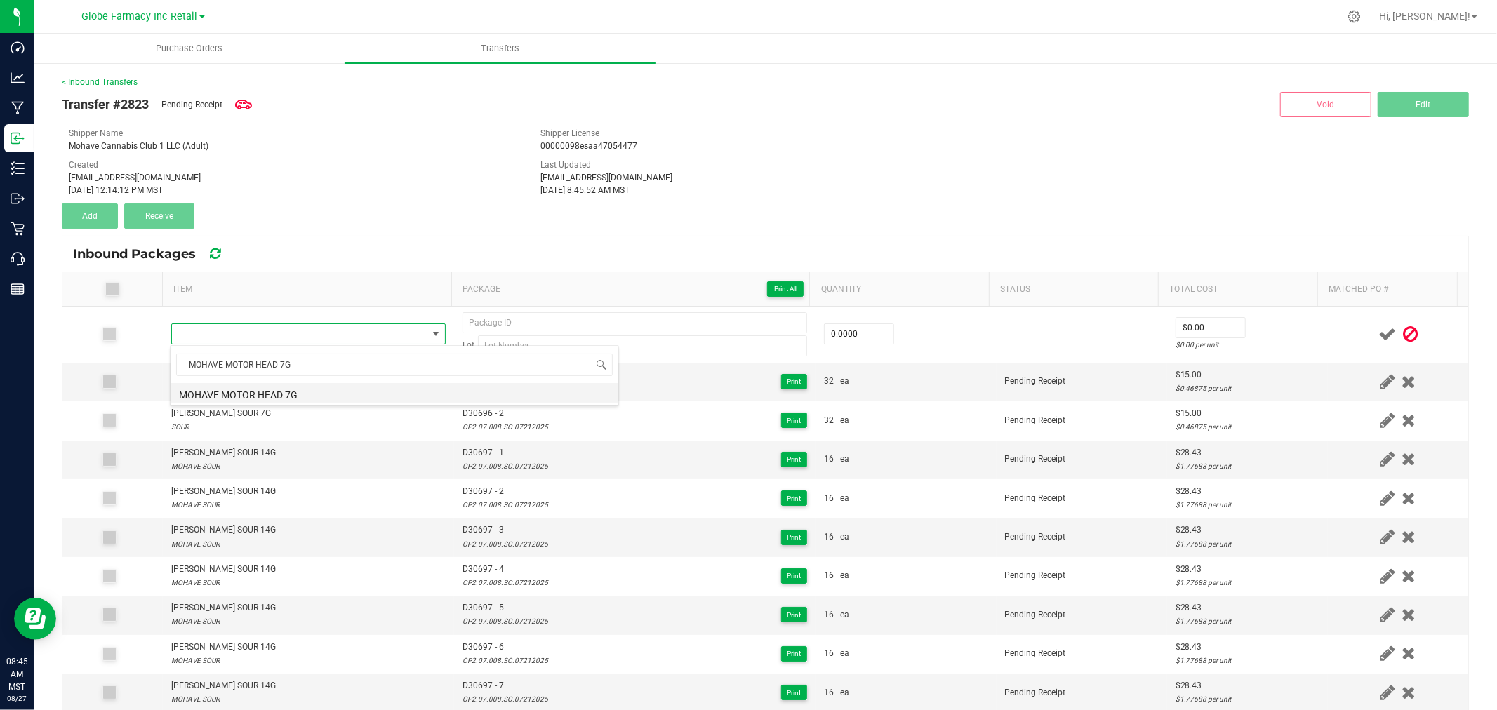
click at [291, 398] on li "MOHAVE MOTOR HEAD 7G" at bounding box center [395, 393] width 448 height 20
type input "0 ea"
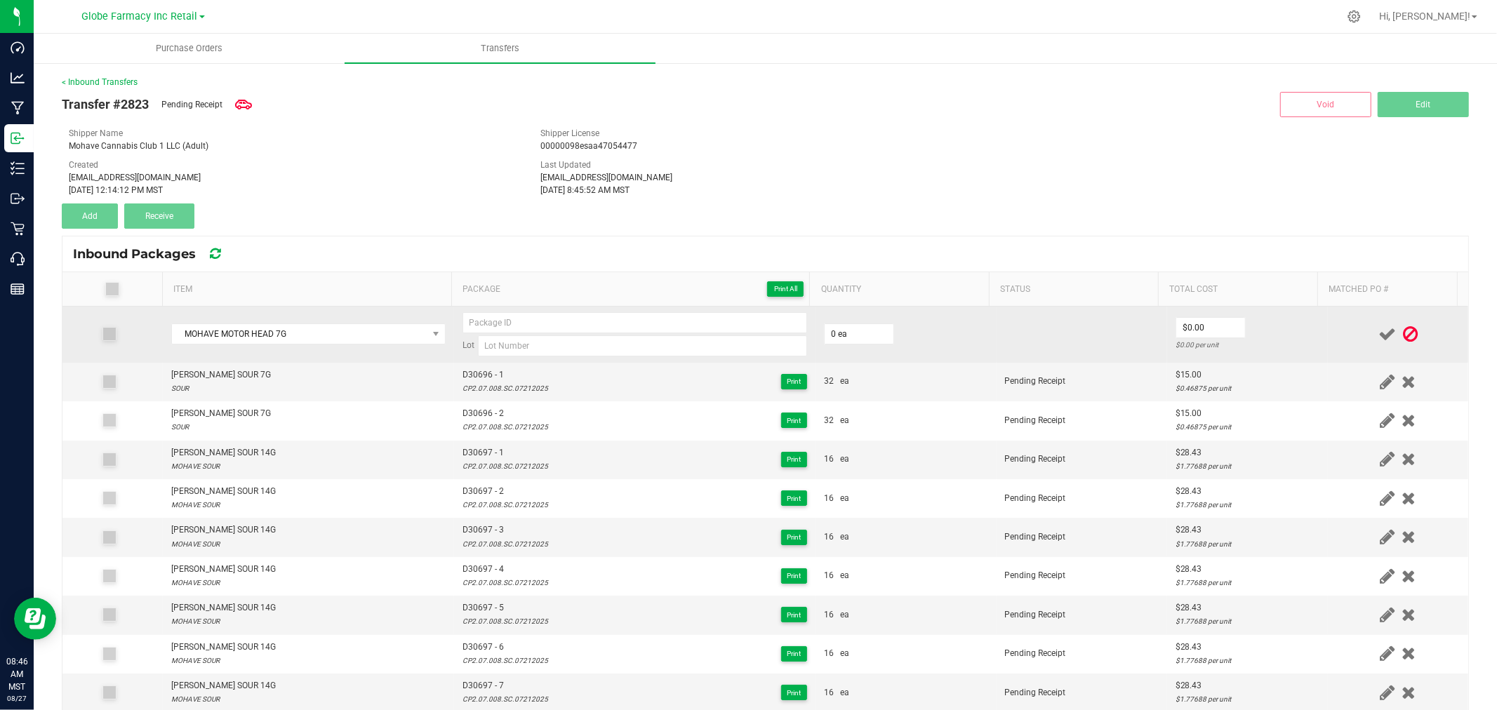
click at [630, 361] on td "Lot" at bounding box center [634, 335] width 361 height 56
click at [630, 359] on td "Lot" at bounding box center [634, 335] width 361 height 56
drag, startPoint x: 634, startPoint y: 349, endPoint x: 629, endPoint y: 326, distance: 23.0
click at [634, 349] on input at bounding box center [642, 346] width 329 height 21
paste input "CP2.07.008.MTH.07212025"
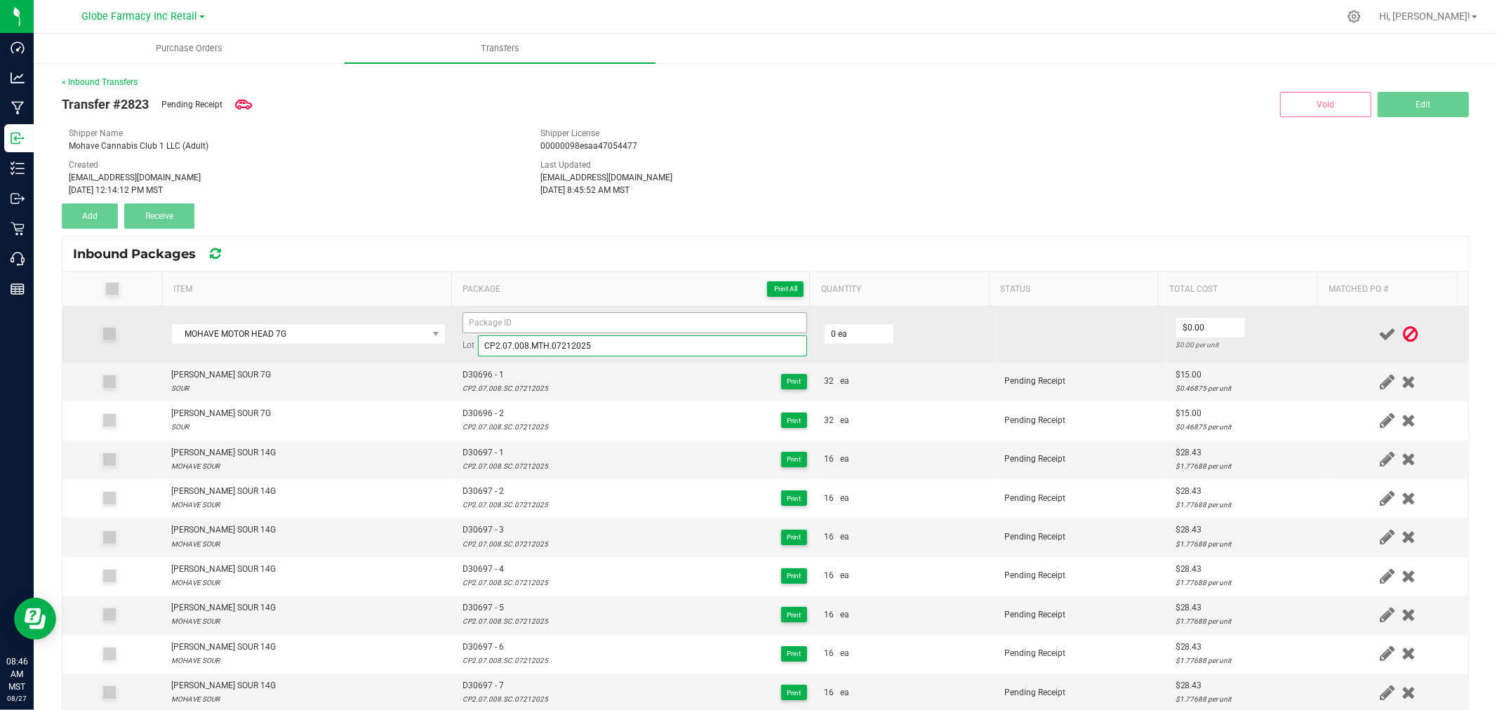
type input "CP2.07.008.MTH.07212025"
click at [628, 321] on input at bounding box center [635, 322] width 345 height 21
type input "D30699 - 1"
click at [842, 330] on input "0" at bounding box center [859, 334] width 69 height 20
type input "32 ea"
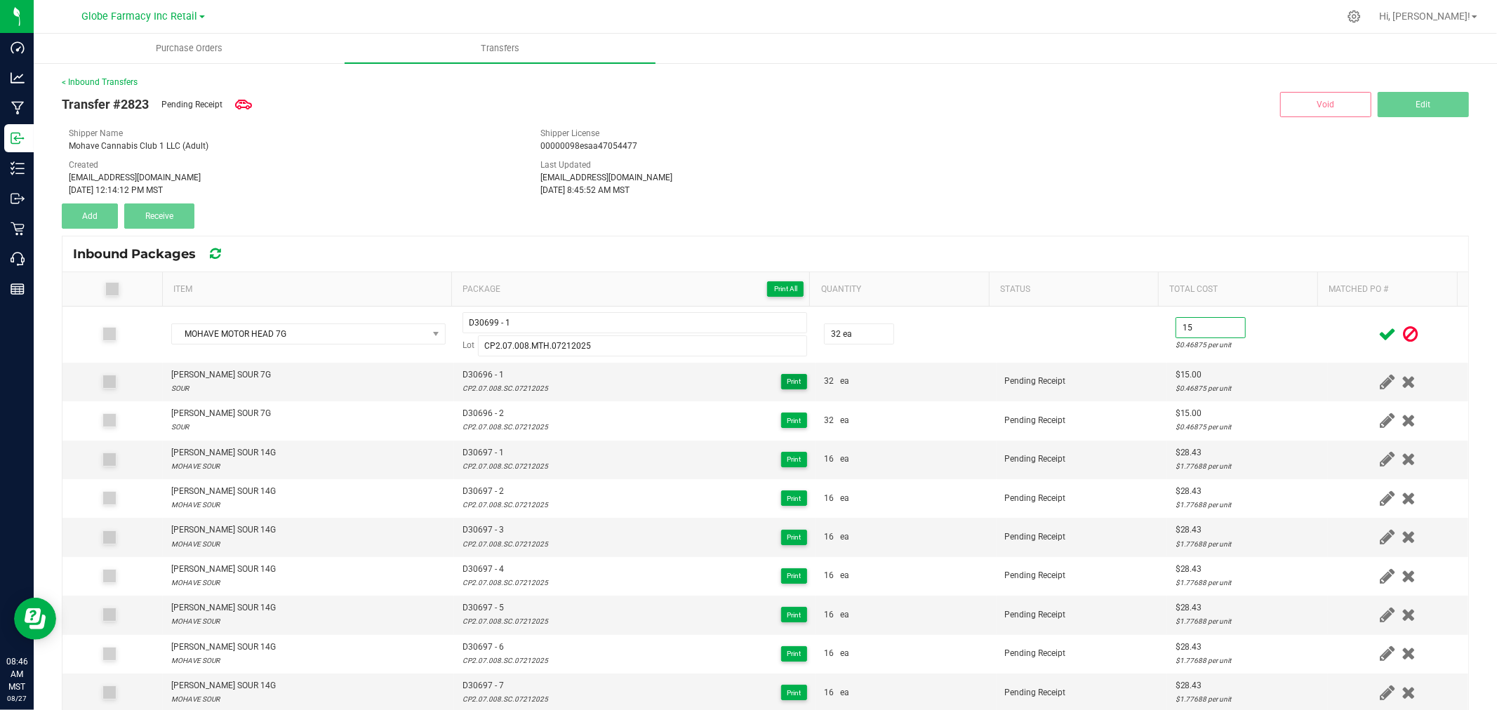
type input "$15.00"
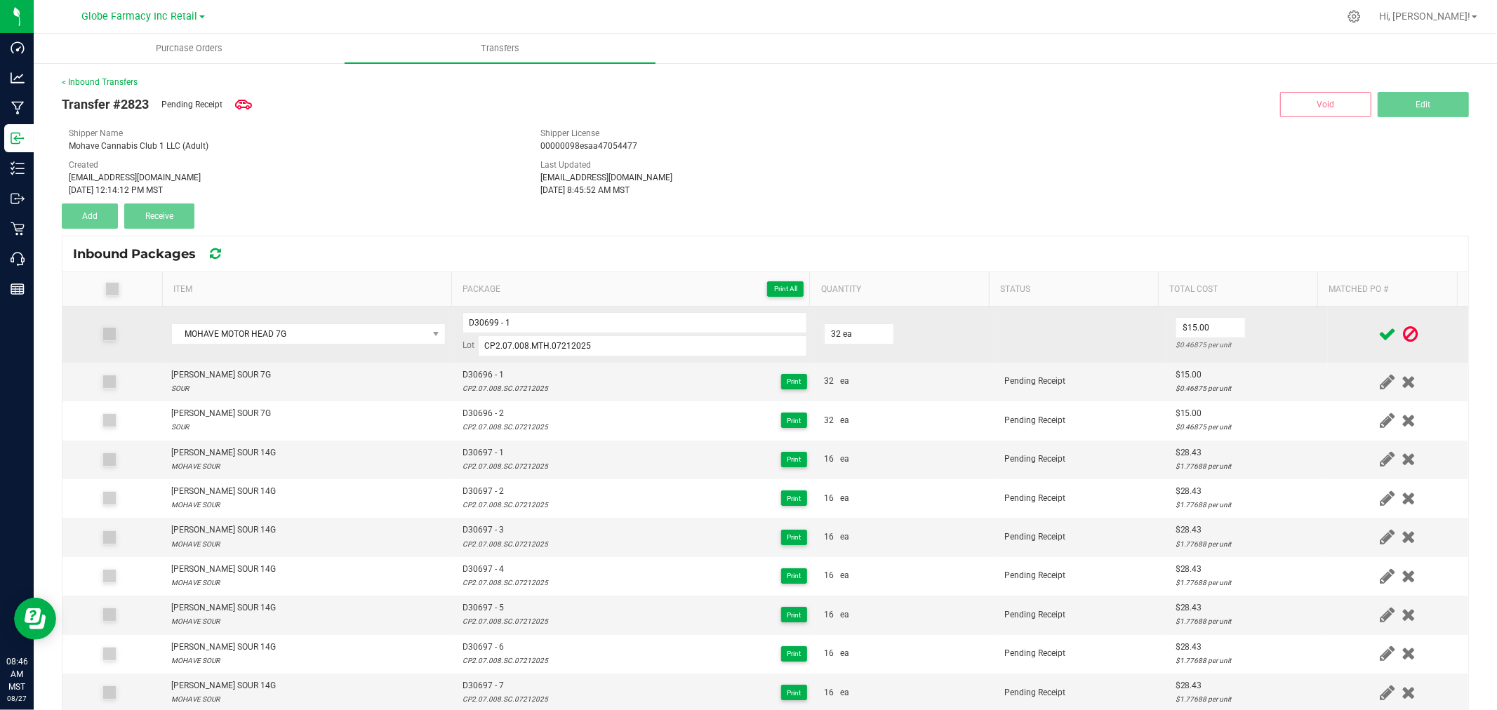
click at [1283, 342] on div "$0.46875 per unit" at bounding box center [1248, 344] width 144 height 13
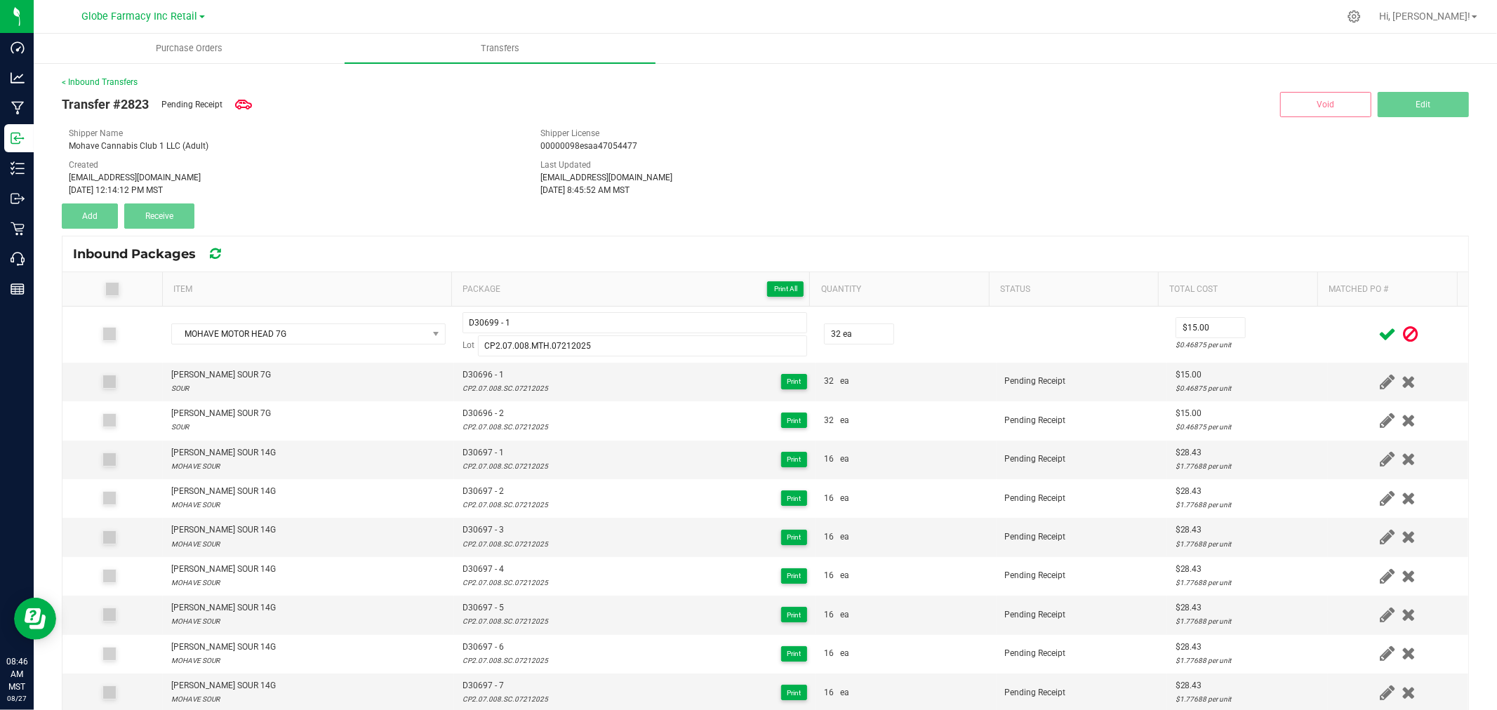
click at [1379, 330] on icon at bounding box center [1388, 335] width 18 height 18
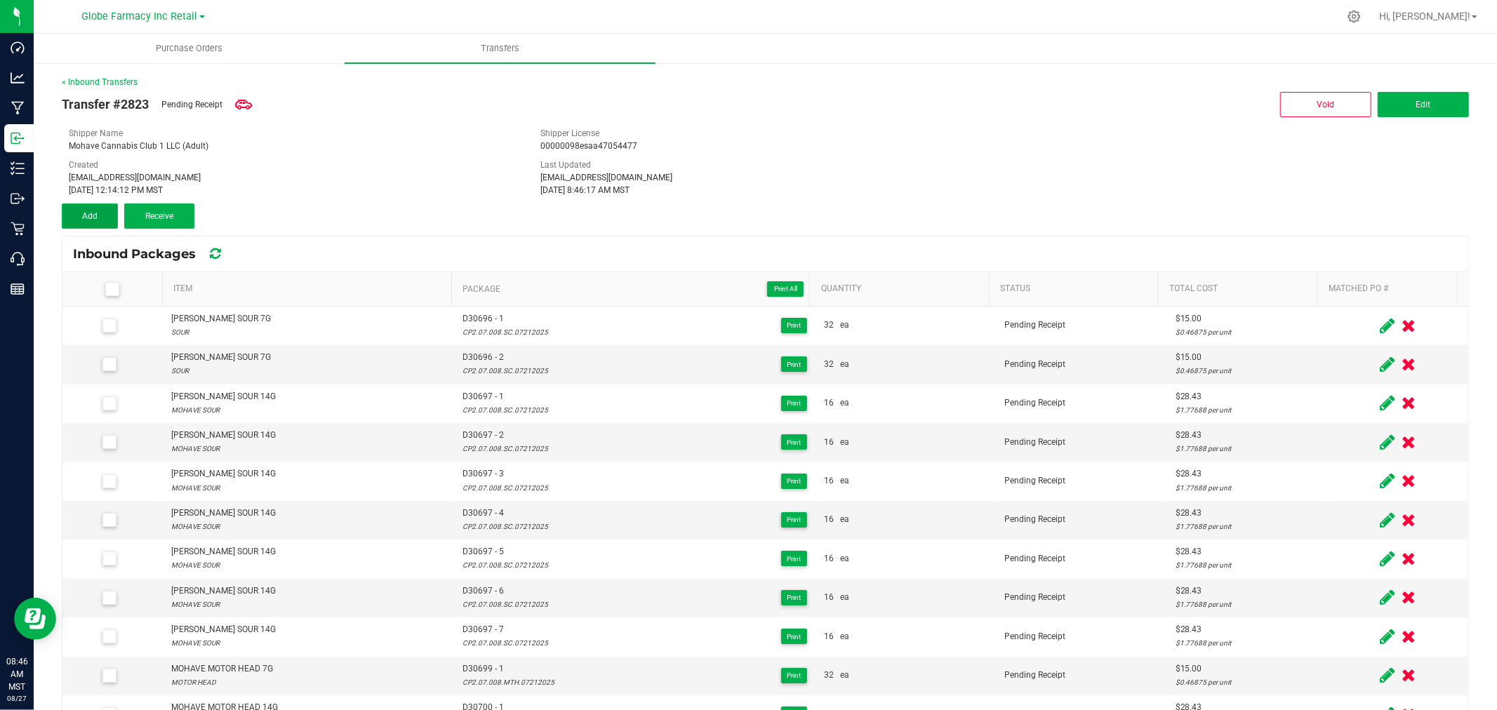
click at [108, 212] on button "Add" at bounding box center [90, 216] width 56 height 25
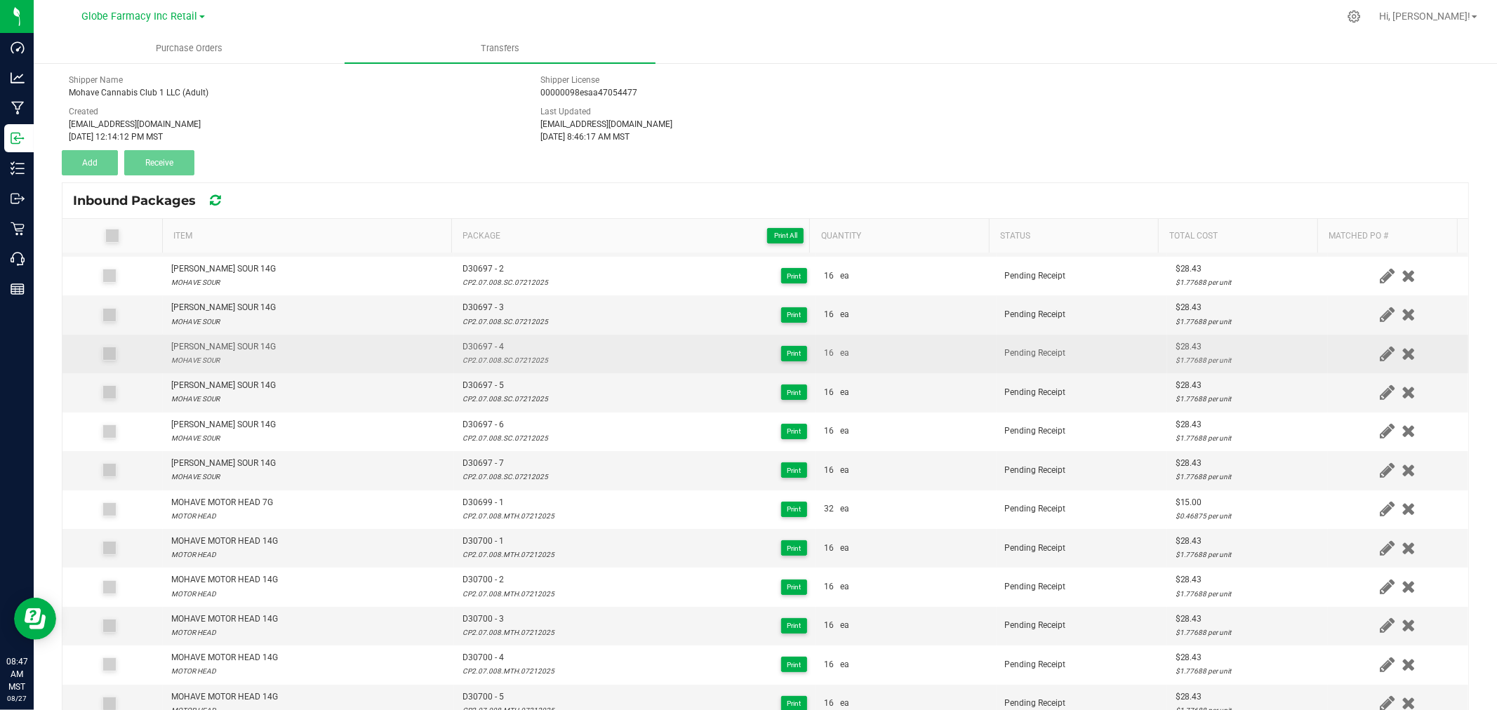
scroll to position [156, 0]
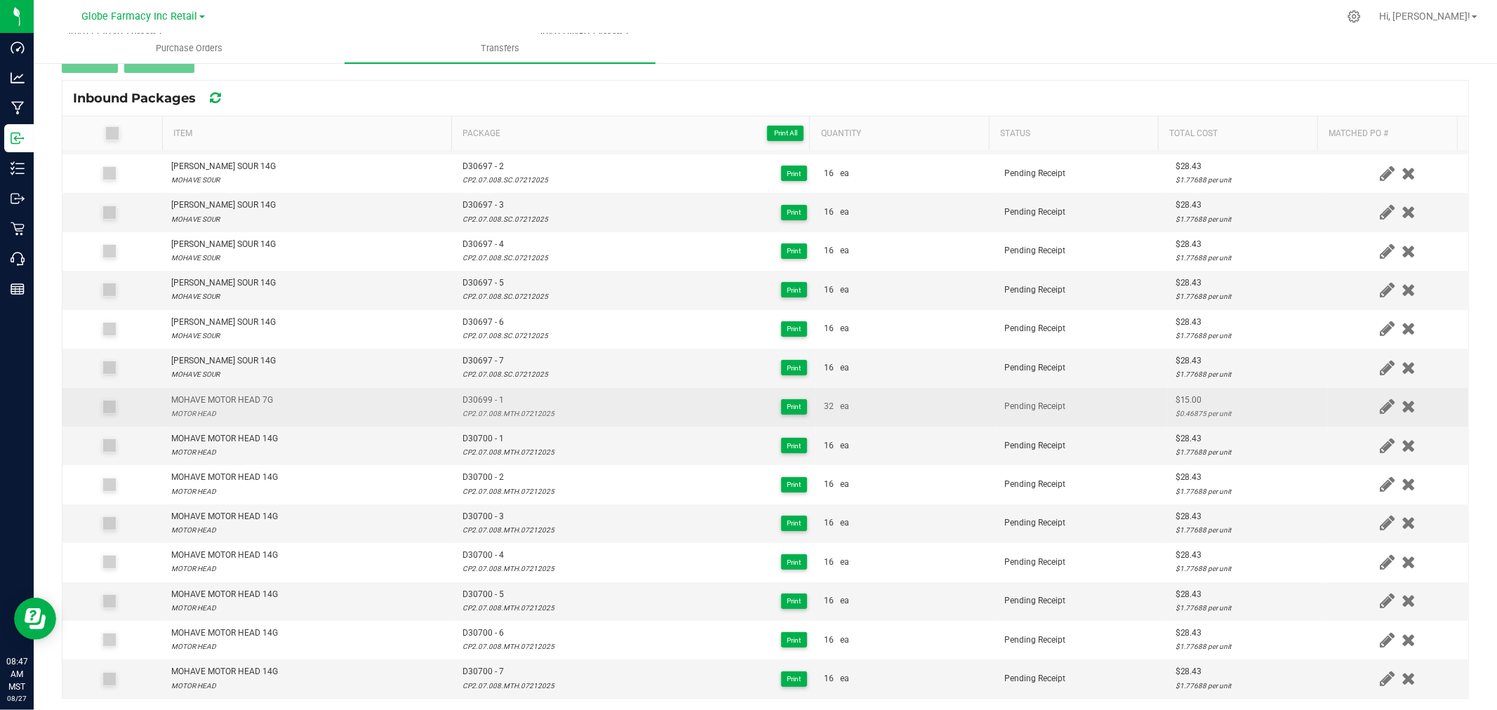
click at [270, 397] on div "MOHAVE MOTOR HEAD 7G" at bounding box center [222, 400] width 102 height 13
copy div "MOHAVE MOTOR HEAD 7G"
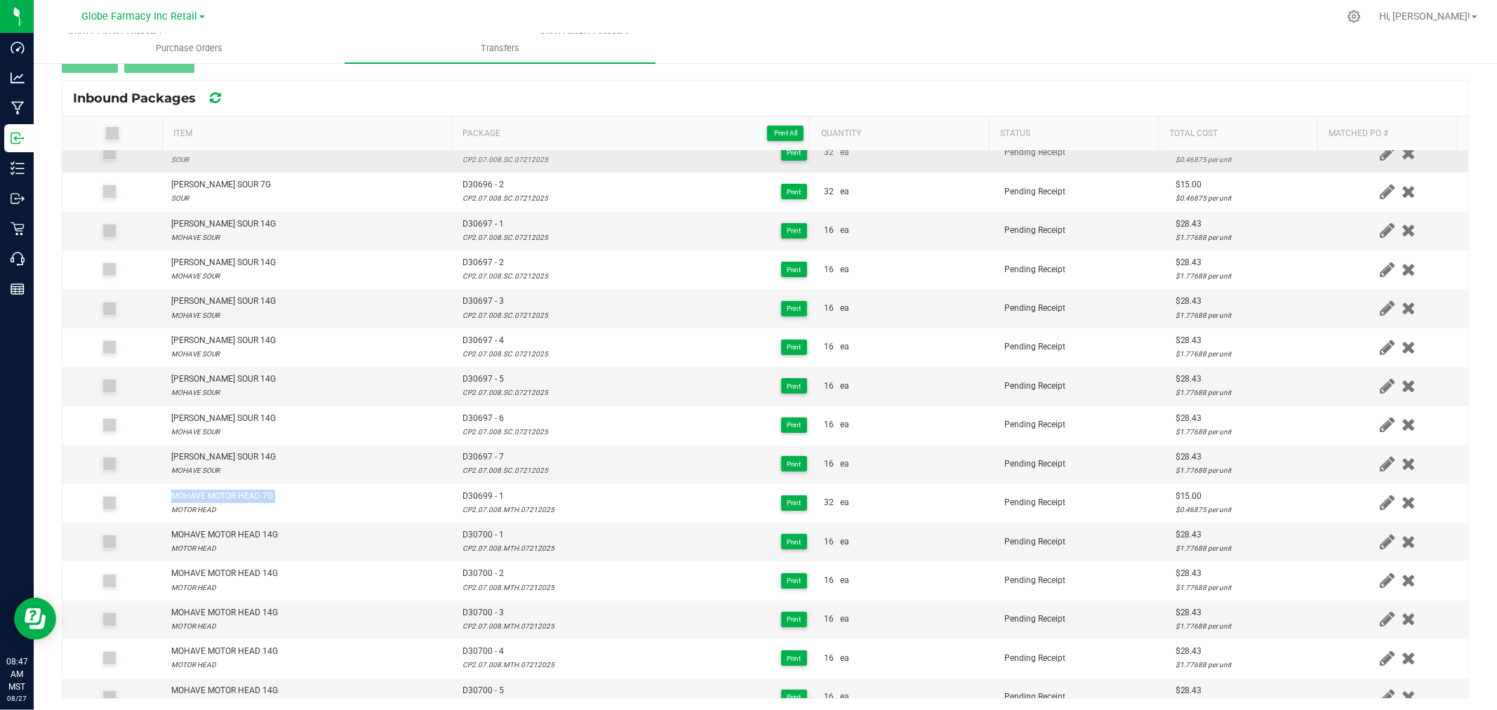
scroll to position [0, 0]
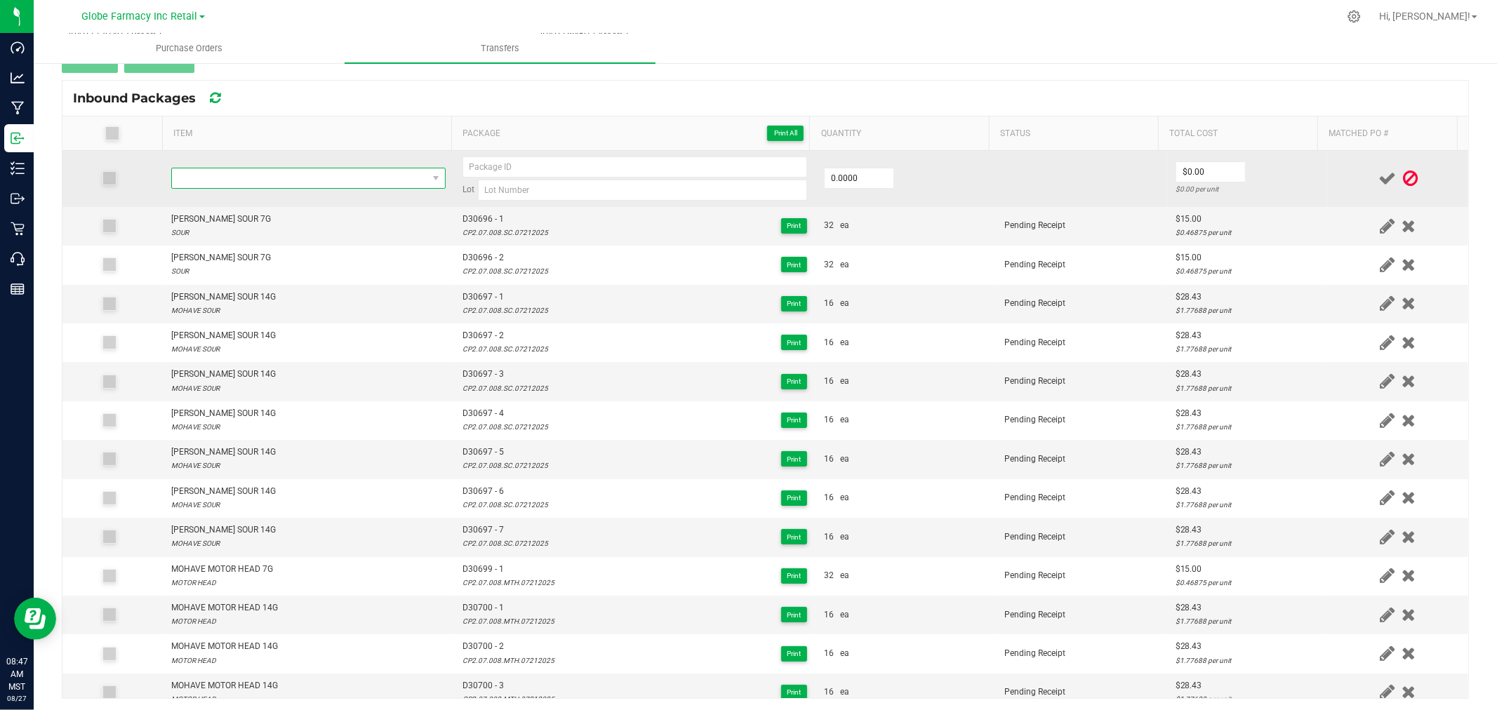
click at [298, 180] on span "NO DATA FOUND" at bounding box center [299, 178] width 255 height 20
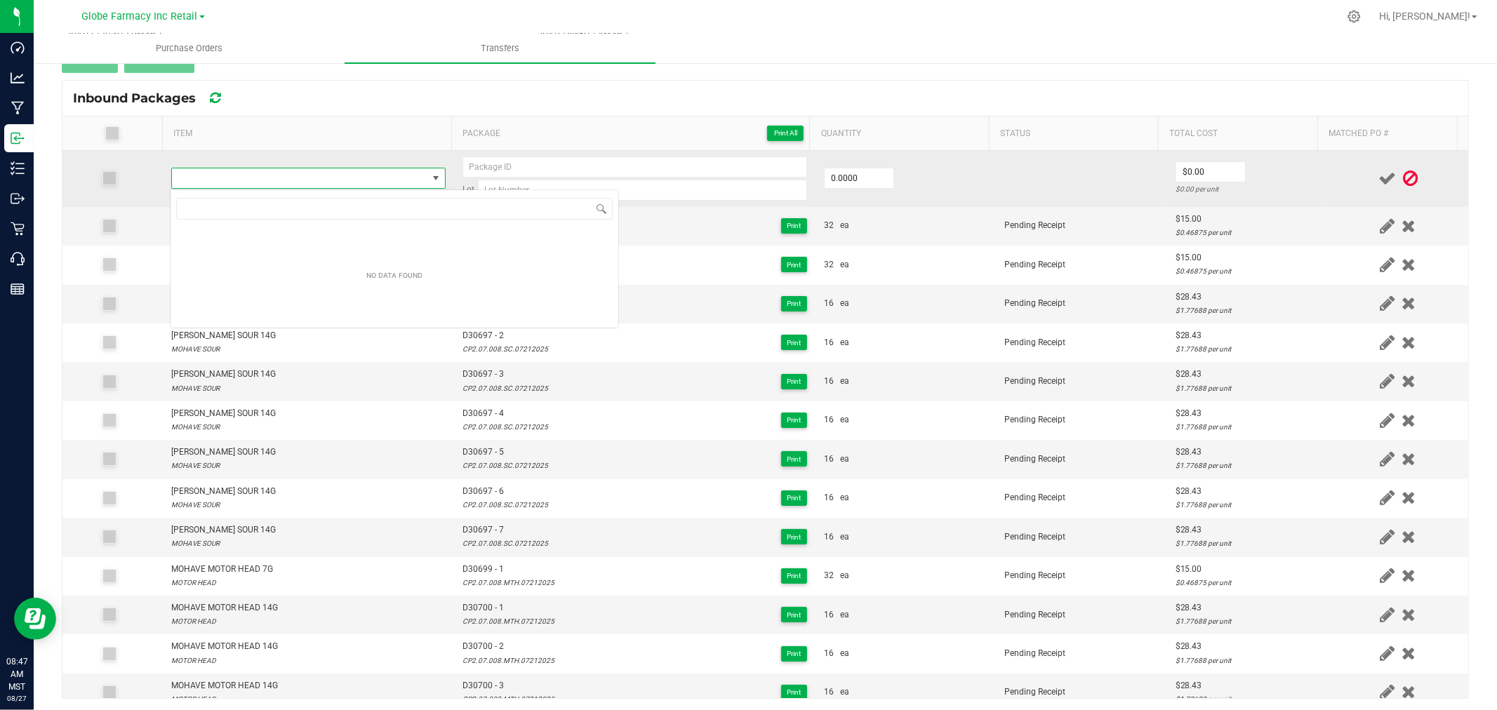
scroll to position [21, 269]
type input "MOHAVE MOTOR HEAD 7G"
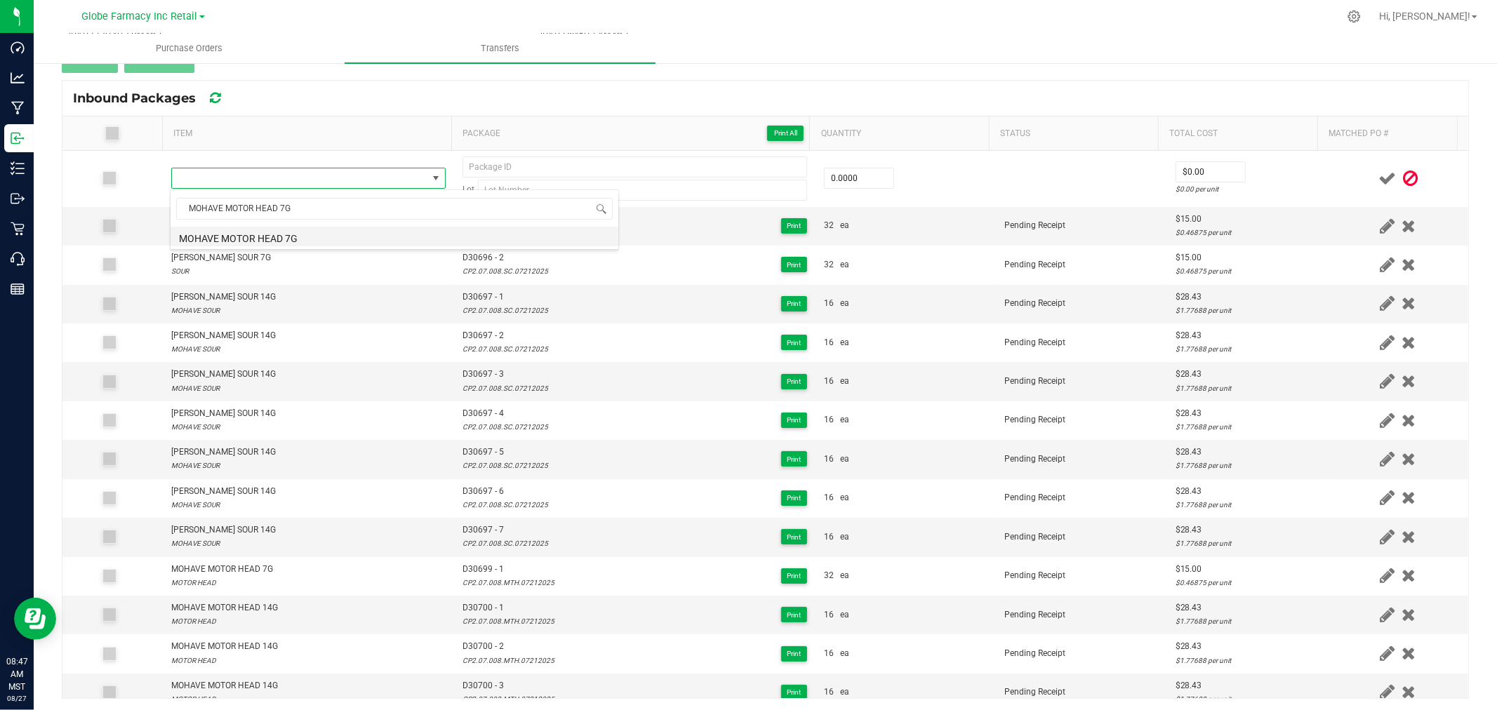
click at [304, 233] on li "MOHAVE MOTOR HEAD 7G" at bounding box center [395, 237] width 448 height 20
type input "0 ea"
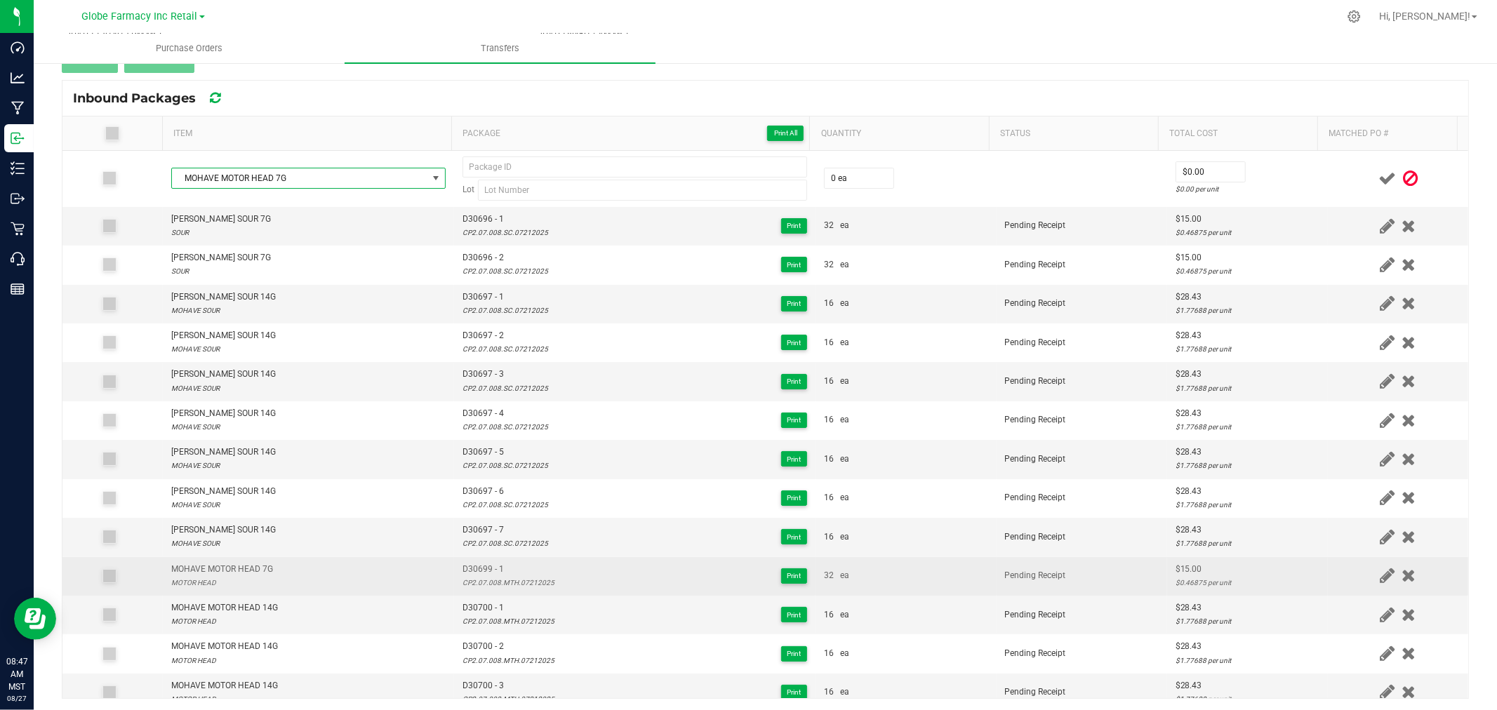
click at [471, 570] on span "D30699 - 1" at bounding box center [509, 569] width 92 height 13
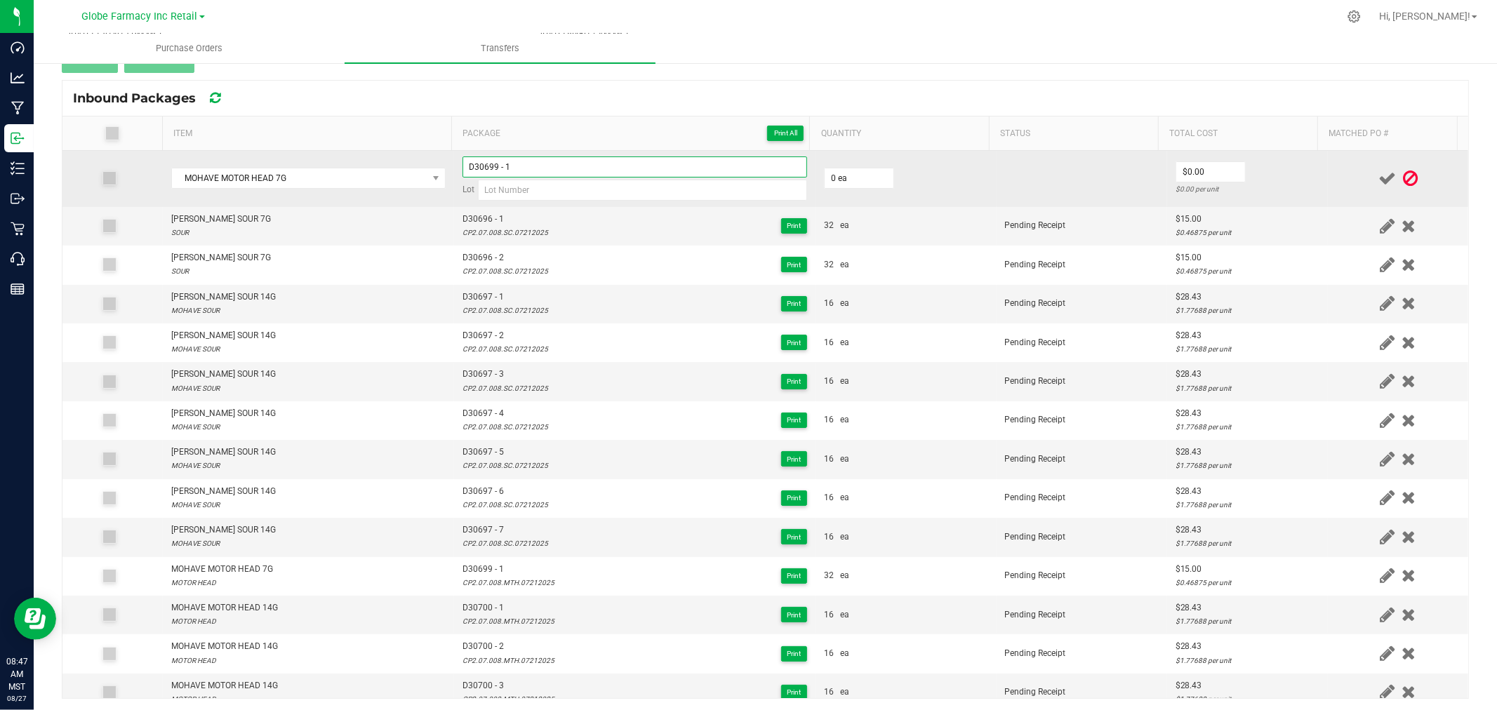
click at [565, 161] on input "D30699 - 1" at bounding box center [635, 167] width 345 height 21
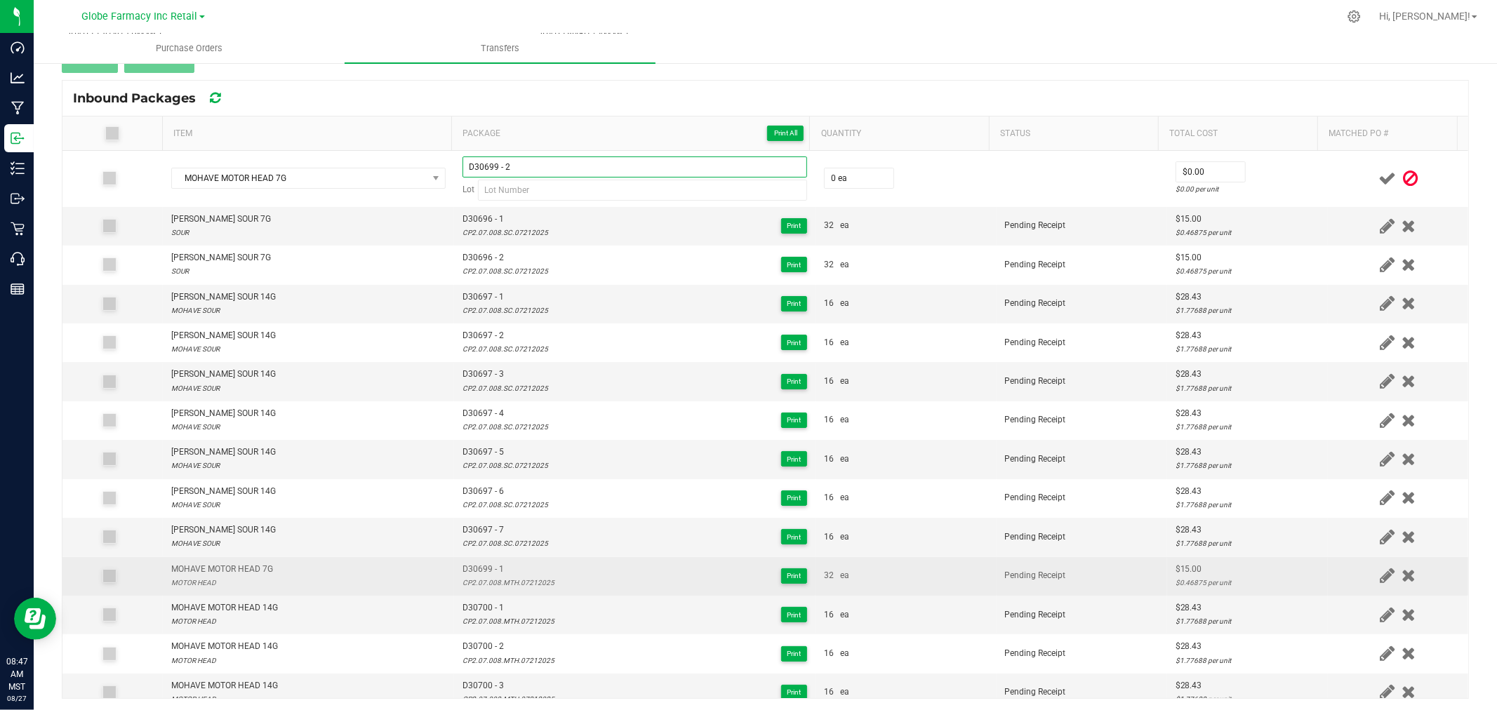
type input "D30699 - 2"
click at [487, 592] on td "D30699 - 1 CP2.07.008.MTH.07212025 Print" at bounding box center [634, 576] width 361 height 39
click at [489, 583] on div "CP2.07.008.MTH.07212025" at bounding box center [509, 582] width 92 height 13
click at [489, 581] on div "CP2.07.008.MTH.07212025" at bounding box center [509, 582] width 92 height 13
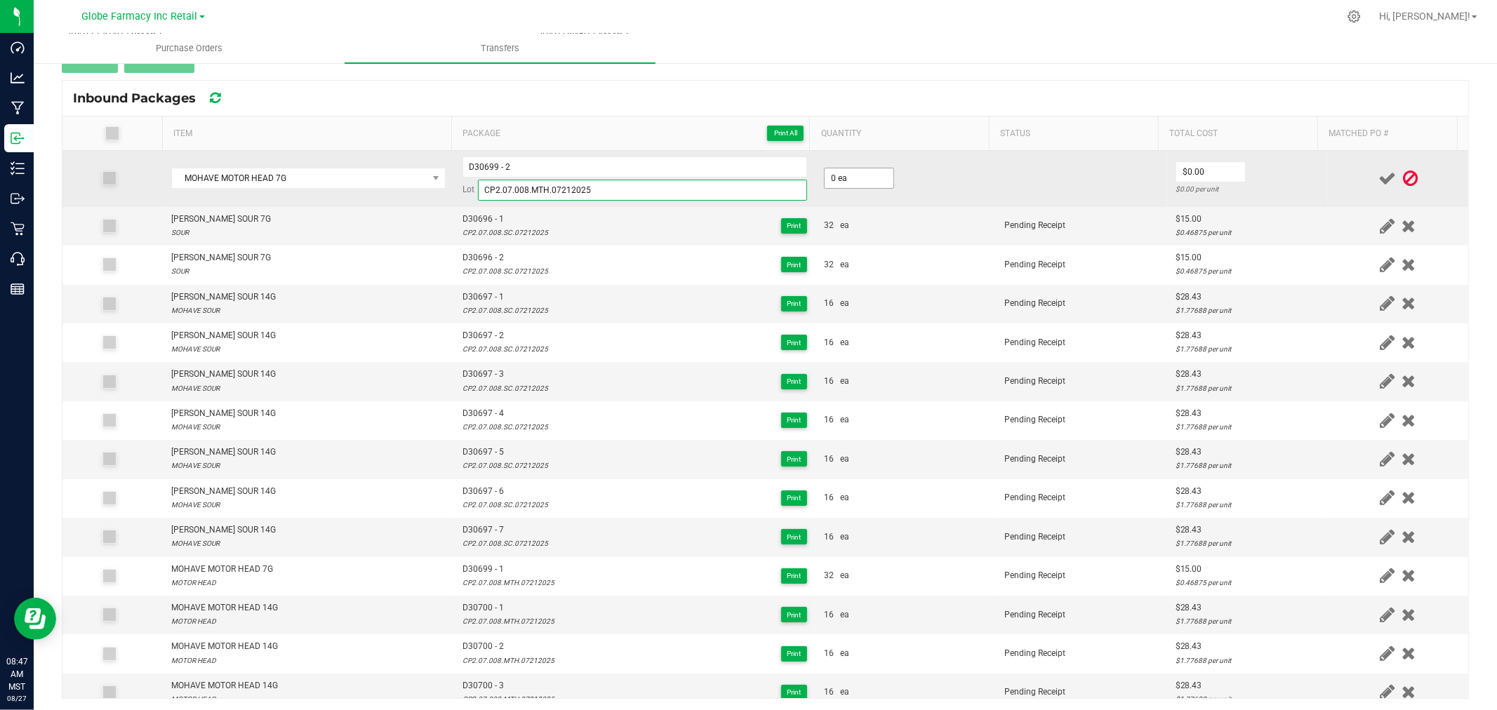
type input "CP2.07.008.MTH.07212025"
click at [838, 182] on input "0" at bounding box center [859, 178] width 69 height 20
type input "32 ea"
type input "$15.00"
click at [1284, 159] on td "$15.00 $0.46875 per unit" at bounding box center [1247, 179] width 161 height 56
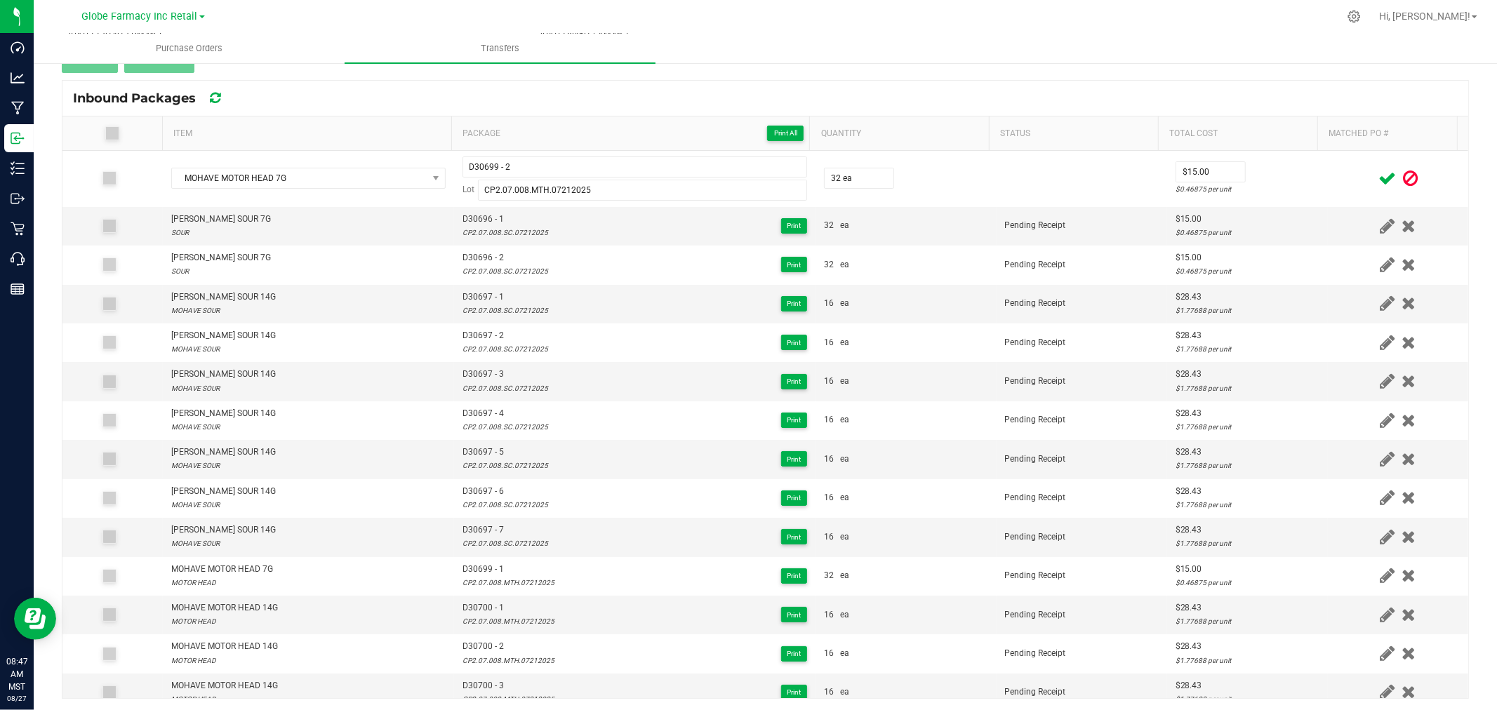
click at [1379, 181] on icon at bounding box center [1388, 179] width 18 height 18
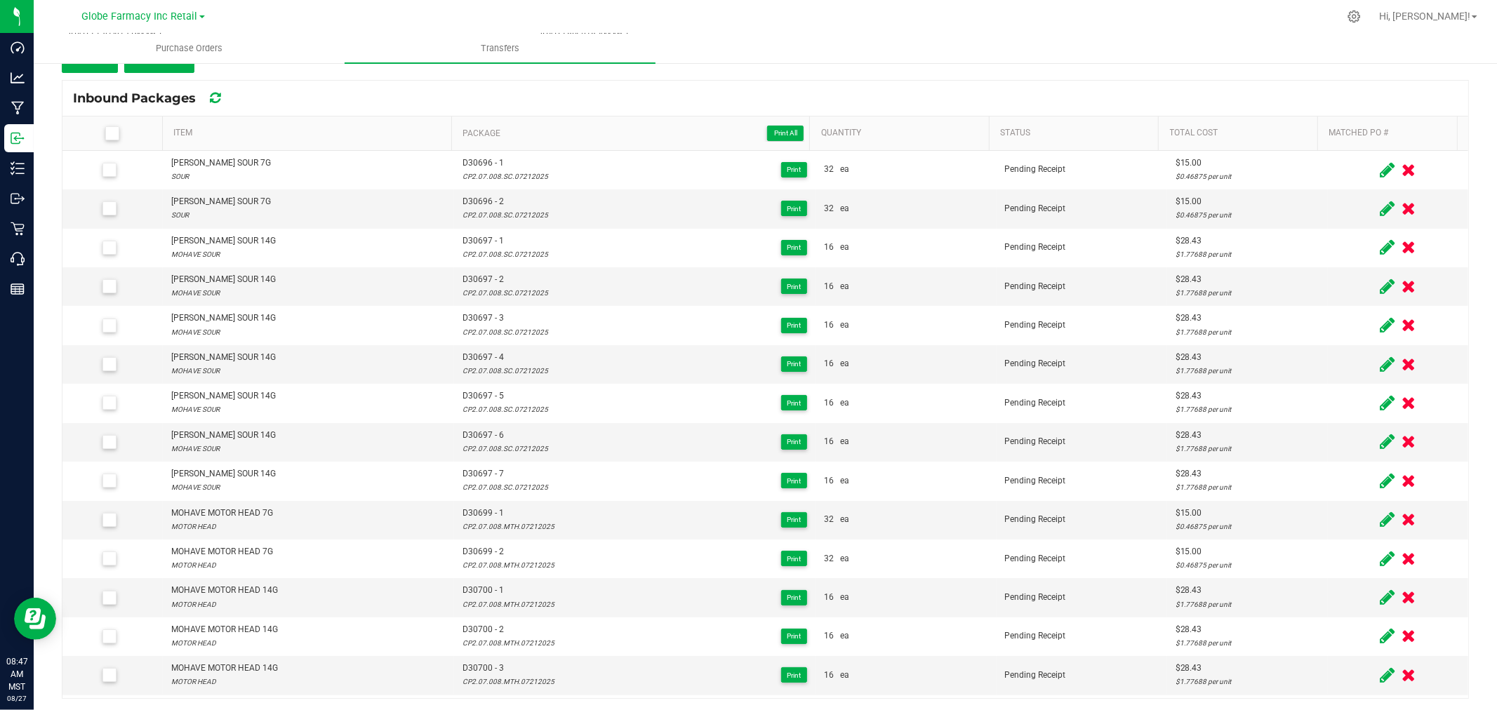
click at [108, 62] on link "Purchase Orders" at bounding box center [189, 48] width 311 height 29
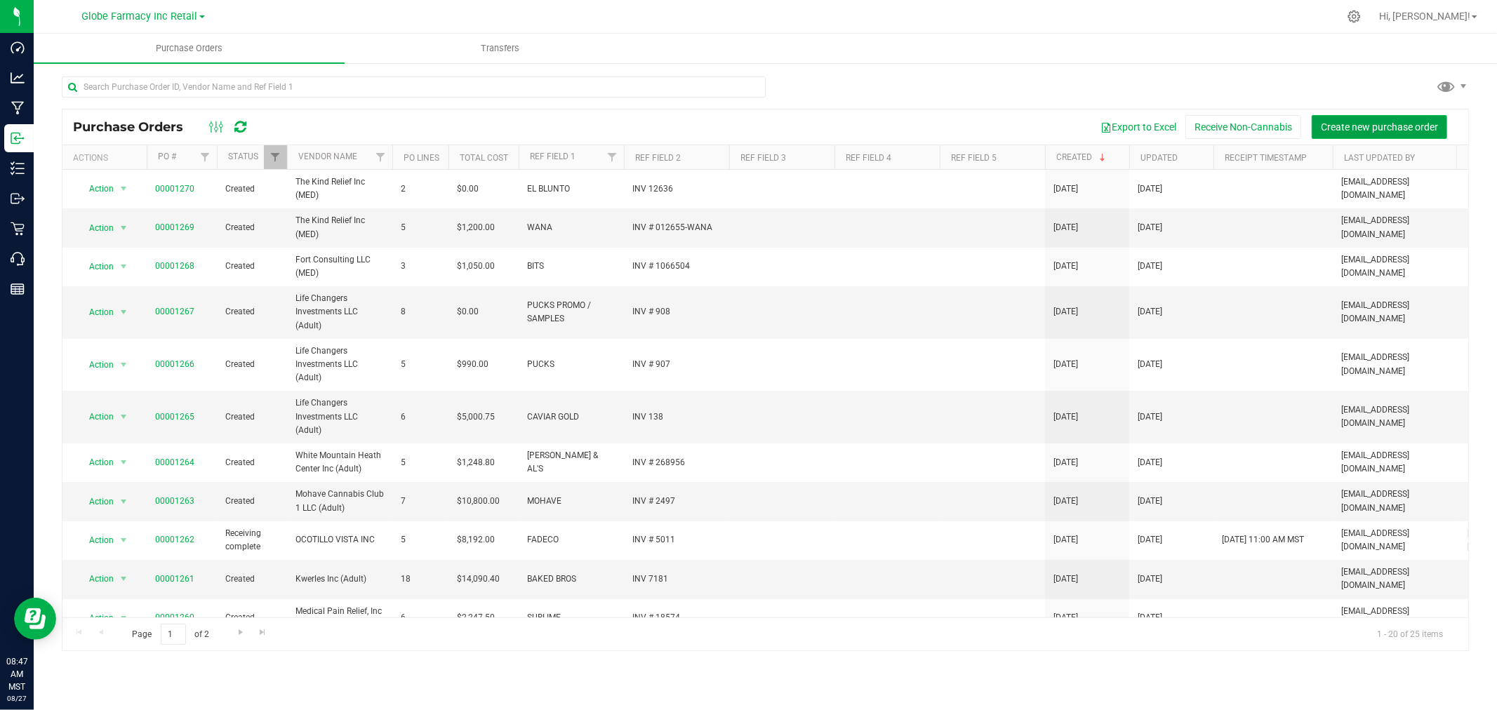
click at [1414, 121] on span "Create new purchase order" at bounding box center [1379, 126] width 117 height 11
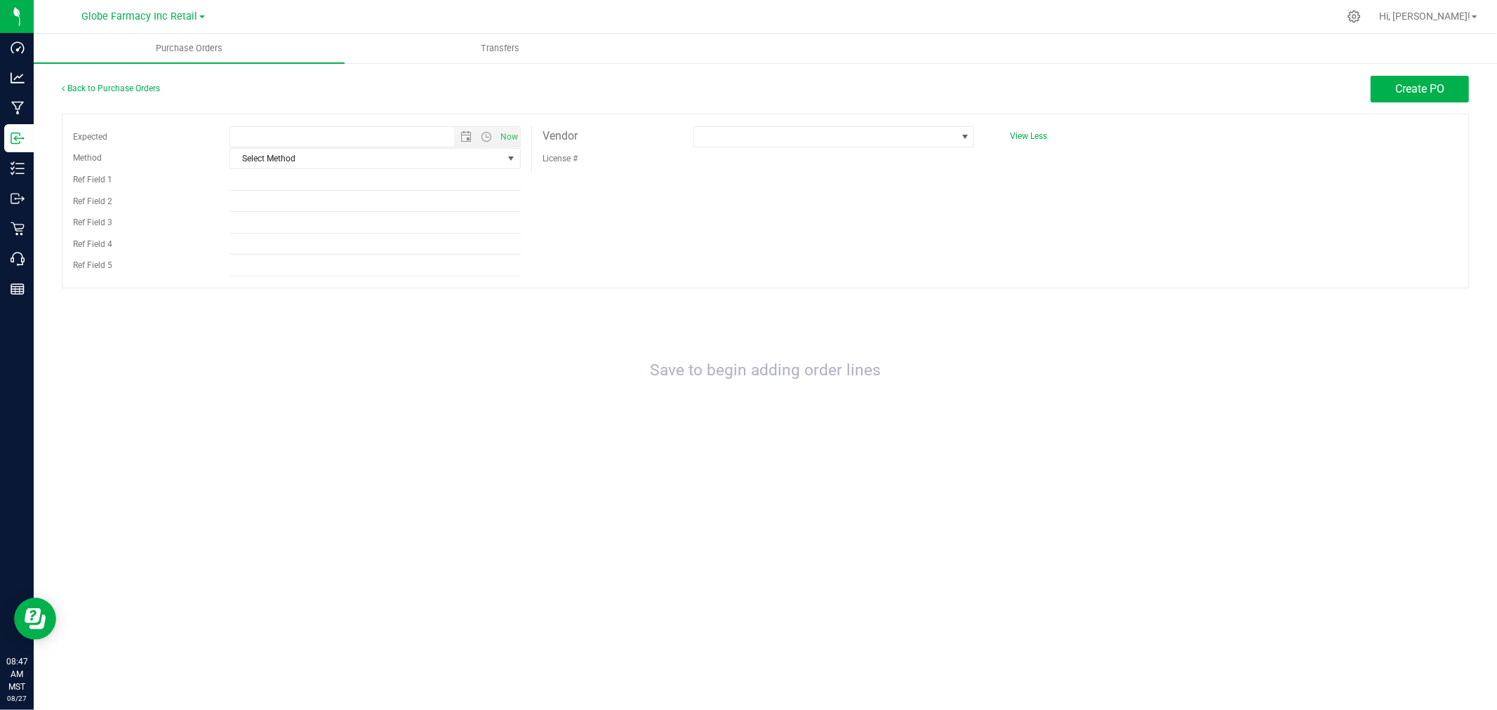
type input "8/27/2025 8:47 AM"
click at [76, 85] on link "Back to Purchase Orders" at bounding box center [111, 89] width 98 height 10
type input "8/27/2025 8:47 AM"
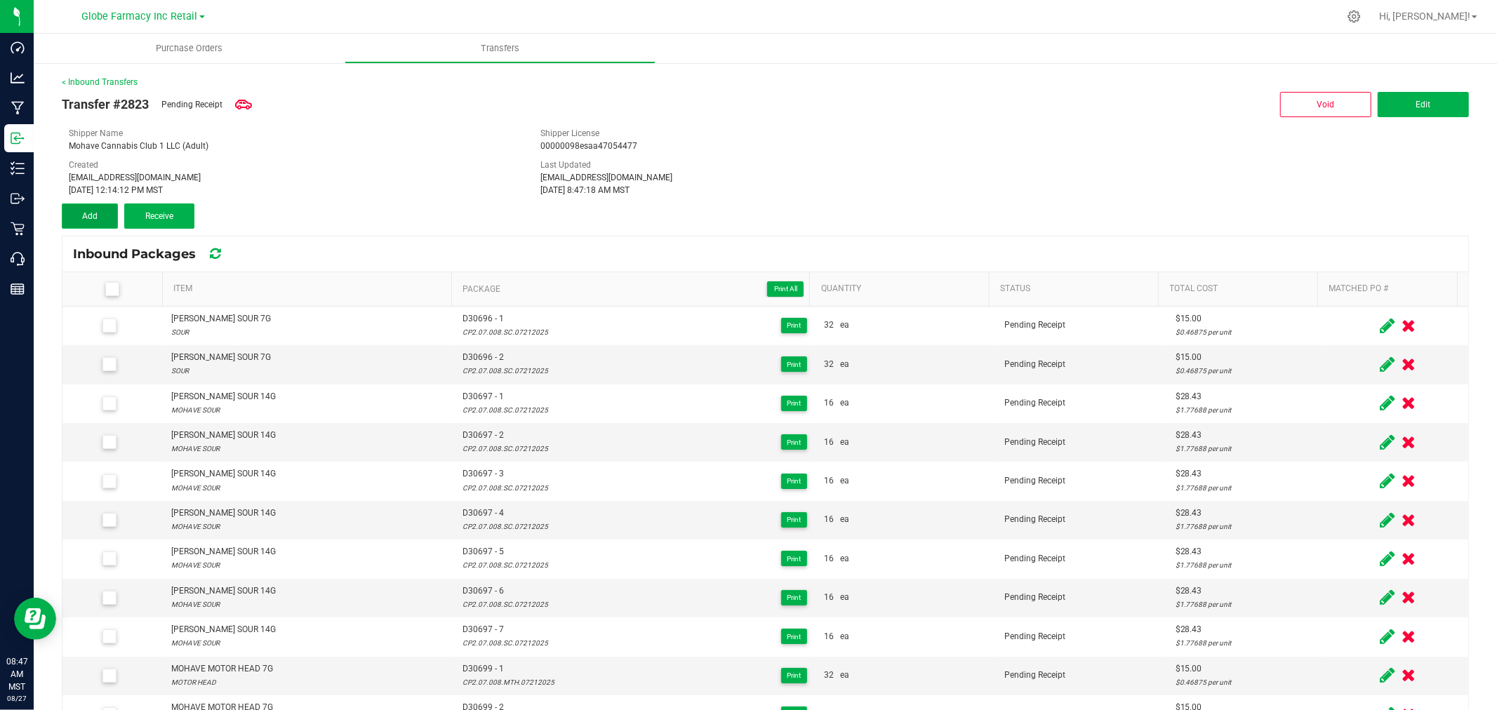
click at [115, 221] on button "Add" at bounding box center [90, 216] width 56 height 25
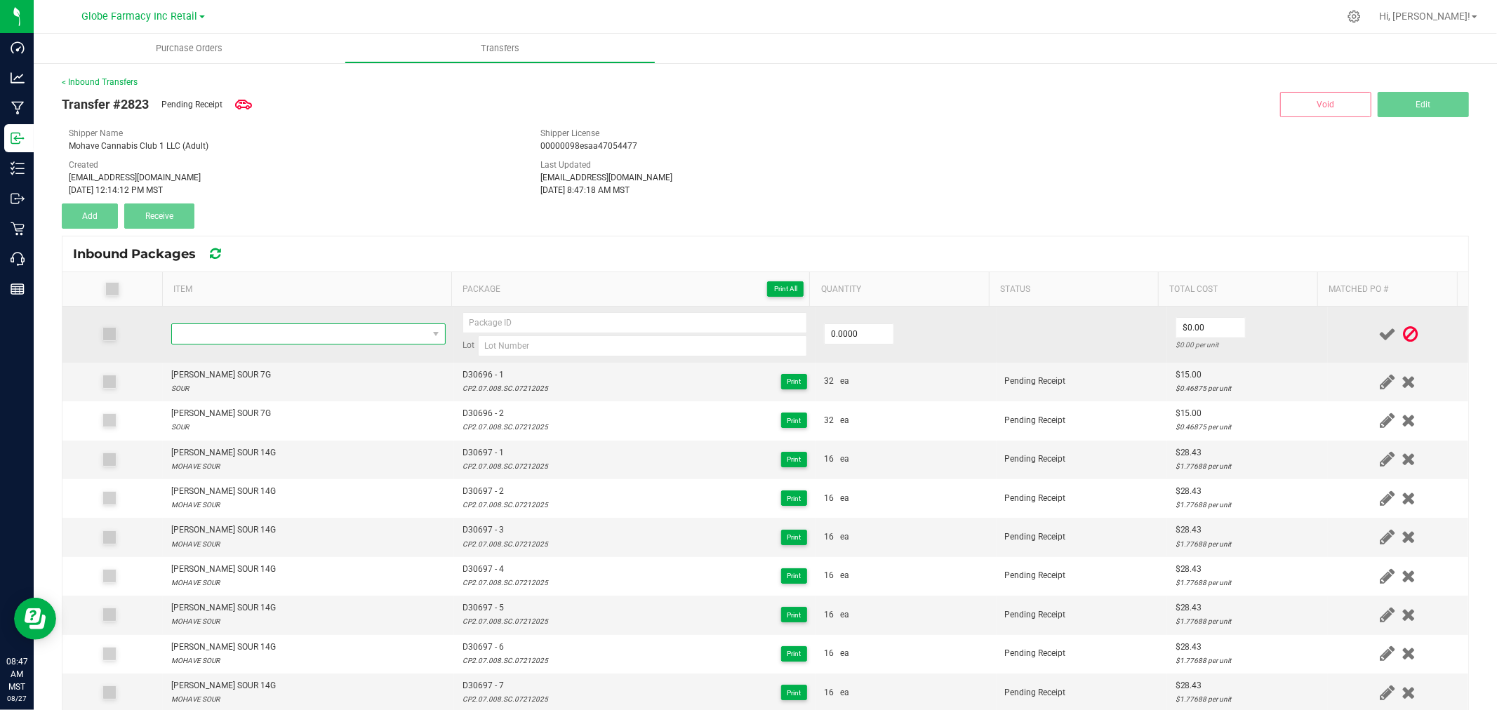
click at [261, 327] on span "NO DATA FOUND" at bounding box center [308, 334] width 274 height 21
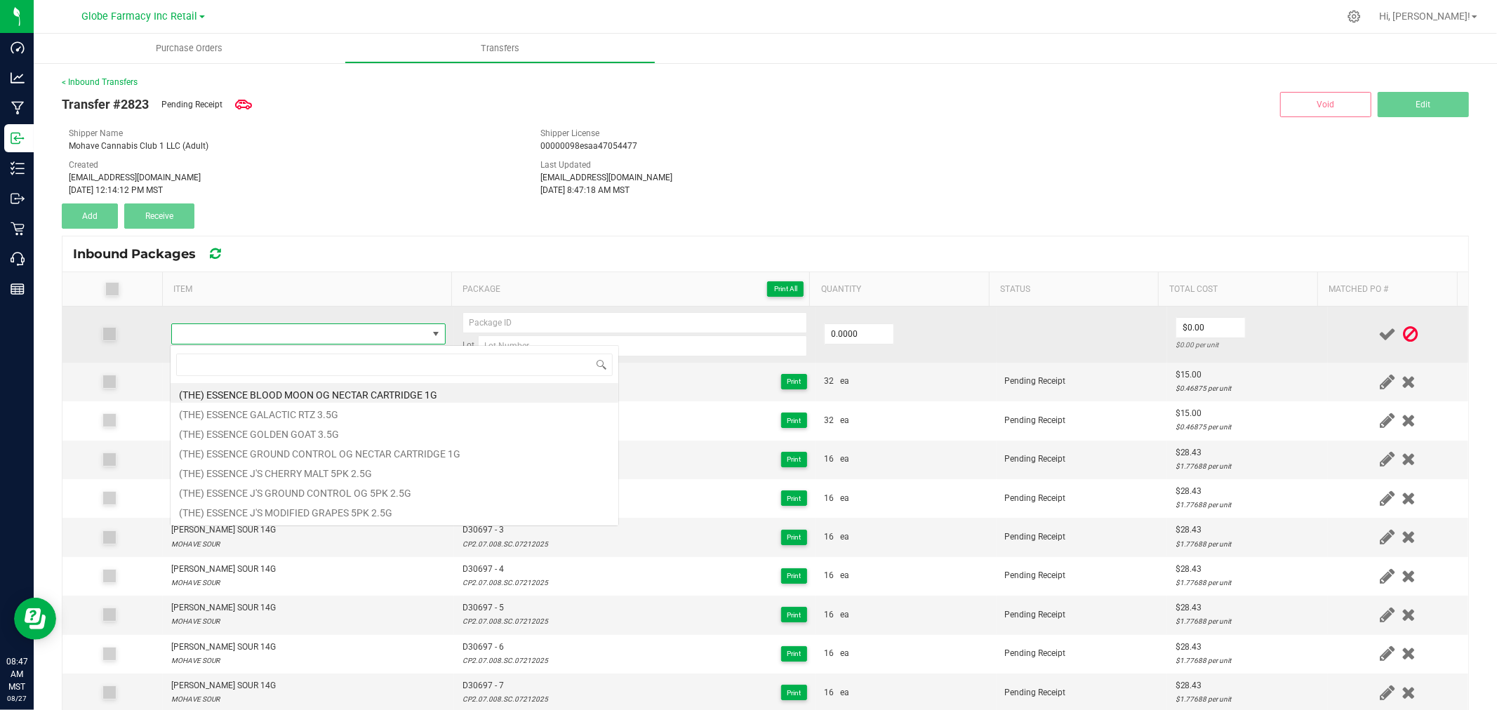
scroll to position [21, 269]
type input "MOHAVE RESERVE MOHAVE SOUR 3.5G"
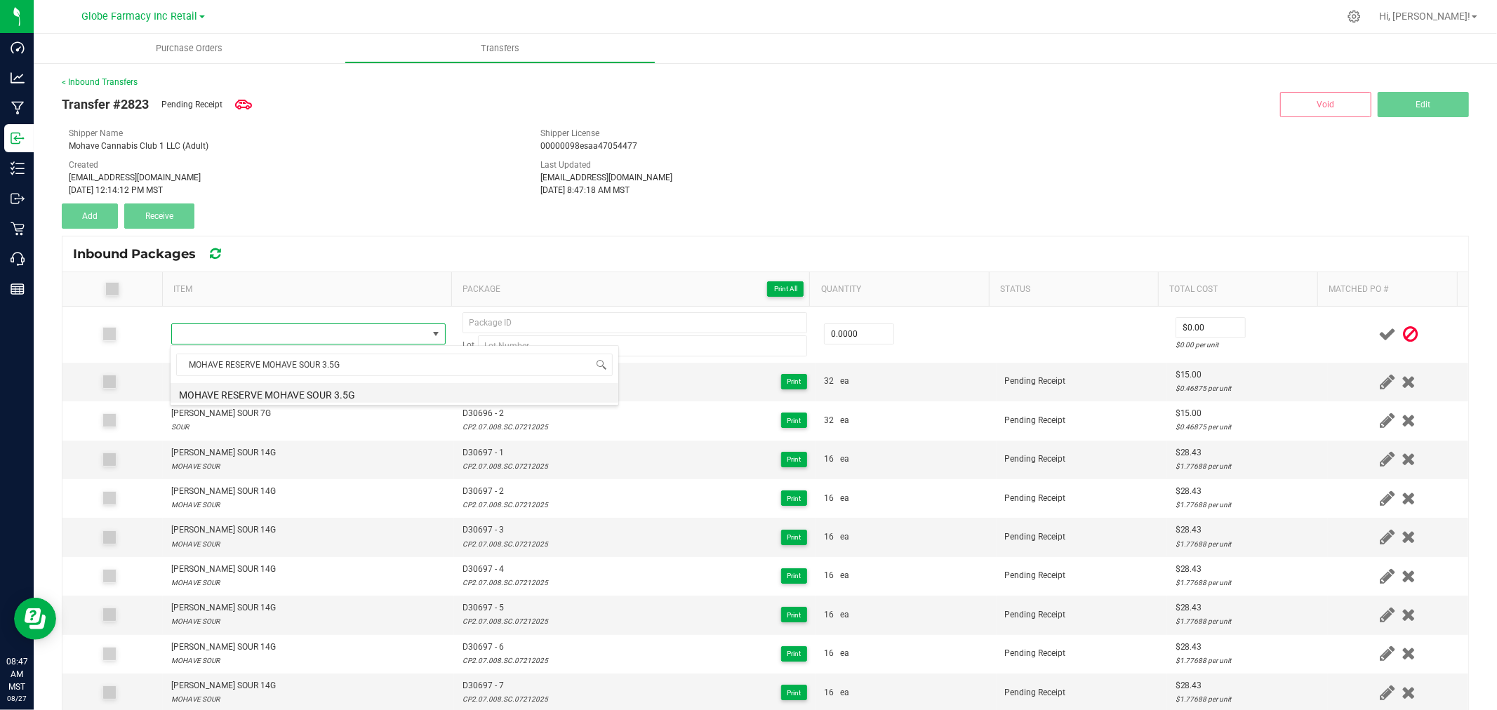
click at [278, 394] on li "MOHAVE RESERVE MOHAVE SOUR 3.5G" at bounding box center [395, 393] width 448 height 20
type input "0 ea"
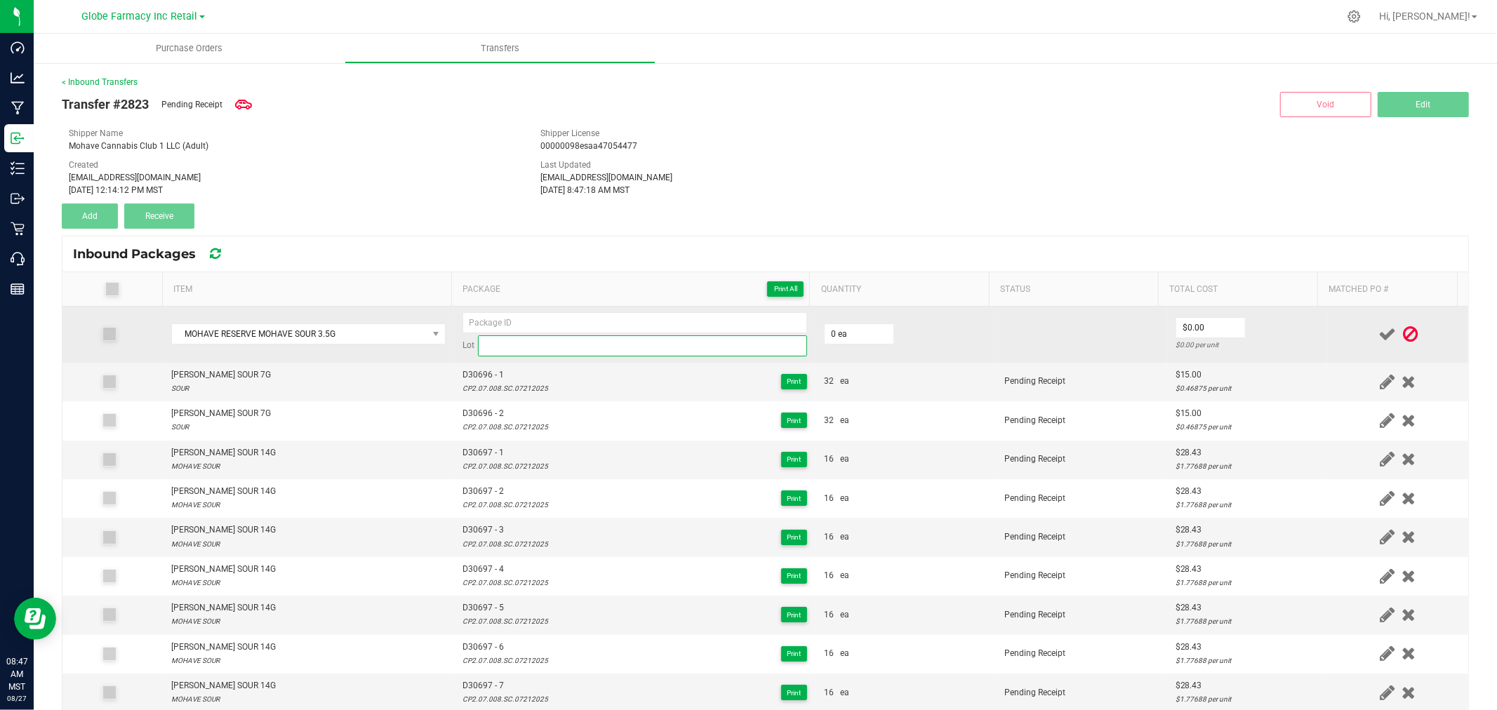
click at [745, 344] on input at bounding box center [642, 346] width 329 height 21
paste input "CP2.07.008.SC.07212025"
type input "CP2.07.008.SC.07212025"
click at [684, 314] on input at bounding box center [635, 322] width 345 height 21
click at [720, 338] on input "CP2.07.008.SC.07212025" at bounding box center [642, 346] width 329 height 21
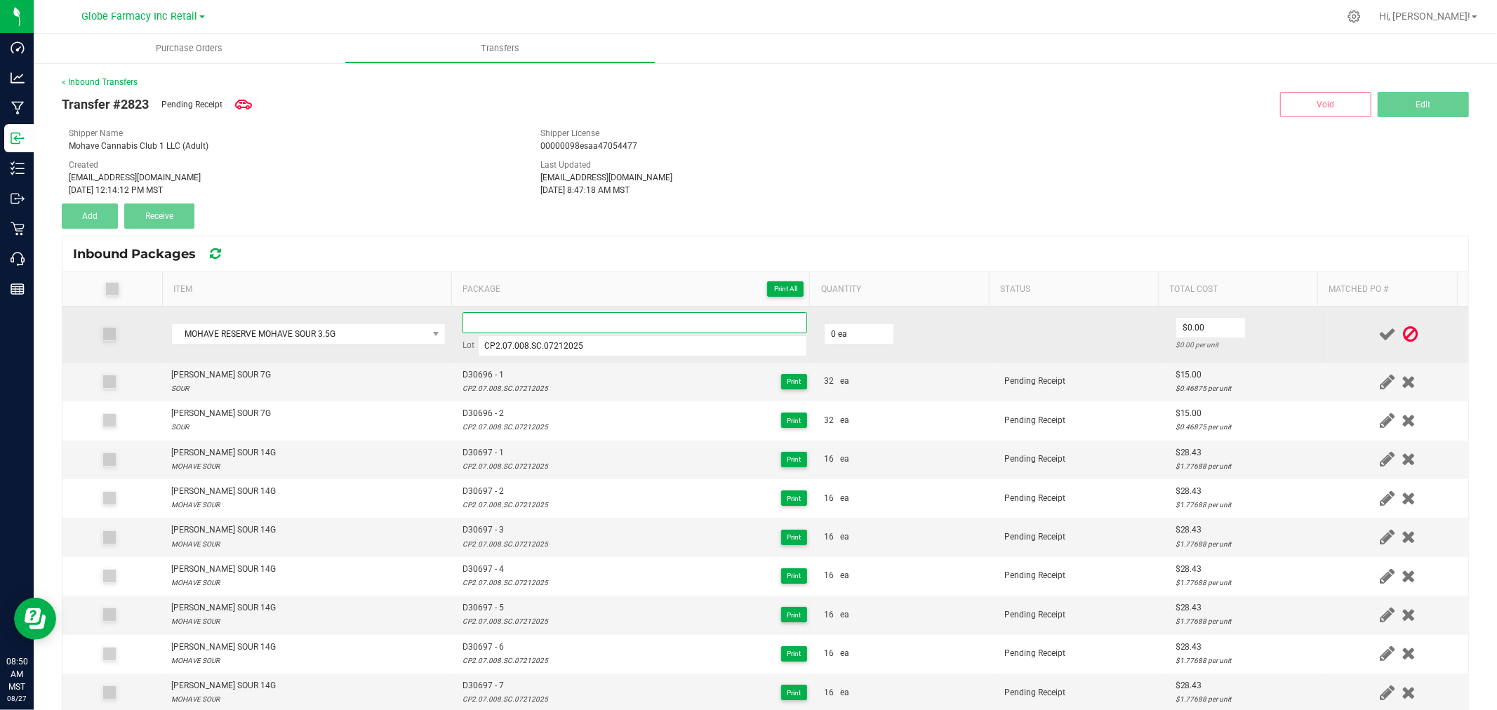
click at [752, 324] on input at bounding box center [635, 322] width 345 height 21
click at [735, 323] on input at bounding box center [635, 322] width 345 height 21
type input "D30698 - 1"
type input "32 ea"
type input "$12.50"
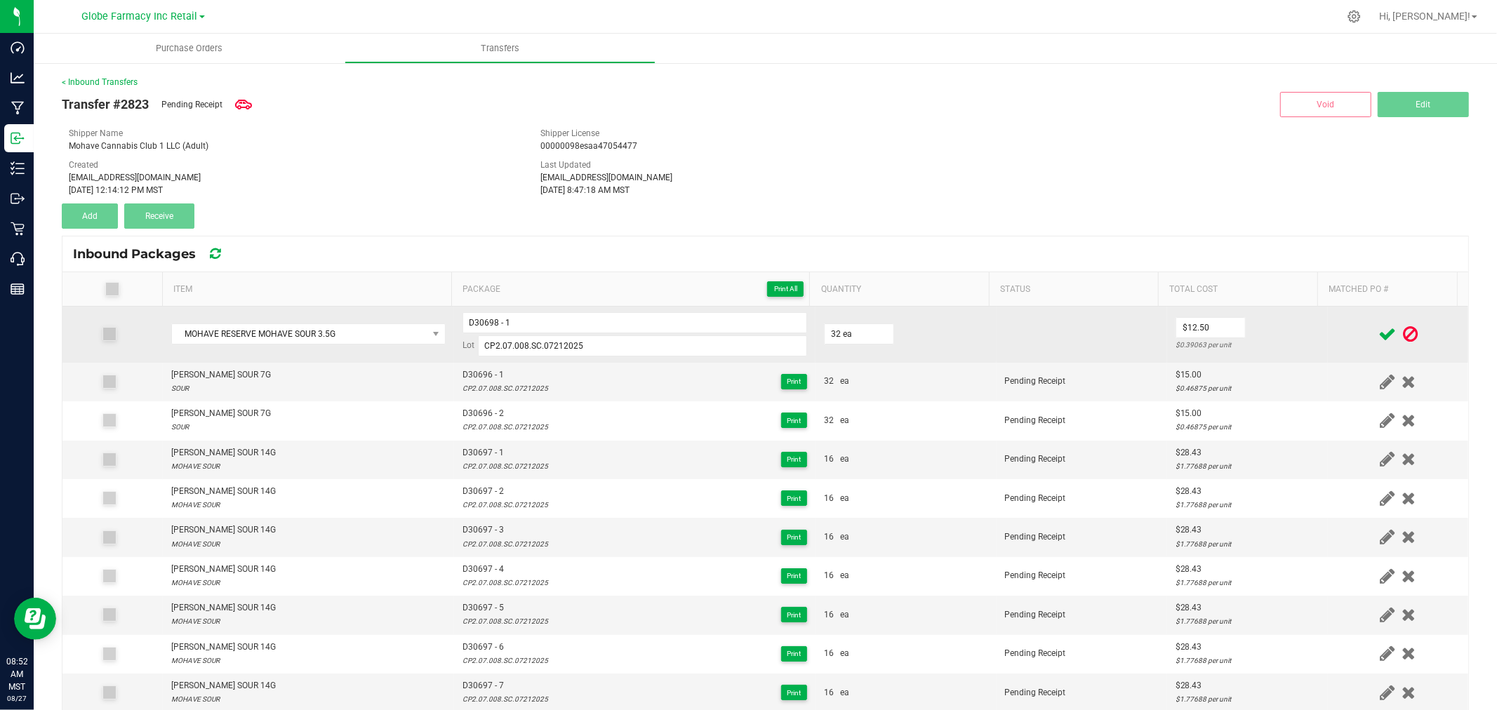
click at [1336, 341] on div at bounding box center [1398, 335] width 124 height 18
click at [1379, 328] on icon at bounding box center [1388, 335] width 18 height 18
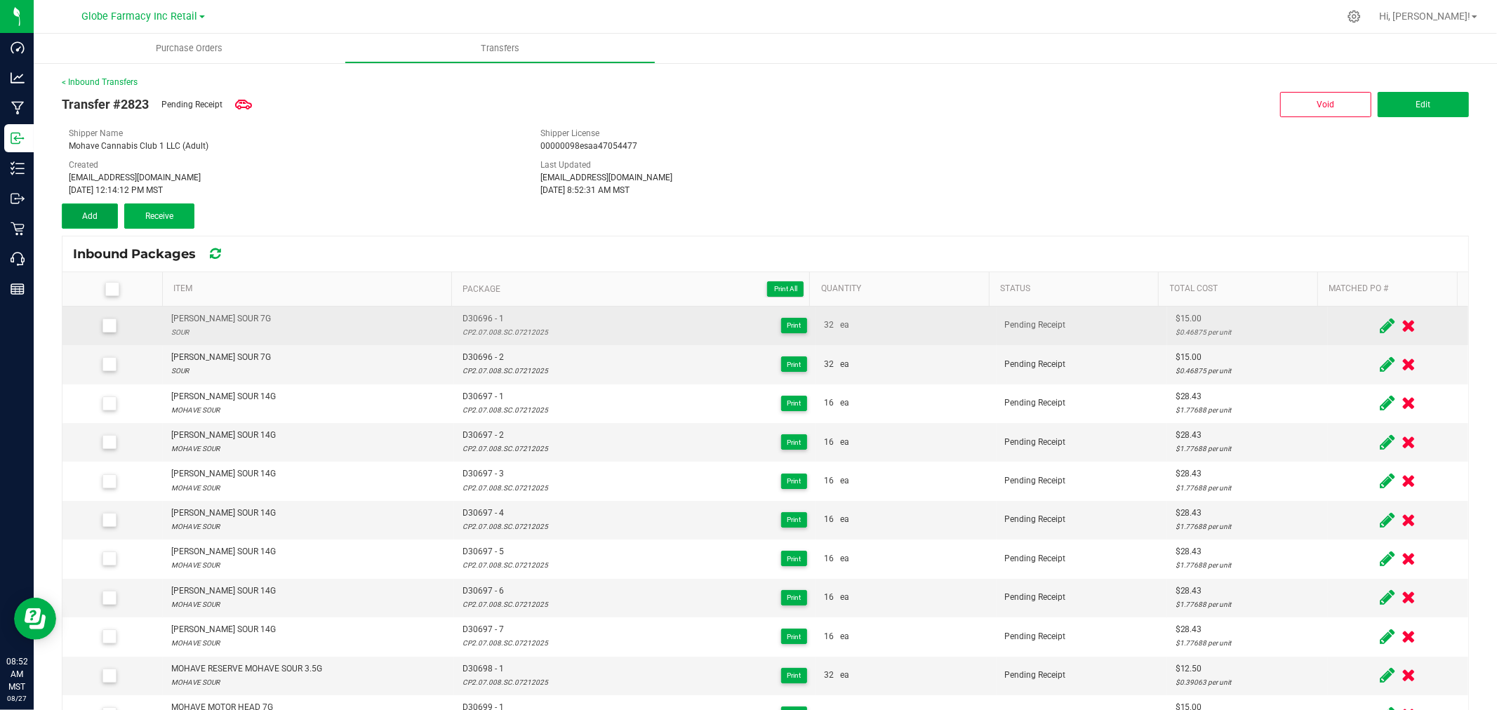
click at [62, 211] on button "Add" at bounding box center [90, 216] width 56 height 25
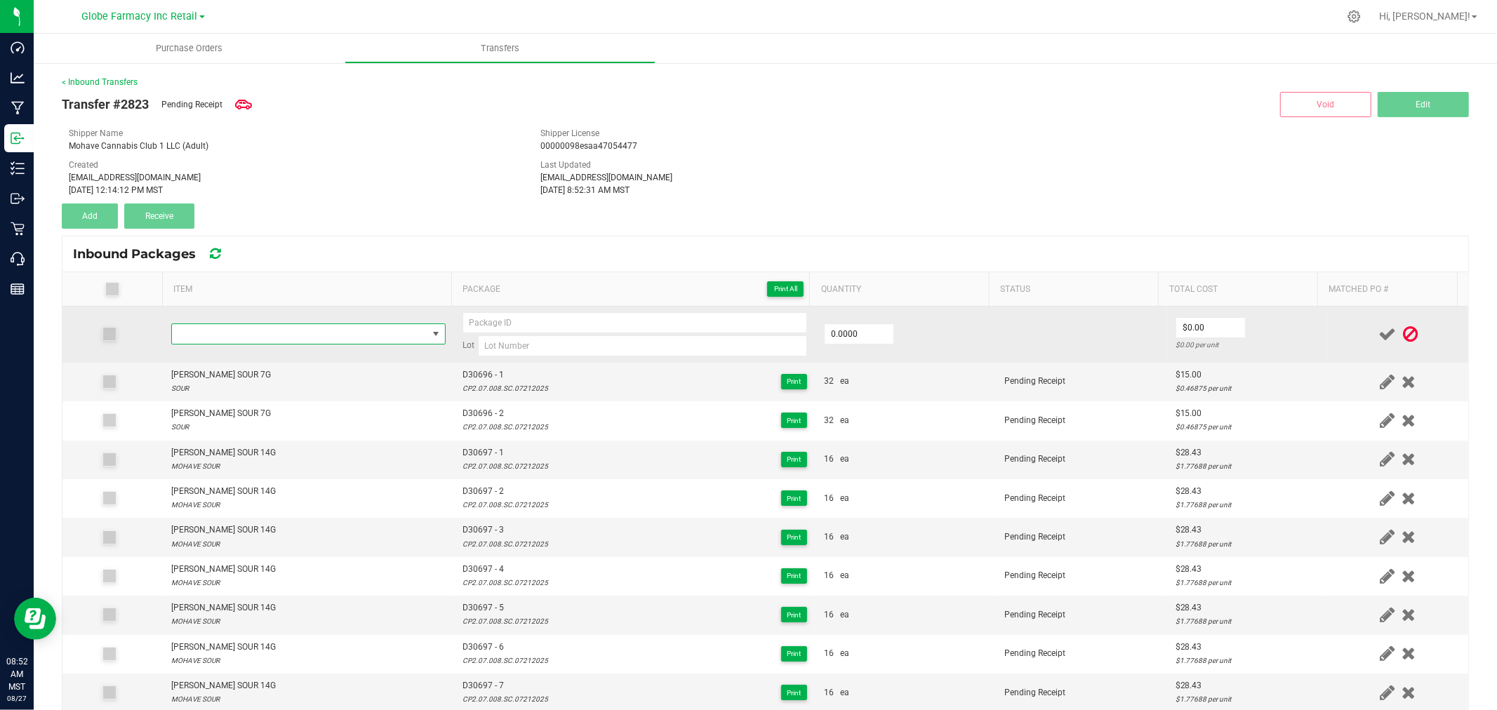
click at [292, 334] on span "NO DATA FOUND" at bounding box center [299, 334] width 255 height 20
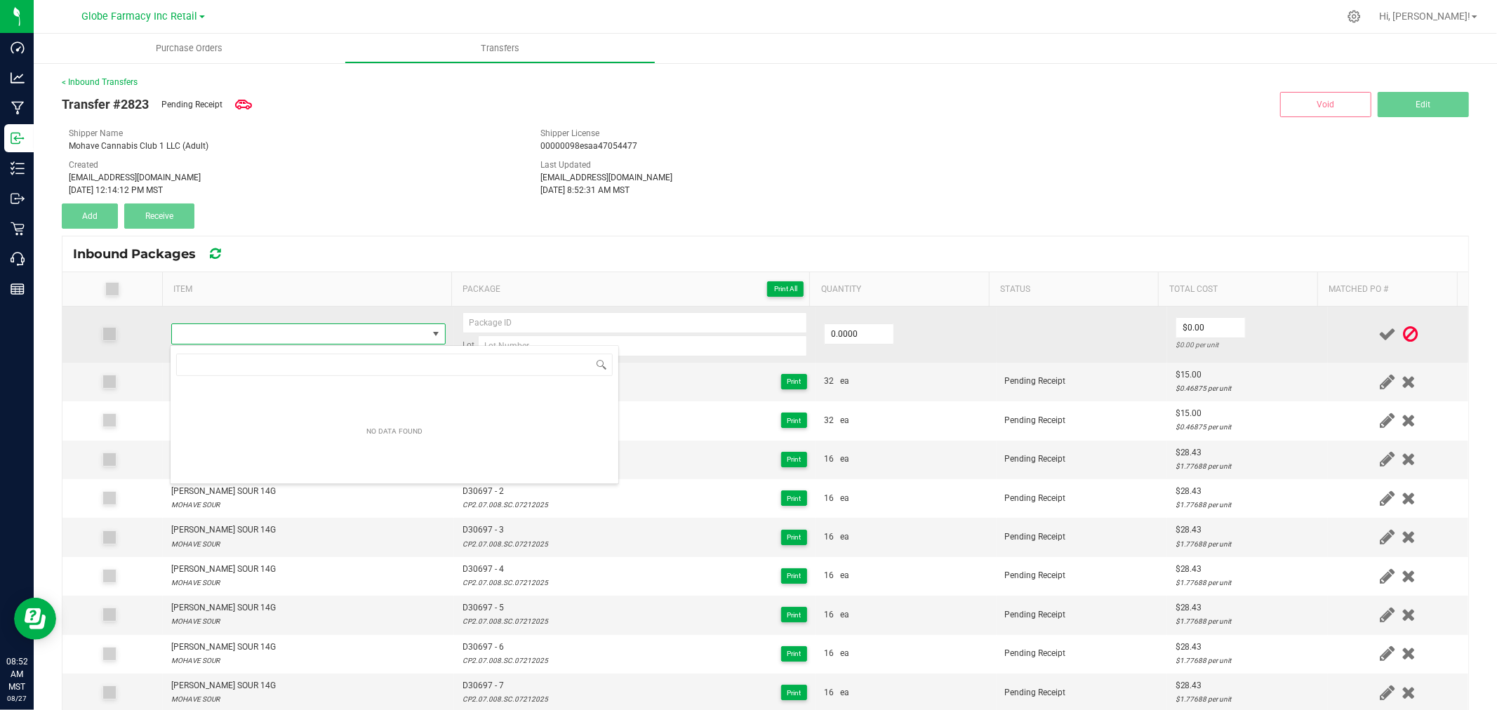
type input "CP2.07.008.SC.07212025"
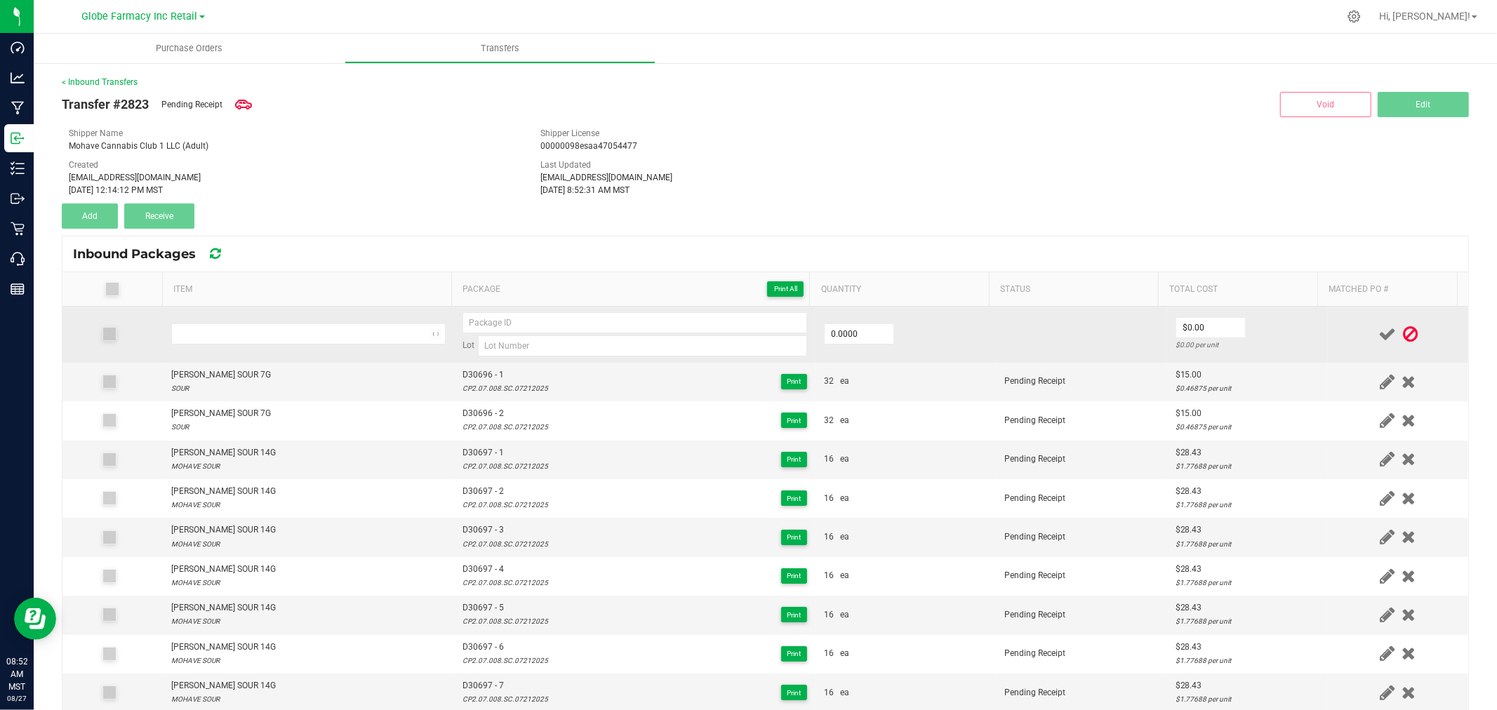
click at [383, 313] on td at bounding box center [308, 335] width 291 height 56
click at [577, 347] on input at bounding box center [642, 346] width 329 height 21
paste input "CP2.07.008.SC.07212025"
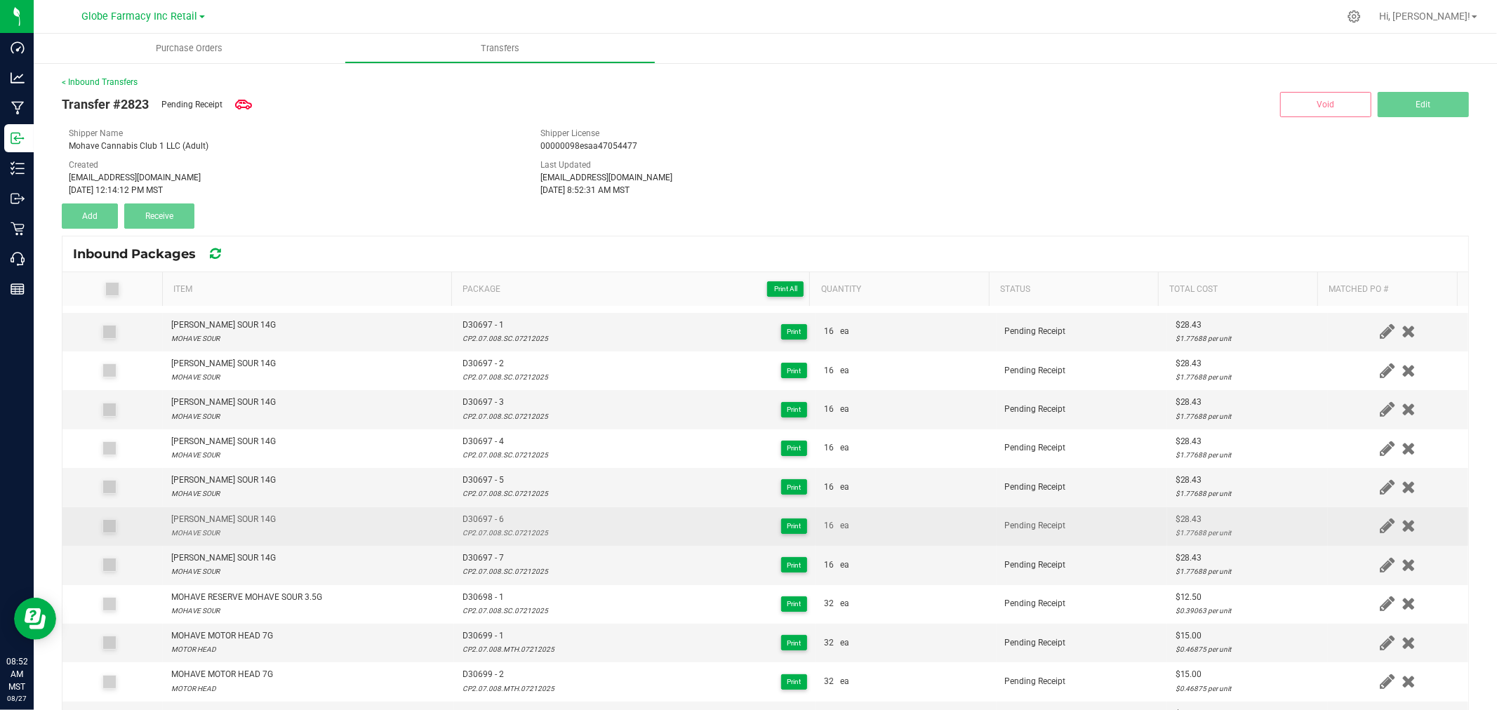
scroll to position [248, 0]
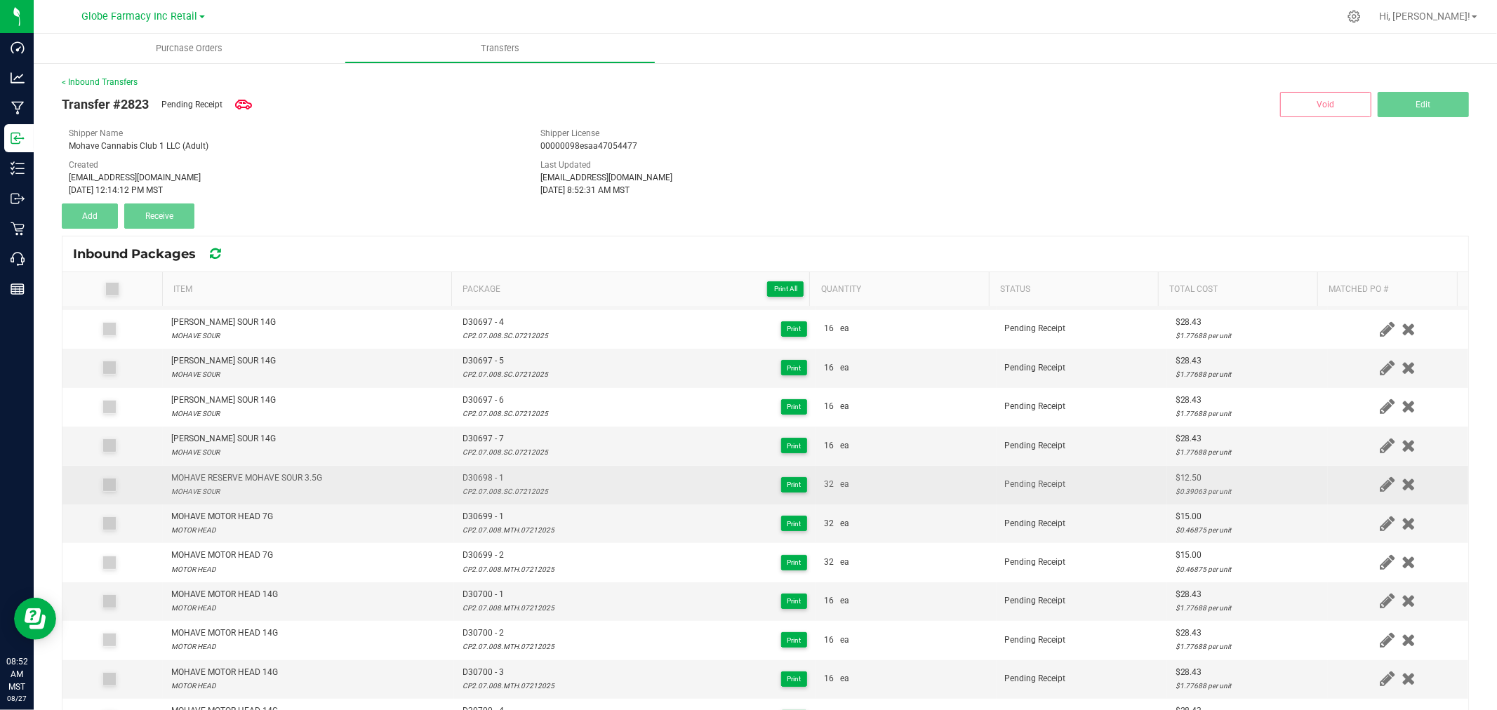
type input "CP2.07.008.SC.07212025"
click at [314, 472] on div "MOHAVE RESERVE MOHAVE SOUR 3.5G" at bounding box center [246, 478] width 151 height 13
copy div "MOHAVE RESERVE MOHAVE SOUR 3.5G"
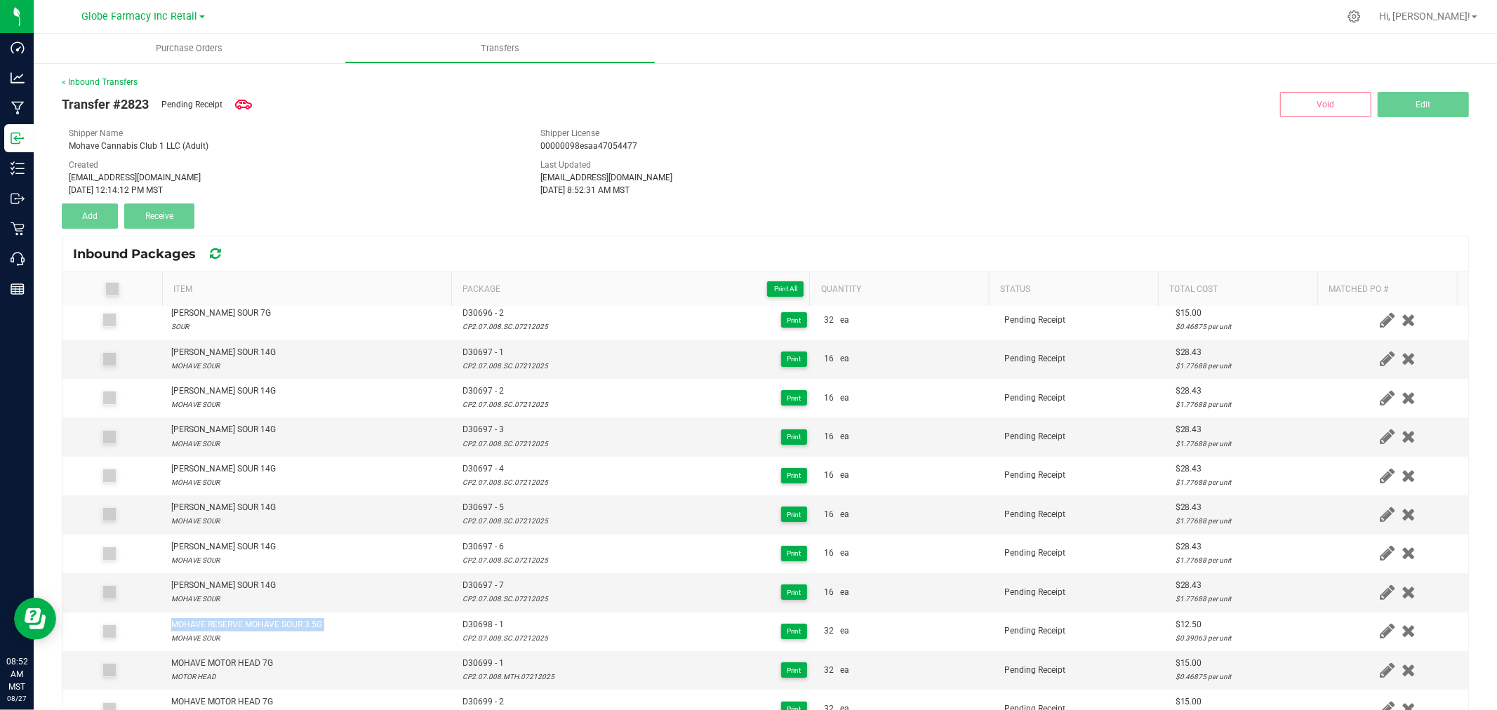
scroll to position [0, 0]
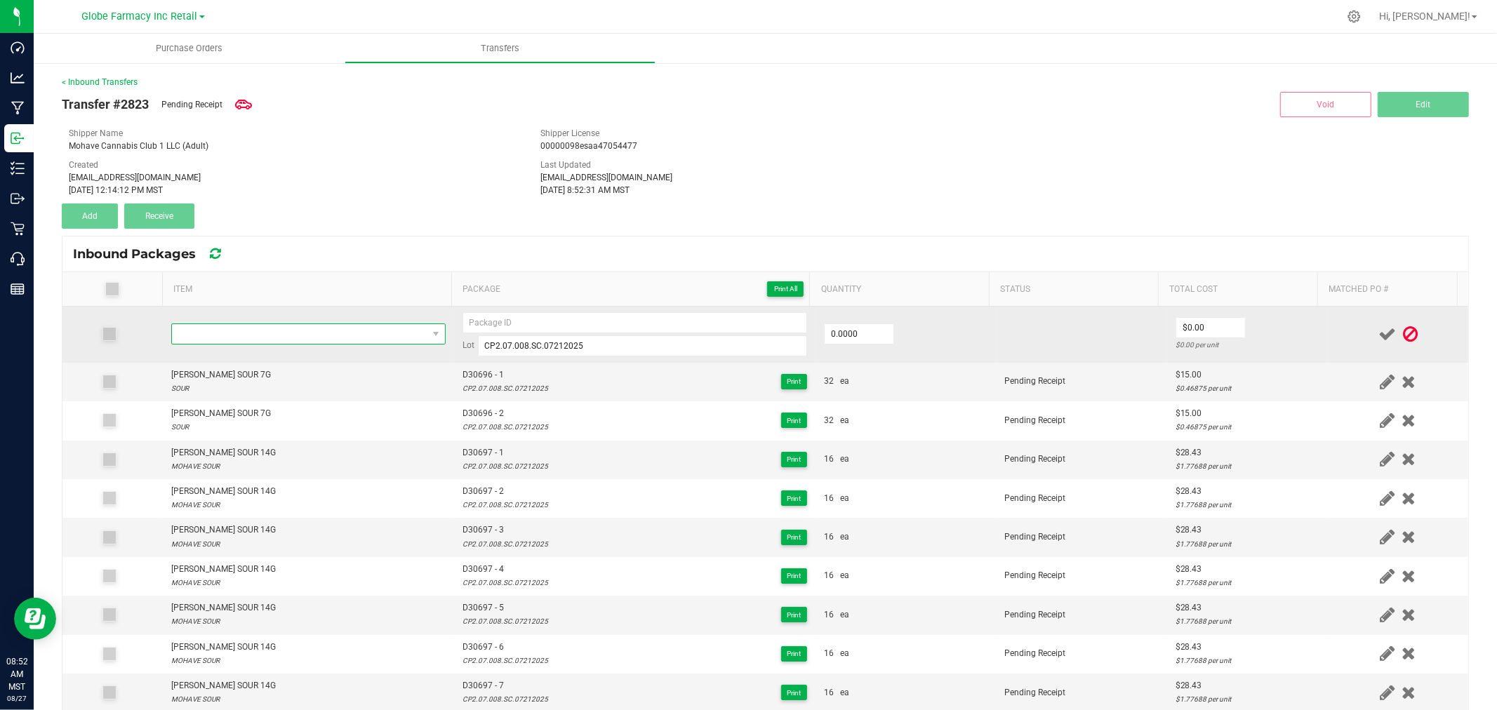
click at [312, 335] on span at bounding box center [299, 334] width 255 height 20
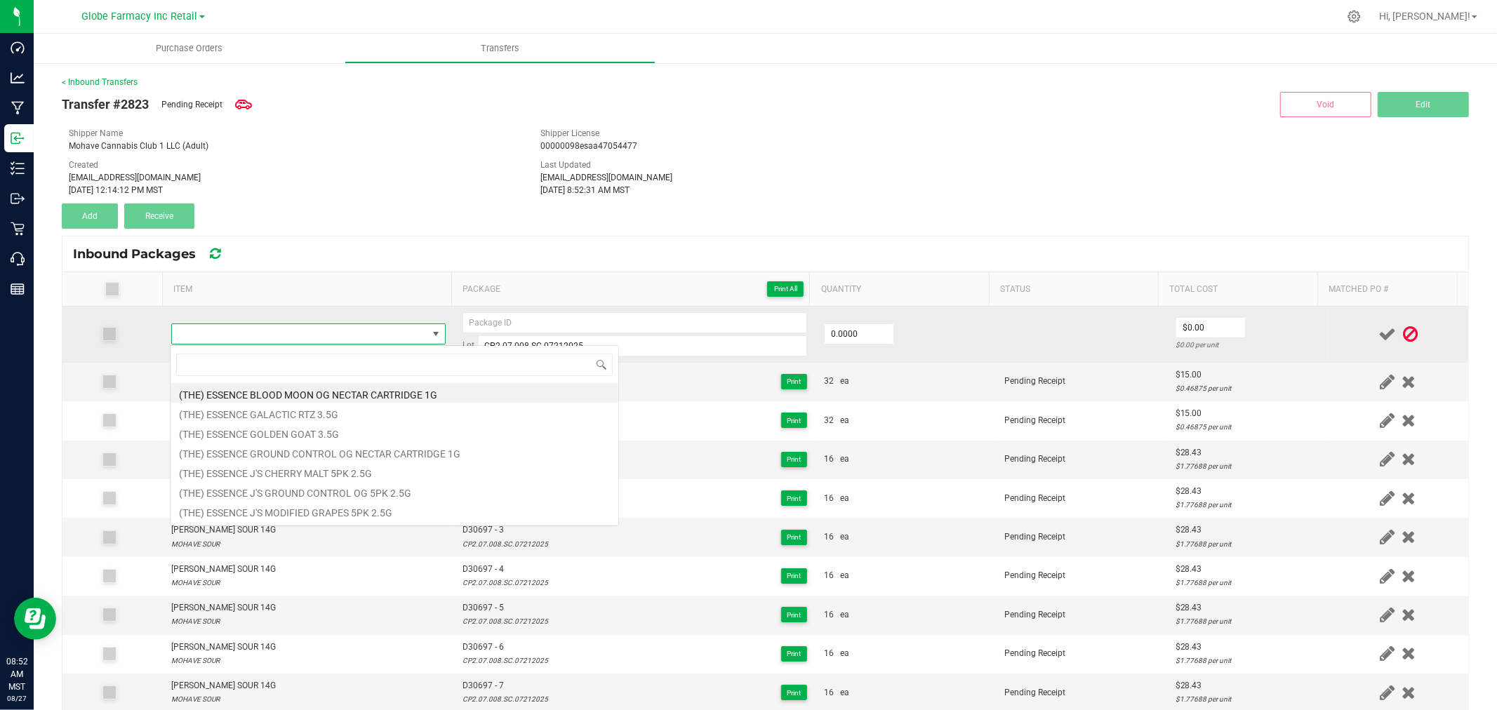
type input "MOHAVE RESERVE MOHAVE SOUR 3.5G"
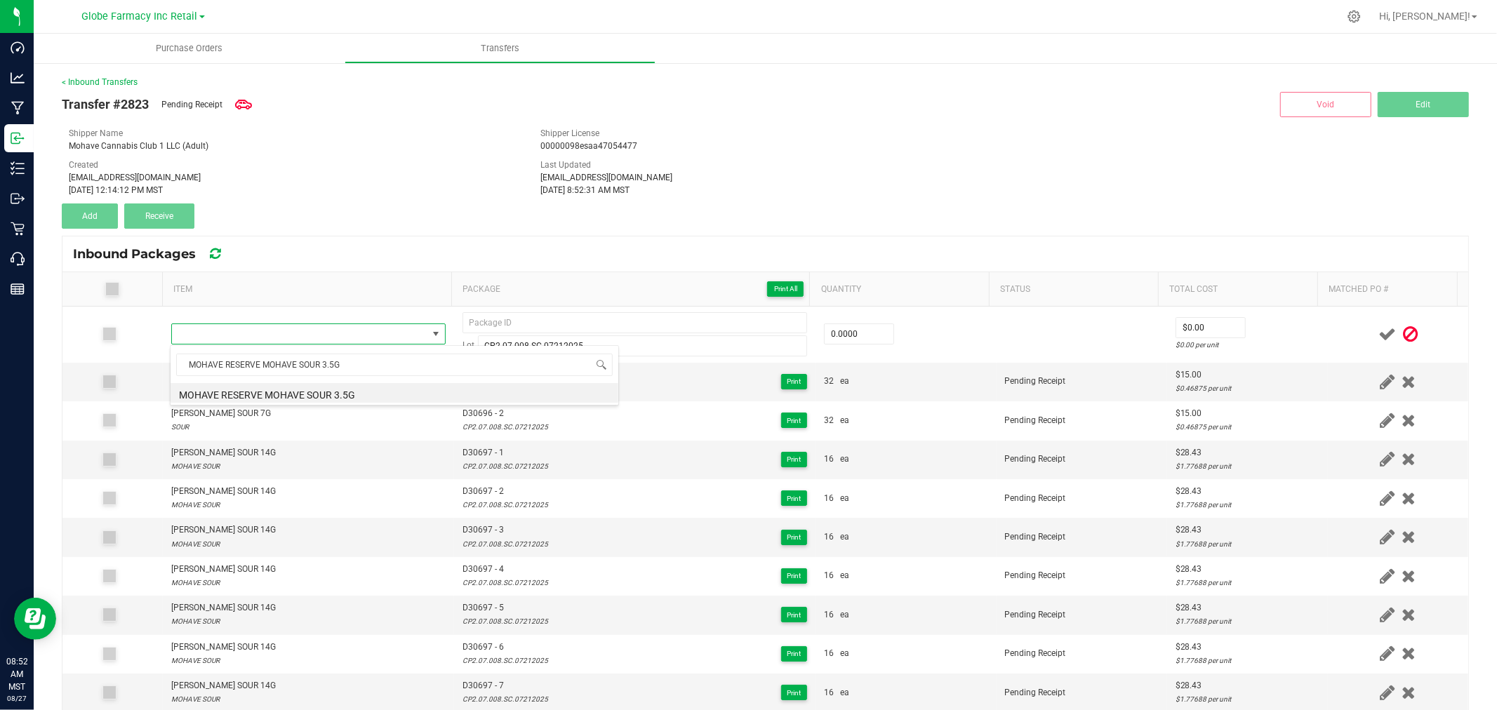
click at [349, 390] on li "MOHAVE RESERVE MOHAVE SOUR 3.5G" at bounding box center [395, 393] width 448 height 20
type input "0 ea"
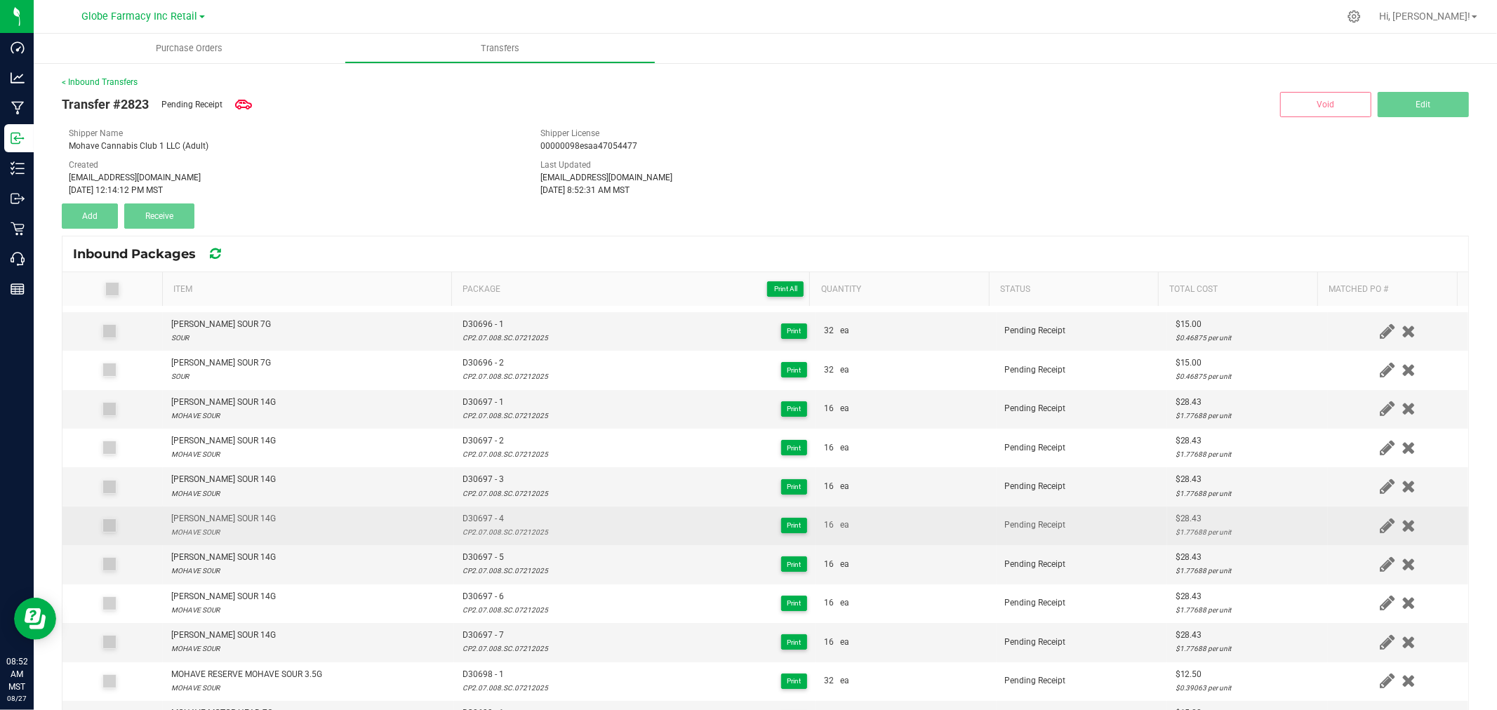
scroll to position [78, 0]
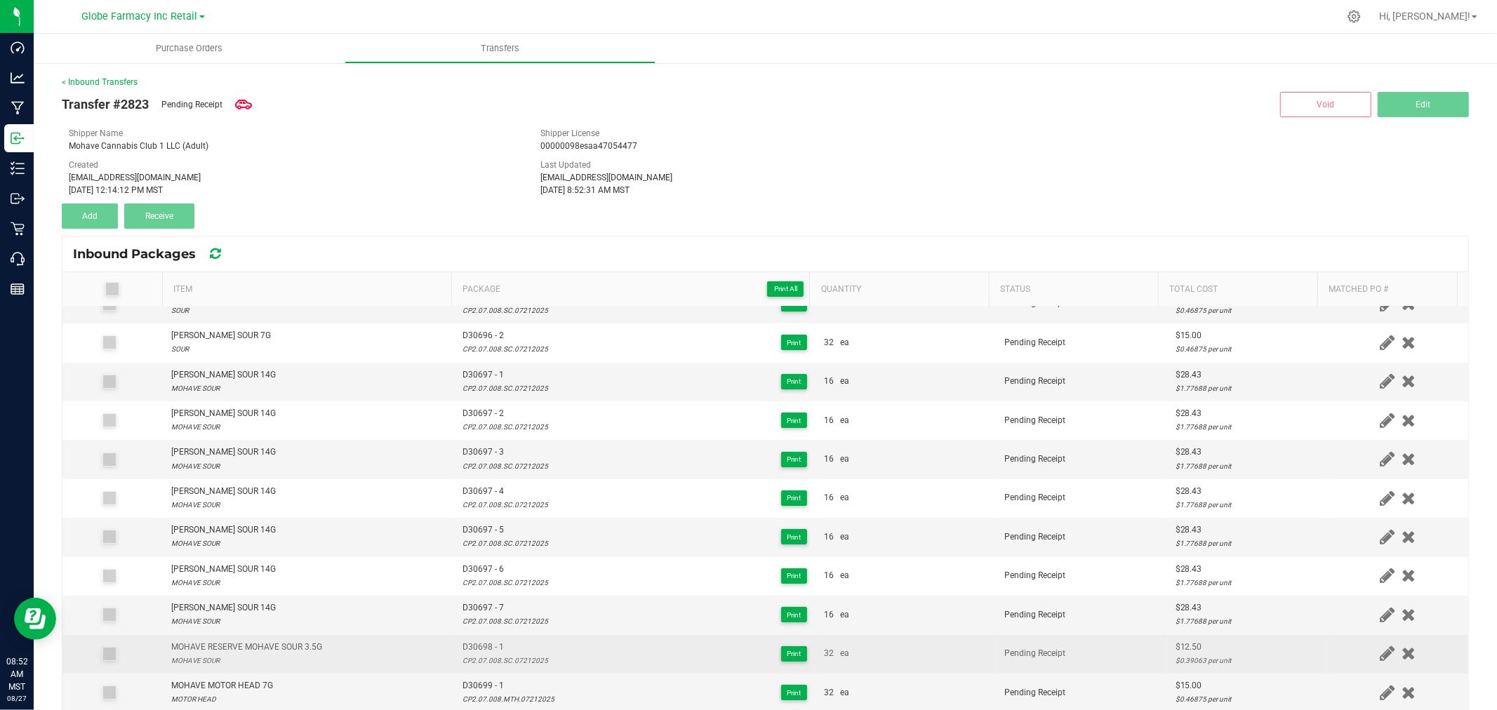
click at [486, 646] on span "D30698 - 1" at bounding box center [506, 647] width 86 height 13
copy span "D30698 - 1"
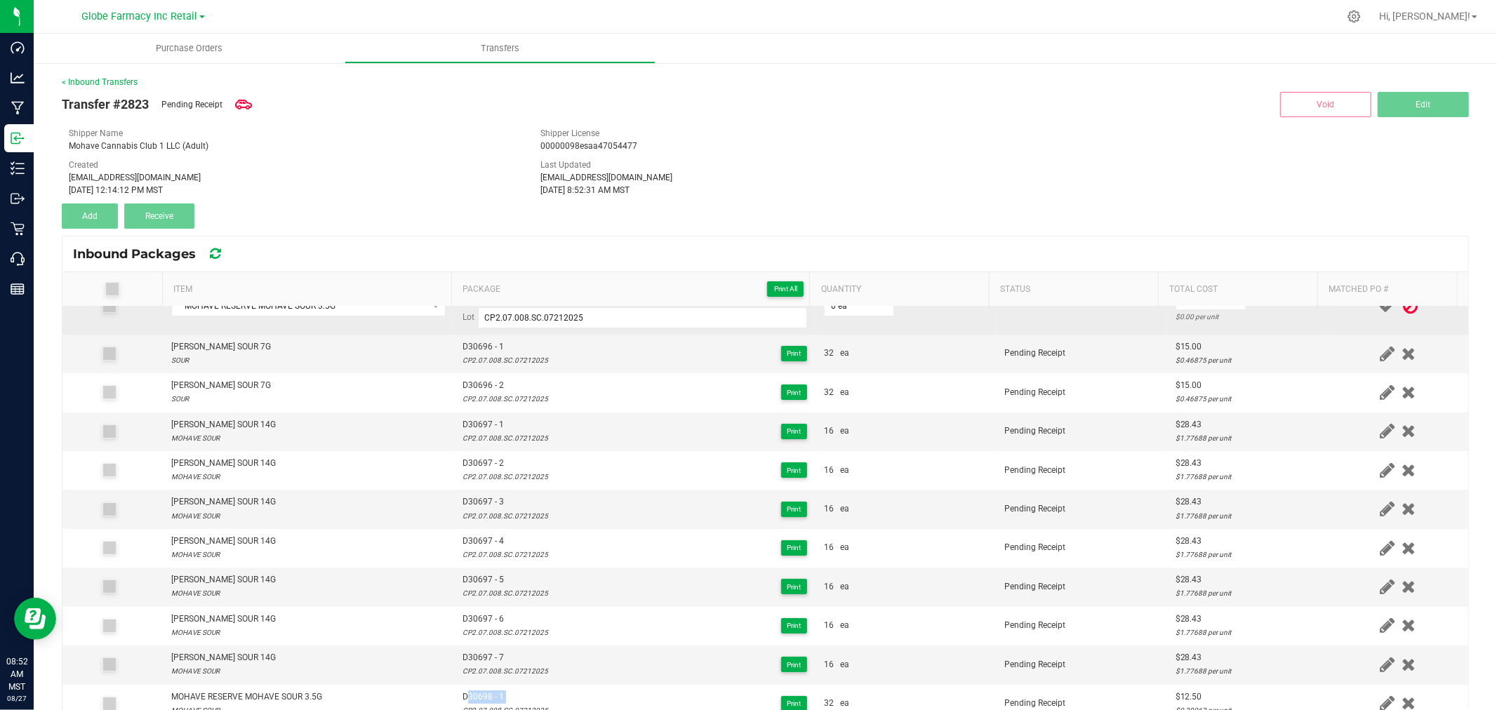
scroll to position [0, 0]
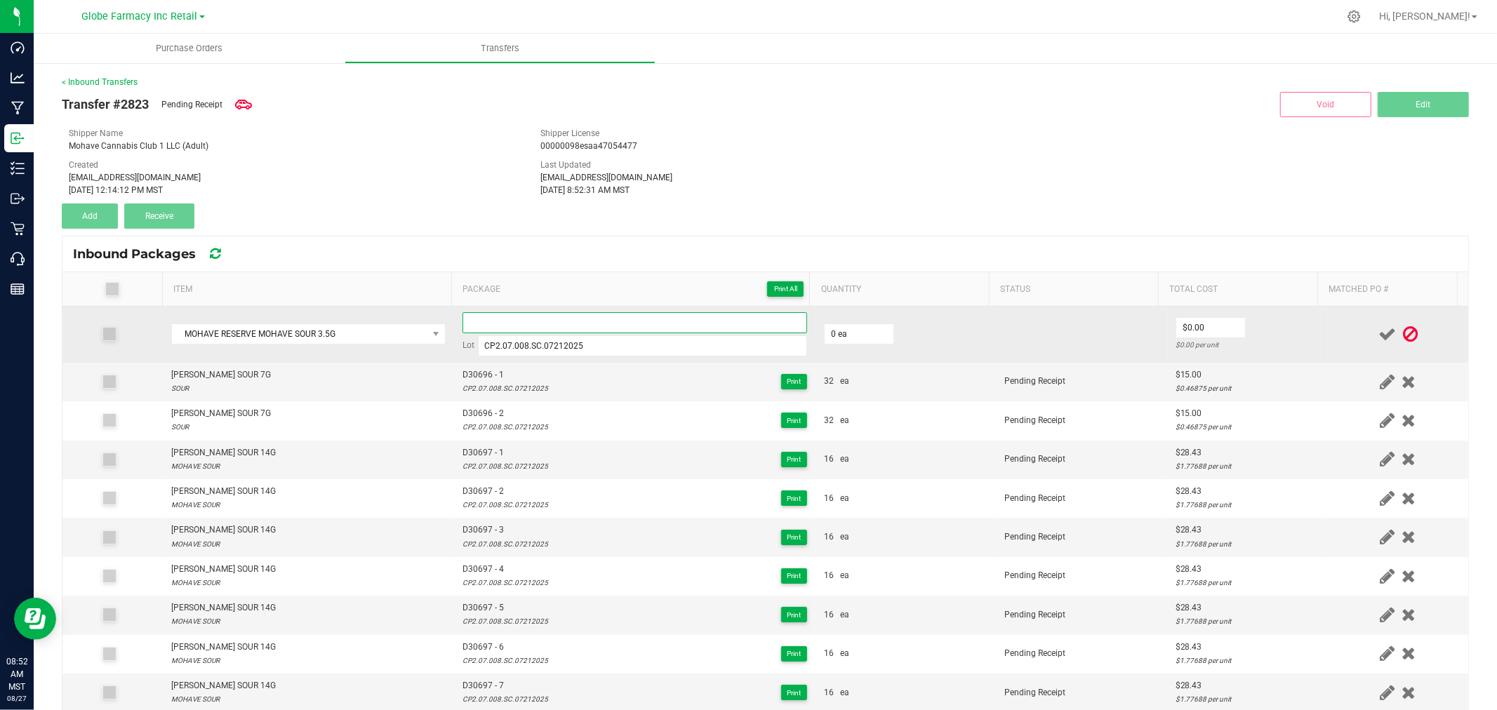
click at [514, 324] on input at bounding box center [635, 322] width 345 height 21
paste input "D30698 - 1"
type input "D30698 - 2"
click at [864, 339] on input "0" at bounding box center [859, 334] width 69 height 20
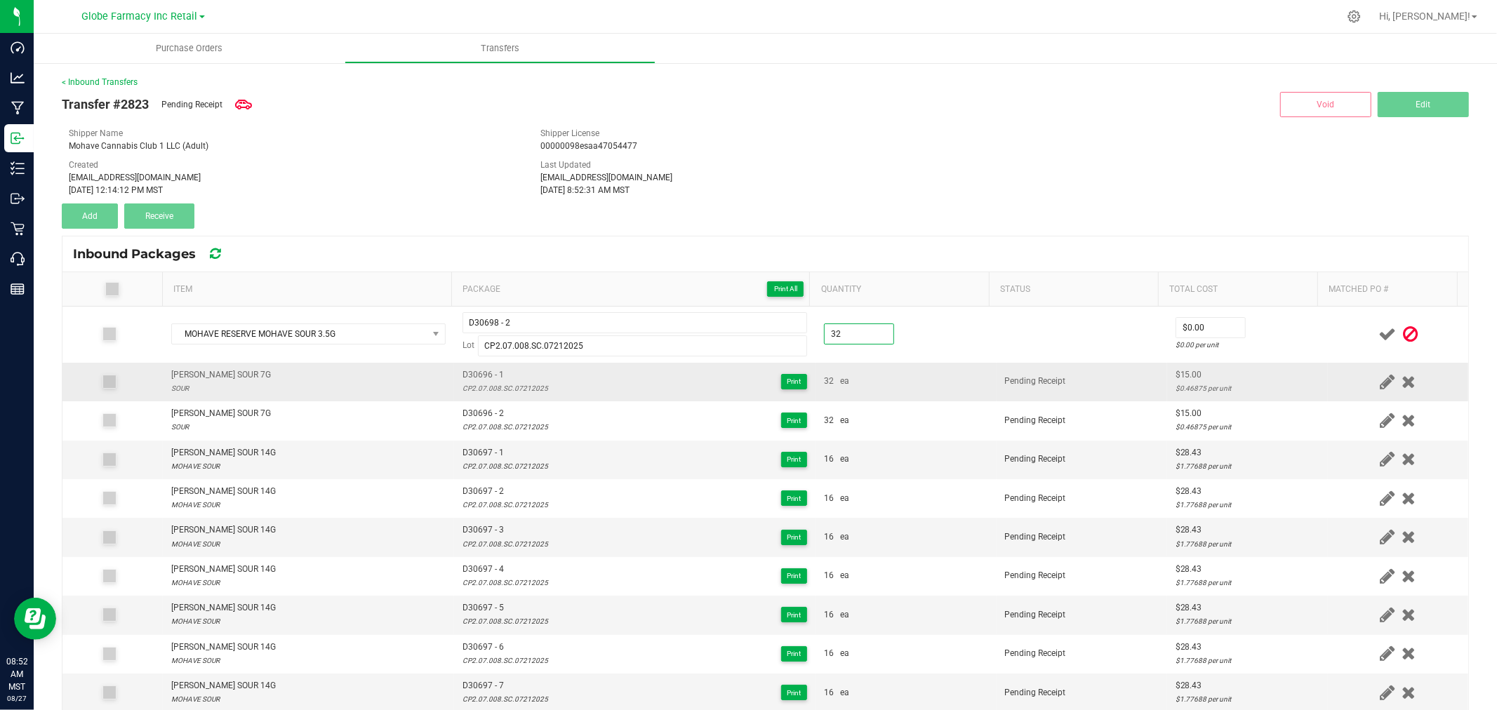
type input "32 ea"
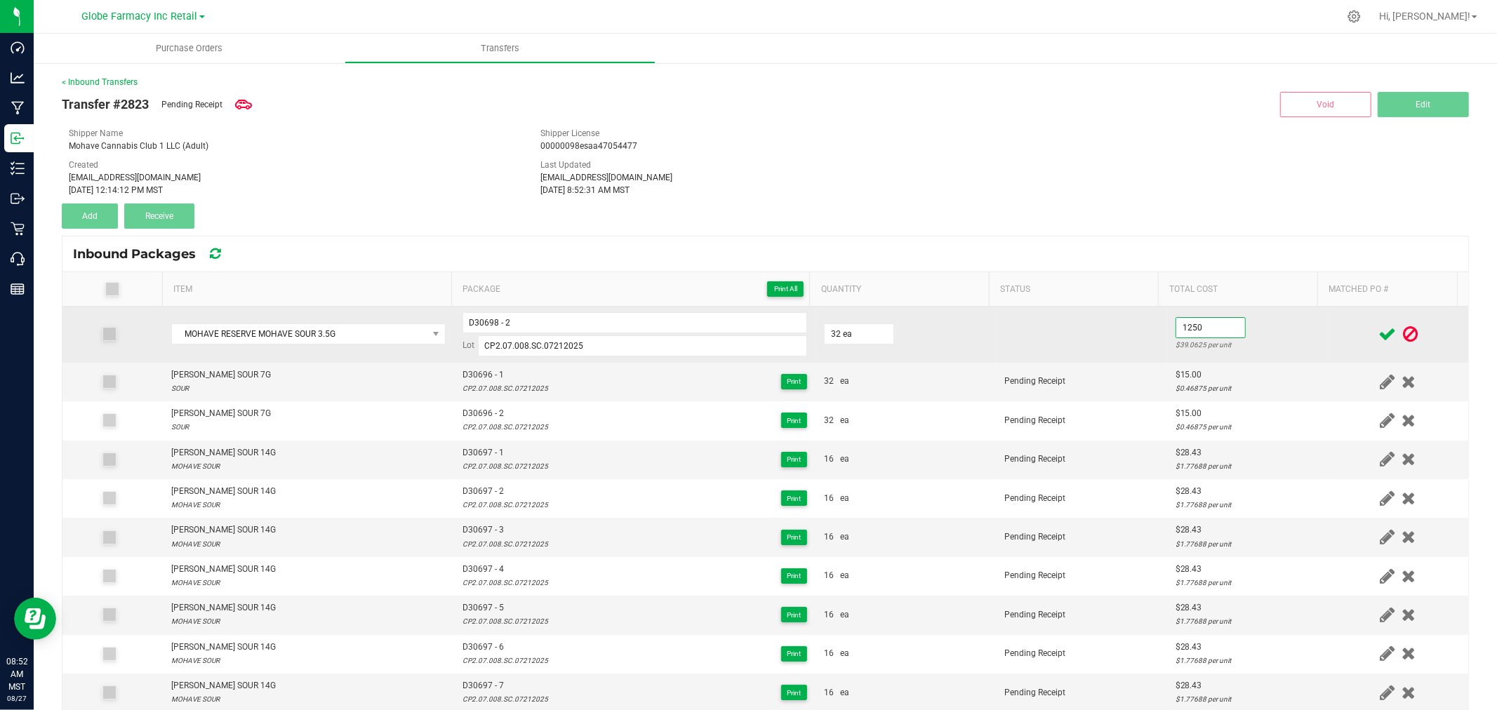
click at [1205, 328] on input "1250" at bounding box center [1210, 328] width 69 height 20
type input "$12.50"
click at [1297, 338] on td "$12.50 $0.39063 per unit" at bounding box center [1247, 335] width 161 height 56
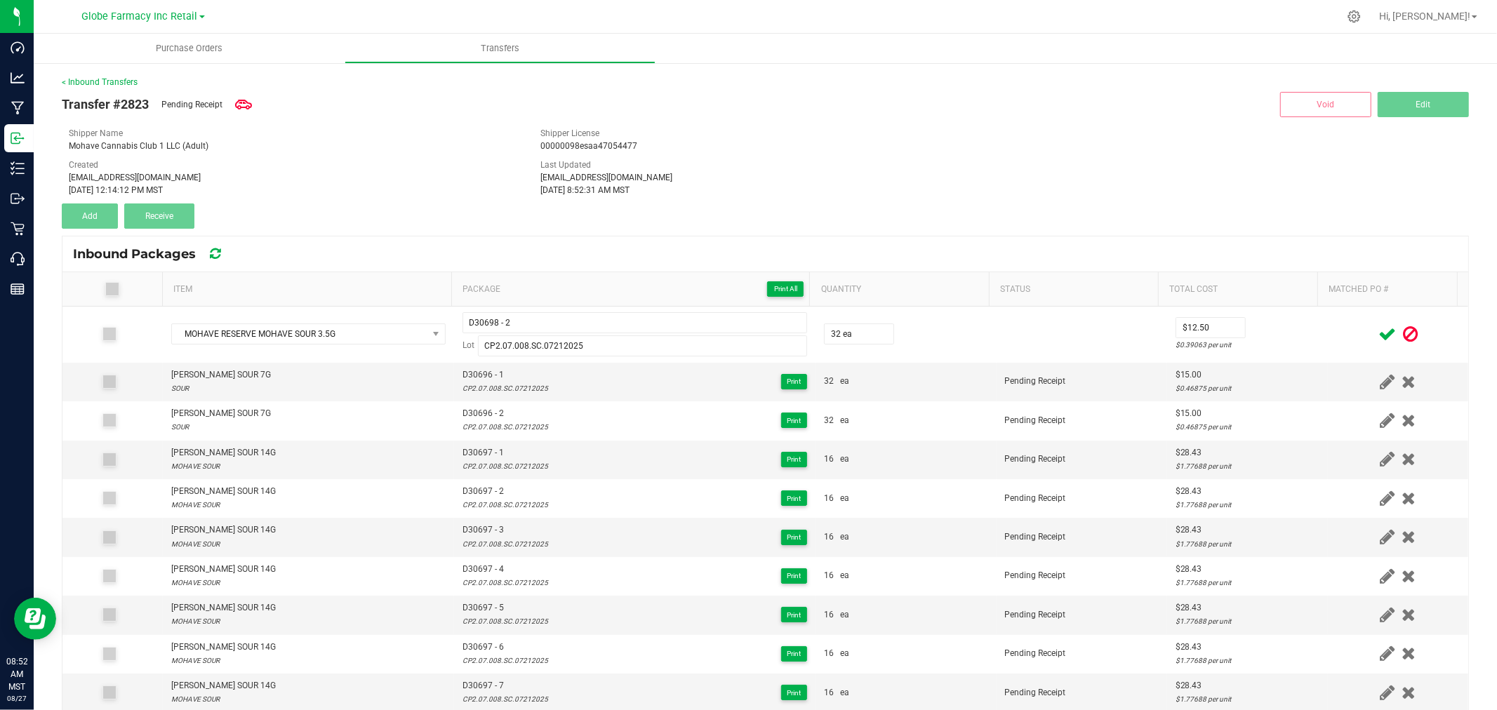
click at [1379, 337] on icon at bounding box center [1388, 335] width 18 height 18
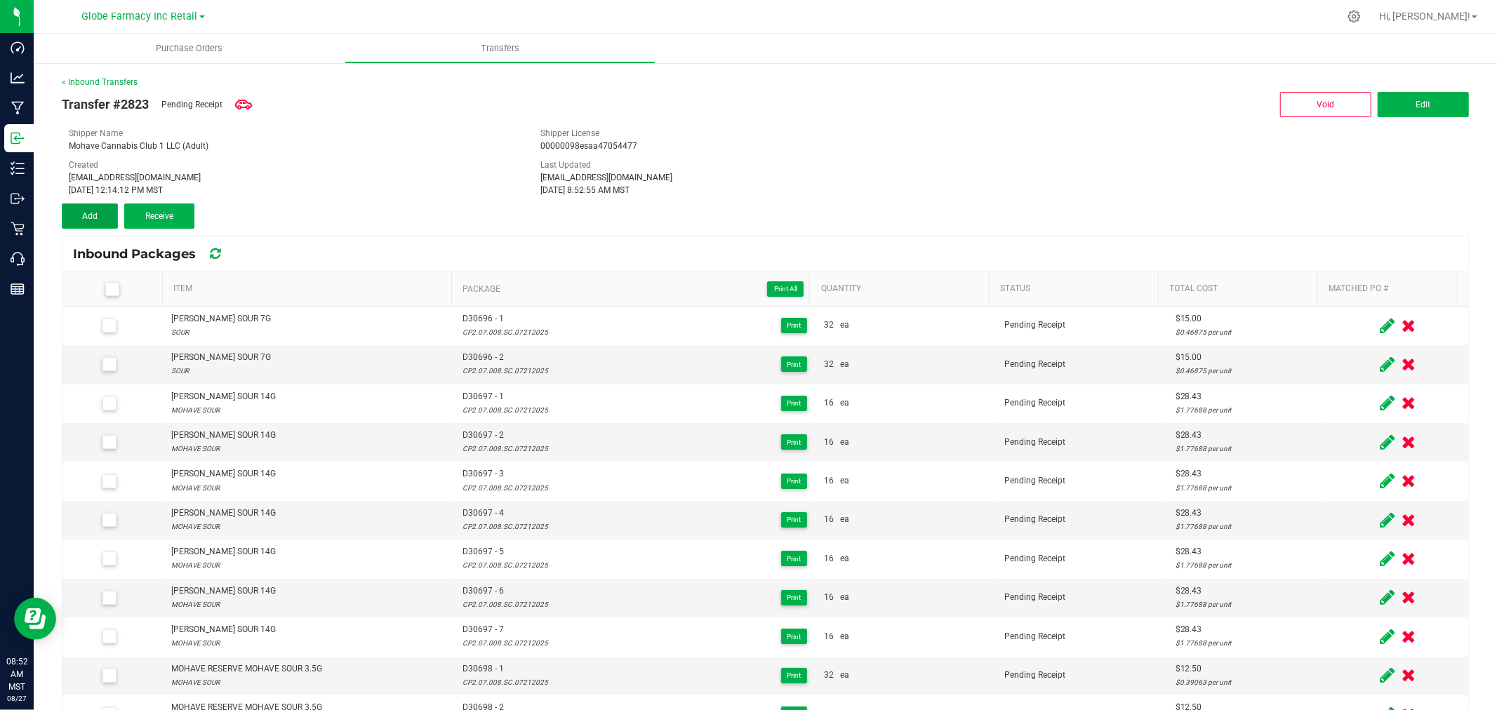
click at [95, 213] on span "Add" at bounding box center [89, 216] width 15 height 10
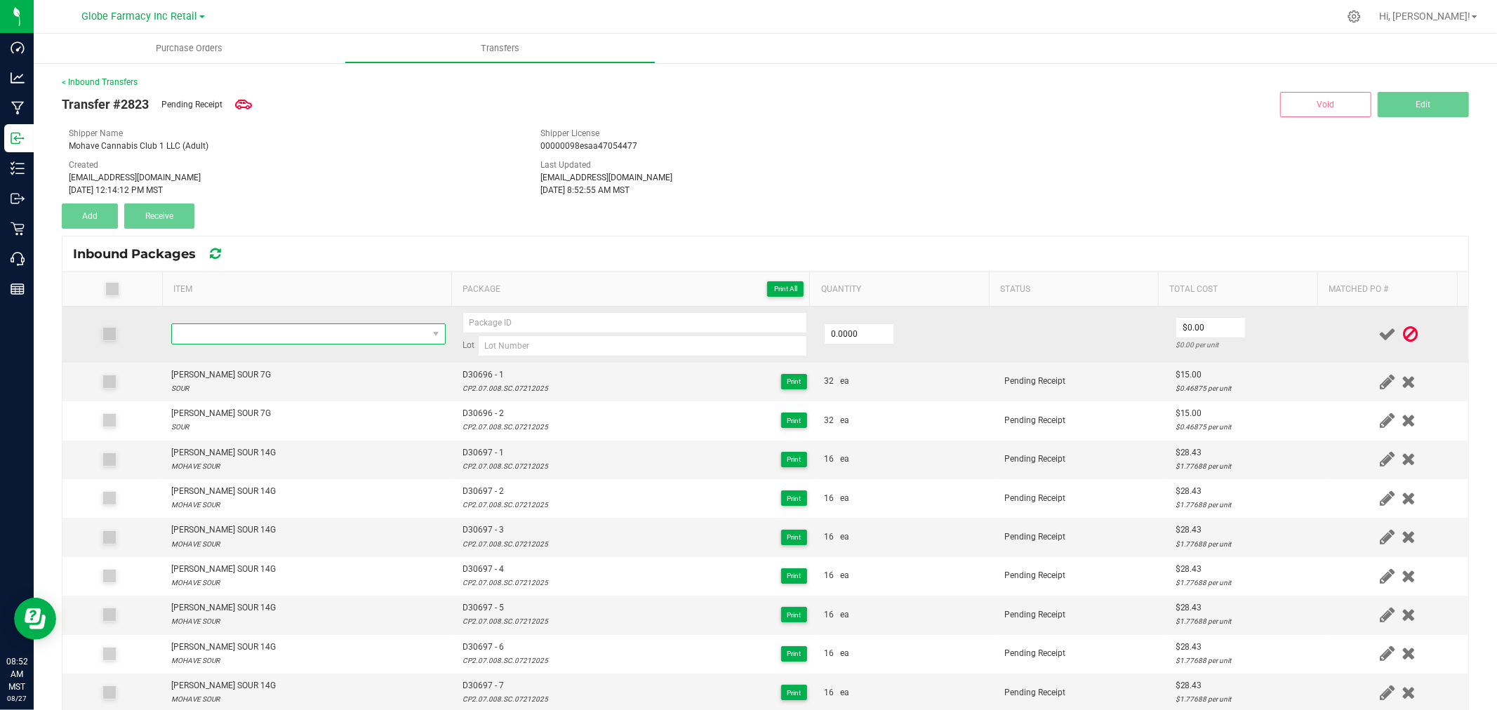
click at [227, 339] on span "NO DATA FOUND" at bounding box center [299, 334] width 255 height 20
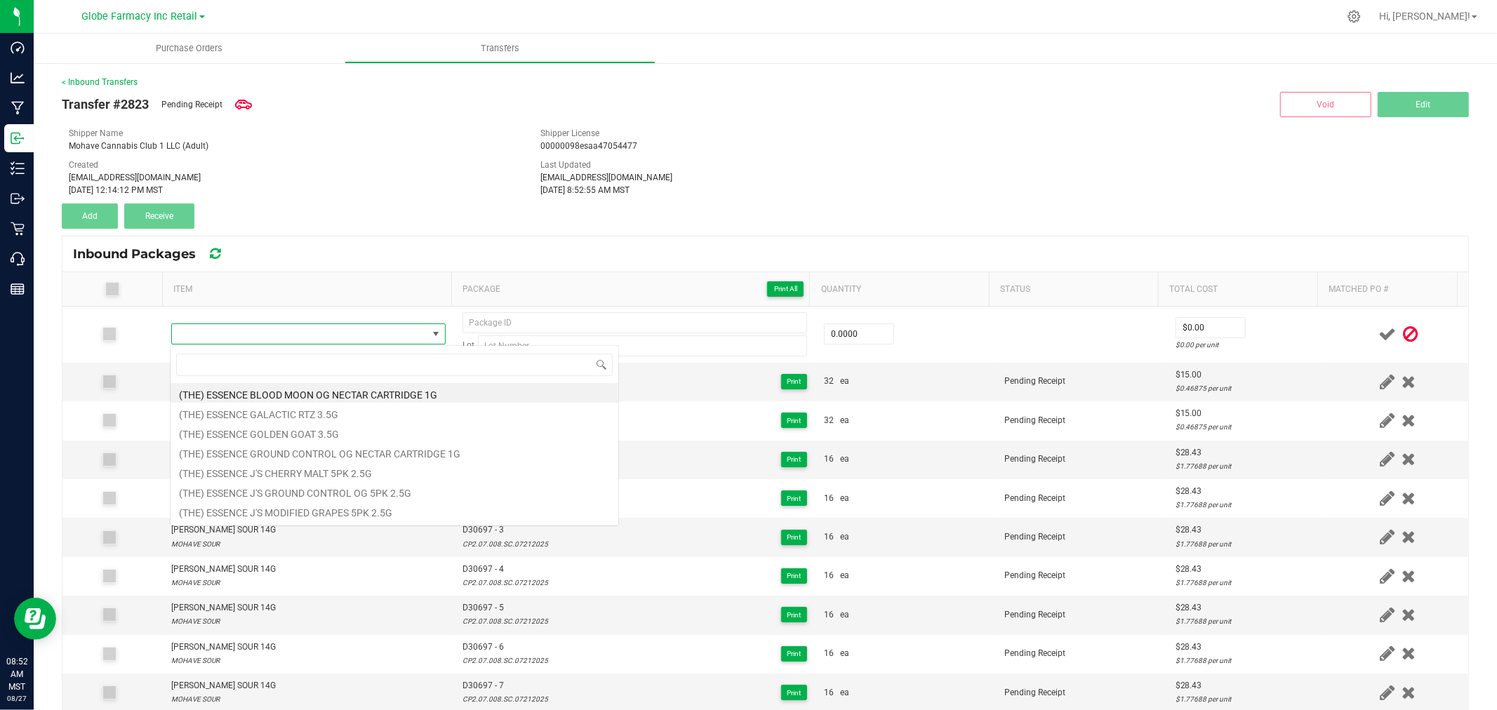
scroll to position [21, 269]
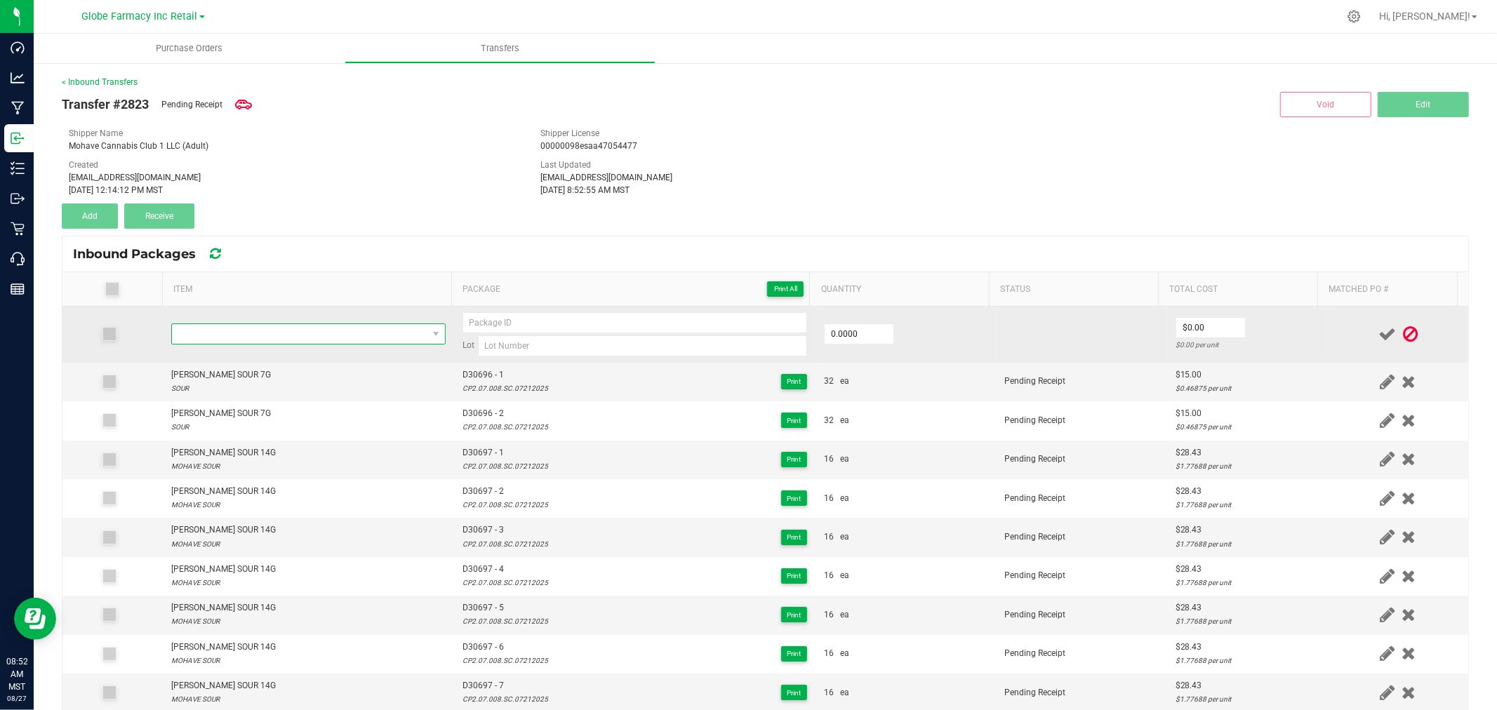
click at [284, 338] on span "NO DATA FOUND" at bounding box center [299, 334] width 255 height 20
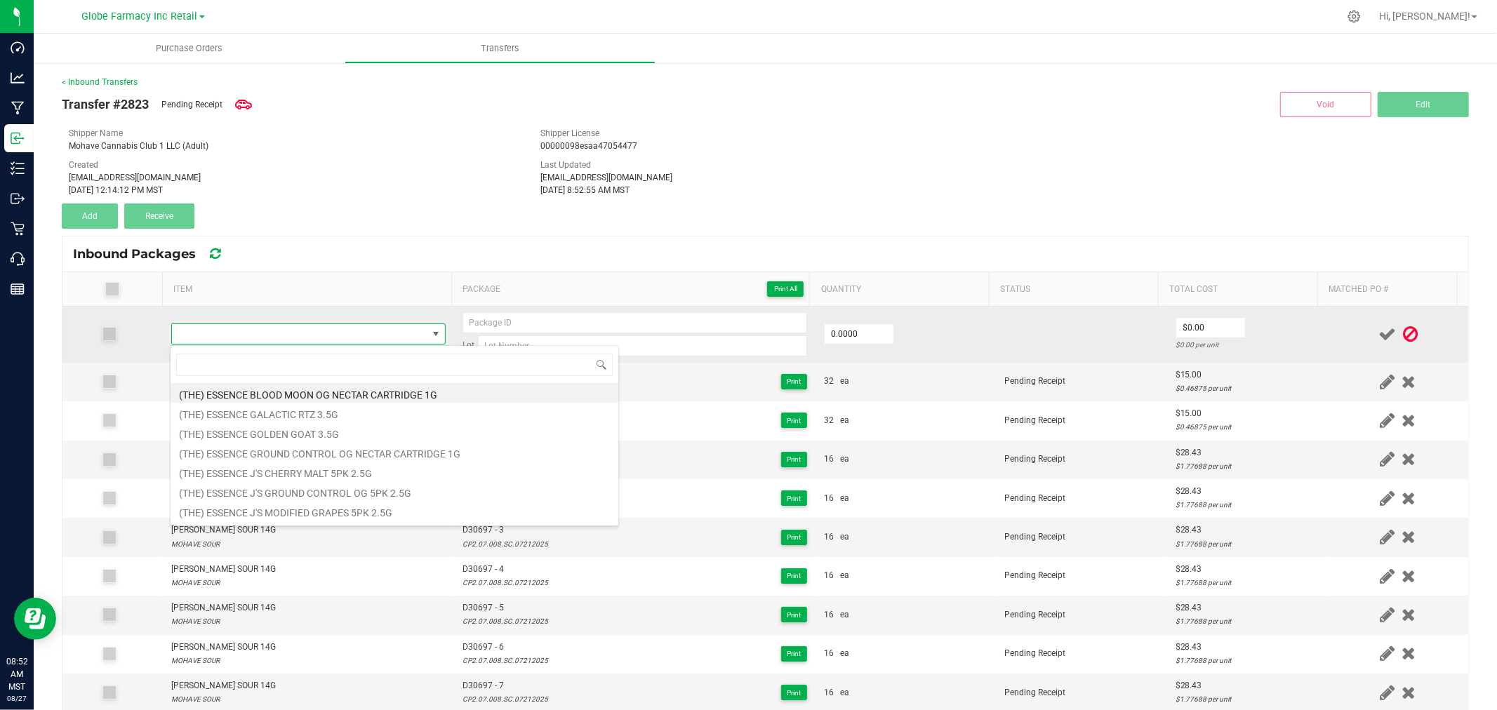
type input "MOHAVE RESERVE MOTOR HEAD 3.5G"
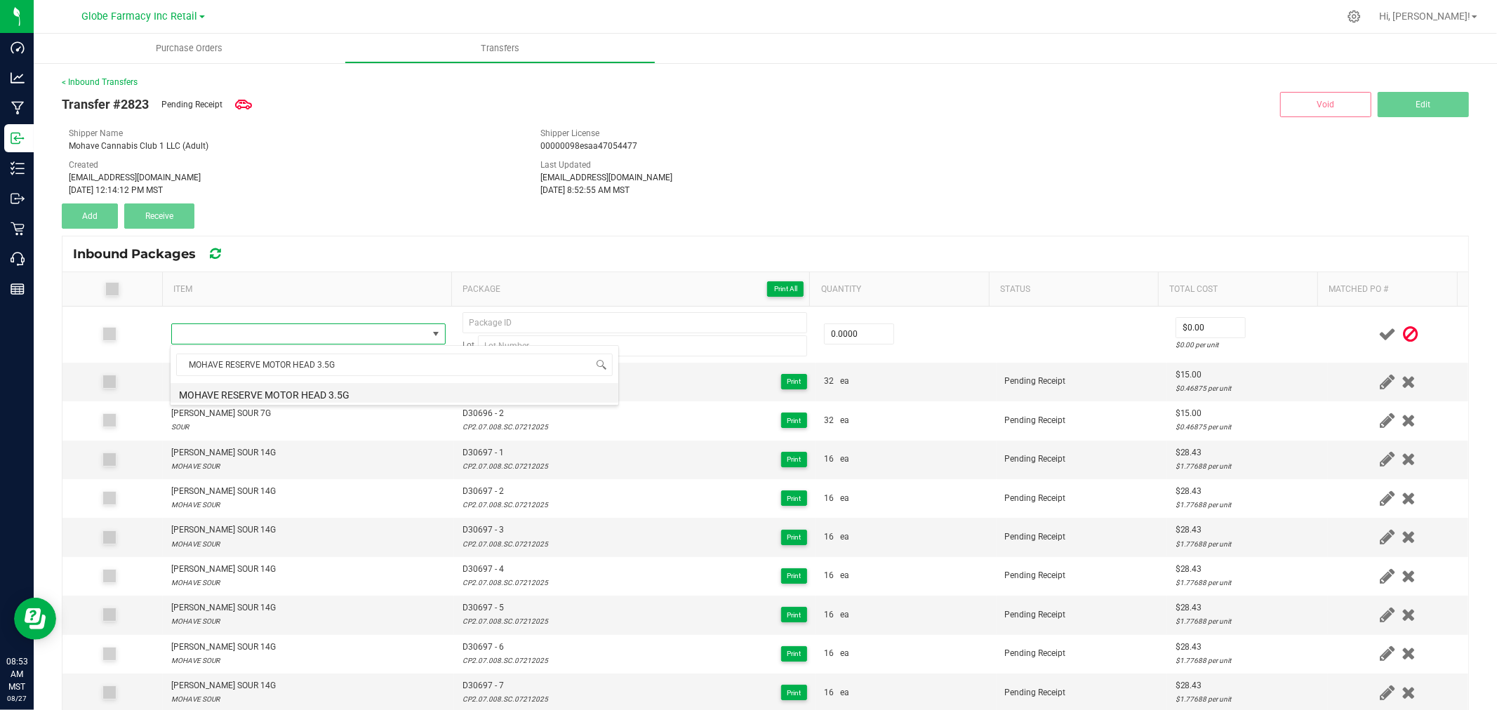
click at [310, 394] on li "MOHAVE RESERVE MOTOR HEAD 3.5G" at bounding box center [395, 393] width 448 height 20
type input "0 ea"
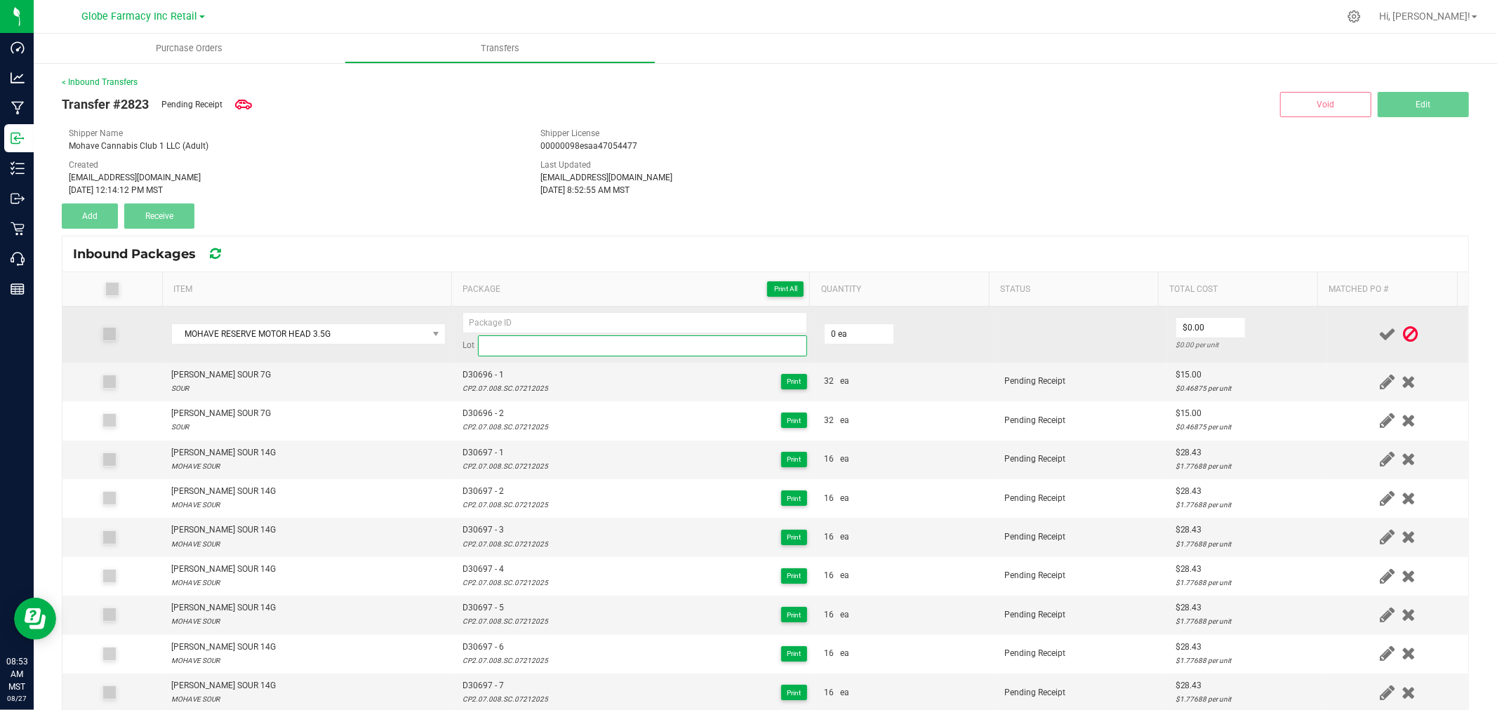
click at [521, 345] on input at bounding box center [642, 346] width 329 height 21
paste input "CP2.07.008.MTH.07212025"
type input "CP2.07.008.MTH.07212025"
click at [551, 318] on input at bounding box center [635, 322] width 345 height 21
type input "D30701 - 1"
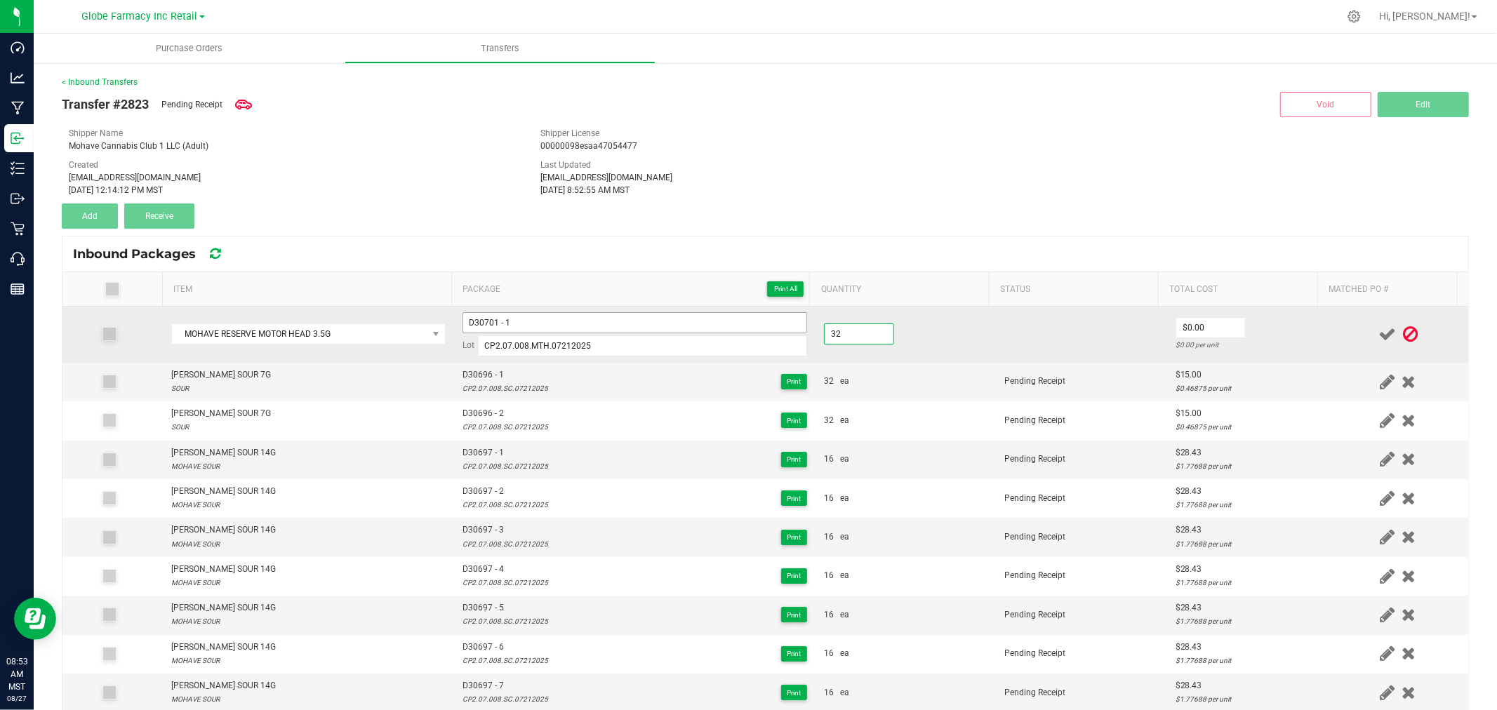
type input "32 ea"
type input "$12.50"
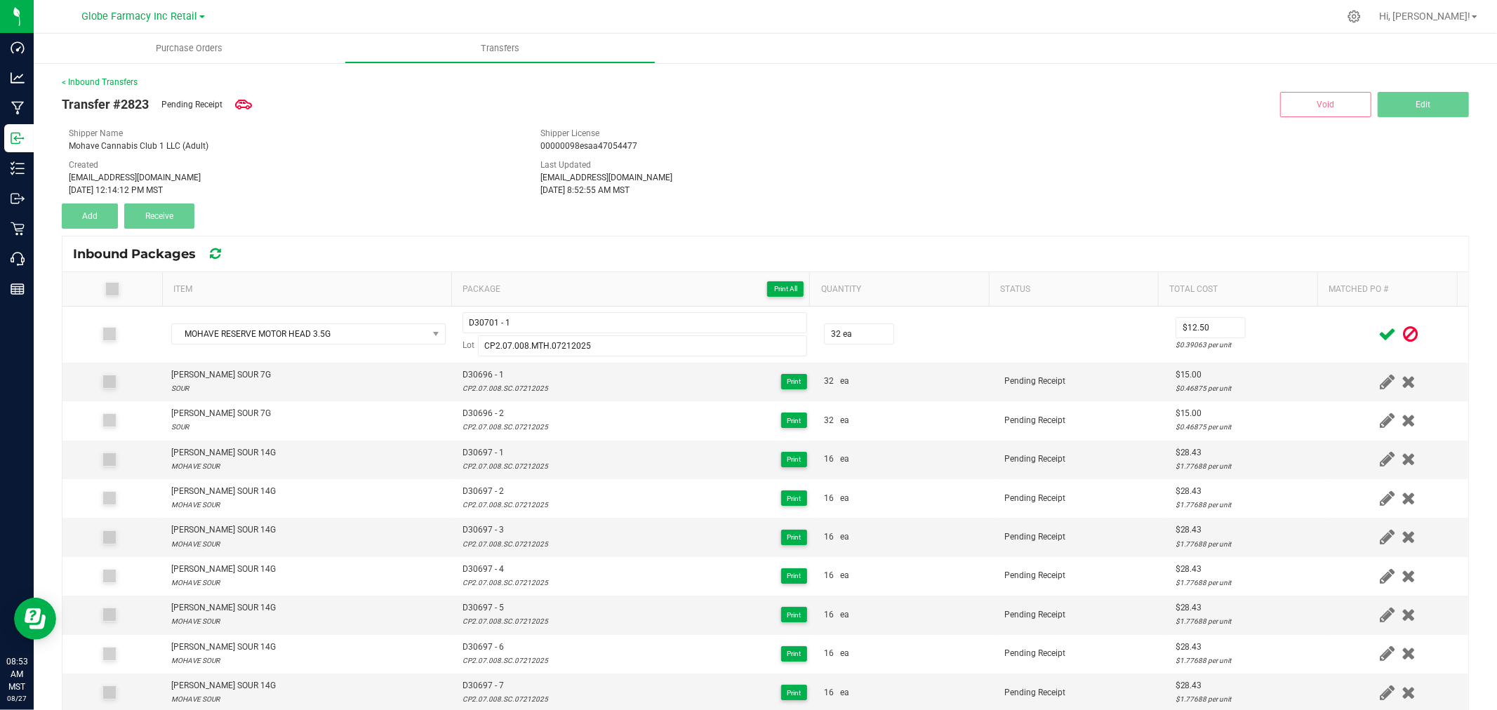
click at [1328, 312] on td at bounding box center [1398, 335] width 140 height 56
click at [1379, 332] on icon at bounding box center [1388, 335] width 18 height 18
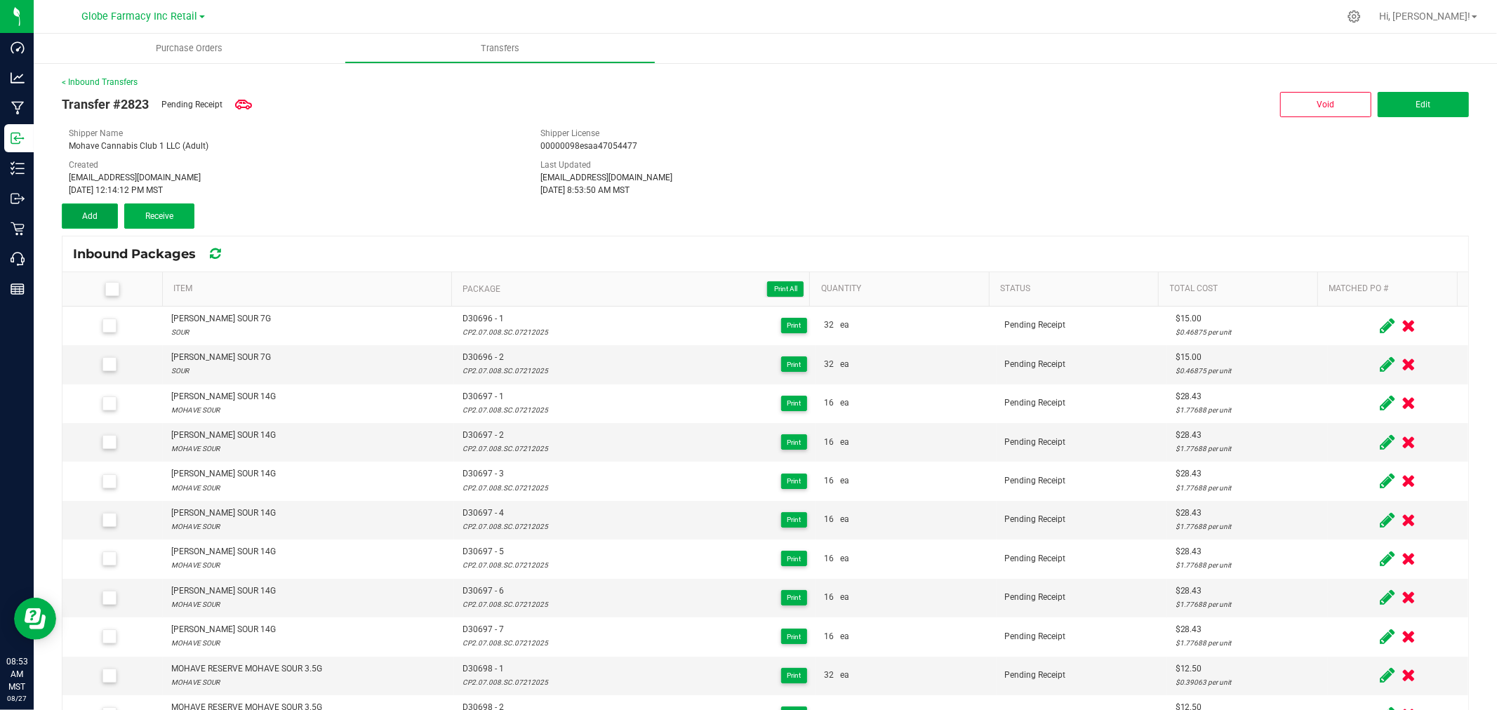
click at [107, 218] on button "Add" at bounding box center [90, 216] width 56 height 25
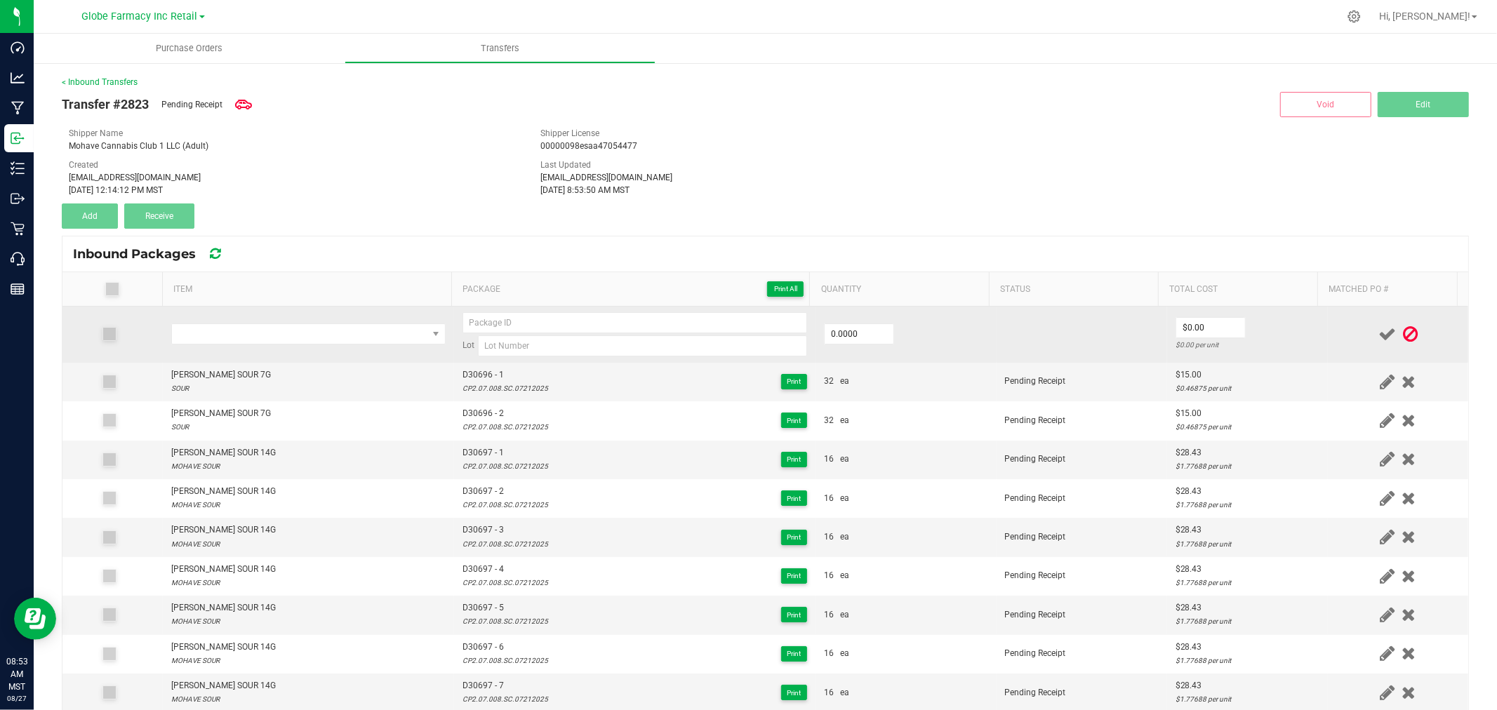
click at [279, 345] on td at bounding box center [308, 335] width 291 height 56
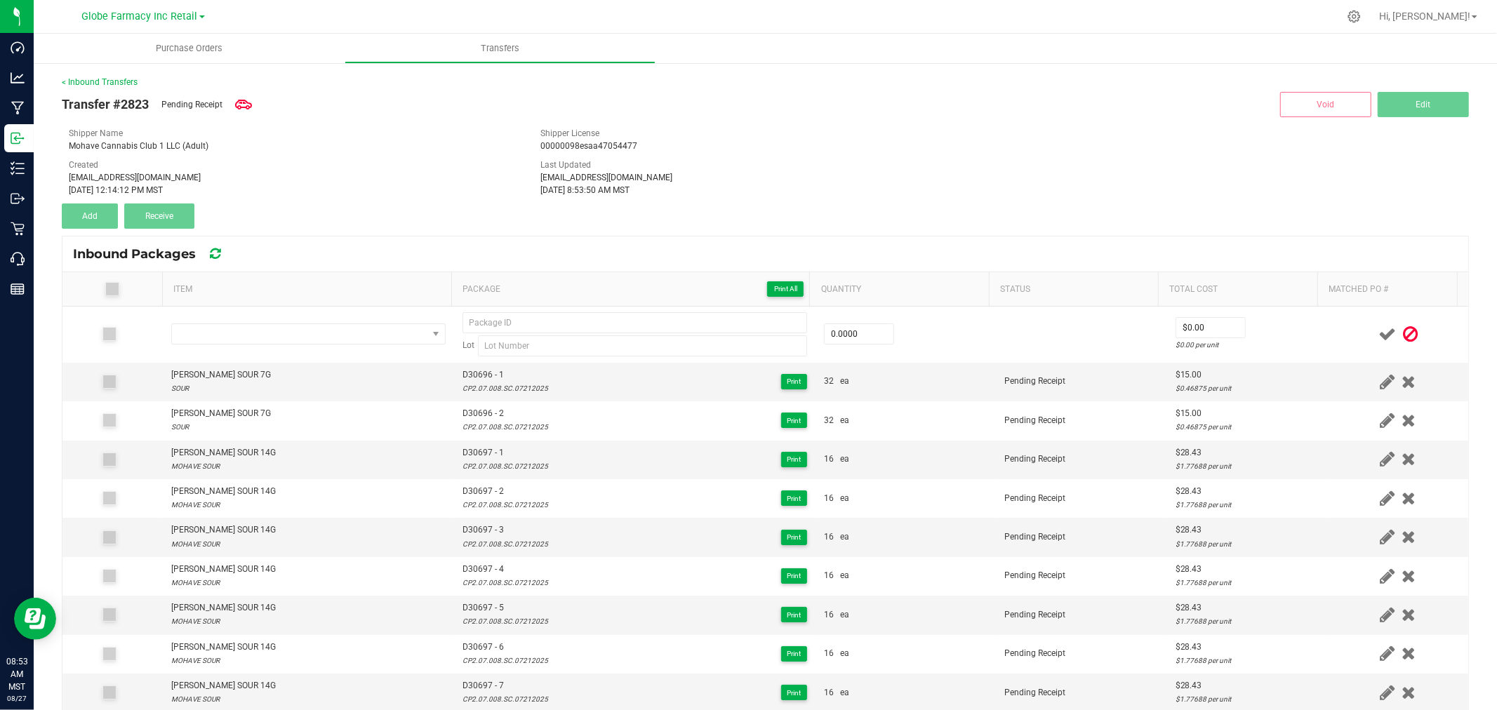
click at [1403, 333] on icon at bounding box center [1410, 335] width 15 height 18
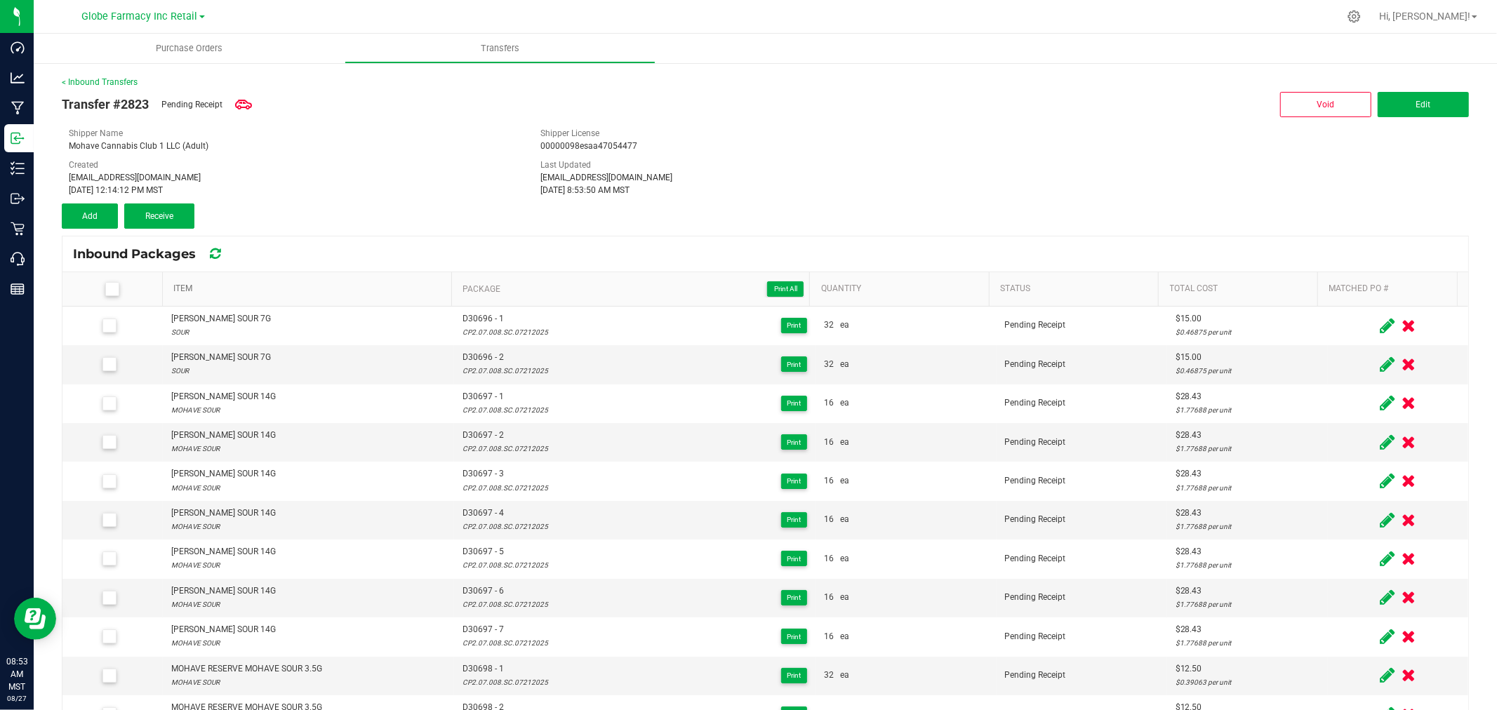
click at [380, 286] on link "Item" at bounding box center [309, 289] width 272 height 11
click at [96, 213] on span "Add" at bounding box center [89, 216] width 15 height 10
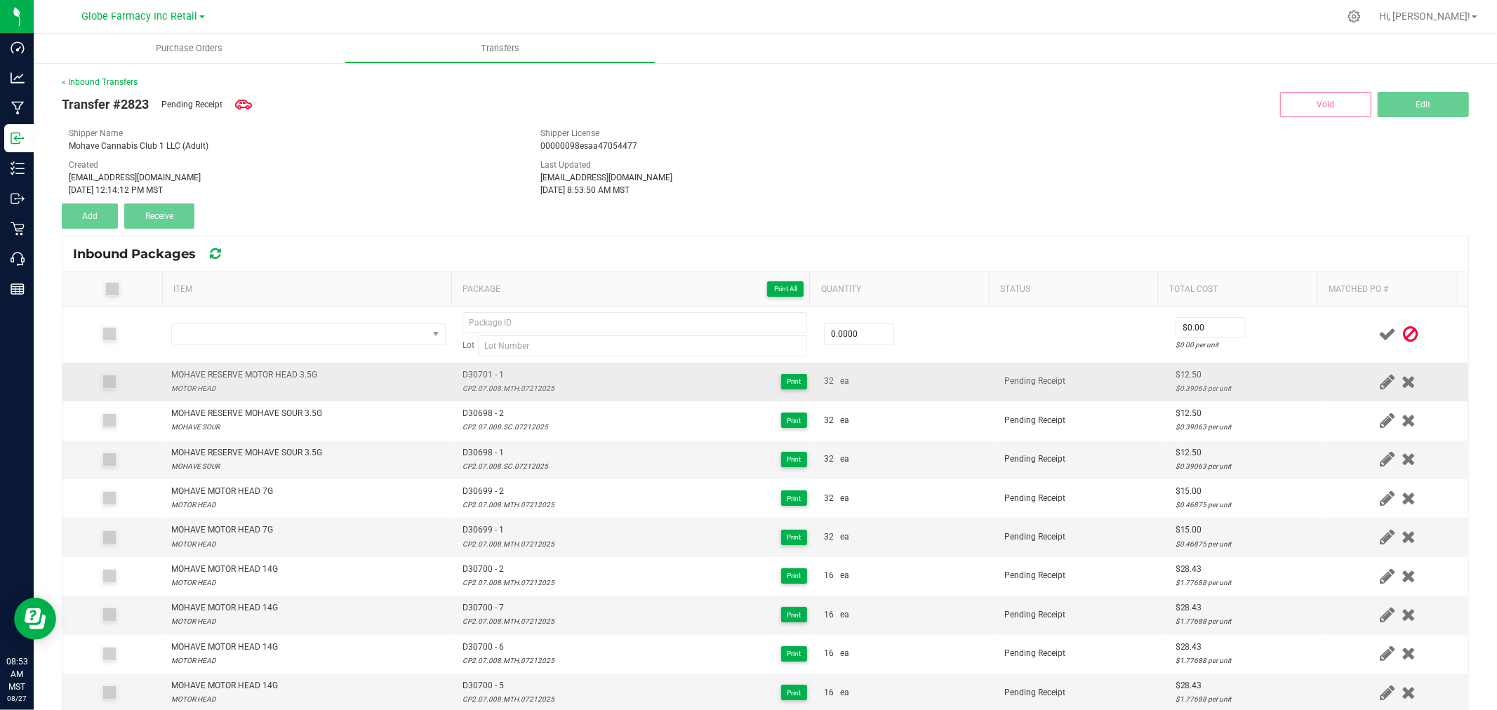
click at [281, 368] on div "MOHAVE RESERVE MOTOR HEAD 3.5G" at bounding box center [244, 374] width 146 height 13
click at [281, 371] on div "MOHAVE RESERVE MOTOR HEAD 3.5G" at bounding box center [244, 374] width 146 height 13
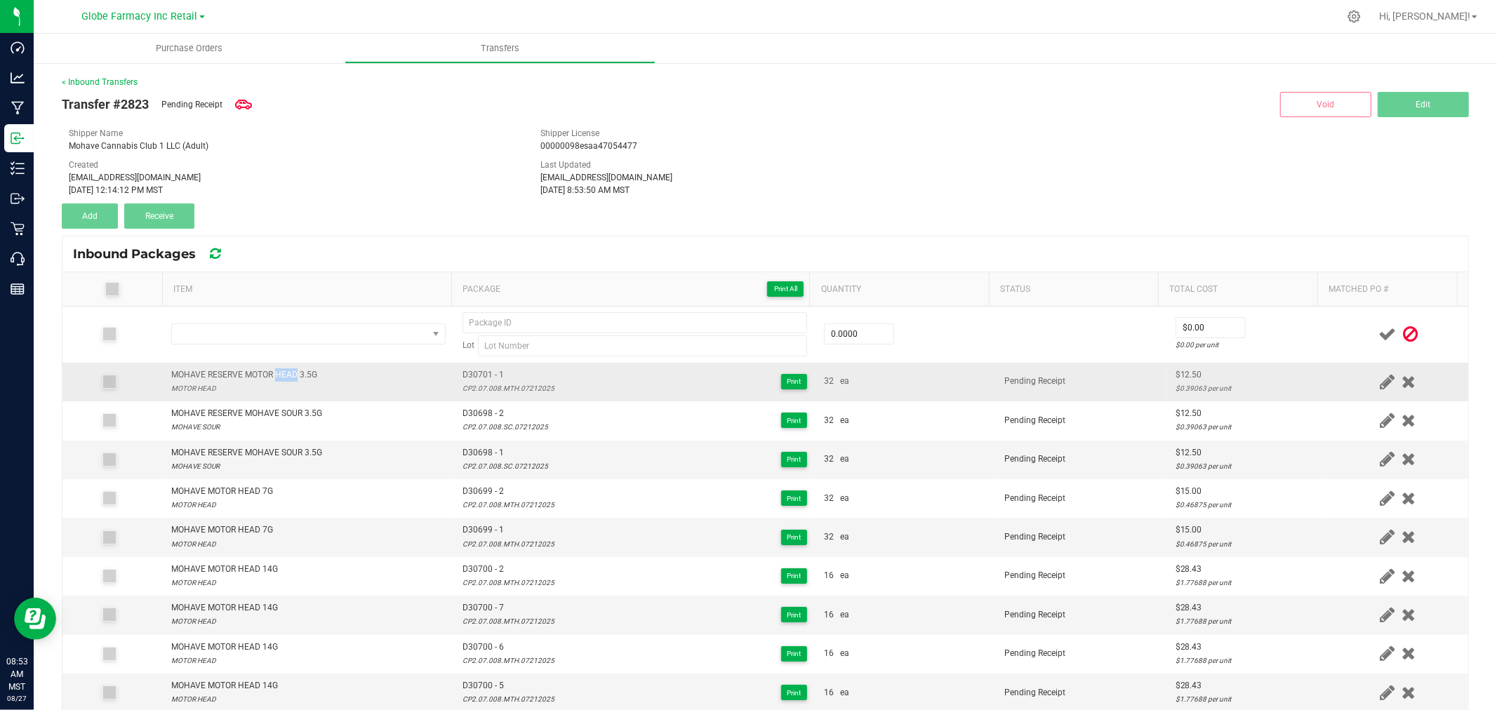
click at [281, 371] on div "MOHAVE RESERVE MOTOR HEAD 3.5G" at bounding box center [244, 374] width 146 height 13
click at [282, 371] on div "MOHAVE RESERVE MOTOR HEAD 3.5G" at bounding box center [244, 374] width 146 height 13
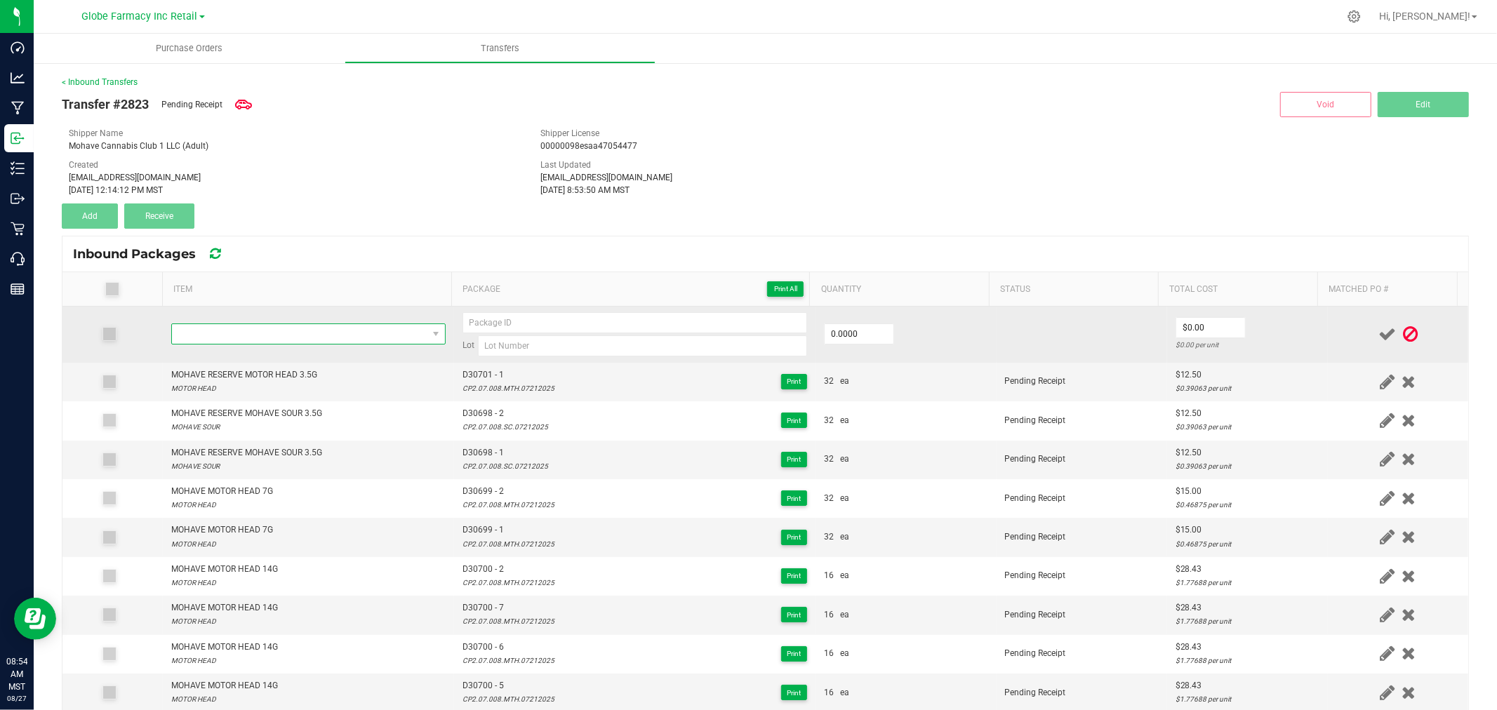
click at [309, 341] on span "NO DATA FOUND" at bounding box center [299, 334] width 255 height 20
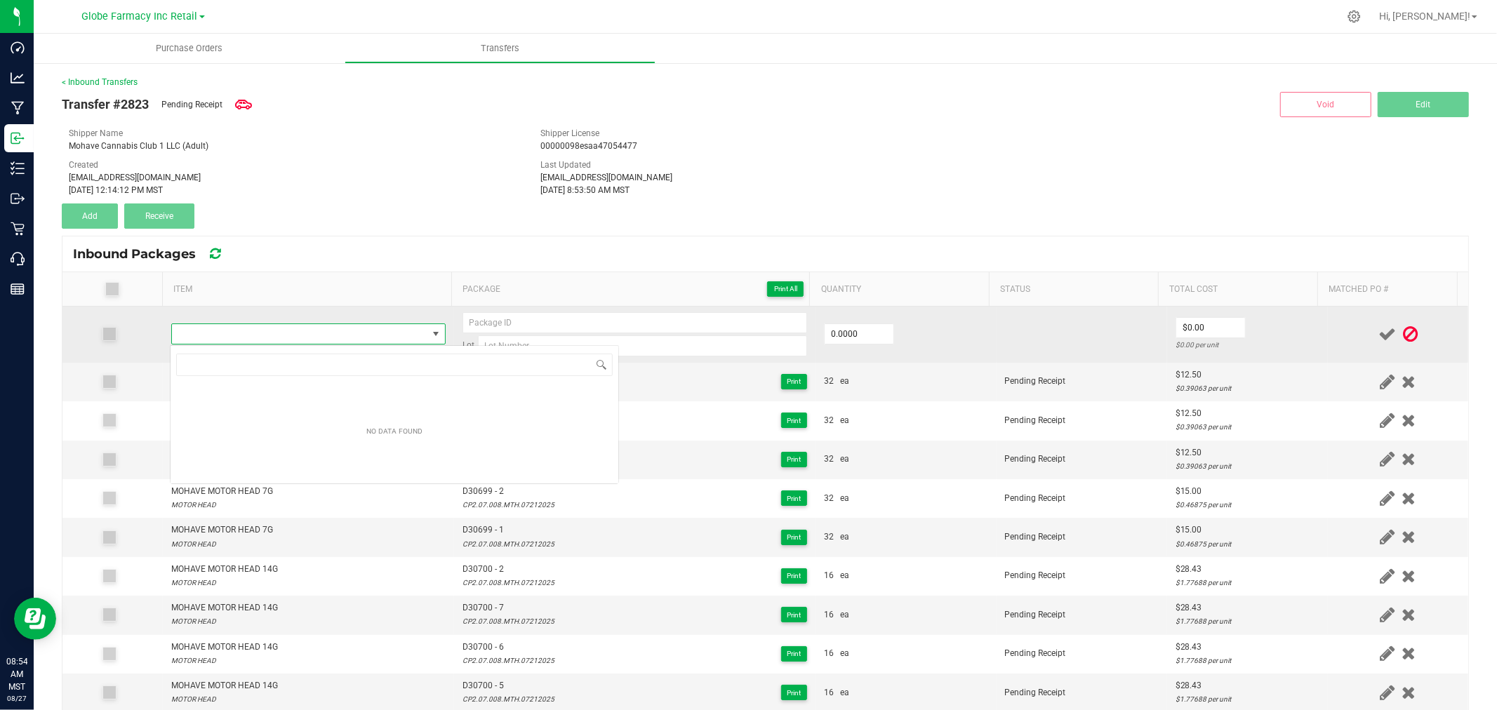
type input "MOHAVE RESERVE MOTOR HEAD 3.5G"
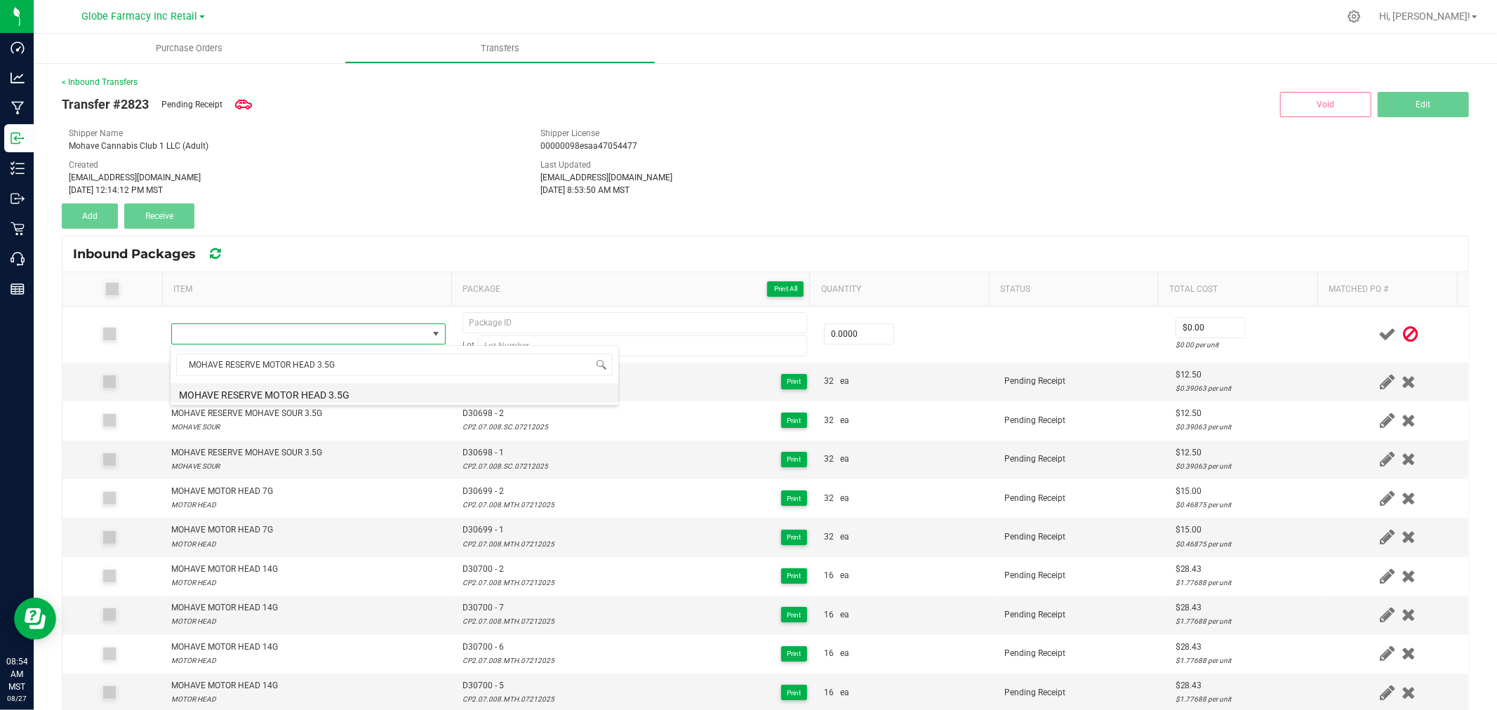
click at [310, 388] on li "MOHAVE RESERVE MOTOR HEAD 3.5G" at bounding box center [395, 393] width 448 height 20
type input "0 ea"
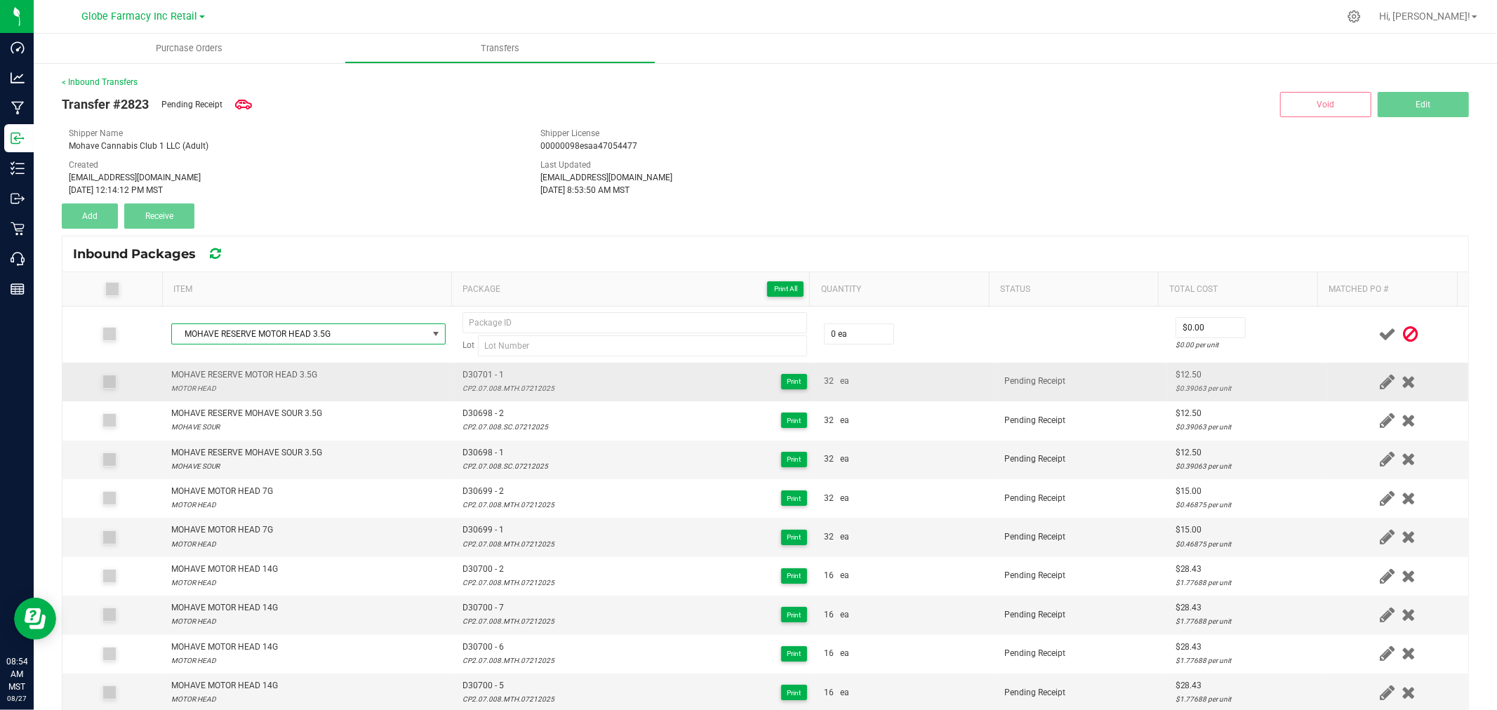
click at [479, 373] on span "D30701 - 1" at bounding box center [509, 374] width 92 height 13
type input "D30701 - 1"
click at [480, 390] on div "CP2.07.008.MTH.07212025" at bounding box center [509, 388] width 92 height 13
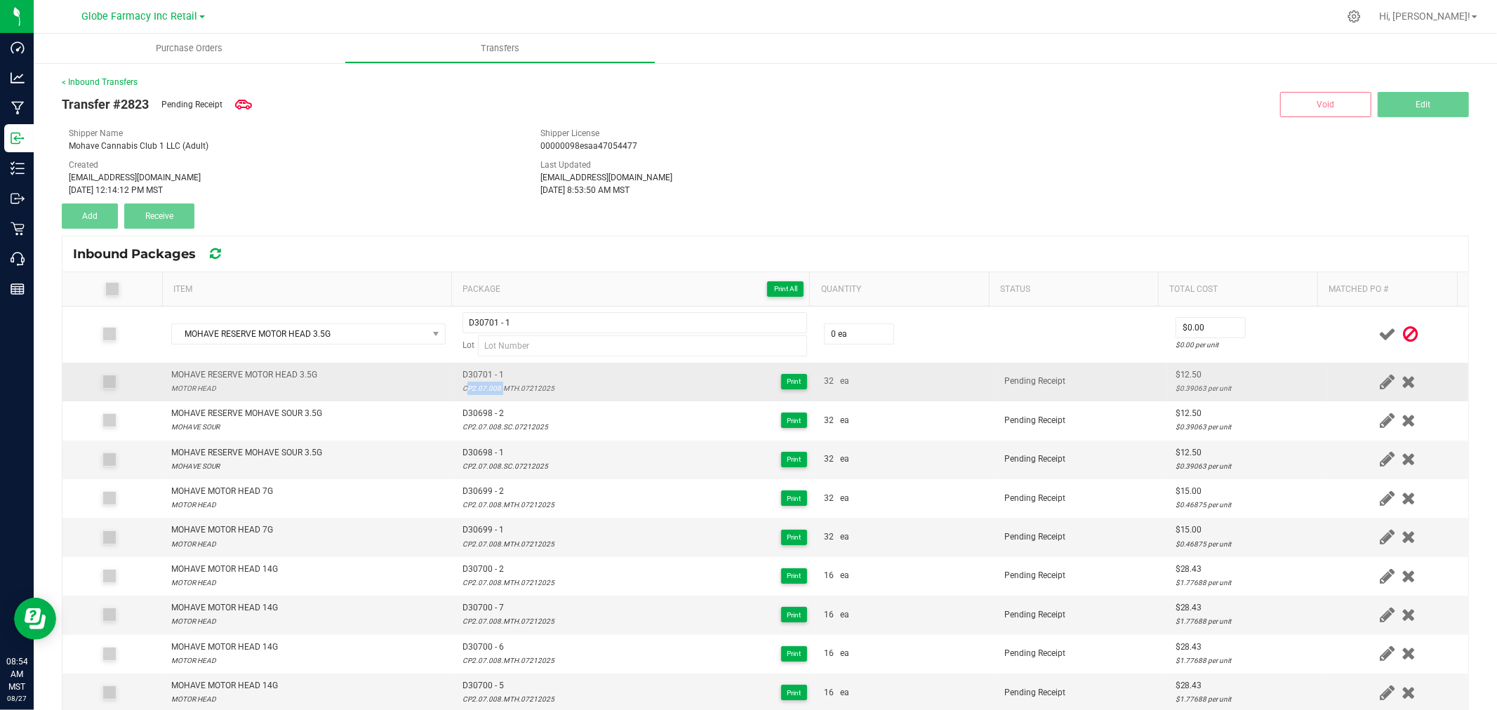
click at [482, 390] on div "CP2.07.008.MTH.07212025" at bounding box center [509, 388] width 92 height 13
drag, startPoint x: 482, startPoint y: 390, endPoint x: 493, endPoint y: 394, distance: 11.8
click at [483, 391] on div "CP2.07.008.MTH.07212025" at bounding box center [509, 388] width 92 height 13
click at [493, 394] on div "CP2.07.008.MTH.07212025" at bounding box center [509, 388] width 92 height 13
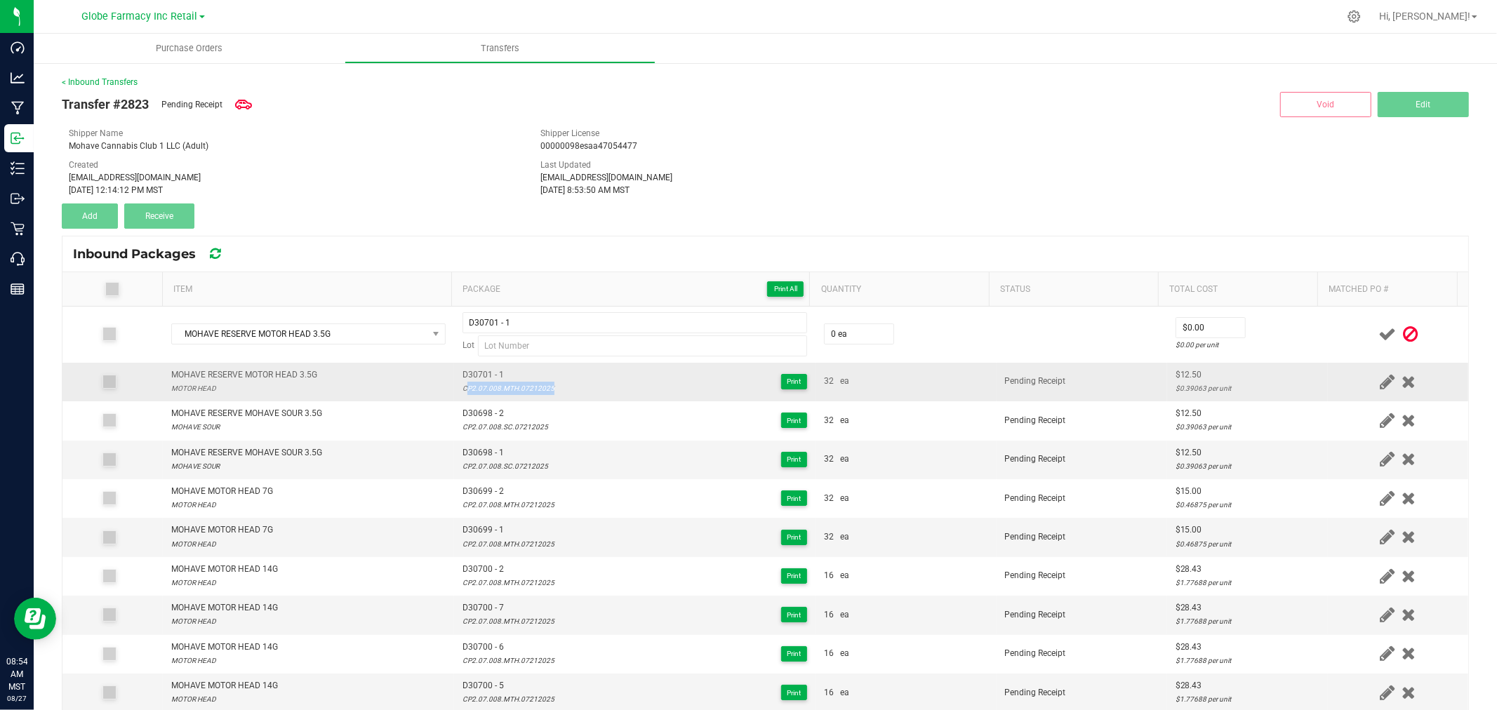
click at [493, 394] on div "CP2.07.008.MTH.07212025" at bounding box center [509, 388] width 92 height 13
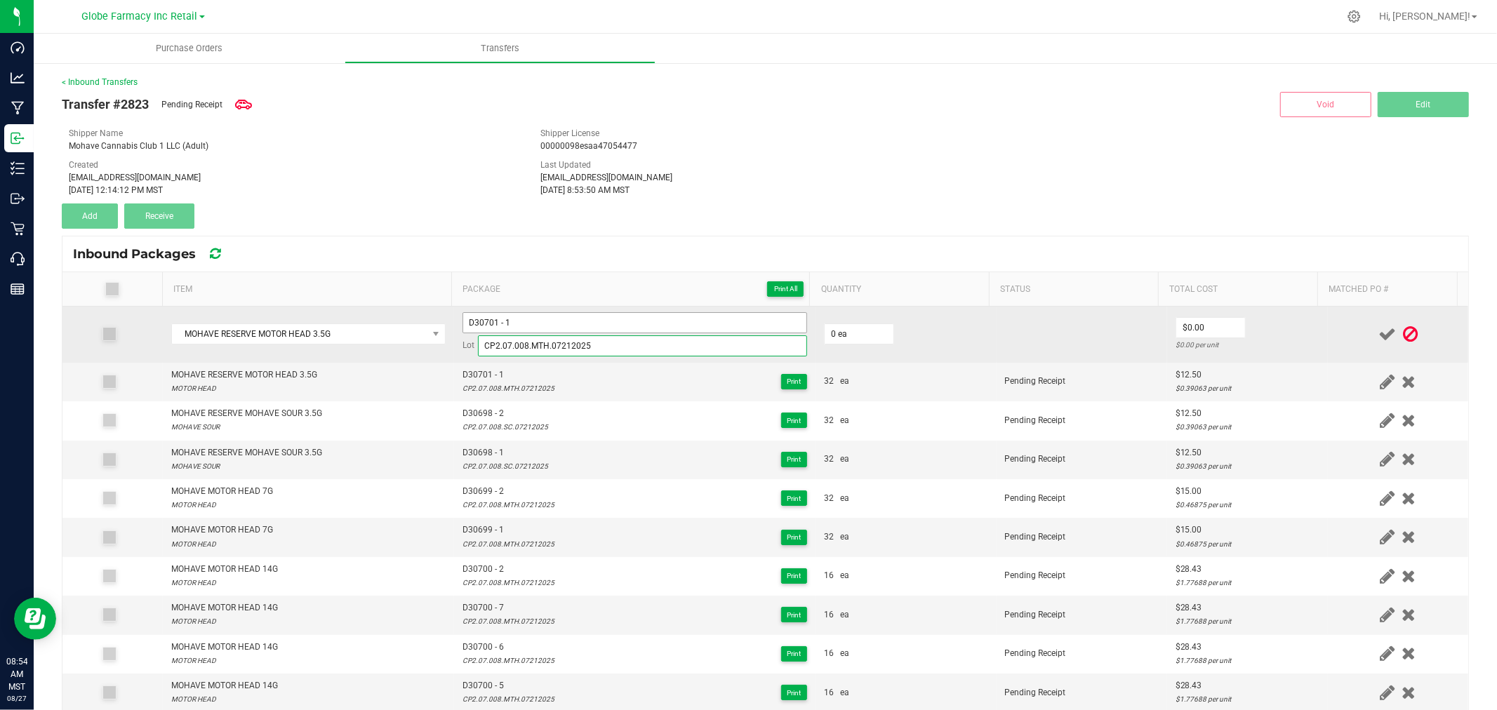
type input "CP2.07.008.MTH.07212025"
click at [562, 314] on input "D30701 - 1" at bounding box center [635, 322] width 345 height 21
type input "D30701 - 2"
click at [825, 333] on input "0" at bounding box center [859, 334] width 69 height 20
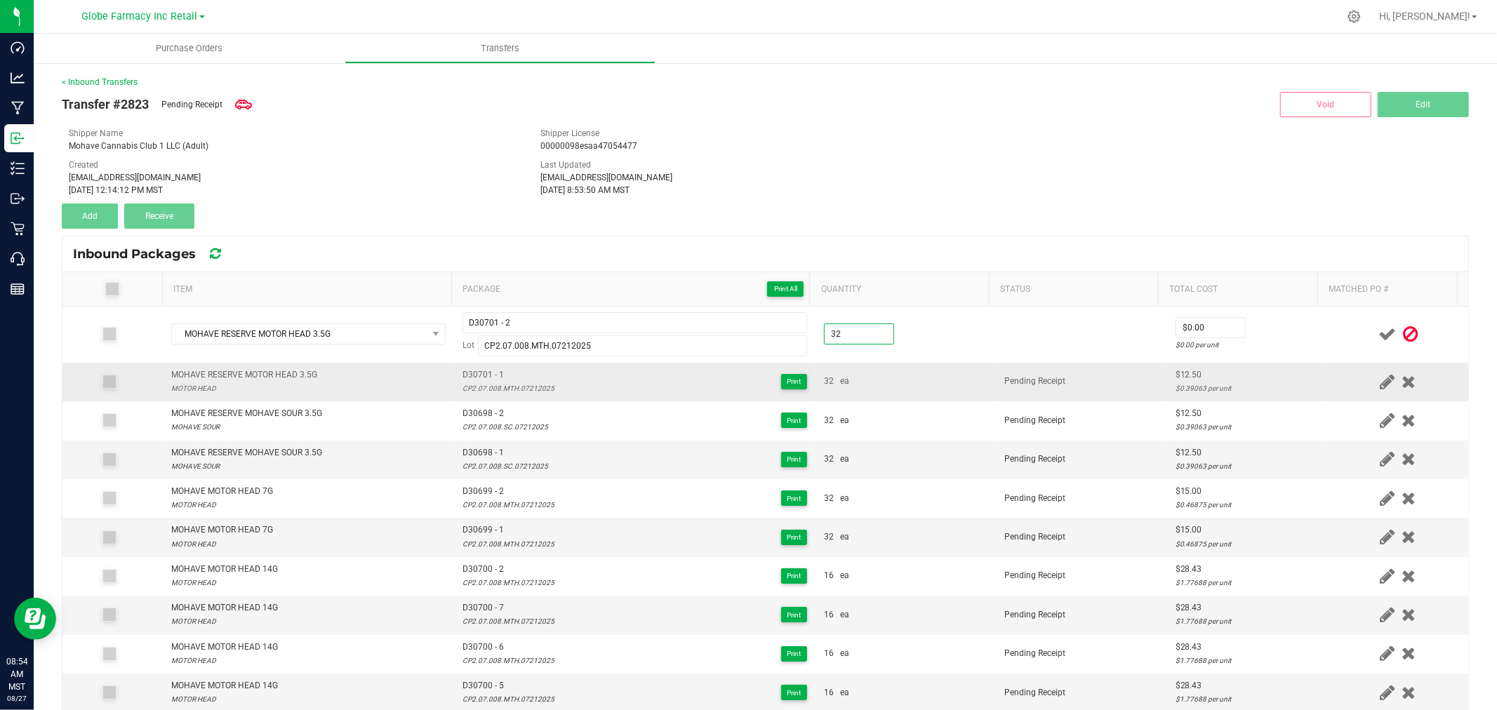
type input "32 ea"
type input "$12.50"
drag, startPoint x: 1254, startPoint y: 319, endPoint x: 1327, endPoint y: 326, distance: 73.3
click at [1256, 319] on td "$12.50 $0.39063 per unit" at bounding box center [1247, 335] width 161 height 56
click at [1375, 327] on span at bounding box center [1387, 334] width 25 height 27
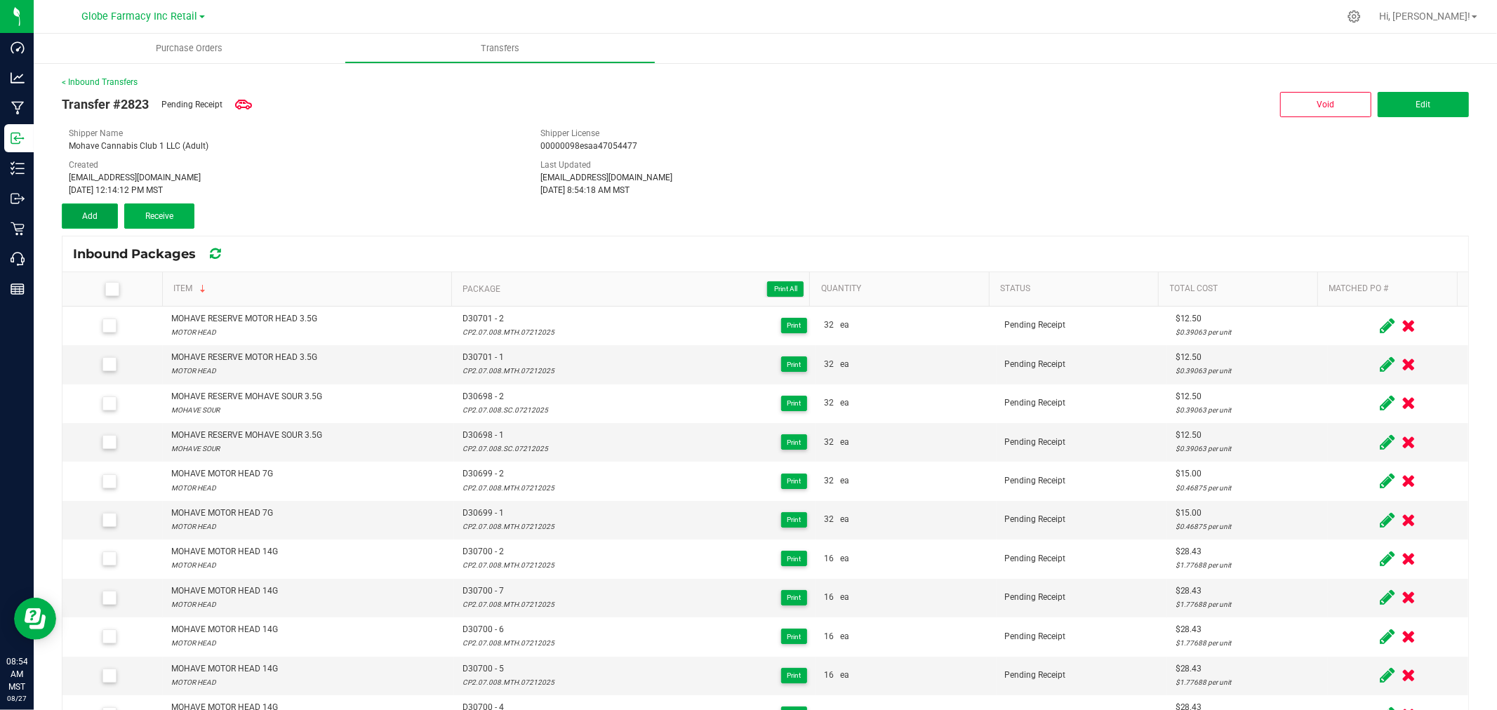
click at [79, 215] on button "Add" at bounding box center [90, 216] width 56 height 25
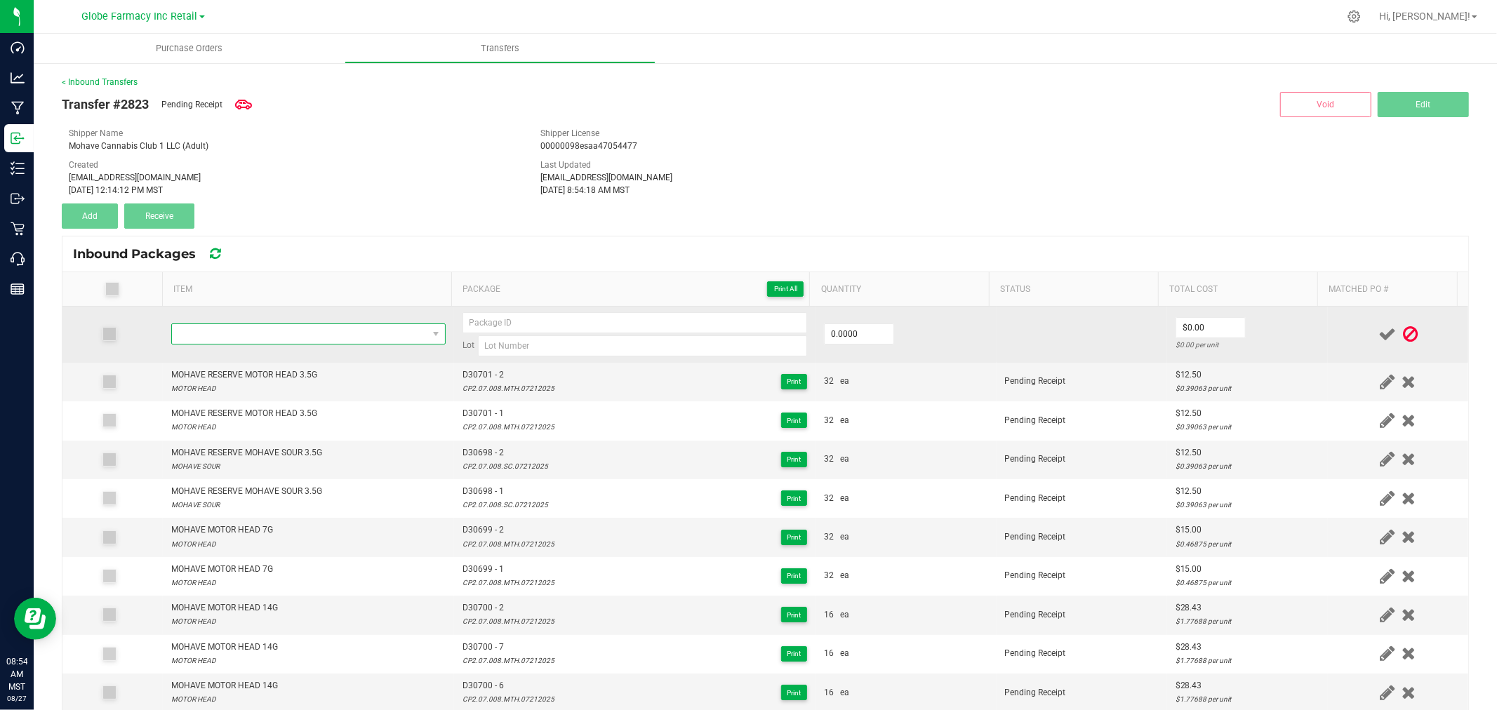
click at [348, 333] on span "NO DATA FOUND" at bounding box center [299, 334] width 255 height 20
click at [377, 336] on span "NO DATA FOUND" at bounding box center [299, 334] width 255 height 20
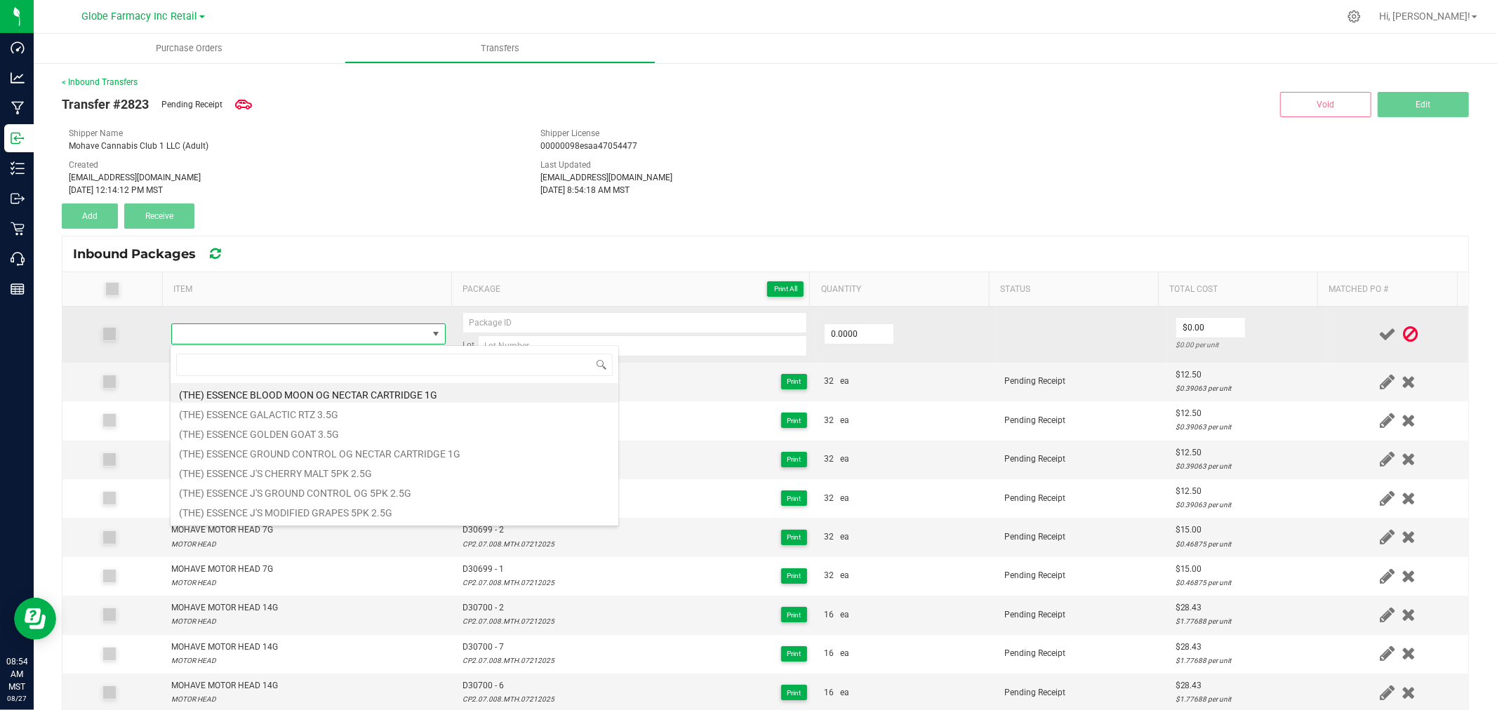
type input "MOHAVE CPK 14G"
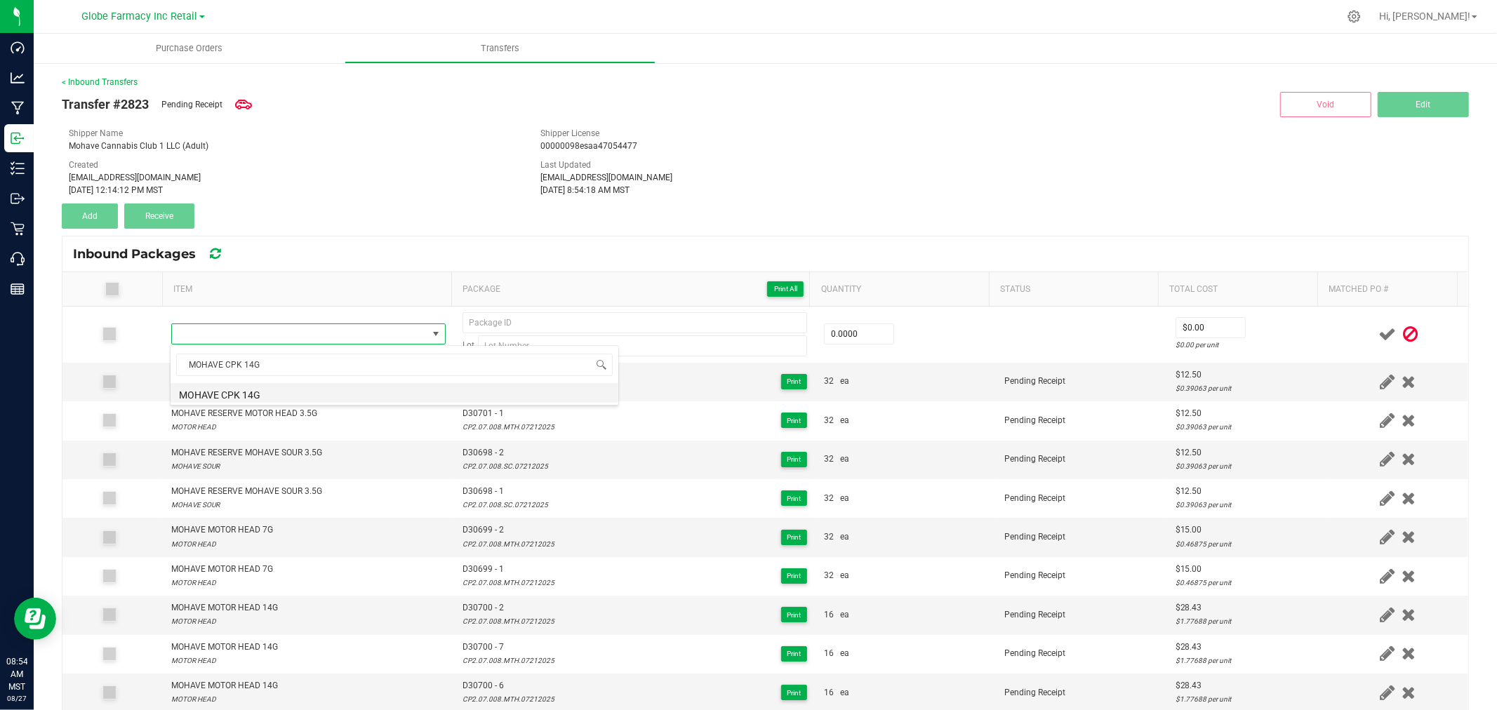
click at [297, 390] on li "MOHAVE CPK 14G" at bounding box center [395, 393] width 448 height 20
type input "0 ea"
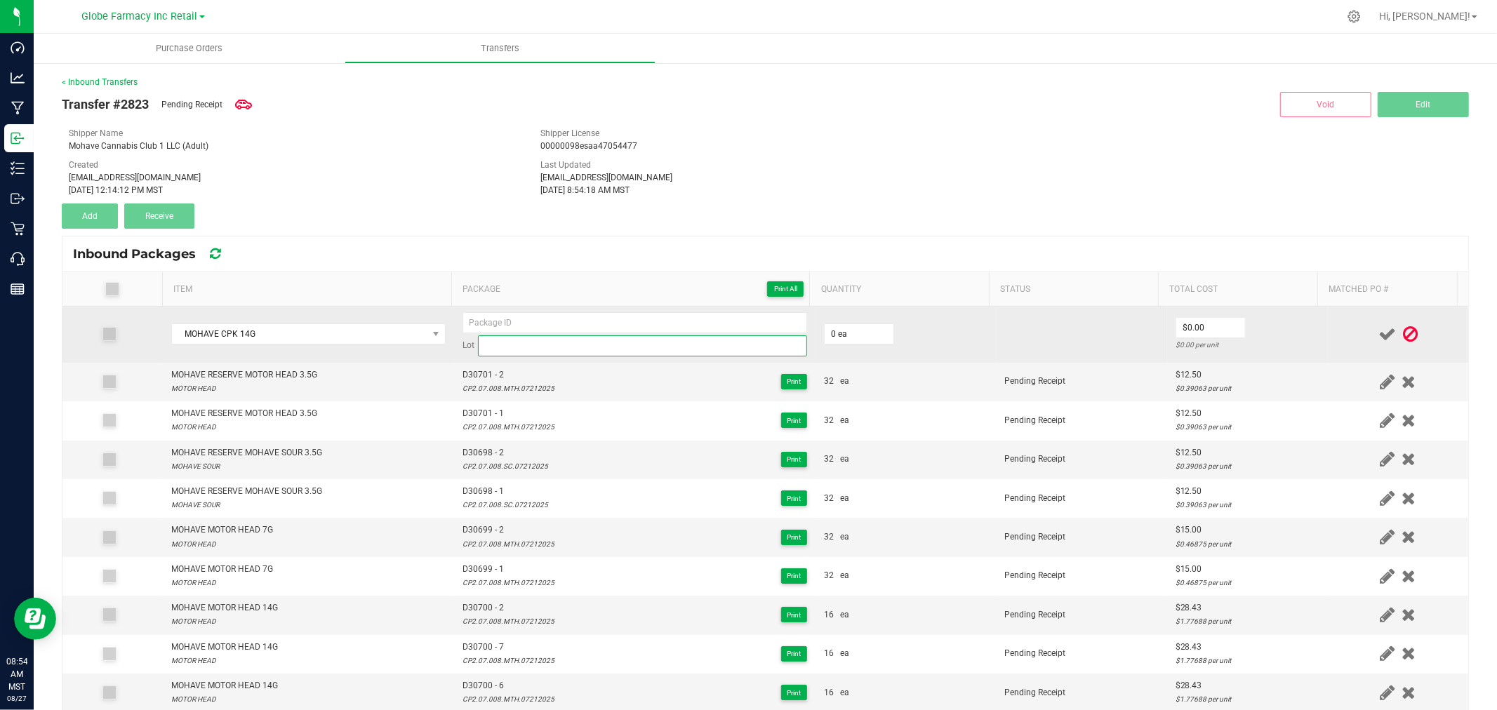
click at [671, 345] on input at bounding box center [642, 346] width 329 height 21
paste input "CP2.05.008.CPK.07142025"
type input "CP2.05.008.CPK.07142025"
click at [672, 326] on input at bounding box center [635, 322] width 345 height 21
click at [670, 334] on div "Lot CP2.05.008.CPK.07142025" at bounding box center [635, 334] width 345 height 44
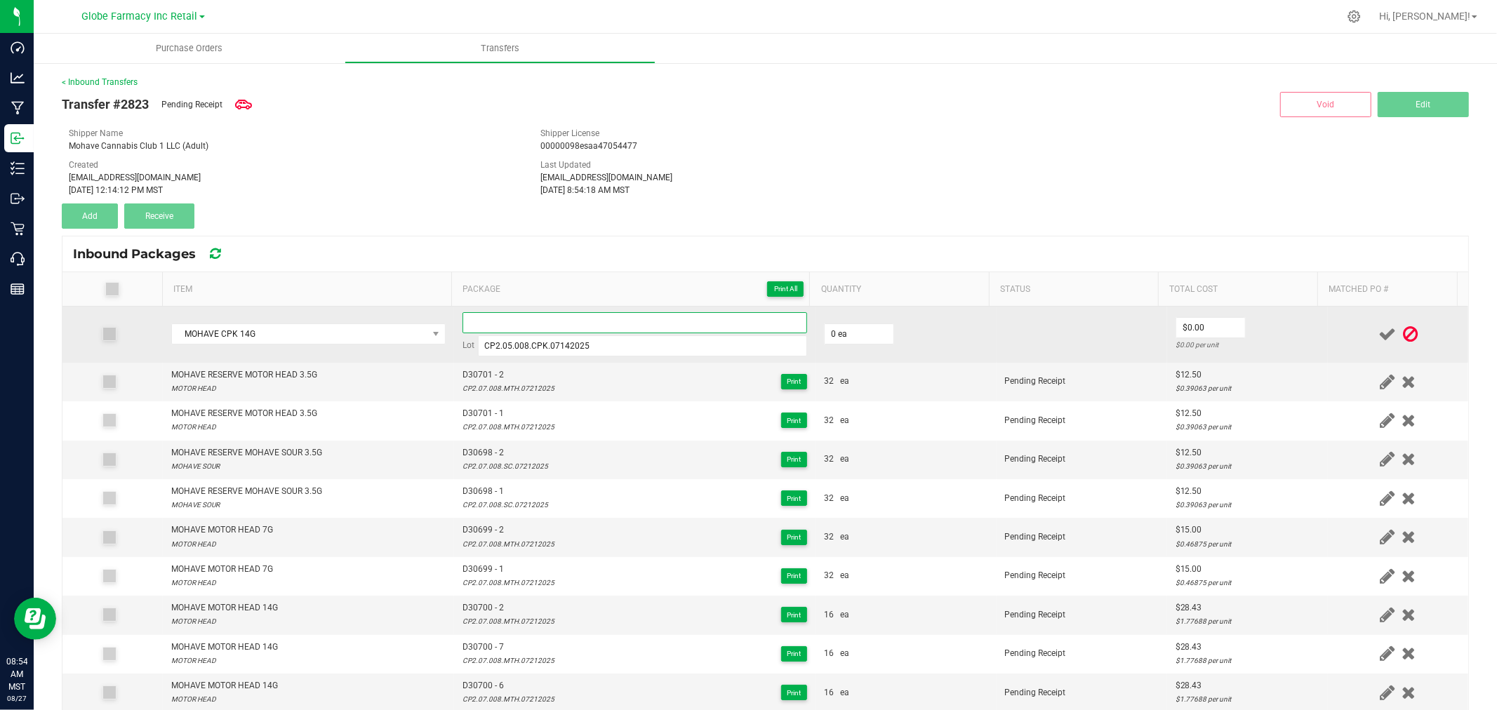
click at [679, 321] on input at bounding box center [635, 322] width 345 height 21
click at [583, 327] on input "16" at bounding box center [635, 322] width 345 height 21
click at [583, 328] on input "D30688" at bounding box center [635, 322] width 345 height 21
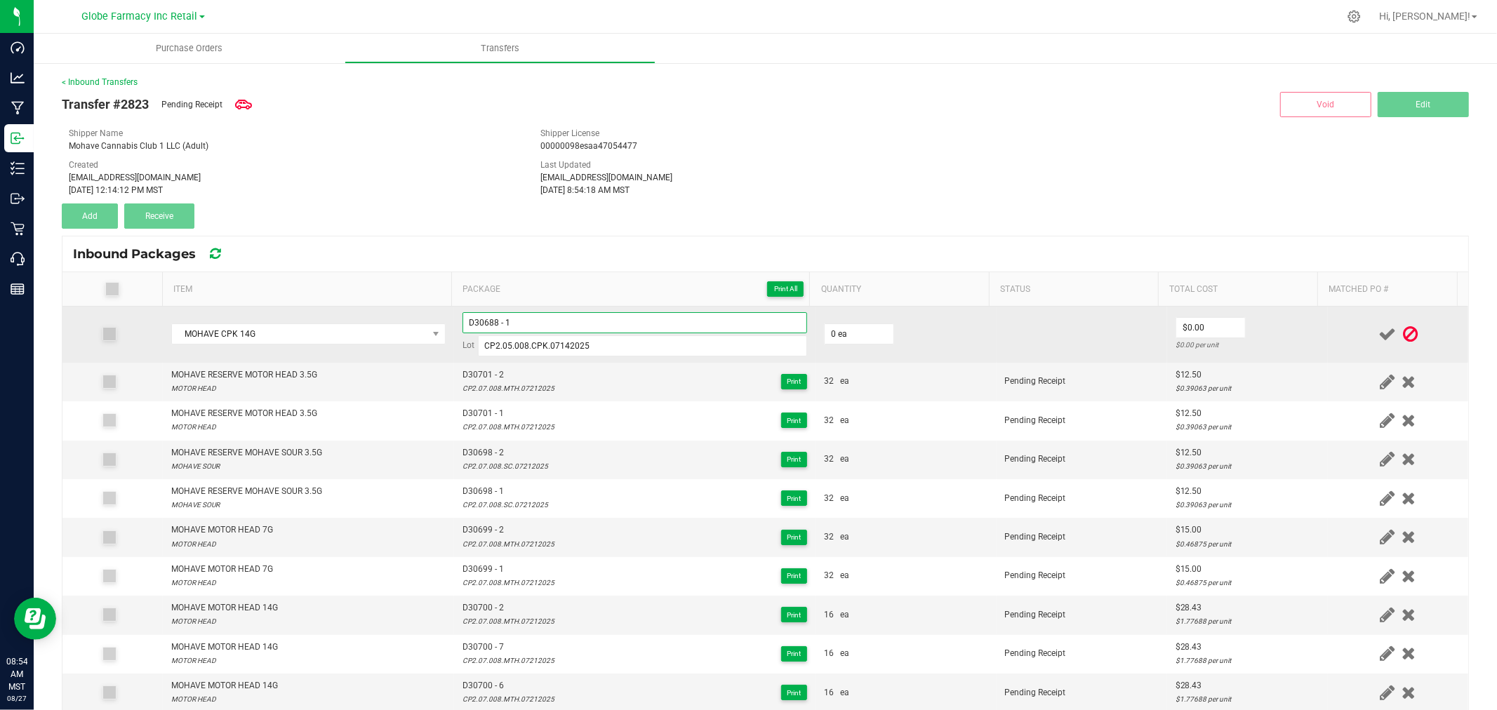
type input "D30688 - 1"
type input "16 ea"
type input "$28.43"
drag, startPoint x: 1294, startPoint y: 349, endPoint x: 1314, endPoint y: 342, distance: 20.9
click at [1296, 347] on div "$1.77688 per unit" at bounding box center [1248, 344] width 144 height 13
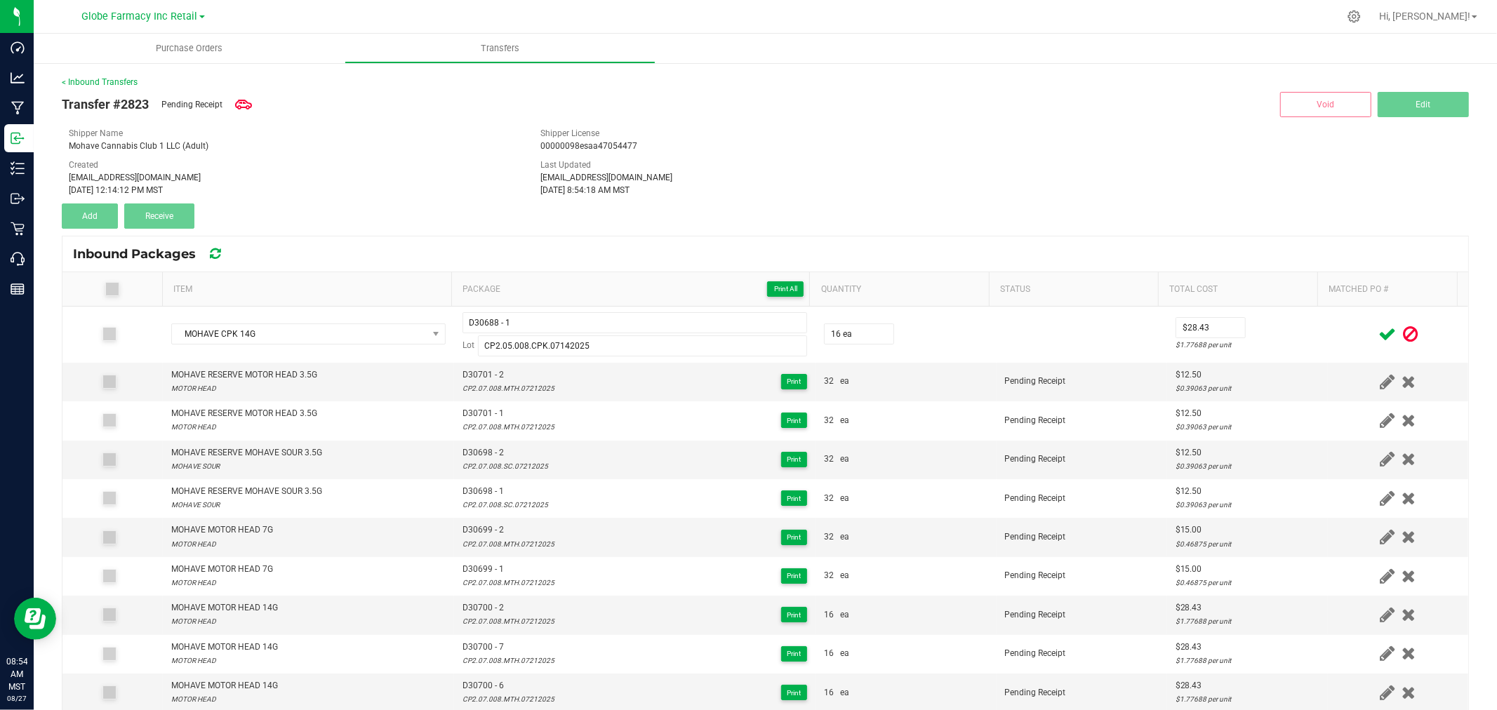
click at [1379, 333] on icon at bounding box center [1388, 335] width 18 height 18
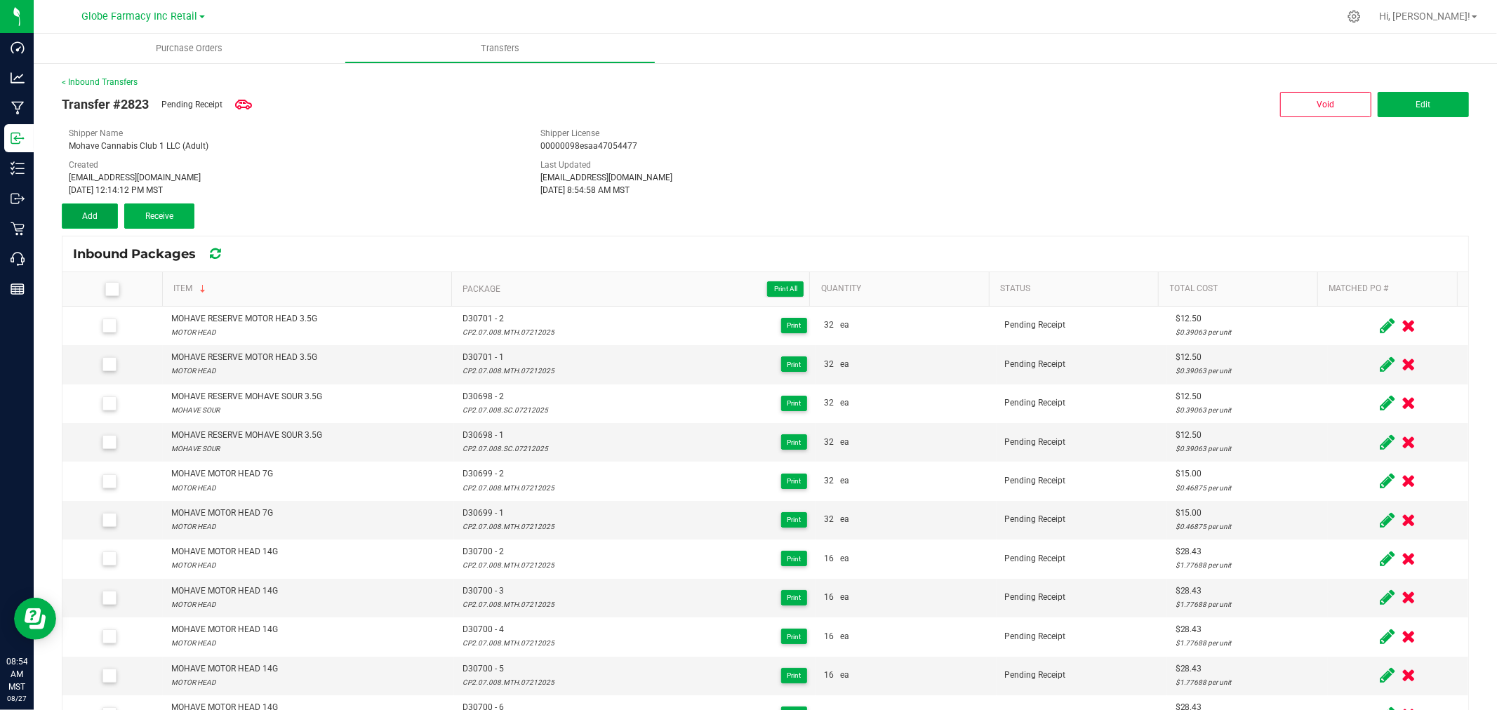
click at [94, 213] on span "Add" at bounding box center [89, 216] width 15 height 10
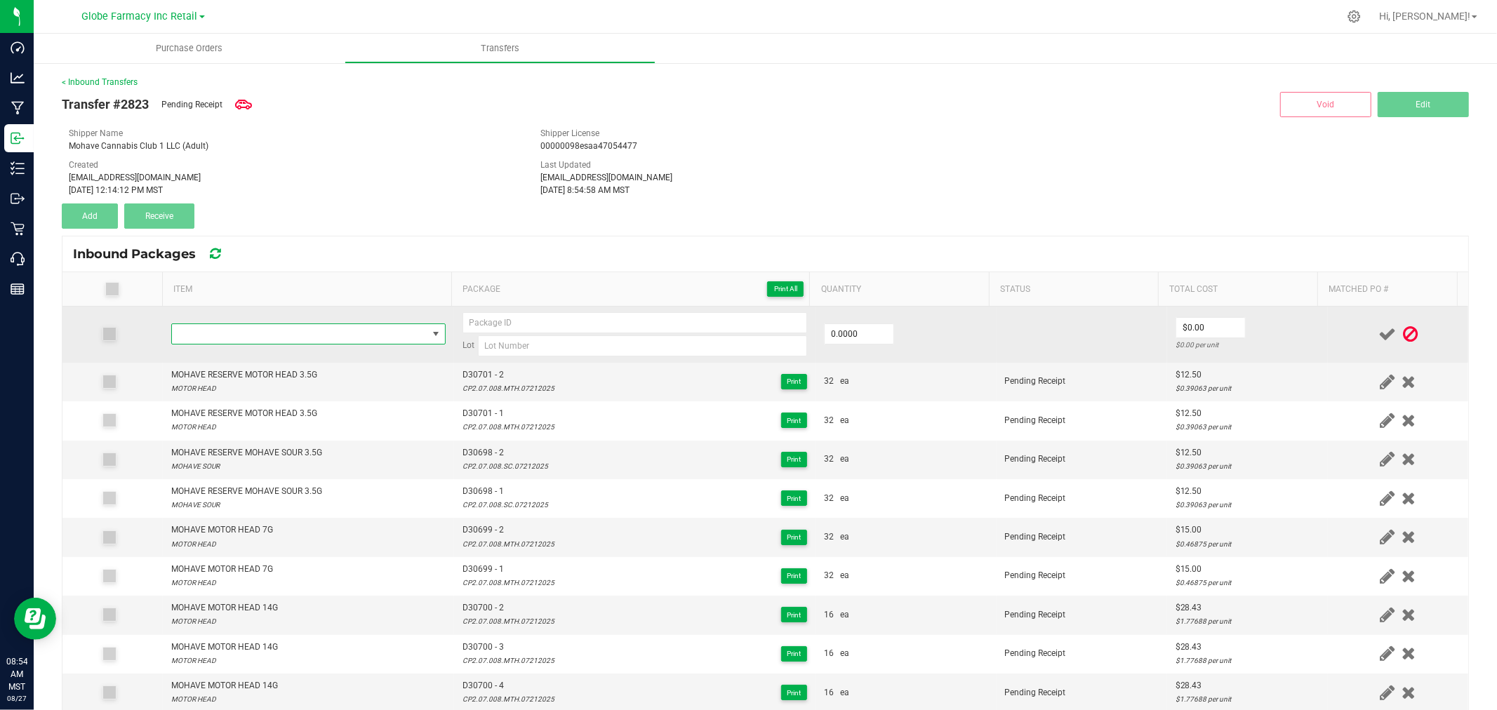
click at [270, 340] on span "NO DATA FOUND" at bounding box center [299, 334] width 255 height 20
click at [255, 338] on span "NO DATA FOUND" at bounding box center [299, 334] width 255 height 20
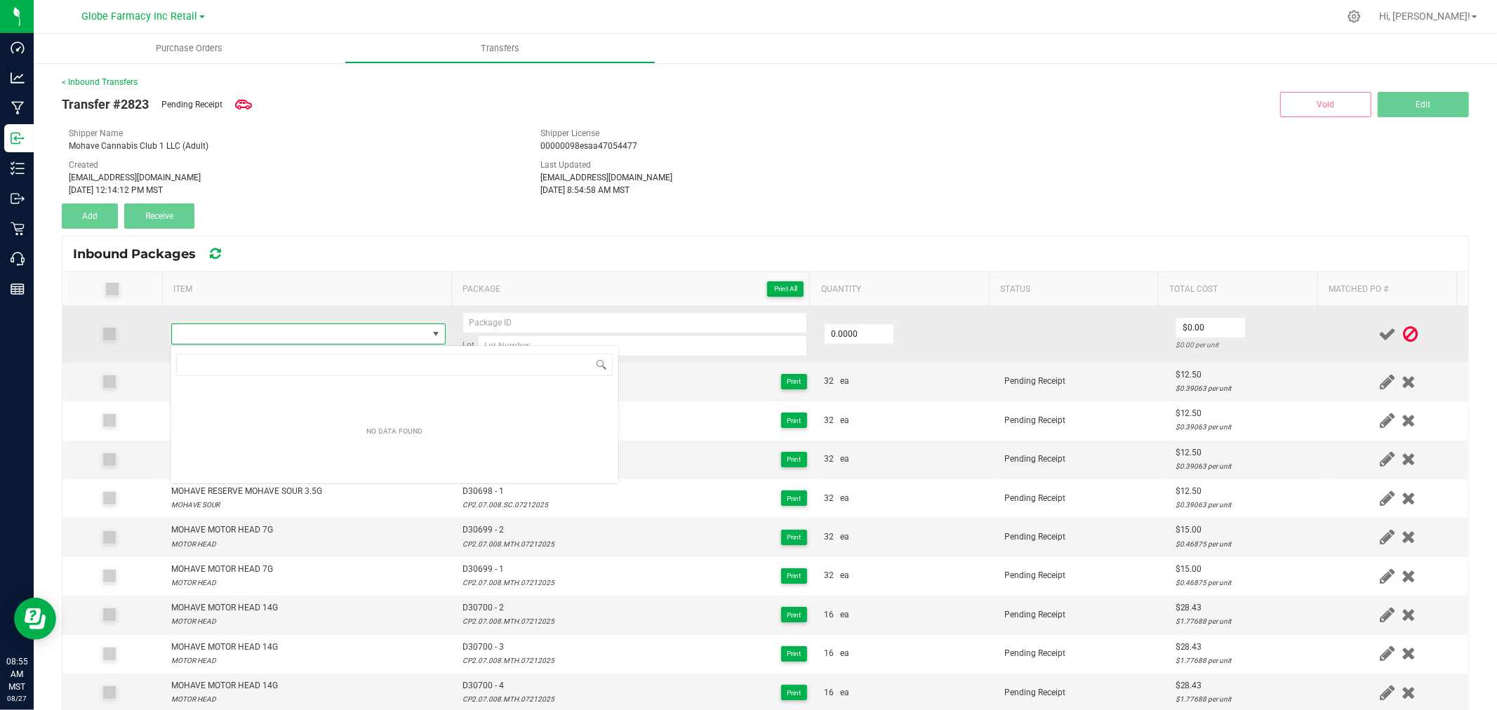
type input "MOHAVE CPK 14G"
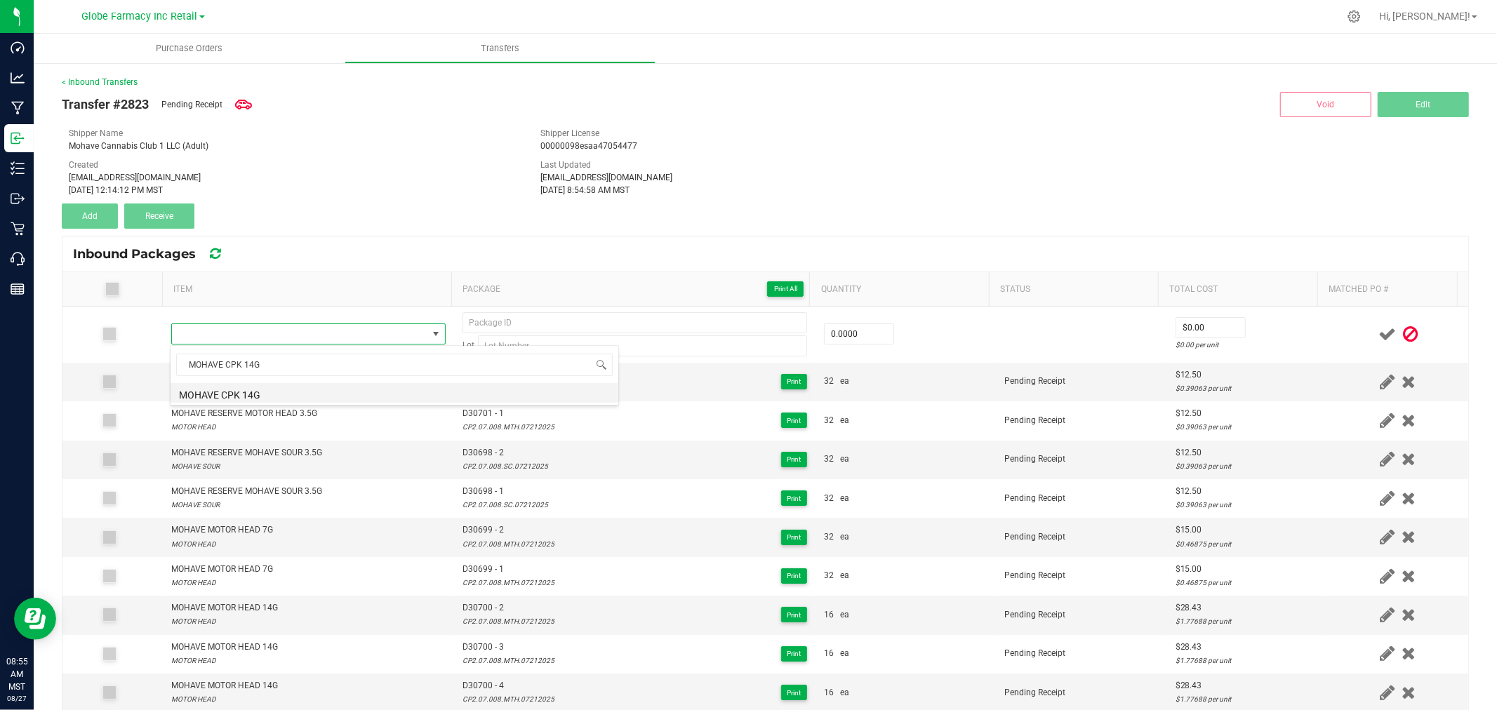
click at [274, 390] on li "MOHAVE CPK 14G" at bounding box center [395, 393] width 448 height 20
type input "0 ea"
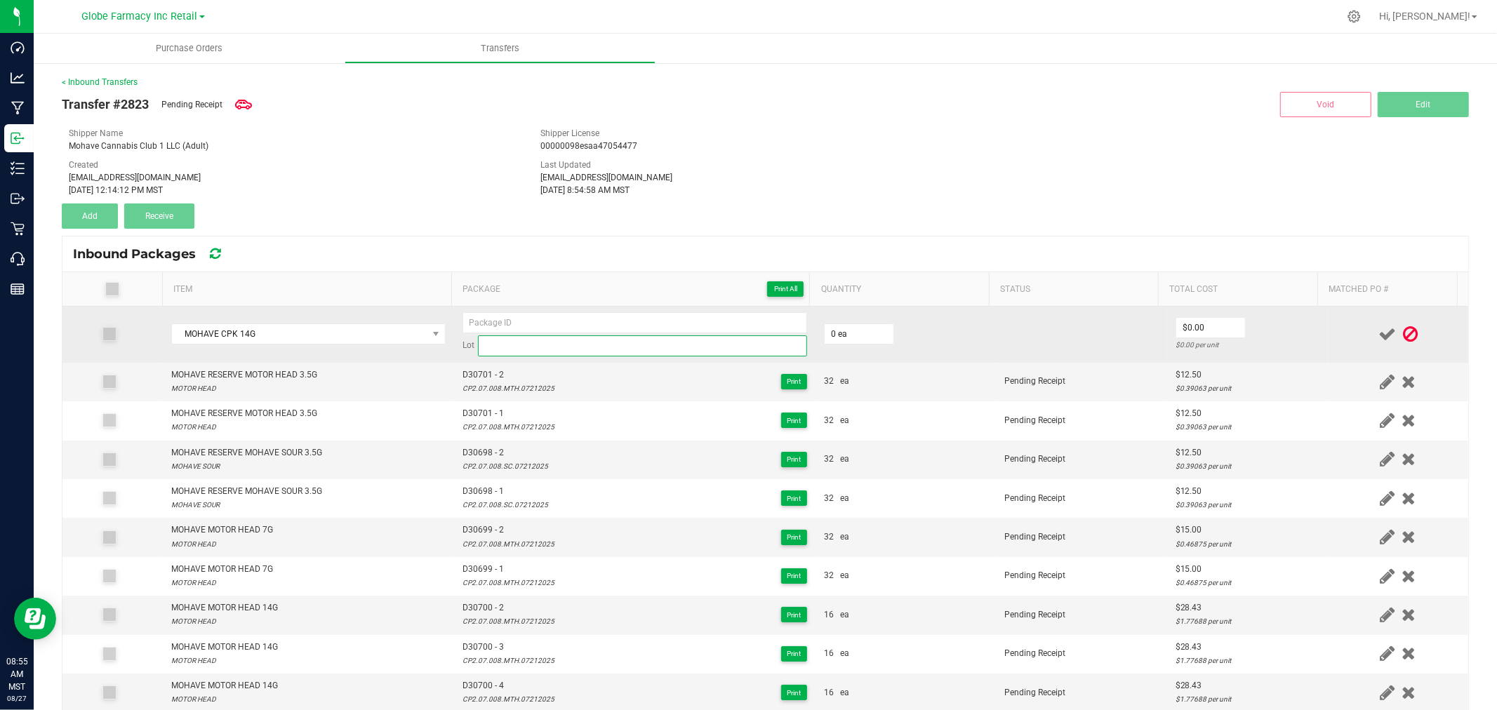
click at [632, 340] on input at bounding box center [642, 346] width 329 height 21
paste input "CP2.05.008.CPK.07142025"
click at [616, 326] on input at bounding box center [635, 322] width 345 height 21
click at [854, 328] on input "0" at bounding box center [859, 334] width 69 height 20
click at [1282, 333] on td "$28.43 $1.77688 per unit" at bounding box center [1247, 335] width 161 height 56
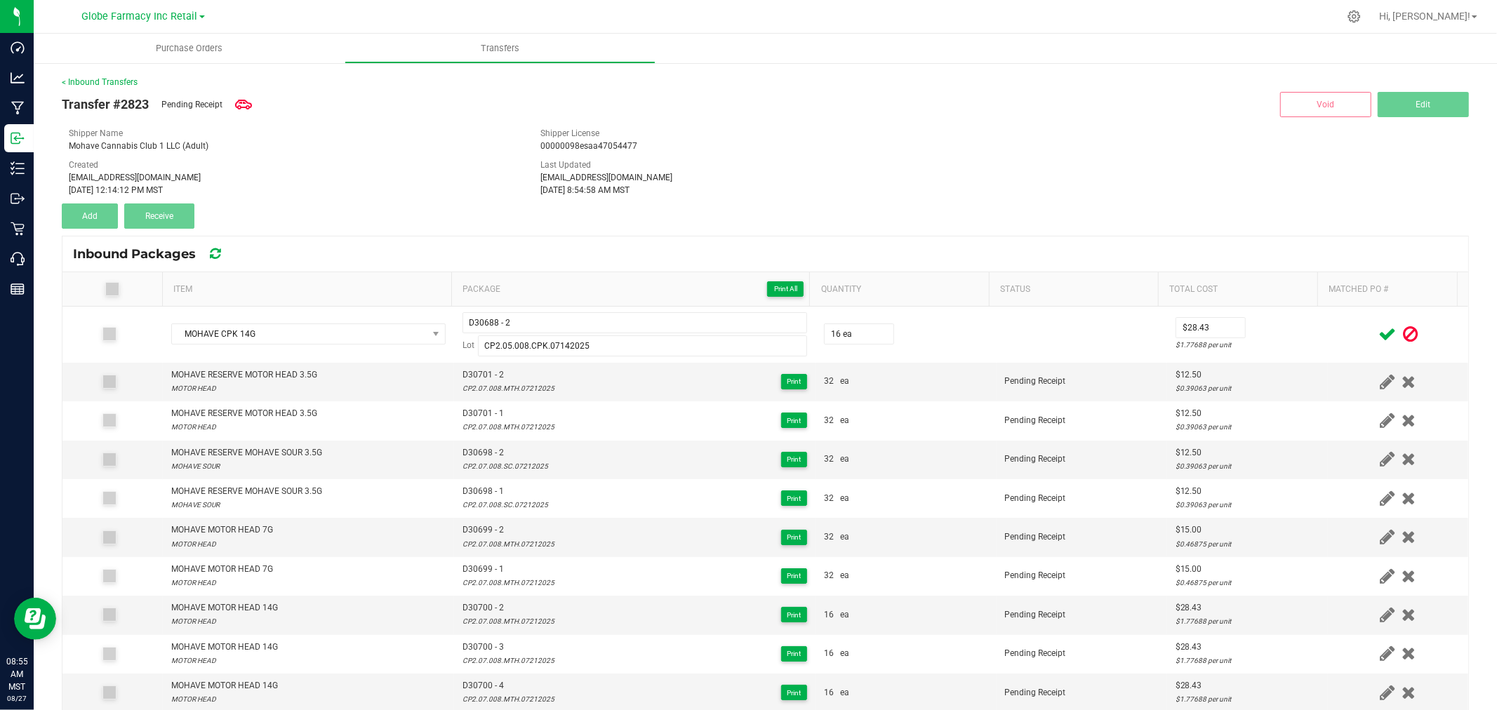
click at [1379, 330] on icon at bounding box center [1388, 335] width 18 height 18
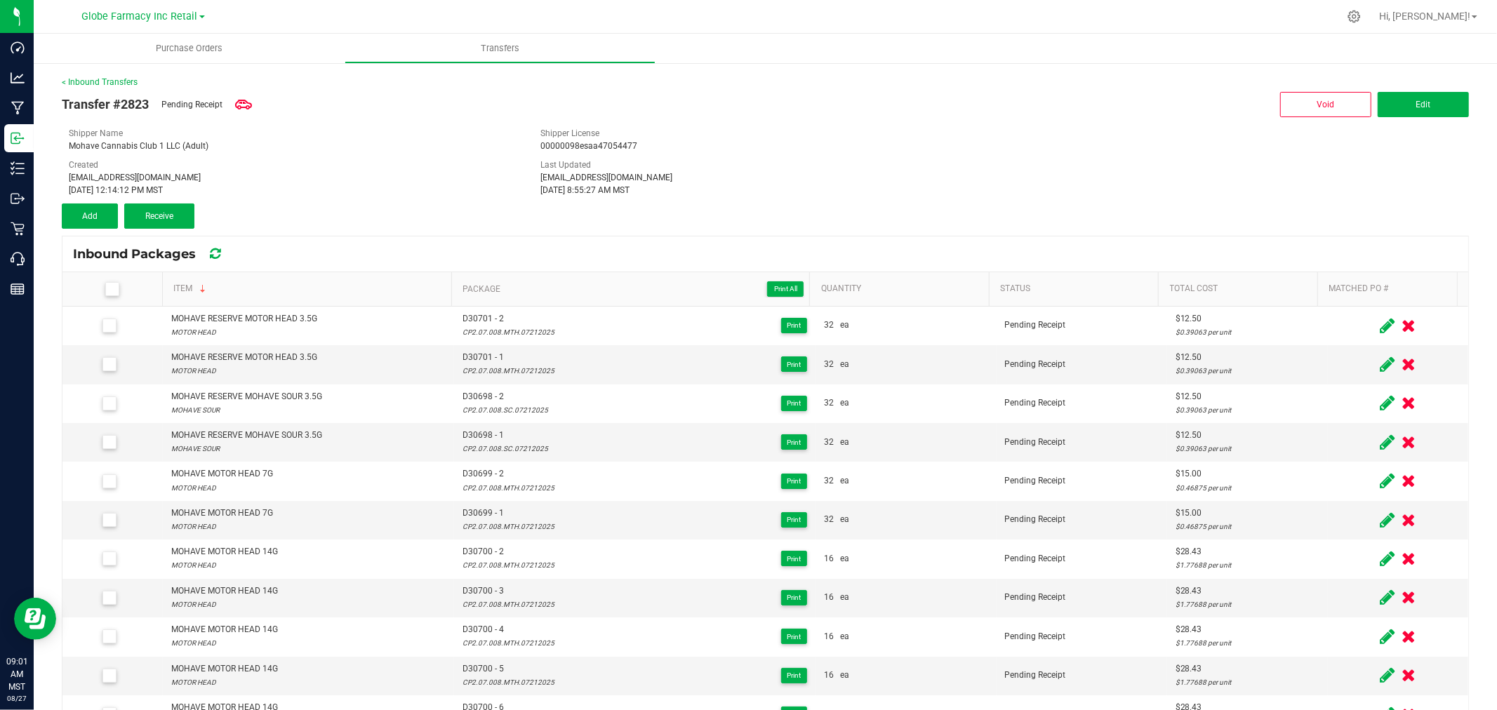
click at [117, 288] on span at bounding box center [112, 289] width 14 height 14
click at [0, 0] on input "checkbox" at bounding box center [0, 0] width 0 height 0
click at [152, 220] on button "Receive (24)" at bounding box center [159, 216] width 70 height 25
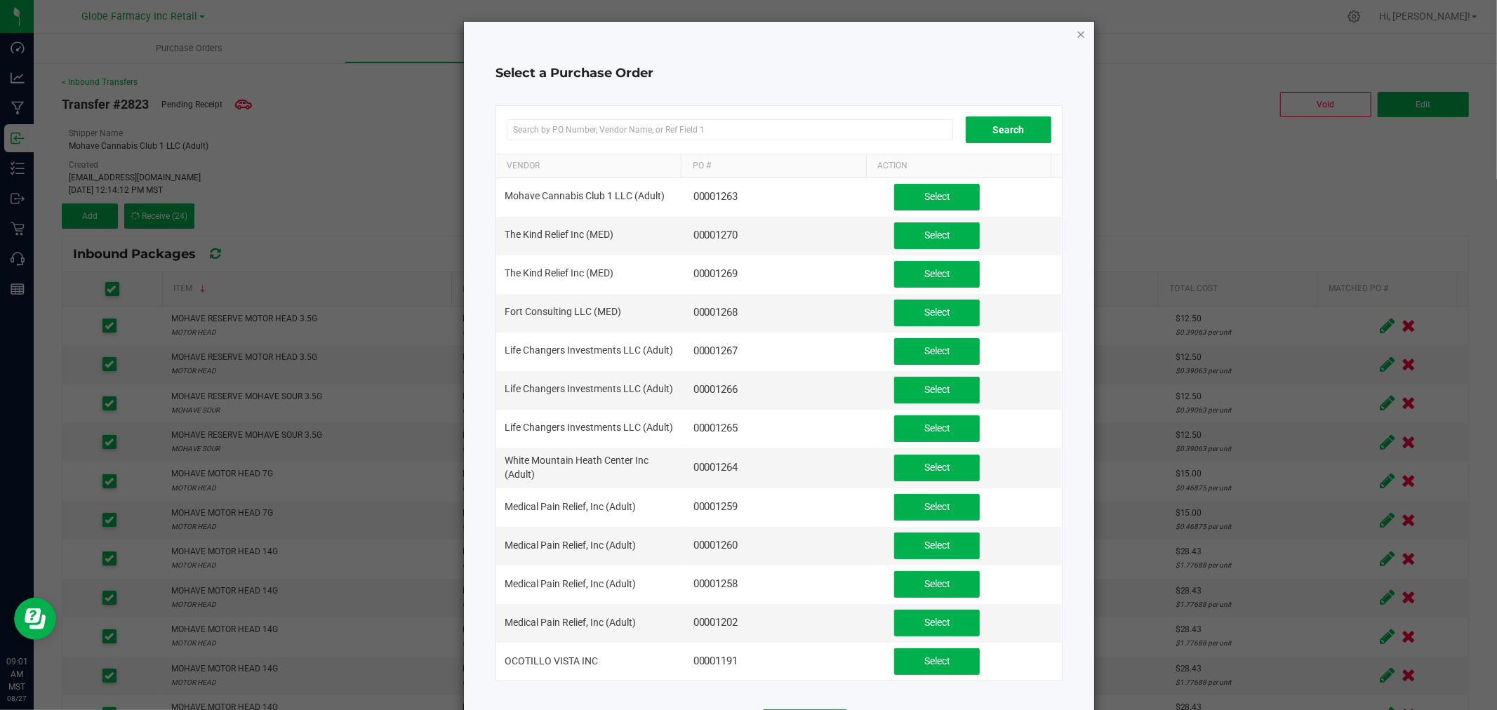
click at [1076, 27] on icon "button" at bounding box center [1081, 33] width 10 height 17
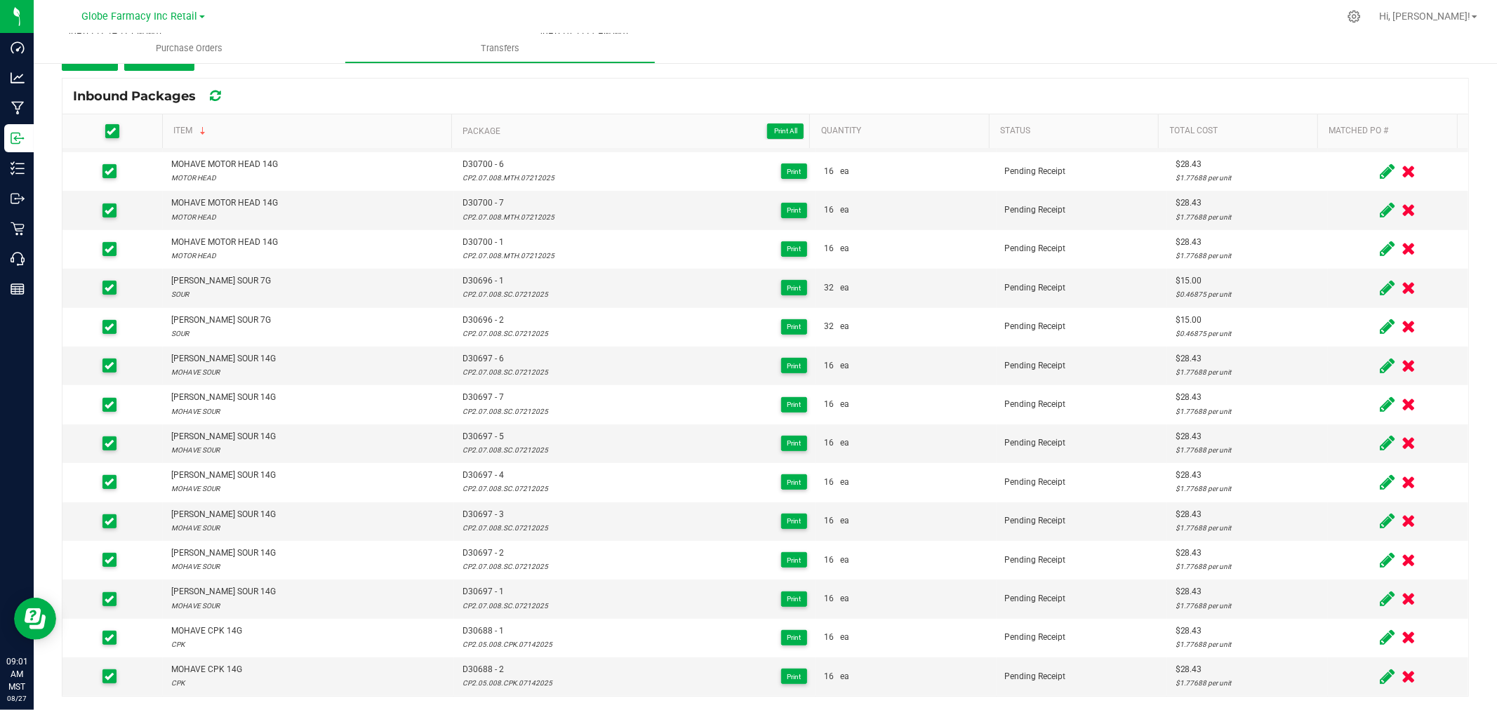
scroll to position [0, 0]
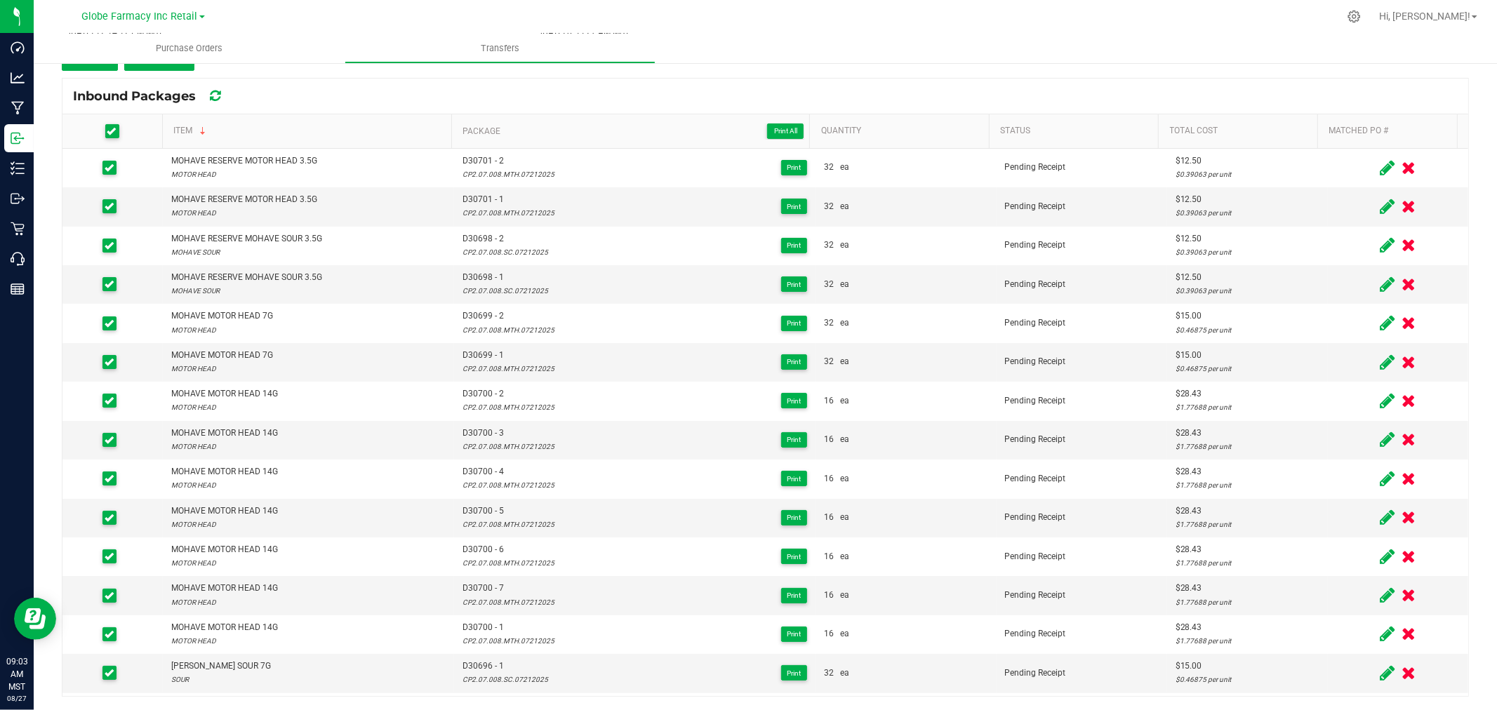
click at [1056, 46] on ul "Purchase Orders Transfers" at bounding box center [782, 49] width 1497 height 30
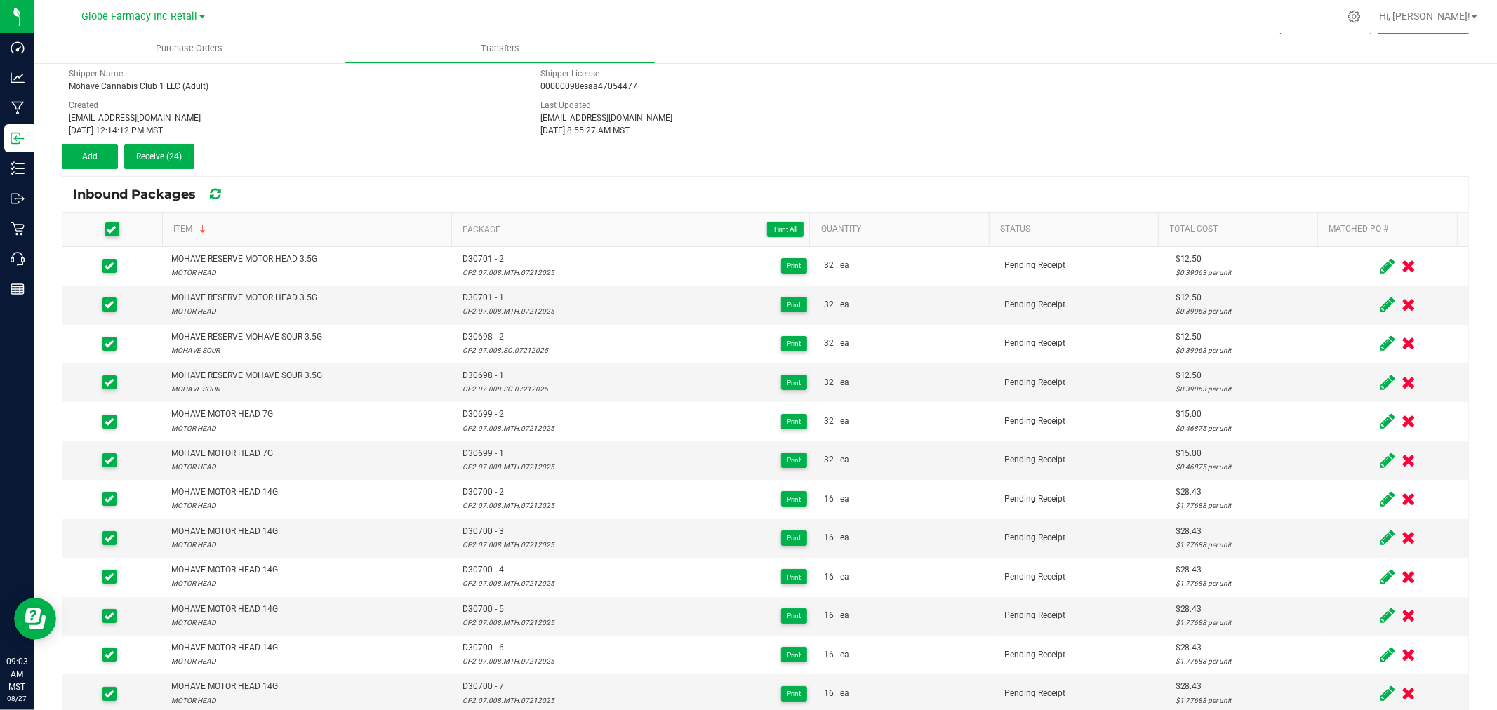
scroll to position [2, 0]
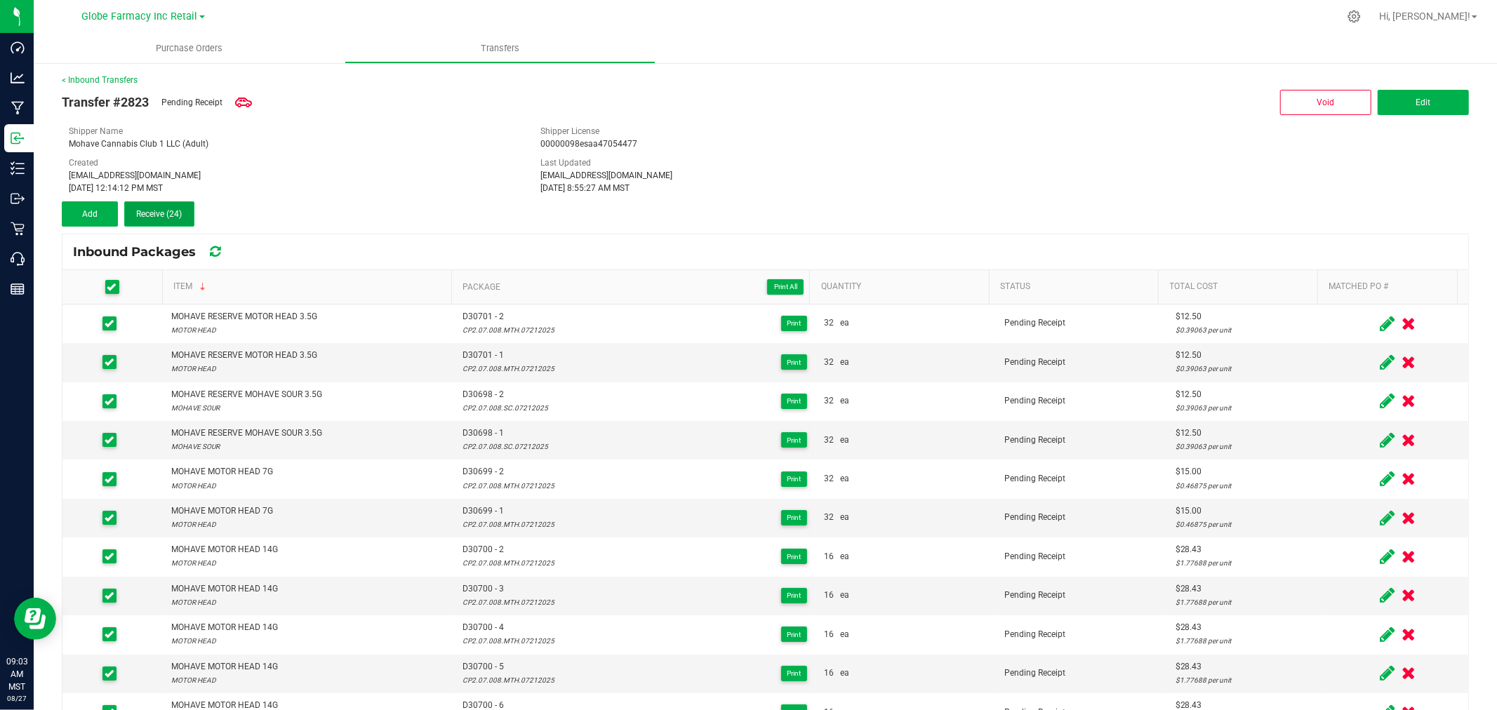
click at [168, 221] on button "Receive (24)" at bounding box center [159, 213] width 70 height 25
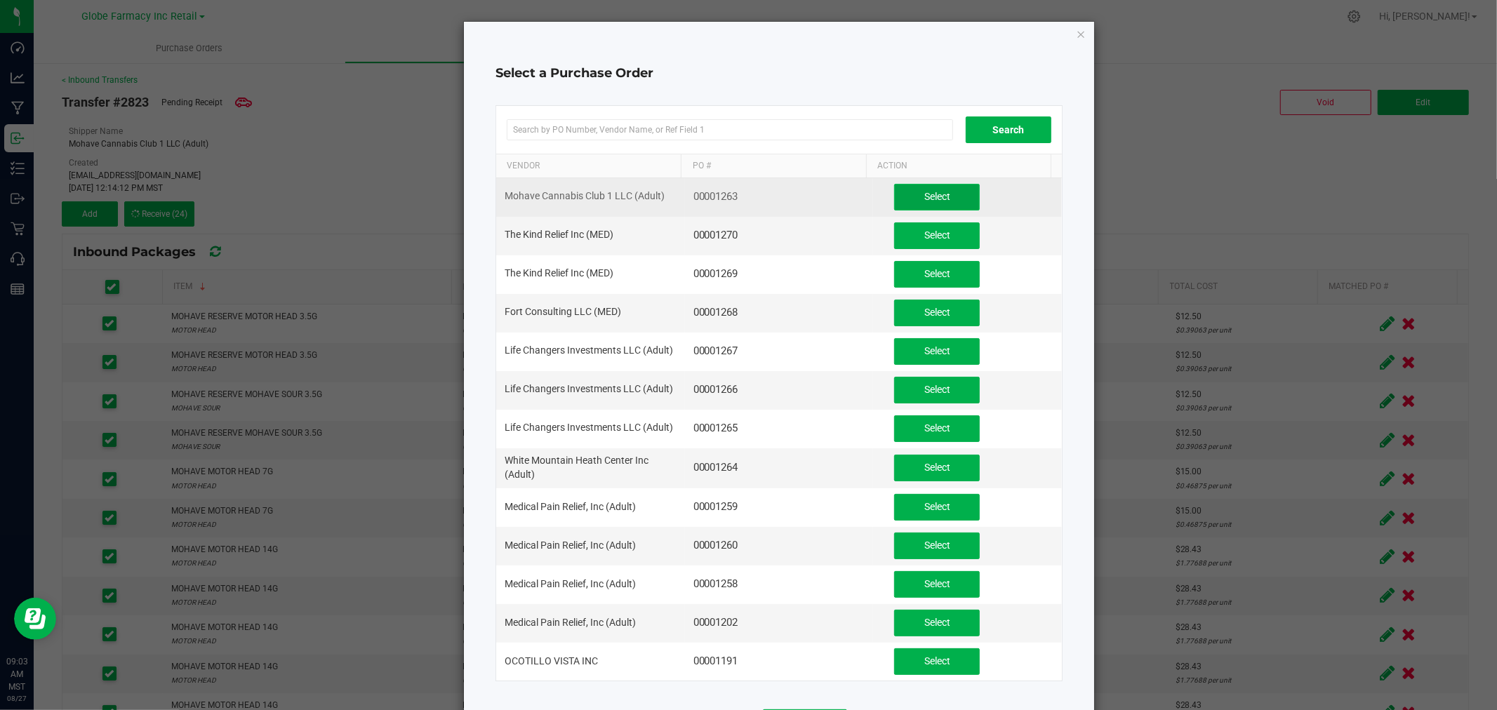
click at [899, 195] on button "Select" at bounding box center [937, 197] width 86 height 27
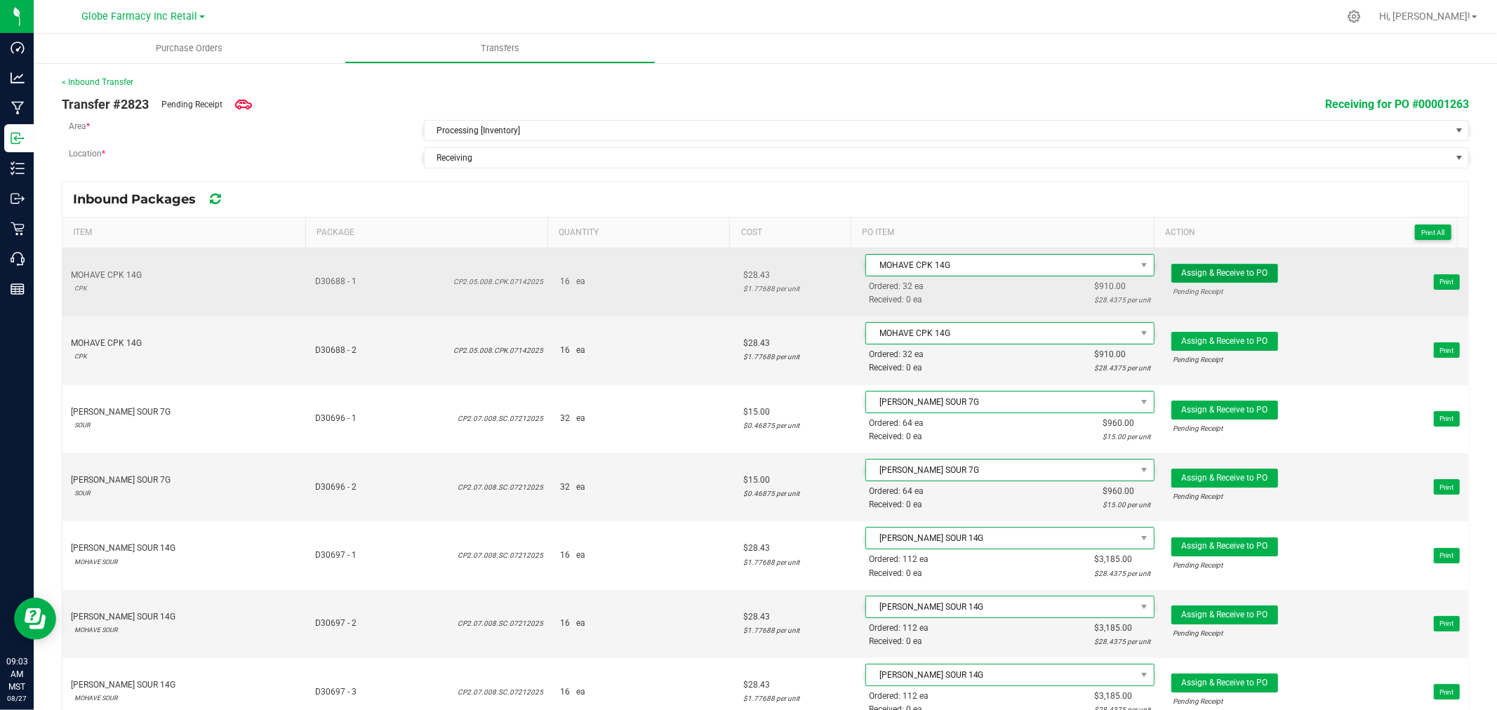
click at [1217, 271] on span "Assign & Receive to PO" at bounding box center [1224, 273] width 86 height 10
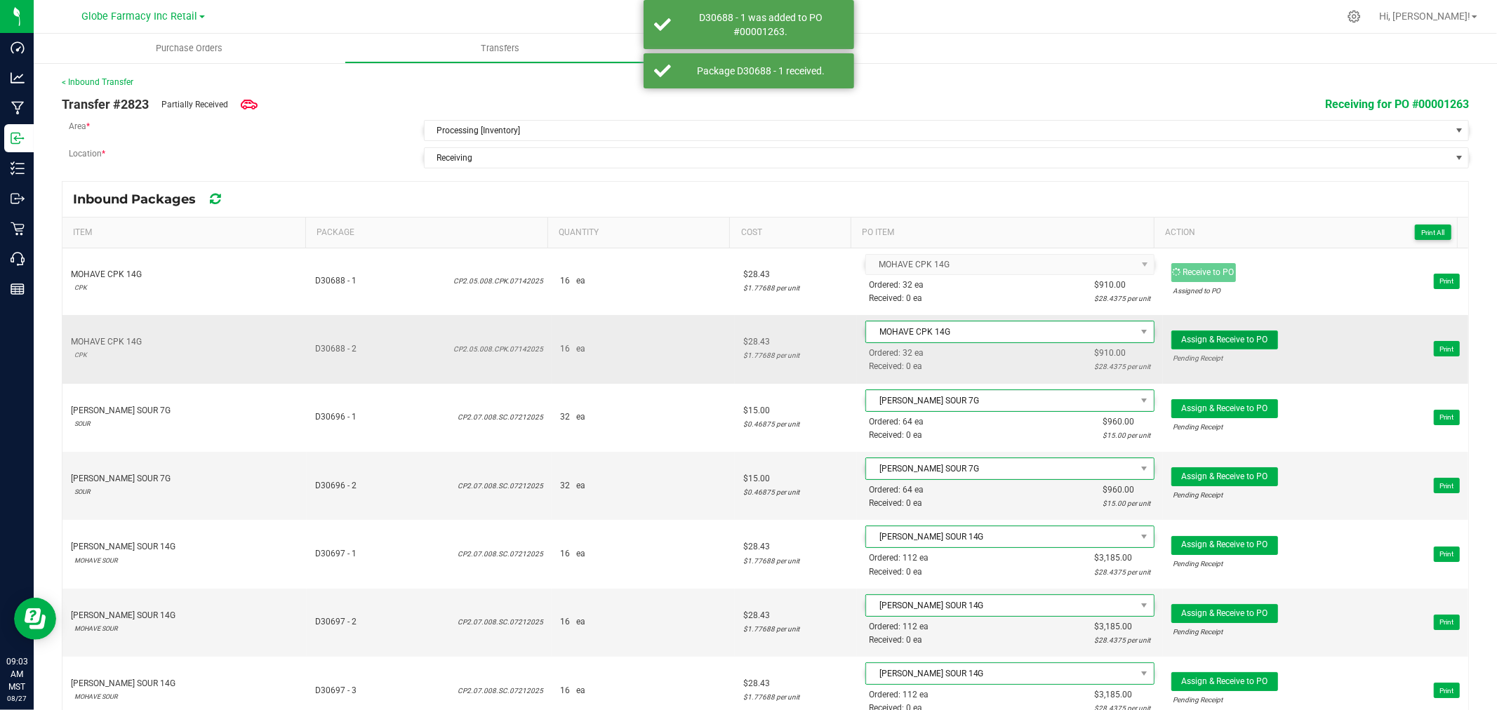
click at [1221, 344] on span "Assign & Receive to PO" at bounding box center [1224, 340] width 86 height 10
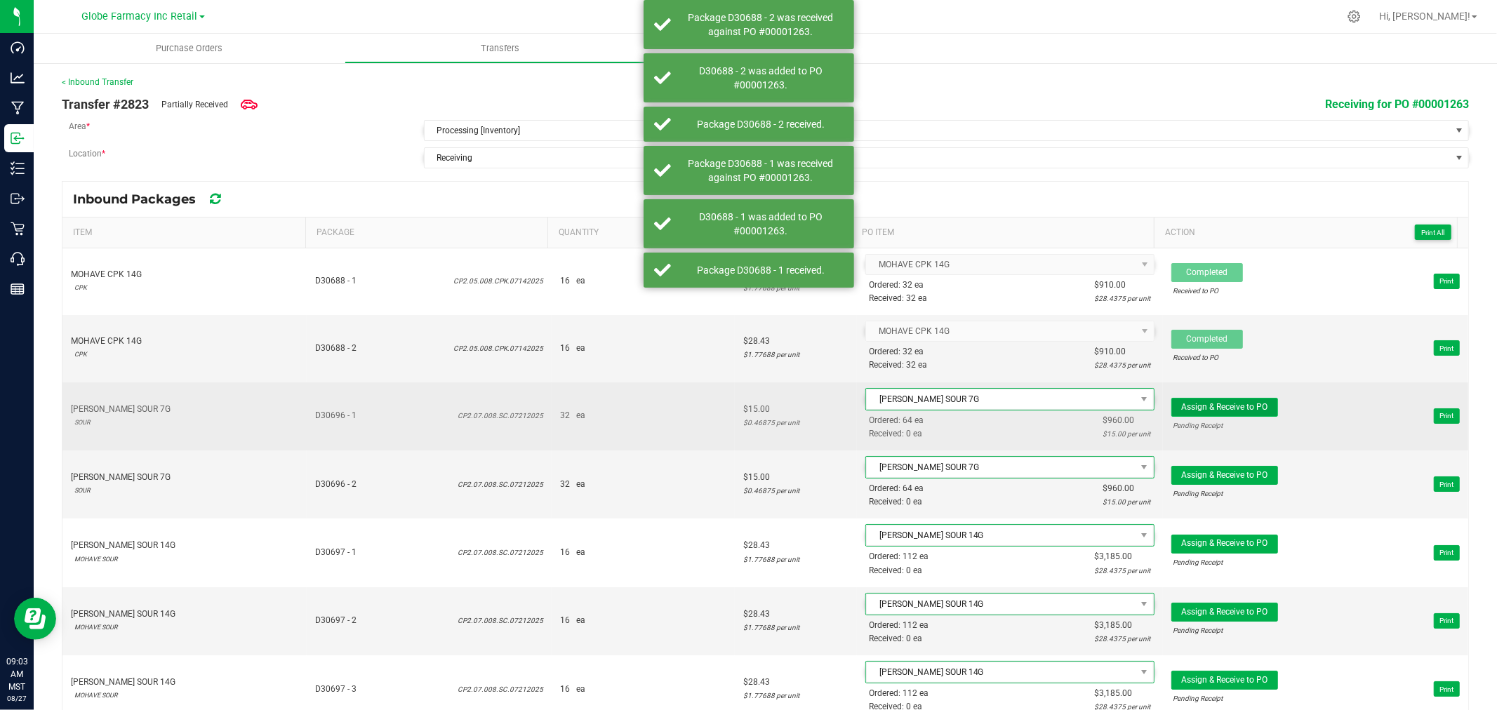
click at [1215, 410] on span "Assign & Receive to PO" at bounding box center [1224, 407] width 86 height 10
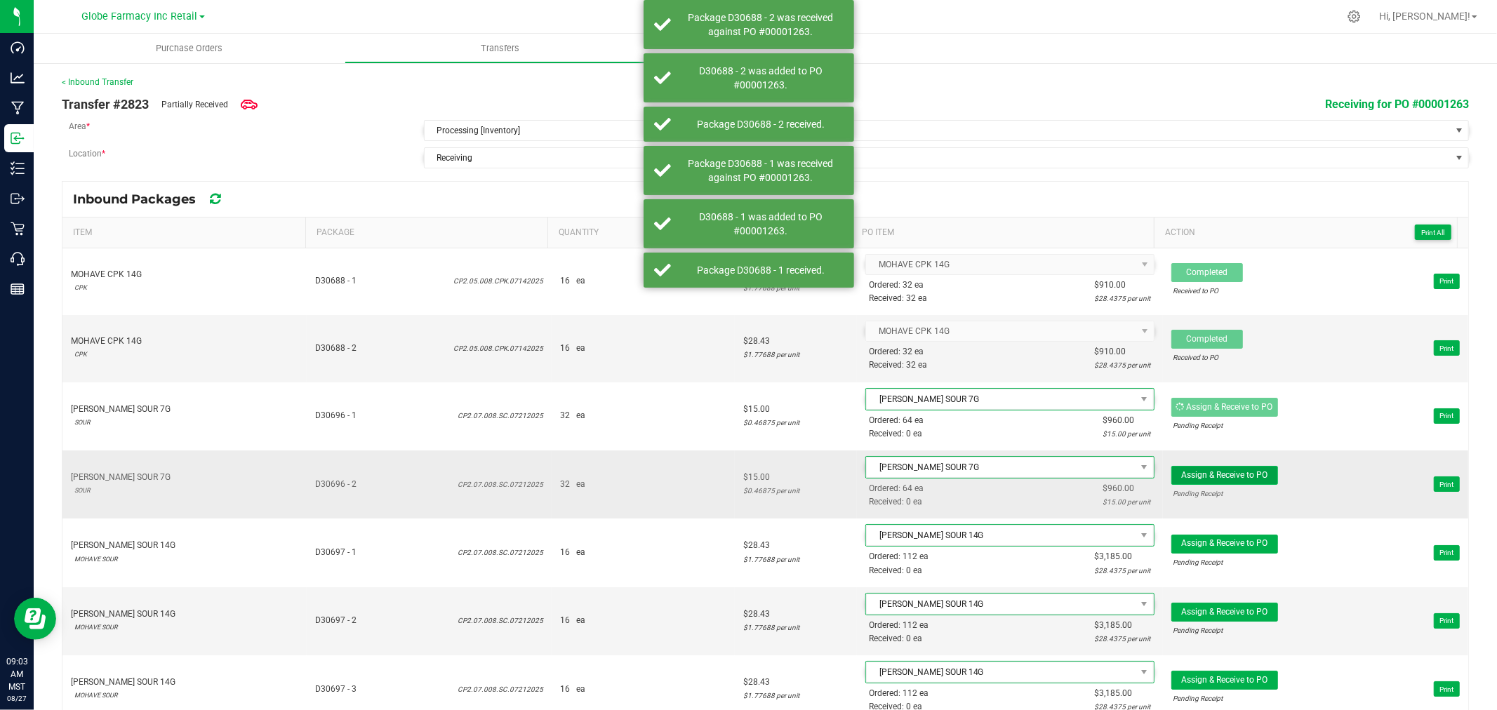
click at [1204, 476] on span "Assign & Receive to PO" at bounding box center [1224, 475] width 86 height 10
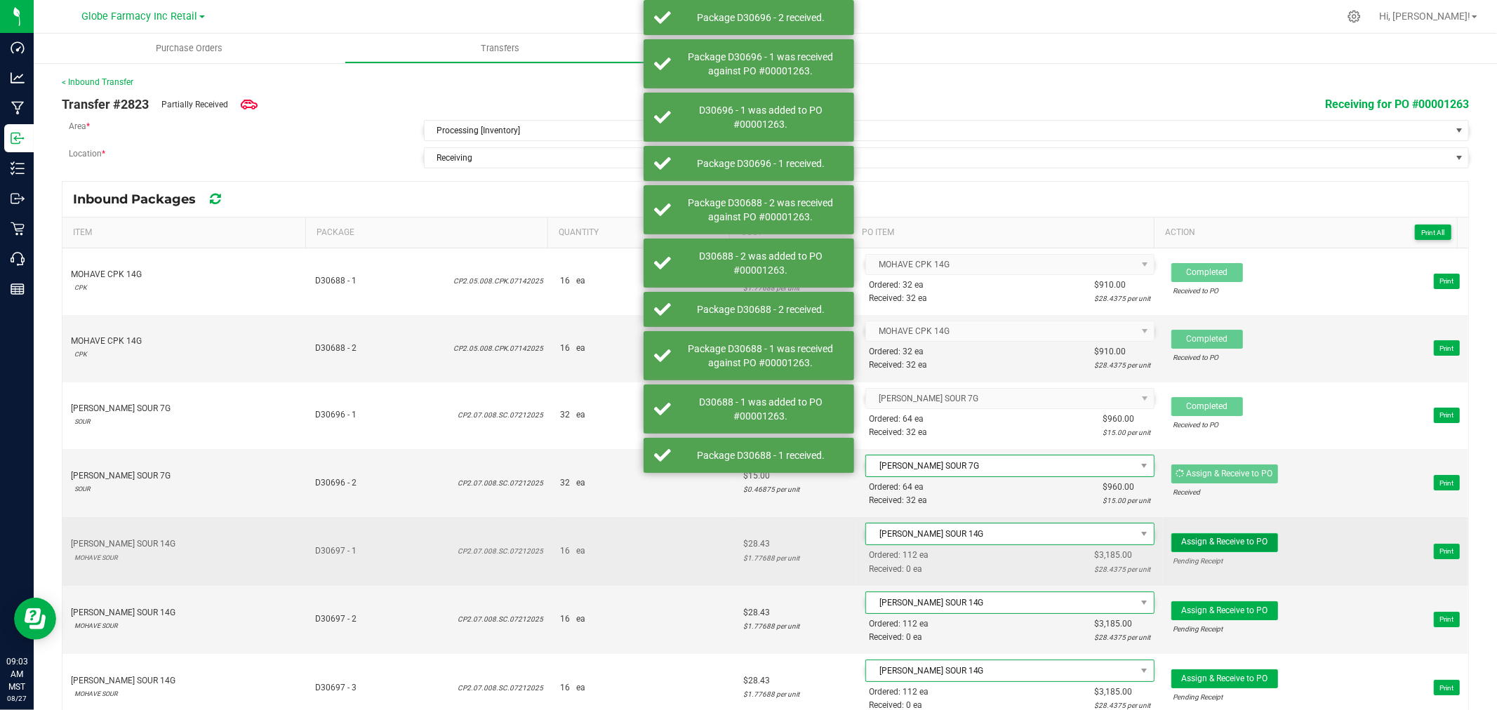
click at [1213, 536] on button "Assign & Receive to PO" at bounding box center [1224, 542] width 107 height 19
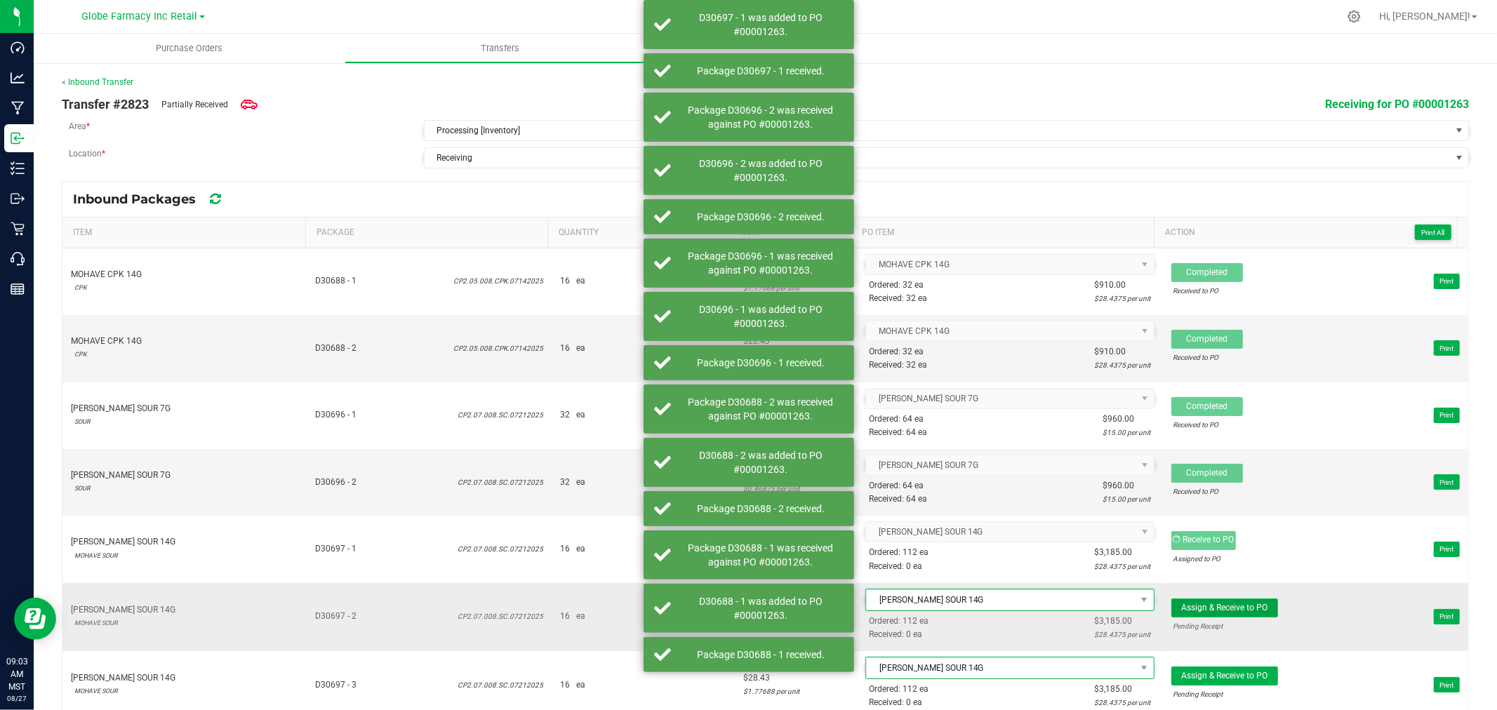
click at [1214, 606] on span "Assign & Receive to PO" at bounding box center [1224, 608] width 86 height 10
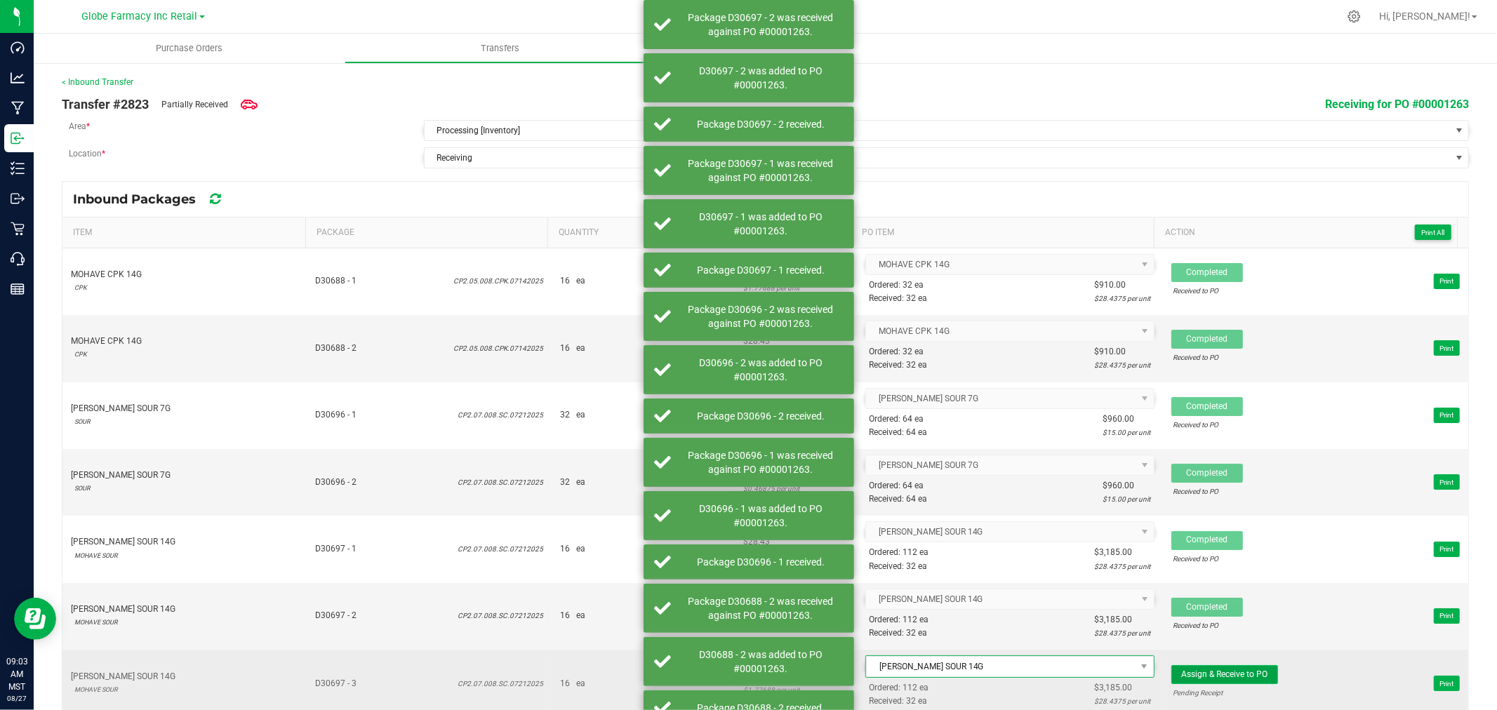
click at [1219, 676] on span "Assign & Receive to PO" at bounding box center [1224, 675] width 86 height 10
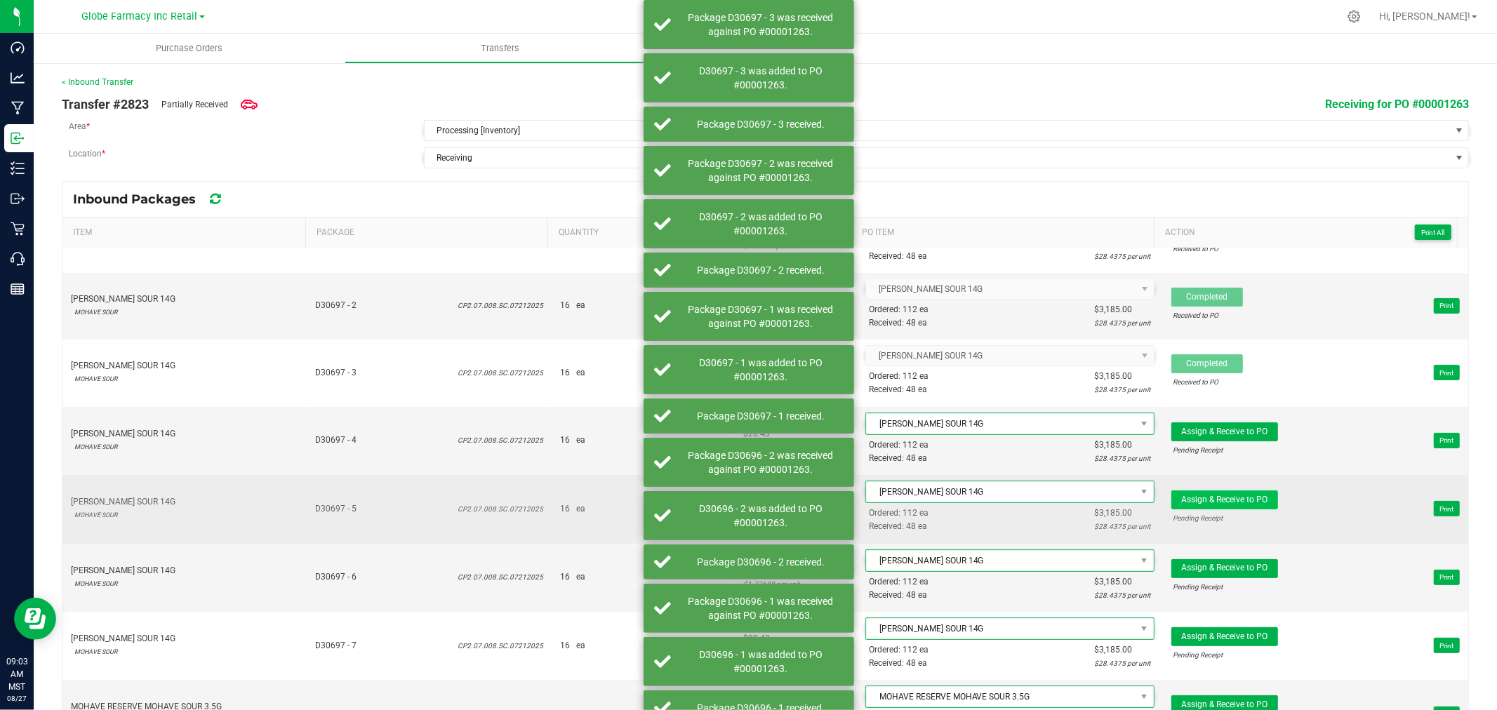
scroll to position [312, 0]
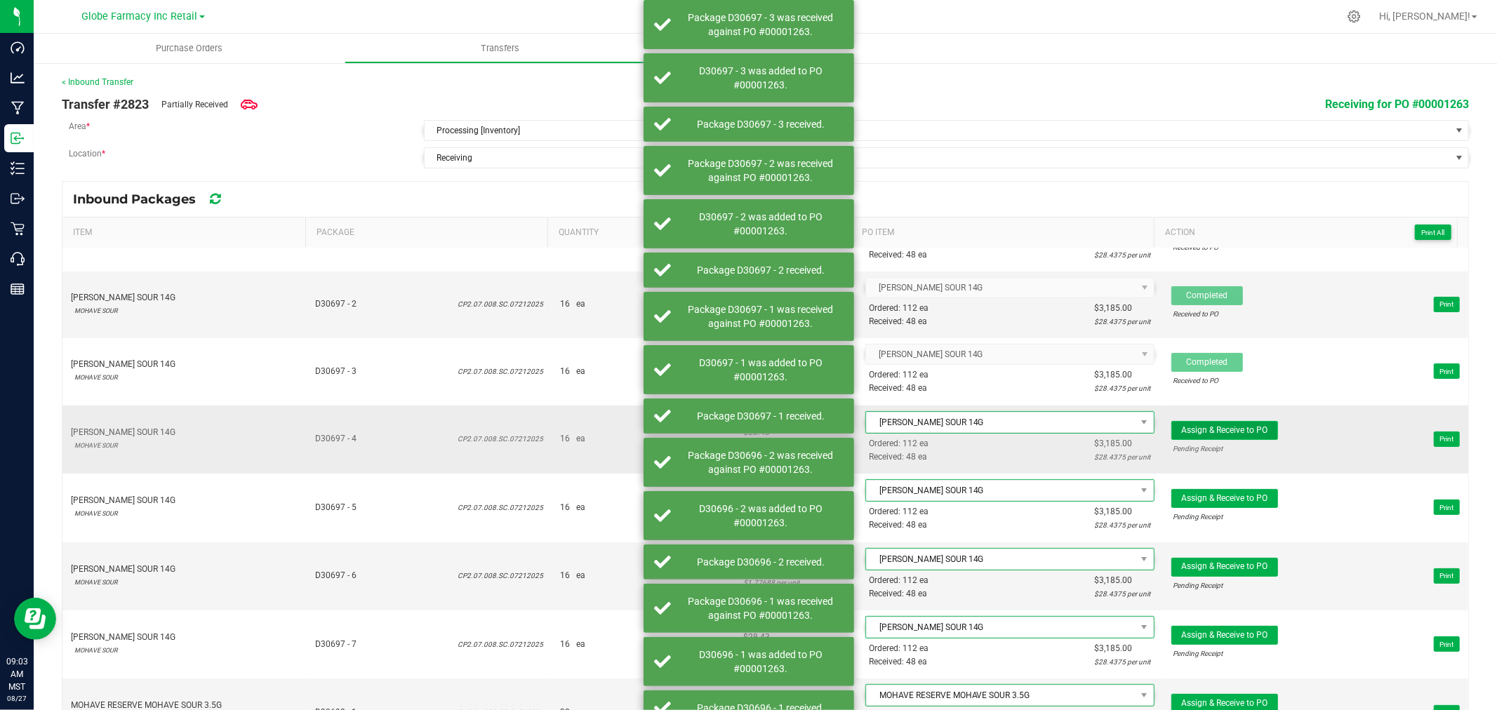
click at [1198, 432] on span "Assign & Receive to PO" at bounding box center [1224, 430] width 86 height 10
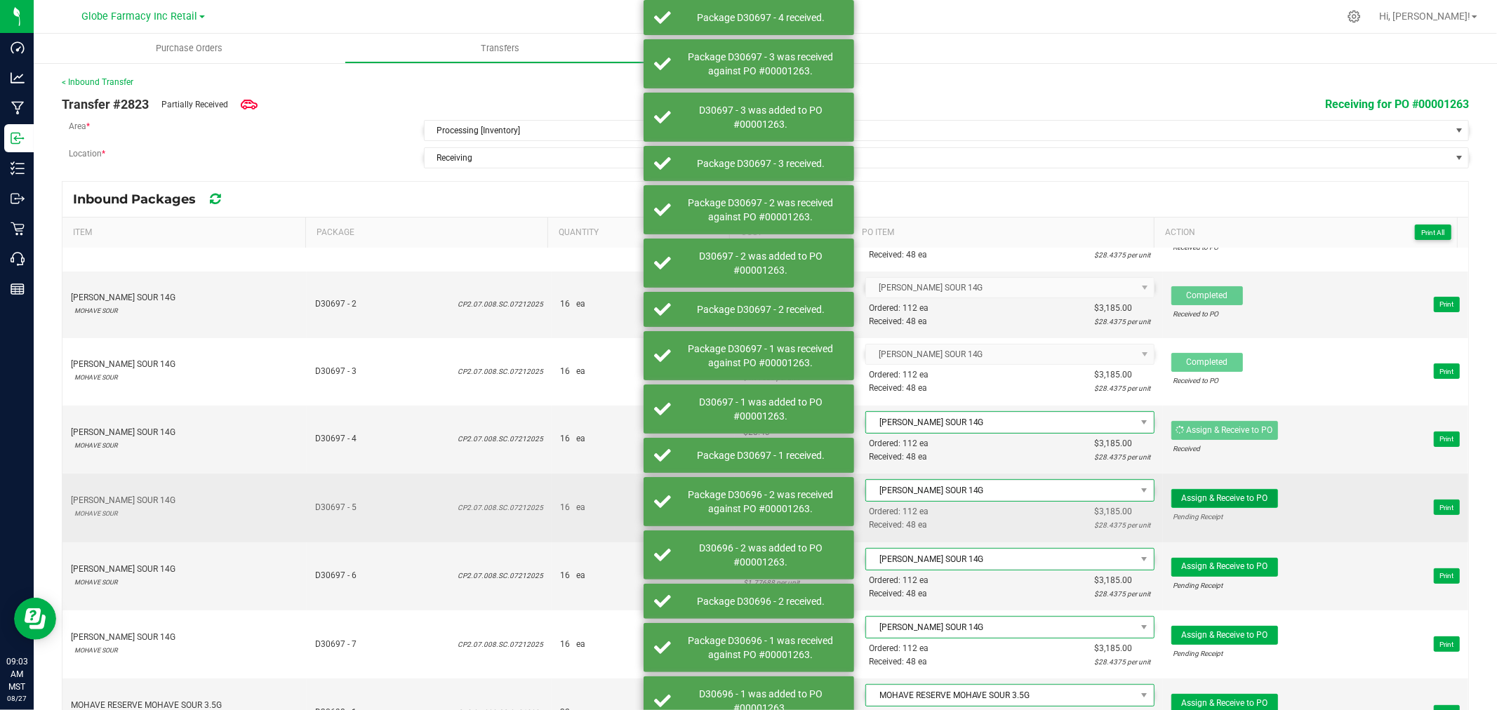
click at [1209, 495] on span "Assign & Receive to PO" at bounding box center [1224, 498] width 86 height 10
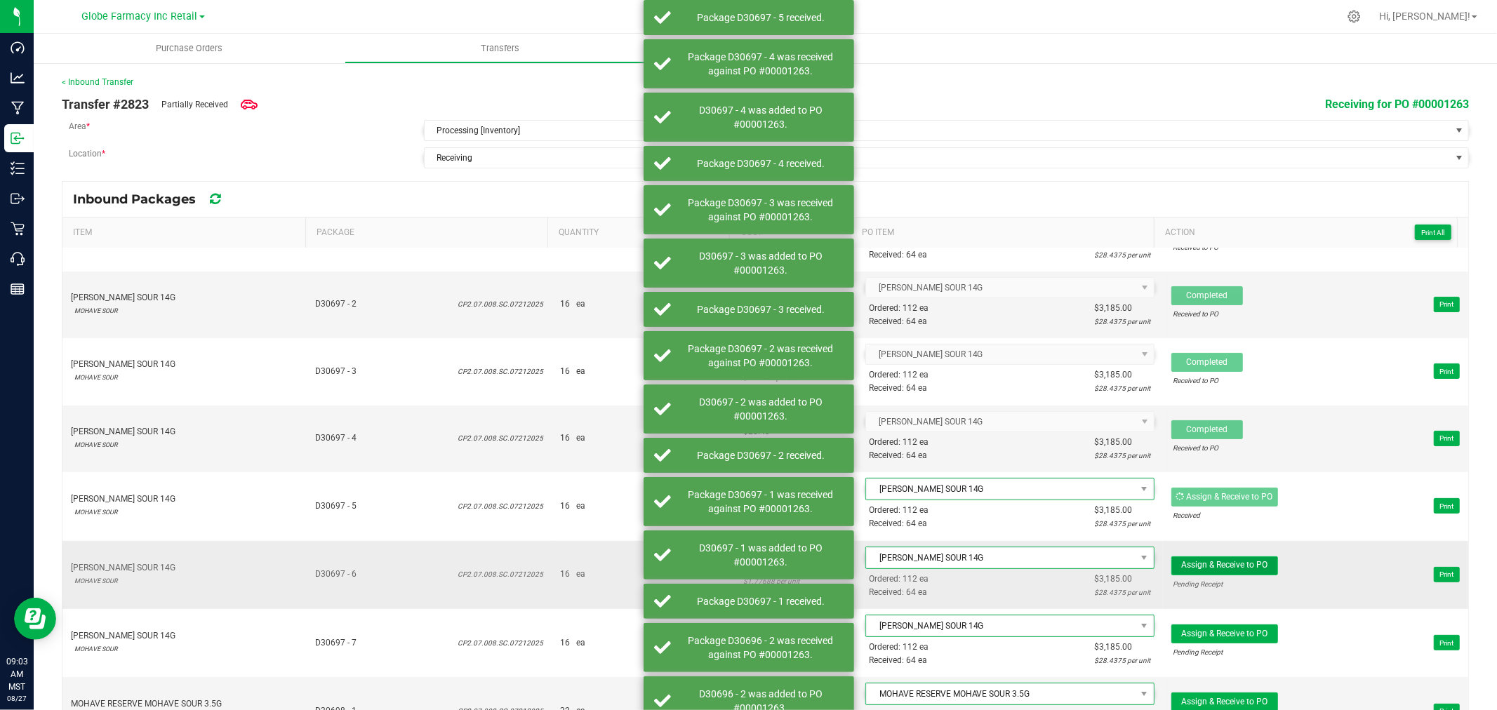
click at [1214, 565] on span "Assign & Receive to PO" at bounding box center [1224, 565] width 86 height 10
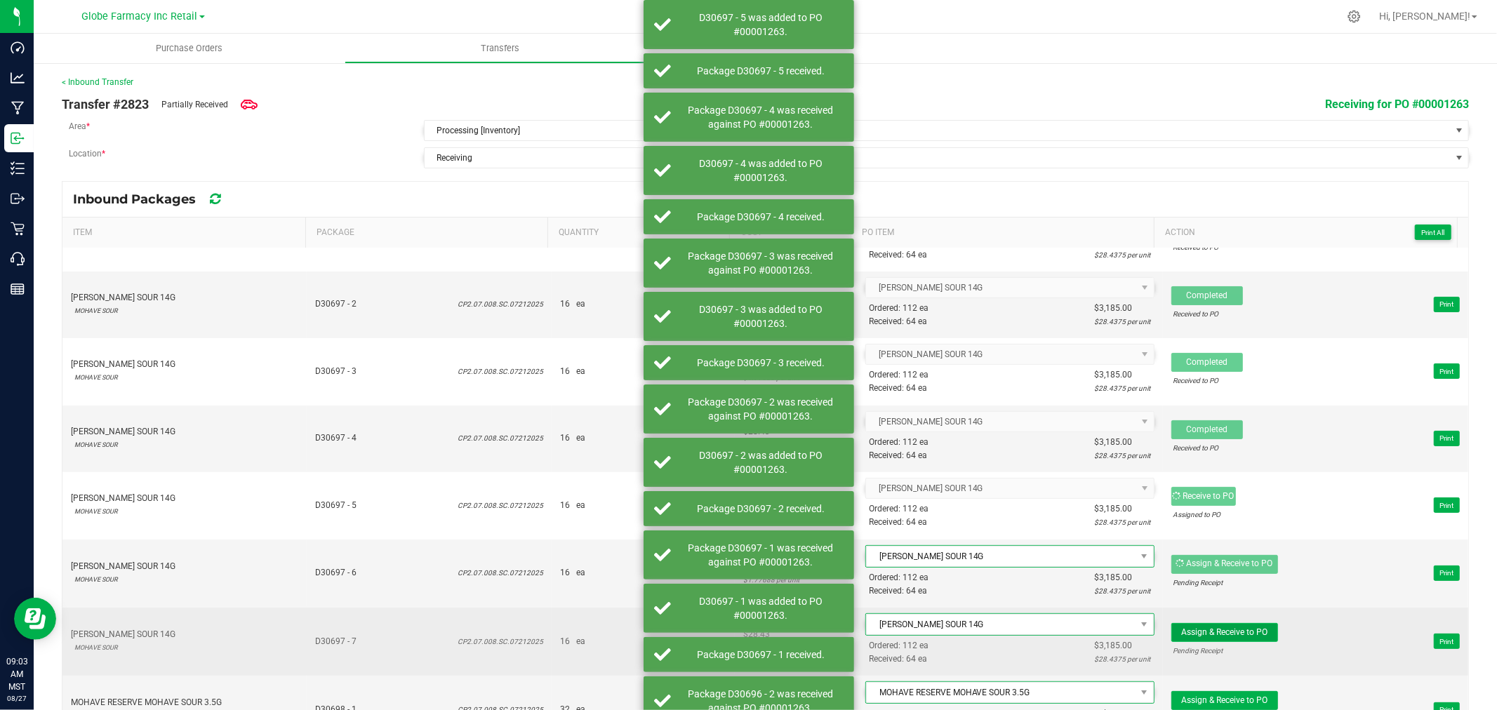
click at [1230, 637] on span "Assign & Receive to PO" at bounding box center [1224, 633] width 86 height 10
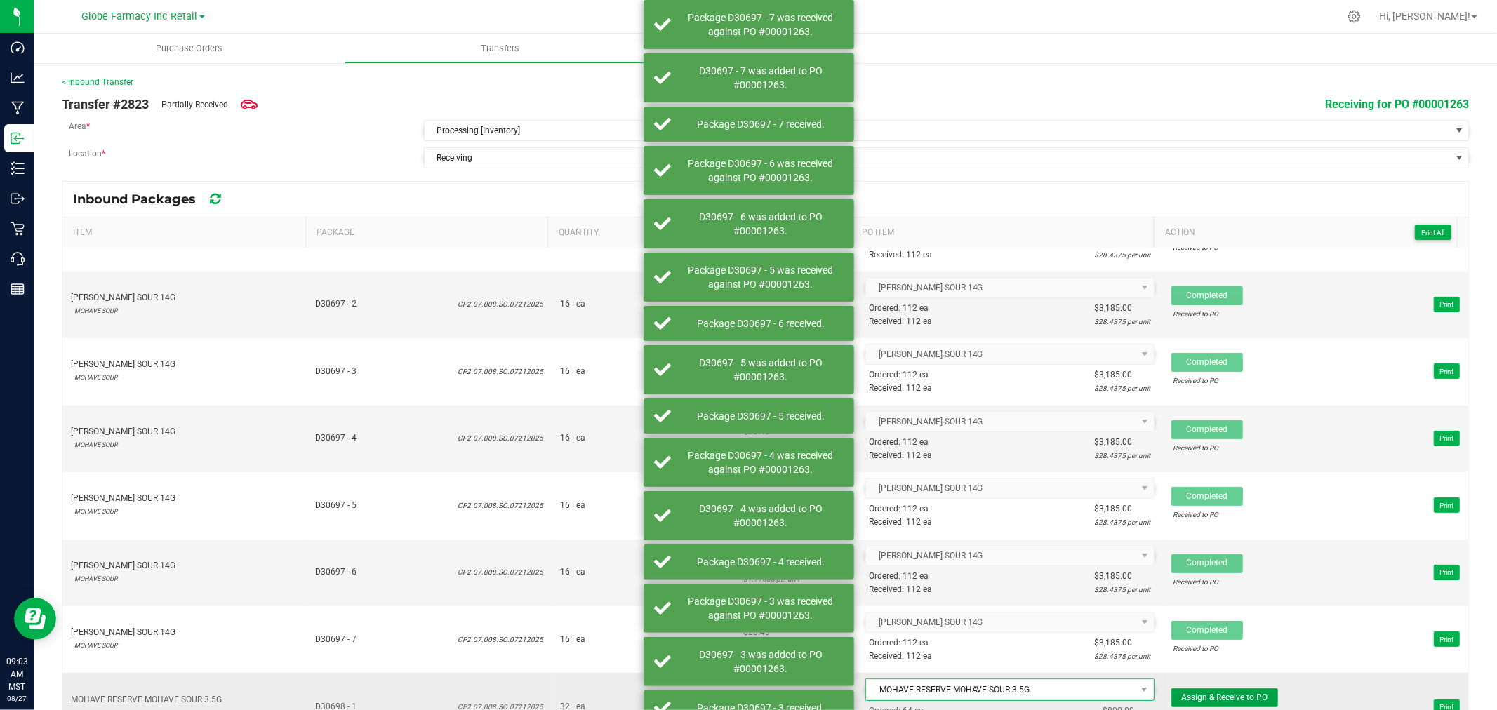
click at [1220, 698] on span "Assign & Receive to PO" at bounding box center [1224, 698] width 86 height 10
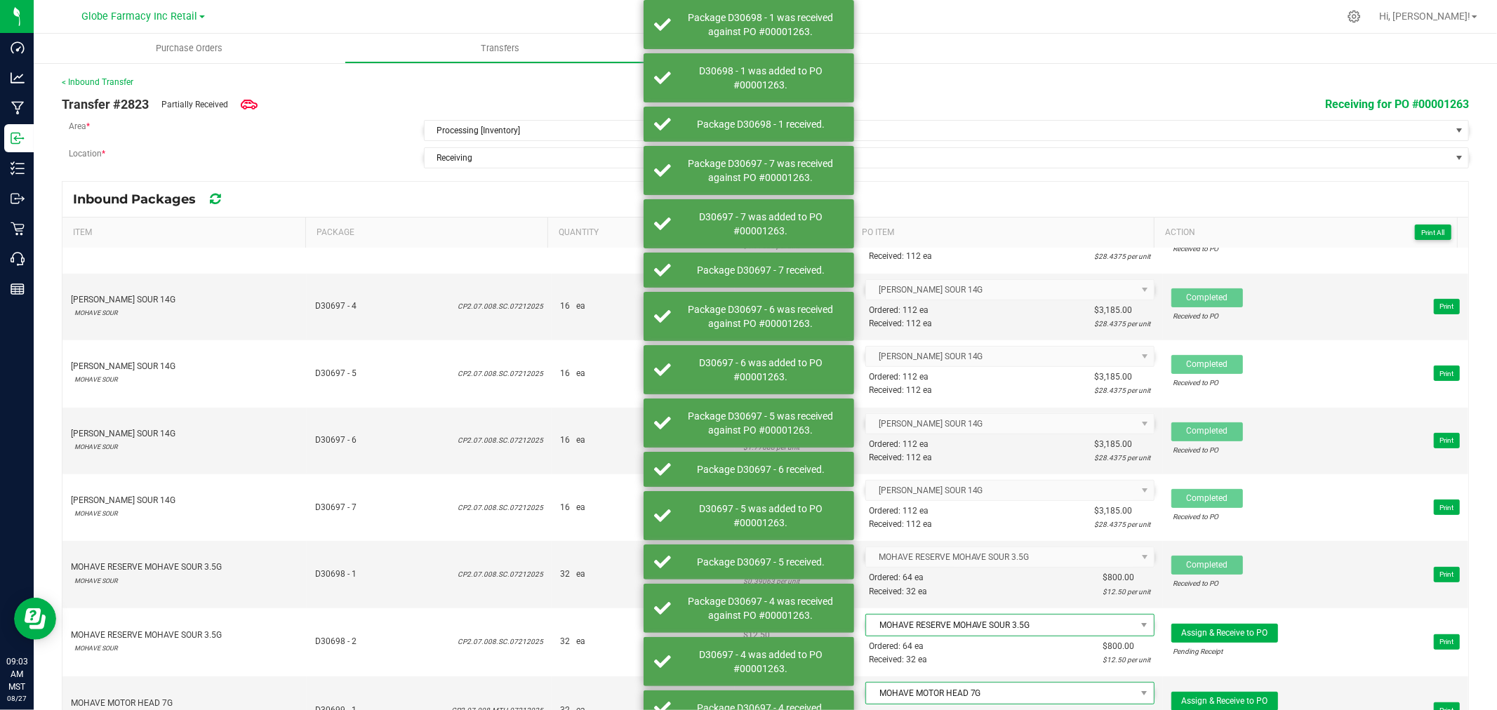
scroll to position [702, 0]
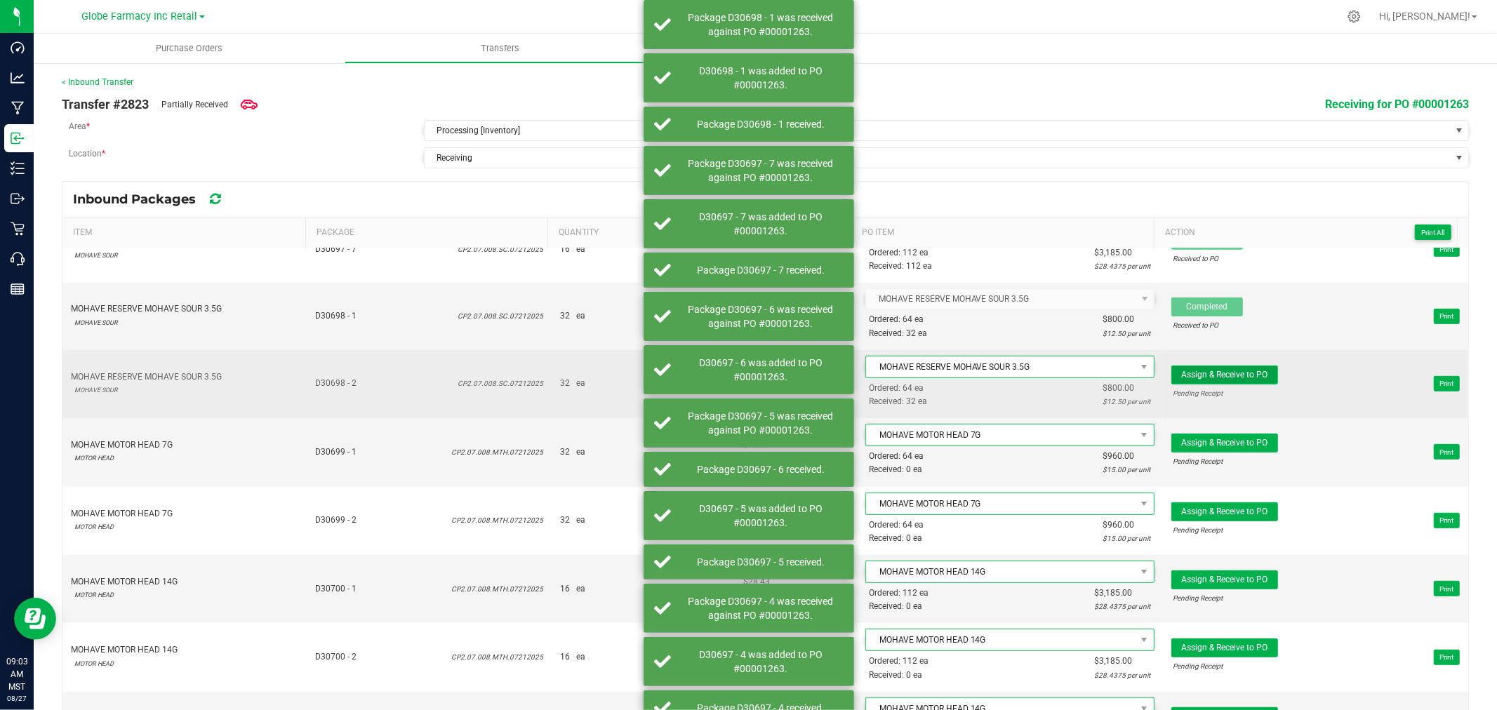
click at [1228, 375] on span "Assign & Receive to PO" at bounding box center [1224, 375] width 86 height 10
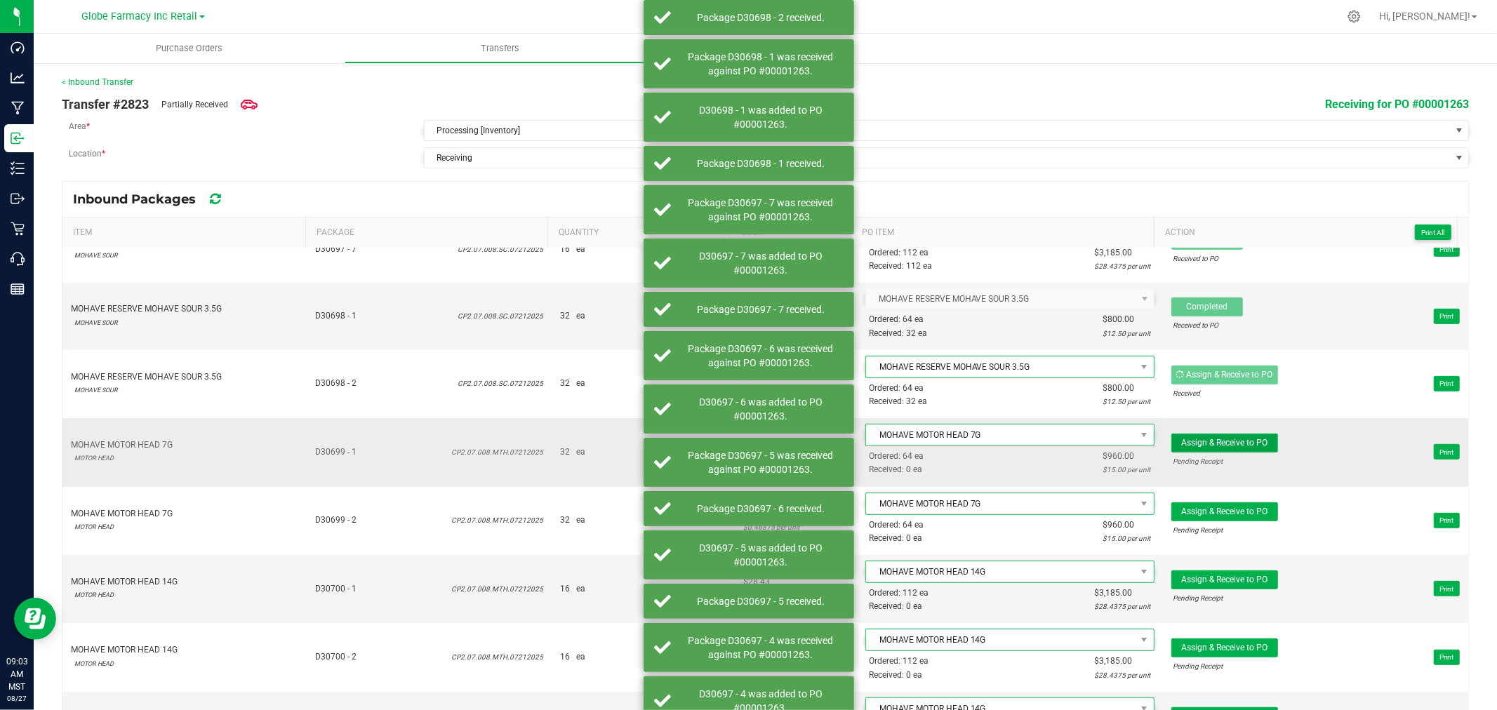
click at [1236, 438] on button "Assign & Receive to PO" at bounding box center [1224, 443] width 107 height 19
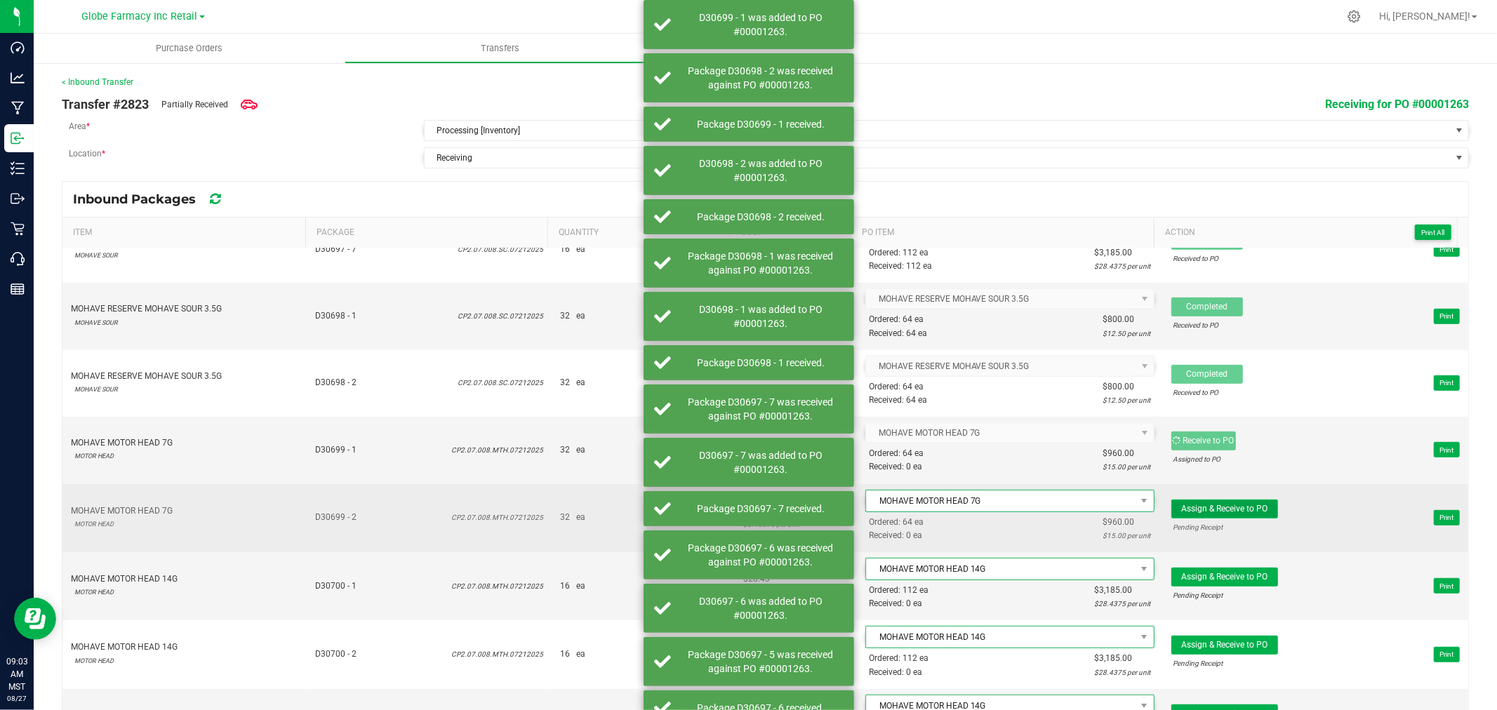
click at [1233, 509] on span "Assign & Receive to PO" at bounding box center [1224, 509] width 86 height 10
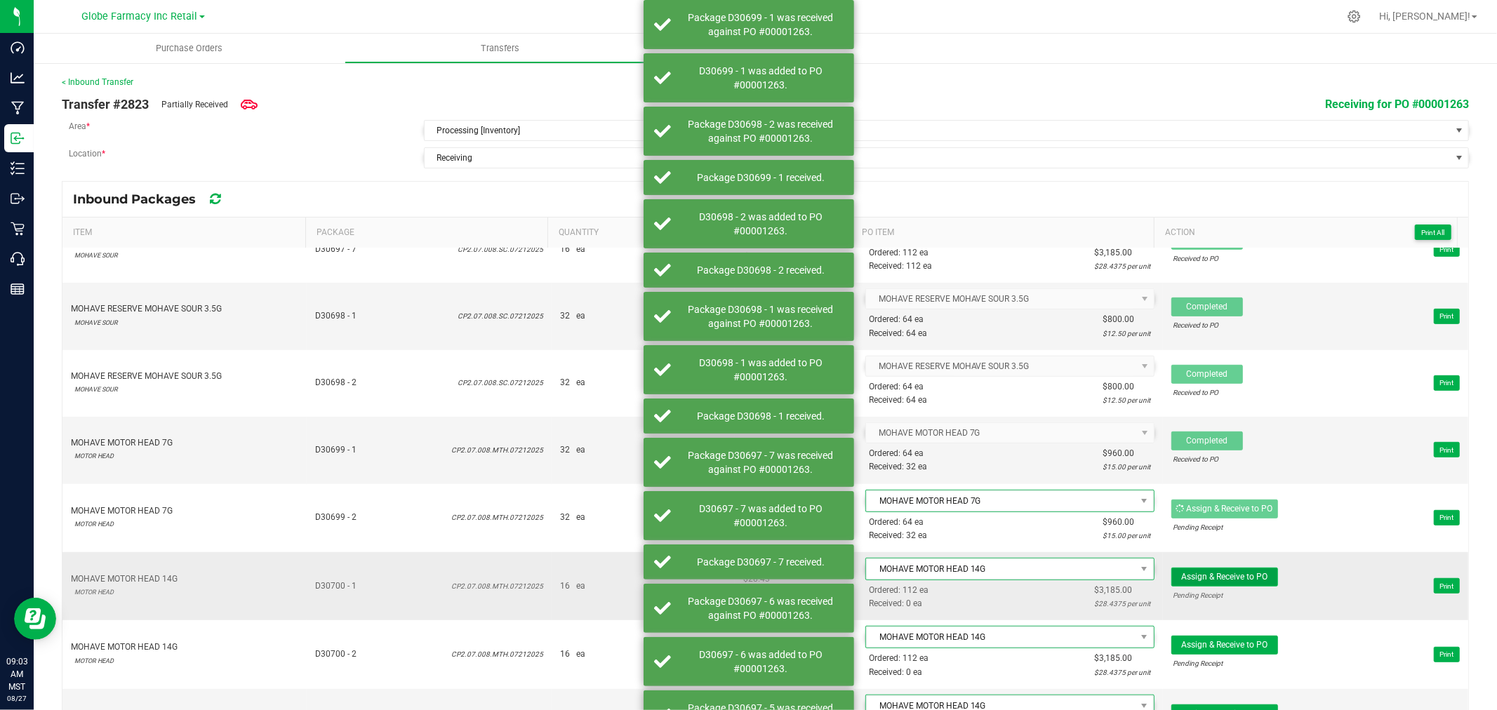
drag, startPoint x: 1233, startPoint y: 573, endPoint x: 1233, endPoint y: 581, distance: 7.8
click at [1233, 578] on button "Assign & Receive to PO" at bounding box center [1224, 577] width 107 height 19
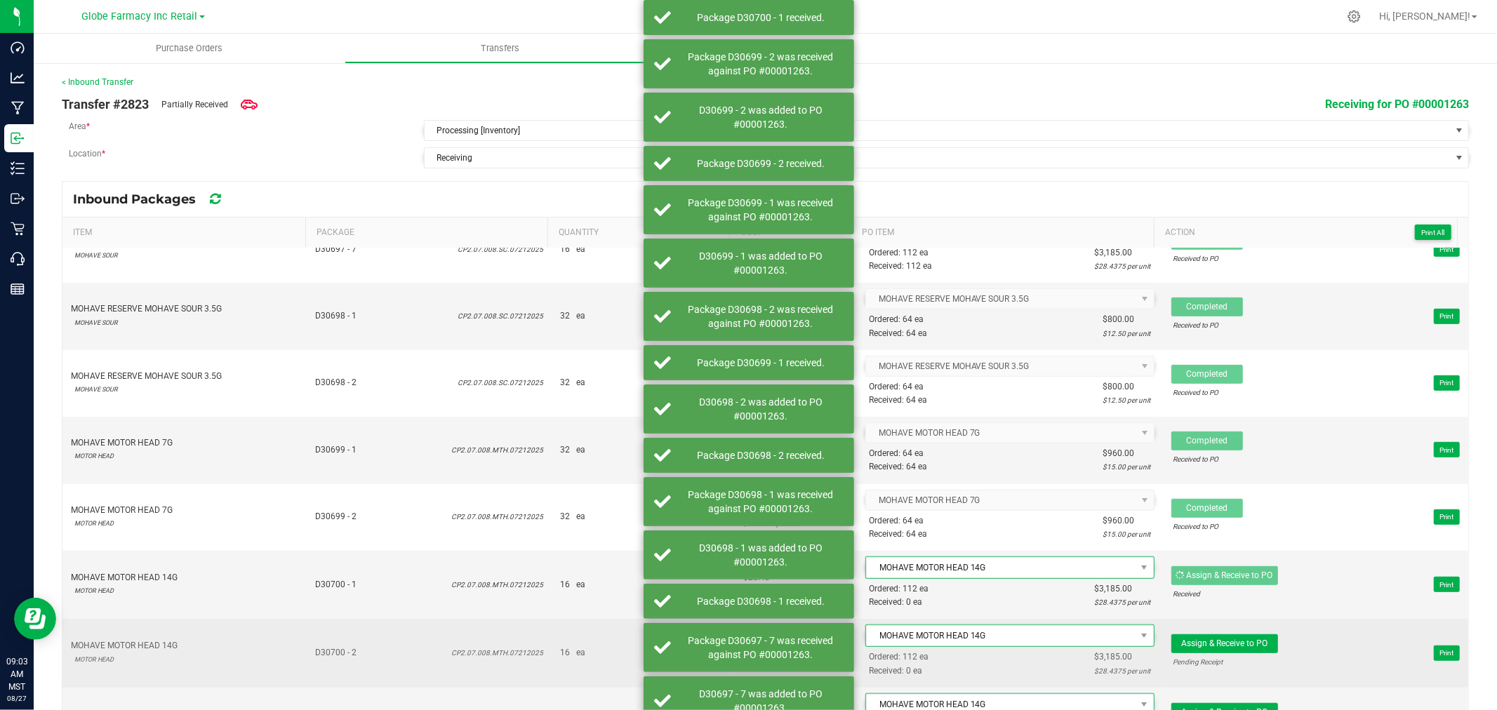
click at [1230, 636] on span "Assign & Receive to PO Pending Receipt Print" at bounding box center [1315, 653] width 288 height 42
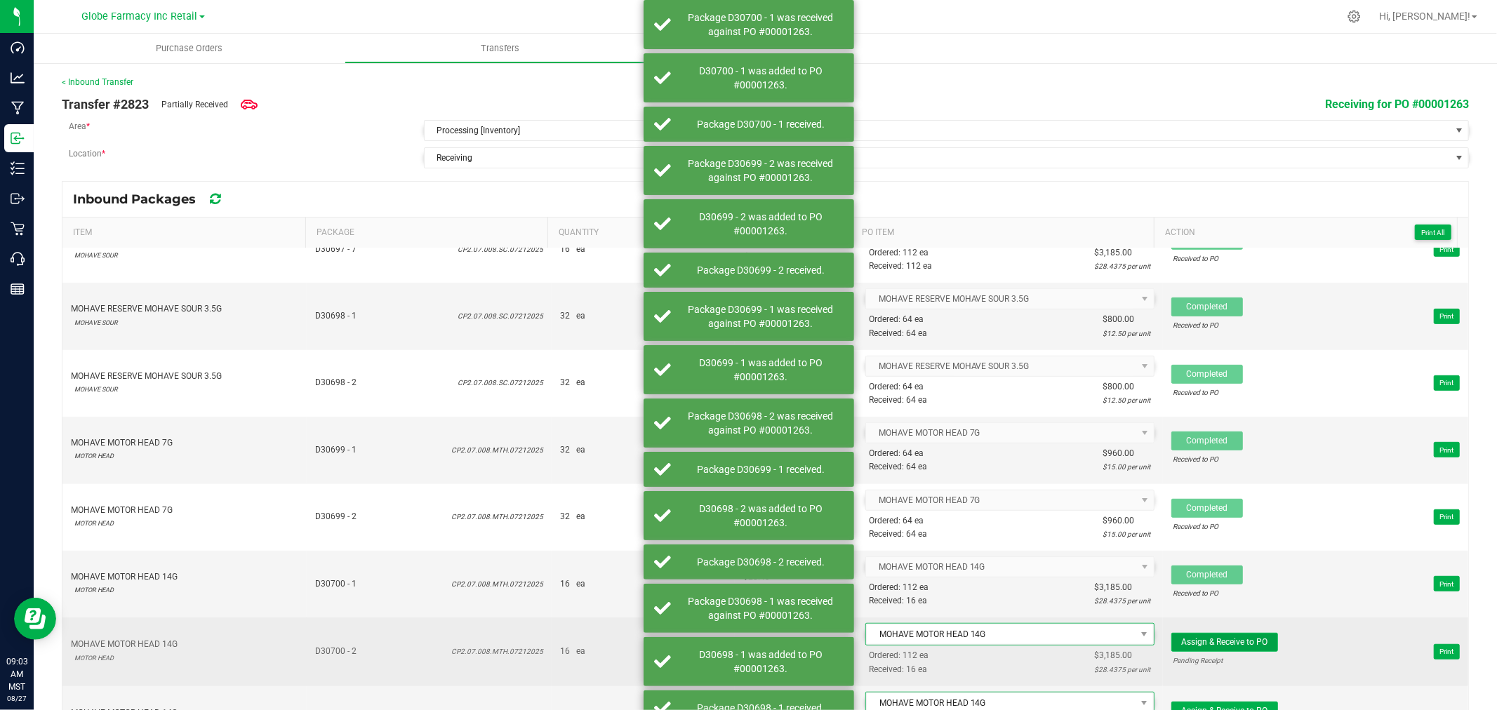
click at [1230, 642] on span "Assign & Receive to PO" at bounding box center [1224, 642] width 86 height 10
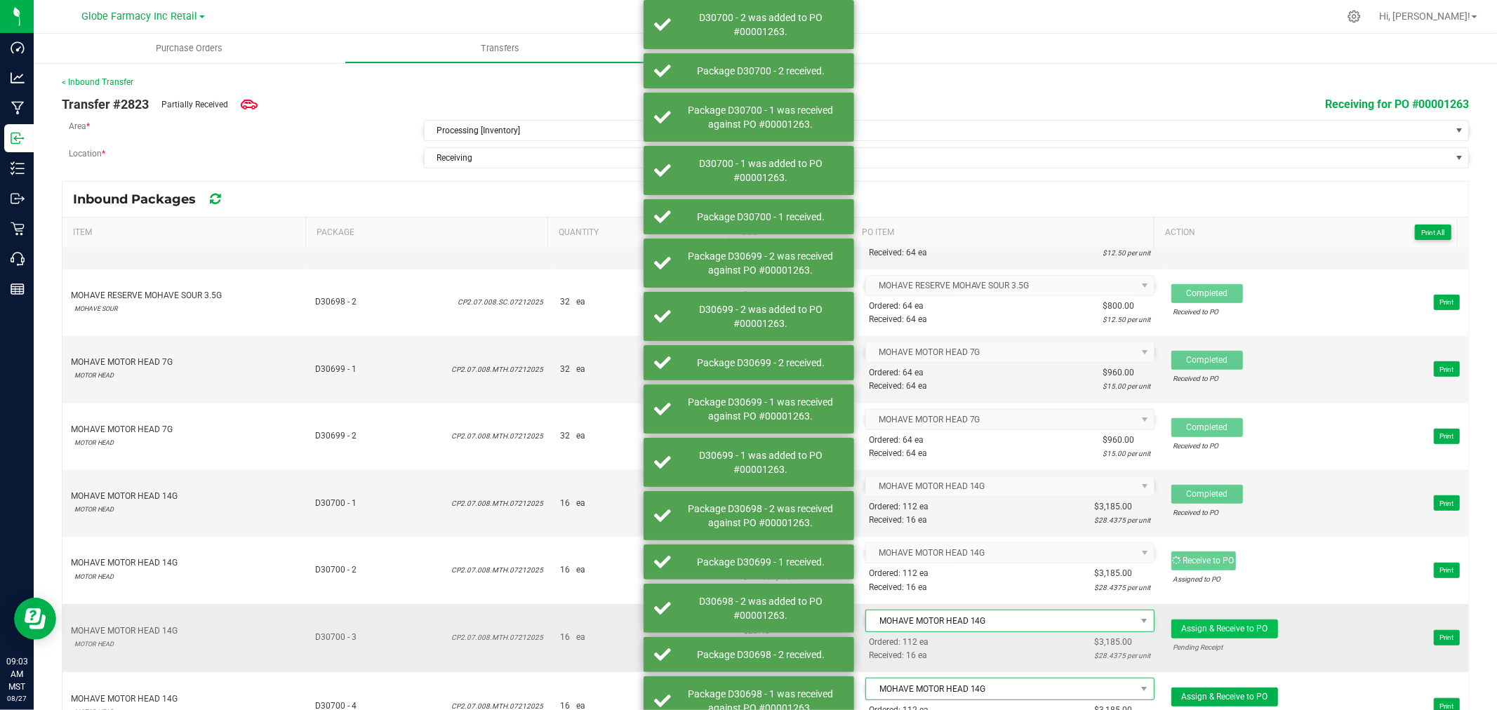
scroll to position [936, 0]
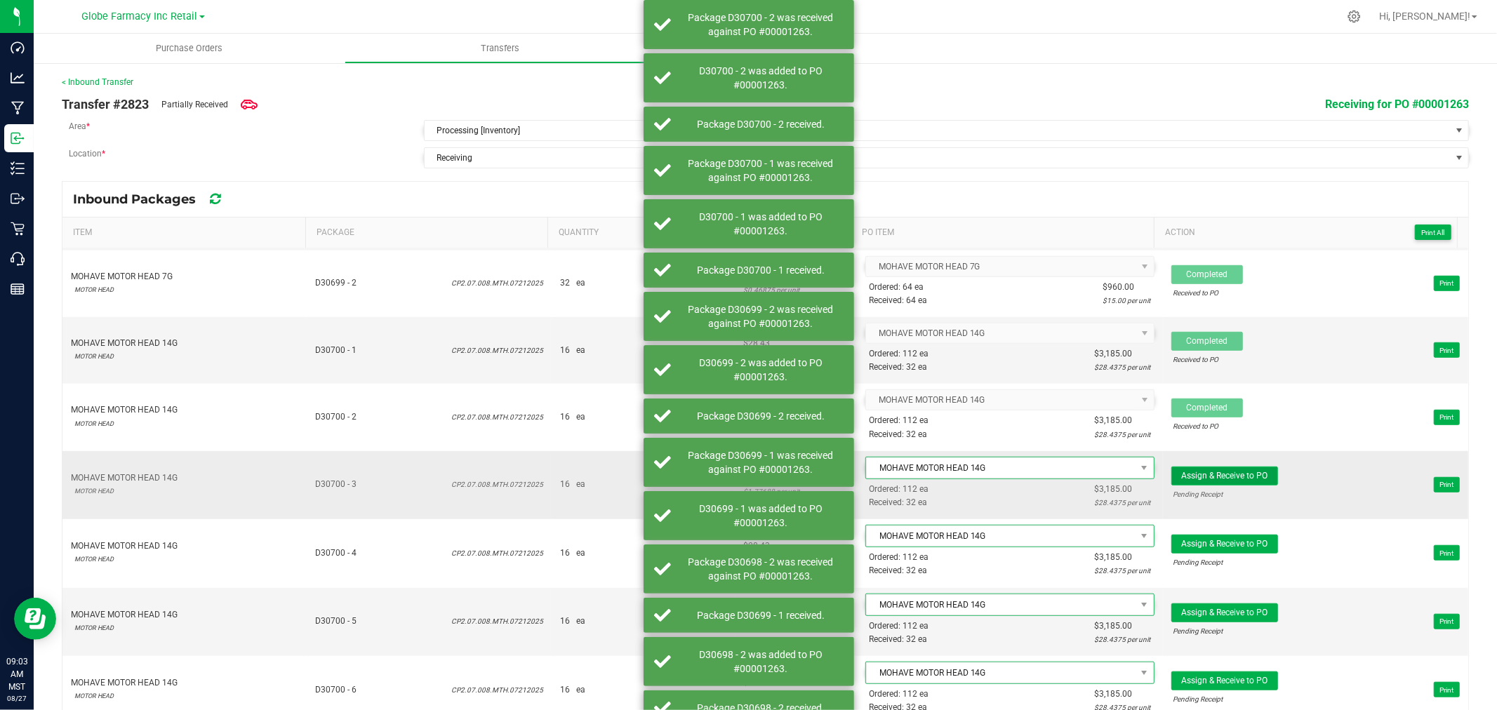
click at [1214, 474] on button "Assign & Receive to PO" at bounding box center [1224, 476] width 107 height 19
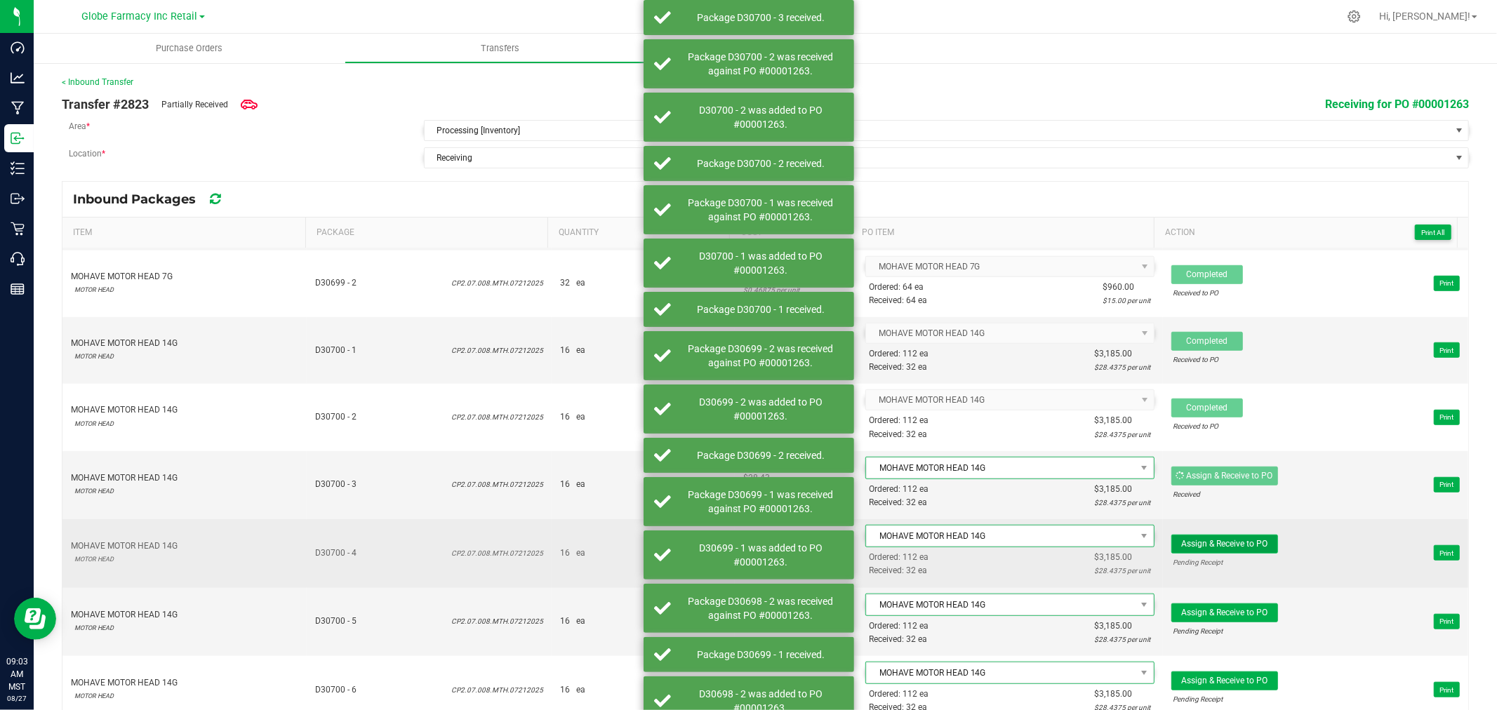
drag, startPoint x: 1244, startPoint y: 543, endPoint x: 1244, endPoint y: 555, distance: 11.3
click at [1244, 544] on span "Assign & Receive to PO" at bounding box center [1224, 544] width 86 height 10
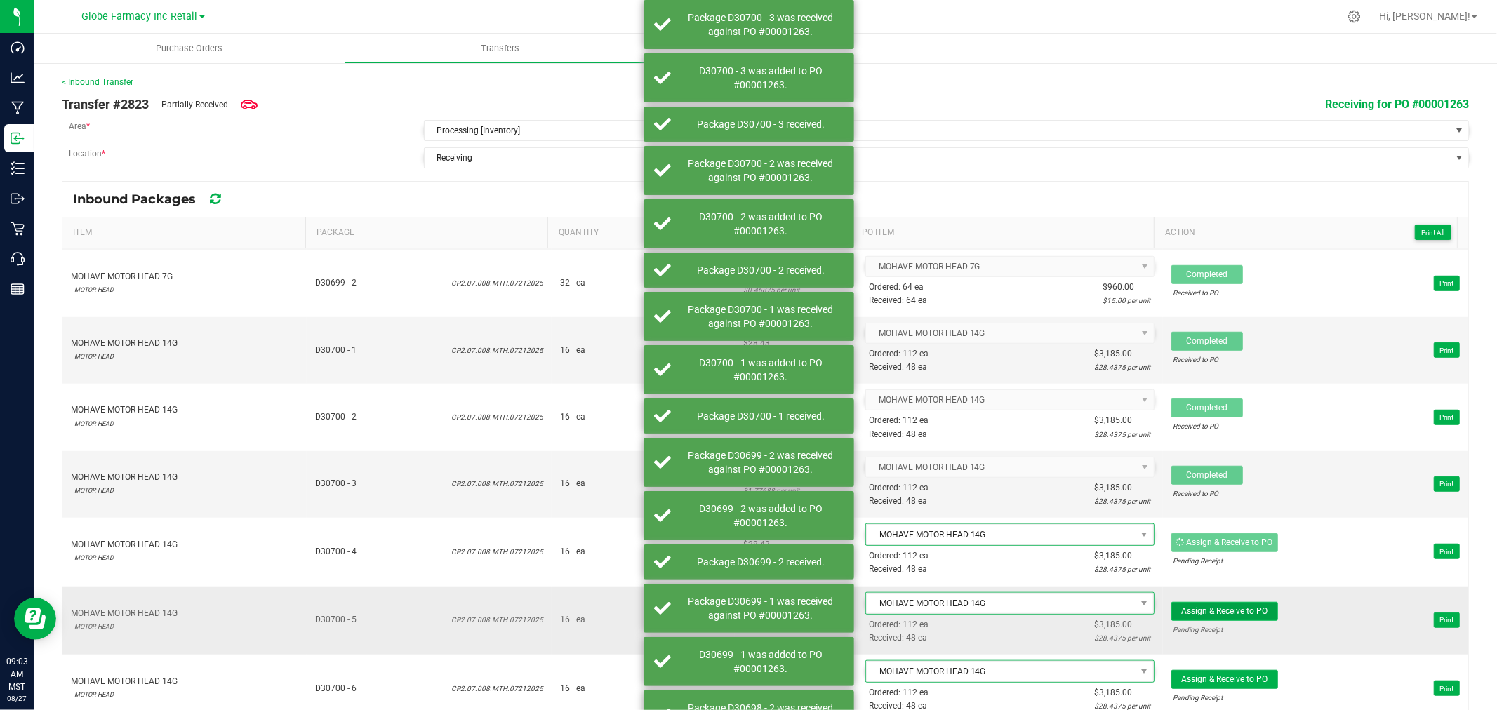
click at [1237, 616] on span "Assign & Receive to PO" at bounding box center [1224, 611] width 86 height 10
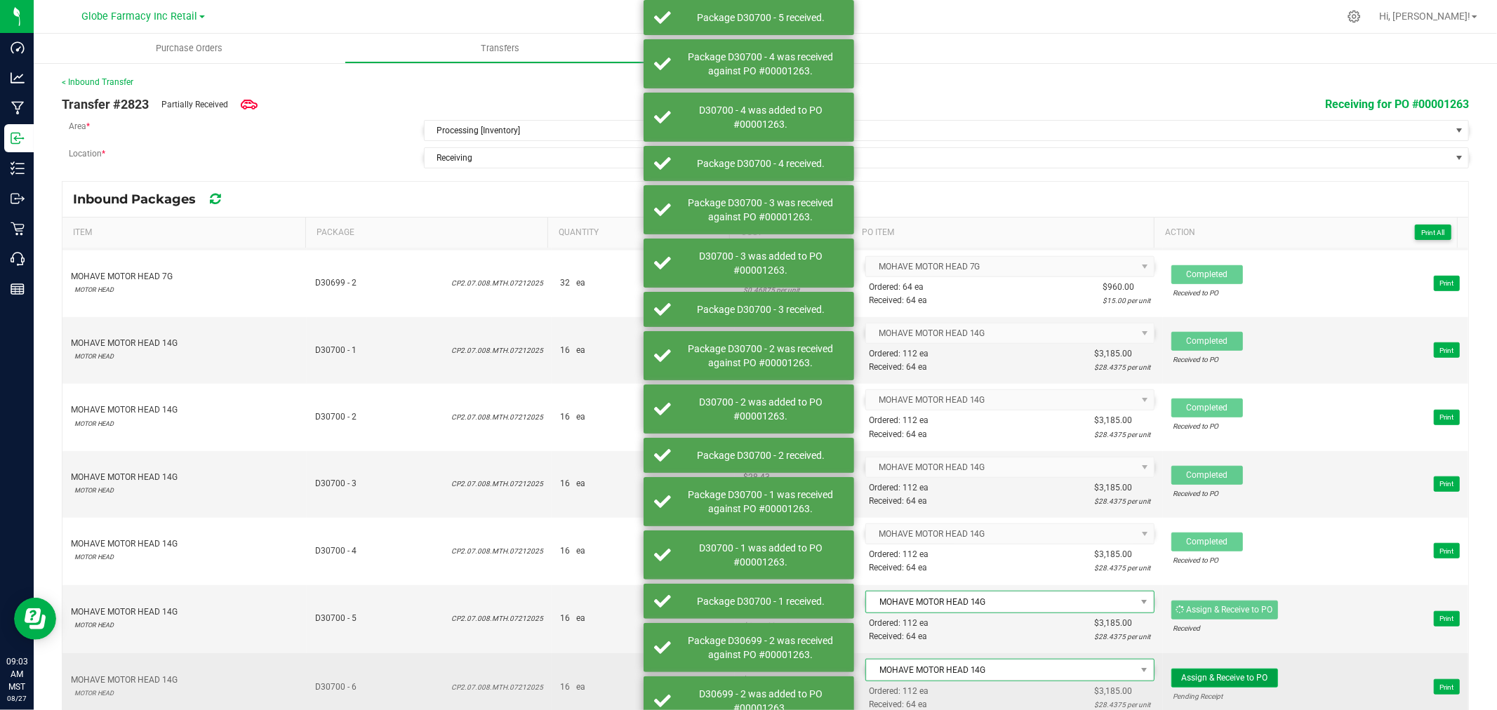
click at [1237, 679] on span "Assign & Receive to PO" at bounding box center [1224, 678] width 86 height 10
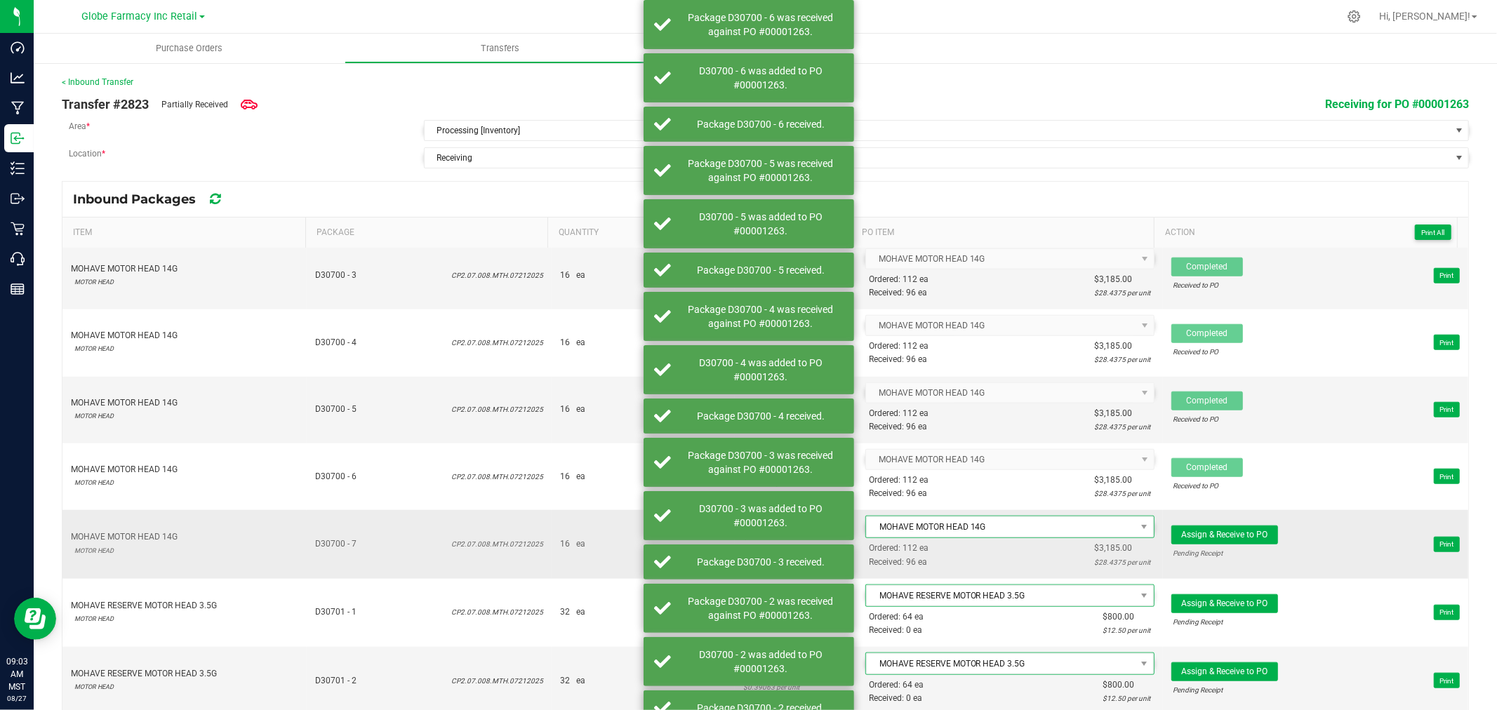
scroll to position [1148, 0]
click at [1216, 547] on span "Assign & Receive to PO Pending Receipt" at bounding box center [1224, 544] width 107 height 36
click at [1222, 538] on span "Assign & Receive to PO" at bounding box center [1224, 535] width 86 height 10
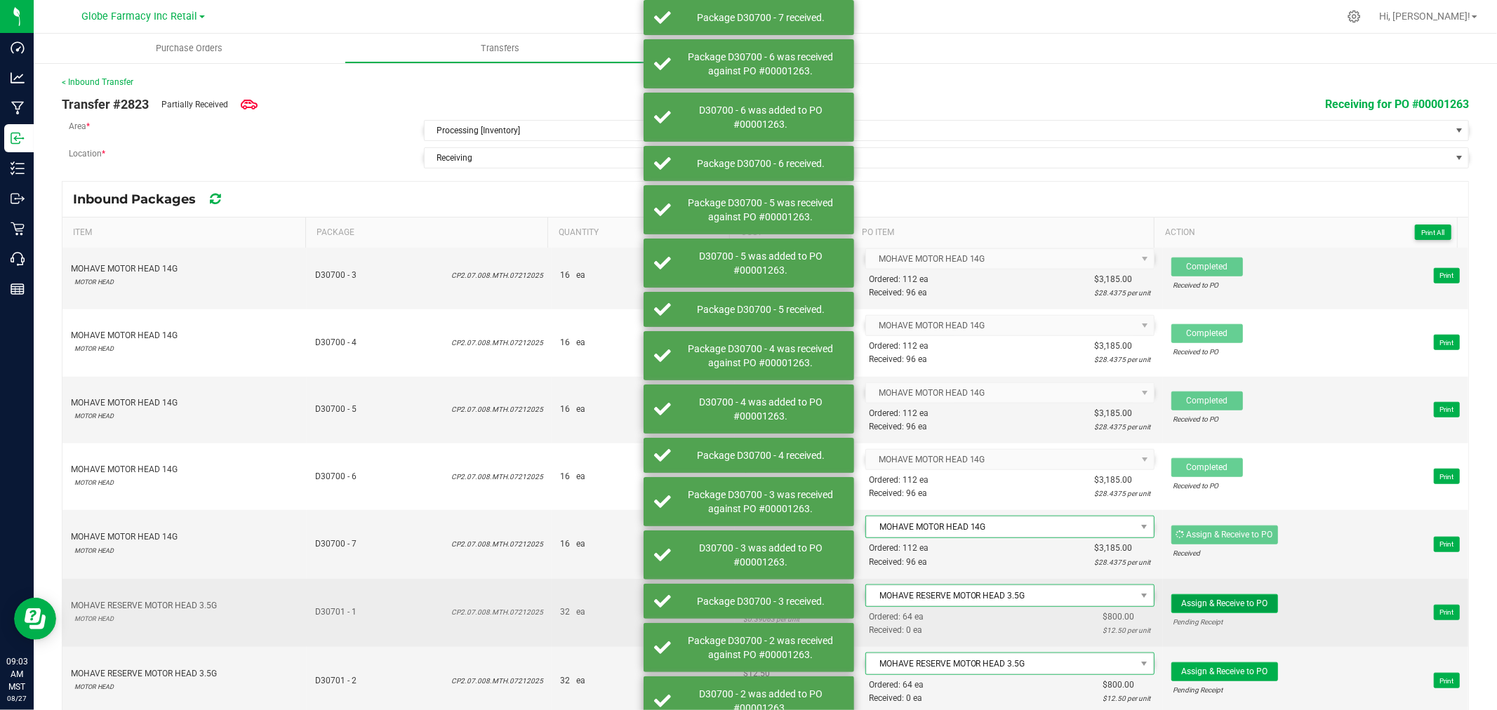
click at [1236, 602] on span "Assign & Receive to PO" at bounding box center [1224, 604] width 86 height 10
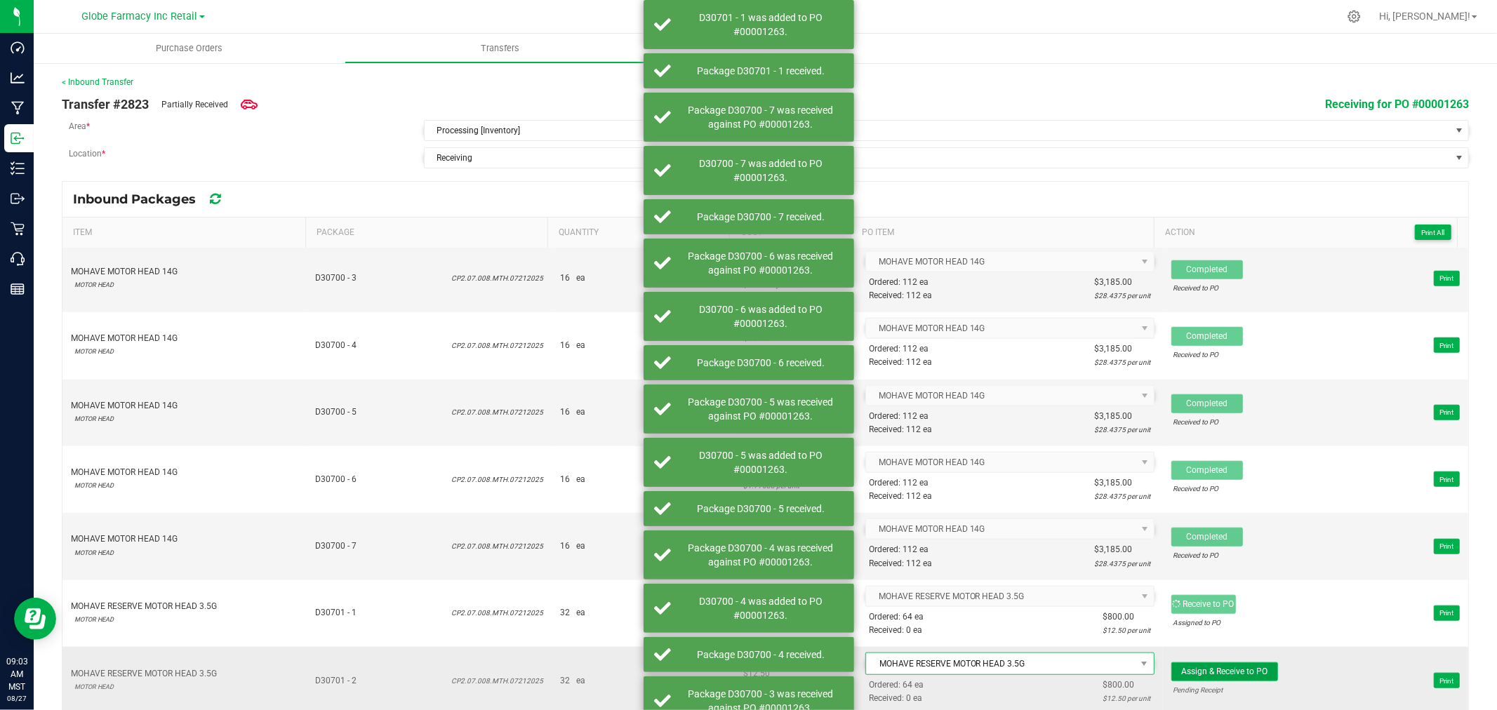
drag, startPoint x: 1232, startPoint y: 676, endPoint x: 1230, endPoint y: 665, distance: 11.4
click at [1231, 676] on span "Assign & Receive to PO" at bounding box center [1224, 672] width 86 height 10
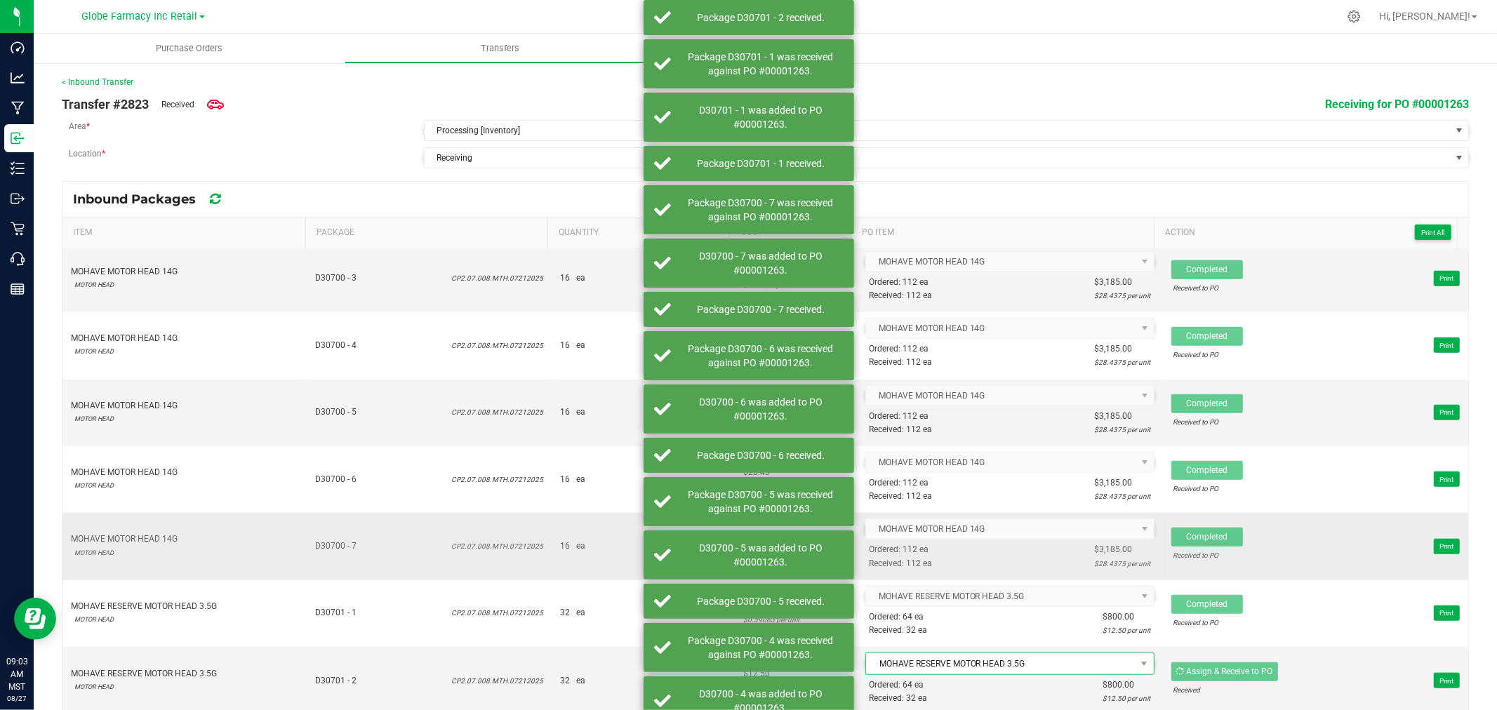
scroll to position [1144, 0]
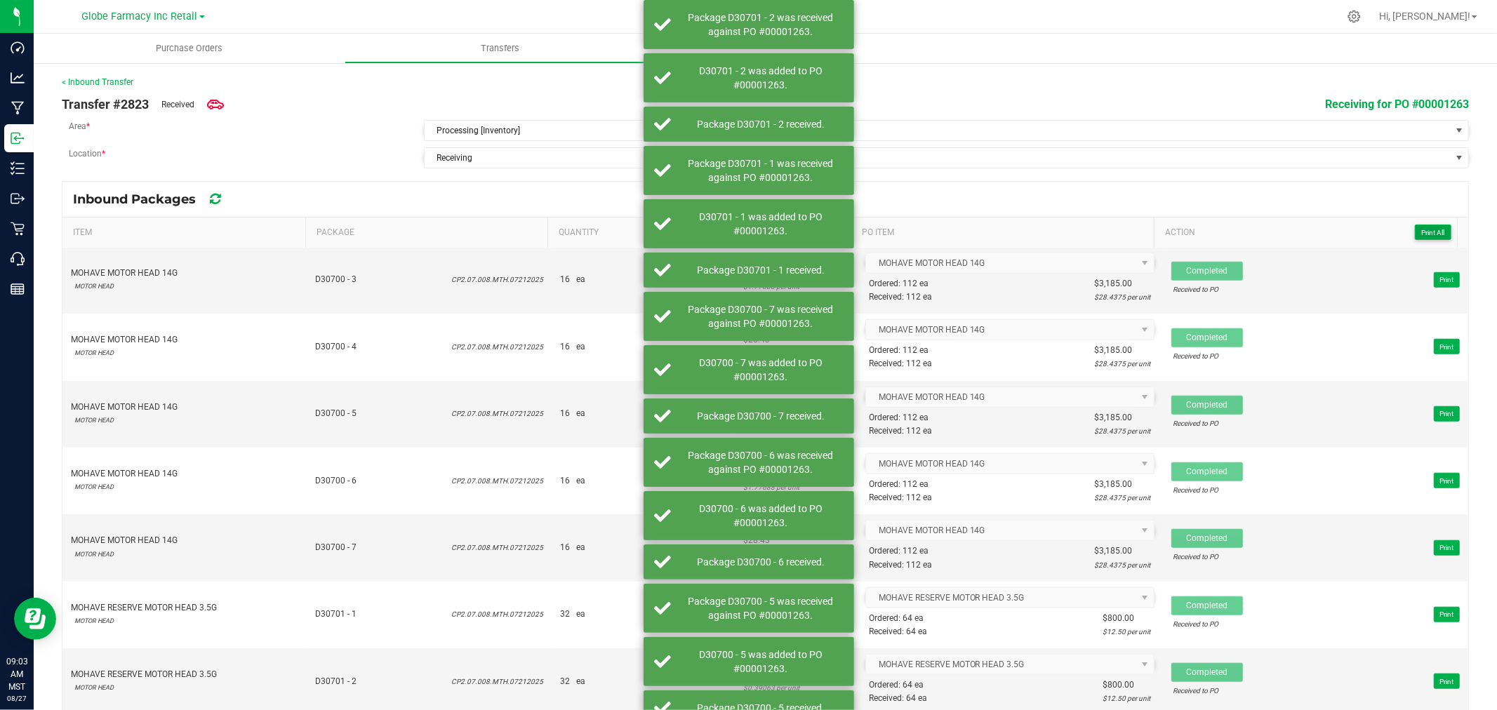
click at [1421, 229] on span "Print All" at bounding box center [1432, 233] width 23 height 8
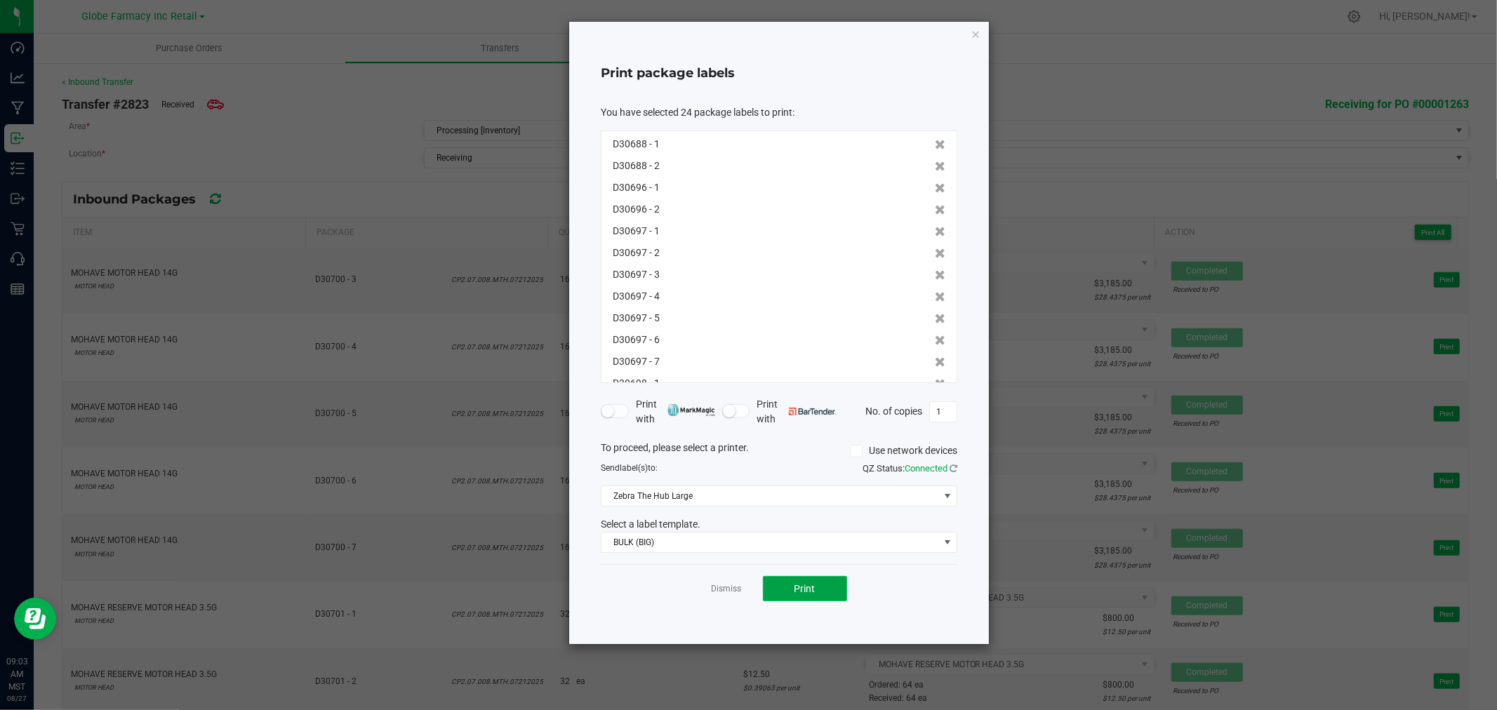
click at [830, 588] on button "Print" at bounding box center [805, 588] width 84 height 25
click at [964, 32] on div "Print package labels You have selected 24 package labels to print : D30688 - 1 …" at bounding box center [779, 333] width 420 height 623
click at [974, 32] on icon "button" at bounding box center [976, 33] width 10 height 17
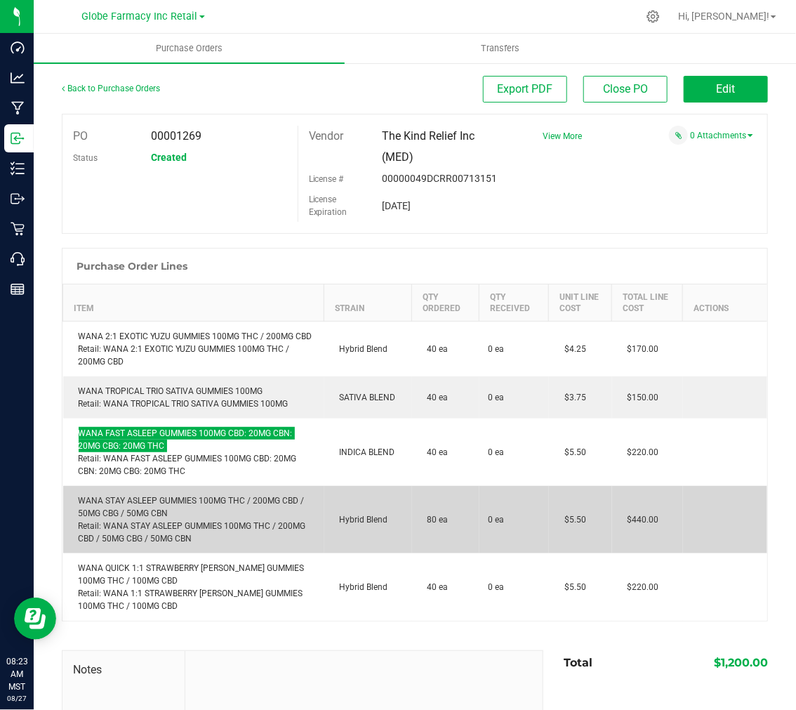
scroll to position [1, 0]
click at [155, 516] on div "WANA STAY ASLEEP GUMMIES 100MG THC / 200MG CBD / 50MG CBG / 50MG CBN Retail: WA…" at bounding box center [194, 518] width 244 height 51
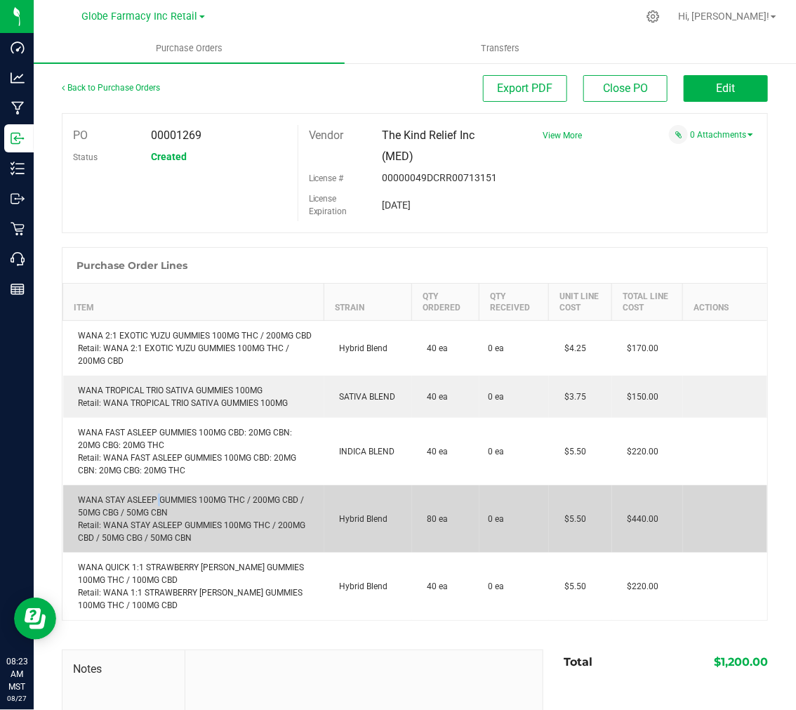
click at [155, 516] on div "WANA STAY ASLEEP GUMMIES 100MG THC / 200MG CBD / 50MG CBG / 50MG CBN Retail: WA…" at bounding box center [194, 518] width 244 height 51
copy div "WANA STAY ASLEEP GUMMIES 100MG THC / 200MG CBD / 50MG CBG / 50MG CBN"
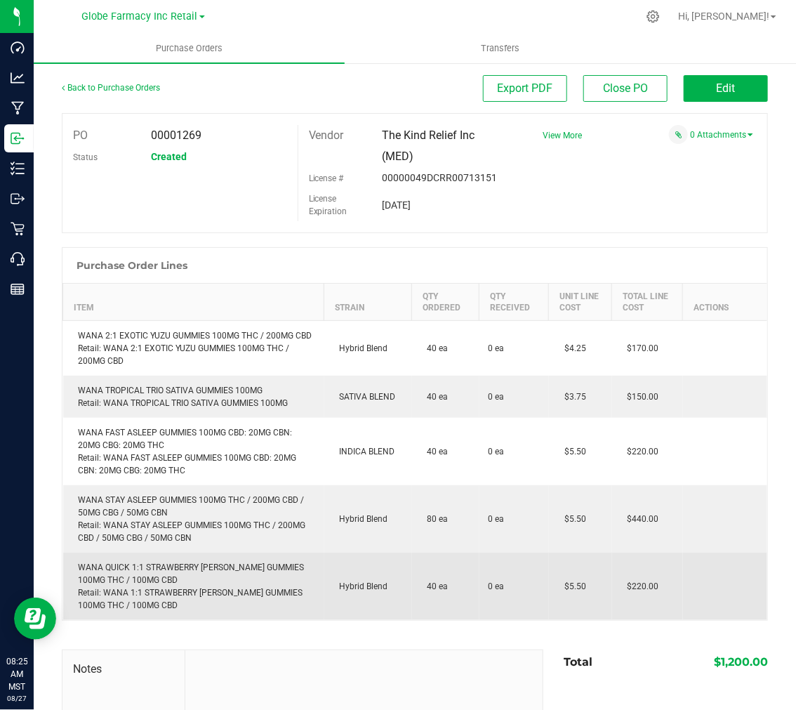
click at [163, 580] on div "WANA QUICK 1:1 STRAWBERRY MARGARITA GUMMIES 100MG THC / 100MG CBD Retail: WANA …" at bounding box center [194, 586] width 244 height 51
click at [163, 581] on div "WANA QUICK 1:1 STRAWBERRY MARGARITA GUMMIES 100MG THC / 100MG CBD Retail: WANA …" at bounding box center [194, 586] width 244 height 51
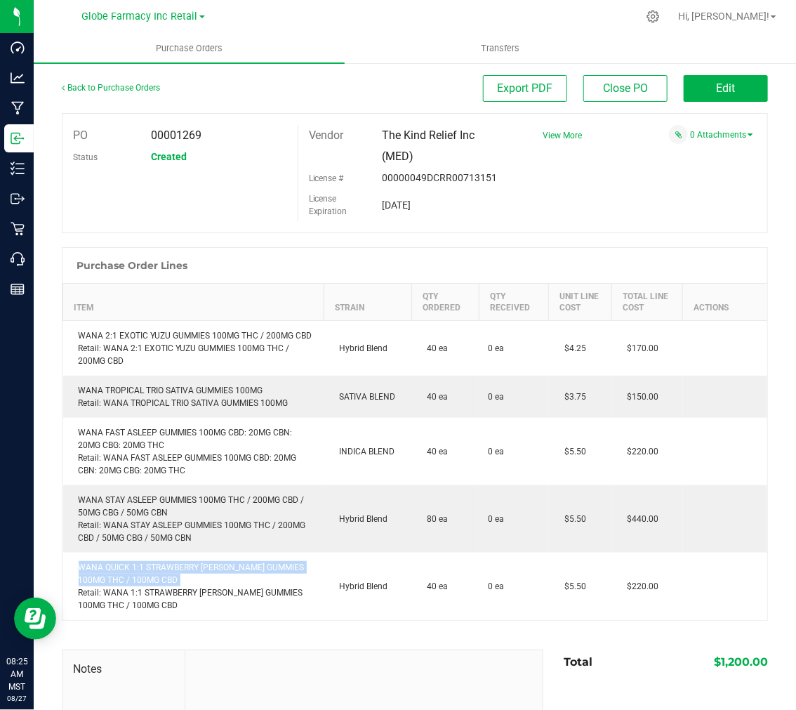
copy div "WANA QUICK 1:1 STRAWBERRY [PERSON_NAME] GUMMIES 100MG THC / 100MG CBD"
drag, startPoint x: 299, startPoint y: 229, endPoint x: 85, endPoint y: 70, distance: 266.4
click at [298, 225] on div "PO 00001269 Status Created Vendor The Kind Relief Inc (MED) License # 00000049D…" at bounding box center [415, 173] width 706 height 120
click at [90, 79] on div "Back to Purchase Orders" at bounding box center [150, 87] width 177 height 25
click at [94, 86] on link "Back to Purchase Orders" at bounding box center [111, 88] width 98 height 10
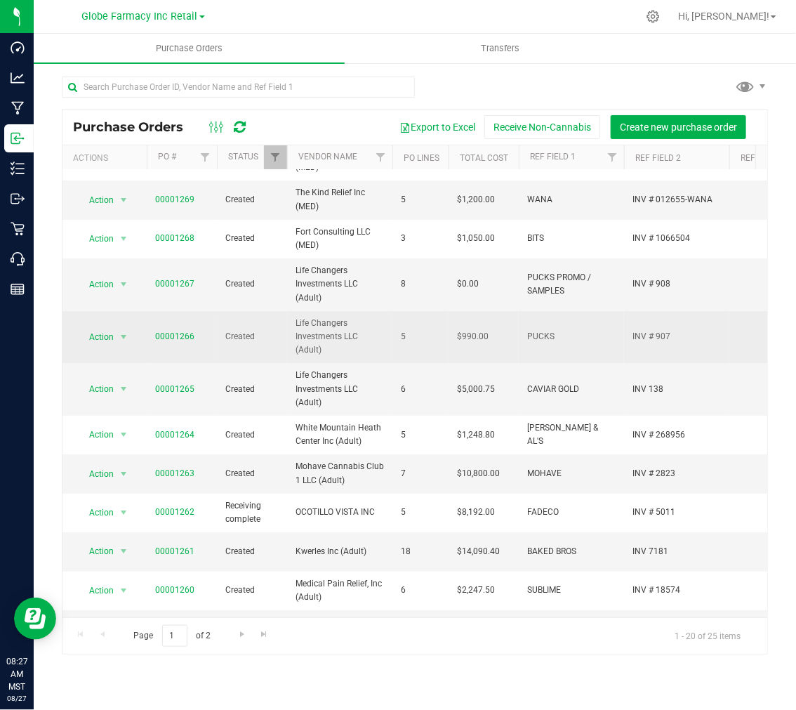
scroll to position [78, 0]
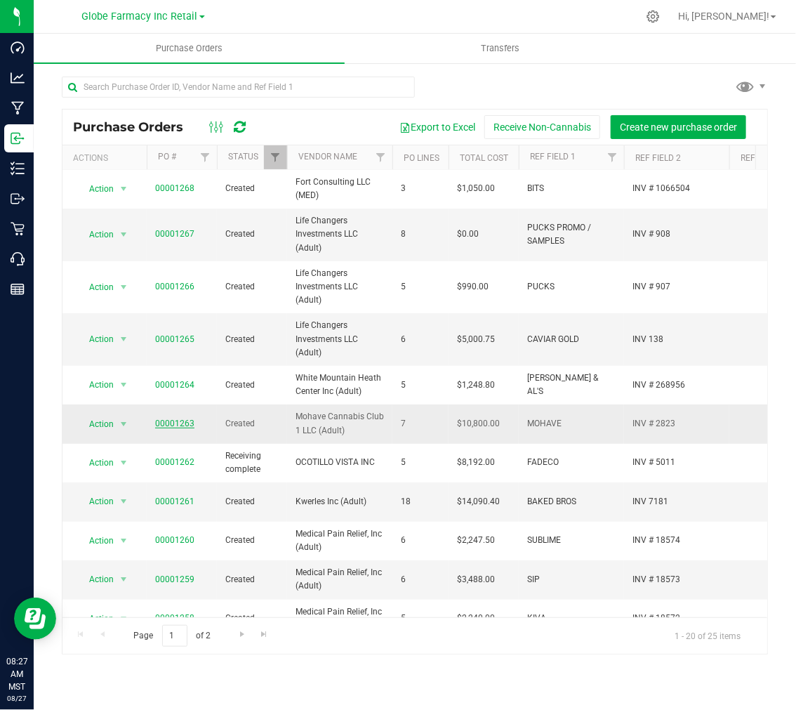
click at [185, 425] on link "00001263" at bounding box center [174, 423] width 39 height 10
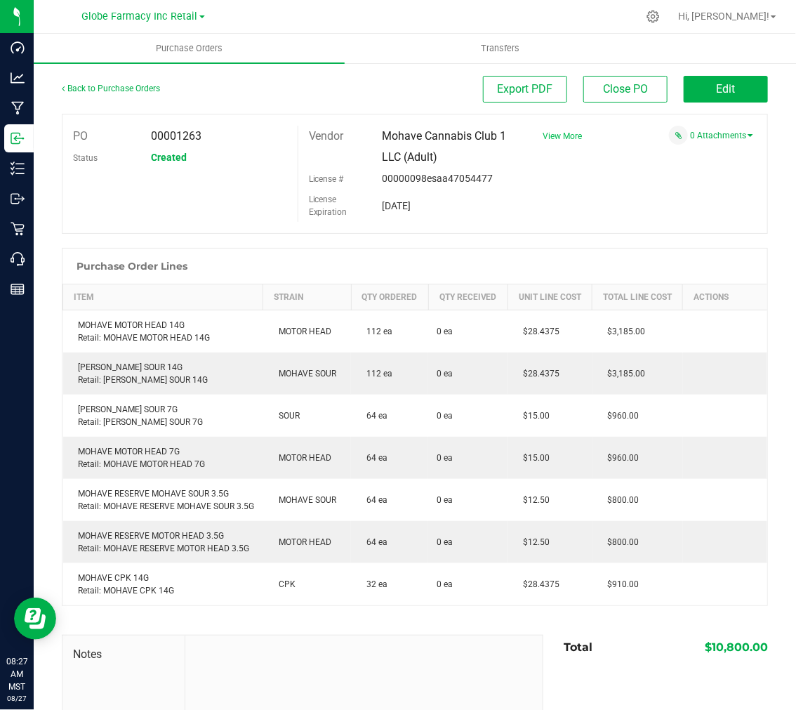
click at [564, 133] on span "View More" at bounding box center [562, 136] width 39 height 10
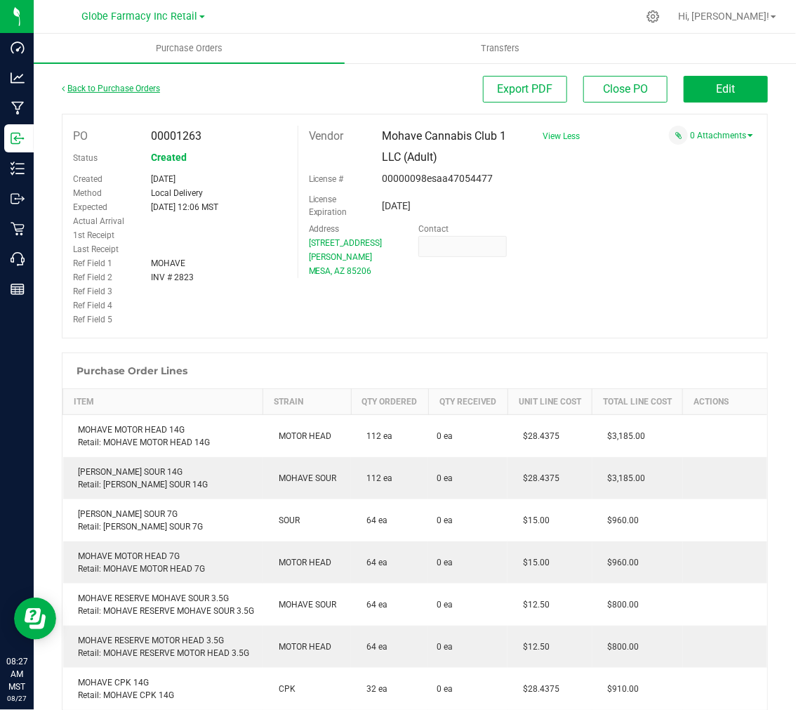
click at [114, 89] on link "Back to Purchase Orders" at bounding box center [111, 89] width 98 height 10
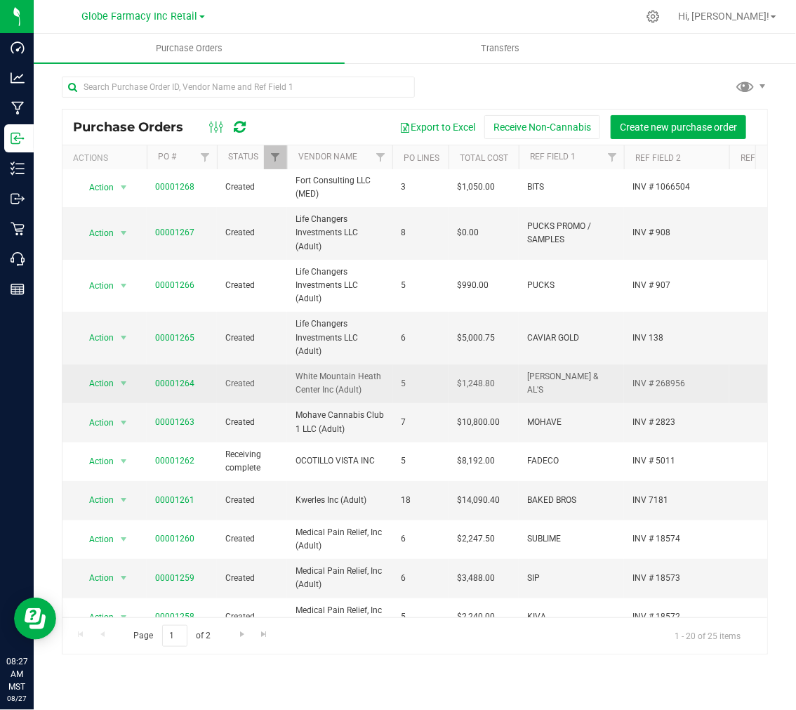
scroll to position [156, 0]
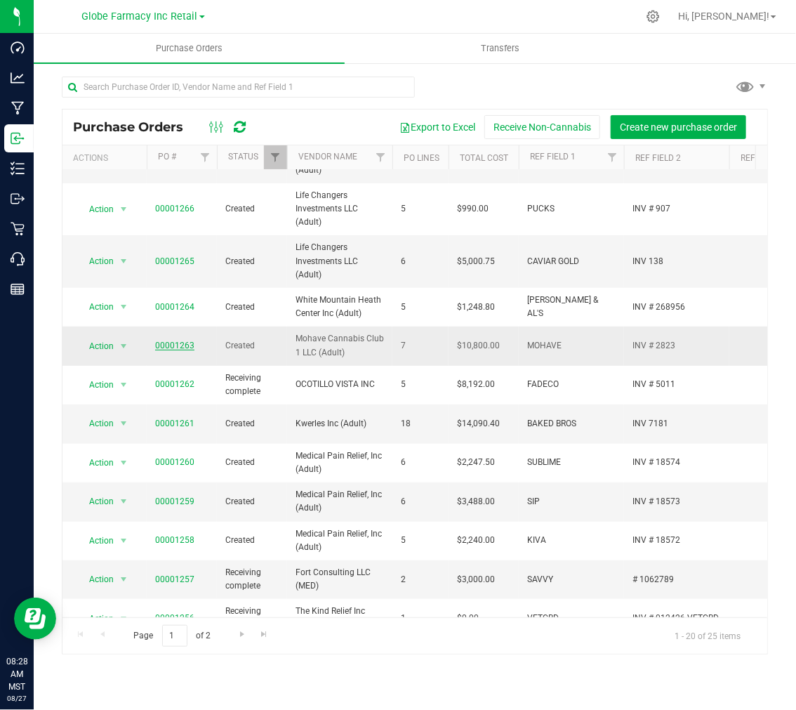
click at [173, 345] on link "00001263" at bounding box center [174, 345] width 39 height 10
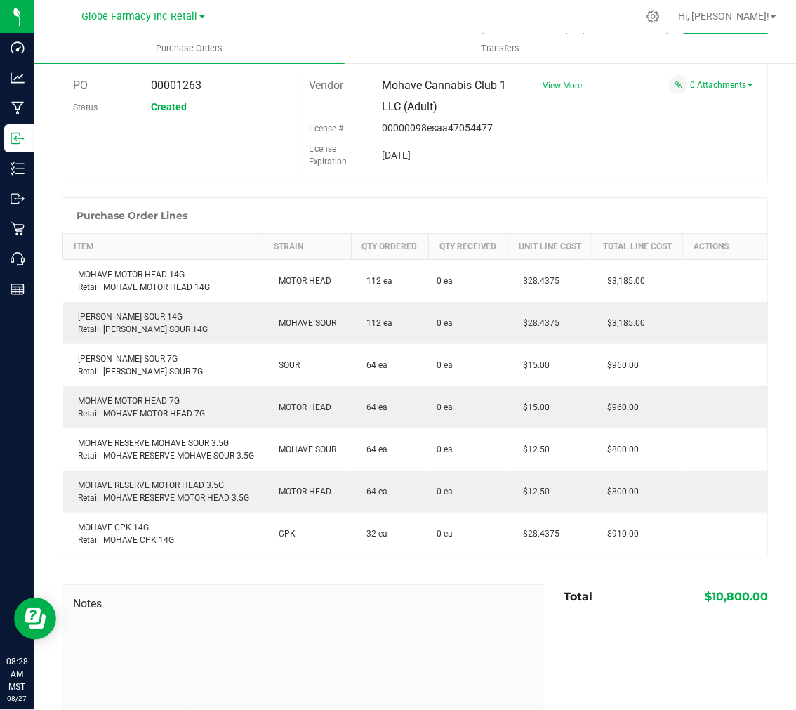
scroll to position [78, 0]
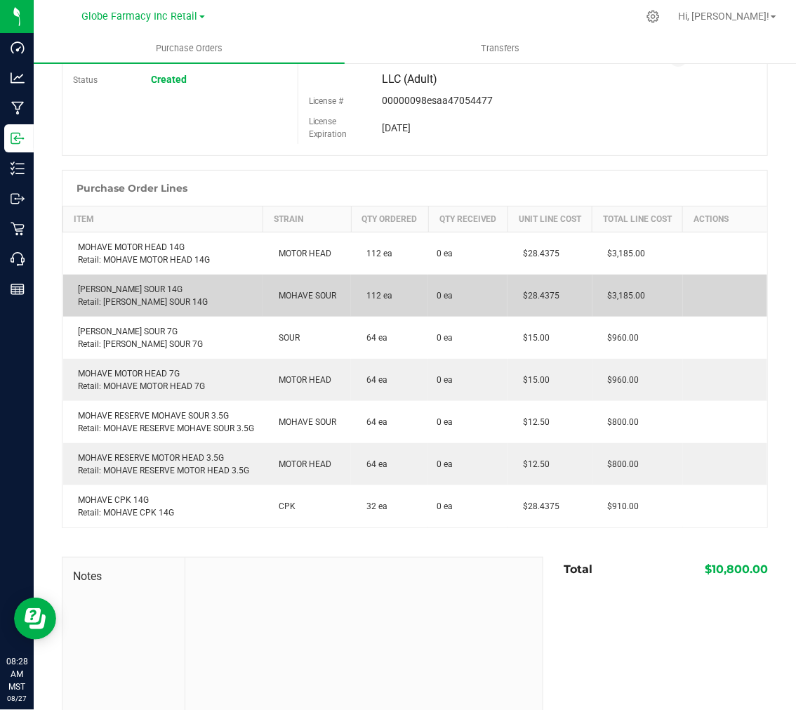
click at [213, 307] on div "MOHAVE MOHAVE SOUR 14G Retail: MOHAVE MOHAVE SOUR 14G" at bounding box center [163, 295] width 183 height 25
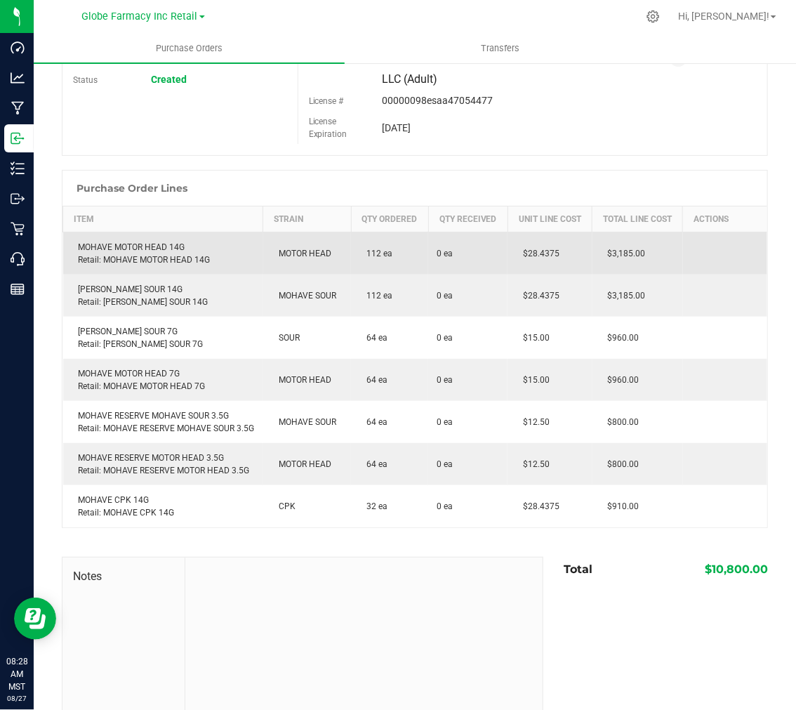
click at [237, 275] on td "MOHAVE MOTOR HEAD 14G Retail: MOHAVE MOTOR HEAD 14G" at bounding box center [163, 253] width 200 height 43
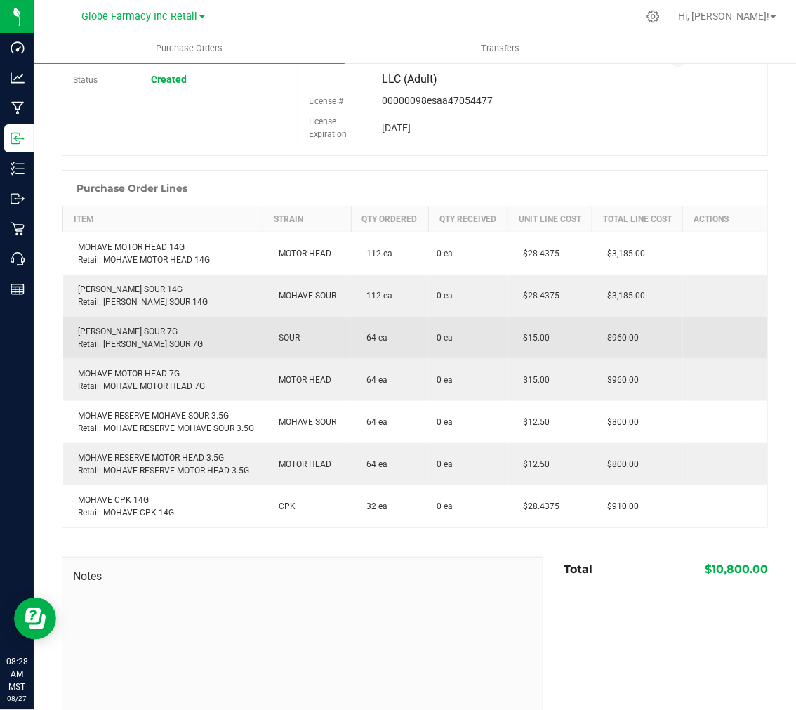
click at [221, 350] on div "MOHAVE MOHAVE SOUR 7G Retail: MOHAVE MOHAVE SOUR 7G" at bounding box center [163, 337] width 183 height 25
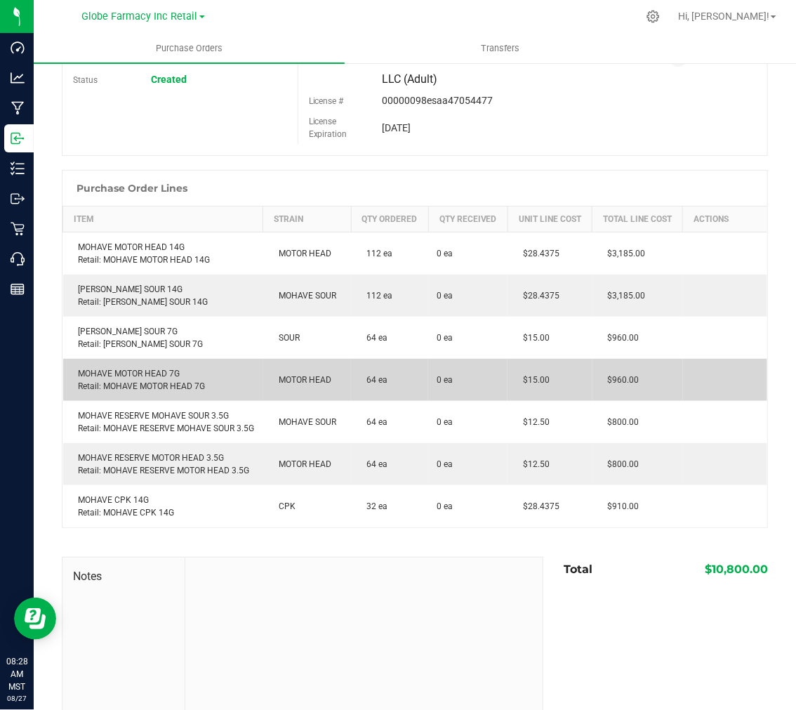
click at [218, 381] on div "MOHAVE MOTOR HEAD 7G Retail: MOHAVE MOTOR HEAD 7G" at bounding box center [163, 379] width 183 height 25
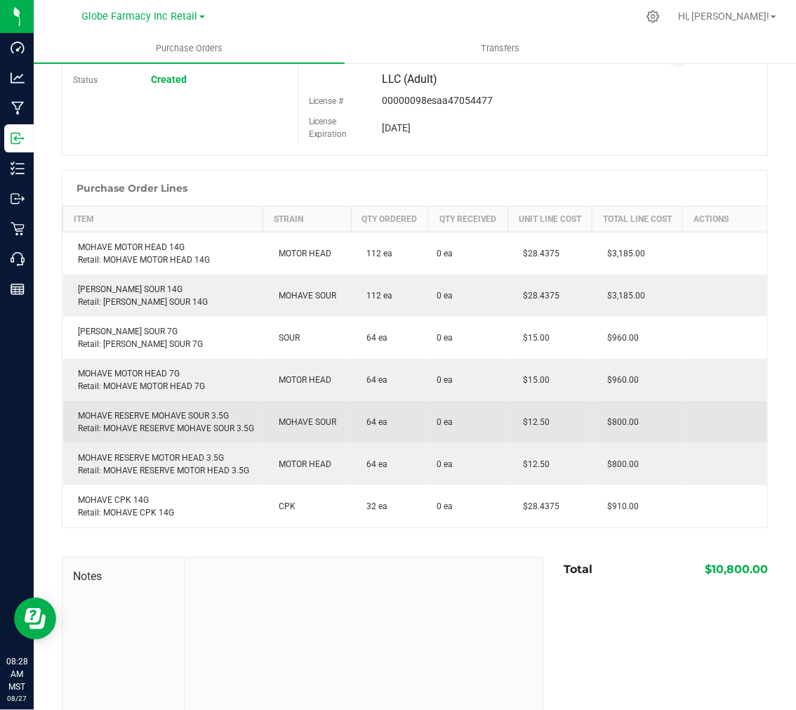
click at [239, 425] on div "MOHAVE RESERVE MOHAVE SOUR 3.5G Retail: MOHAVE RESERVE MOHAVE SOUR 3.5G" at bounding box center [163, 421] width 183 height 25
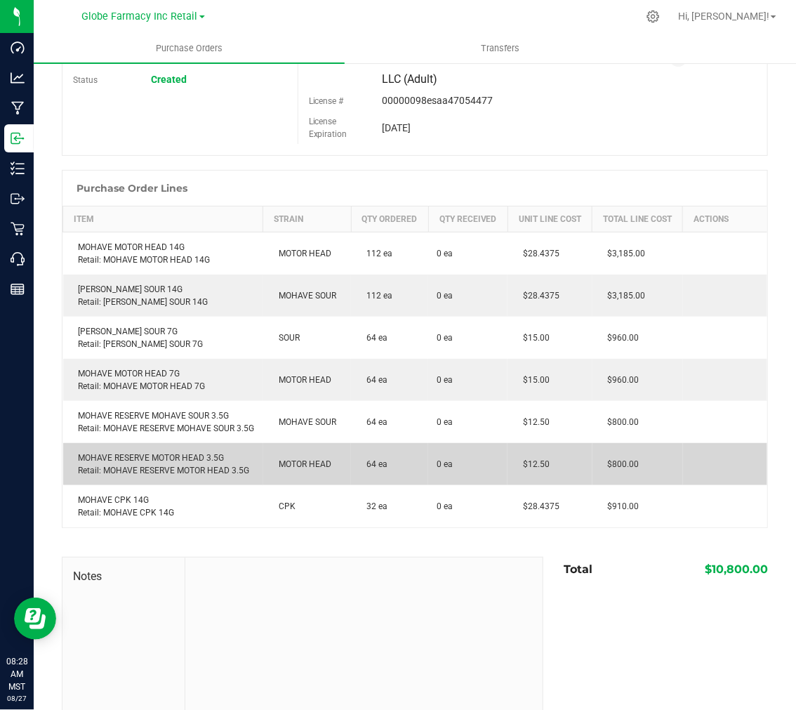
click at [263, 476] on td "MOTOR HEAD" at bounding box center [307, 464] width 88 height 42
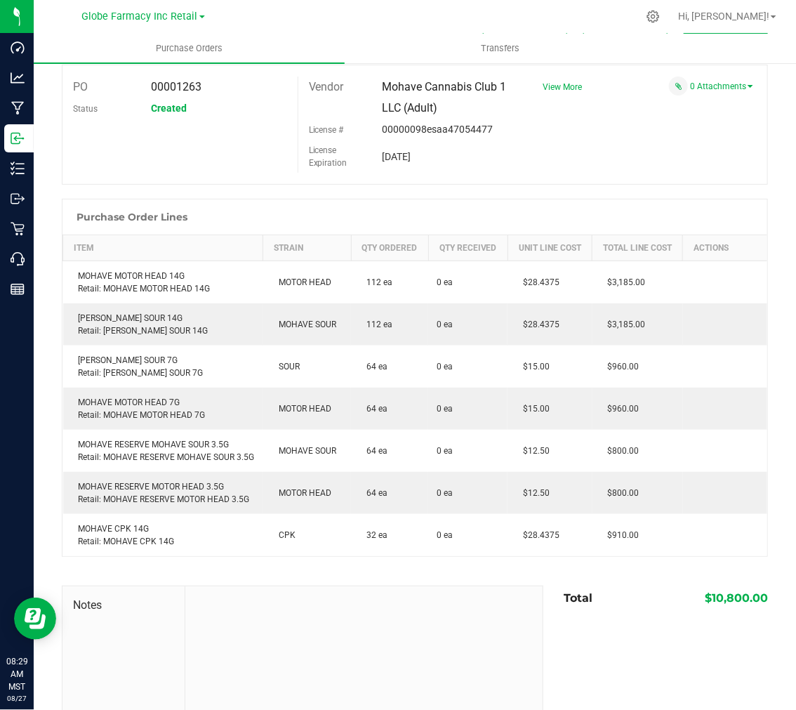
scroll to position [0, 0]
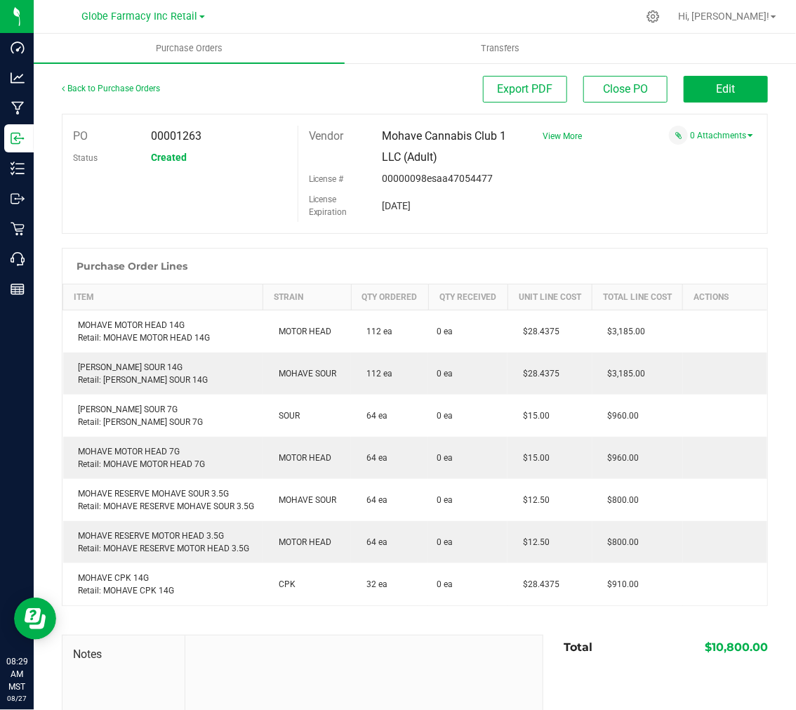
click at [562, 144] on span "View More" at bounding box center [562, 136] width 39 height 21
click at [559, 134] on span "View More" at bounding box center [562, 136] width 39 height 10
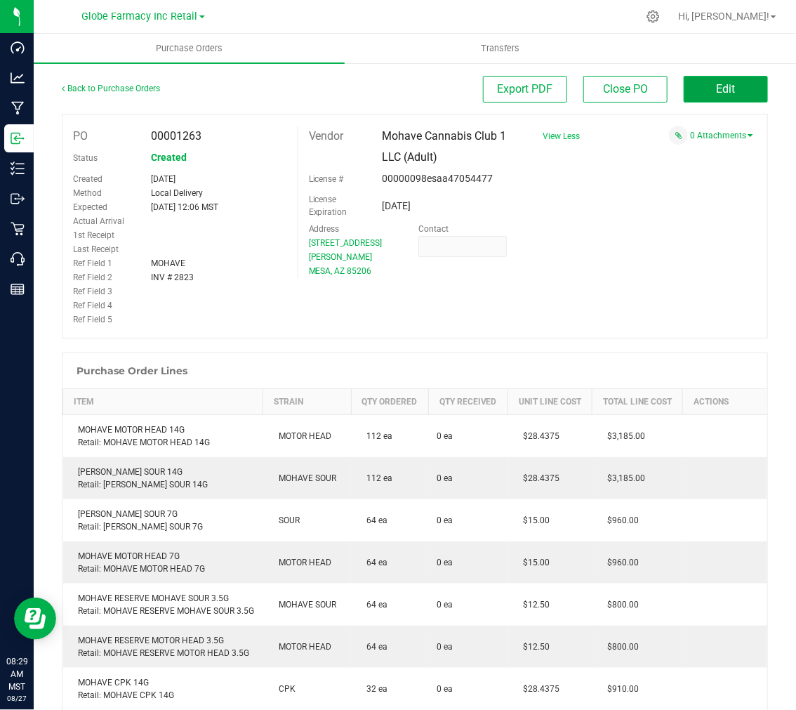
click at [723, 85] on span "Edit" at bounding box center [726, 88] width 19 height 13
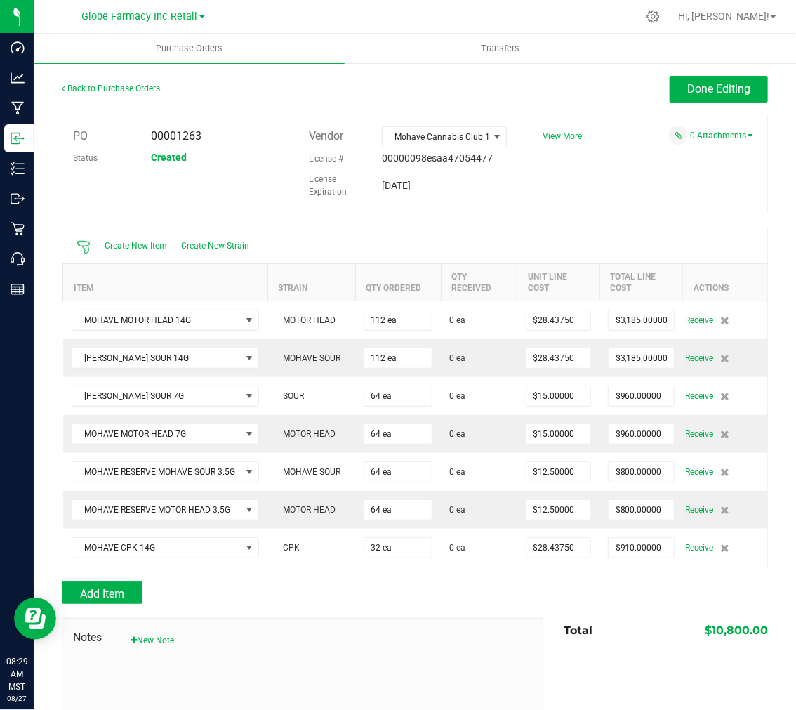
click at [560, 138] on span "View More" at bounding box center [562, 136] width 39 height 10
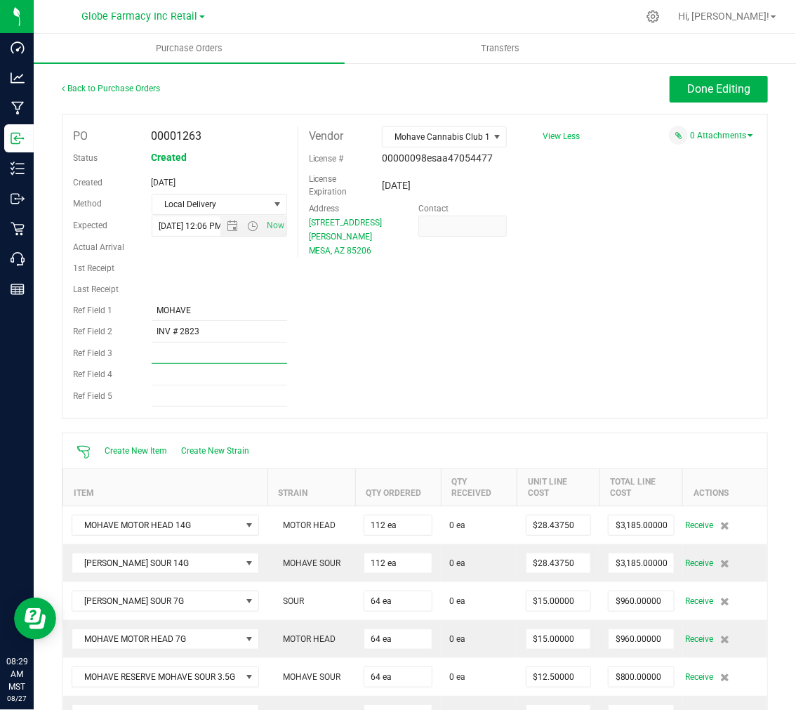
click at [234, 345] on input "Ref Field 3" at bounding box center [219, 353] width 135 height 21
click at [236, 333] on input "INV # 2823" at bounding box center [219, 331] width 135 height 21
click at [265, 220] on span "Now" at bounding box center [275, 225] width 24 height 20
type input "8/27/2025 8:29 AM"
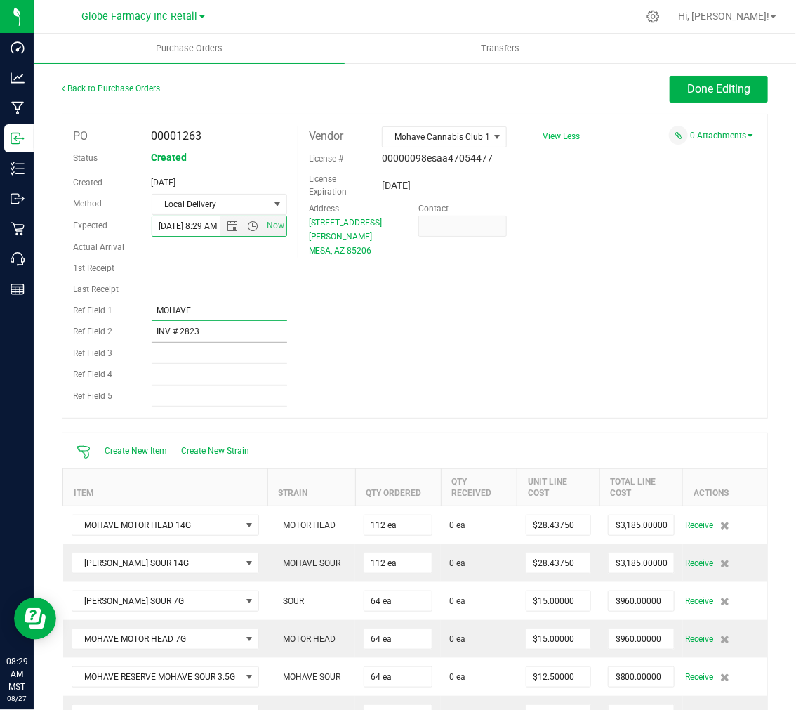
click at [219, 319] on input "MOHAVE" at bounding box center [219, 310] width 135 height 21
click at [183, 328] on input "INV # 2823" at bounding box center [219, 331] width 135 height 21
type input "INV # 2497"
click at [356, 303] on div "PO 00001263 Status Created Created Aug 26, 2025 Method Local Delivery Select Me…" at bounding box center [415, 266] width 706 height 305
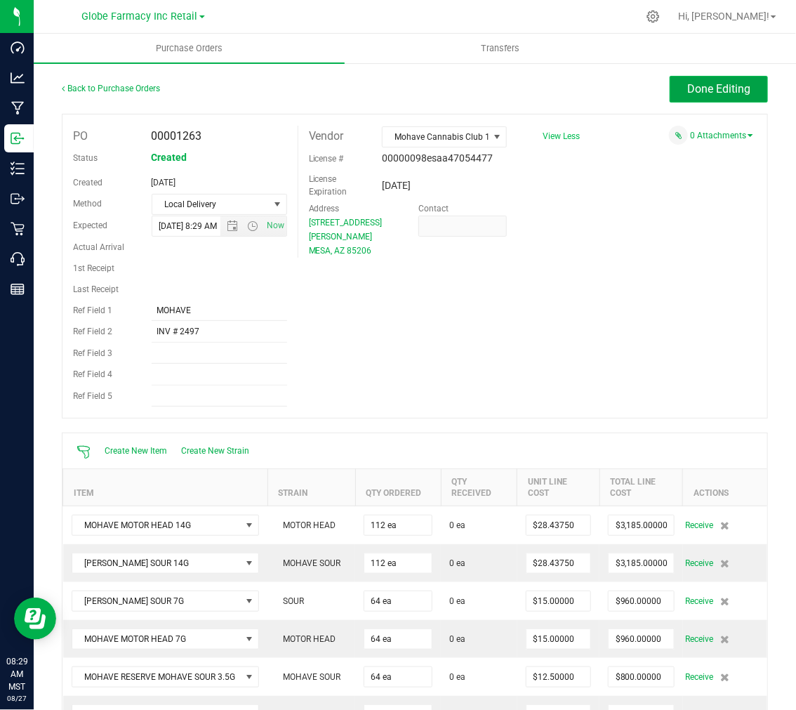
click at [742, 83] on button "Done Editing" at bounding box center [719, 89] width 98 height 27
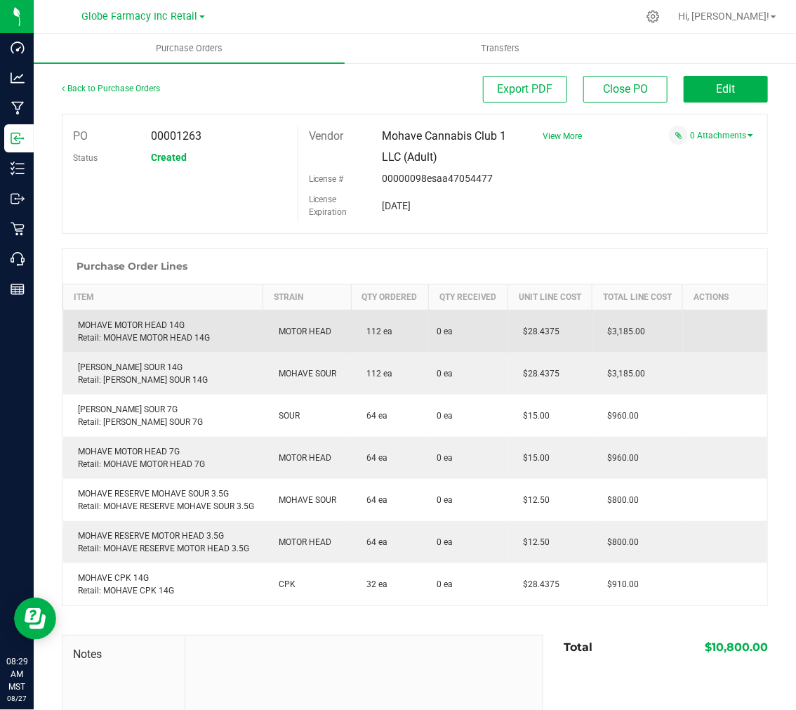
click at [128, 334] on div "MOHAVE MOTOR HEAD 14G Retail: MOHAVE MOTOR HEAD 14G" at bounding box center [163, 331] width 183 height 25
click at [129, 334] on div "MOHAVE MOTOR HEAD 14G Retail: MOHAVE MOTOR HEAD 14G" at bounding box center [163, 331] width 183 height 25
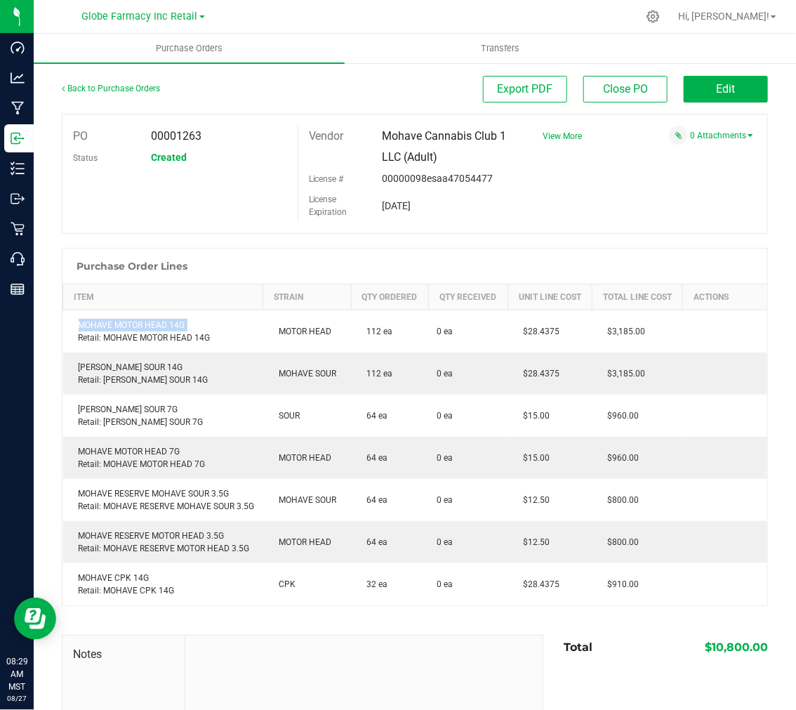
copy div "MOHAVE MOTOR HEAD 14G"
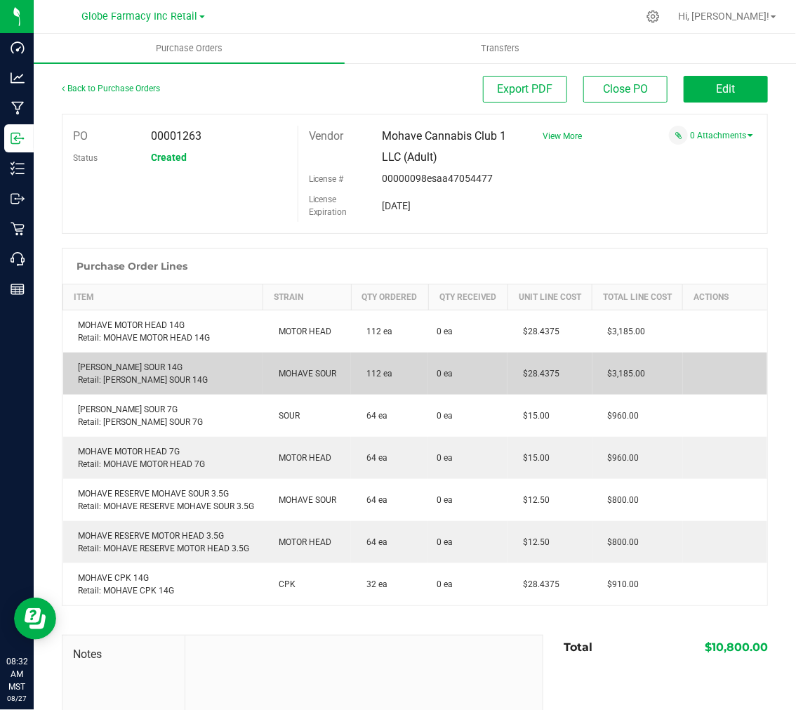
click at [159, 380] on div "MOHAVE MOHAVE SOUR 14G Retail: MOHAVE MOHAVE SOUR 14G" at bounding box center [163, 373] width 183 height 25
click at [158, 380] on div "MOHAVE MOHAVE SOUR 14G Retail: MOHAVE MOHAVE SOUR 14G" at bounding box center [163, 373] width 183 height 25
click at [157, 380] on div "MOHAVE MOHAVE SOUR 14G Retail: MOHAVE MOHAVE SOUR 14G" at bounding box center [163, 373] width 183 height 25
copy div "MOHAVE MOHAVE SOUR 14G"
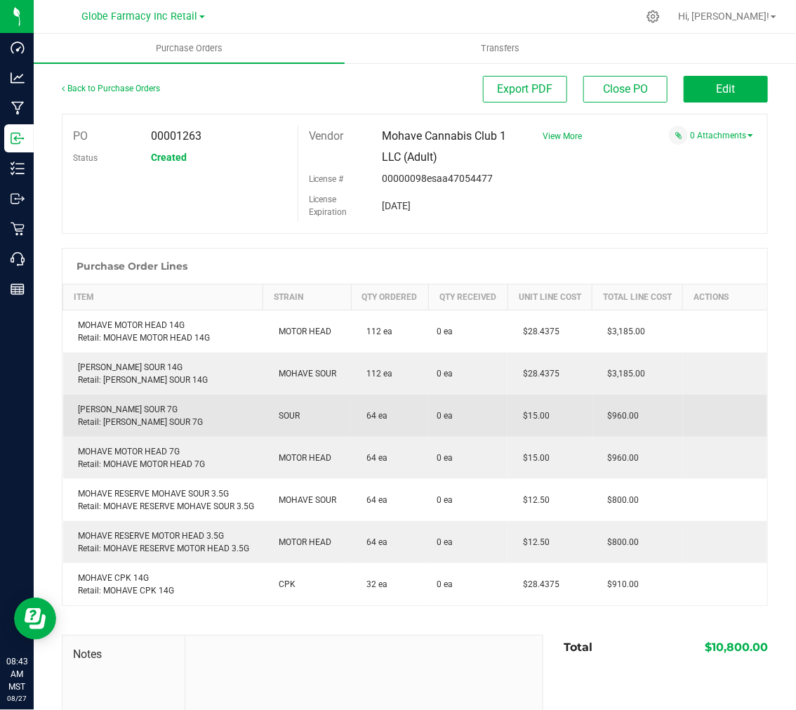
click at [150, 417] on div "MOHAVE MOHAVE SOUR 7G Retail: MOHAVE MOHAVE SOUR 7G" at bounding box center [163, 415] width 183 height 25
copy div "MOHAVE MOHAVE SOUR 7G"
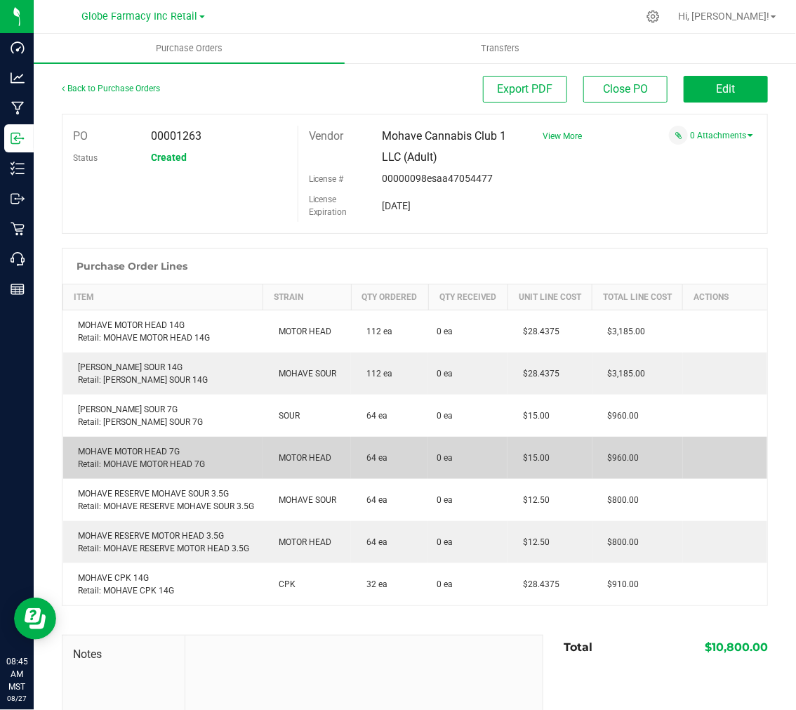
click at [143, 458] on div "MOHAVE MOTOR HEAD 7G Retail: MOHAVE MOTOR HEAD 7G" at bounding box center [163, 457] width 183 height 25
copy div "MOHAVE MOTOR HEAD 7G"
click at [182, 479] on td "MOHAVE MOTOR HEAD 7G Retail: MOHAVE MOTOR HEAD 7G" at bounding box center [163, 458] width 200 height 42
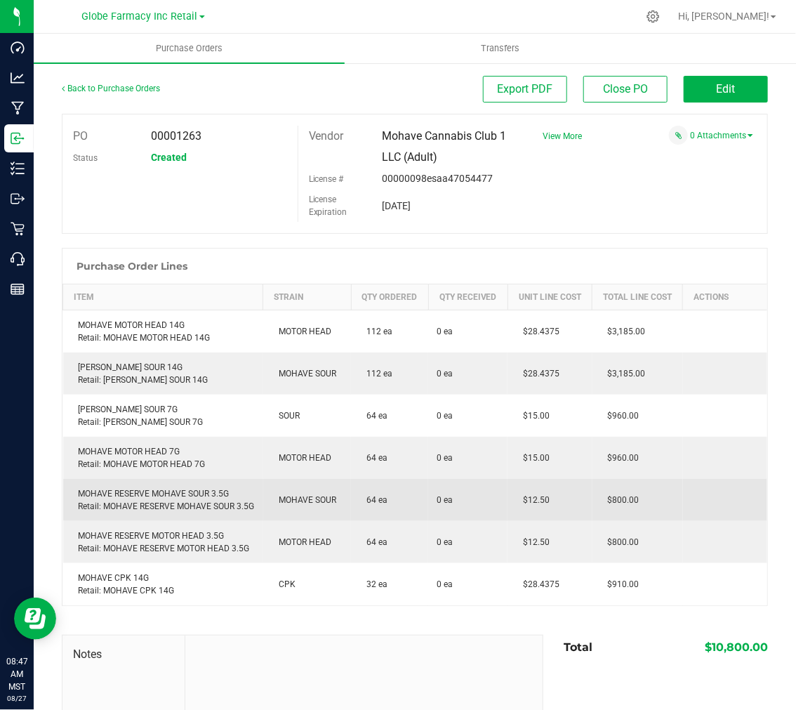
click at [183, 500] on div "MOHAVE RESERVE MOHAVE SOUR 3.5G Retail: MOHAVE RESERVE MOHAVE SOUR 3.5G" at bounding box center [163, 499] width 183 height 25
copy div "MOHAVE RESERVE MOHAVE SOUR 3.5G"
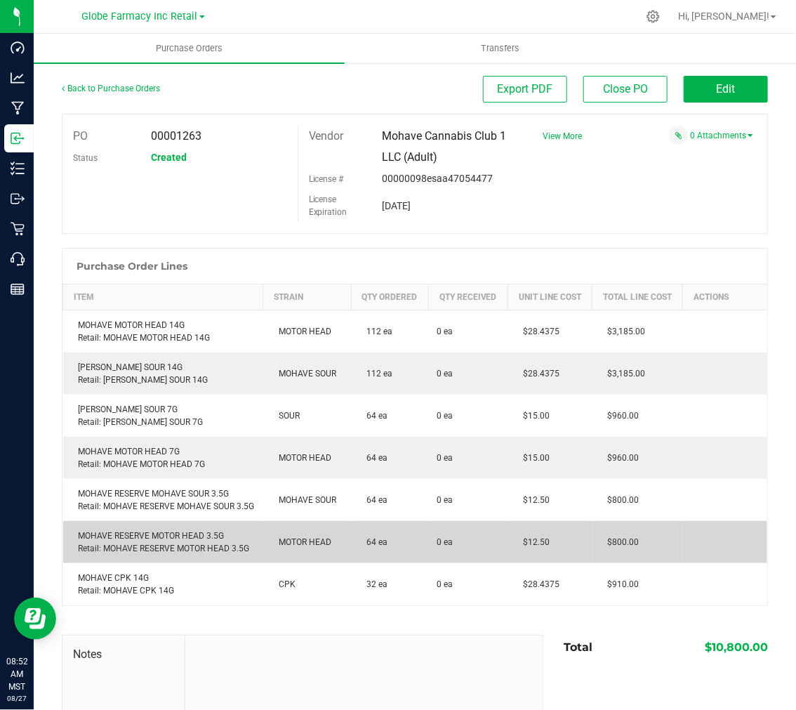
click at [204, 555] on div "MOHAVE RESERVE MOTOR HEAD 3.5G Retail: MOHAVE RESERVE MOTOR HEAD 3.5G" at bounding box center [163, 541] width 183 height 25
copy div "MOHAVE RESERVE MOTOR HEAD 3.5G"
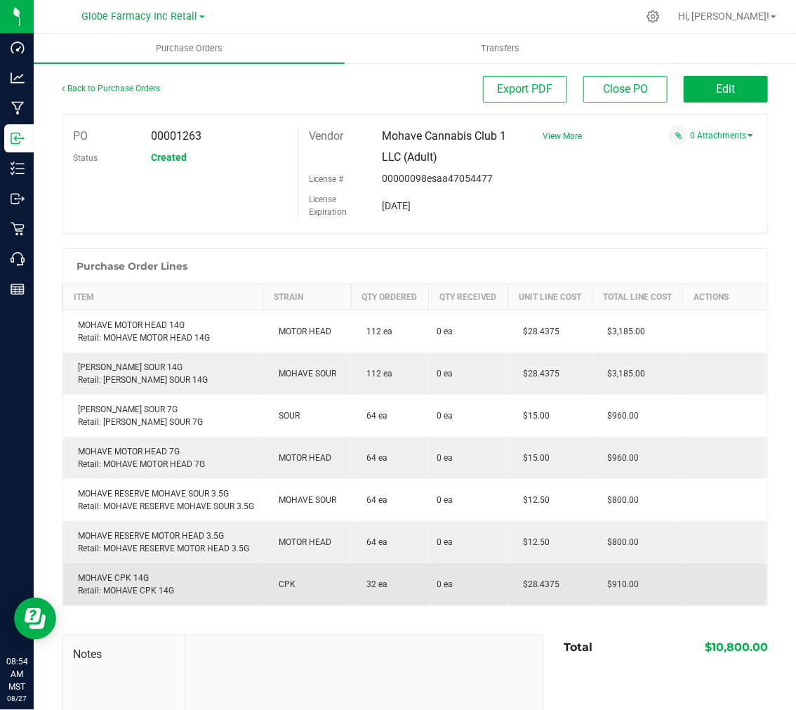
click at [109, 597] on div "MOHAVE CPK 14G Retail: MOHAVE CPK 14G" at bounding box center [163, 583] width 183 height 25
copy div "MOHAVE CPK 14G"
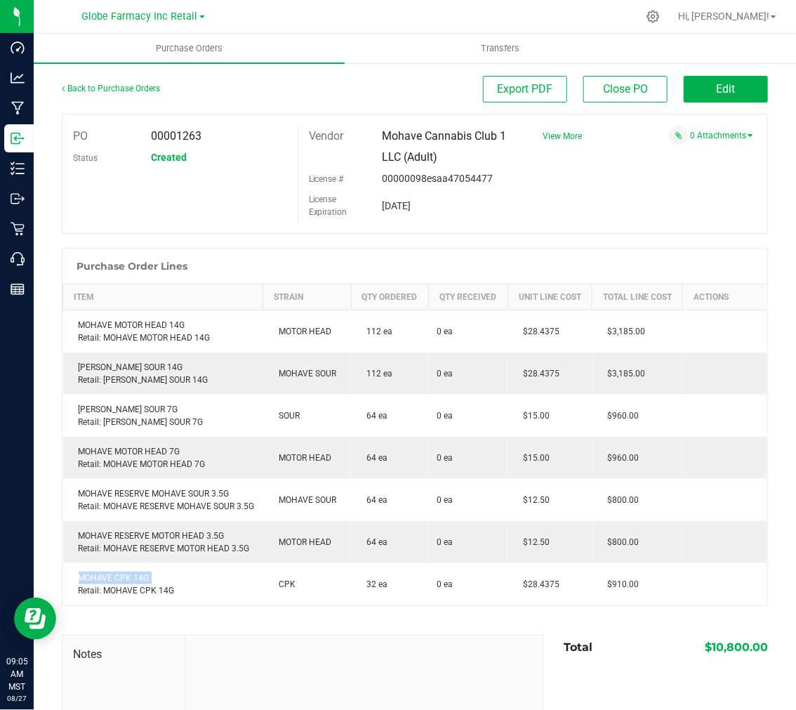
click at [620, 158] on div "PO 00001263 Status Created Vendor Mohave Cannabis Club 1 LLC (Adult) License # …" at bounding box center [415, 174] width 706 height 120
click at [717, 93] on span "Edit" at bounding box center [726, 88] width 19 height 13
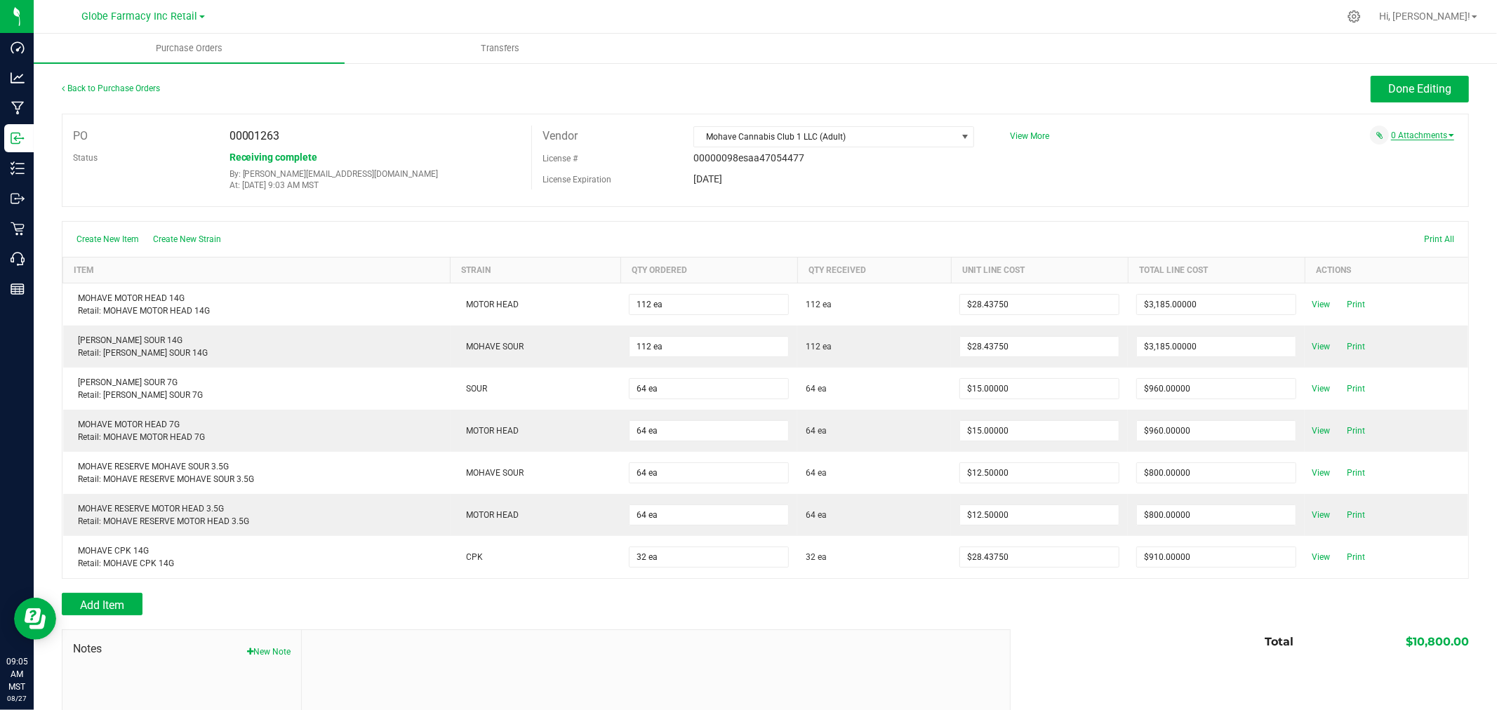
click at [795, 134] on link "0 Attachments" at bounding box center [1422, 136] width 63 height 10
click at [795, 150] on button "Attach new document" at bounding box center [1408, 154] width 92 height 13
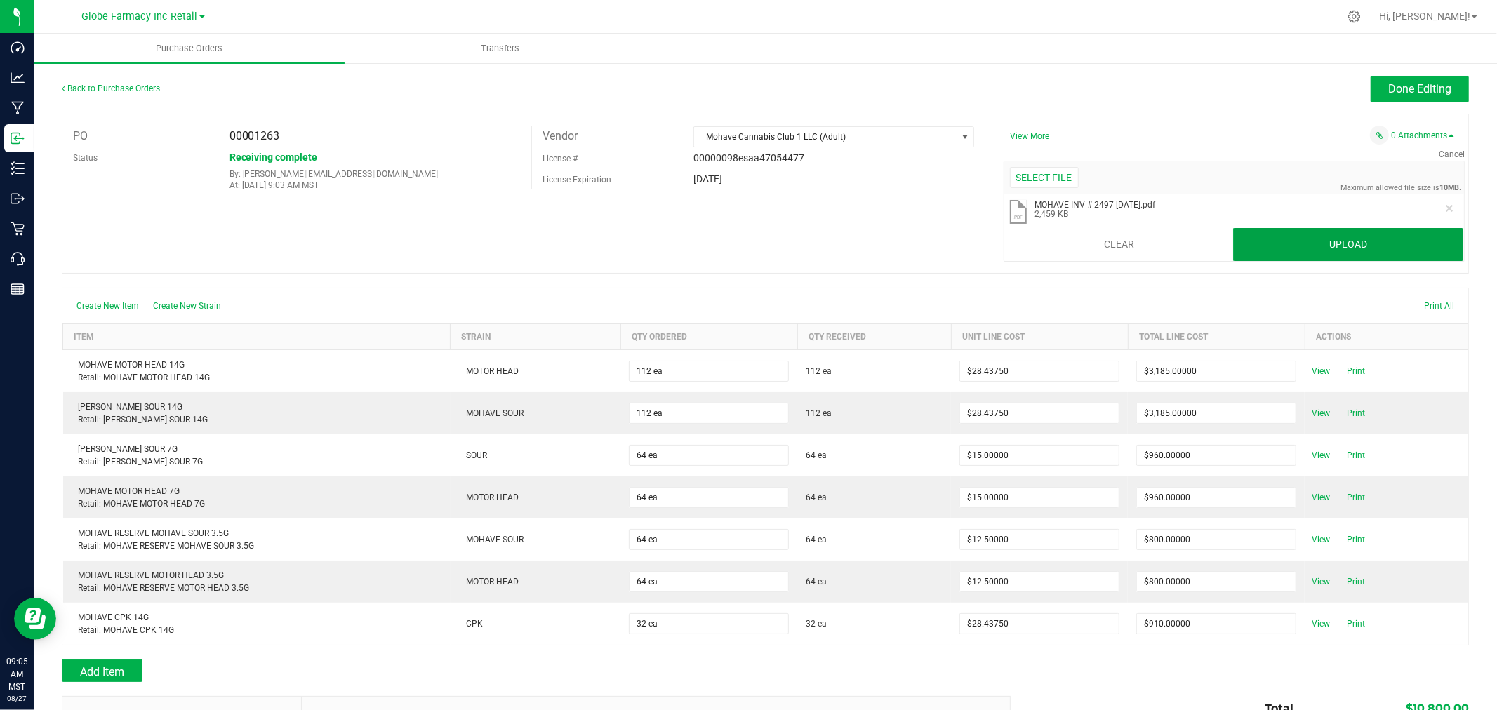
click at [795, 235] on button "Upload" at bounding box center [1348, 245] width 230 height 34
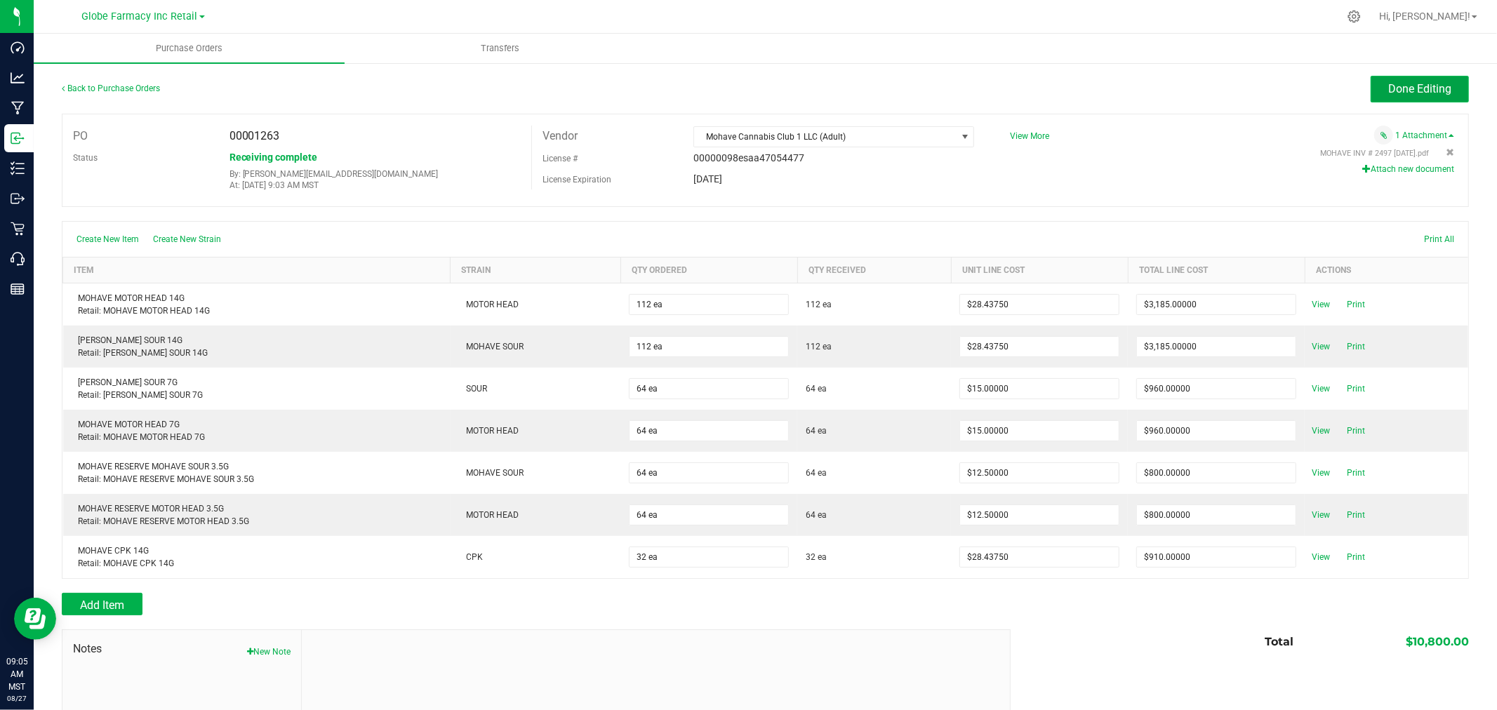
click at [795, 93] on span "Done Editing" at bounding box center [1419, 88] width 63 height 13
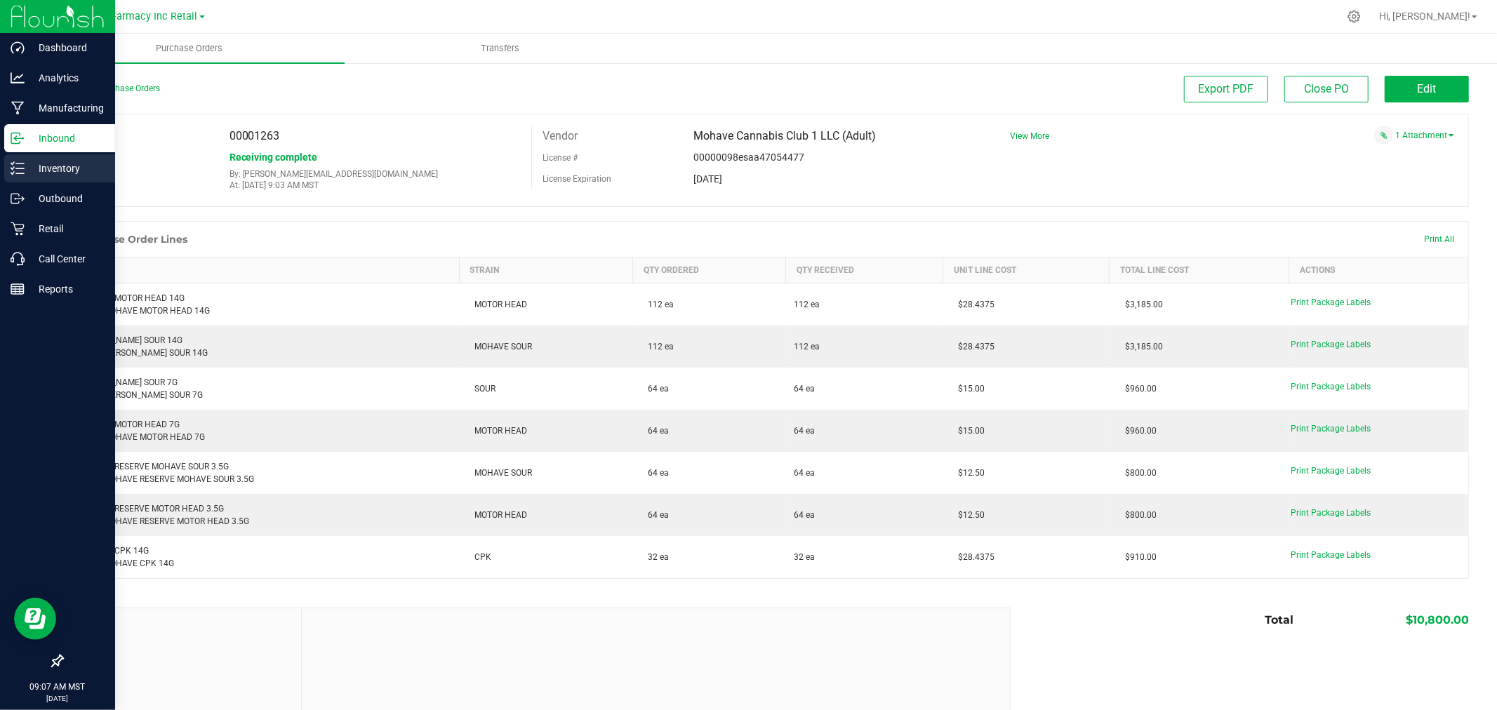
click at [25, 159] on div "Inventory" at bounding box center [59, 168] width 111 height 28
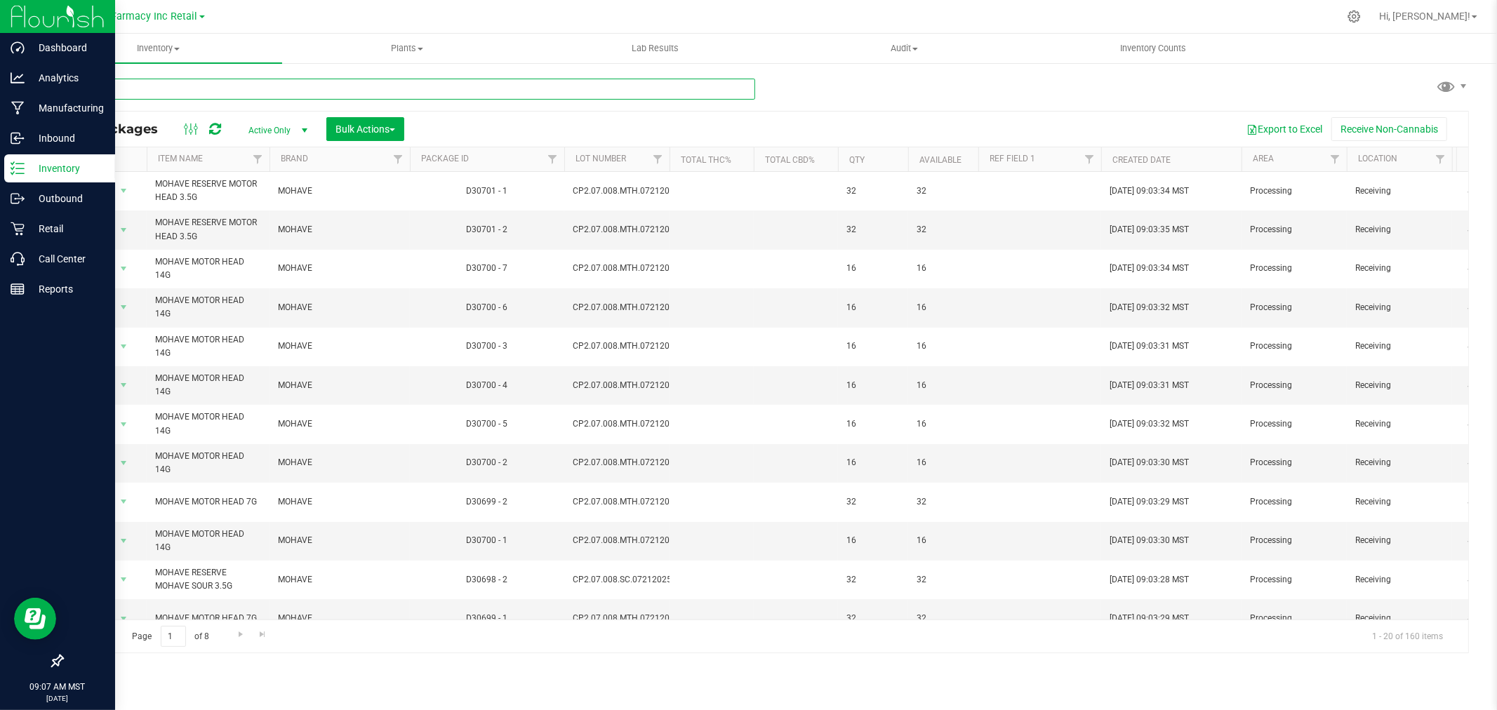
click at [248, 79] on input "text" at bounding box center [408, 89] width 693 height 21
paste input "CP2.05.008.CPK.07142025"
type input "CP2.05.008.CPK.07142025"
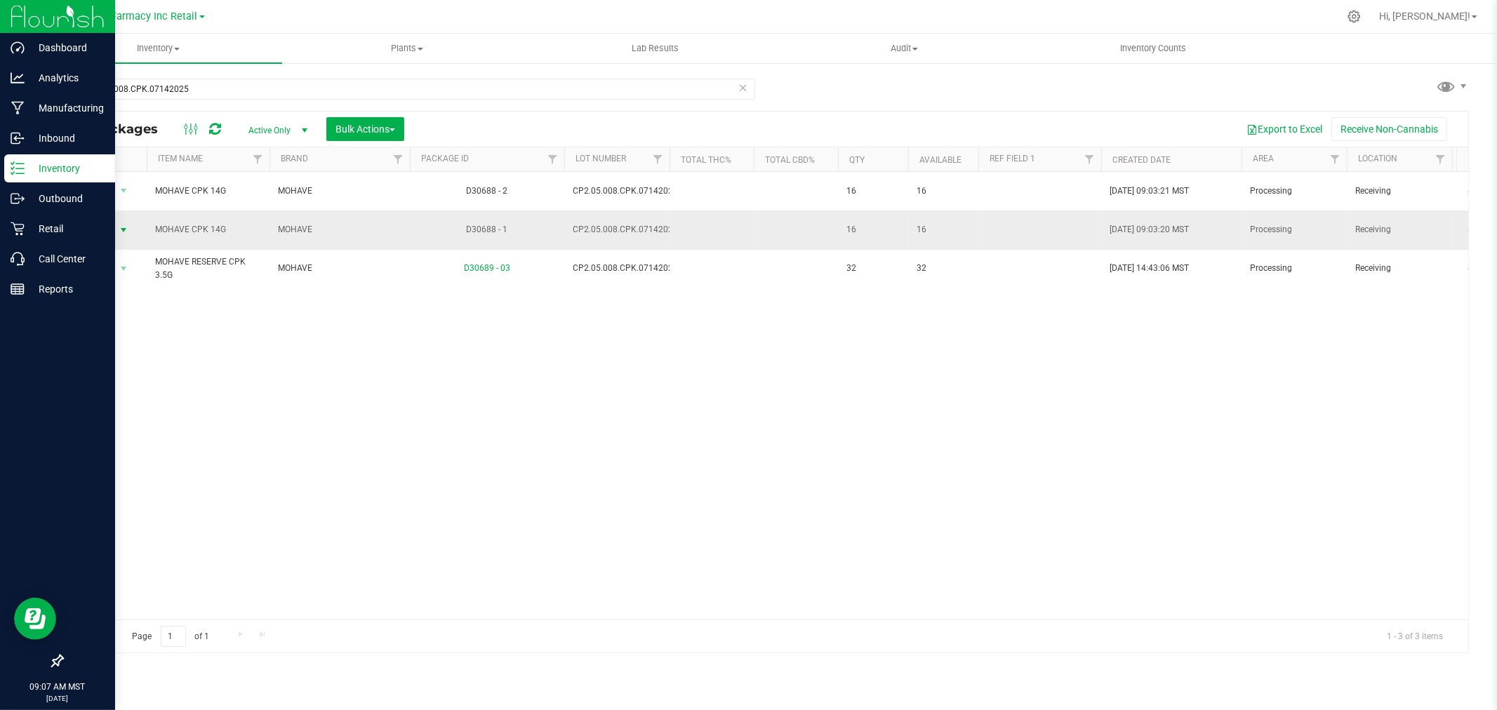
click at [122, 233] on span "select" at bounding box center [123, 230] width 11 height 11
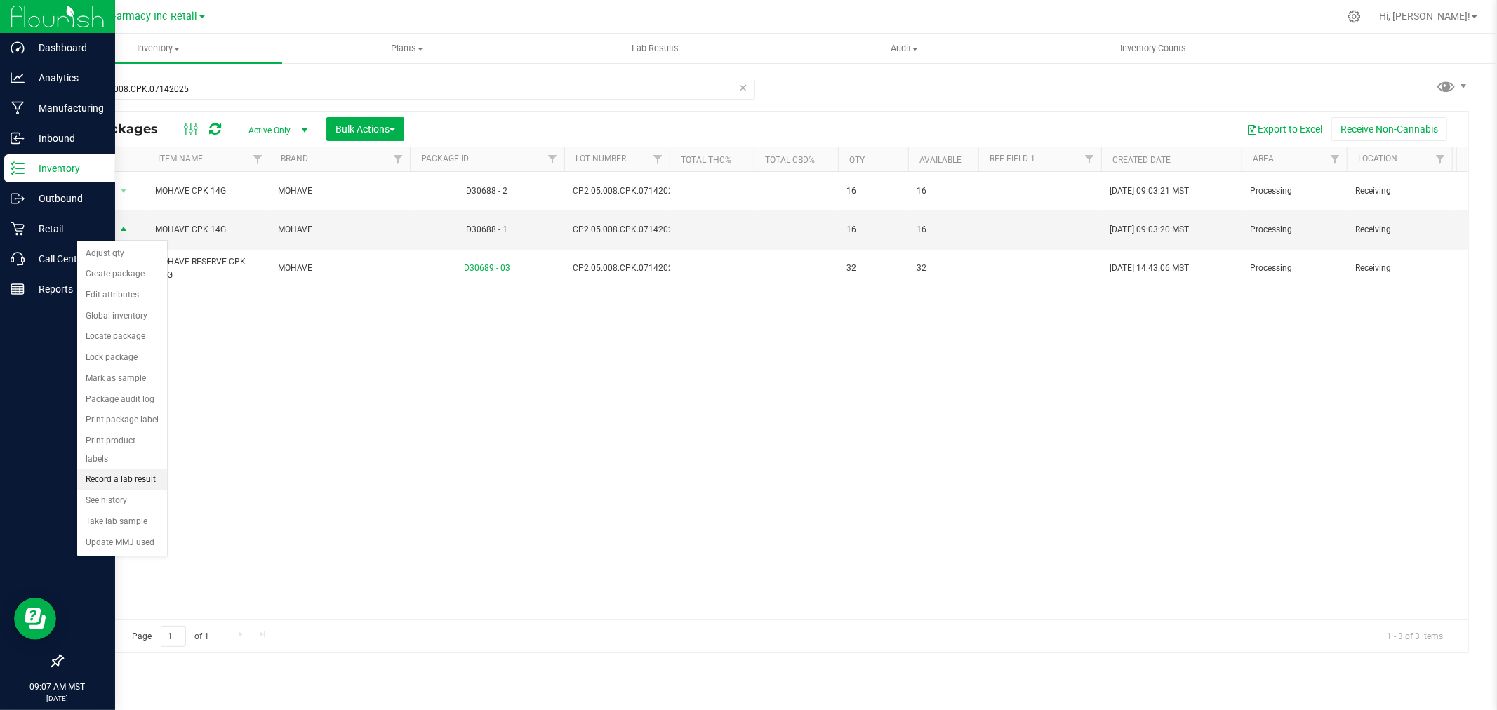
click at [100, 486] on li "Record a lab result" at bounding box center [122, 480] width 90 height 21
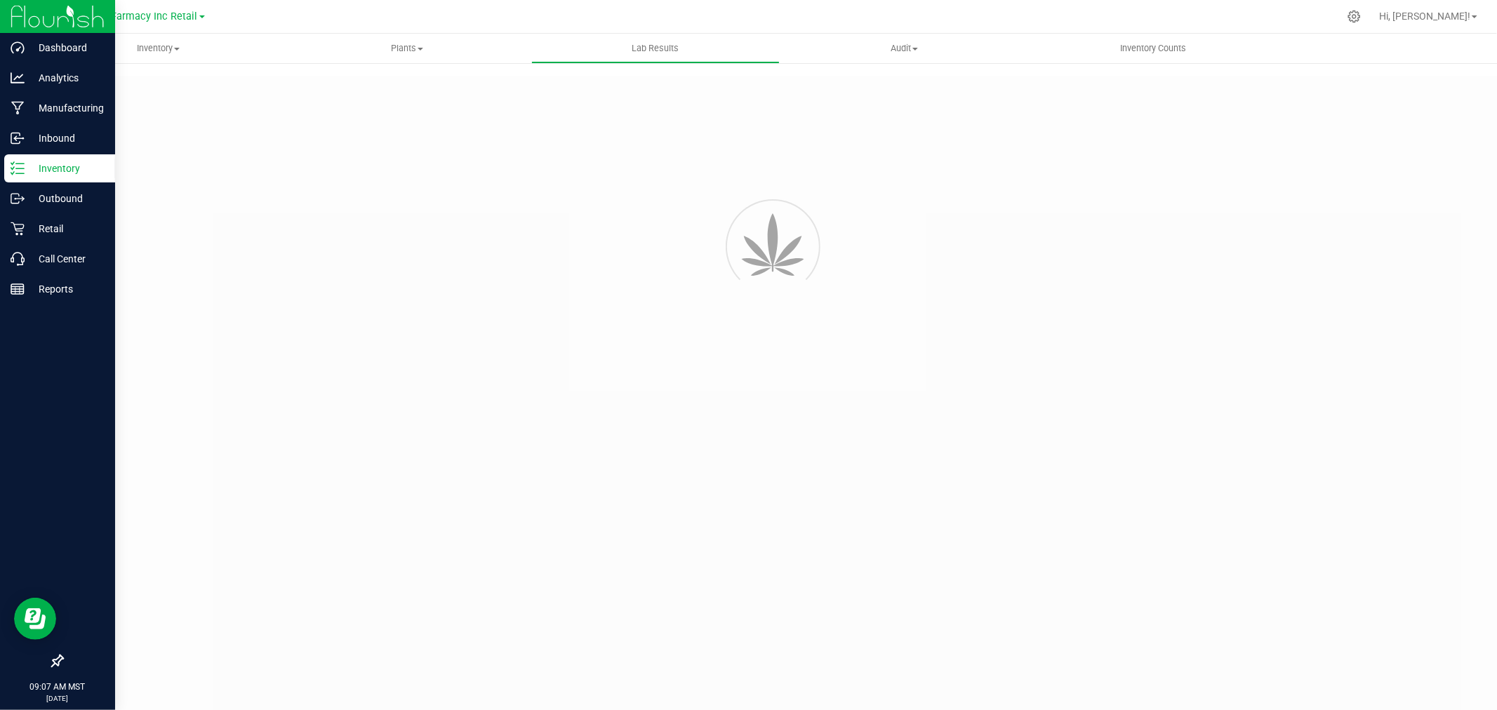
type input "D30688 - 1"
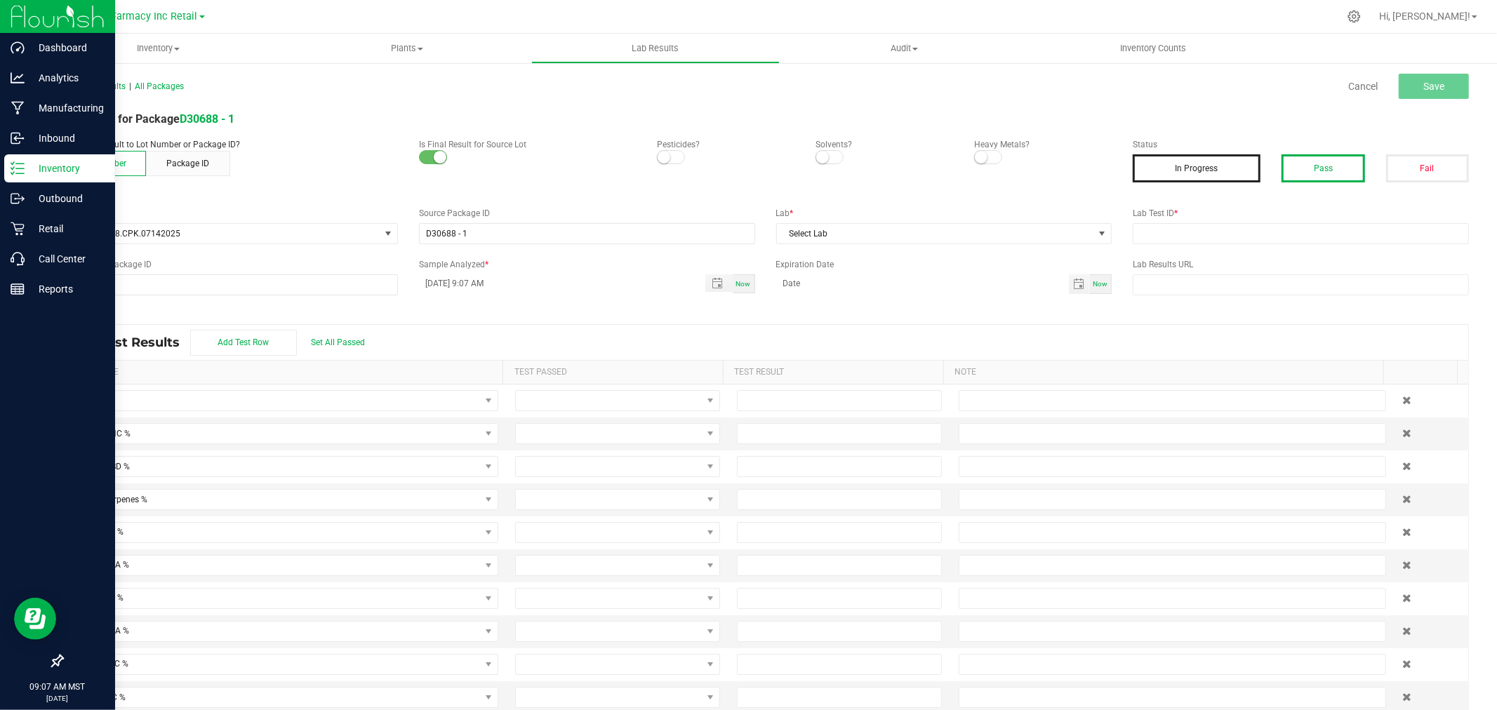
click at [795, 157] on button "Pass" at bounding box center [1323, 168] width 83 height 28
click at [795, 243] on input "text" at bounding box center [1301, 233] width 336 height 21
paste input "CP2.05.008.CPK.07142025"
type input "CP2.05.008.CPK.07142025"
click at [795, 241] on span "Select Lab" at bounding box center [935, 234] width 317 height 20
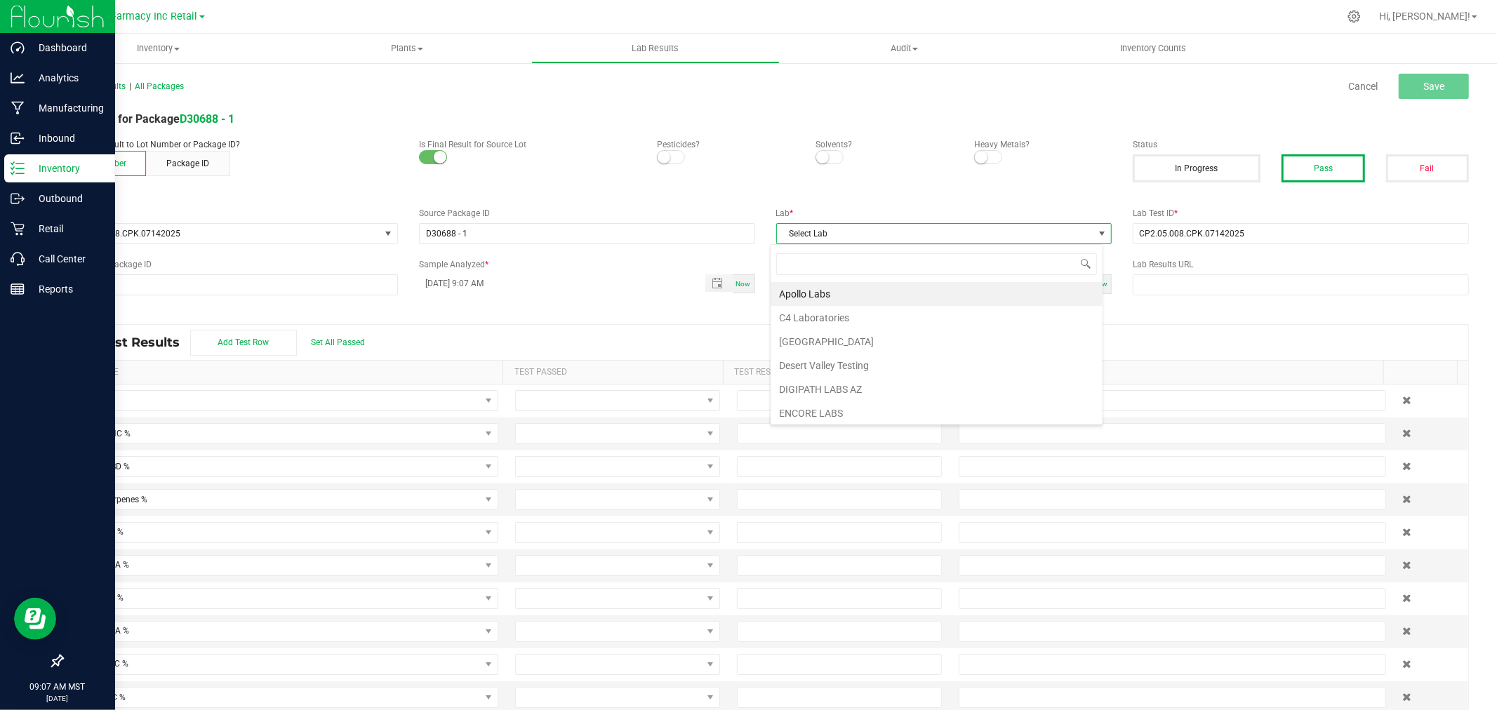
scroll to position [21, 333]
type input "APOLL"
click at [795, 289] on li "Apollo Labs" at bounding box center [937, 294] width 332 height 24
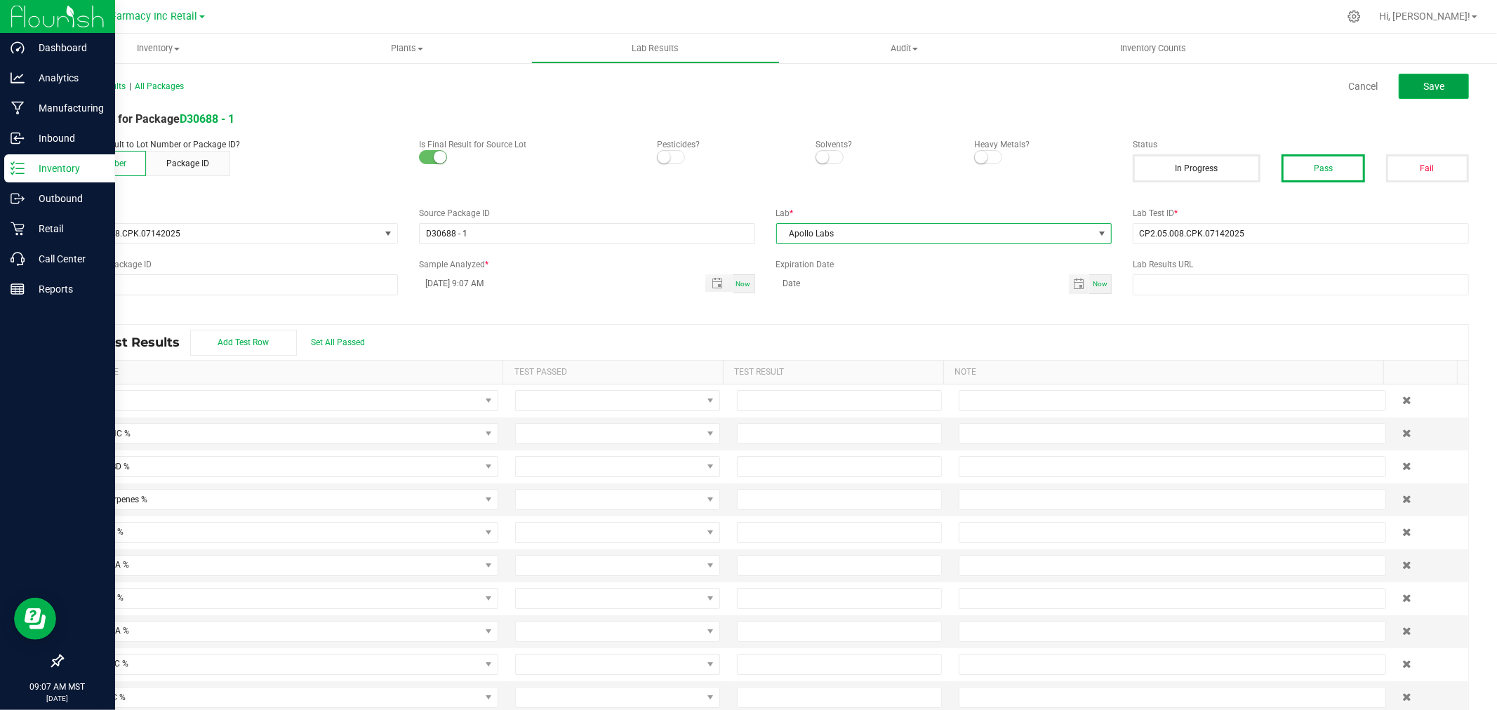
click at [795, 86] on button "Save" at bounding box center [1434, 86] width 70 height 25
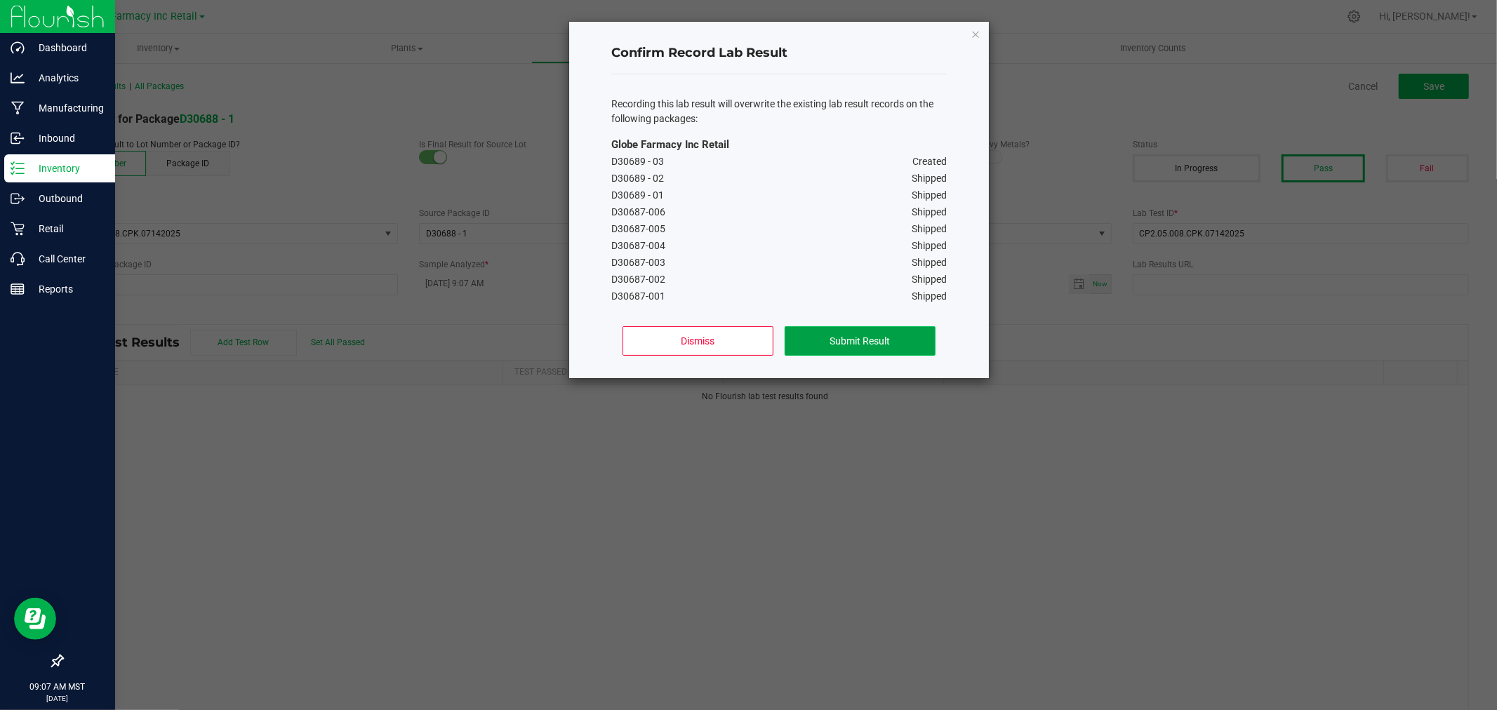
click at [795, 334] on button "Submit Result" at bounding box center [860, 340] width 151 height 29
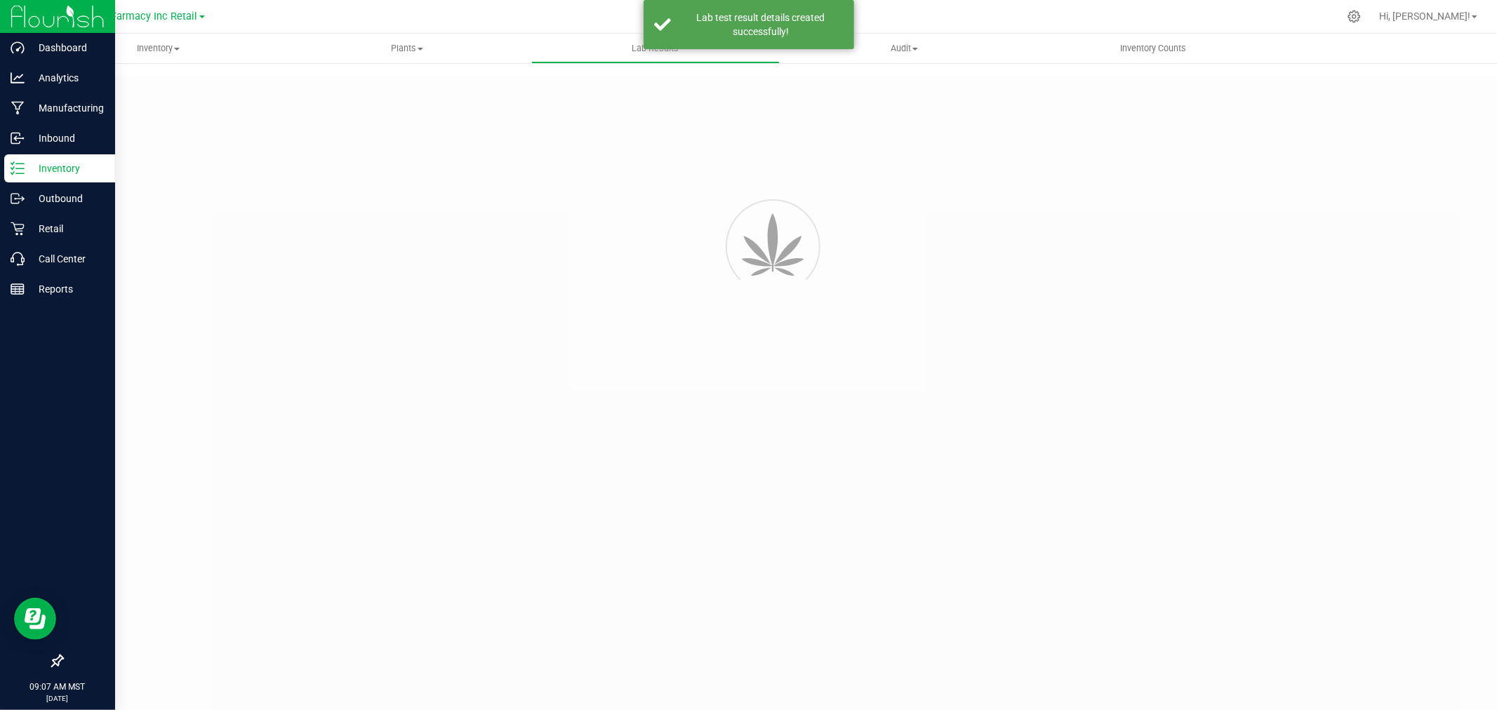
type input "D30688 - 1"
type input "CP2.05.008.CPK.07142025"
type input "D30688 - 1"
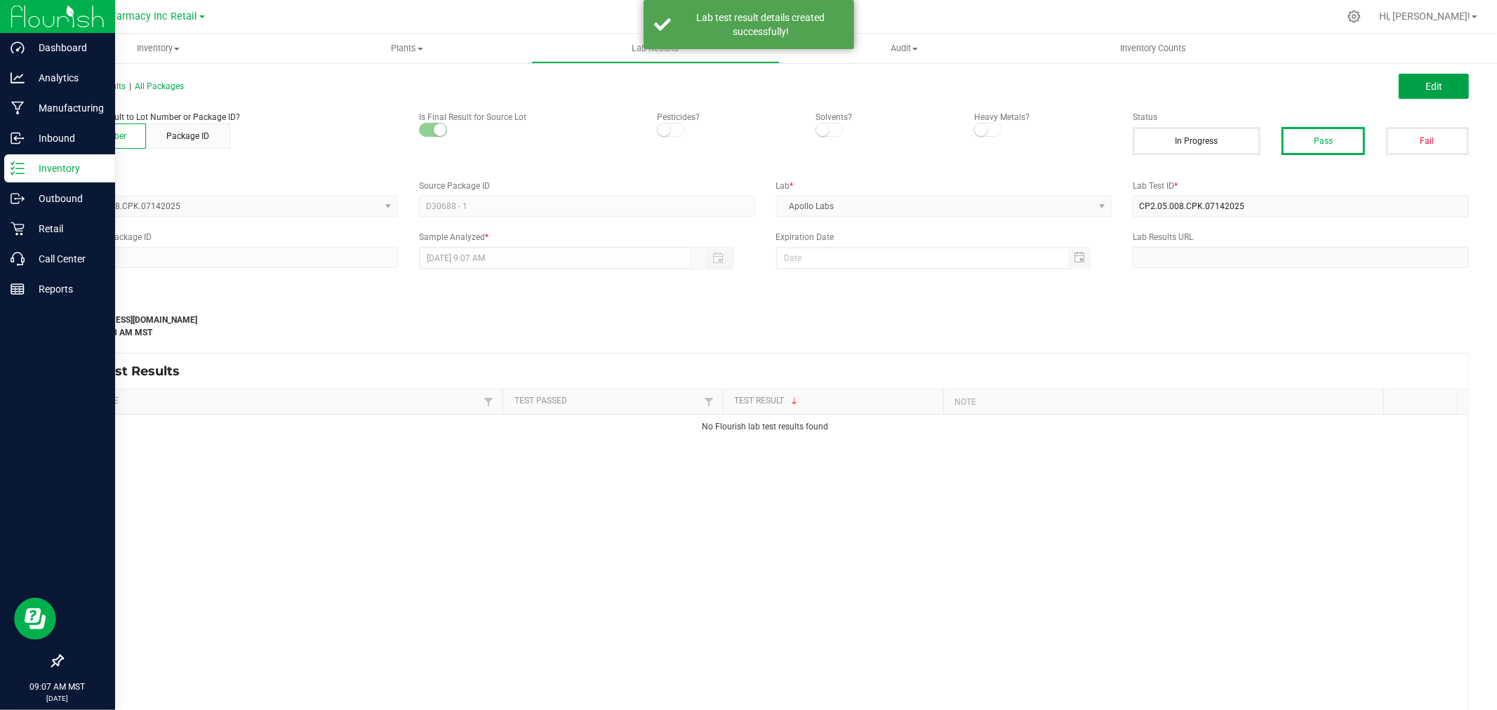
click at [795, 88] on span "Edit" at bounding box center [1434, 86] width 17 height 11
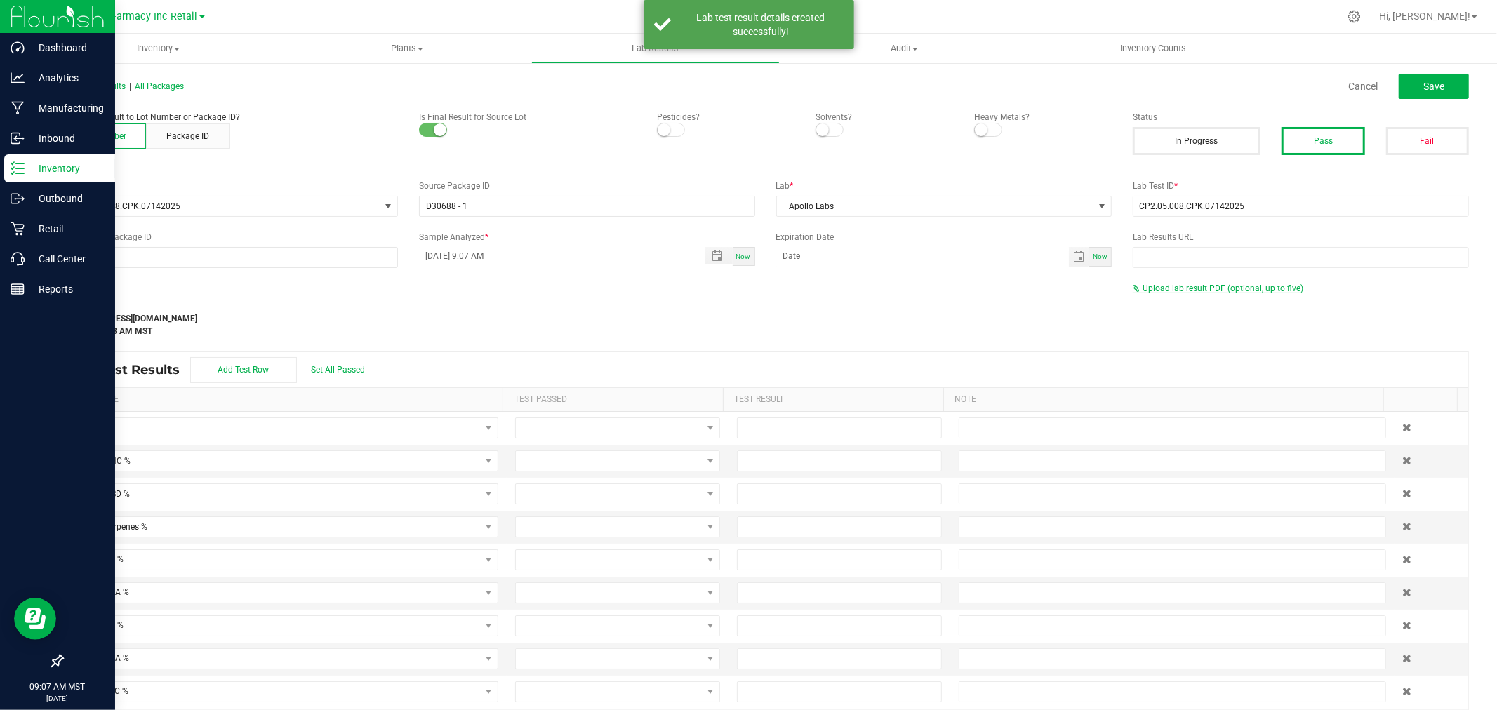
click at [795, 288] on span "Upload lab result PDF (optional, up to five)" at bounding box center [1223, 289] width 161 height 10
click at [795, 300] on div "Select file Drop files here to upload" at bounding box center [1301, 312] width 335 height 32
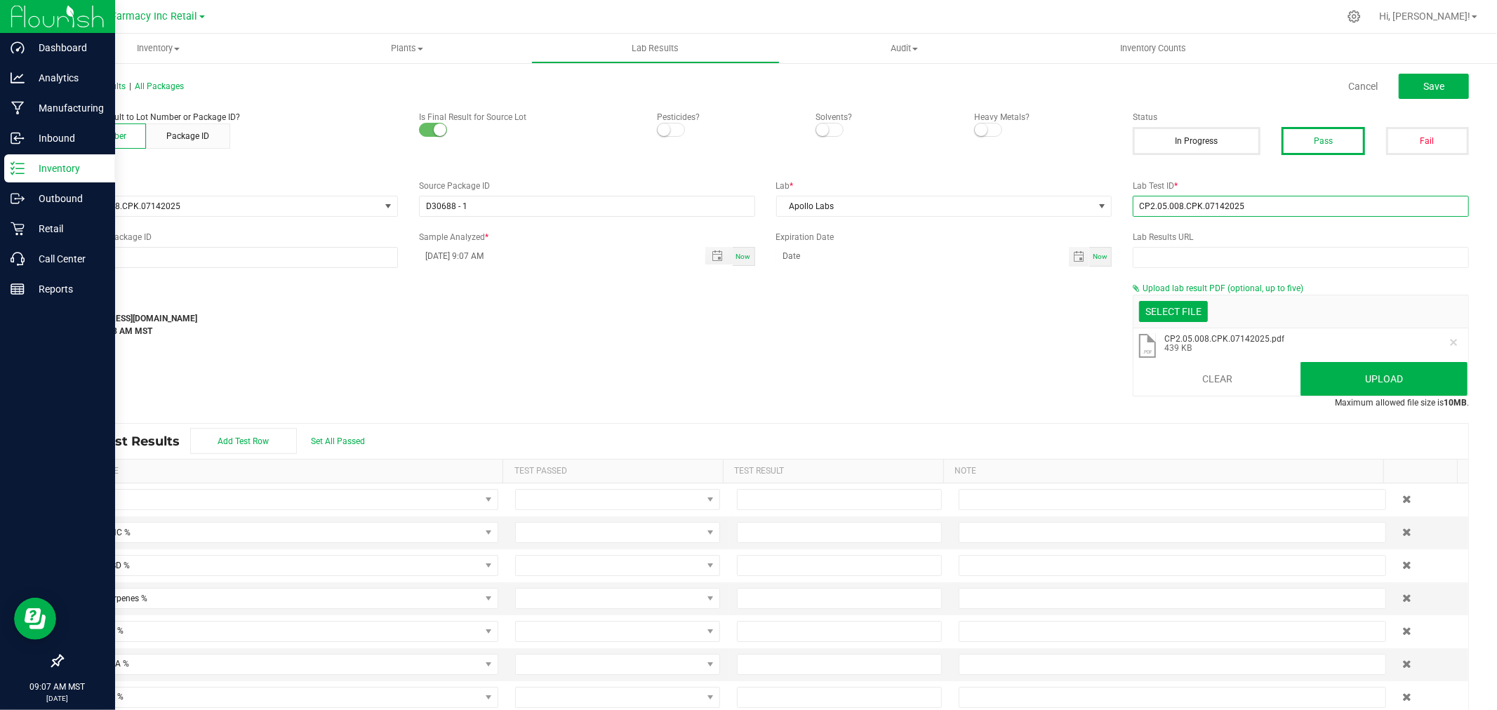
click at [795, 200] on input "CP2.05.008.CPK.07142025" at bounding box center [1301, 206] width 336 height 21
paste input "2507APO3352.16858"
type input "2507APO3352.16858"
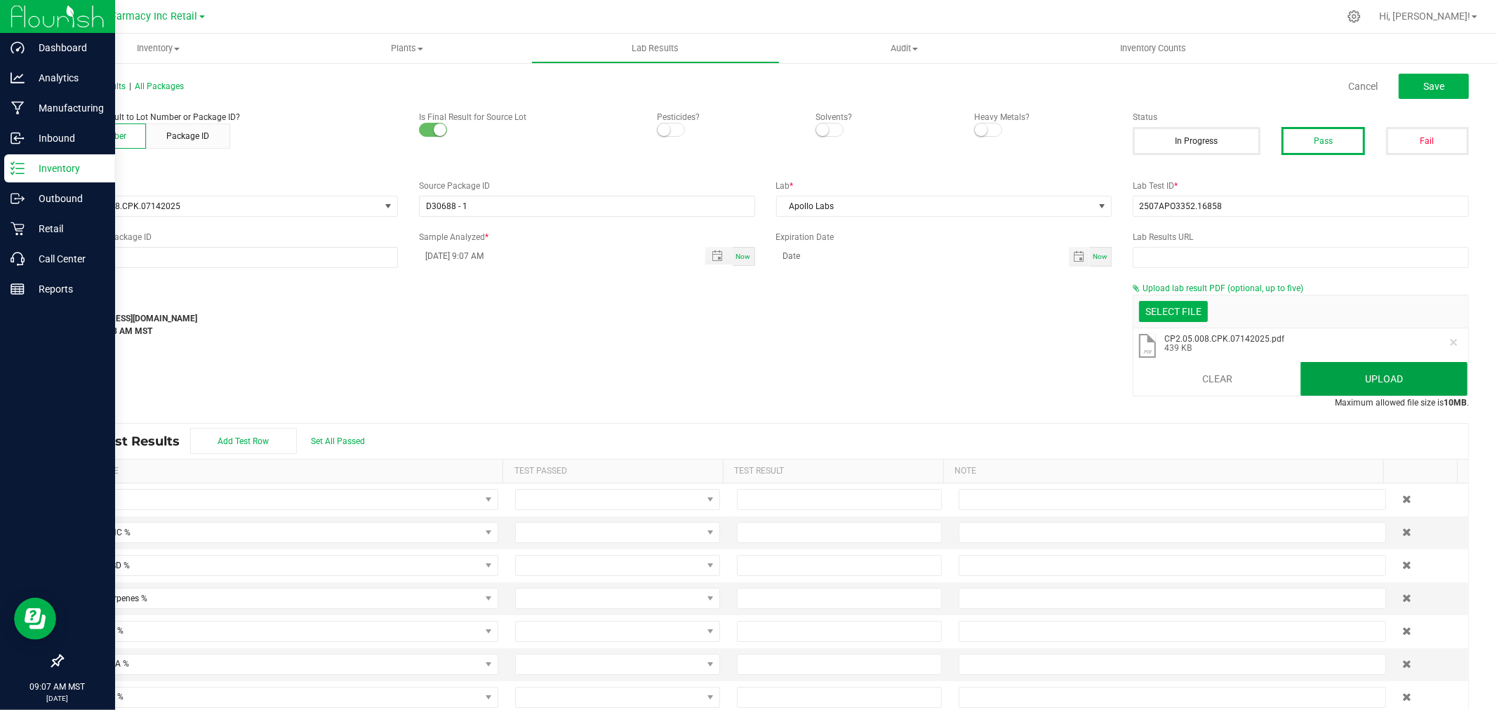
click at [795, 384] on button "Upload" at bounding box center [1384, 379] width 167 height 34
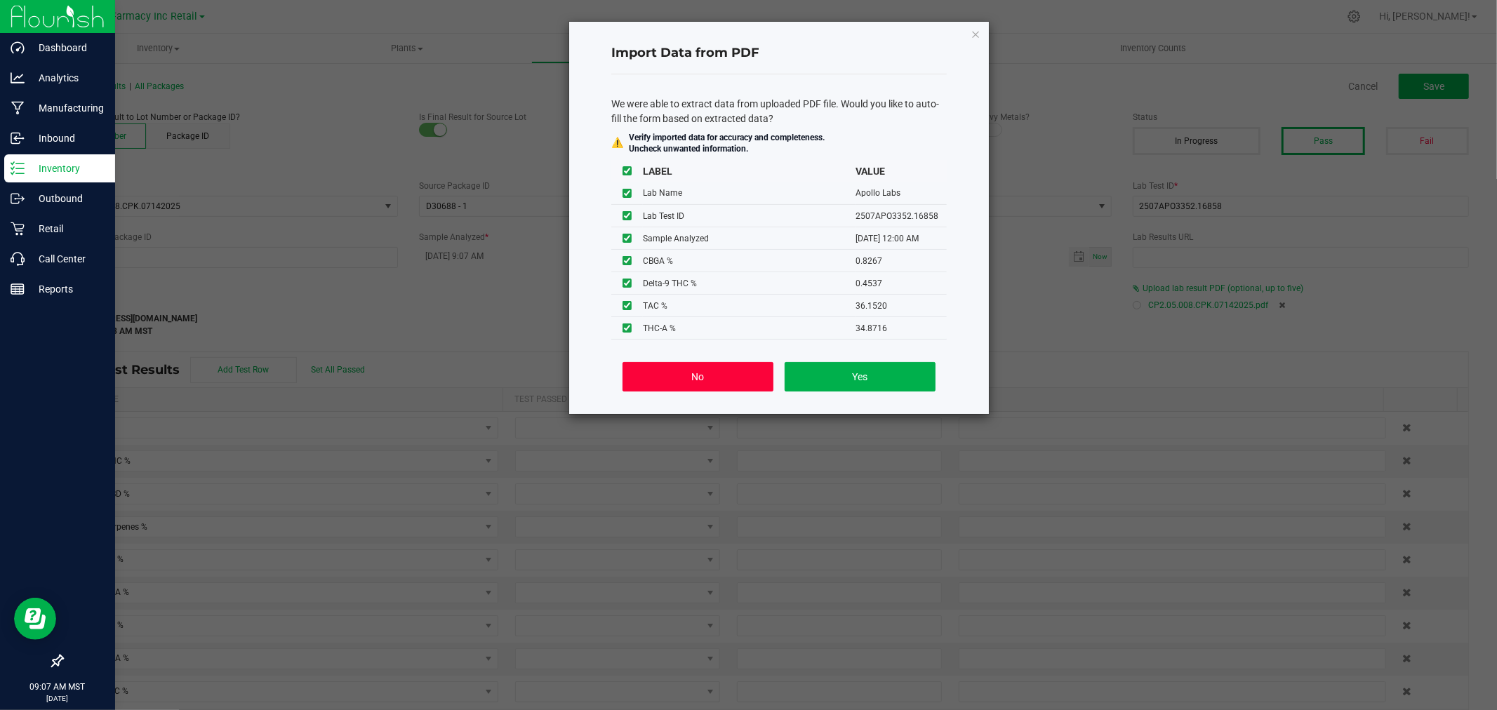
click at [696, 375] on button "No" at bounding box center [698, 376] width 151 height 29
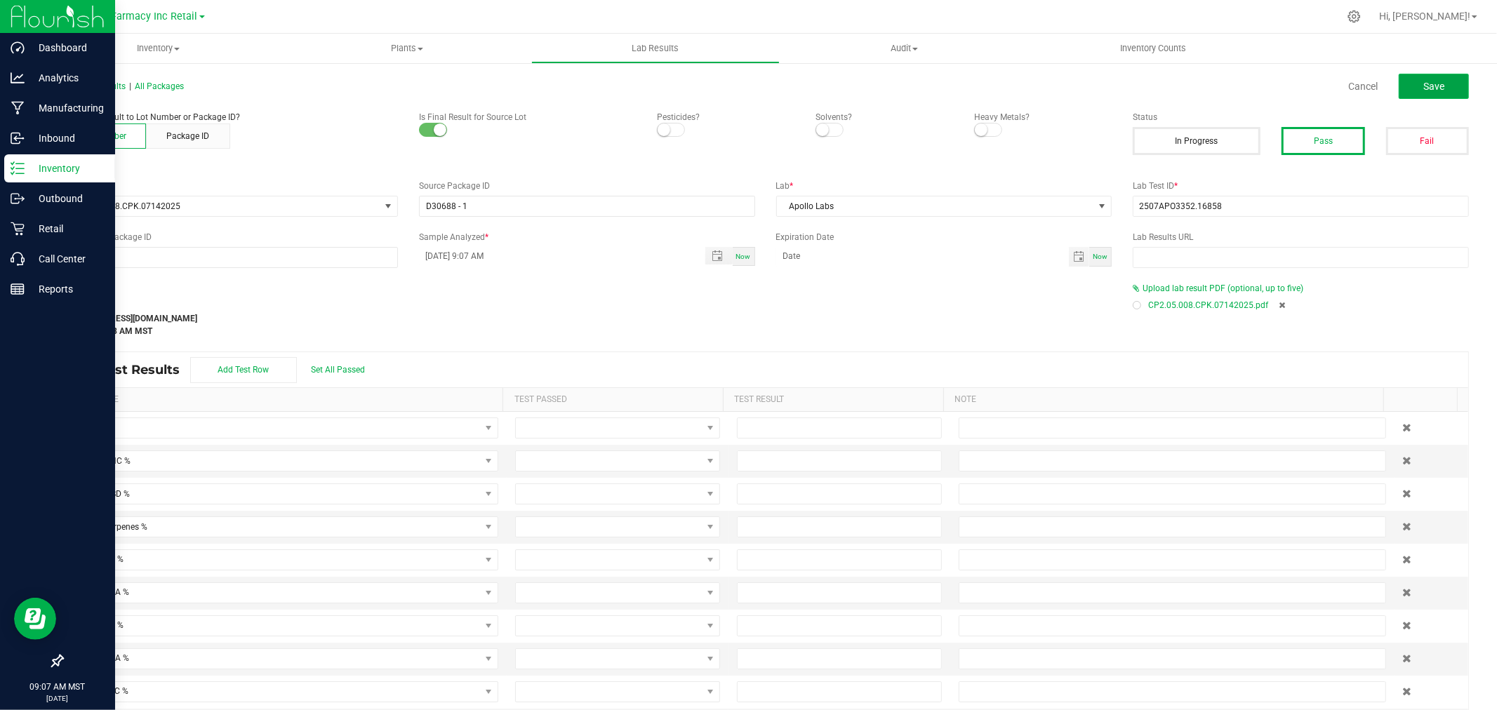
click at [795, 81] on button "Save" at bounding box center [1434, 86] width 70 height 25
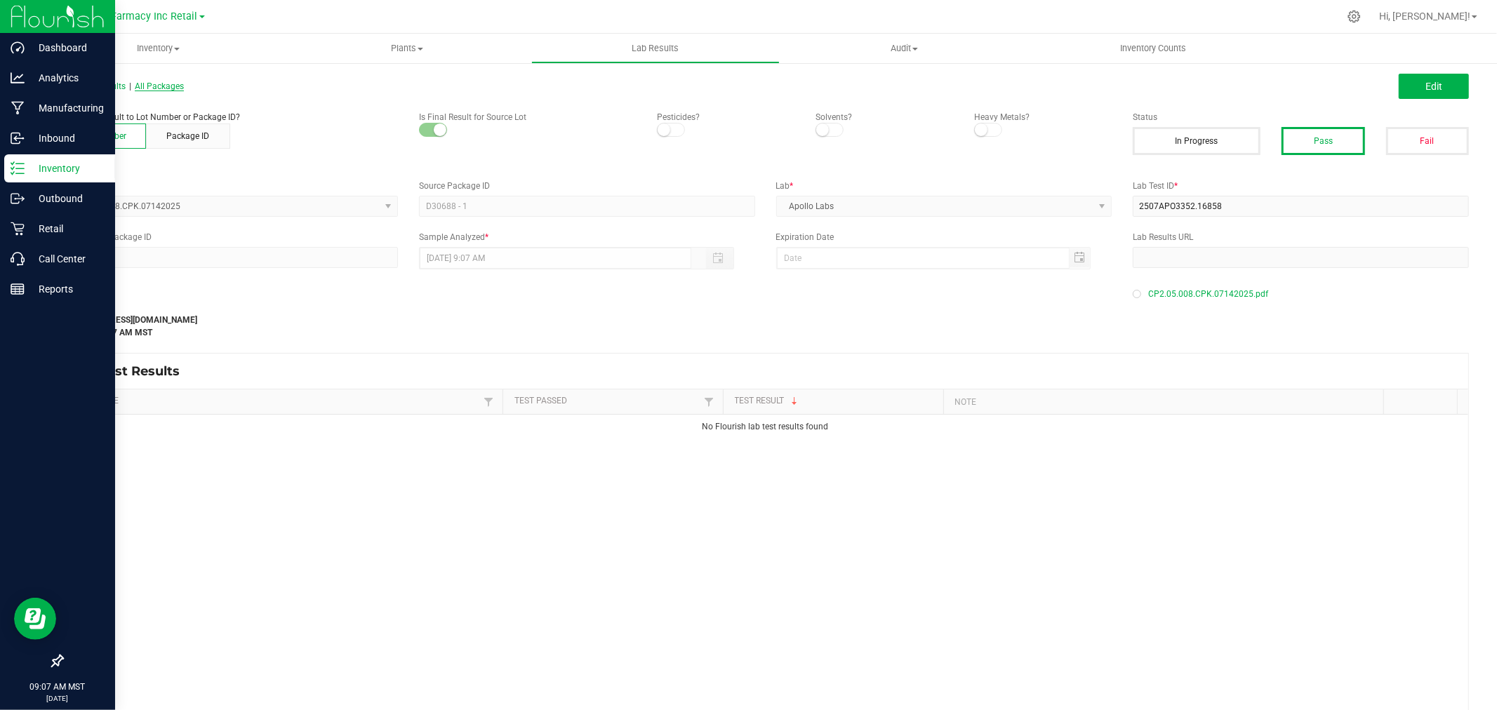
click at [175, 85] on span "All Packages" at bounding box center [159, 86] width 49 height 10
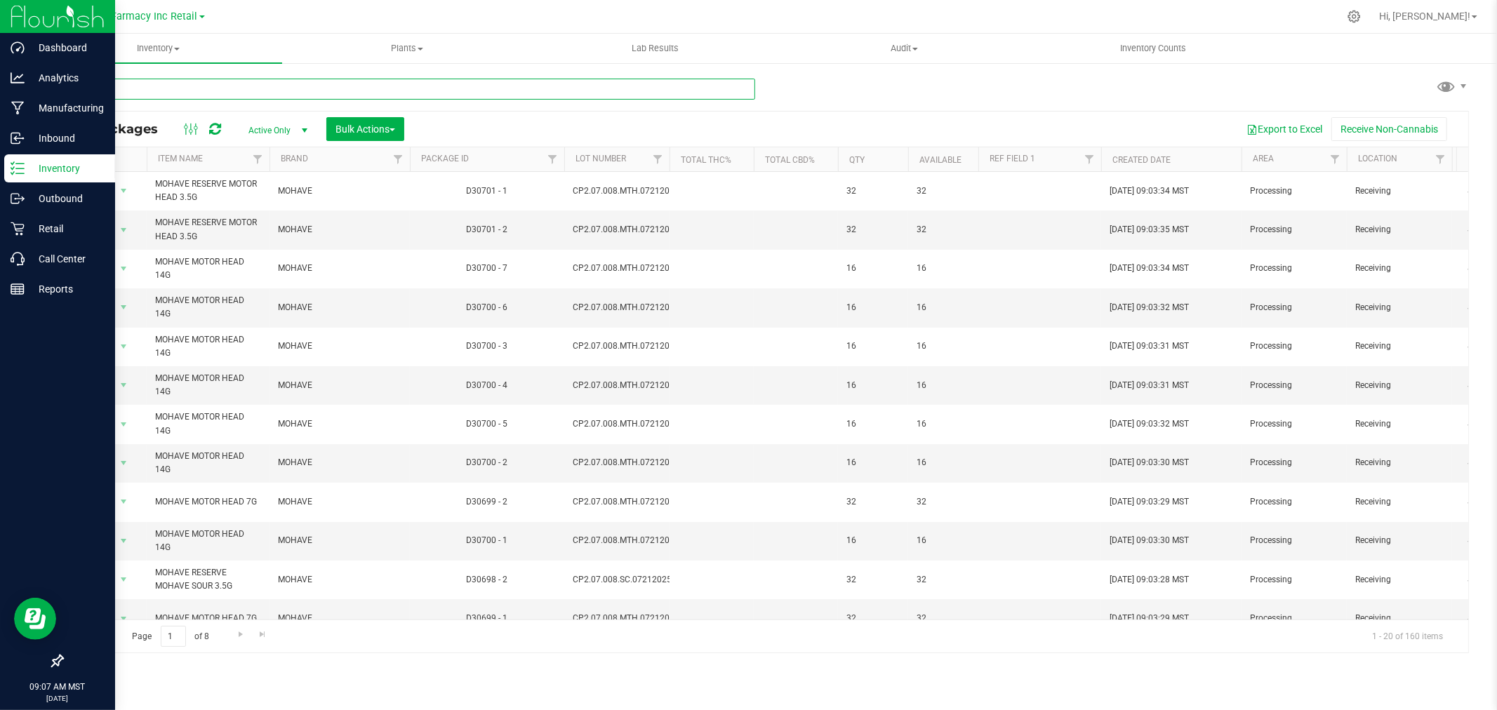
click at [675, 88] on input "text" at bounding box center [408, 89] width 693 height 21
paste input "CP2.07.008.MTH.07212025"
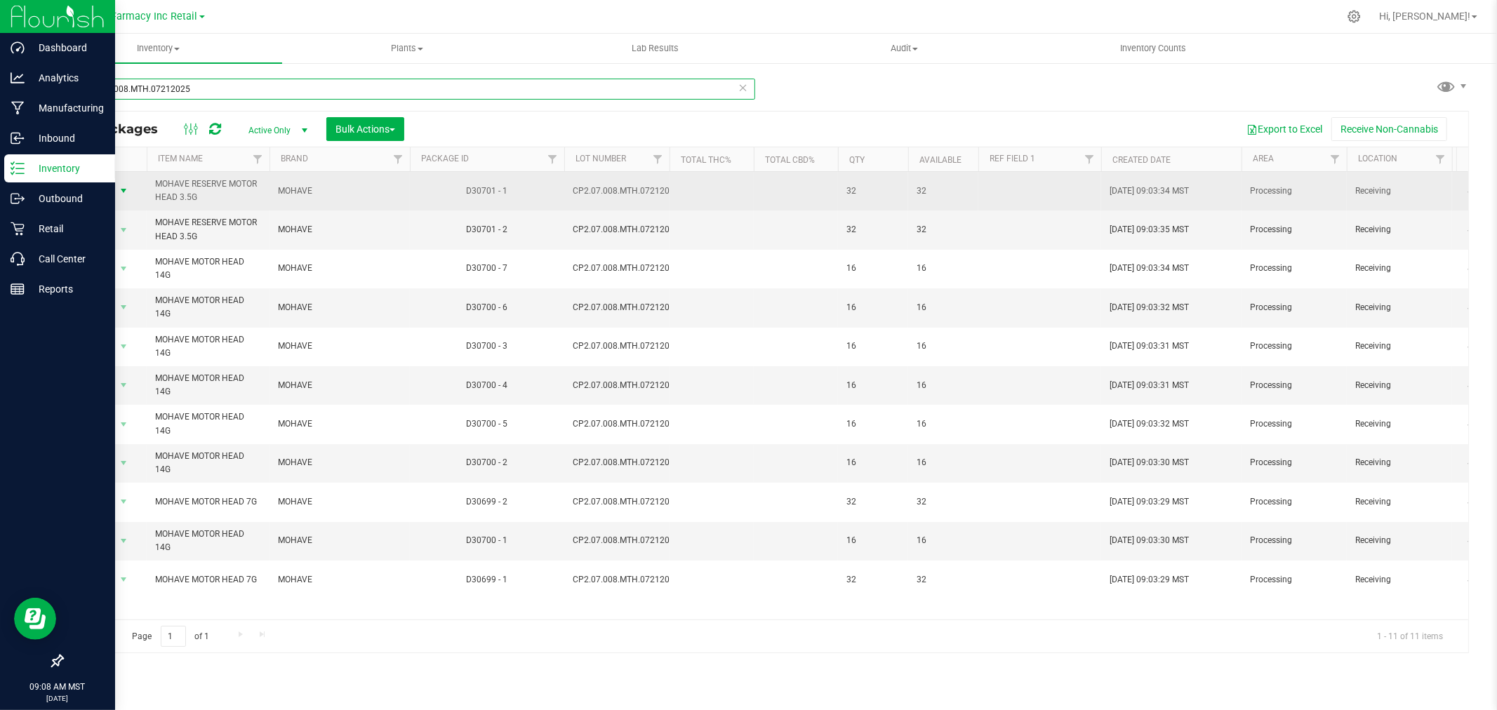
type input "CP2.07.008.MTH.07212025"
click at [122, 194] on span "select" at bounding box center [123, 190] width 11 height 11
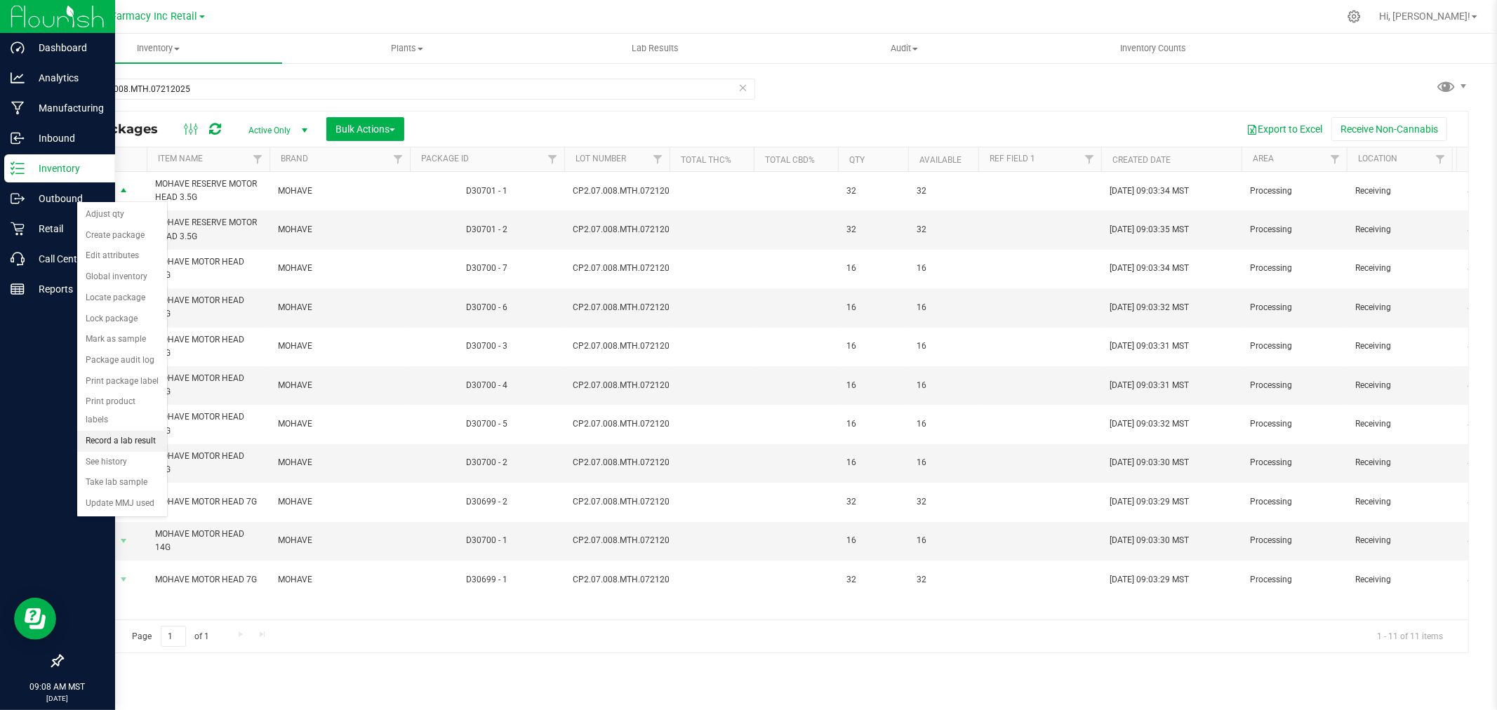
click at [149, 442] on li "Record a lab result" at bounding box center [122, 441] width 90 height 21
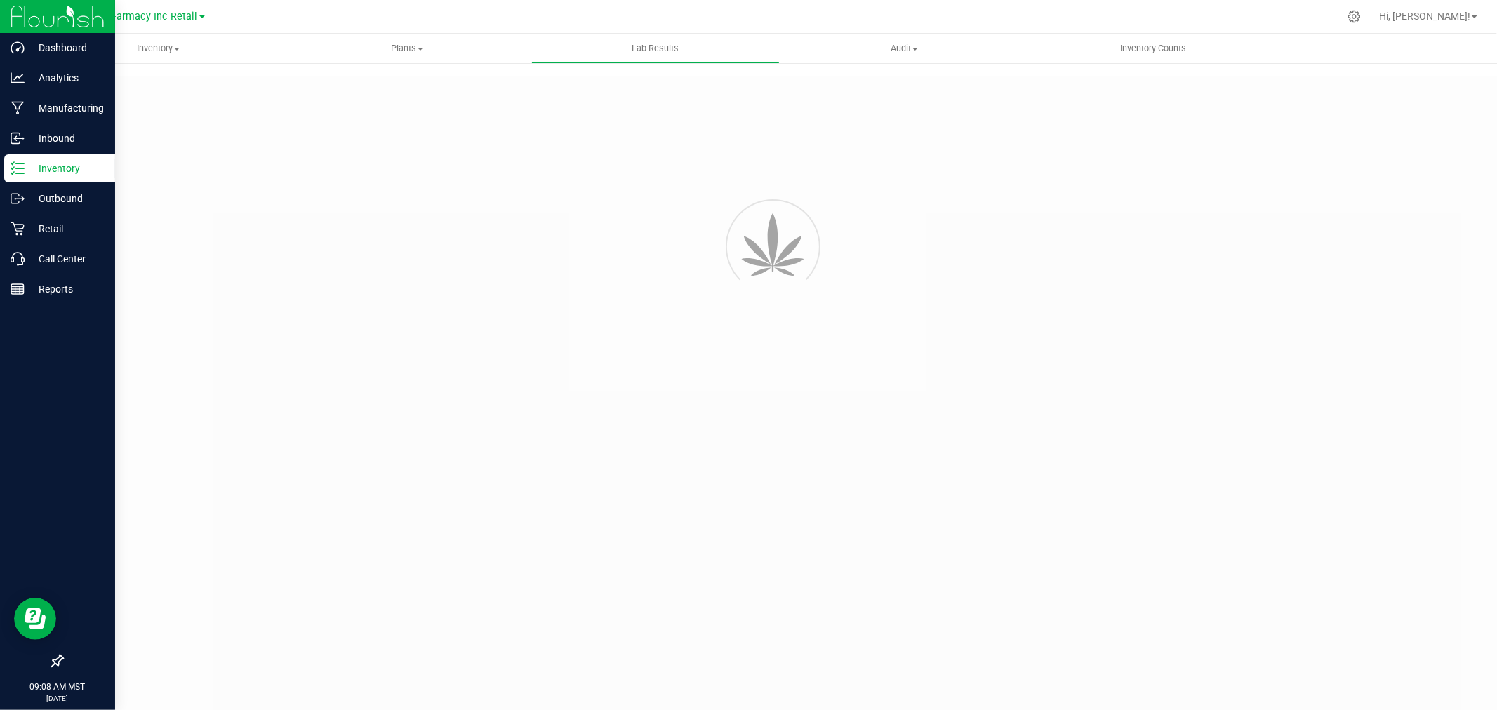
type input "D30701 - 1"
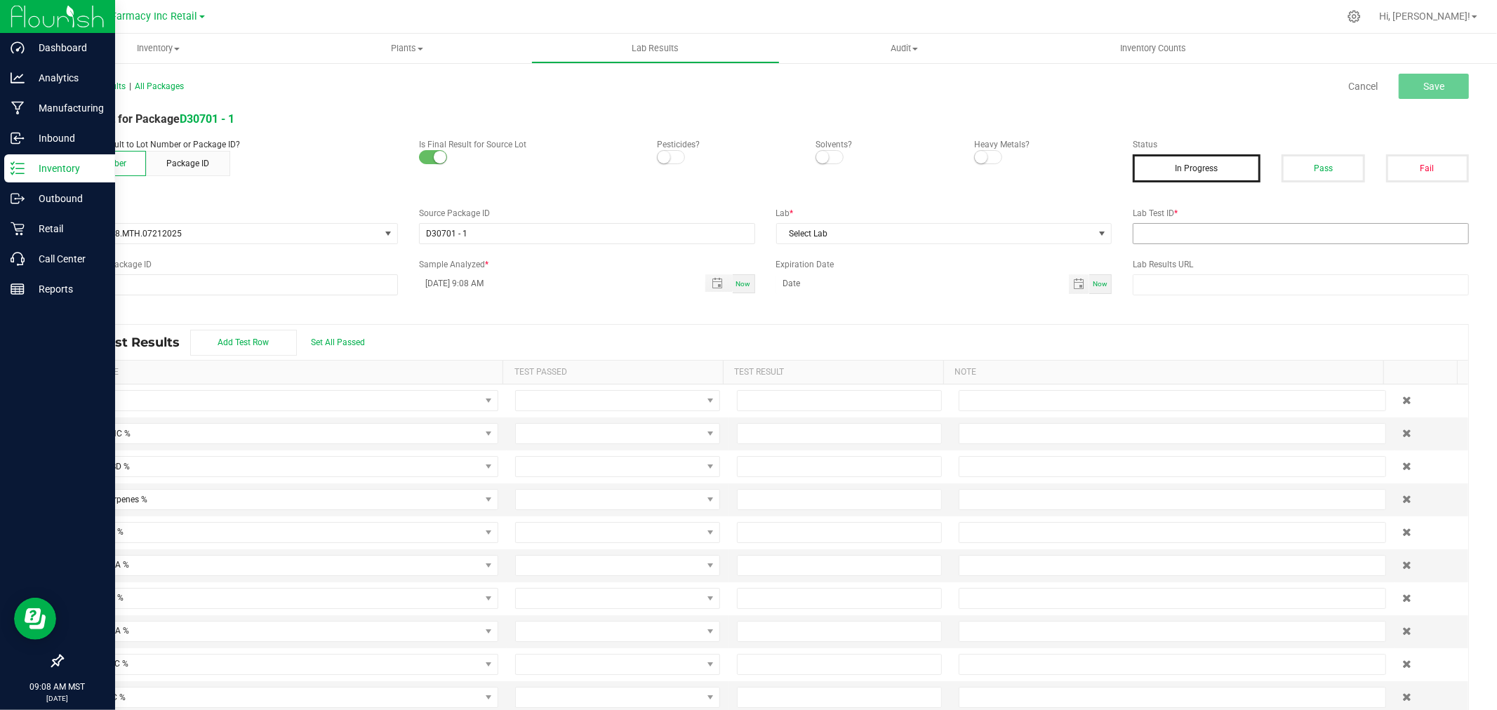
drag, startPoint x: 1244, startPoint y: 221, endPoint x: 1243, endPoint y: 229, distance: 7.8
click at [795, 225] on div "Lab Test ID *" at bounding box center [1300, 225] width 357 height 37
drag, startPoint x: 1239, startPoint y: 239, endPoint x: 1240, endPoint y: 228, distance: 11.3
click at [795, 239] on input "text" at bounding box center [1301, 233] width 336 height 21
paste input "2508APO3457.17318"
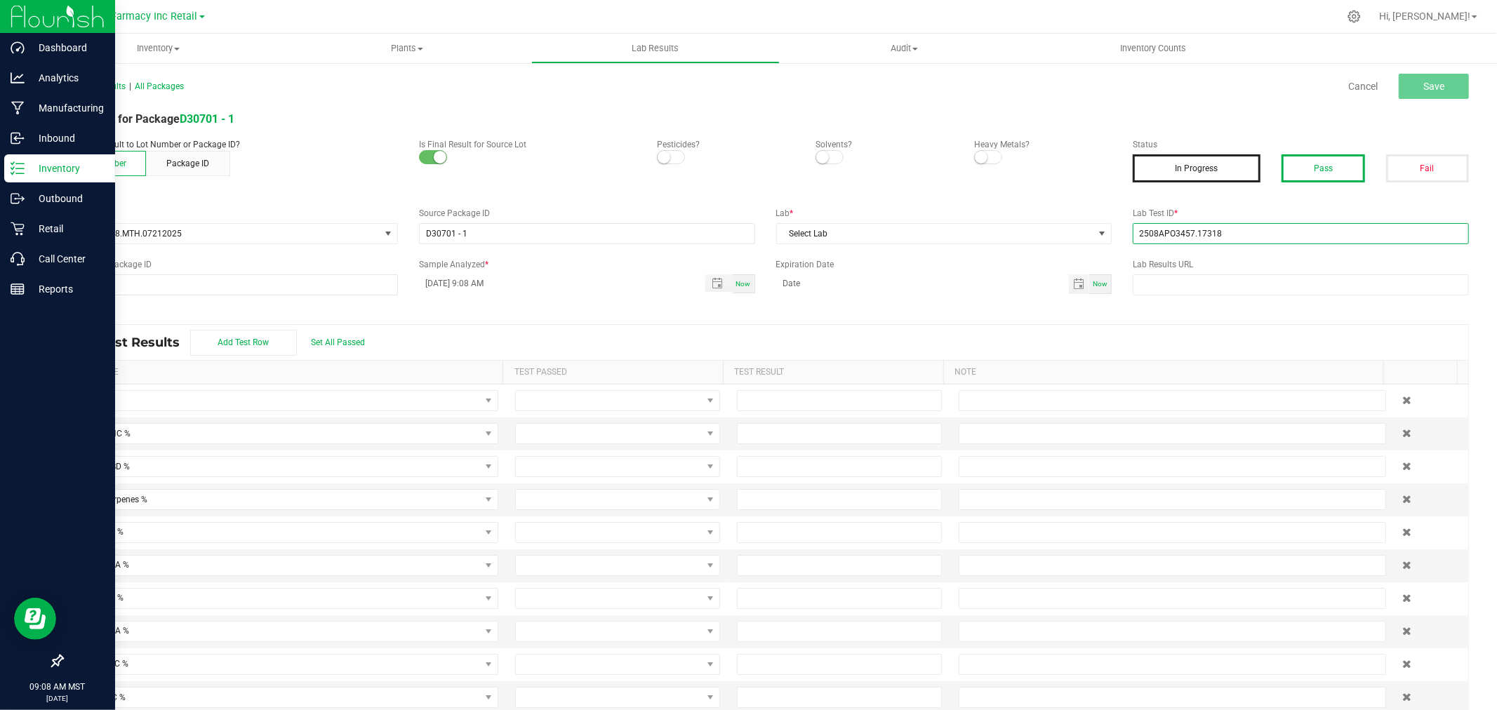
type input "2508APO3457.17318"
click at [795, 168] on button "Pass" at bounding box center [1323, 168] width 83 height 28
click at [795, 244] on div "All Lab Results | All Packages Cancel Save Lab Result for Package D30701 - 1 At…" at bounding box center [765, 401] width 1407 height 650
click at [795, 225] on span "Select Lab" at bounding box center [935, 234] width 317 height 20
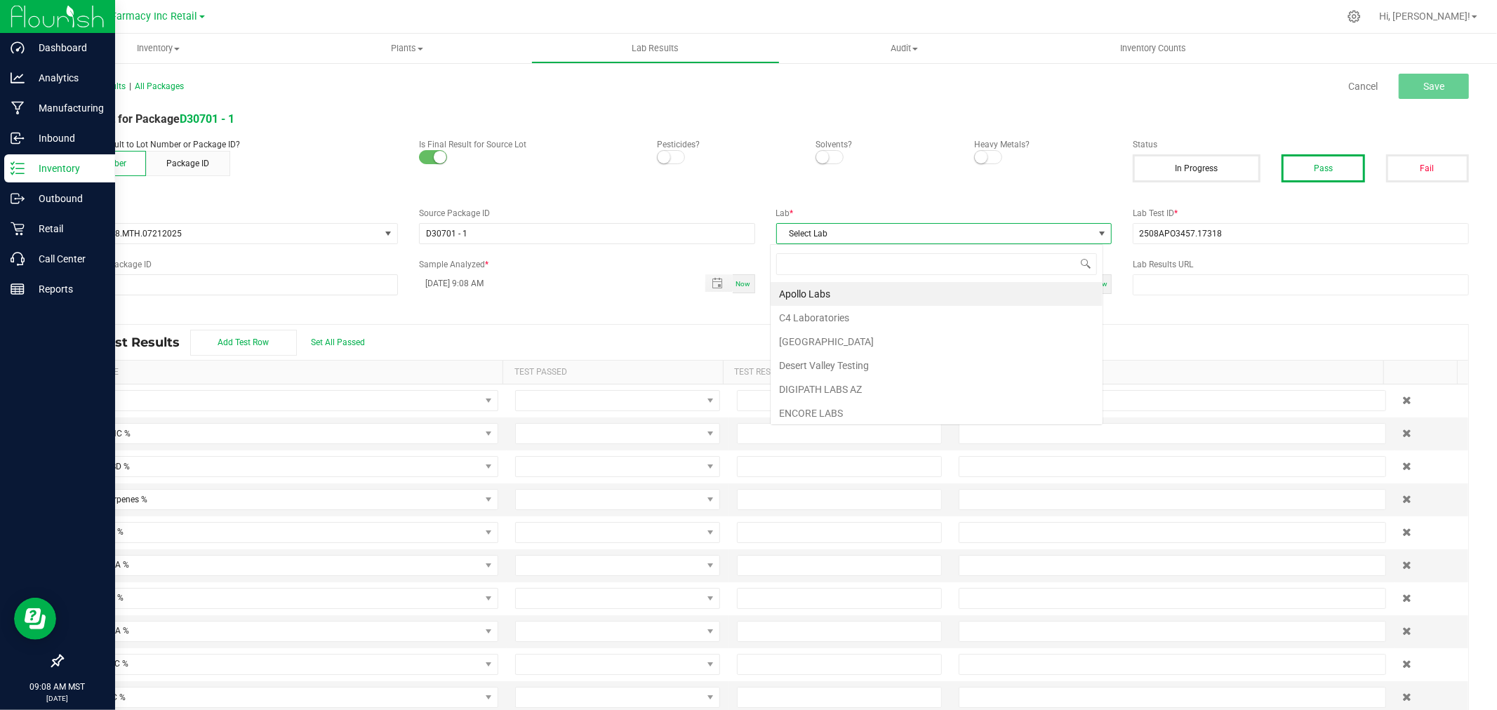
scroll to position [21, 333]
type input "APO"
click at [795, 288] on li "Apollo Labs" at bounding box center [937, 294] width 332 height 24
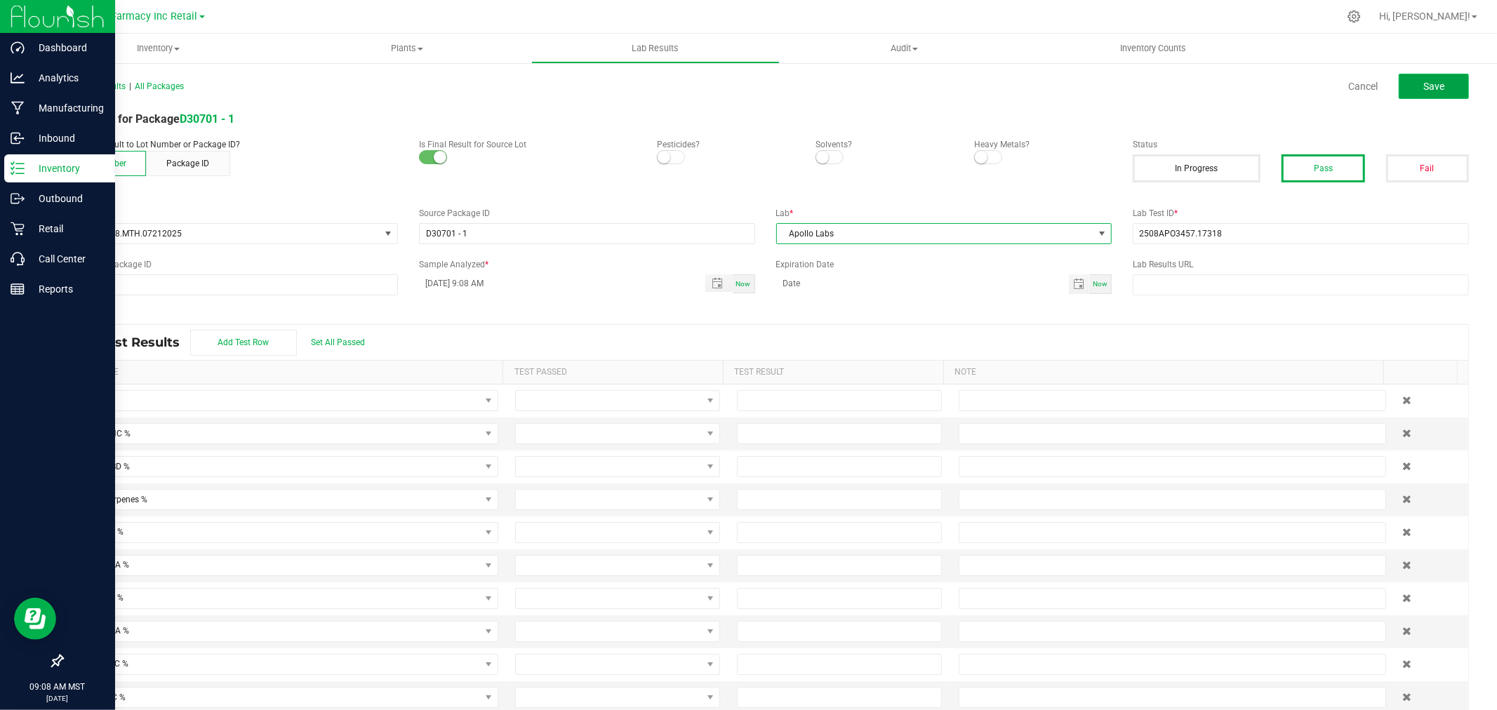
click at [795, 83] on button "Save" at bounding box center [1434, 86] width 70 height 25
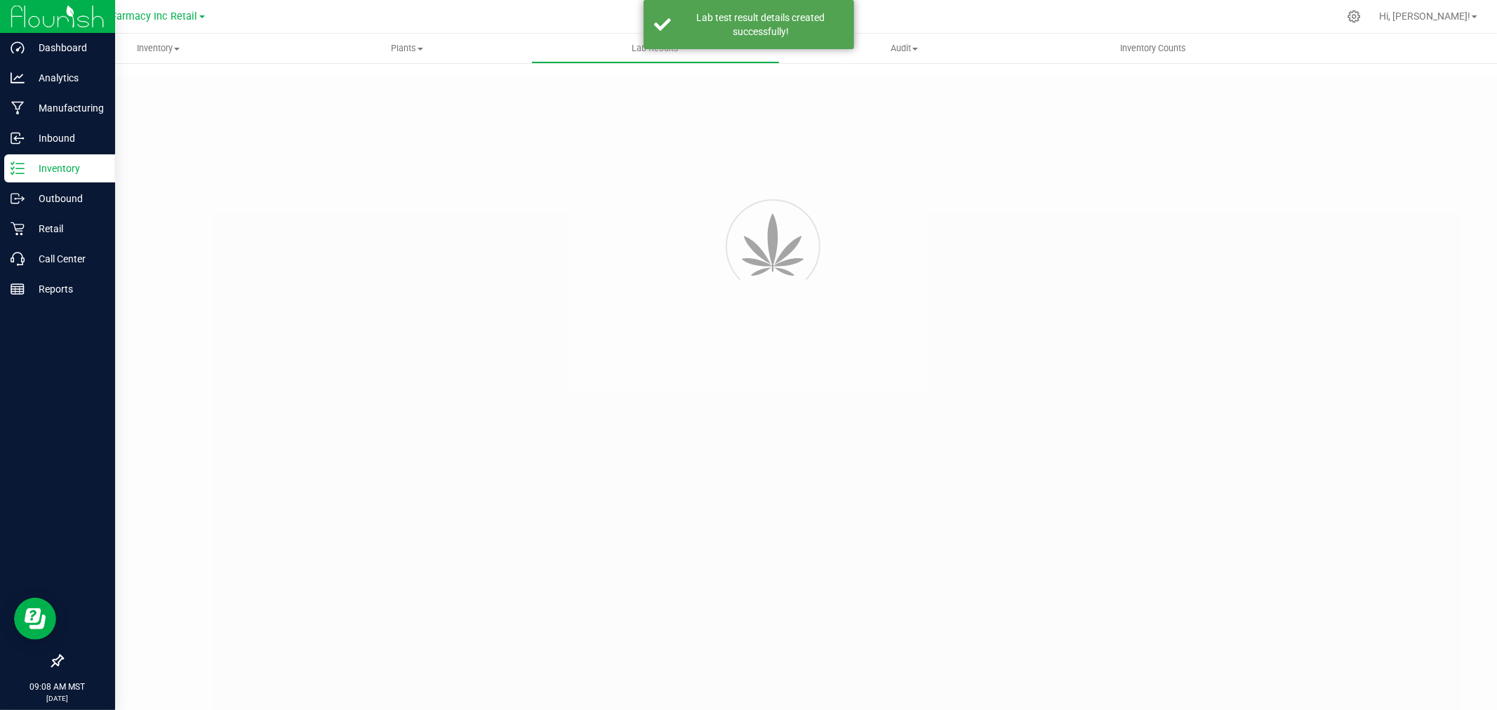
type input "D30701 - 1"
type input "2508APO3457.17318"
type input "D30701 - 1"
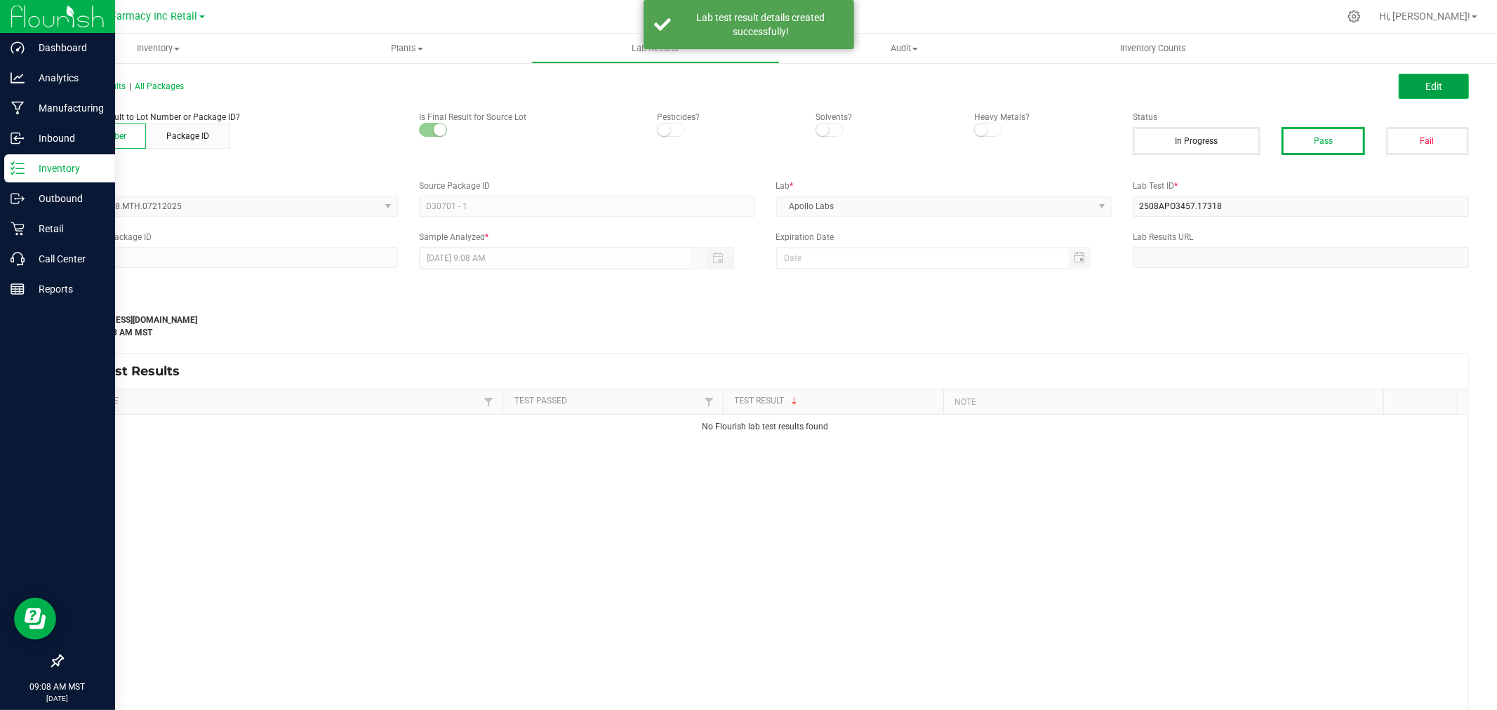
click at [795, 86] on button "Edit" at bounding box center [1434, 86] width 70 height 25
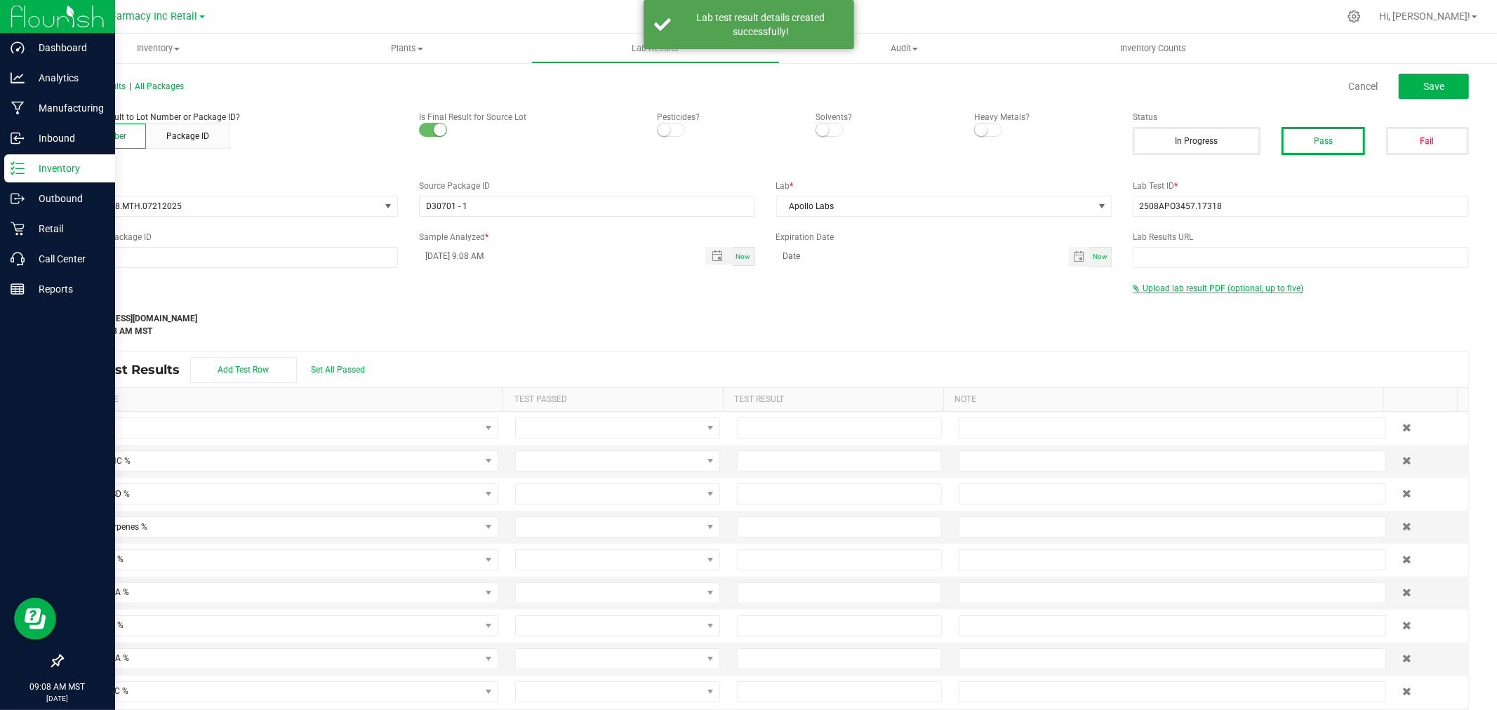
click at [795, 286] on span "Upload lab result PDF (optional, up to five)" at bounding box center [1223, 289] width 161 height 10
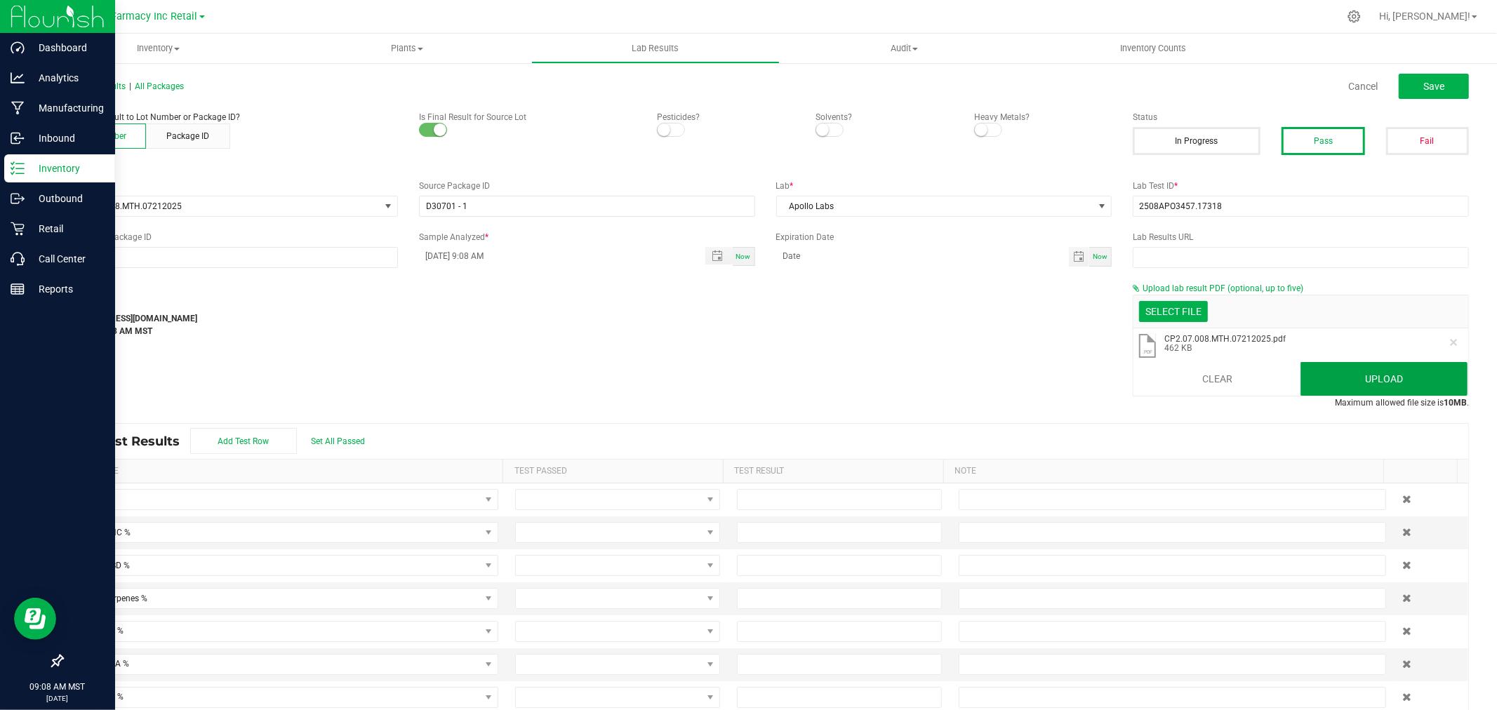
click at [795, 369] on button "Upload" at bounding box center [1384, 379] width 167 height 34
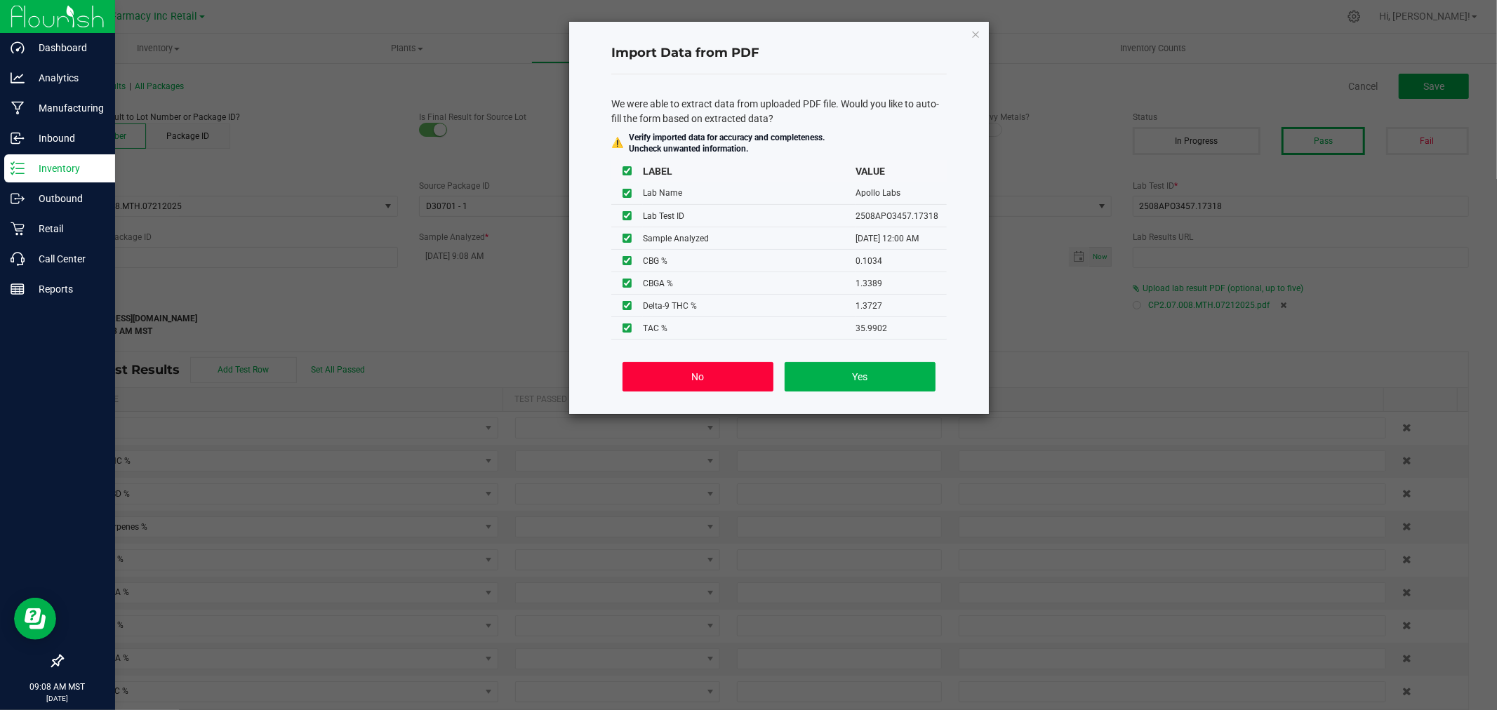
click at [724, 378] on button "No" at bounding box center [698, 376] width 151 height 29
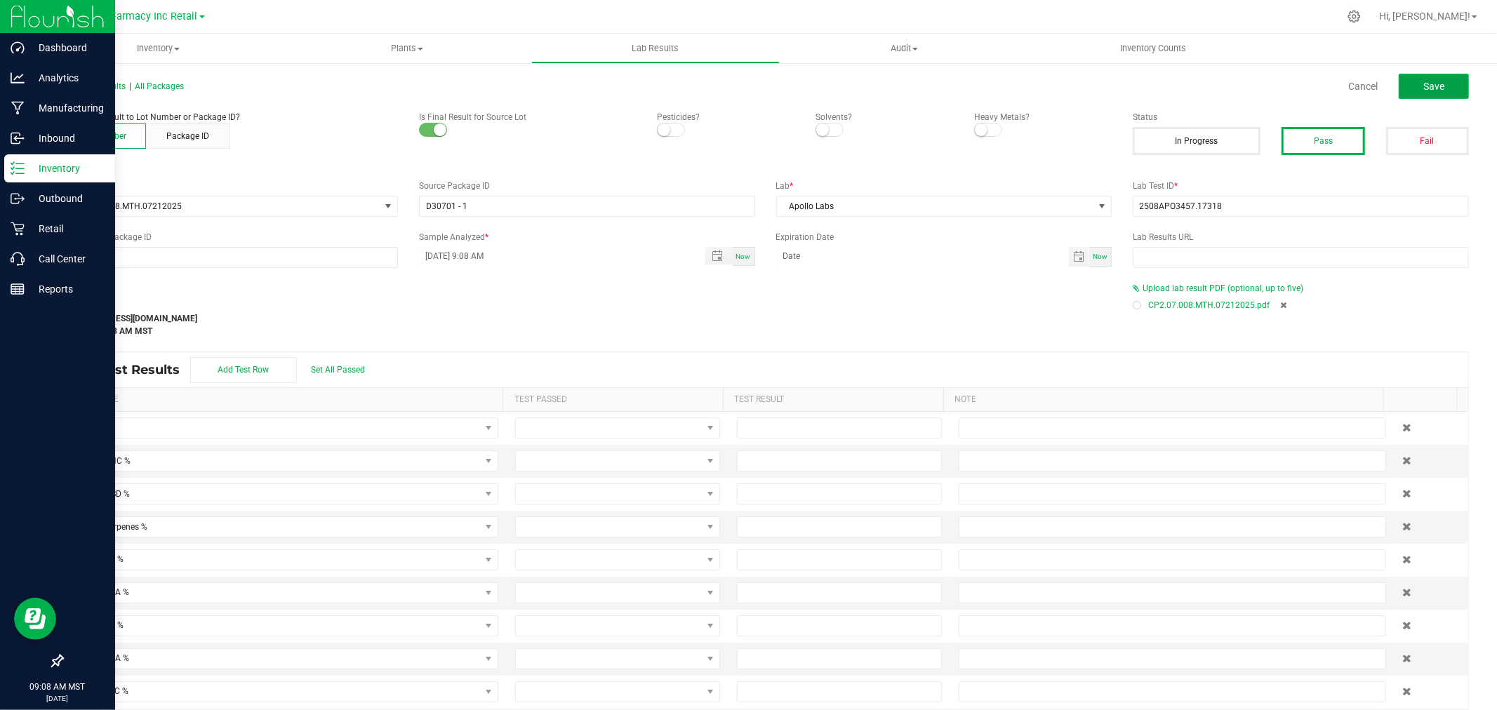
click at [795, 84] on button "Save" at bounding box center [1434, 86] width 70 height 25
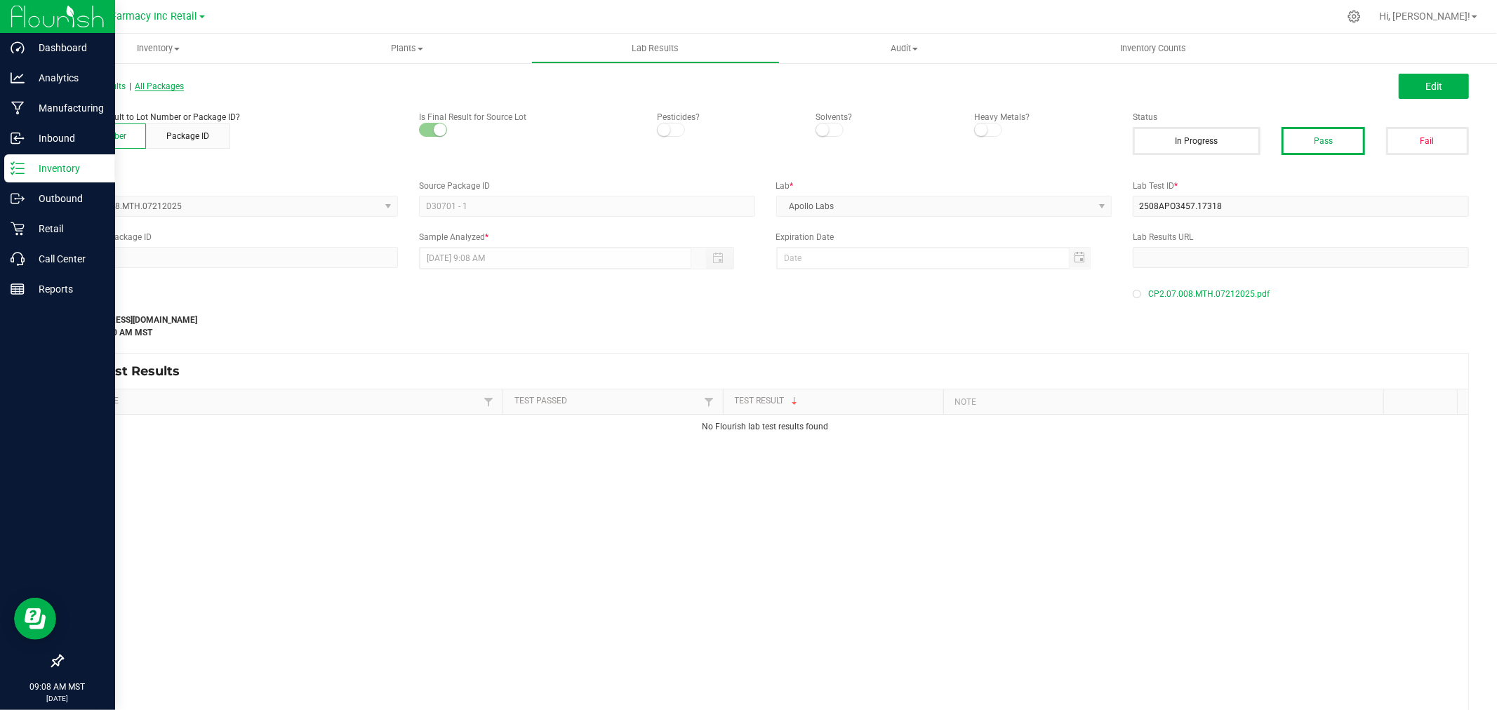
click at [174, 86] on span "All Packages" at bounding box center [159, 86] width 49 height 10
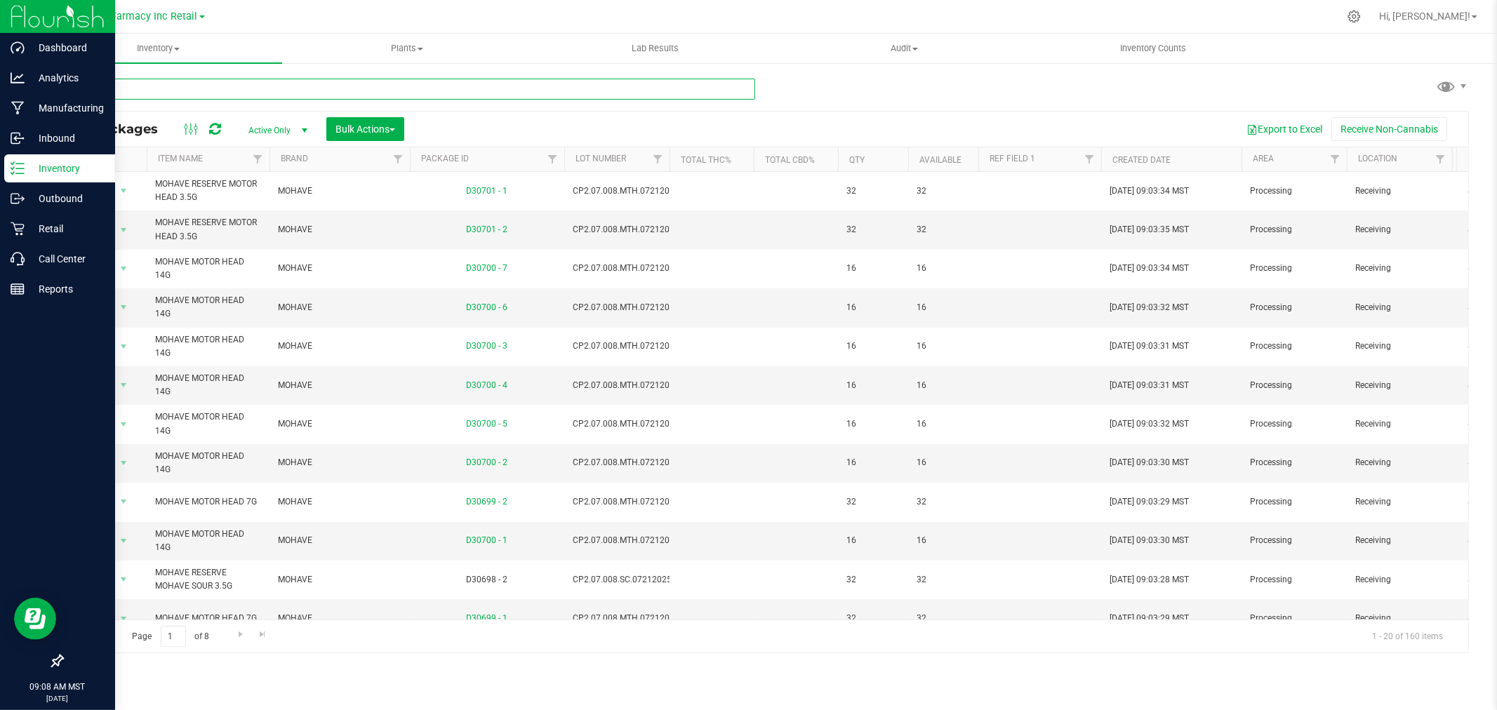
click at [481, 79] on input "text" at bounding box center [408, 89] width 693 height 21
paste input "CP2.07.008.SC.07212025"
type input "CP2.07.008.SC.07212025"
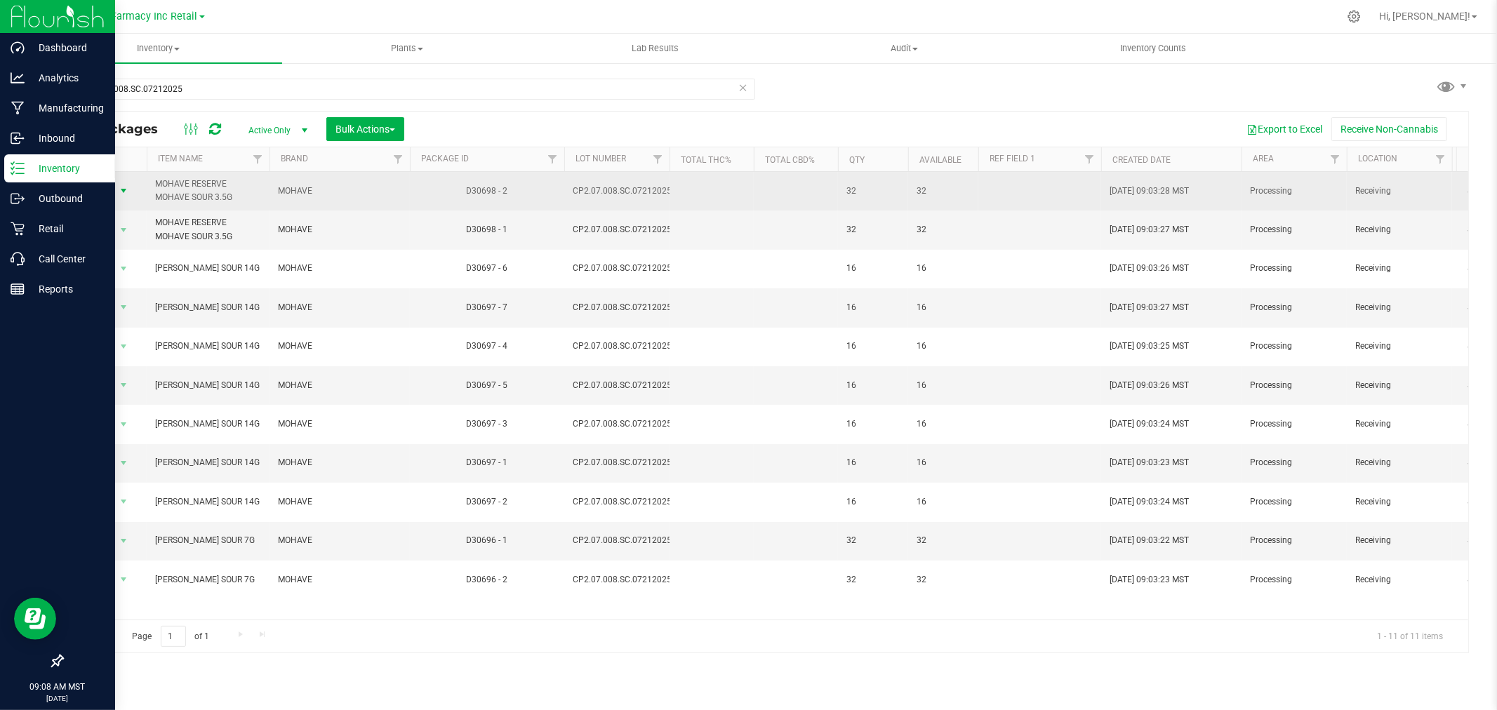
click at [124, 193] on span "select" at bounding box center [123, 190] width 11 height 11
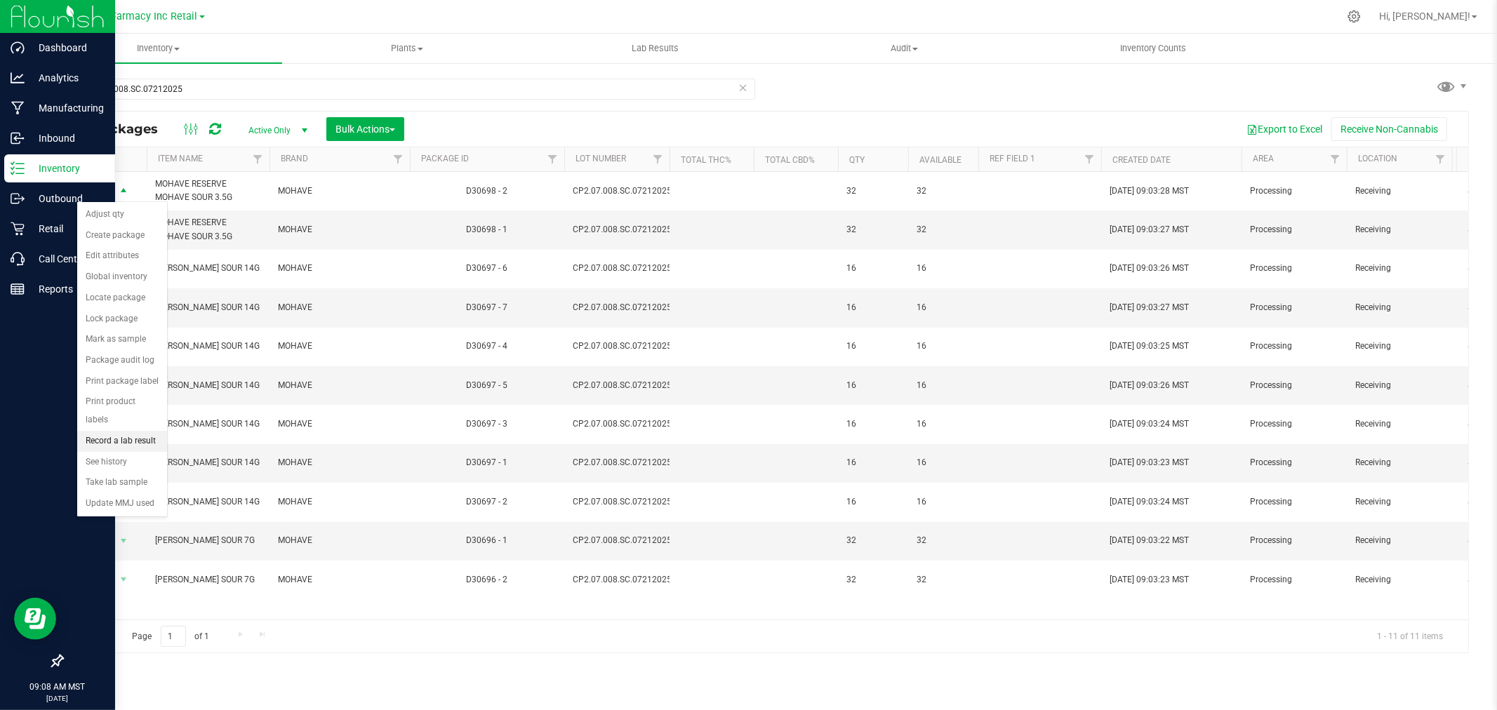
click at [137, 434] on li "Record a lab result" at bounding box center [122, 441] width 90 height 21
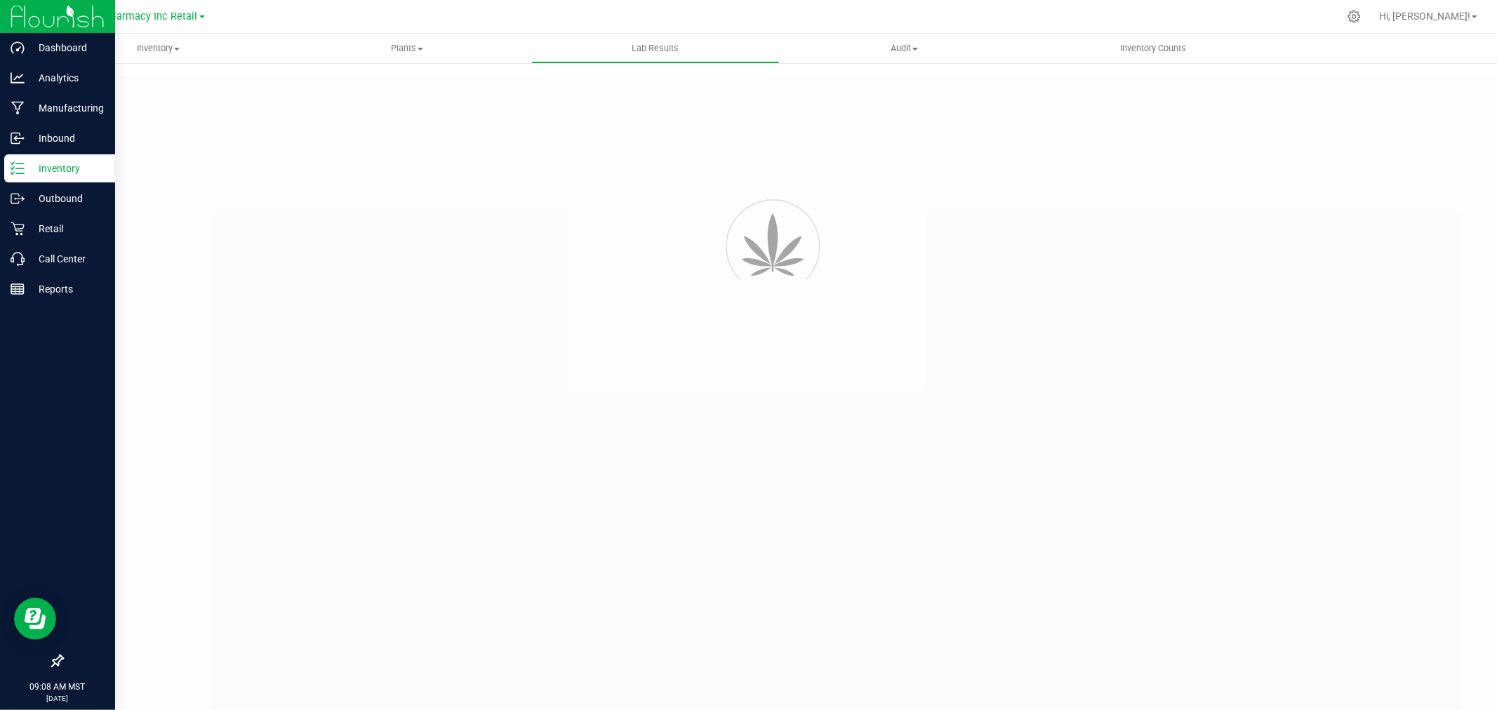
type input "D30698 - 2"
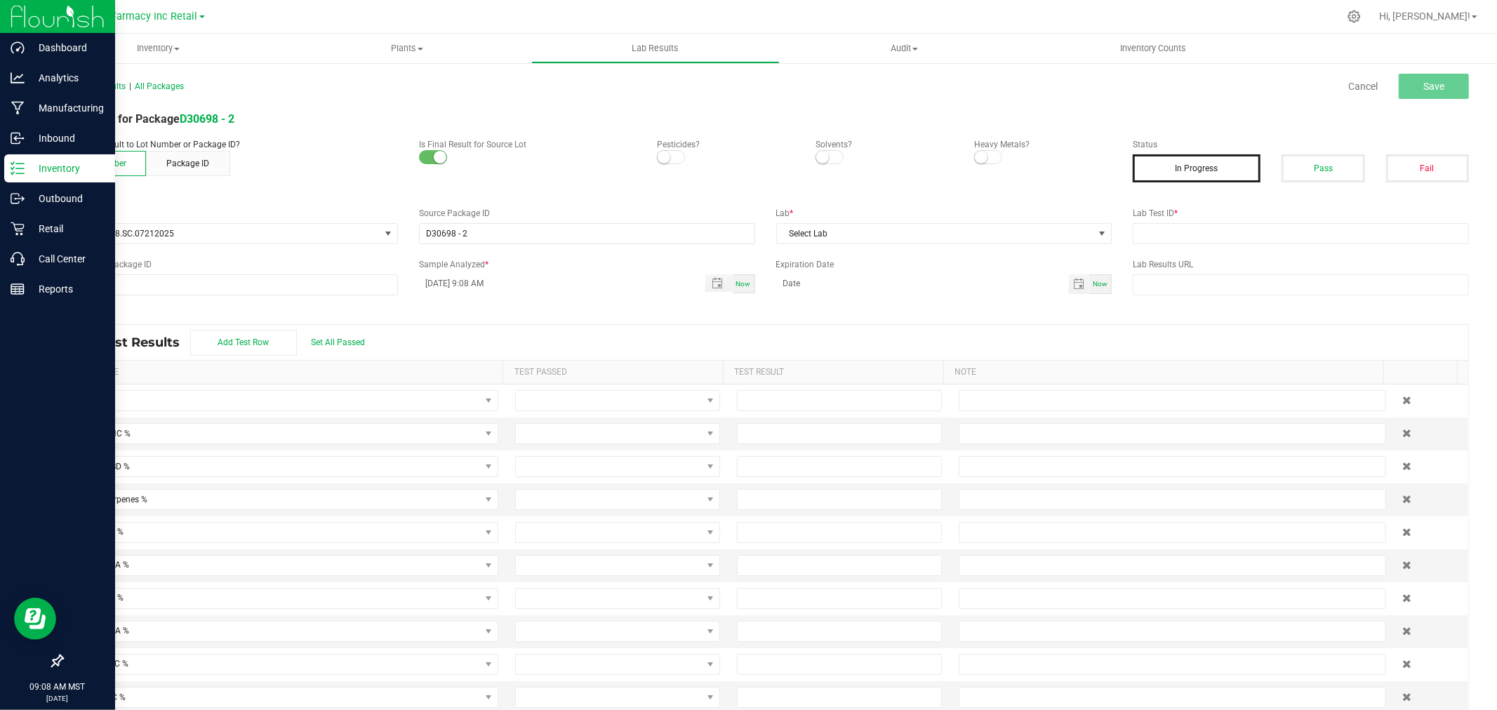
drag, startPoint x: 1323, startPoint y: 166, endPoint x: 1313, endPoint y: 215, distance: 49.6
click at [795, 166] on button "Pass" at bounding box center [1323, 168] width 83 height 28
click at [795, 223] on input "text" at bounding box center [1301, 233] width 336 height 21
paste input "2508APO3457.17319"
type input "2508APO3457.17319"
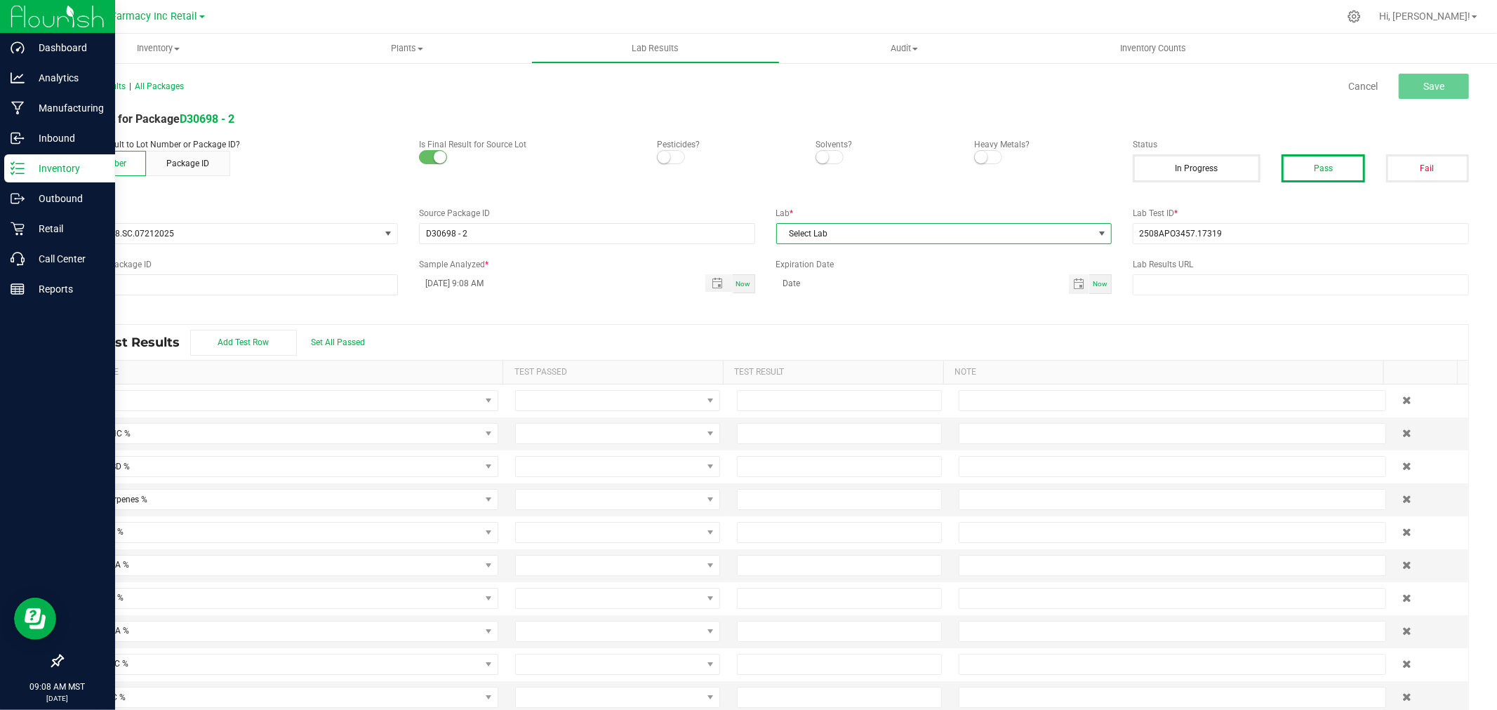
click at [795, 234] on span "Select Lab" at bounding box center [935, 234] width 317 height 20
click at [795, 295] on li "Apollo Labs" at bounding box center [937, 294] width 332 height 24
click at [795, 84] on span "Save" at bounding box center [1433, 86] width 21 height 11
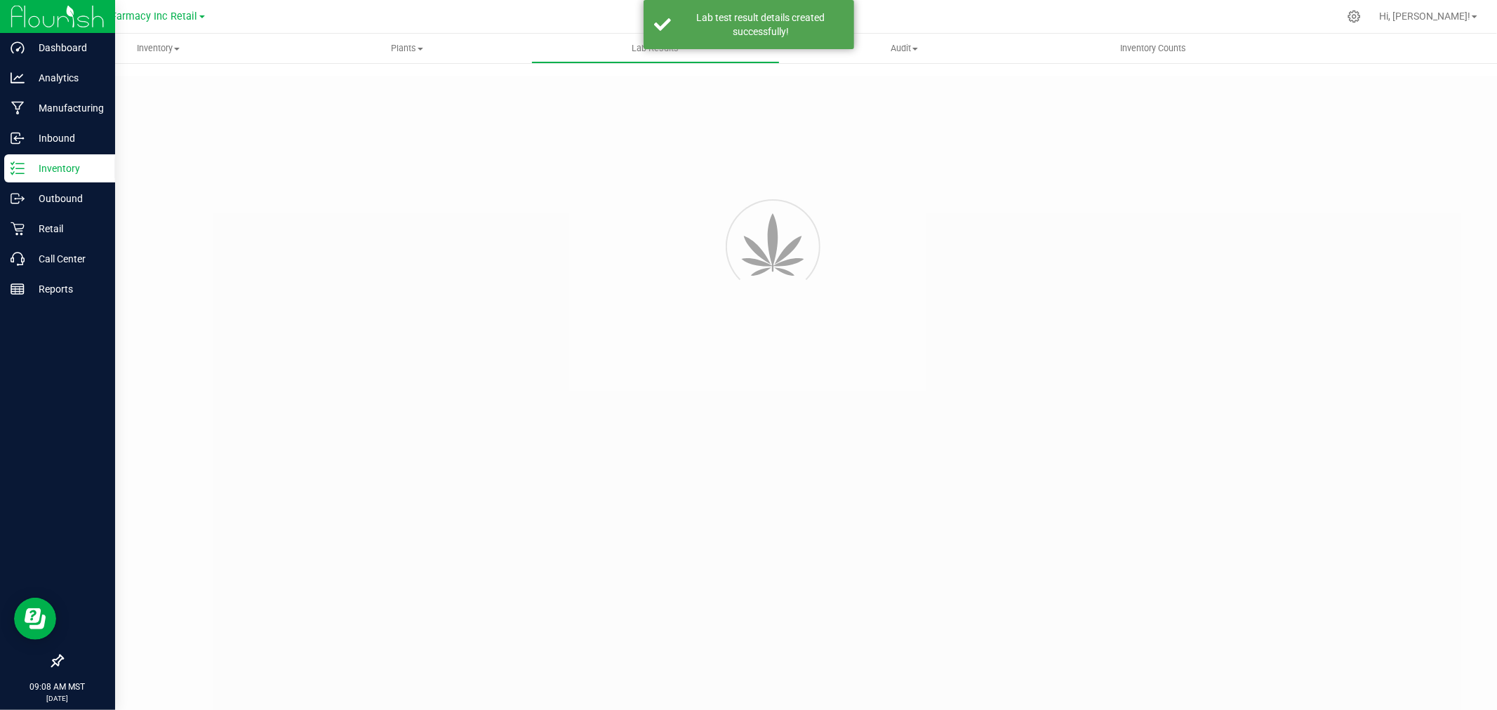
type input "D30698 - 2"
type input "2508APO3457.17319"
type input "D30698 - 2"
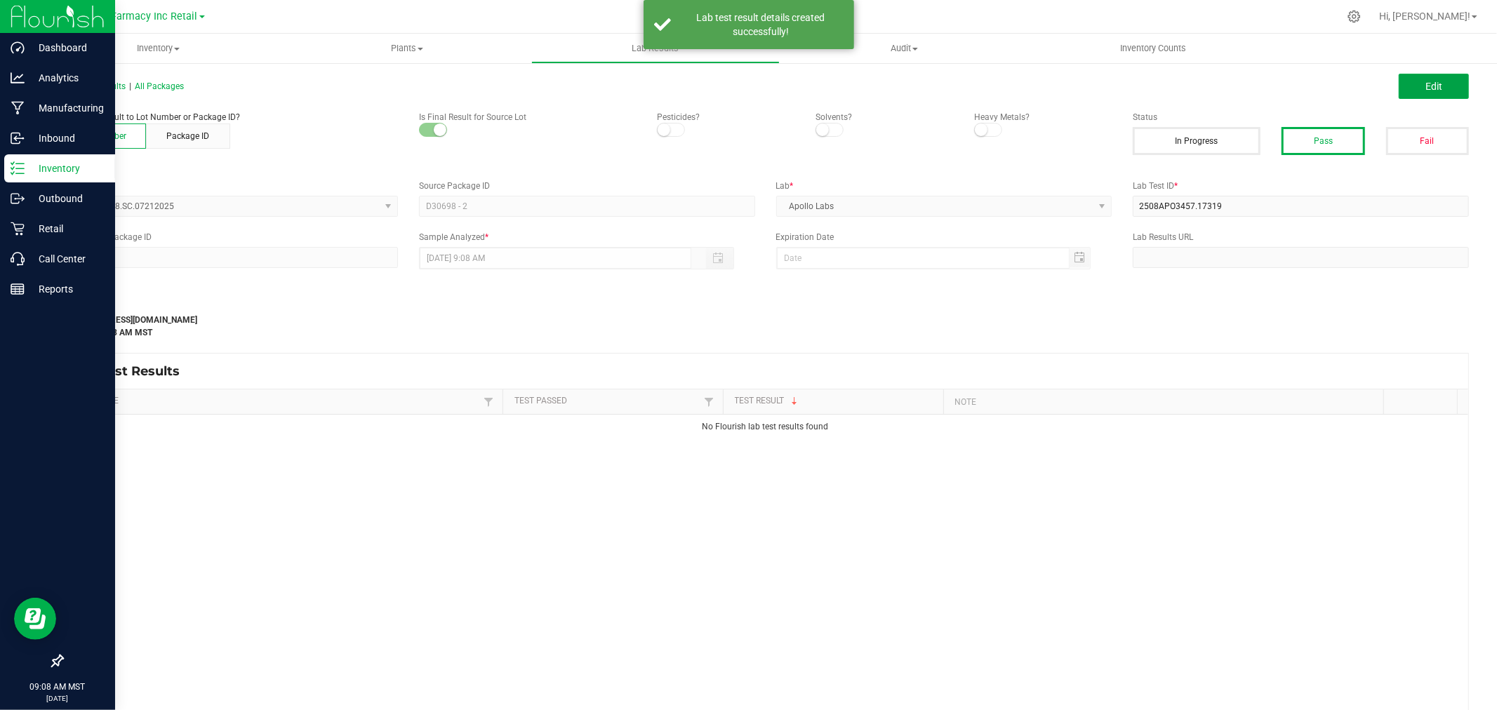
click at [795, 84] on button "Edit" at bounding box center [1434, 86] width 70 height 25
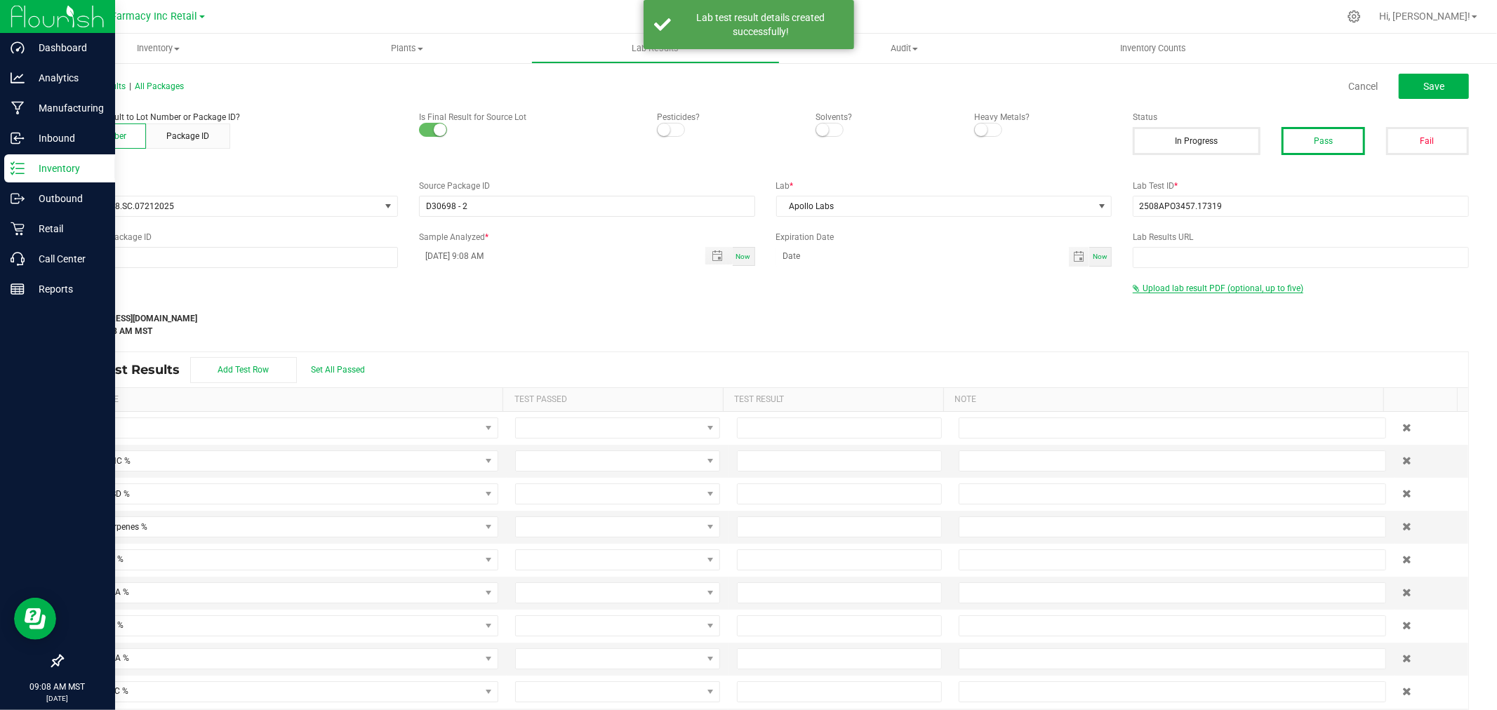
click at [795, 286] on span "Upload lab result PDF (optional, up to five)" at bounding box center [1223, 289] width 161 height 10
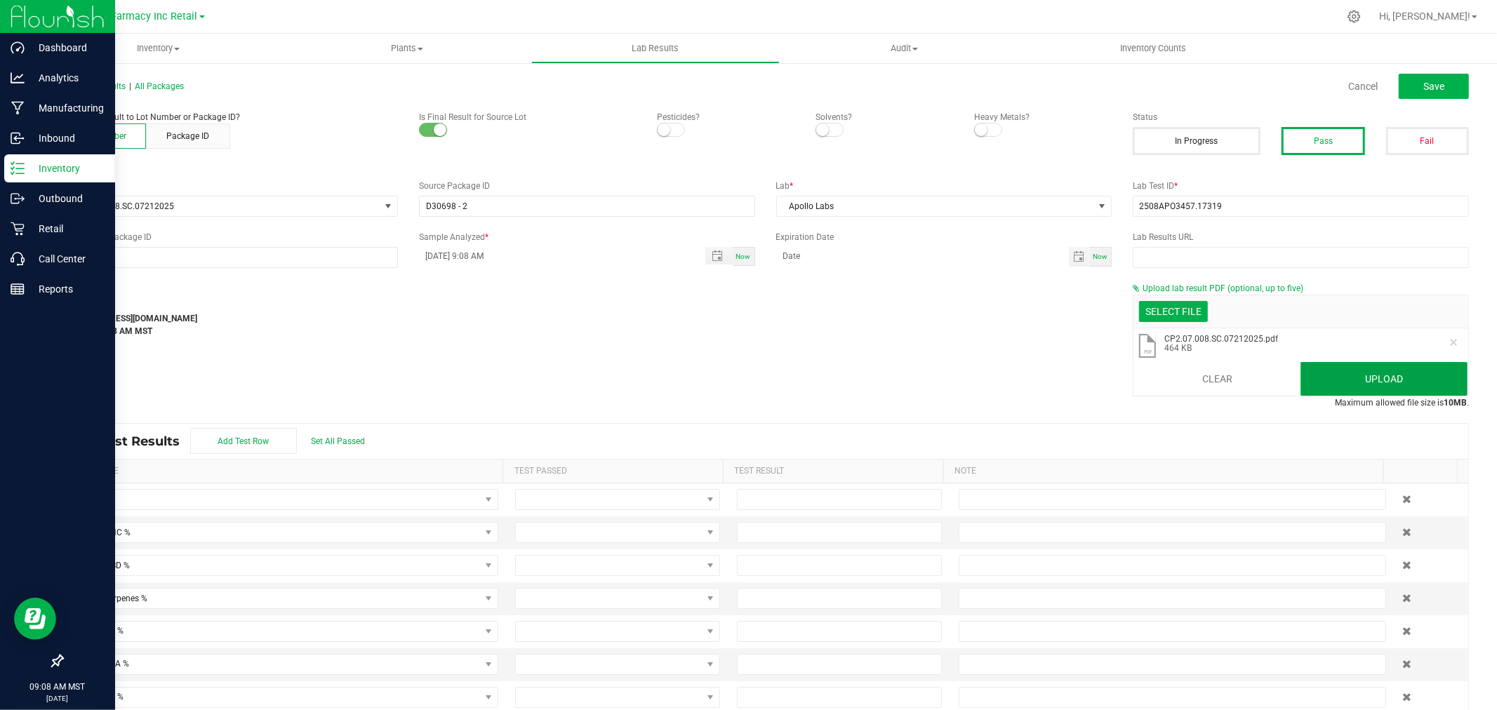
click at [795, 368] on button "Upload" at bounding box center [1384, 379] width 167 height 34
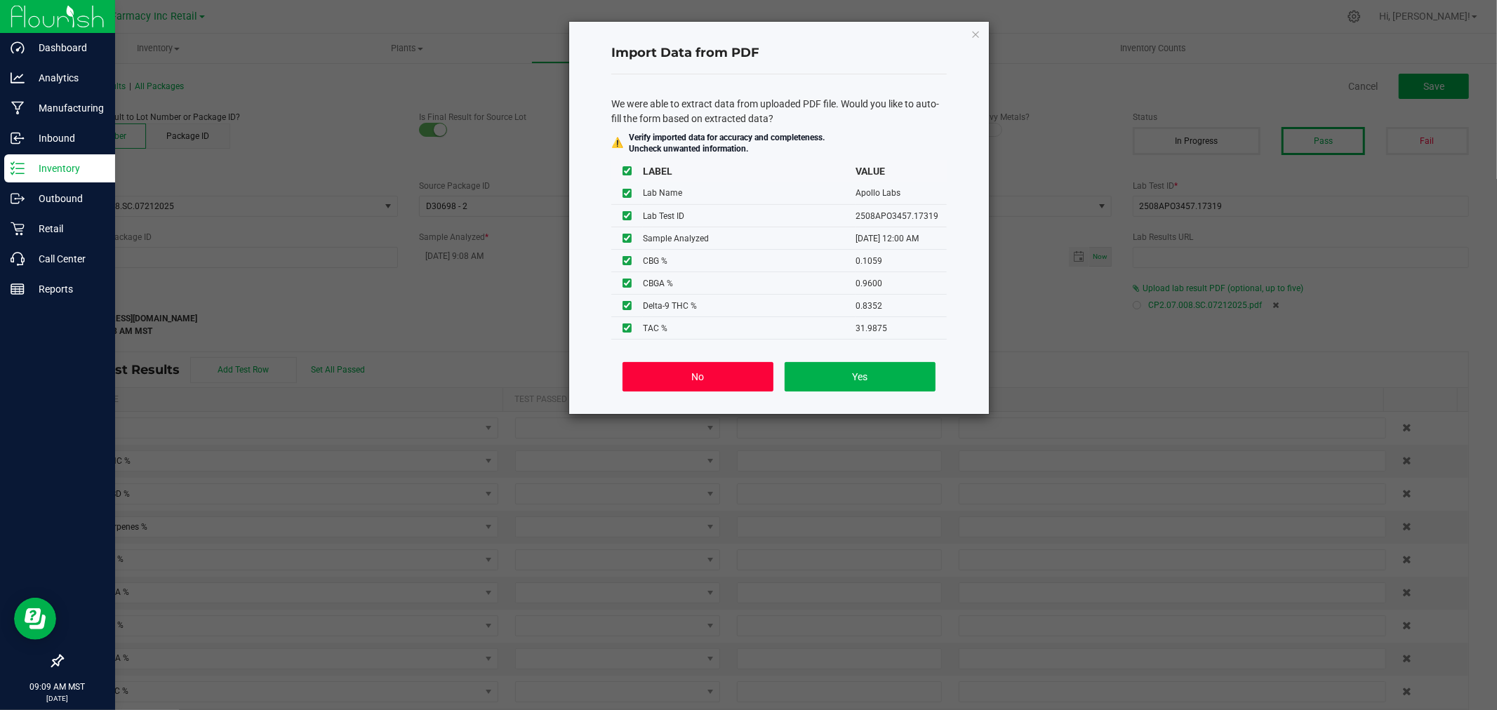
click at [700, 377] on button "No" at bounding box center [698, 376] width 151 height 29
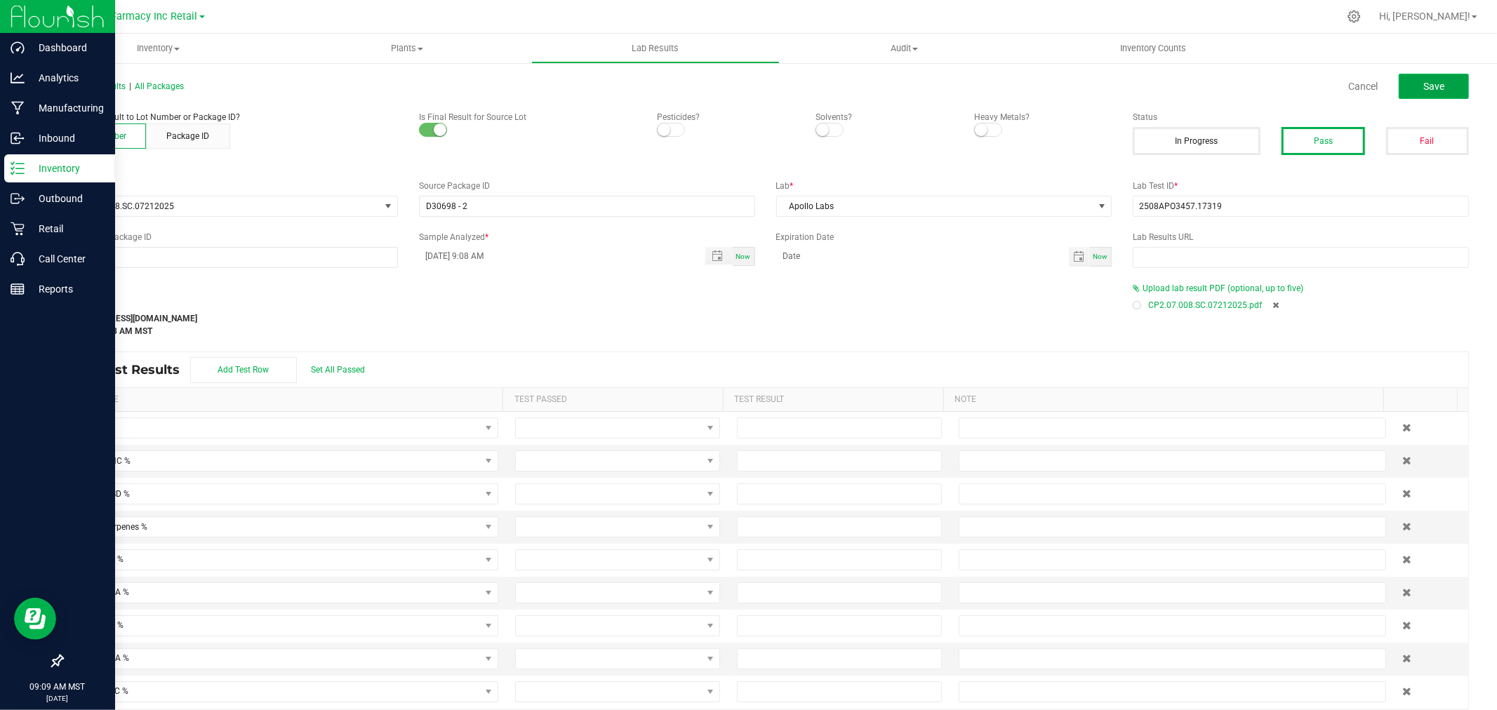
click at [795, 82] on button "Save" at bounding box center [1434, 86] width 70 height 25
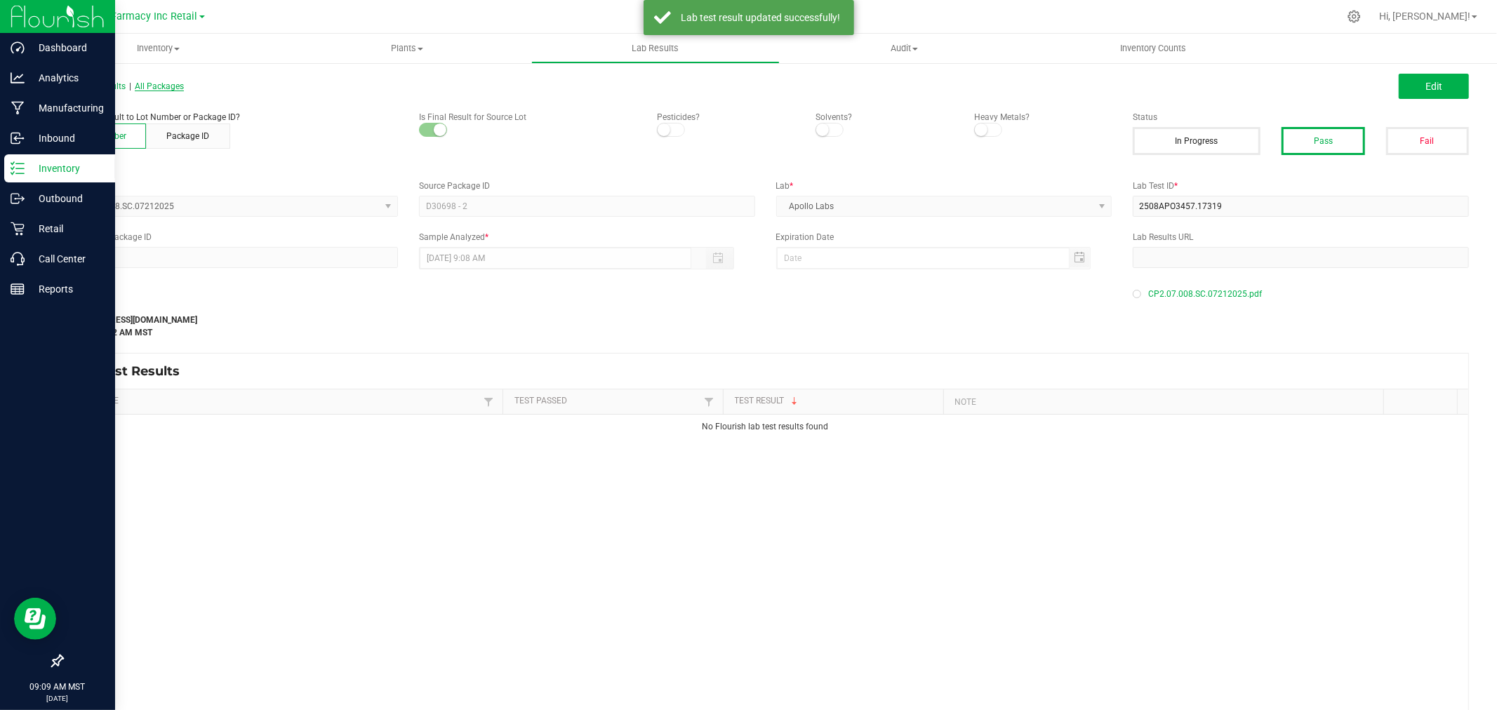
click at [182, 83] on span "All Packages" at bounding box center [159, 86] width 49 height 10
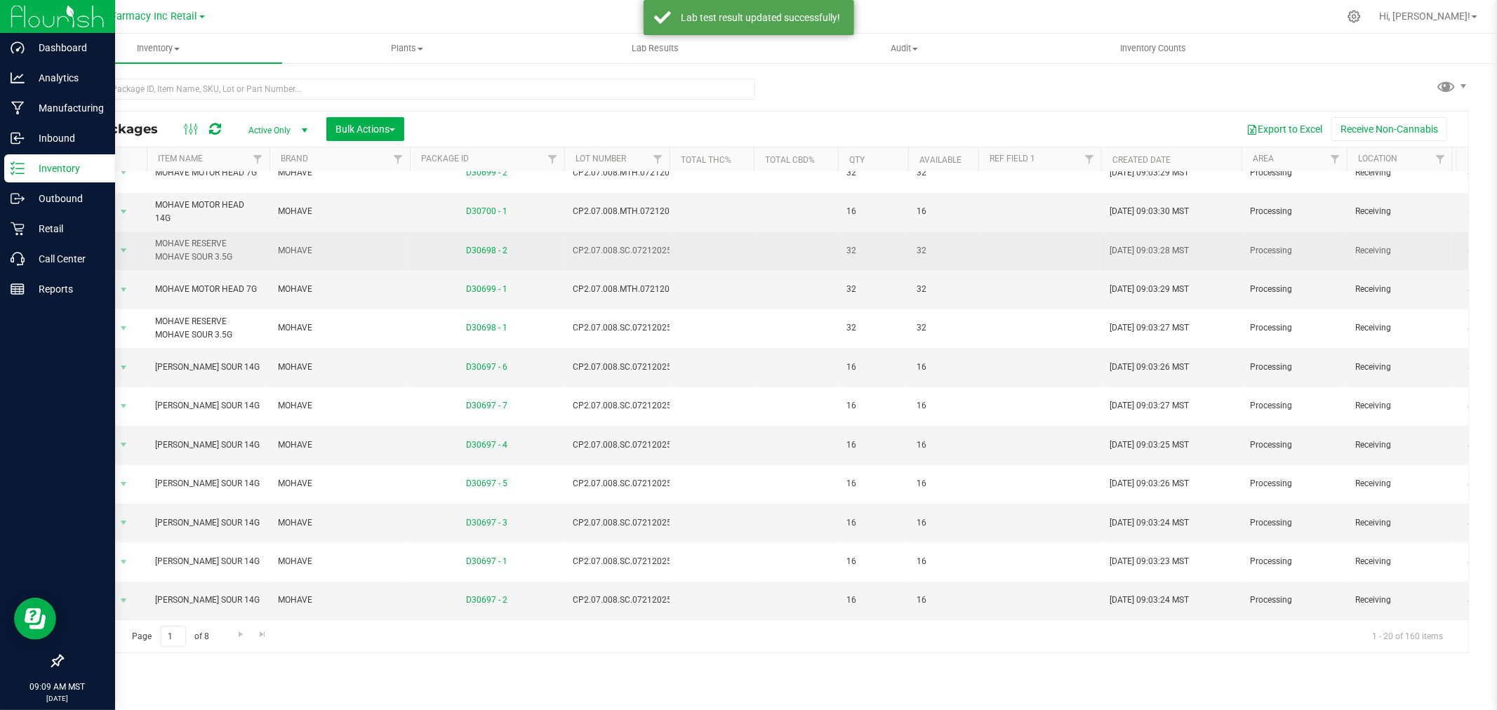
scroll to position [342, 0]
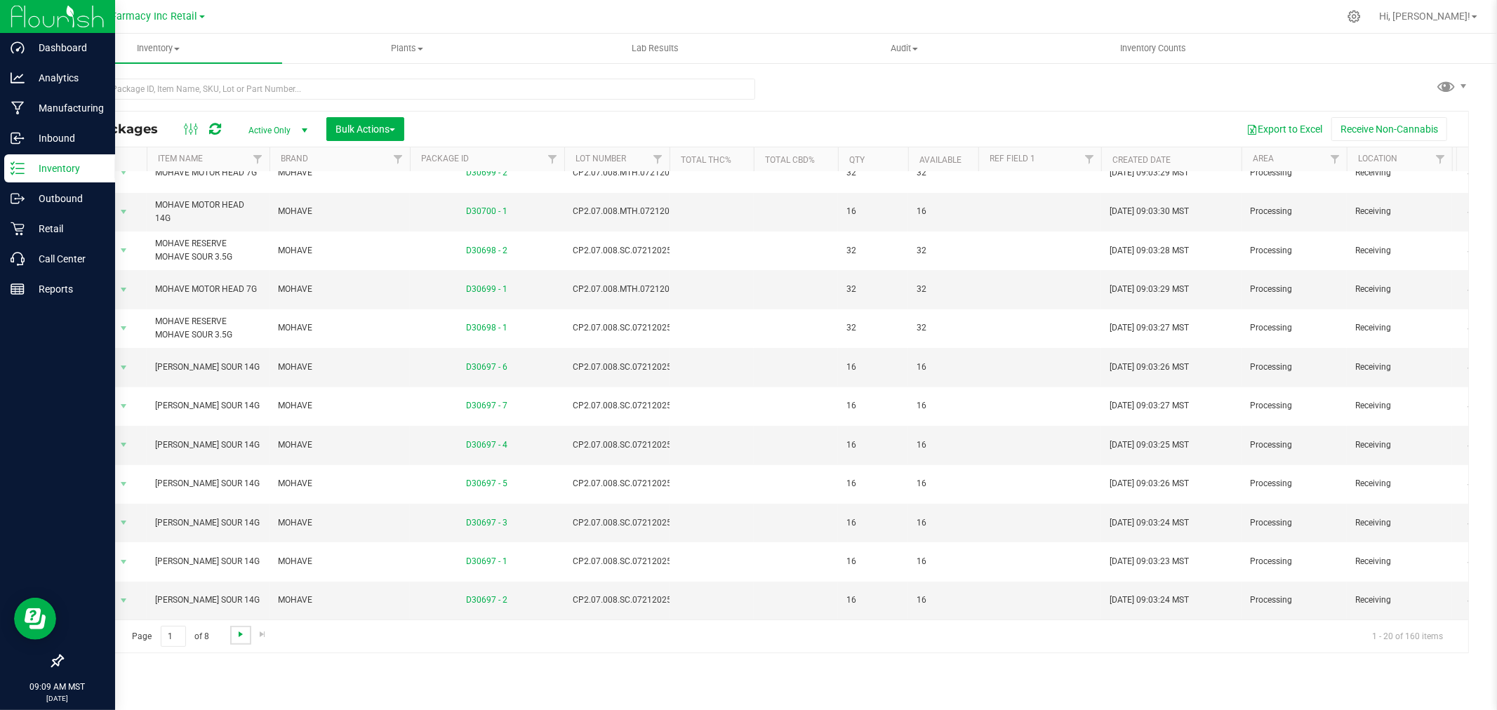
click at [237, 636] on span "Go to the next page" at bounding box center [240, 634] width 11 height 11
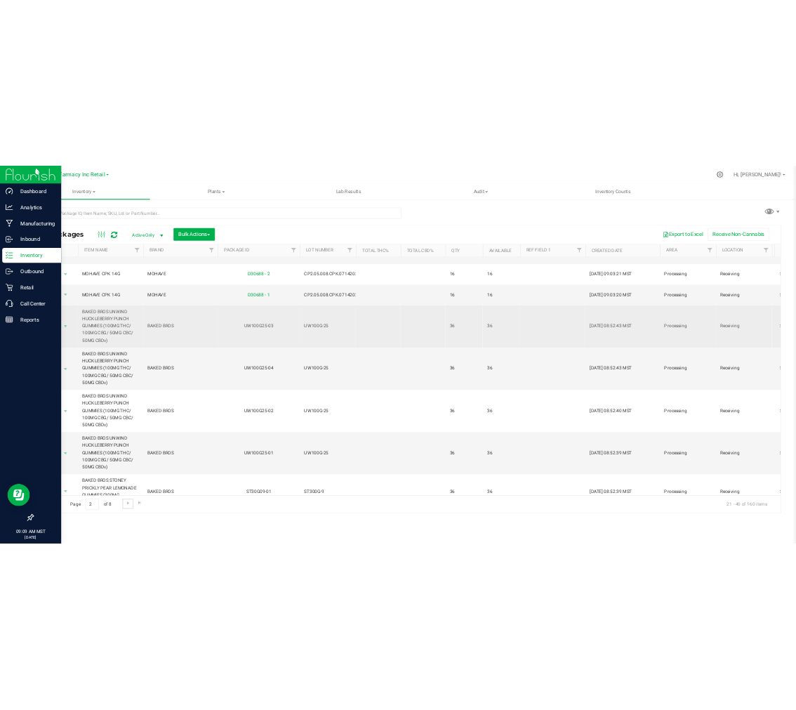
scroll to position [156, 0]
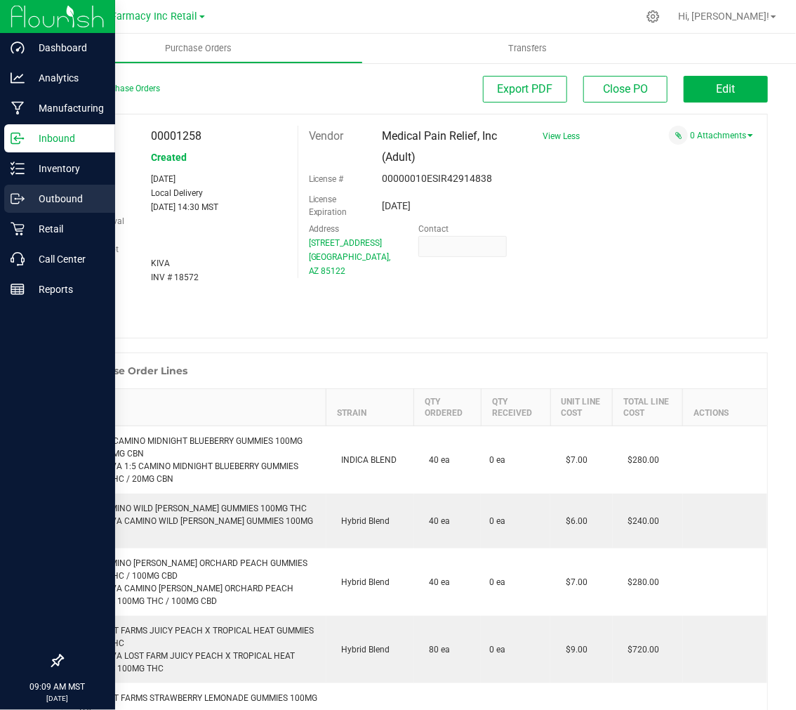
click at [59, 193] on p "Outbound" at bounding box center [67, 198] width 84 height 17
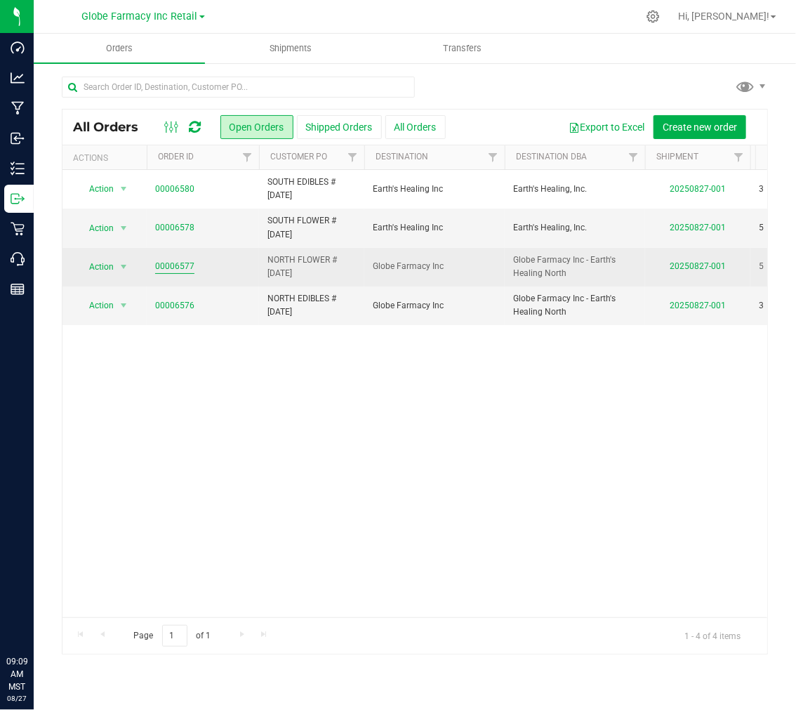
click at [167, 263] on link "00006577" at bounding box center [174, 266] width 39 height 13
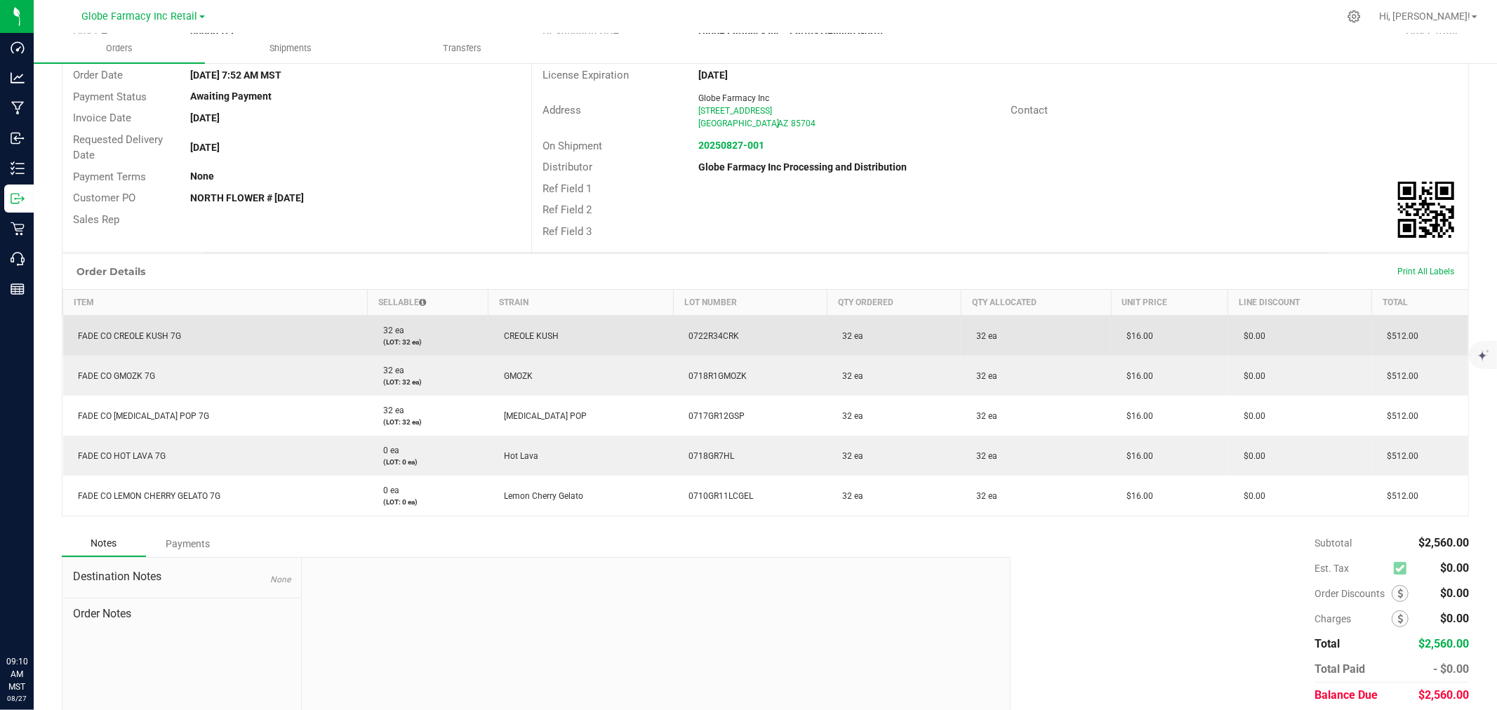
scroll to position [101, 0]
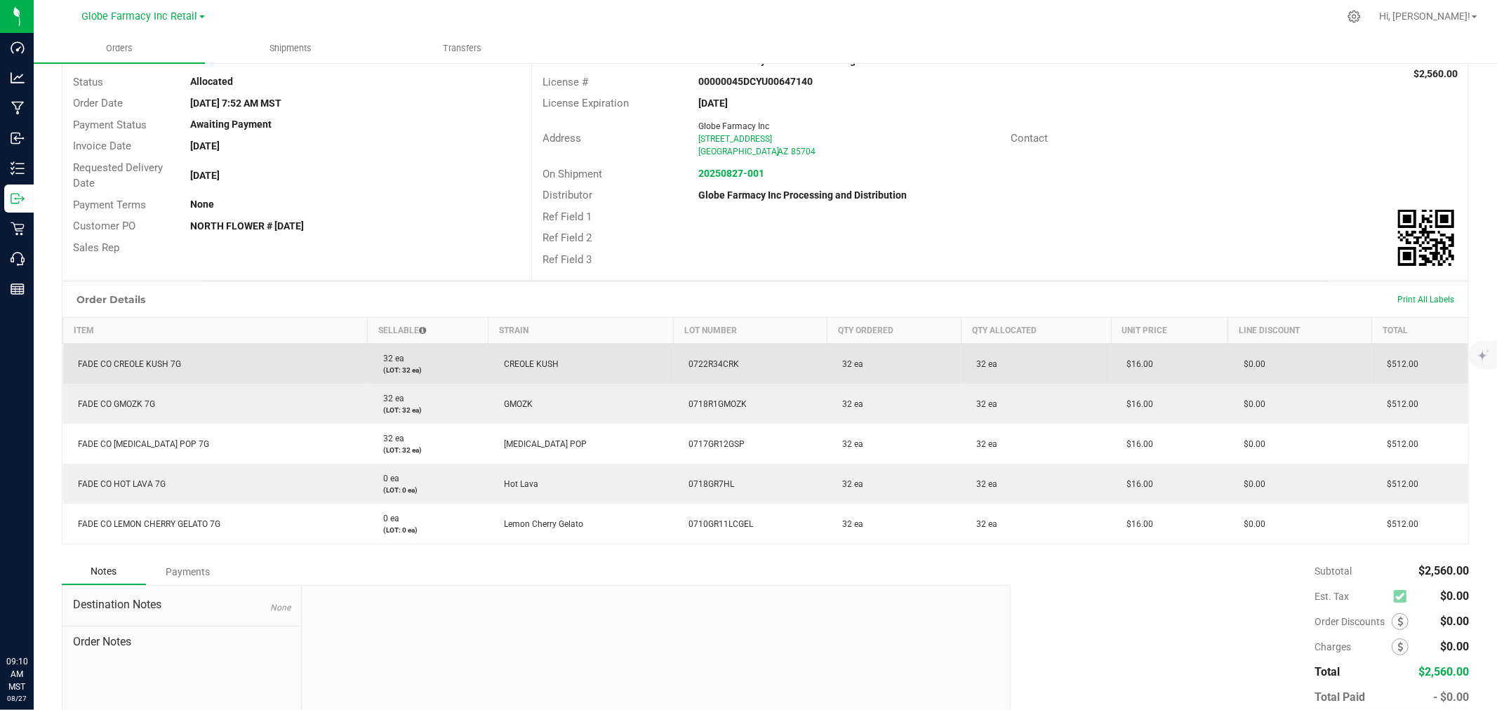
click at [118, 368] on span "FADE CO CREOLE KUSH 7G" at bounding box center [127, 364] width 110 height 10
copy span "FADE CO CREOLE KUSH 7G"
